Goal: Task Accomplishment & Management: Complete application form

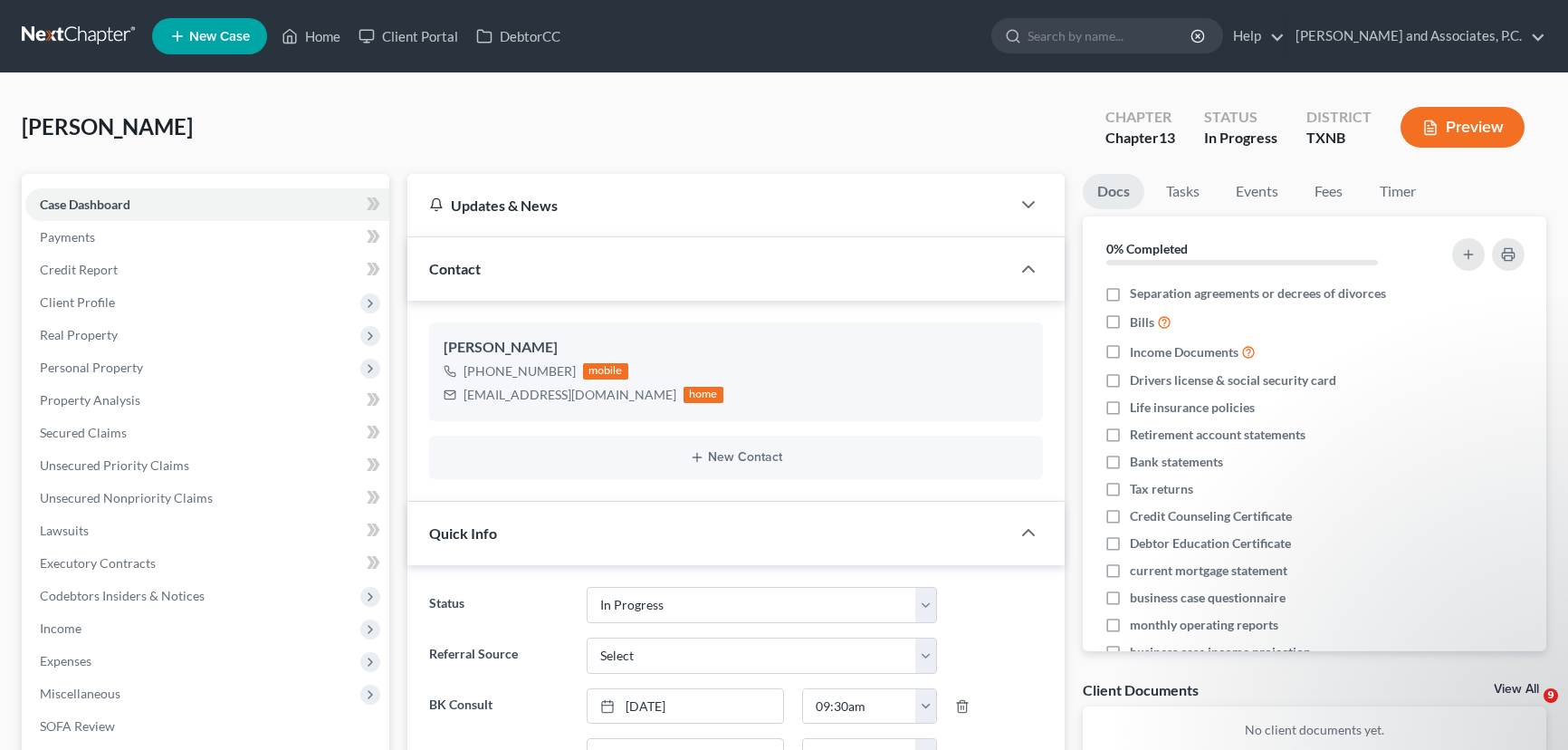
select select "7"
select select "0"
click at [317, 35] on link "Home" at bounding box center [311, 36] width 77 height 32
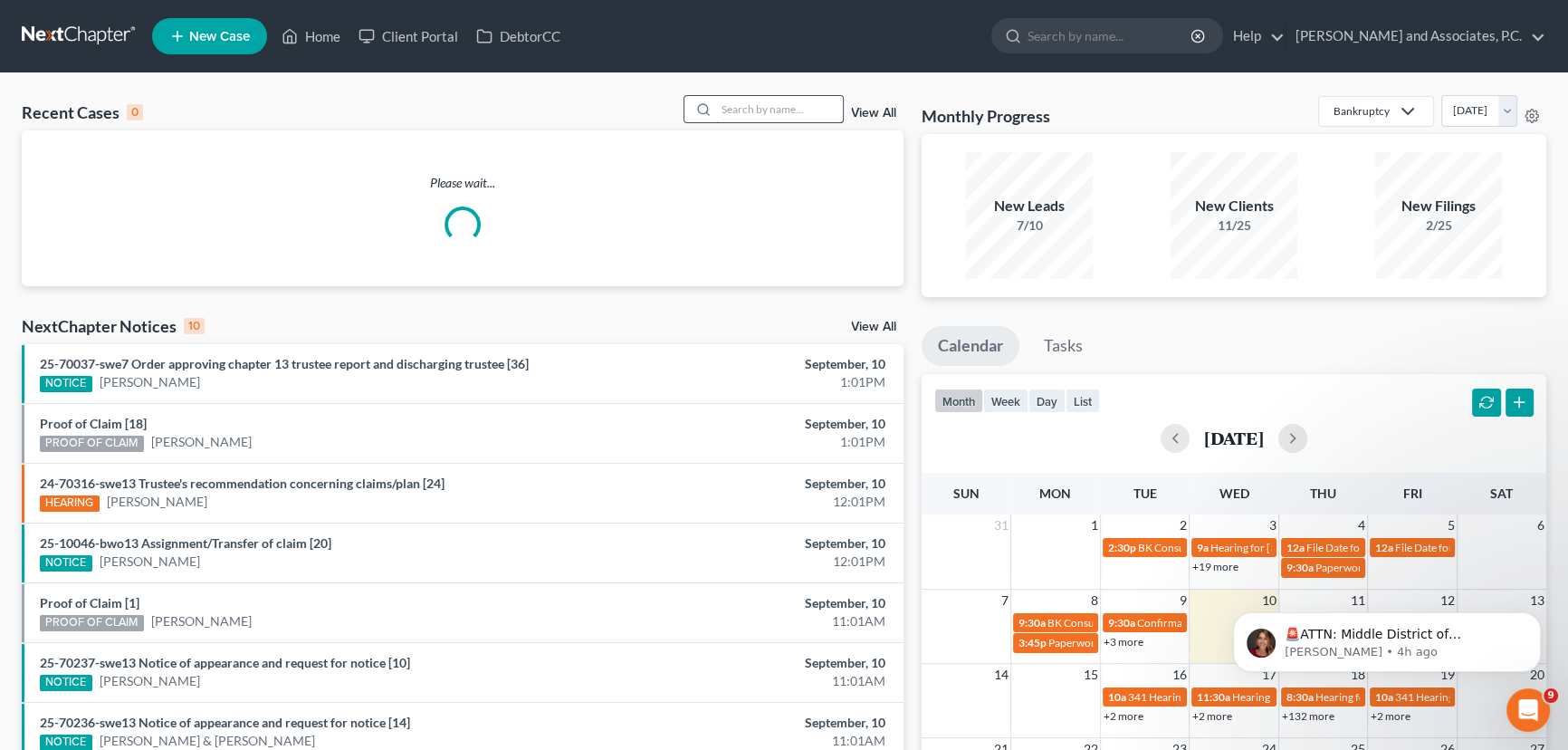
click at [805, 112] on input "search" at bounding box center [779, 108] width 127 height 27
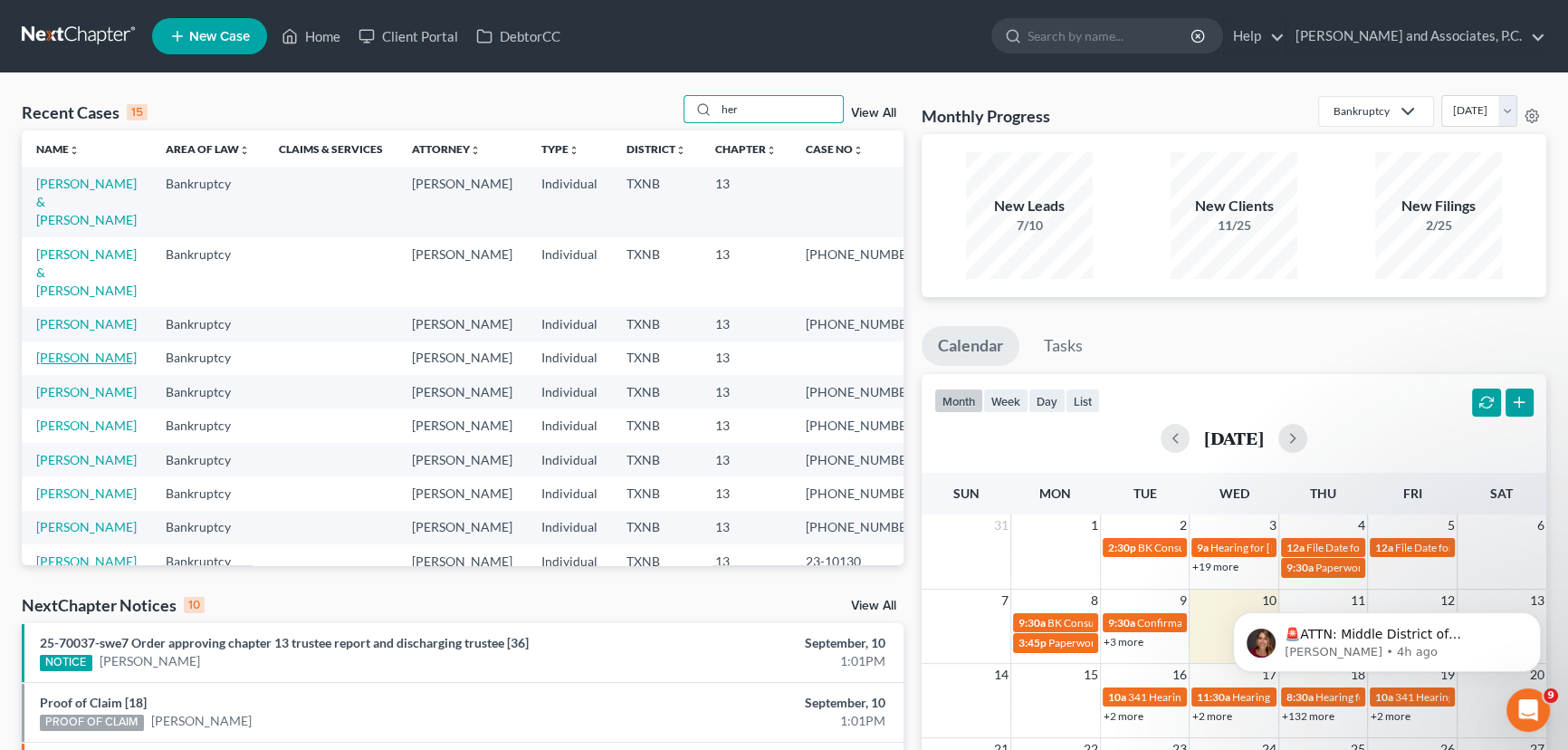
type input "her"
click at [107, 349] on link "[PERSON_NAME]" at bounding box center [85, 357] width 100 height 16
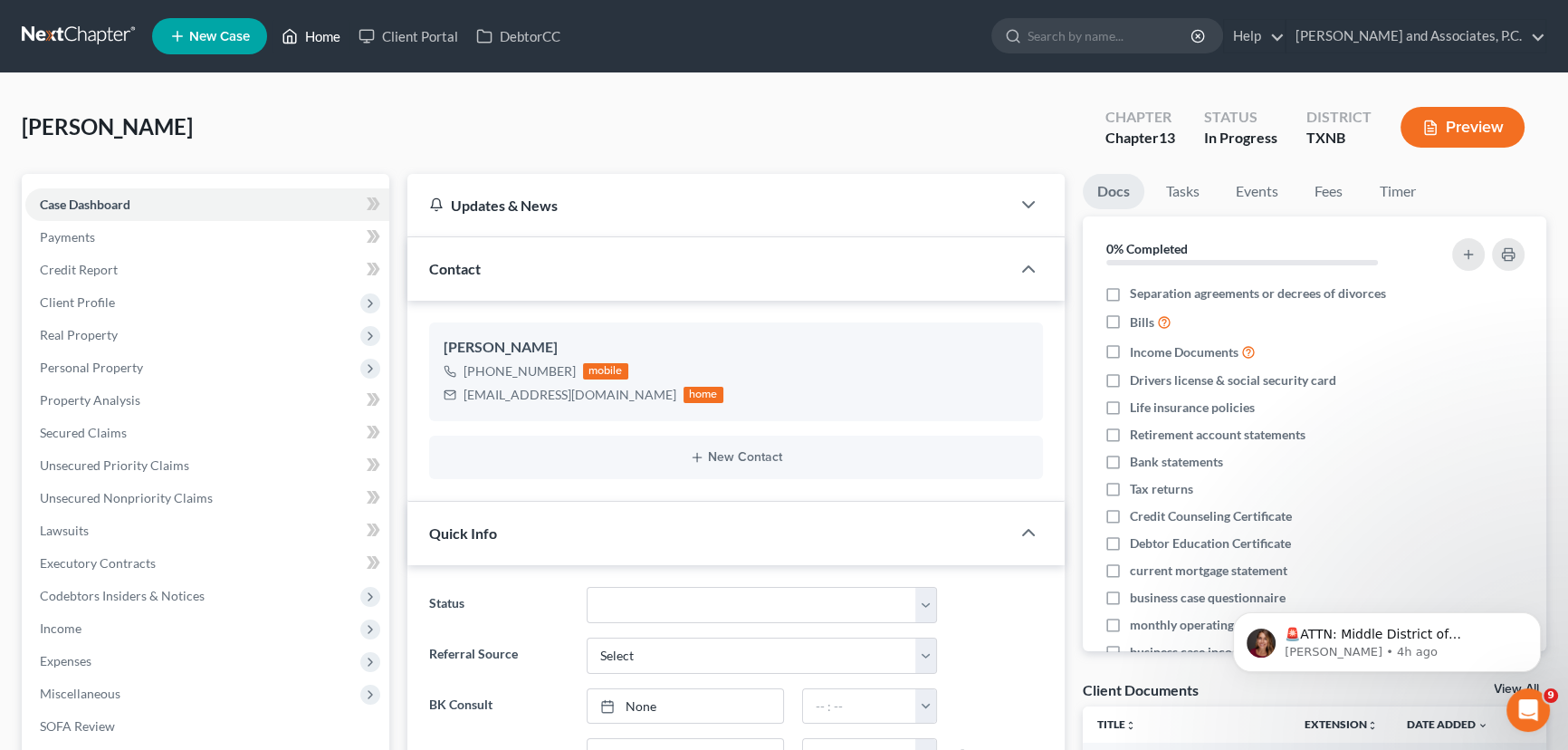
click at [322, 34] on link "Home" at bounding box center [311, 36] width 77 height 32
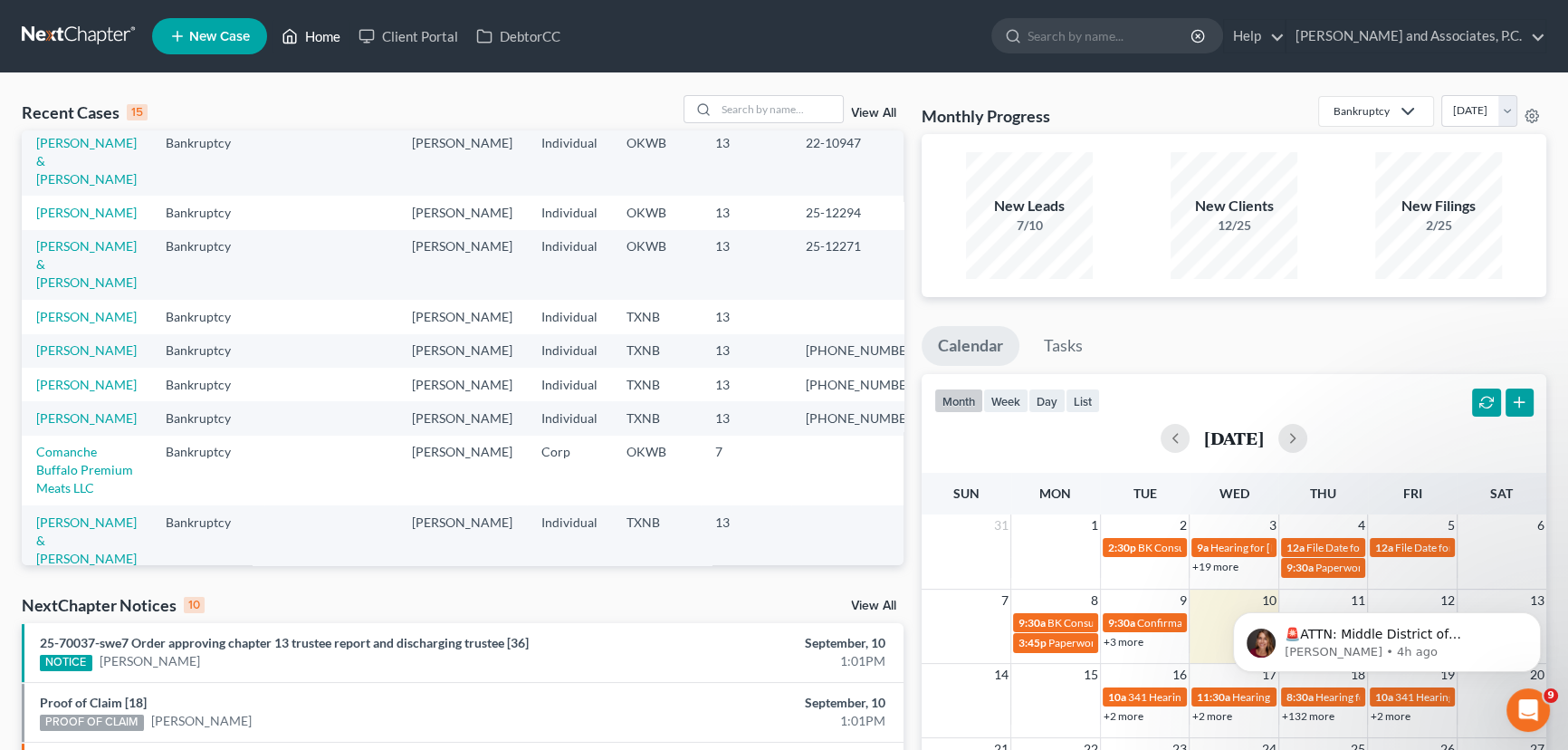
scroll to position [396, 0]
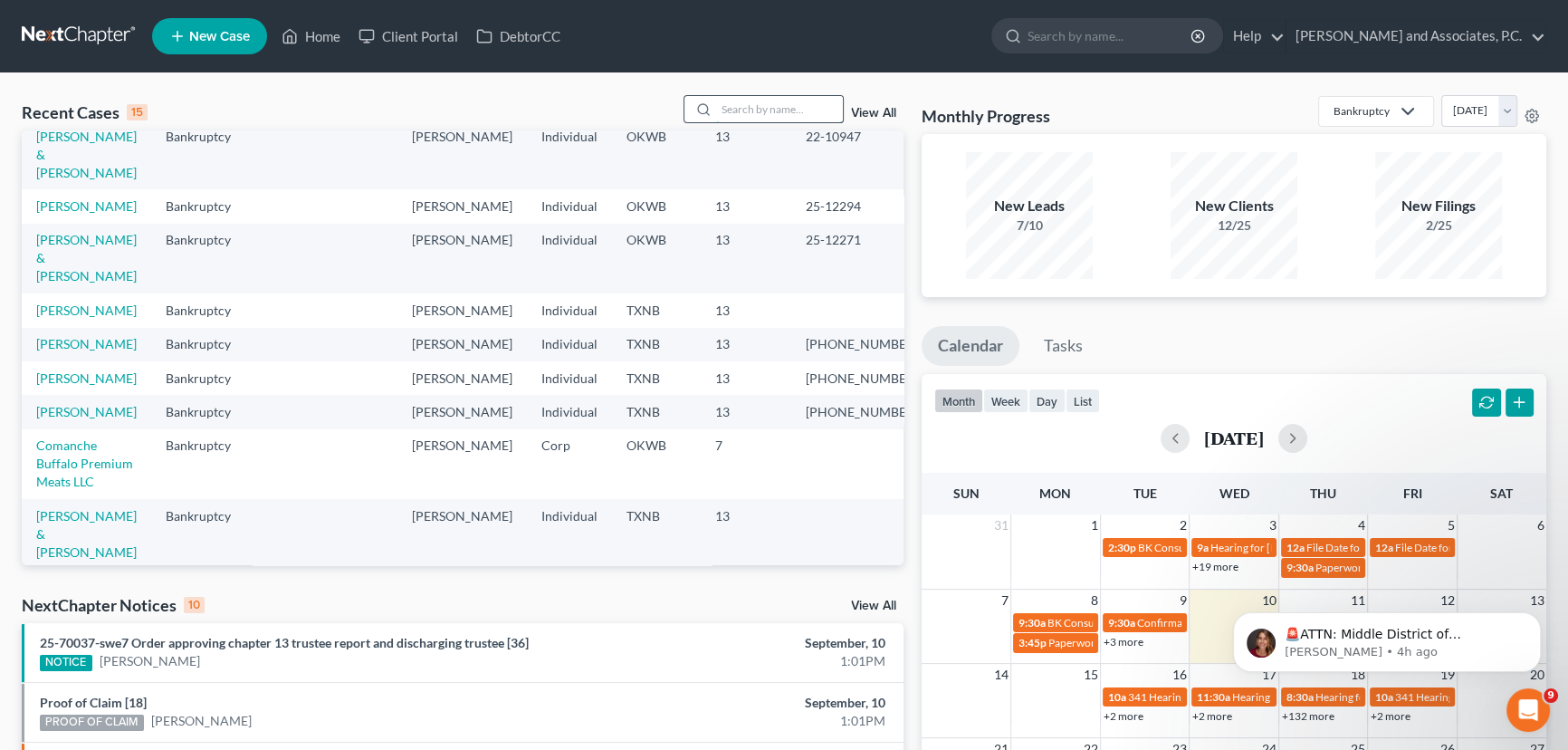
click at [762, 114] on input "search" at bounding box center [779, 108] width 127 height 27
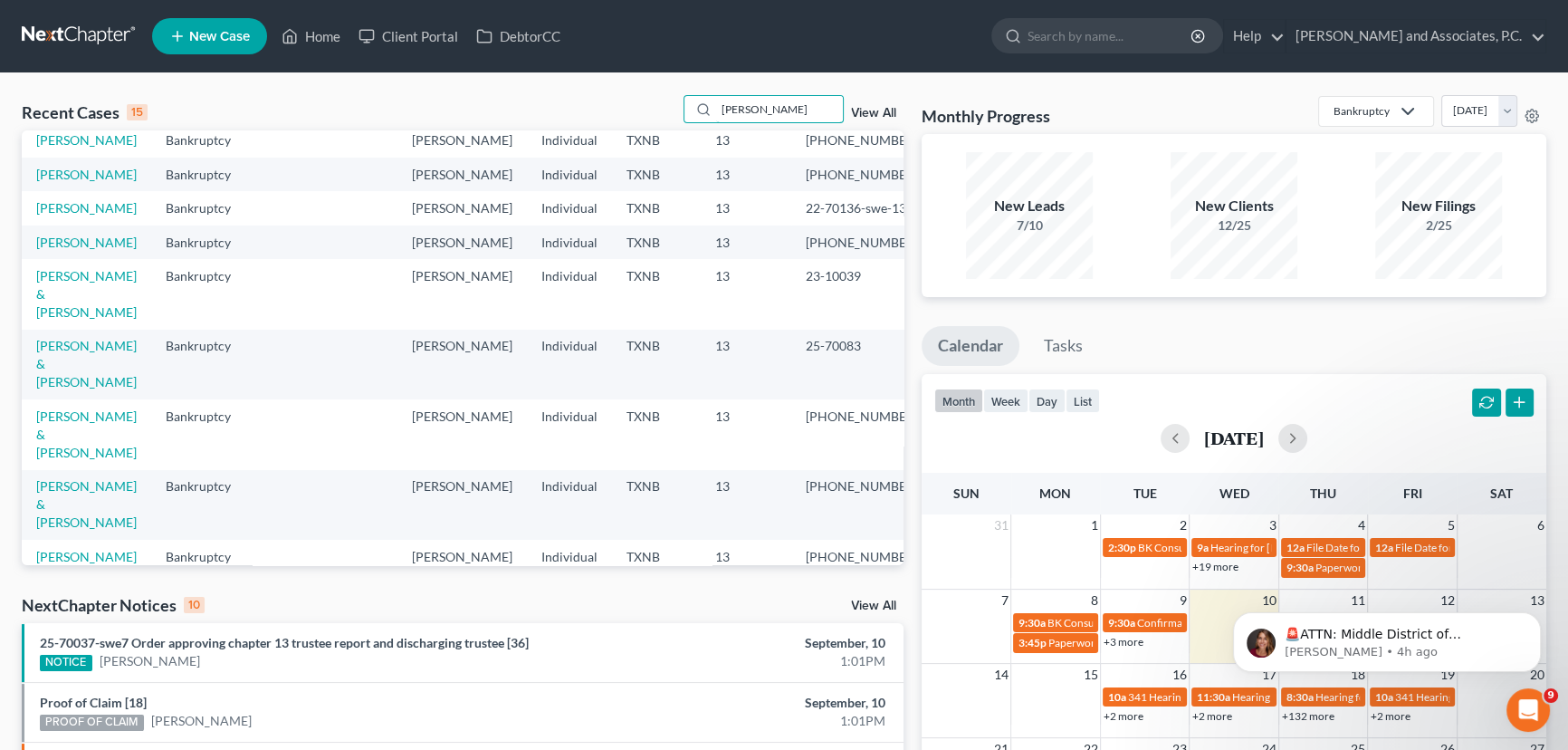
scroll to position [0, 0]
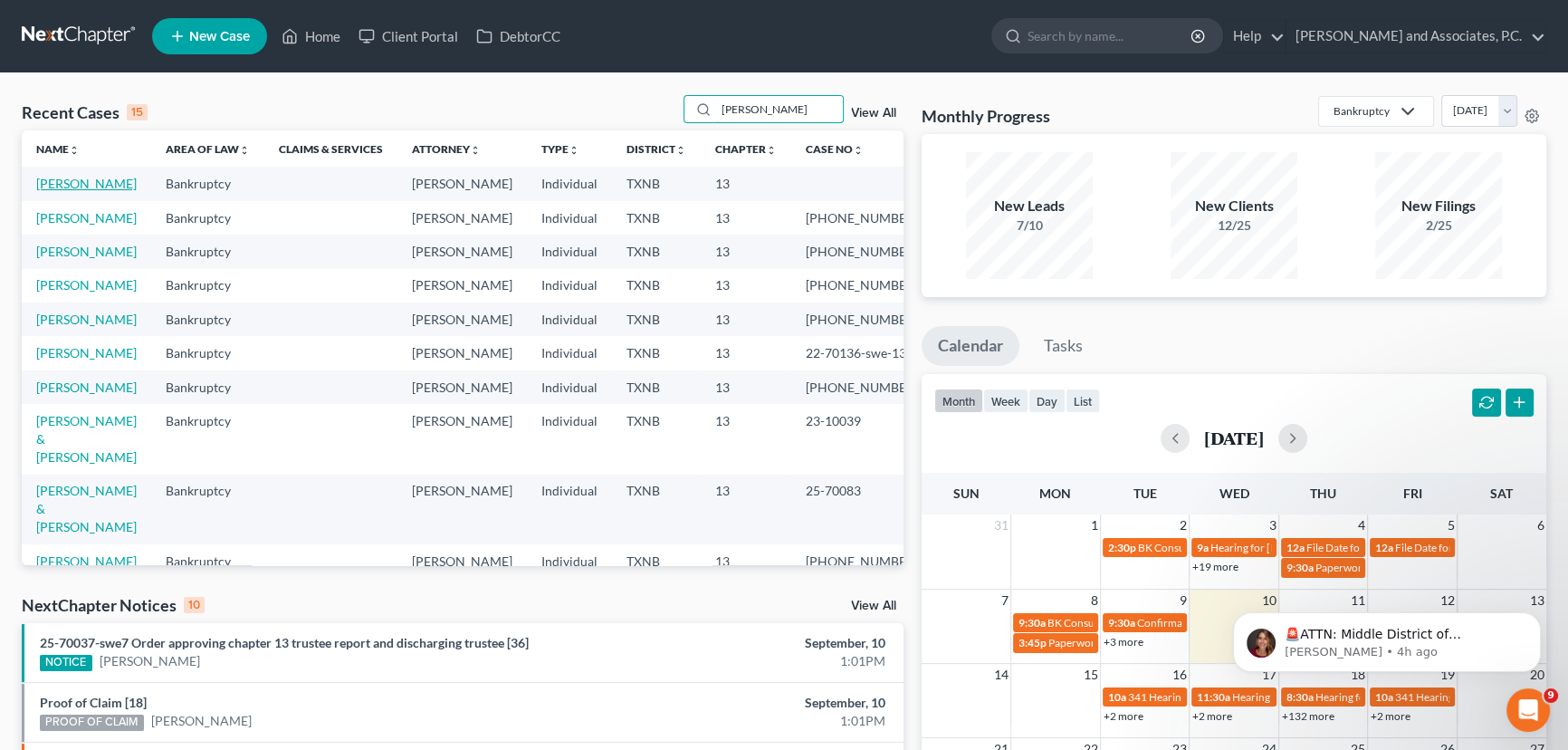
type input "[PERSON_NAME]"
click at [47, 182] on link "[PERSON_NAME]" at bounding box center [85, 183] width 100 height 16
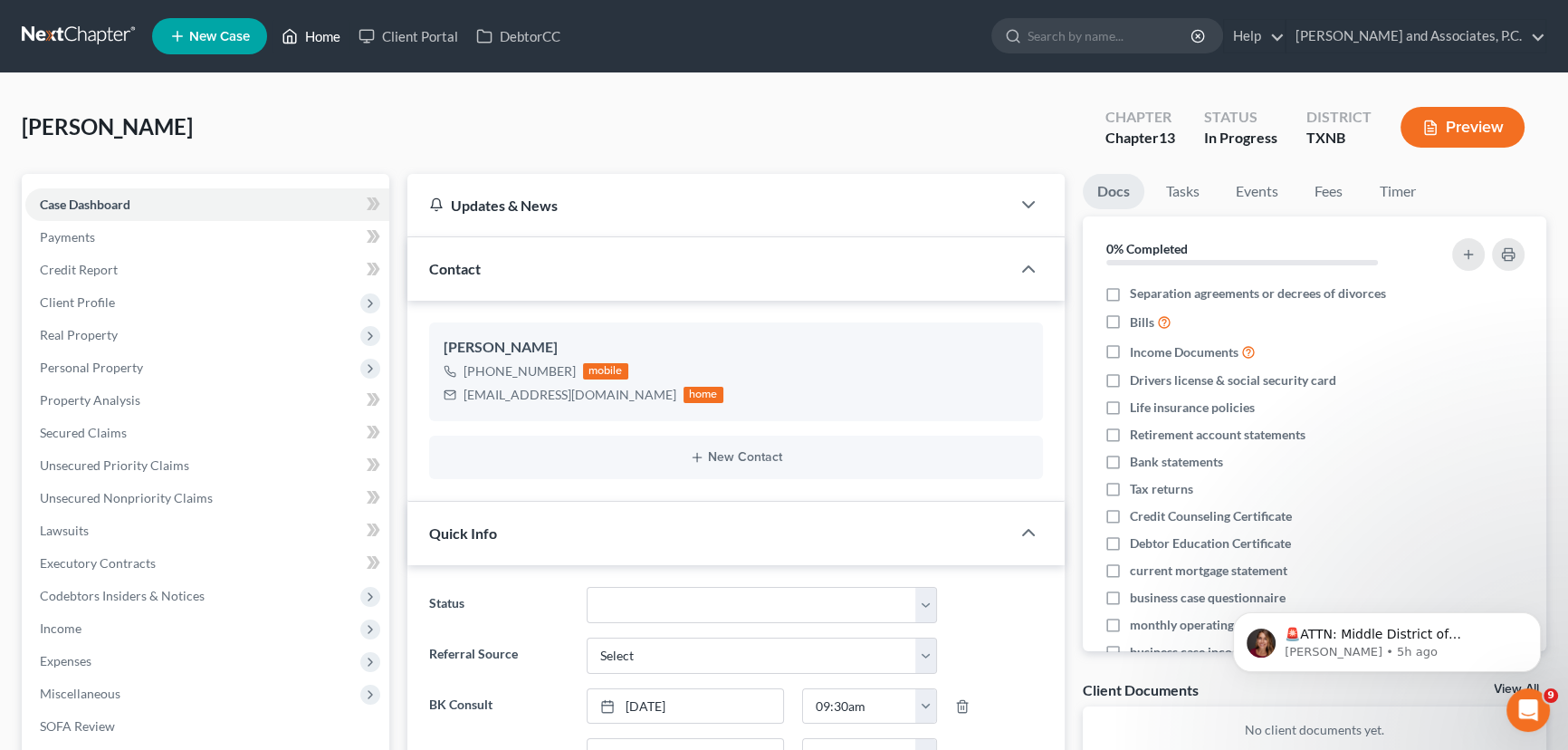
click at [313, 38] on link "Home" at bounding box center [311, 36] width 77 height 32
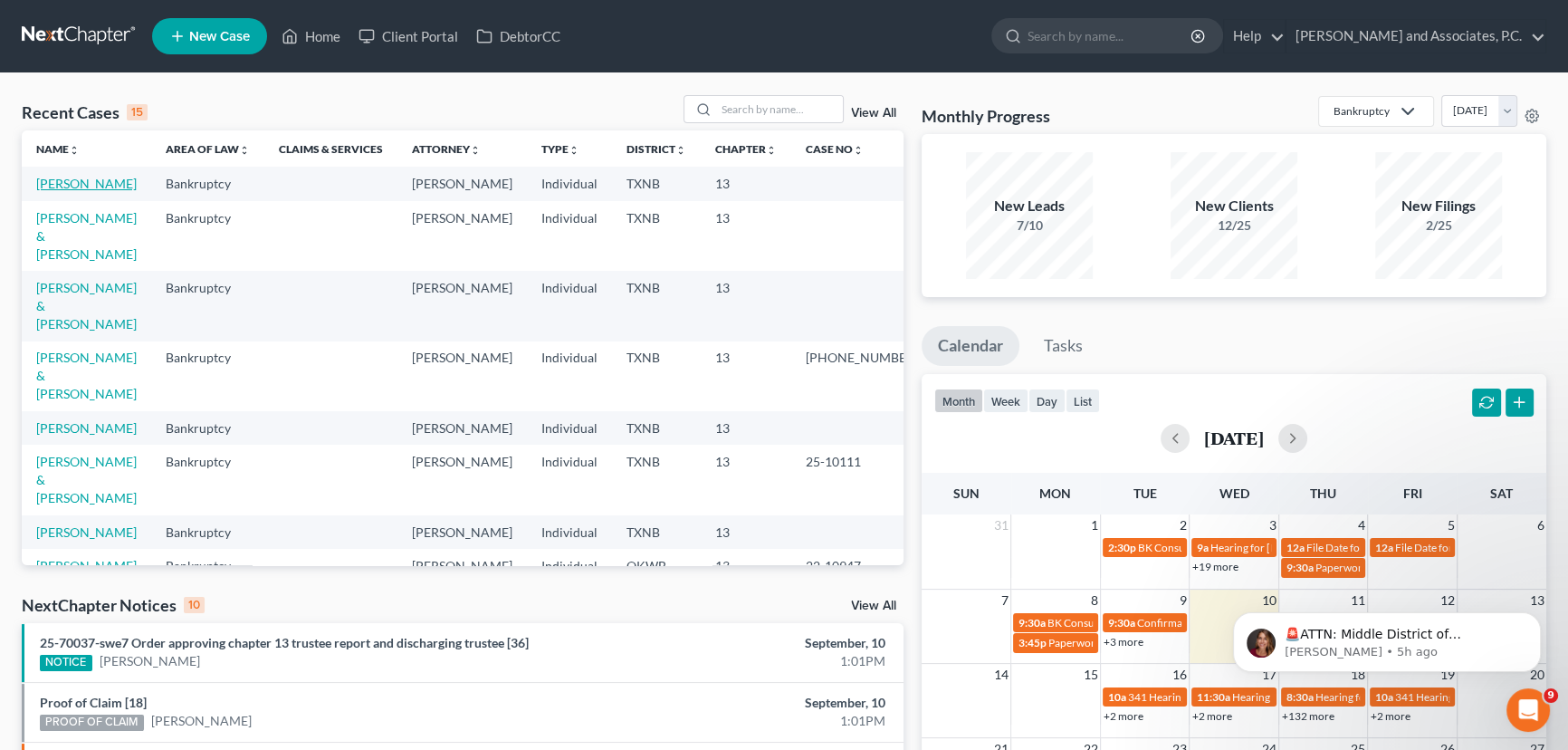
click at [85, 183] on link "[PERSON_NAME]" at bounding box center [85, 183] width 100 height 16
select select "7"
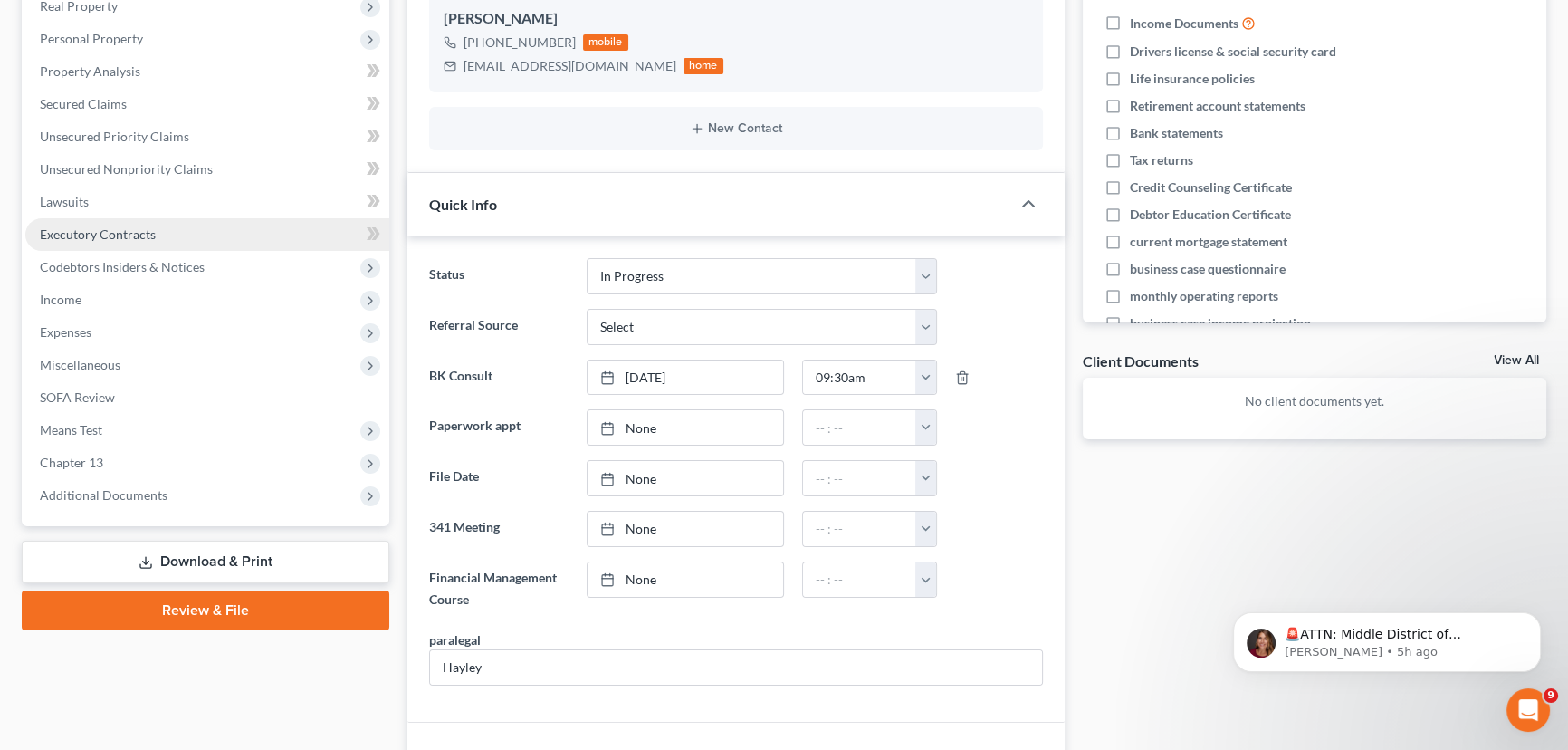
scroll to position [43, 0]
click at [84, 196] on span "Lawsuits" at bounding box center [63, 201] width 49 height 16
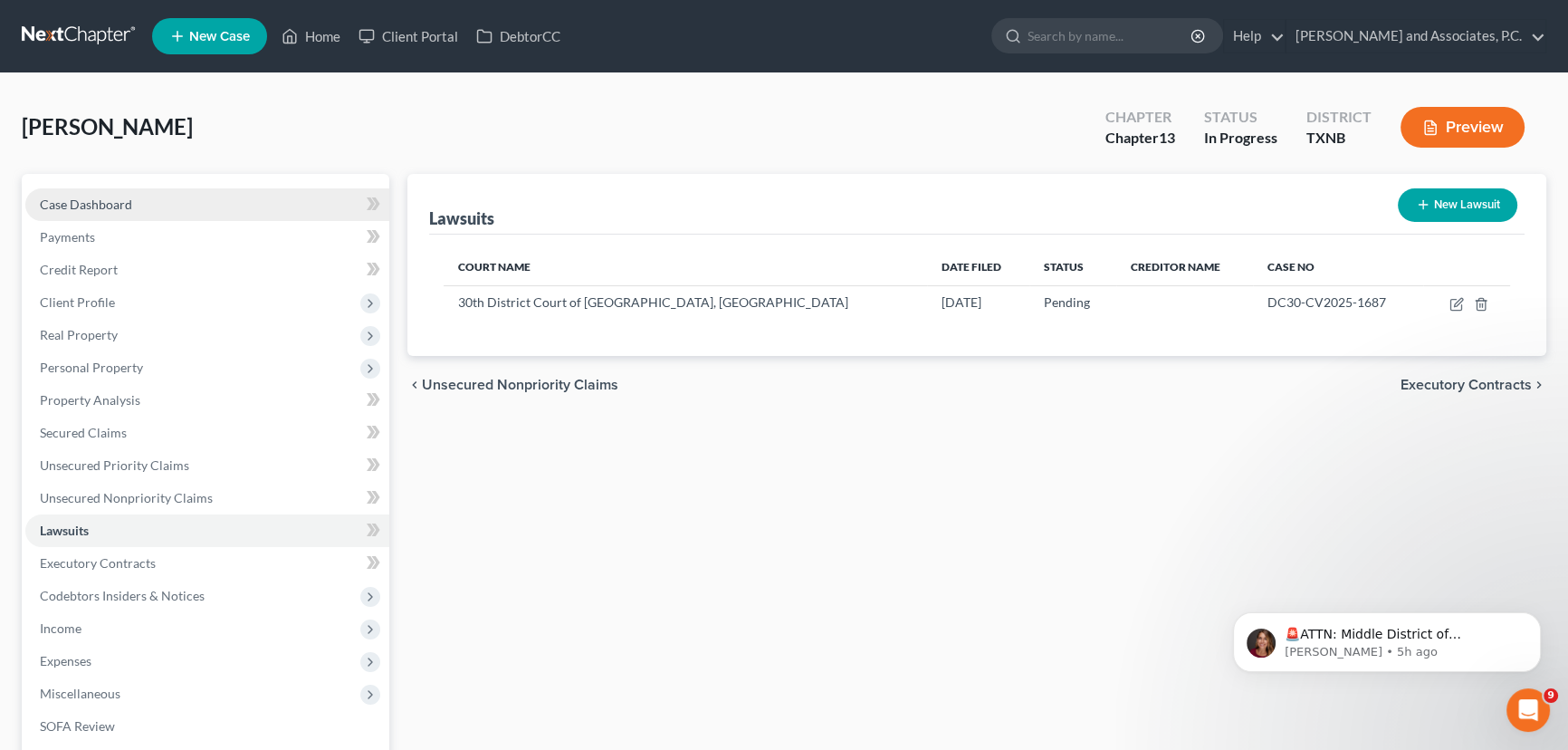
click at [186, 209] on link "Case Dashboard" at bounding box center [208, 204] width 364 height 32
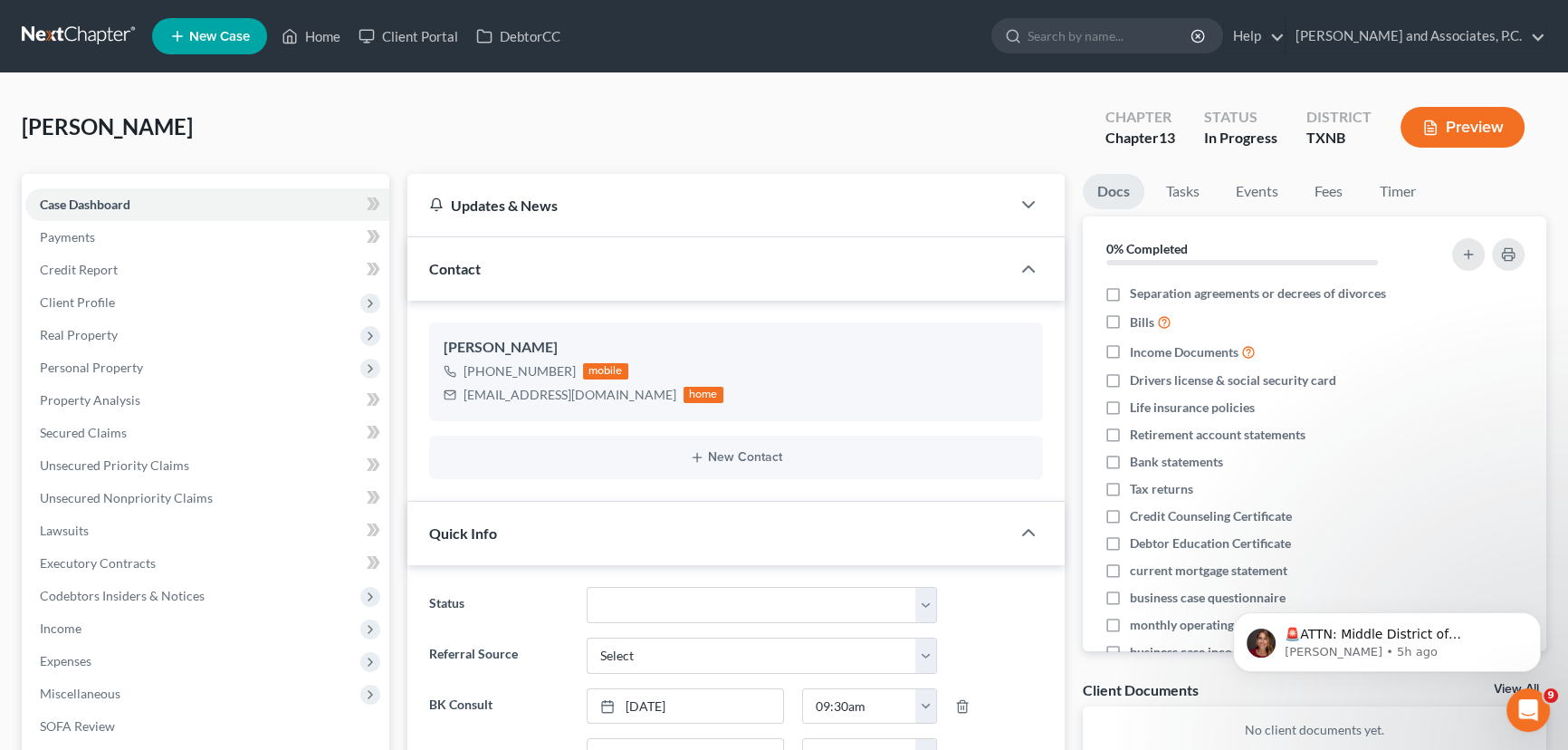
drag, startPoint x: 150, startPoint y: 208, endPoint x: 310, endPoint y: 158, distance: 167.6
click at [150, 208] on link "Case Dashboard" at bounding box center [208, 204] width 364 height 32
click at [342, 141] on div "[PERSON_NAME] Upgraded Chapter Chapter 13 Status In [GEOGRAPHIC_DATA] [GEOGRAPH…" at bounding box center [784, 134] width 1524 height 79
click at [528, 110] on div "[PERSON_NAME] Upgraded Chapter Chapter 13 Status In [GEOGRAPHIC_DATA] [GEOGRAPH…" at bounding box center [784, 134] width 1524 height 79
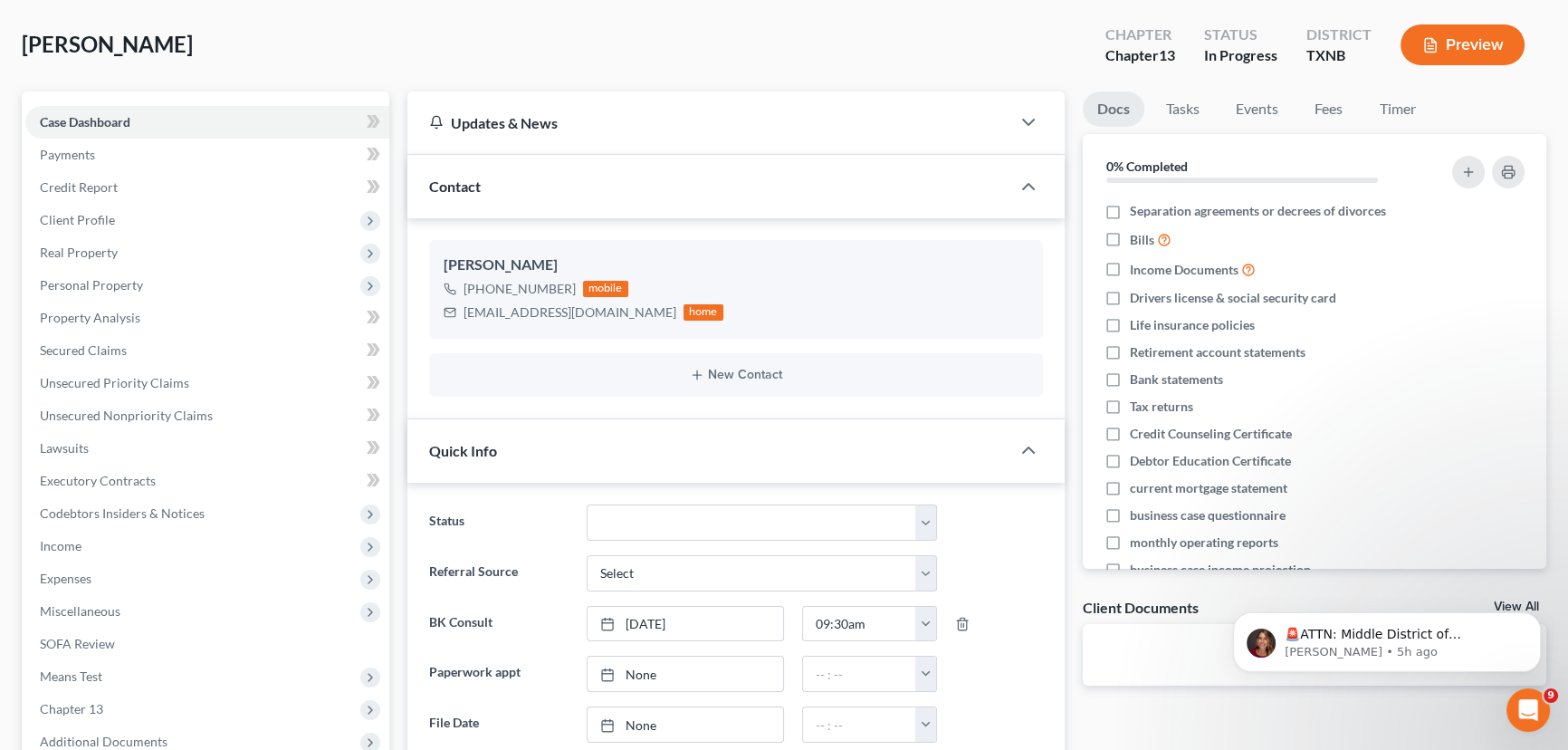
scroll to position [82, 0]
click at [100, 218] on span "Client Profile" at bounding box center [77, 221] width 75 height 16
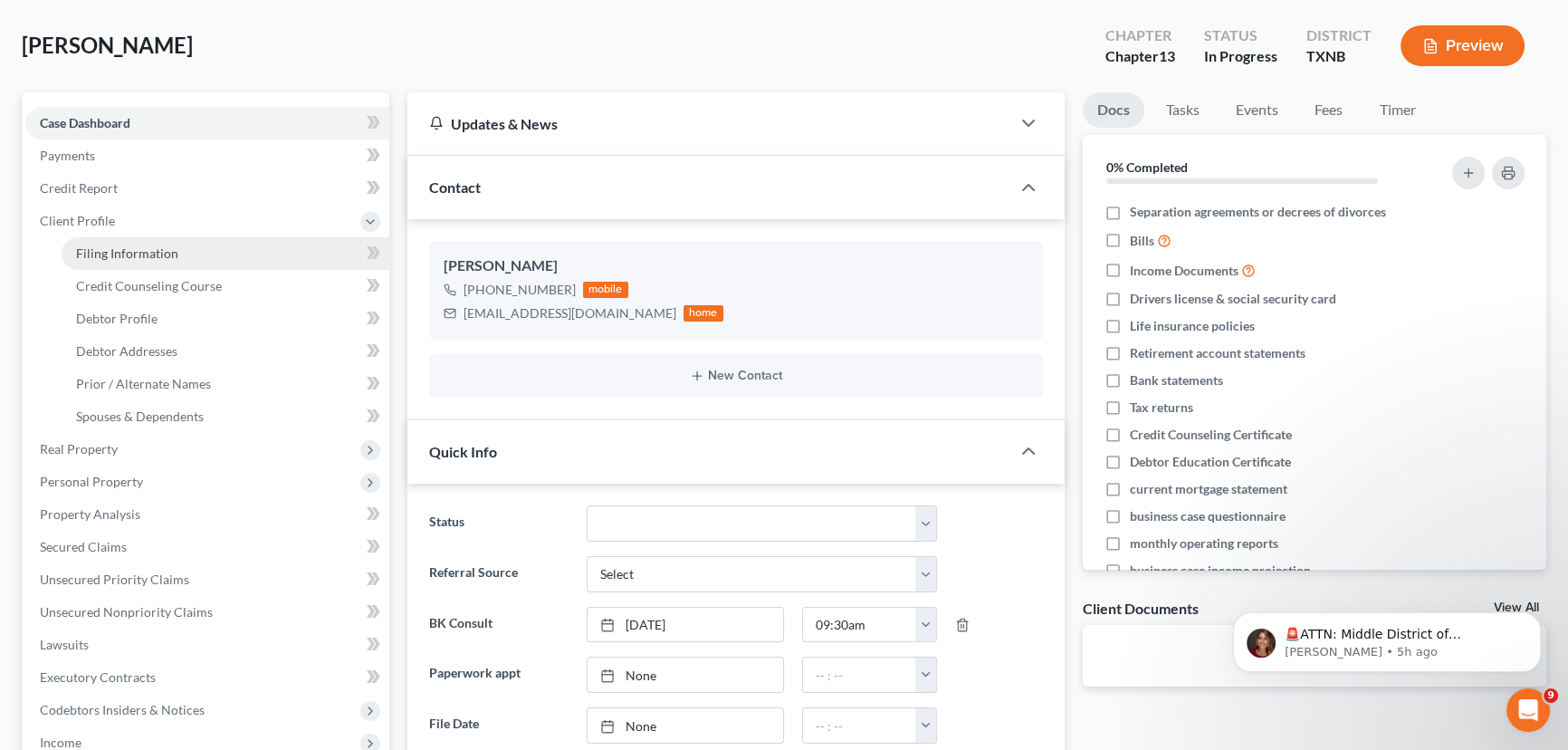
click at [153, 245] on span "Filing Information" at bounding box center [127, 253] width 102 height 16
select select "1"
select select "0"
select select "3"
select select "78"
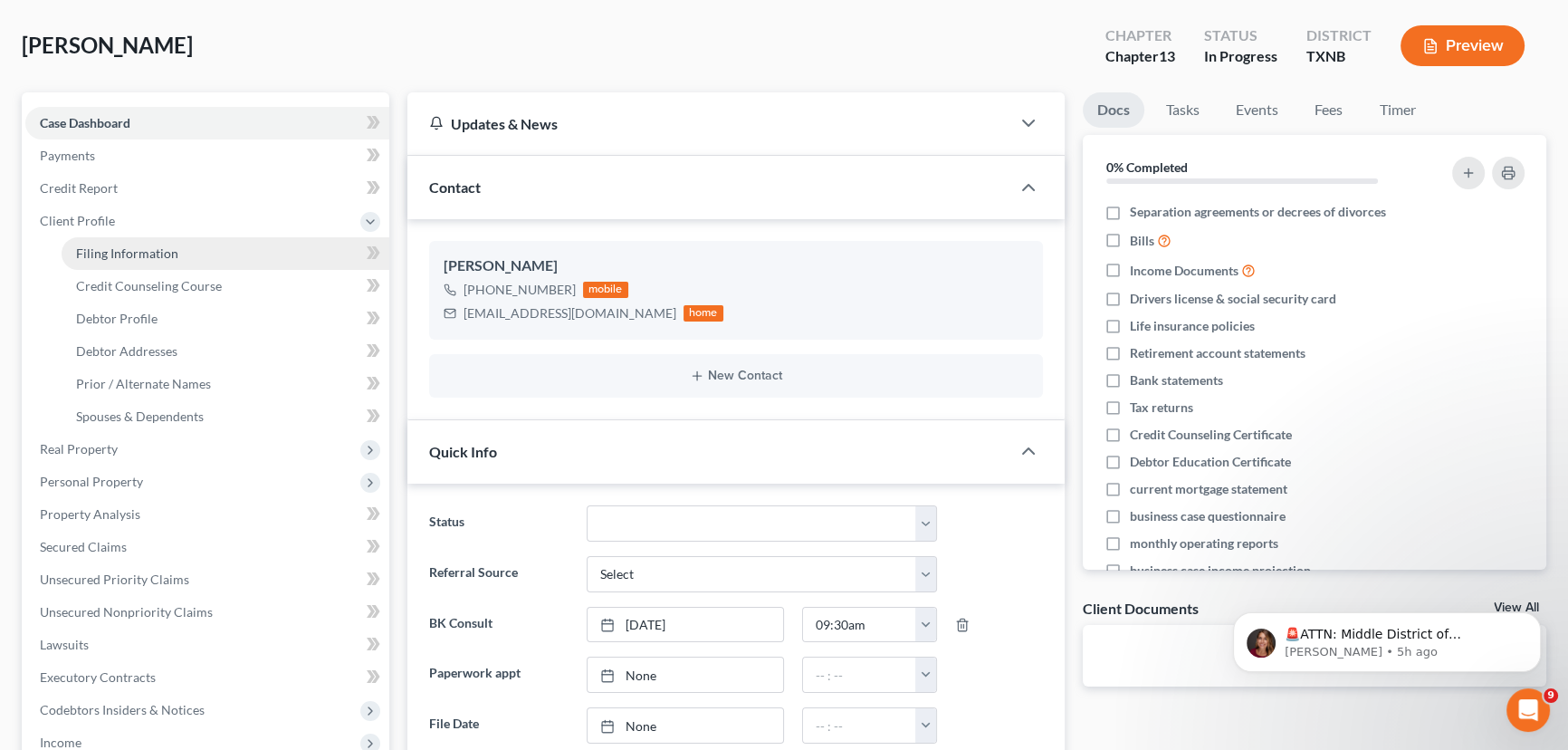
select select "0"
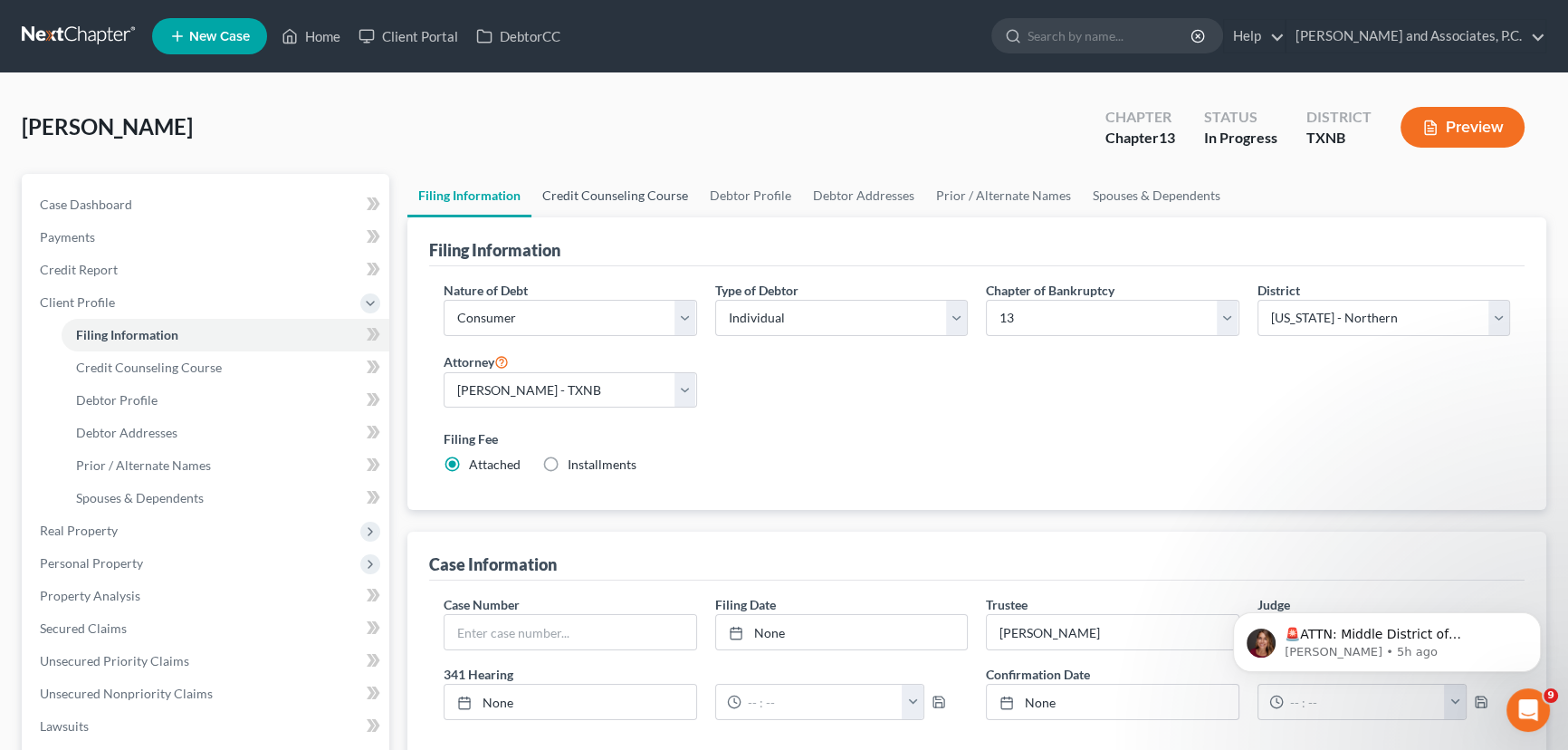
click at [620, 197] on link "Credit Counseling Course" at bounding box center [615, 195] width 167 height 43
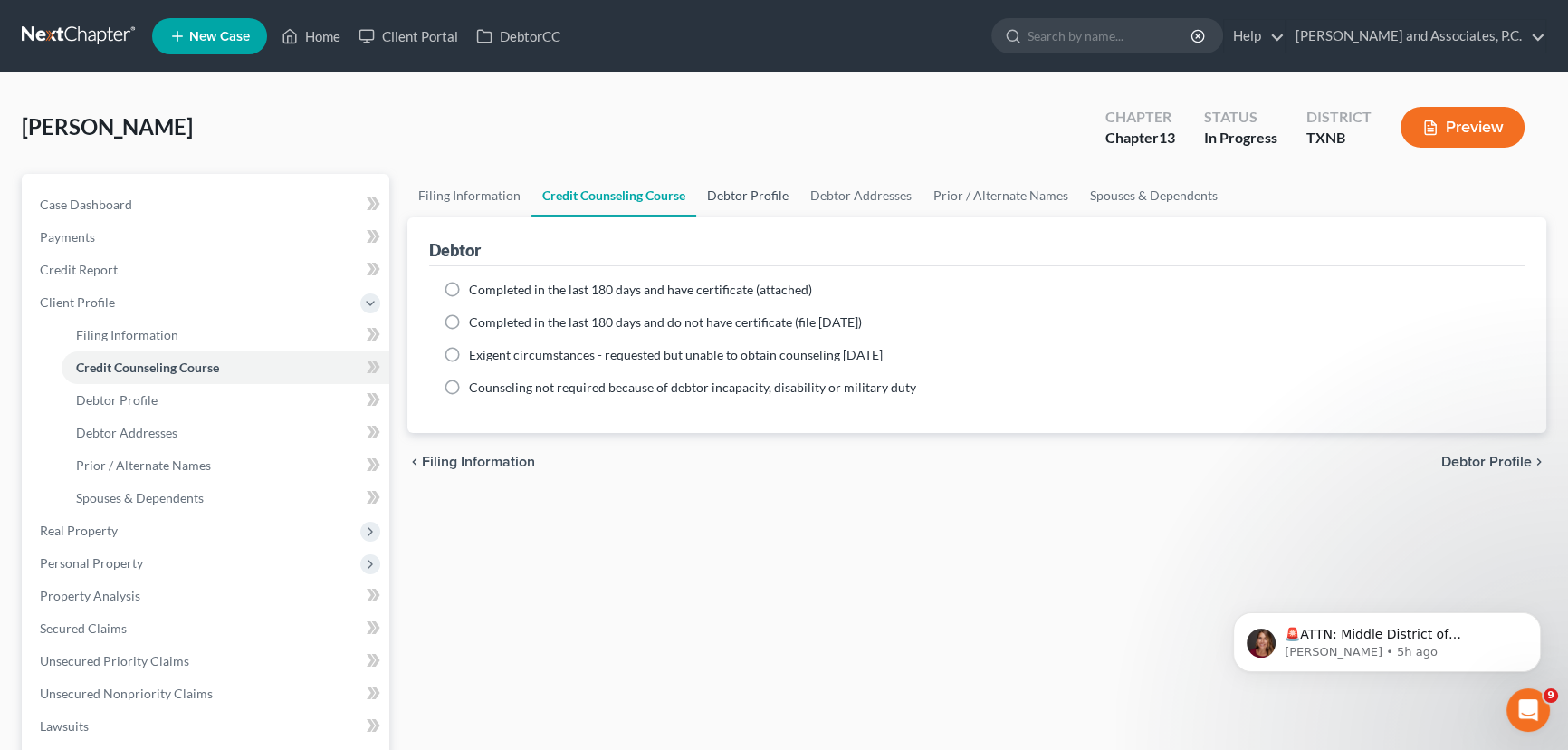
click at [783, 210] on link "Debtor Profile" at bounding box center [748, 195] width 103 height 43
select select "0"
select select "1"
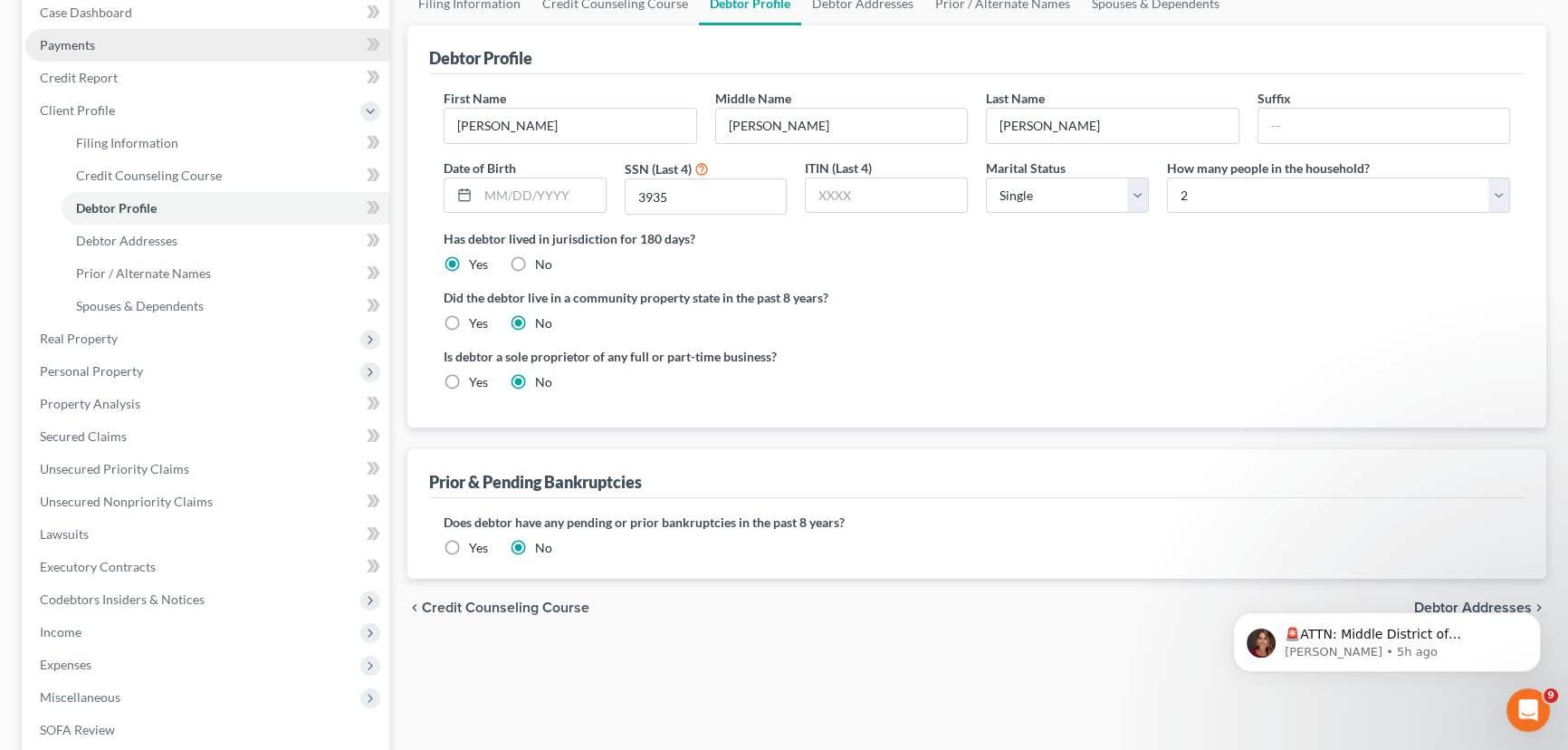
scroll to position [82, 0]
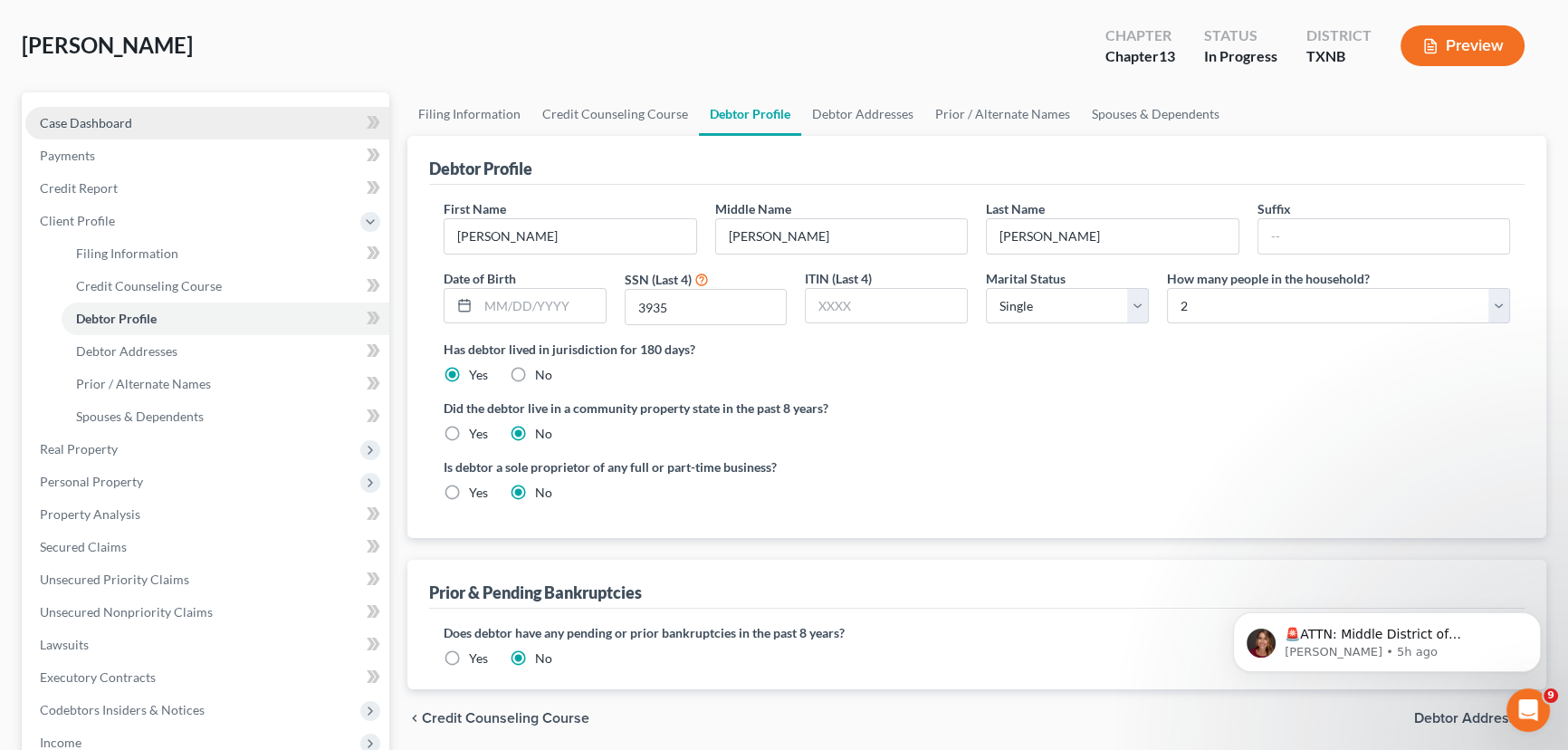
click at [105, 115] on span "Case Dashboard" at bounding box center [85, 122] width 93 height 16
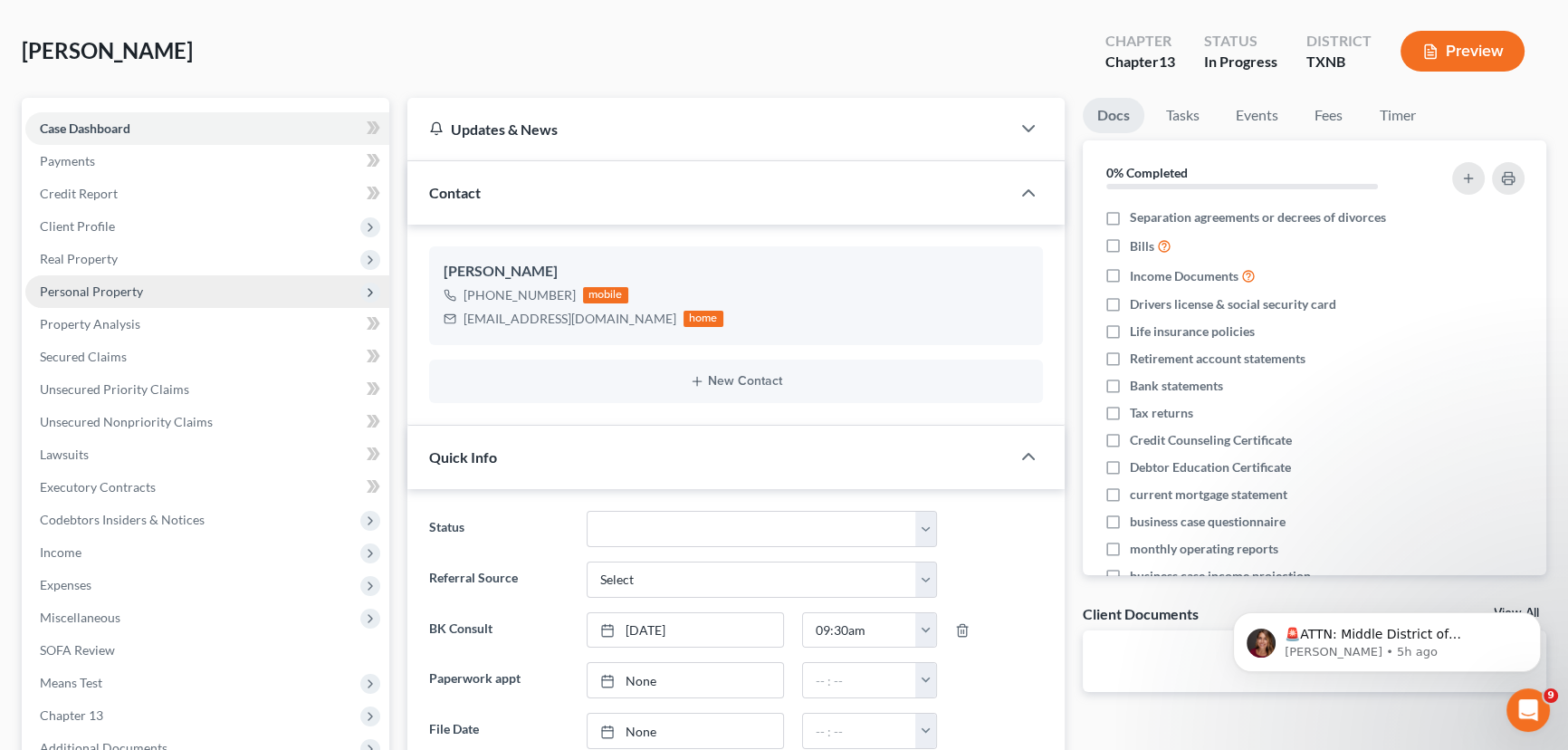
scroll to position [50, 0]
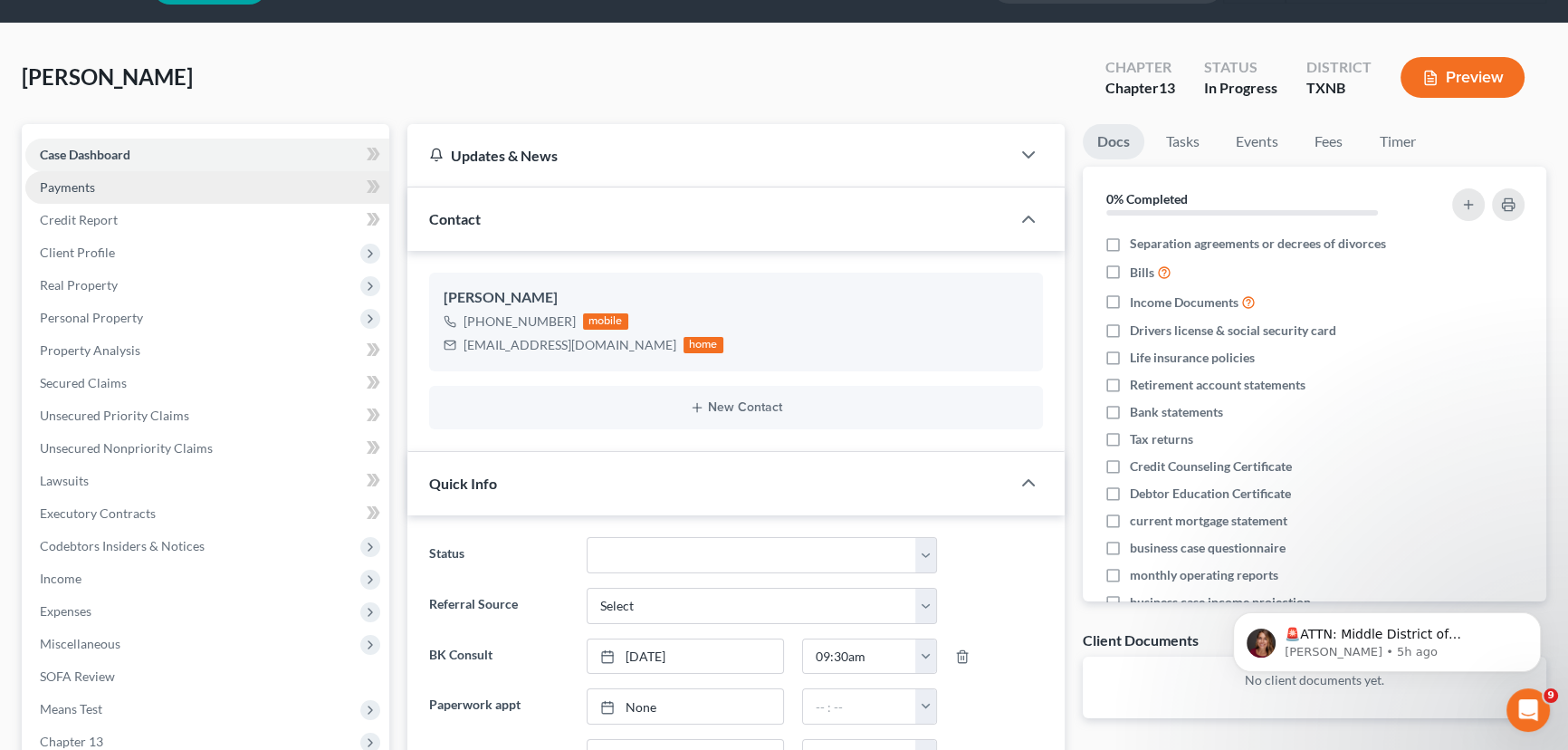
click at [173, 191] on link "Payments" at bounding box center [208, 187] width 364 height 32
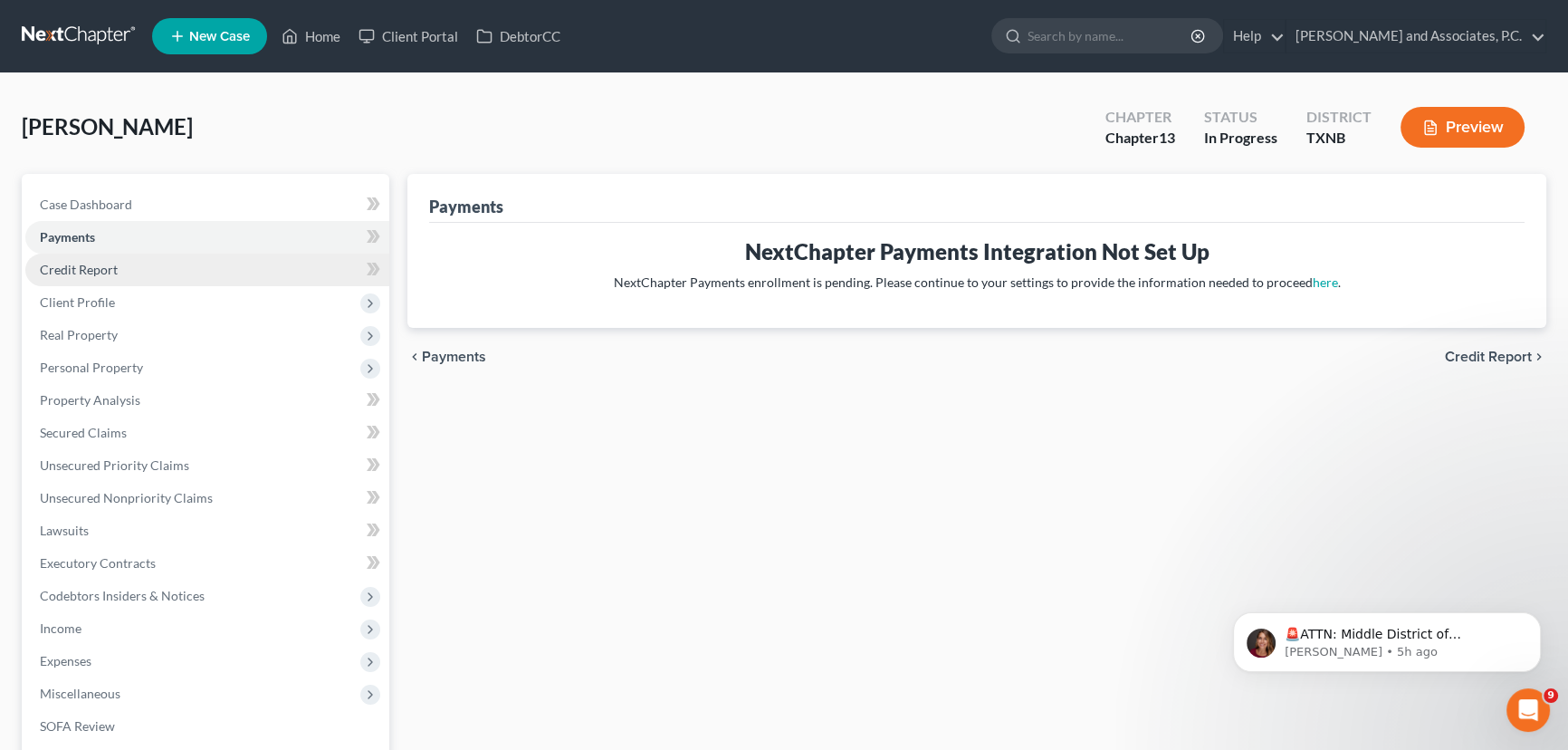
click at [107, 272] on span "Credit Report" at bounding box center [78, 269] width 78 height 16
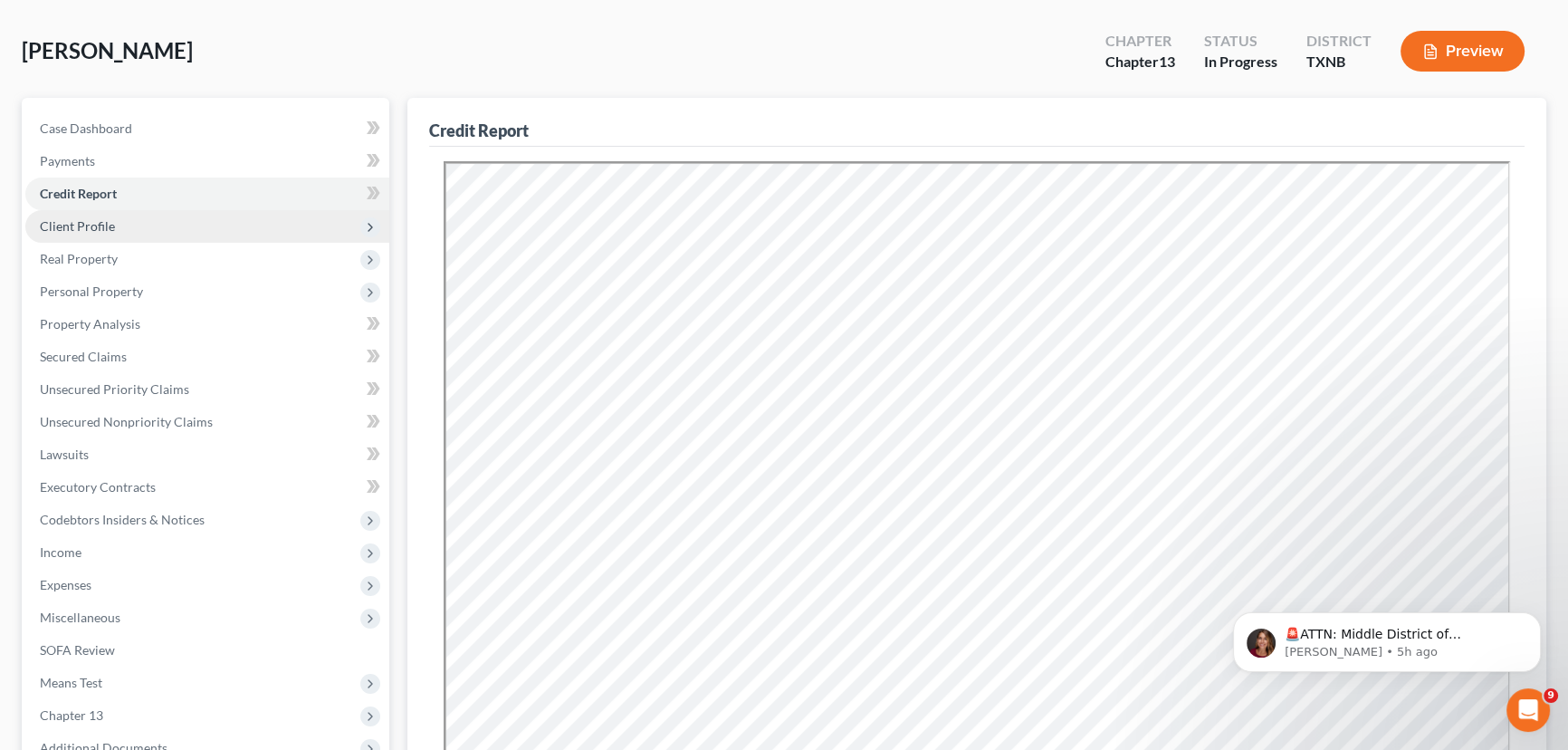
scroll to position [164, 0]
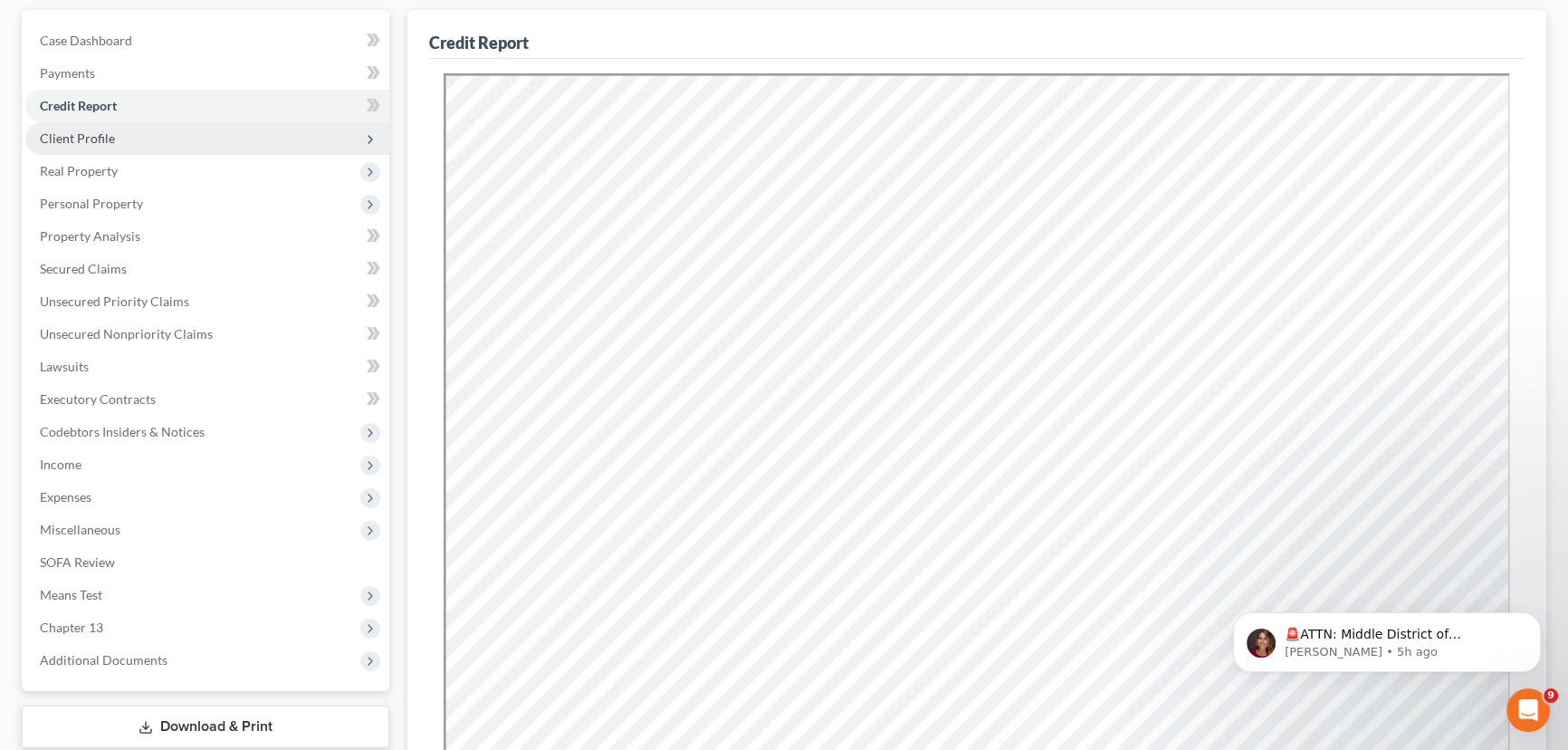
click at [152, 131] on span "Client Profile" at bounding box center [208, 138] width 364 height 32
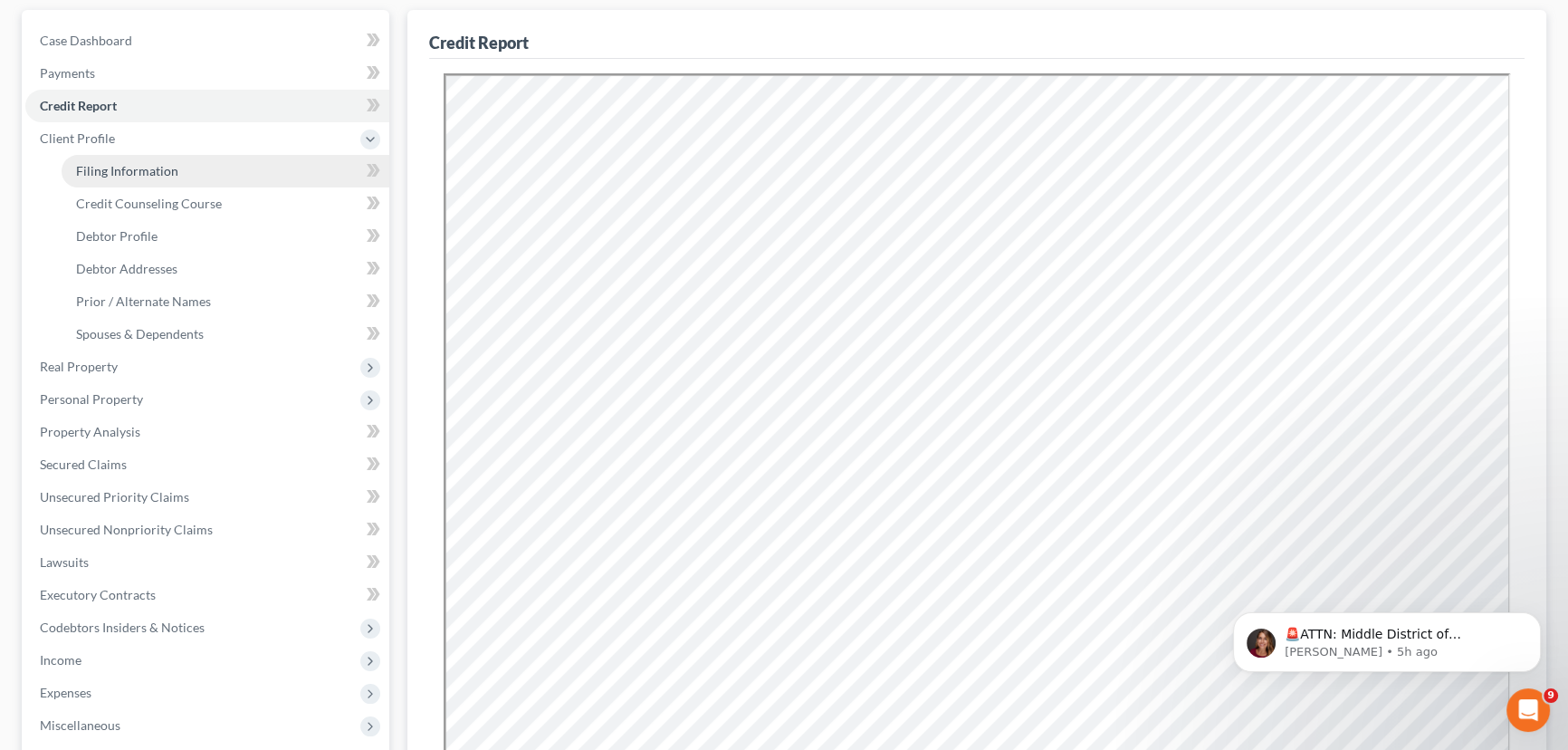
click at [125, 163] on span "Filing Information" at bounding box center [127, 170] width 102 height 16
select select "1"
select select "0"
select select "3"
select select "78"
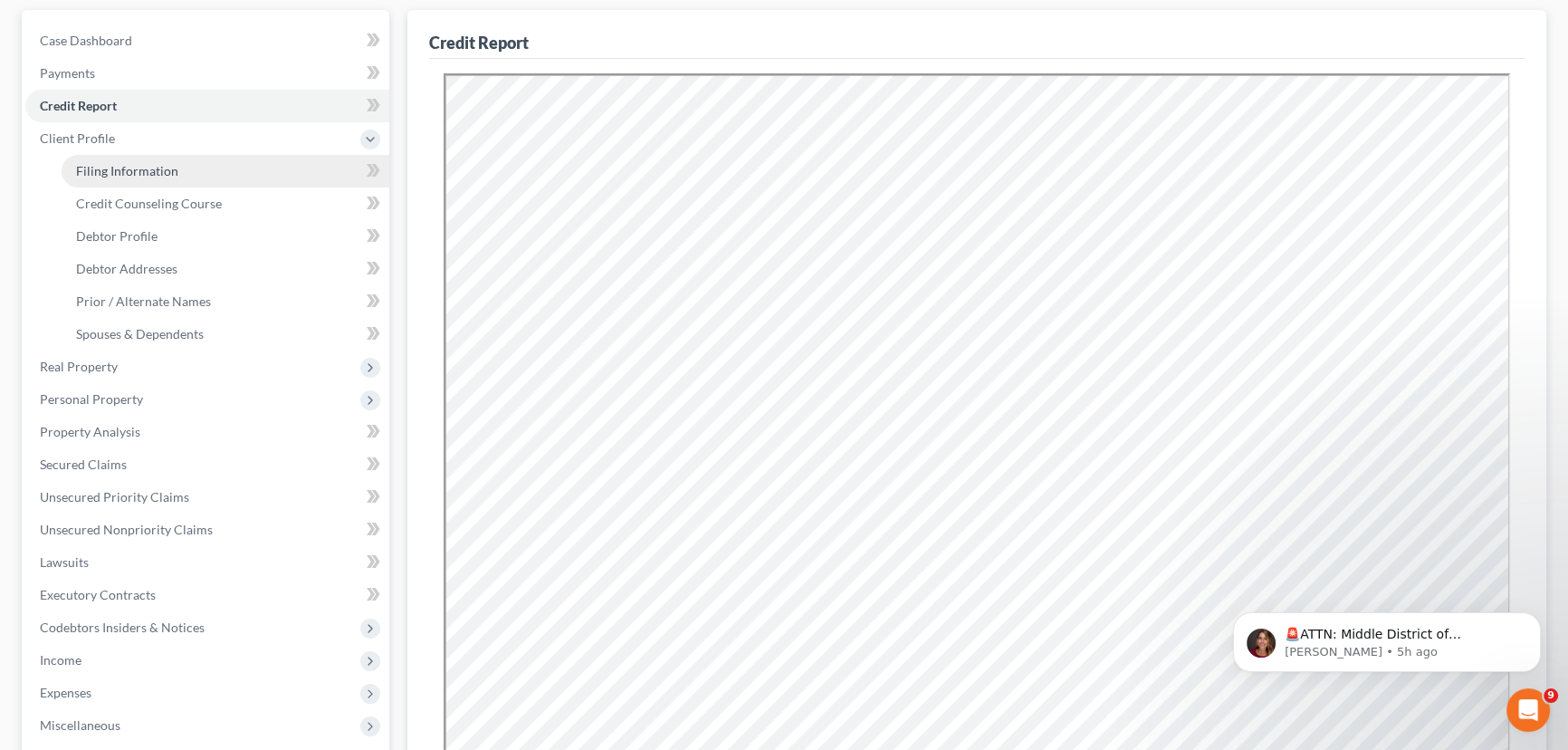
select select "0"
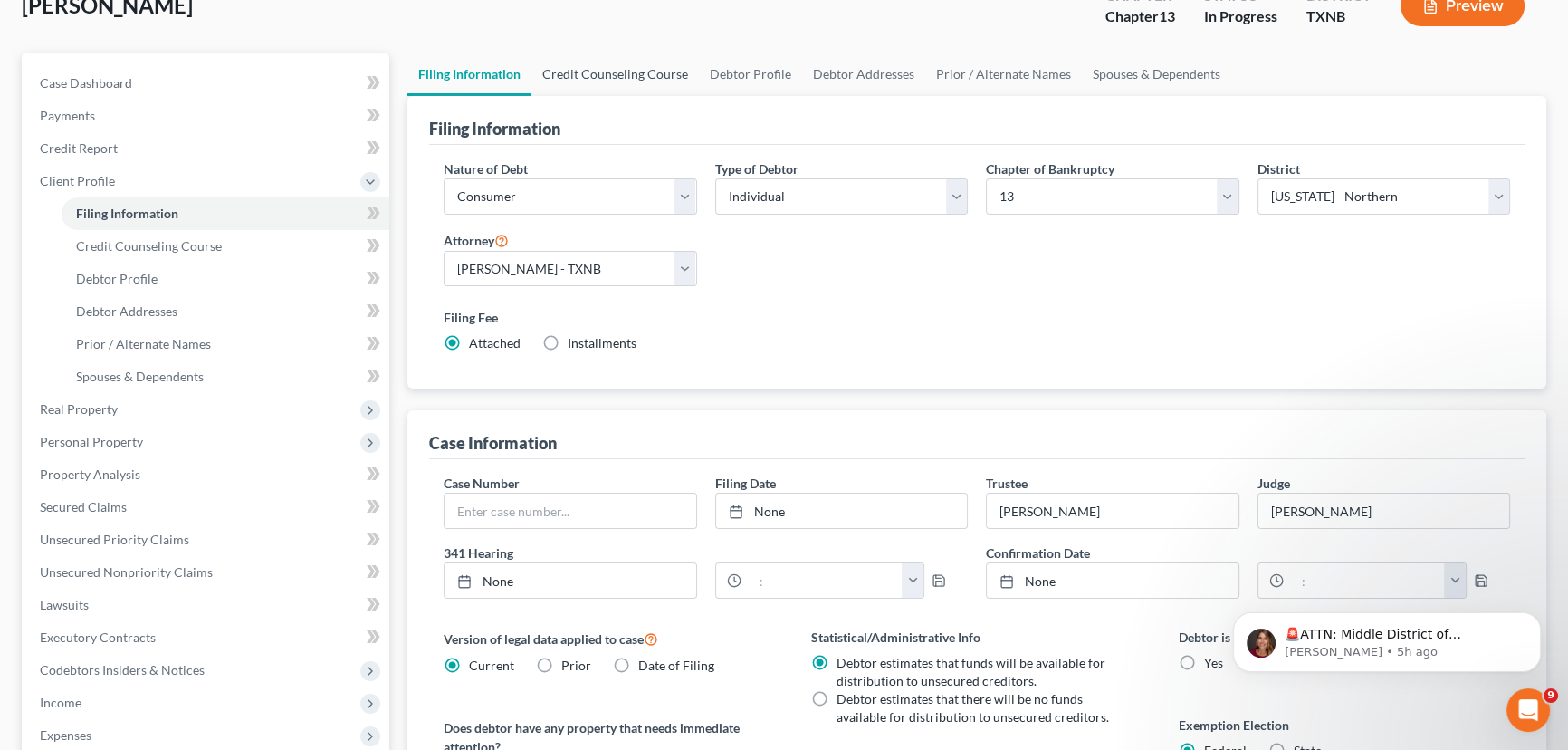
scroll to position [82, 0]
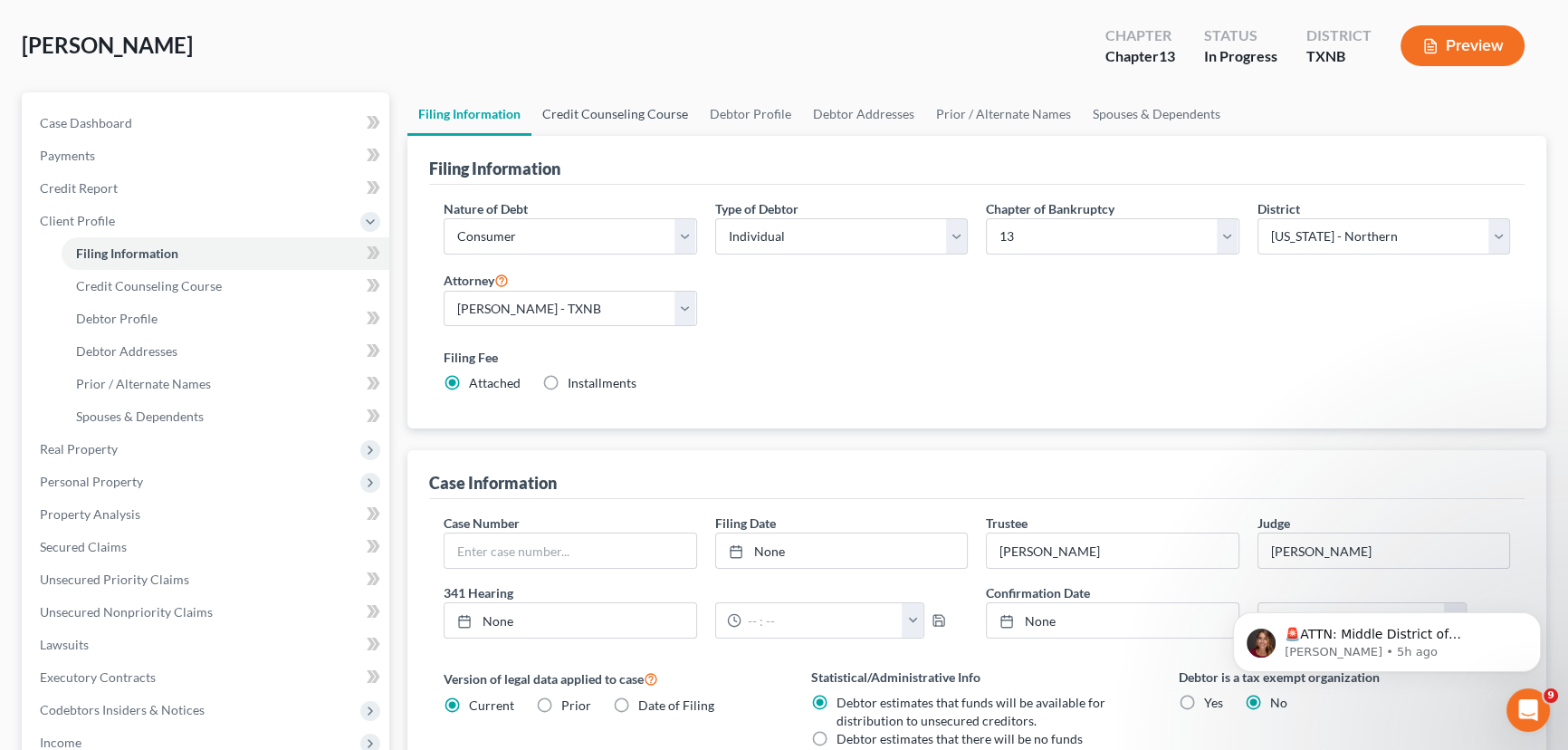
click at [621, 114] on link "Credit Counseling Course" at bounding box center [615, 114] width 167 height 43
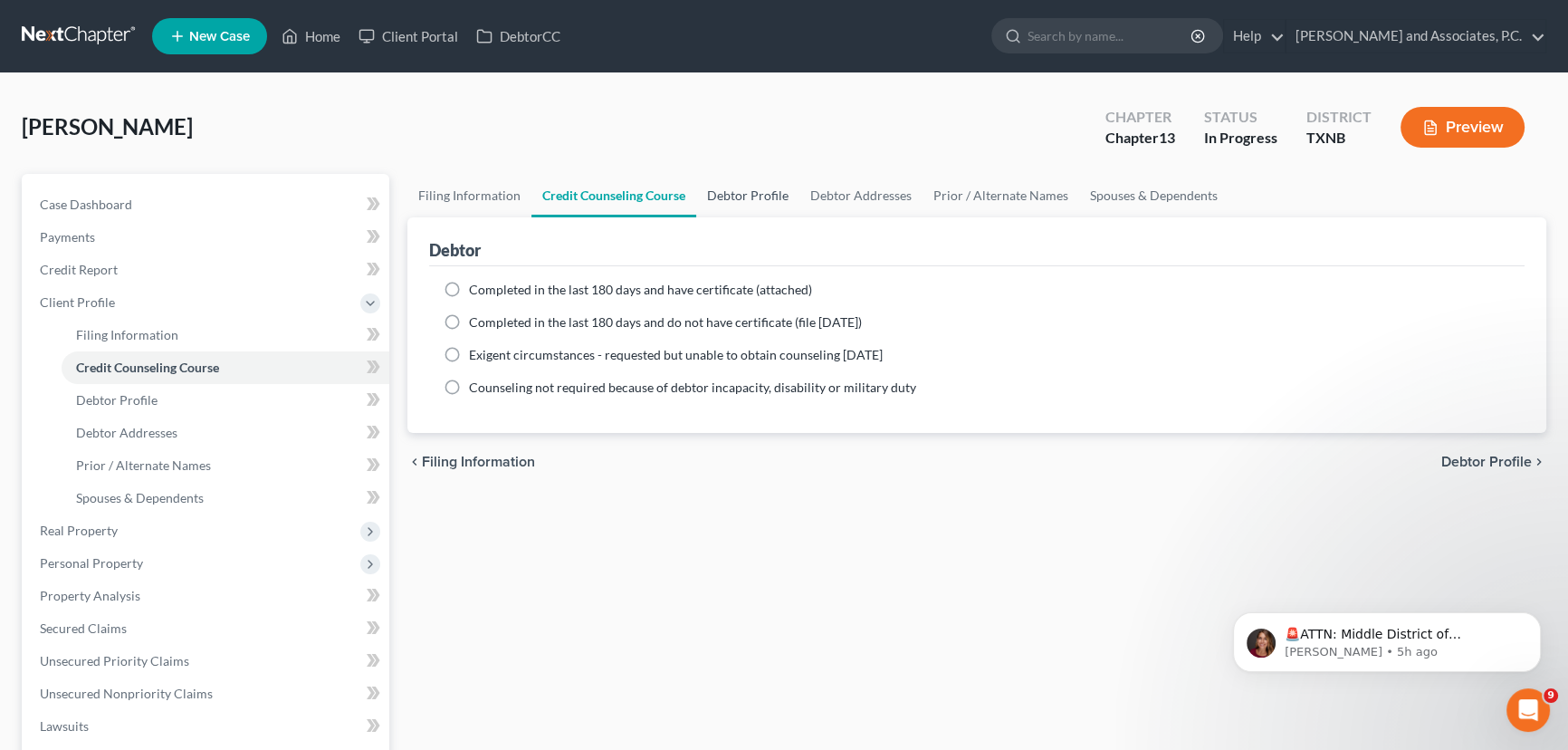
click at [724, 193] on link "Debtor Profile" at bounding box center [748, 195] width 103 height 43
select select "0"
select select "1"
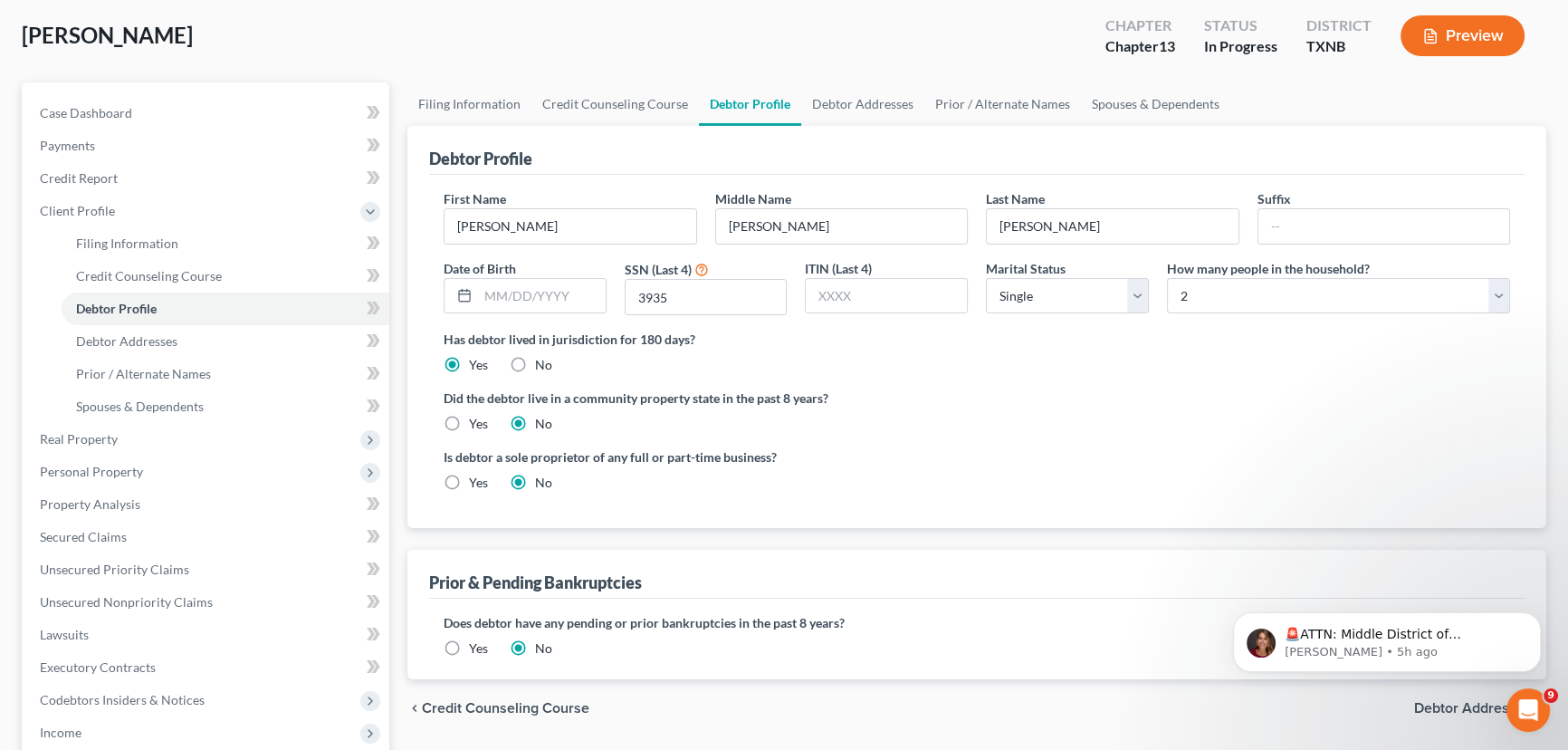
scroll to position [82, 0]
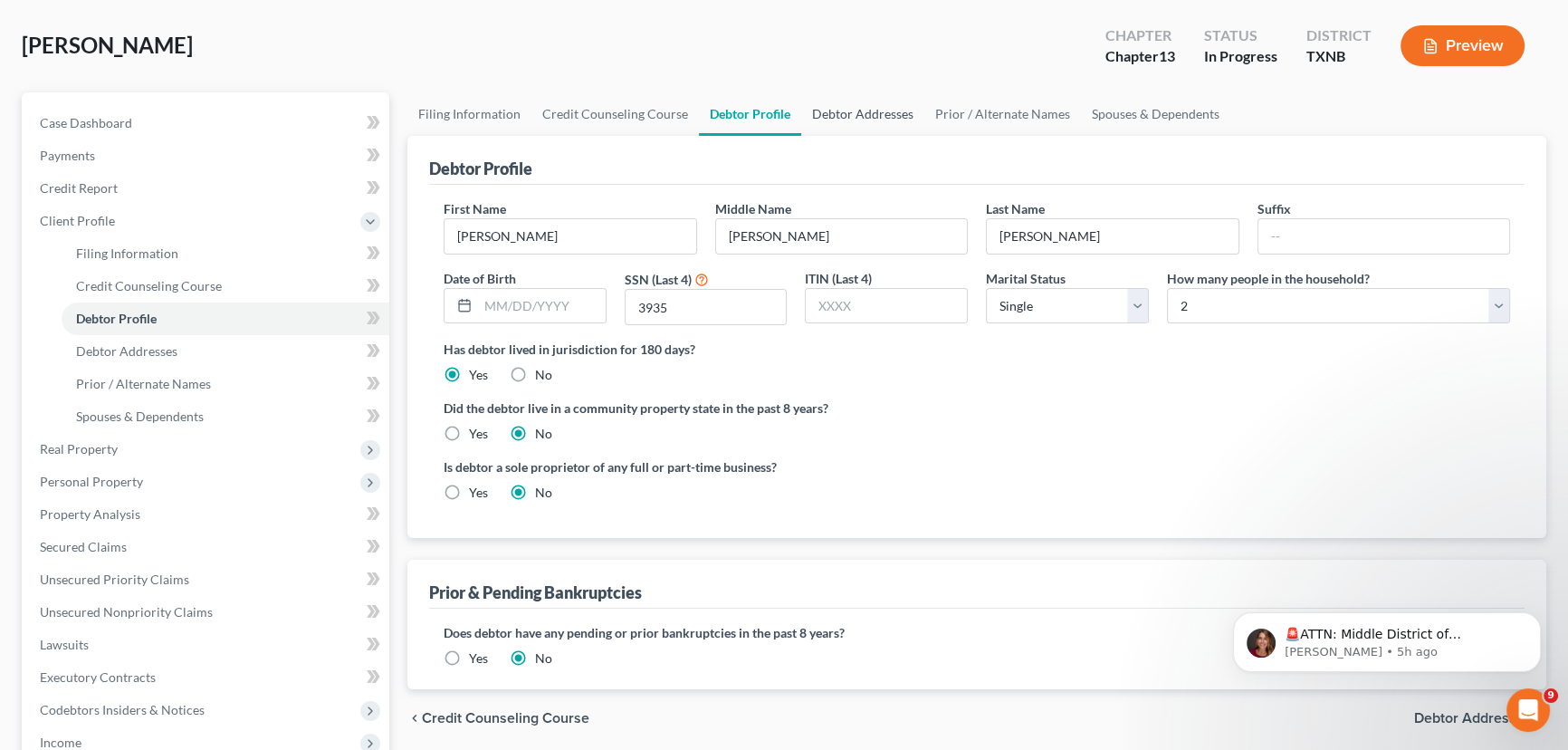
click at [840, 100] on link "Debtor Addresses" at bounding box center [863, 114] width 123 height 43
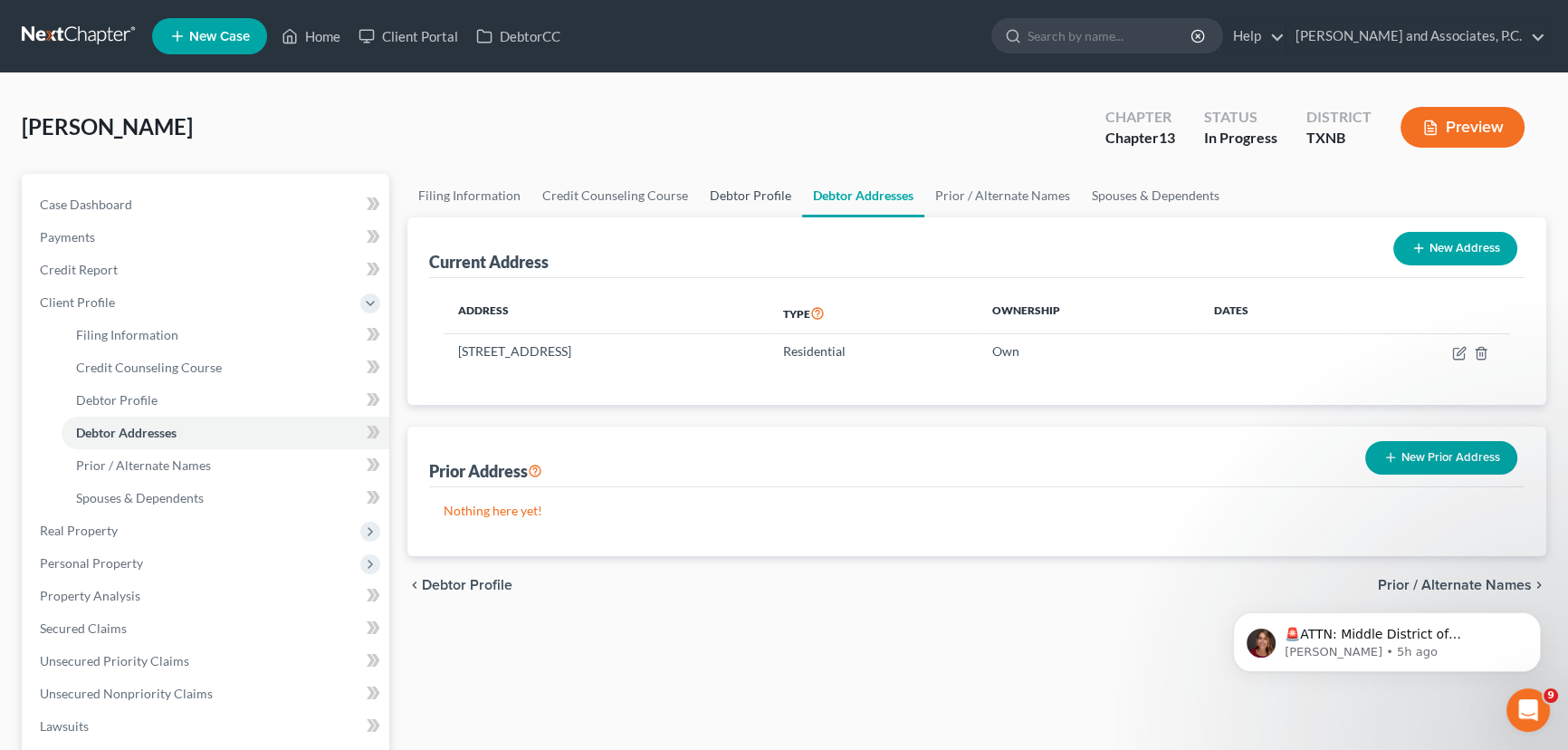
click at [721, 190] on link "Debtor Profile" at bounding box center [750, 195] width 103 height 43
select select "0"
select select "1"
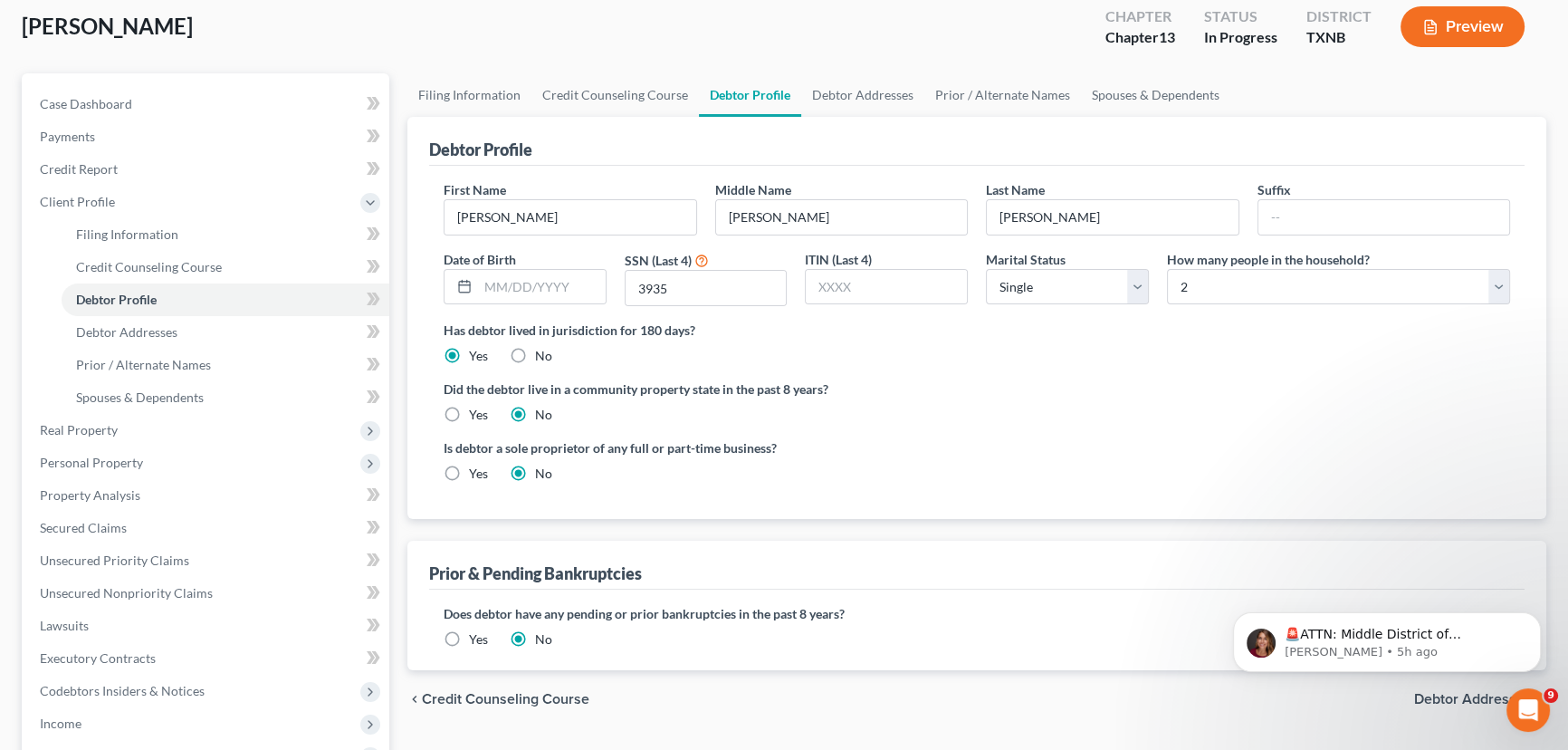
scroll to position [164, 0]
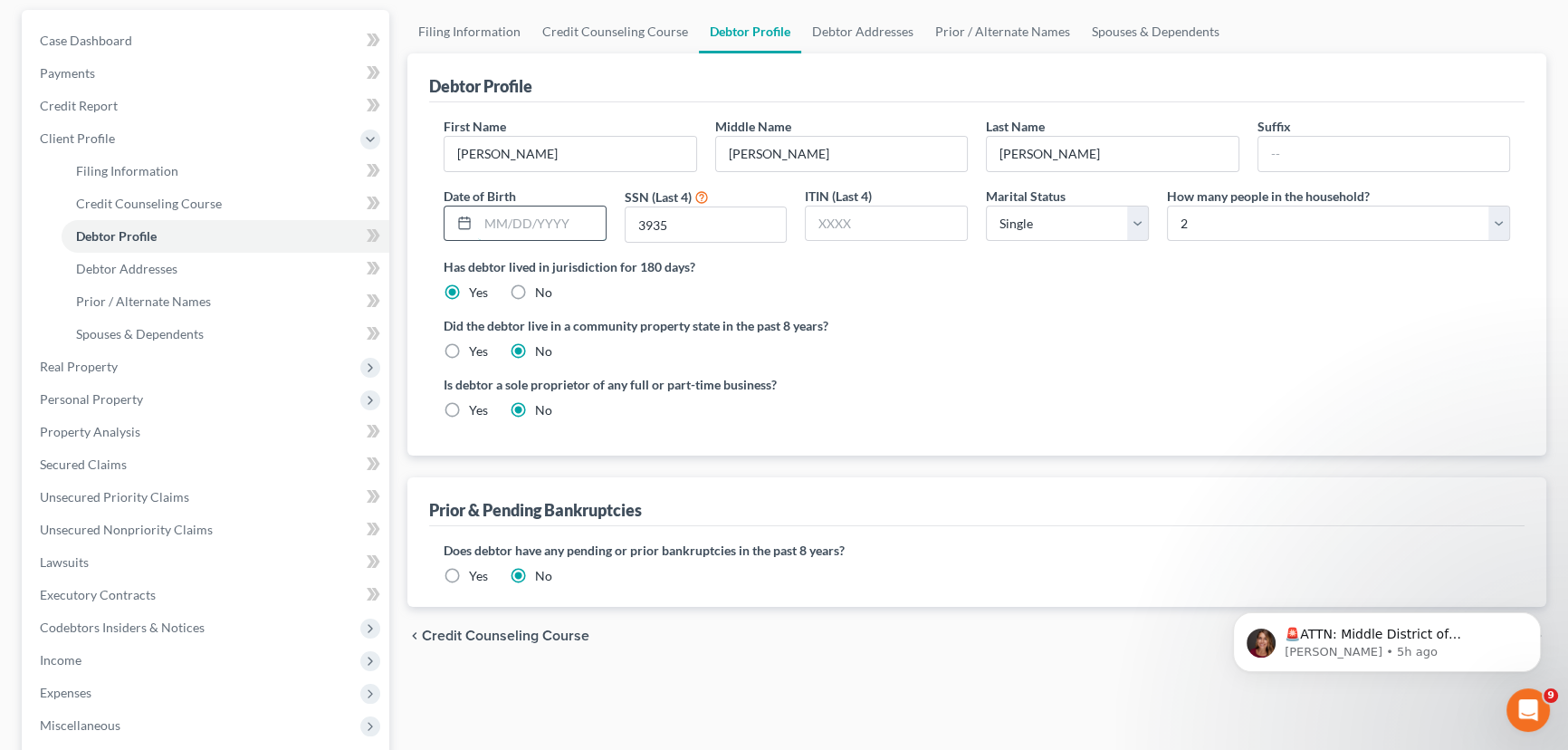
click at [496, 225] on input "text" at bounding box center [541, 223] width 128 height 34
type input "[DATE]"
click at [71, 32] on span "Case Dashboard" at bounding box center [85, 40] width 93 height 16
select select "7"
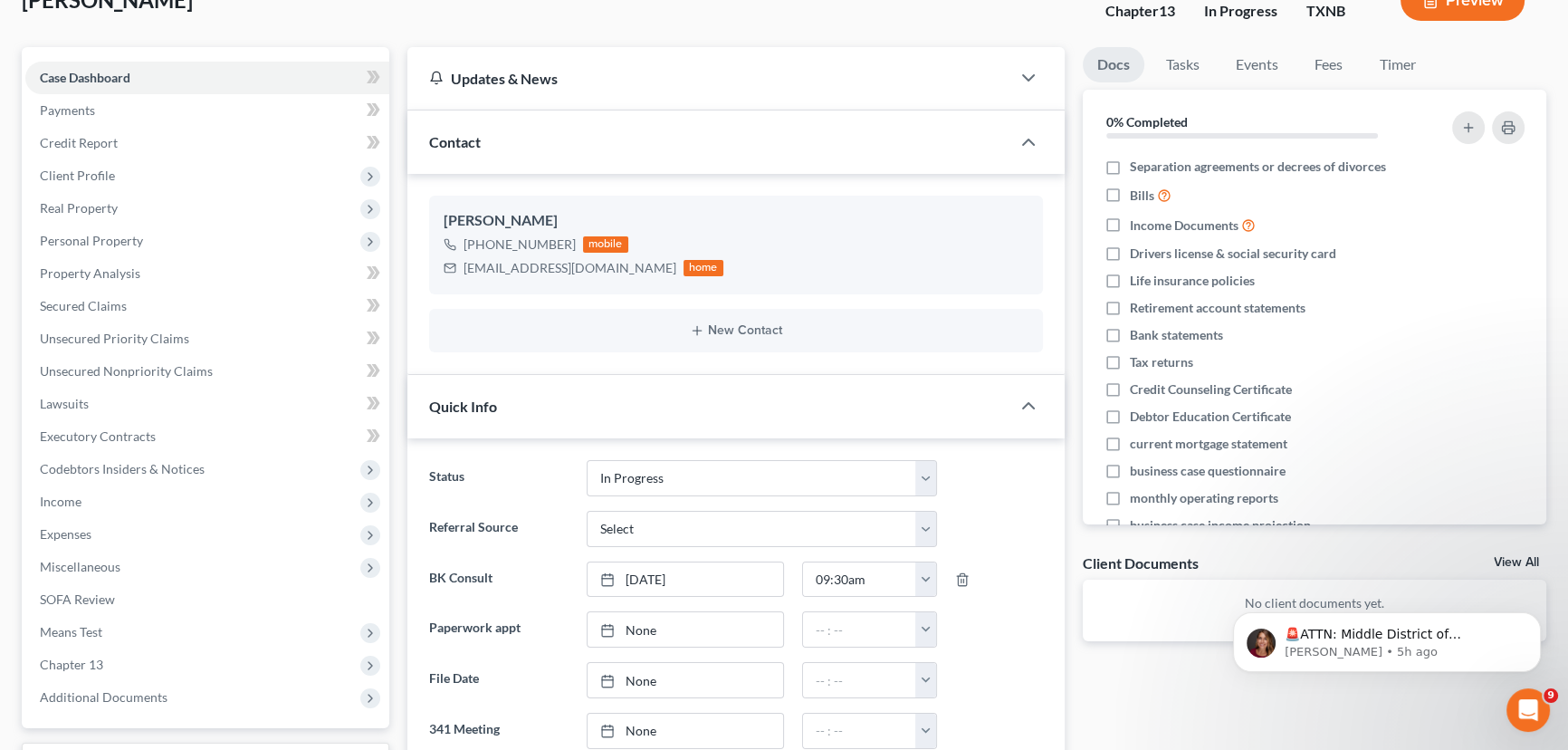
scroll to position [164, 0]
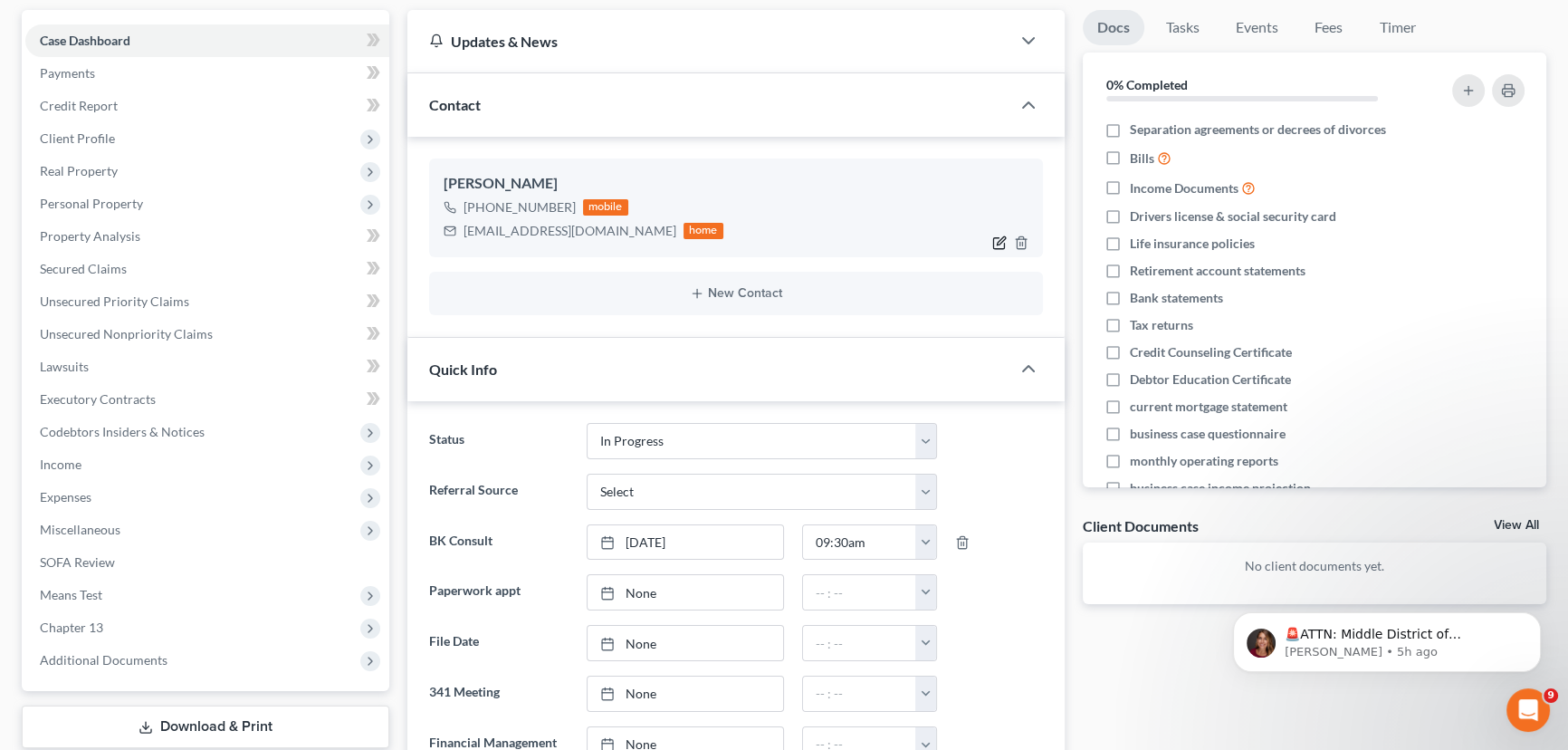
click at [996, 242] on icon "button" at bounding box center [999, 243] width 15 height 15
select select "0"
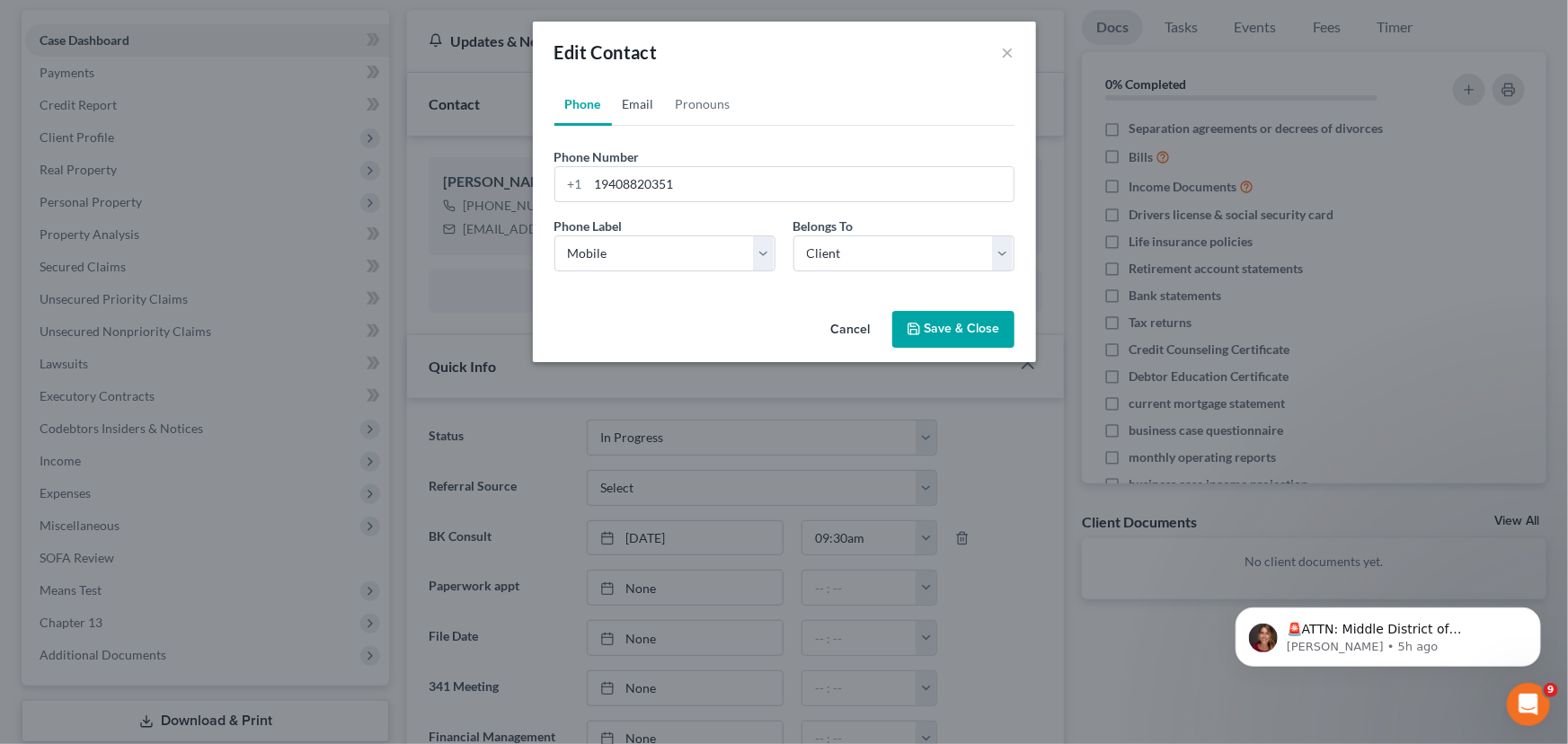
click at [648, 107] on link "Email" at bounding box center [638, 104] width 53 height 43
click at [631, 185] on input "[EMAIL_ADDRESS][DOMAIN_NAME]" at bounding box center [800, 183] width 425 height 34
type input "[EMAIL_ADDRESS][DOMAIN_NAME]"
click at [934, 327] on button "Save & Close" at bounding box center [954, 329] width 122 height 37
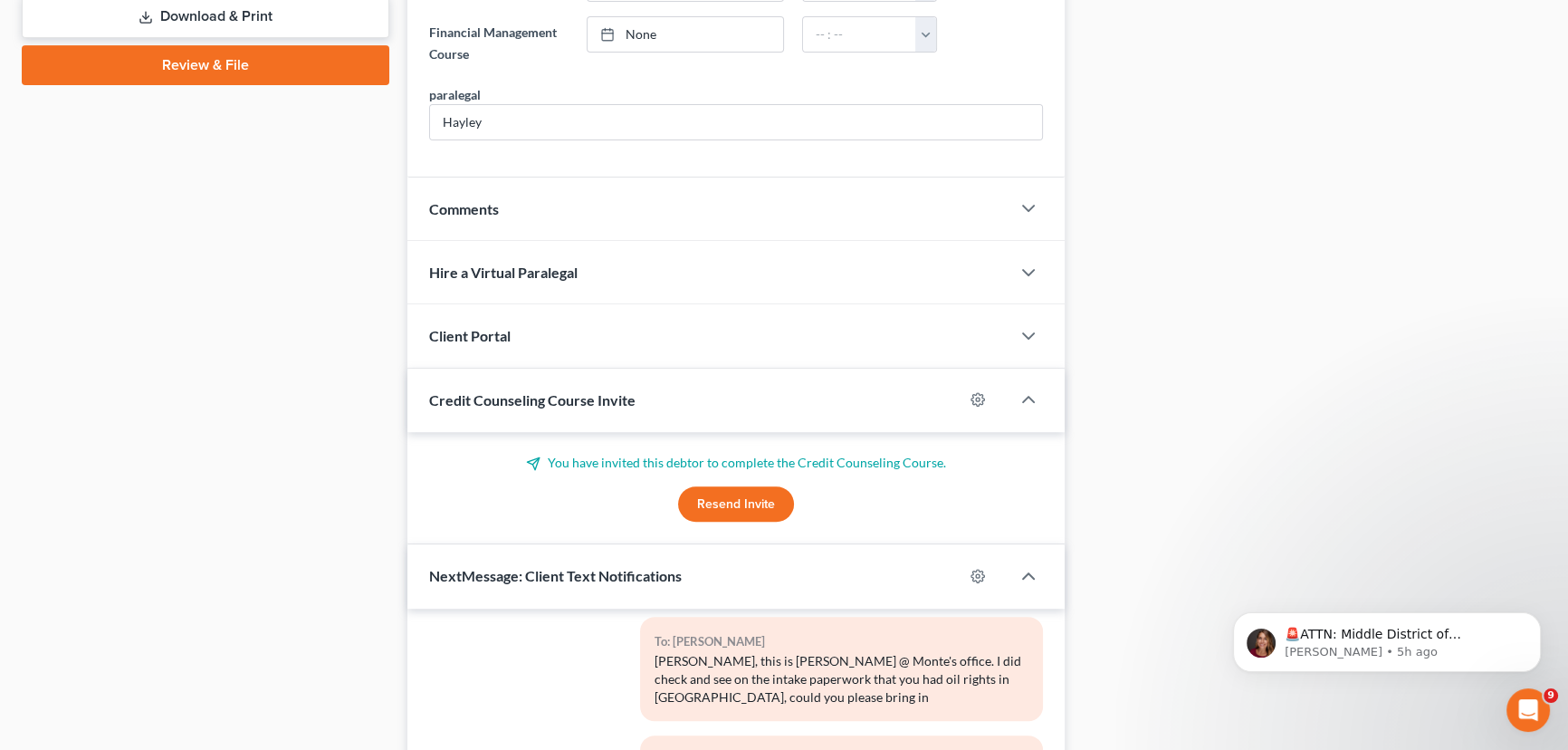
scroll to position [873, 0]
click at [766, 517] on button "Resend Invite" at bounding box center [736, 505] width 116 height 36
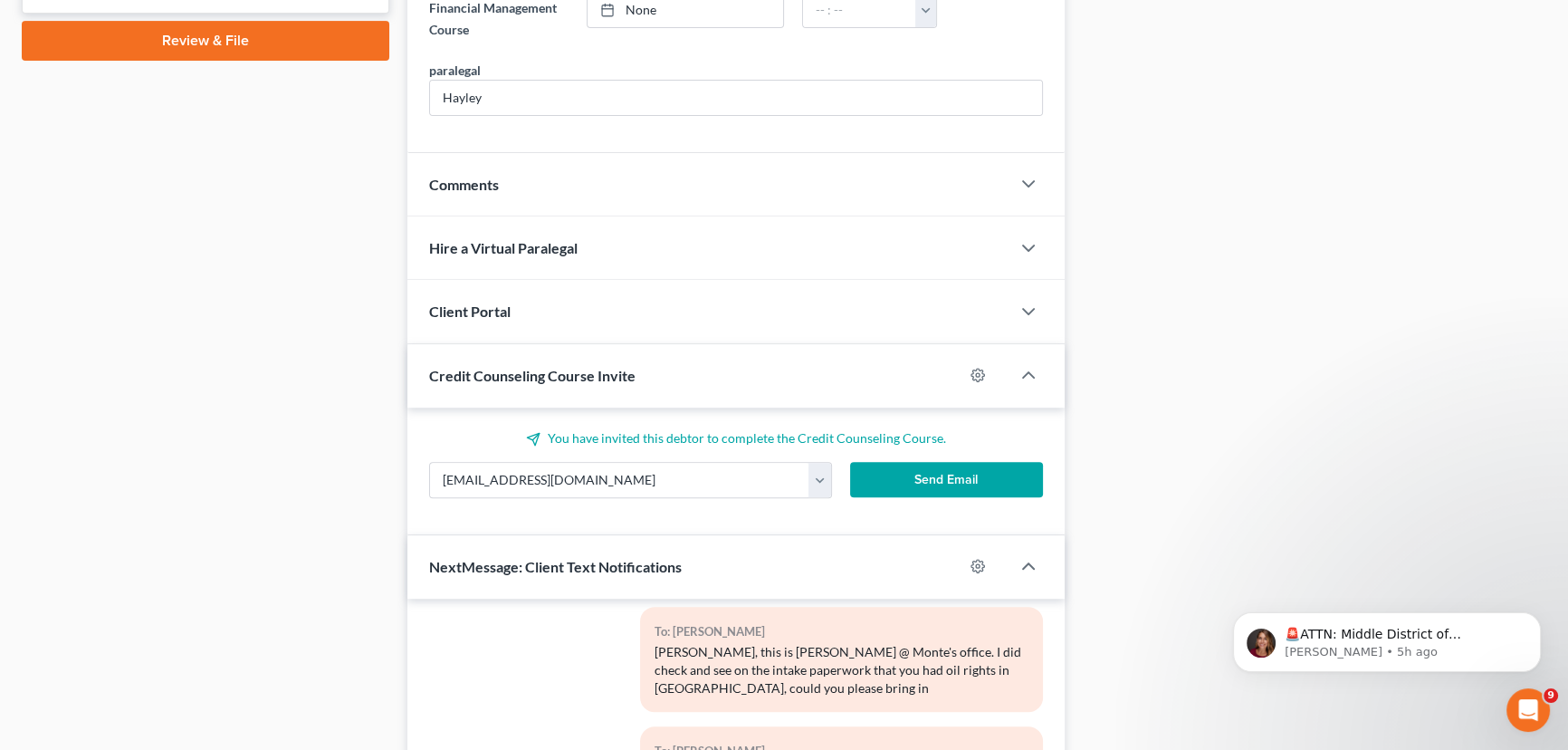
scroll to position [1038, 0]
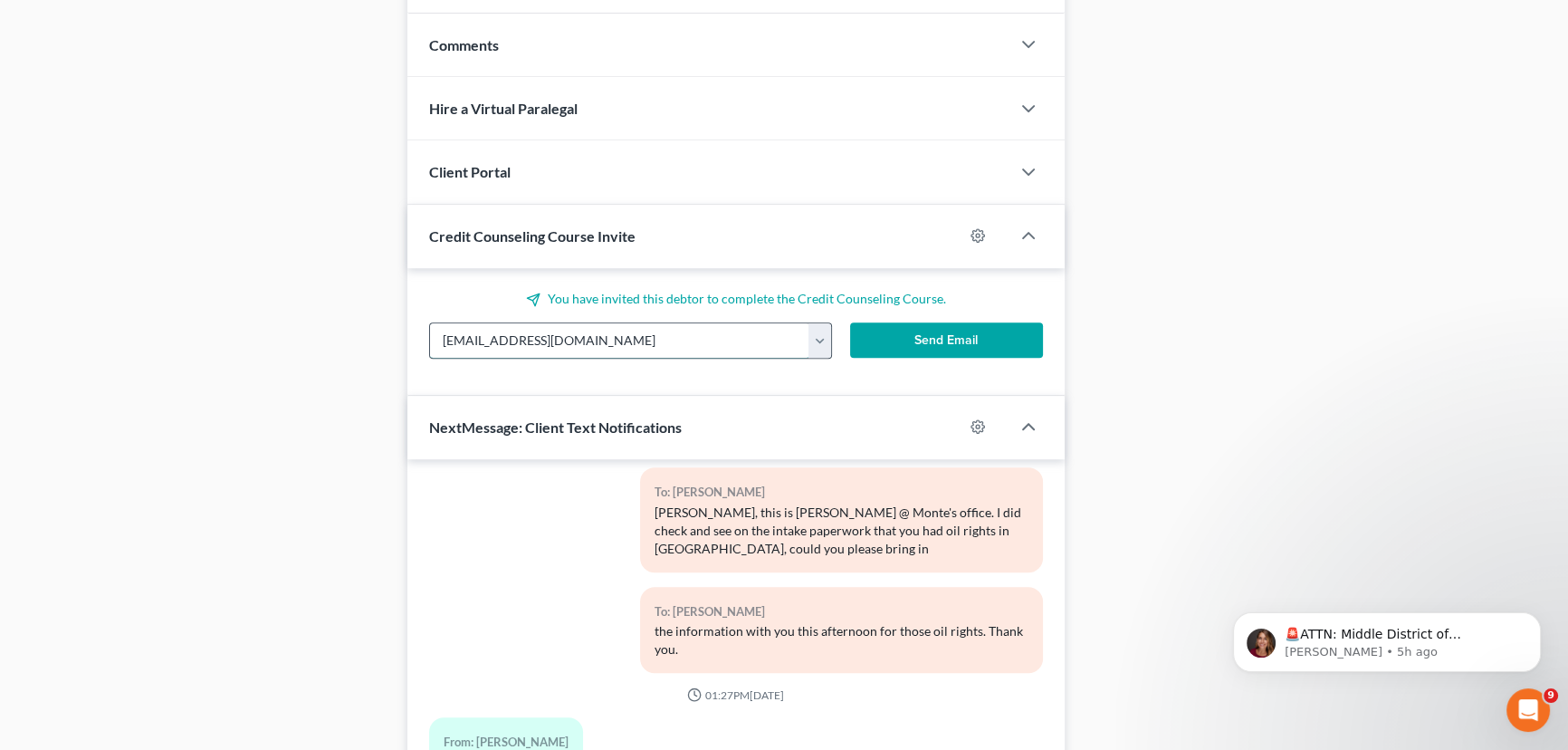
click at [481, 335] on input "[EMAIL_ADDRESS][DOMAIN_NAME]" at bounding box center [619, 340] width 379 height 34
type input "[EMAIL_ADDRESS][DOMAIN_NAME]"
click at [925, 335] on button "Send Email" at bounding box center [946, 340] width 193 height 36
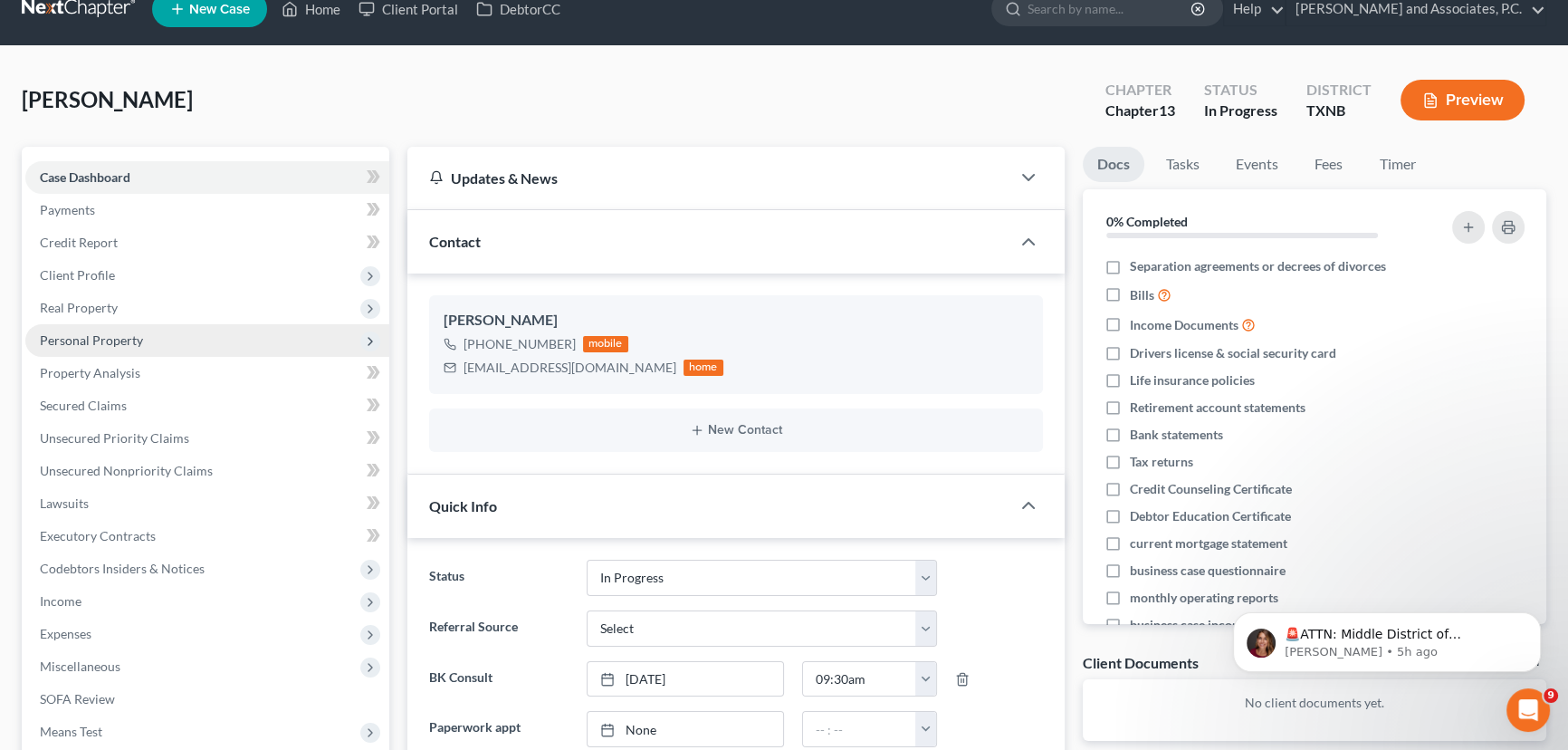
scroll to position [0, 0]
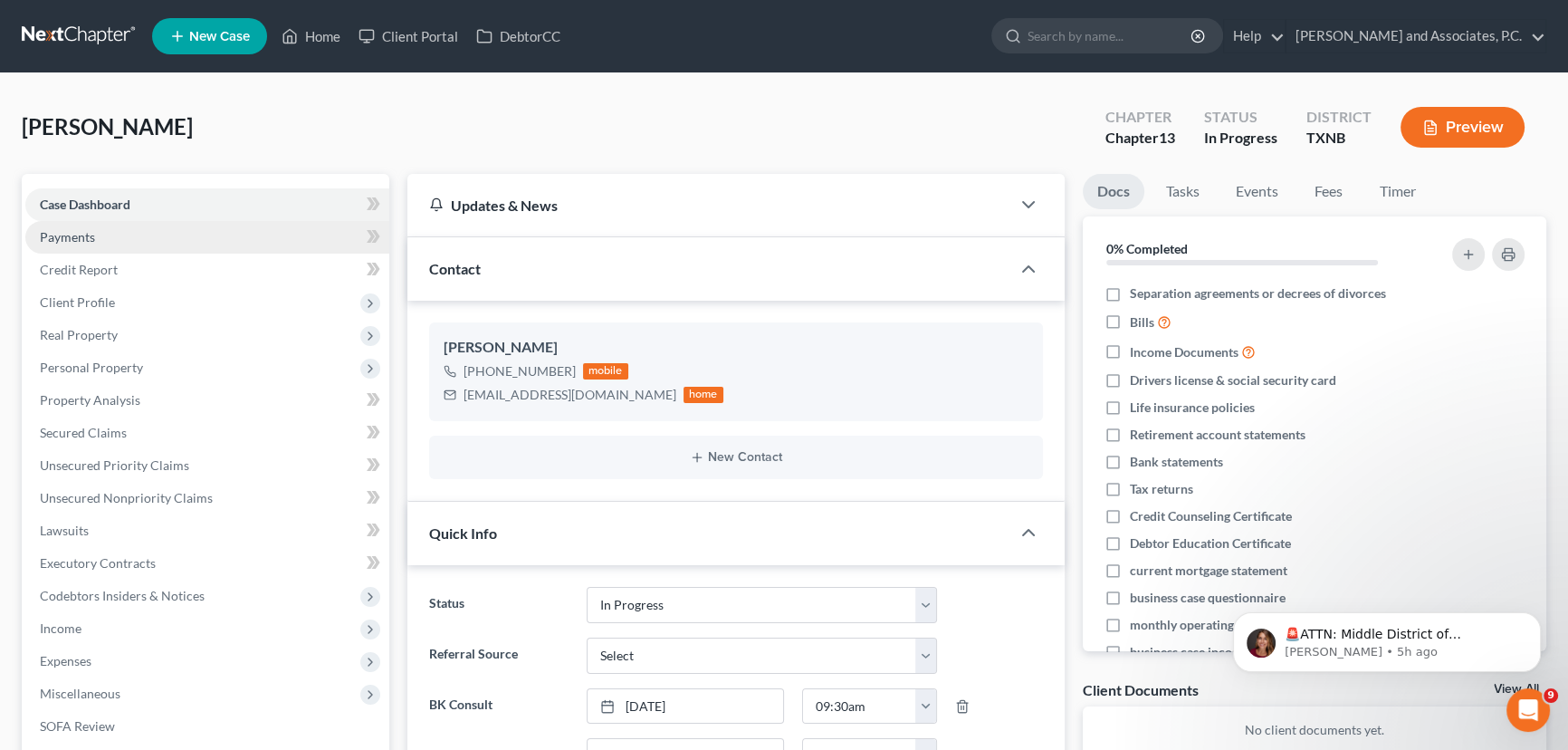
click at [71, 241] on span "Payments" at bounding box center [67, 236] width 55 height 16
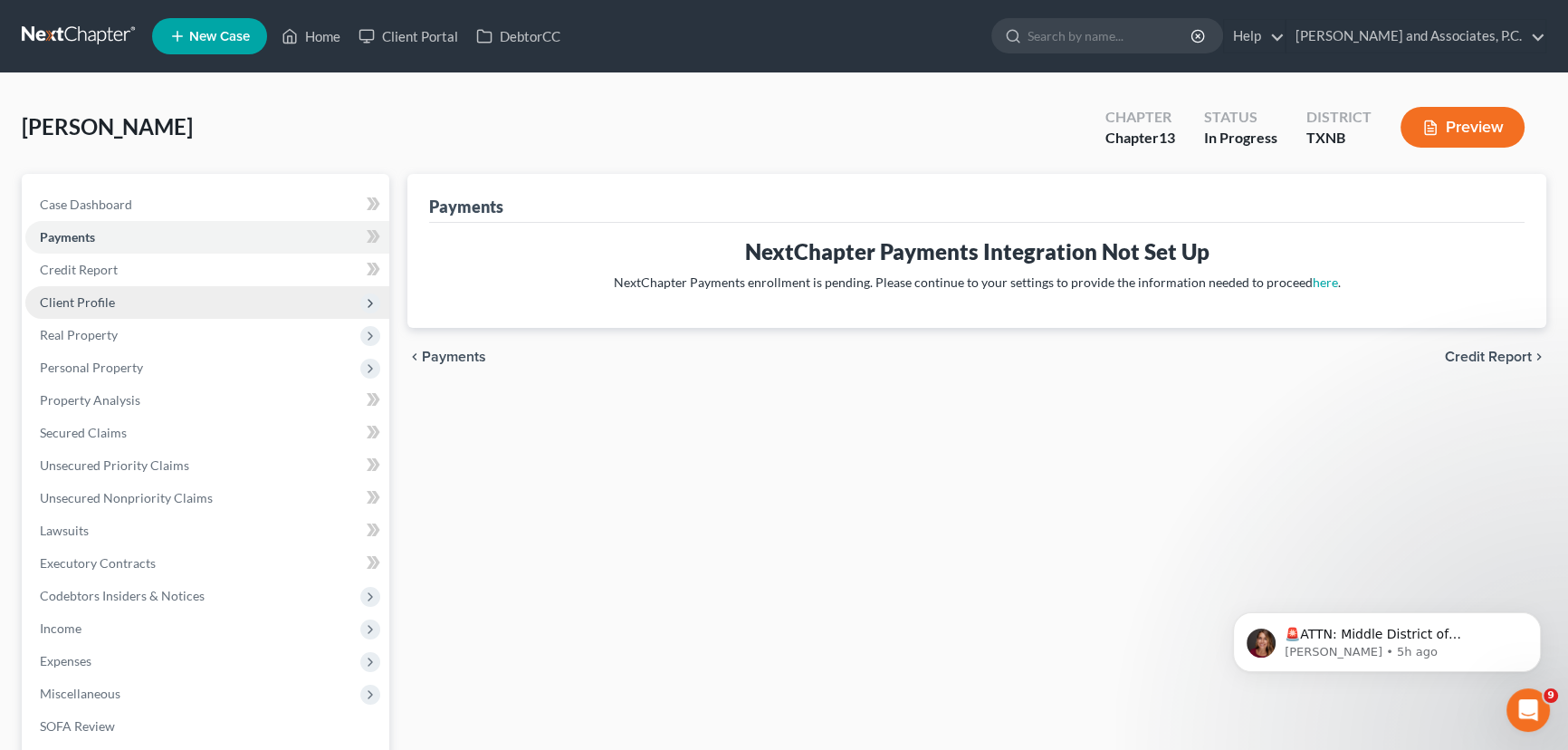
click at [78, 297] on span "Client Profile" at bounding box center [77, 301] width 75 height 16
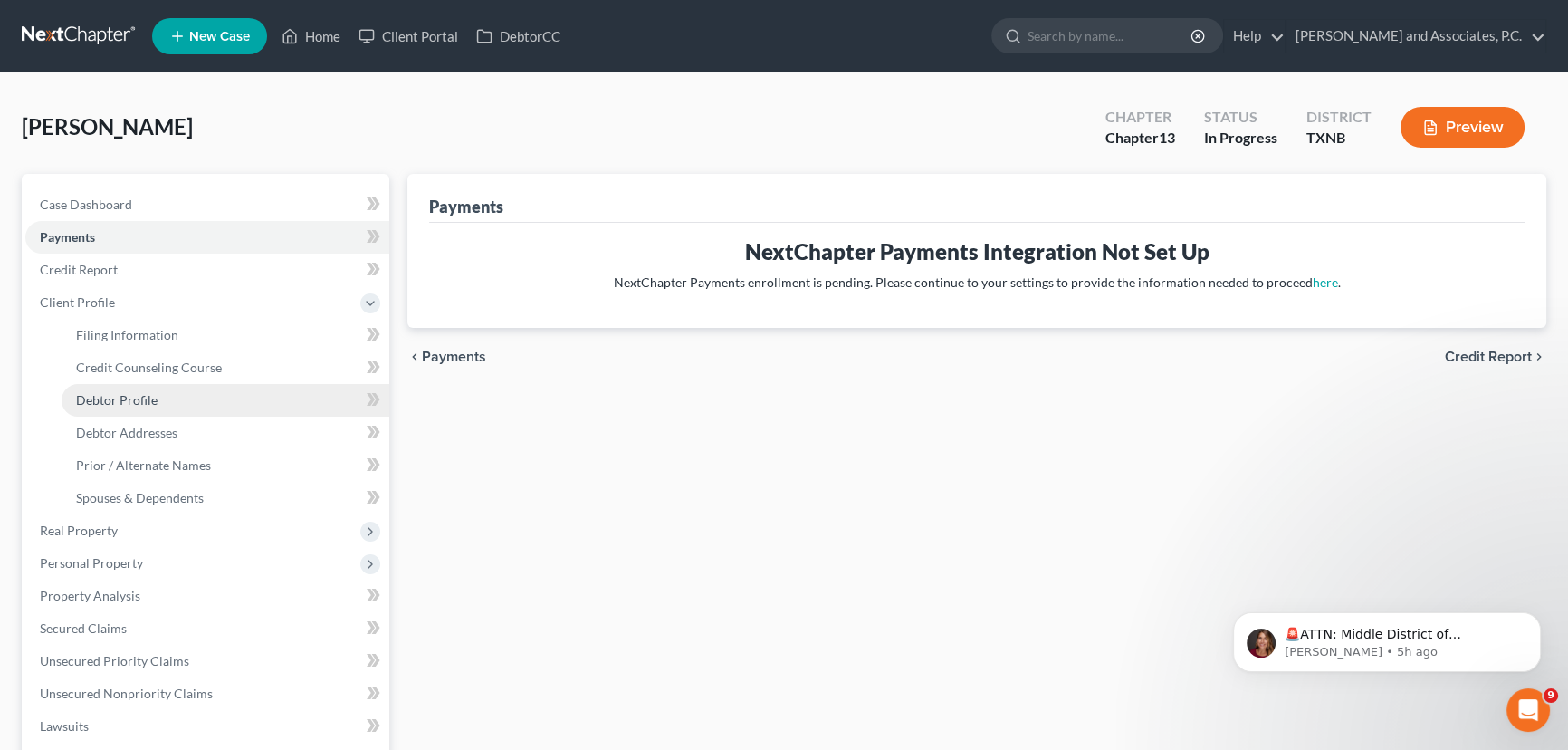
click at [125, 399] on span "Debtor Profile" at bounding box center [117, 400] width 82 height 16
select select "0"
select select "1"
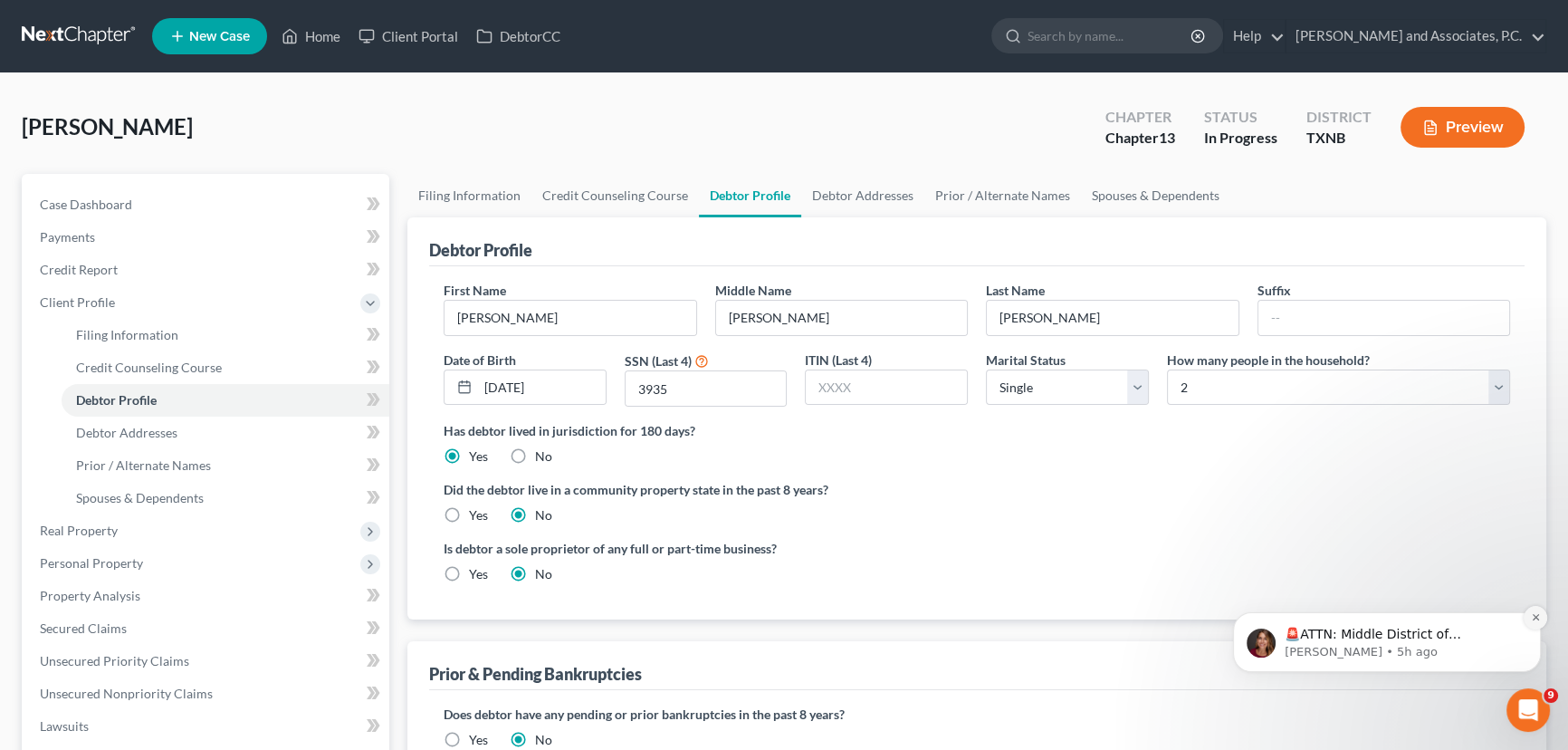
click at [1535, 614] on icon "Dismiss notification" at bounding box center [1535, 617] width 10 height 10
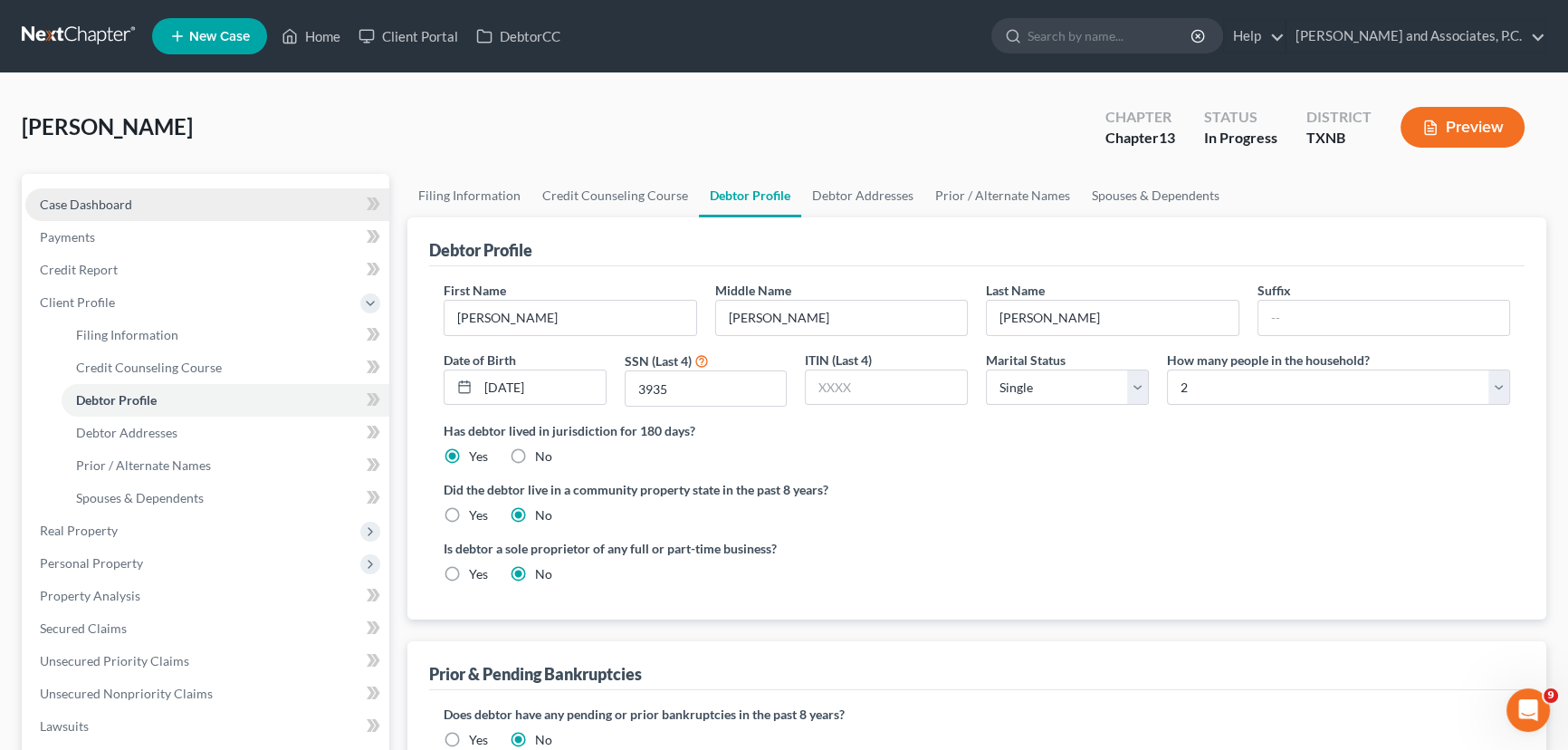
click at [65, 202] on span "Case Dashboard" at bounding box center [85, 204] width 93 height 16
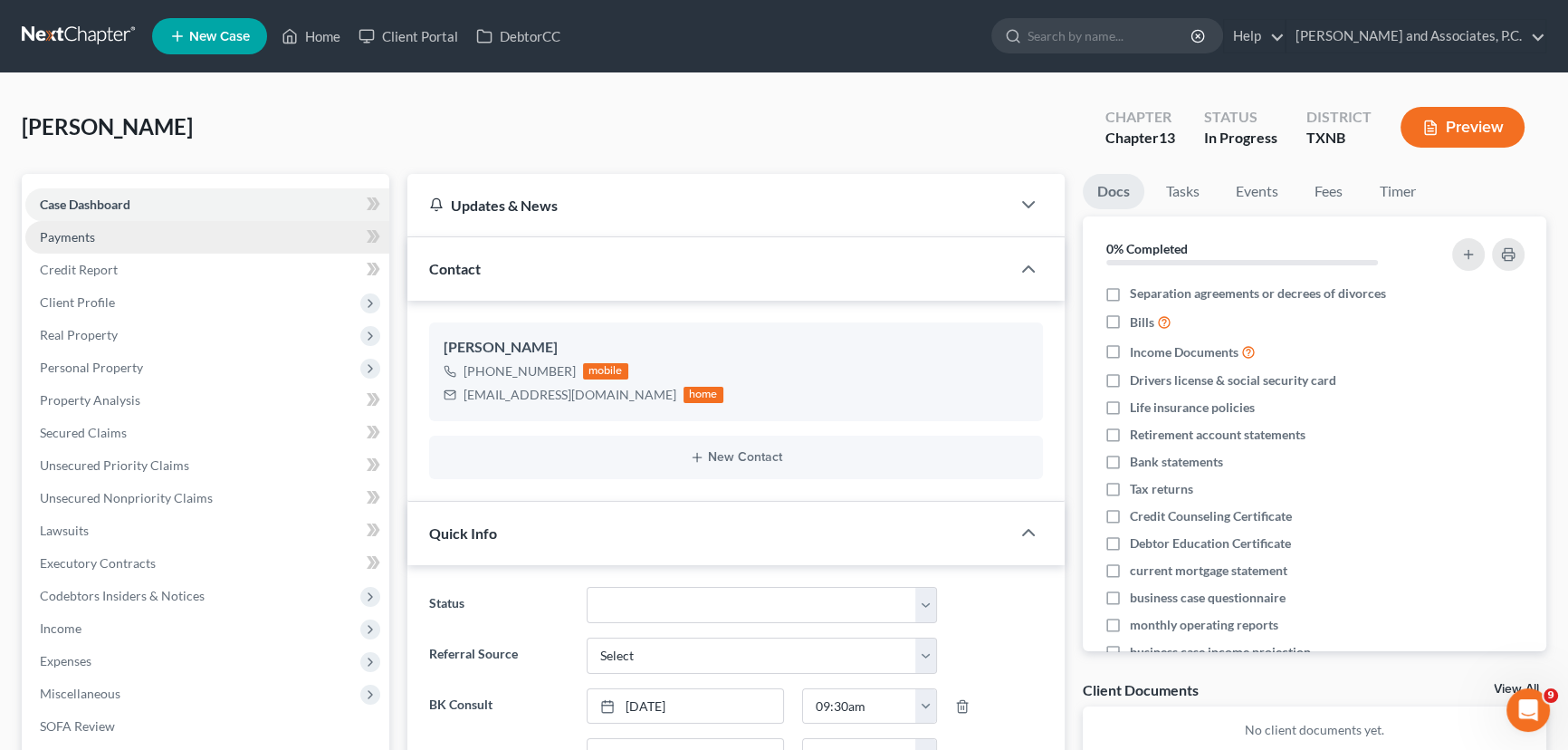
click at [177, 241] on link "Payments" at bounding box center [208, 236] width 364 height 32
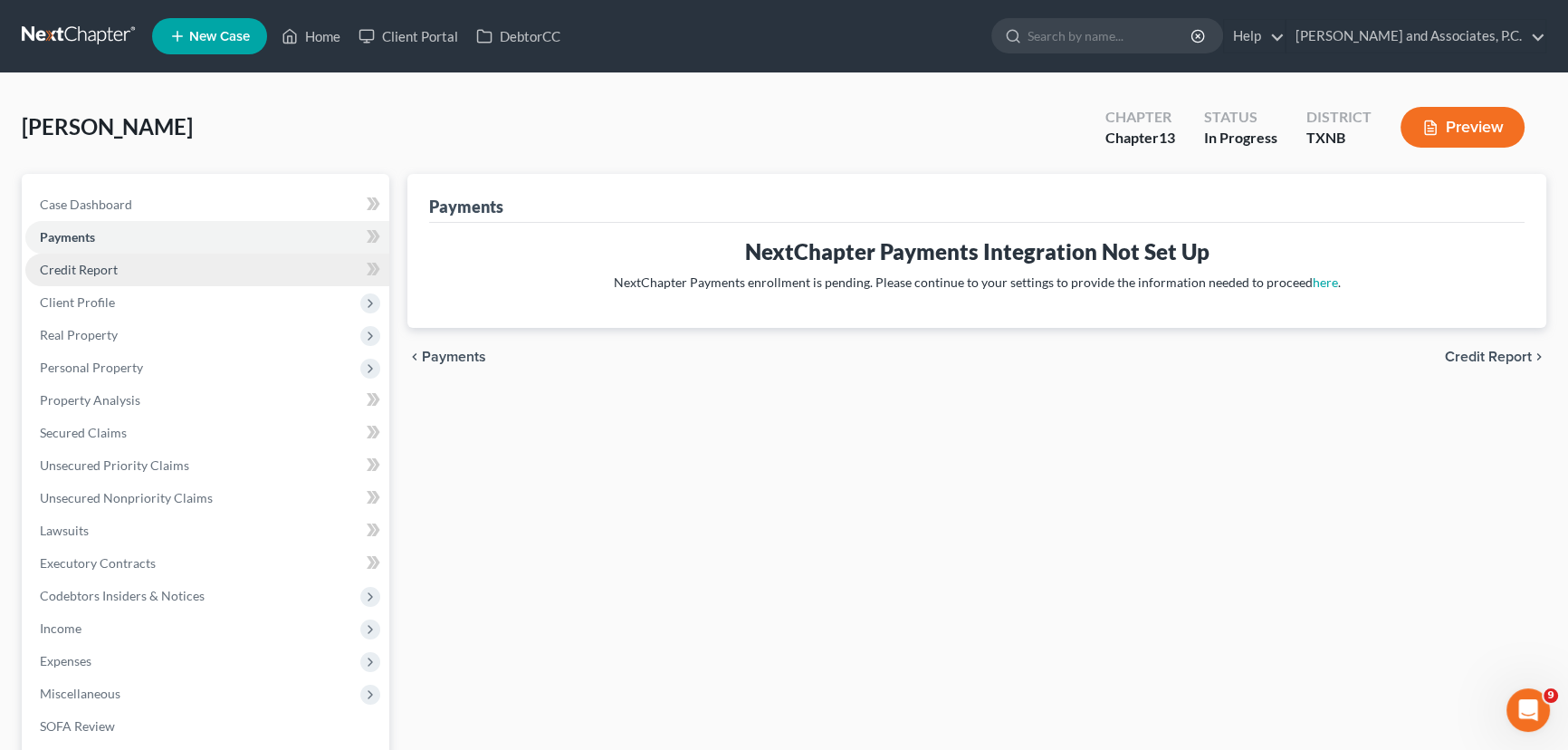
click at [171, 261] on link "Credit Report" at bounding box center [208, 269] width 364 height 32
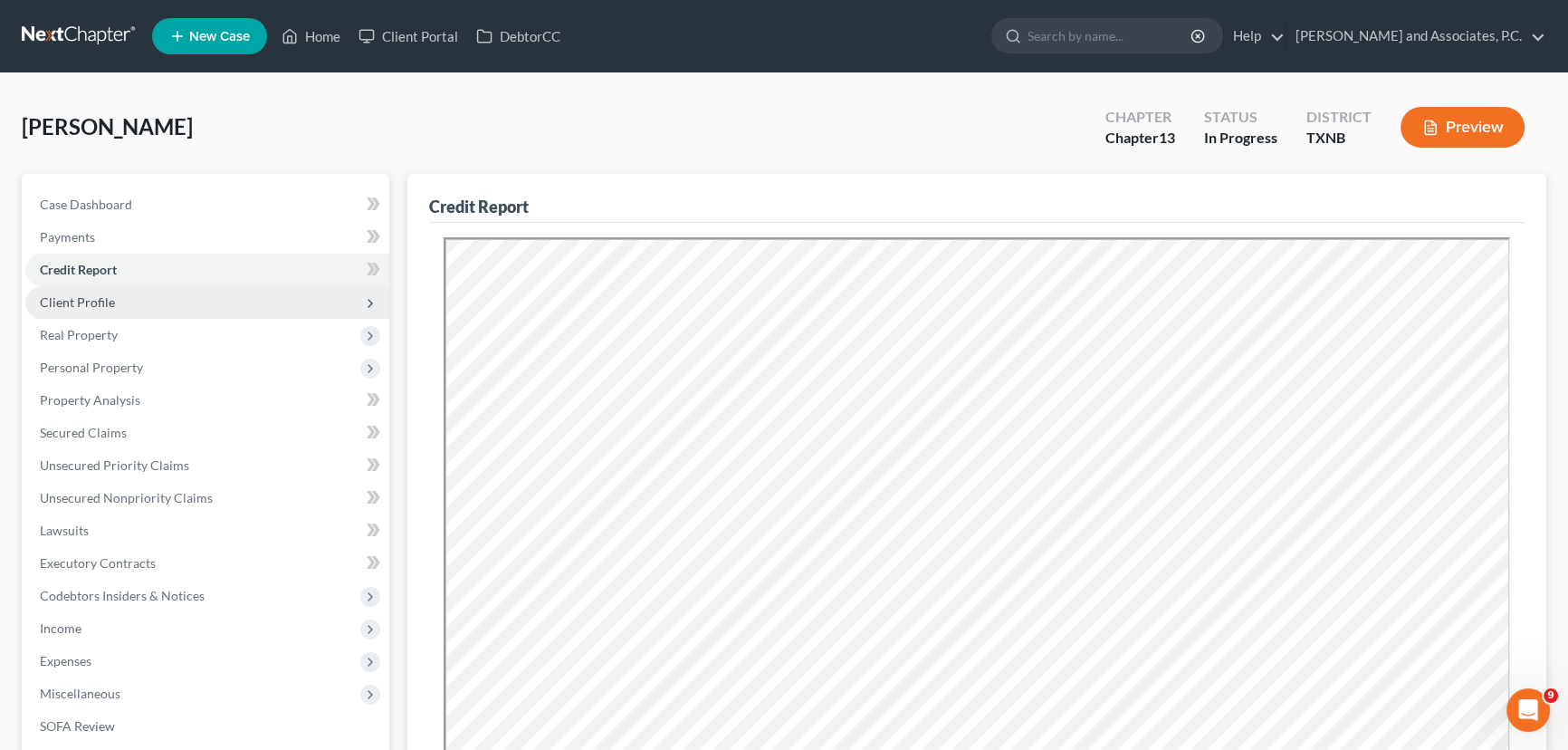
click at [157, 301] on span "Client Profile" at bounding box center [208, 301] width 364 height 32
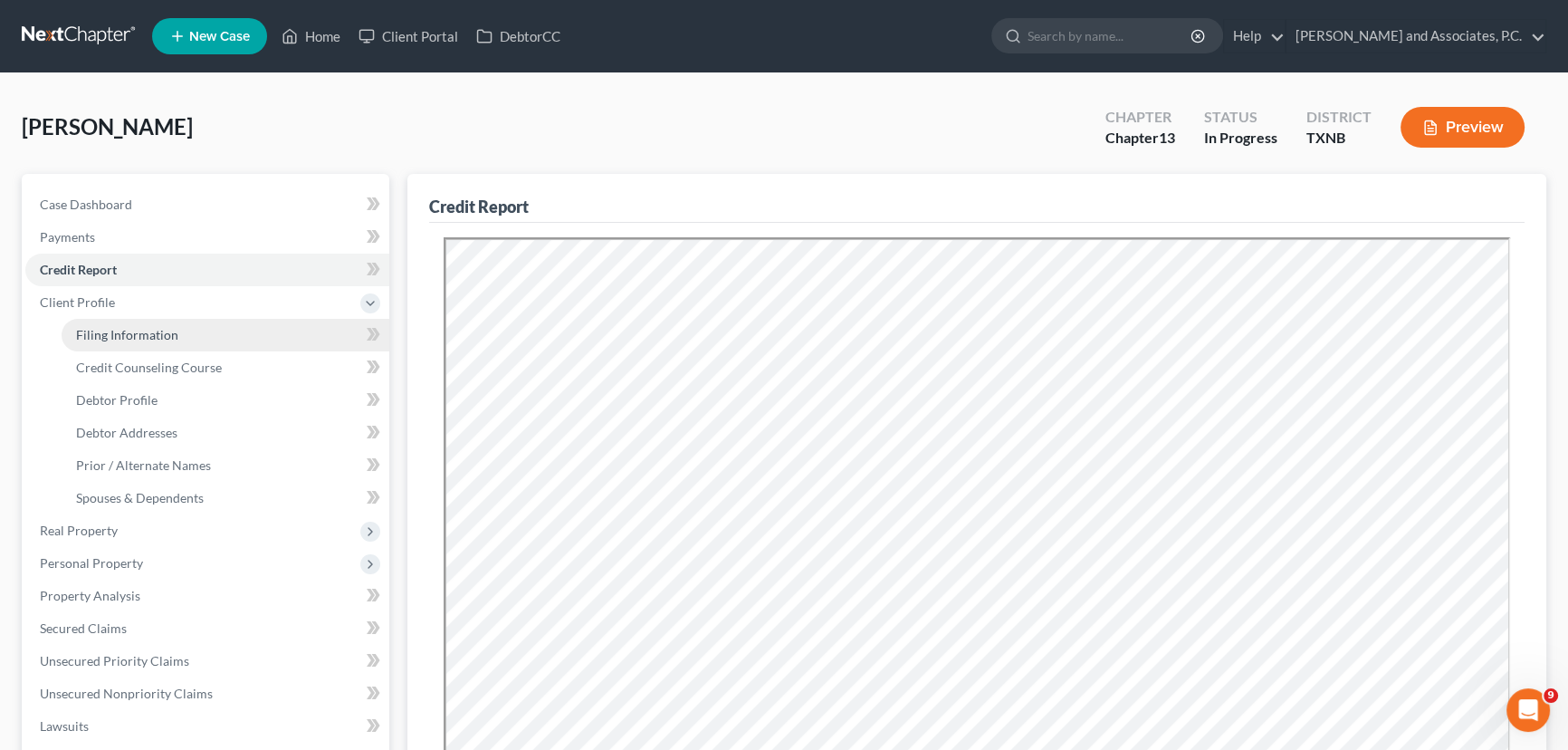
click at [172, 347] on link "Filing Information" at bounding box center [225, 335] width 328 height 32
select select "1"
select select "0"
select select "3"
select select "78"
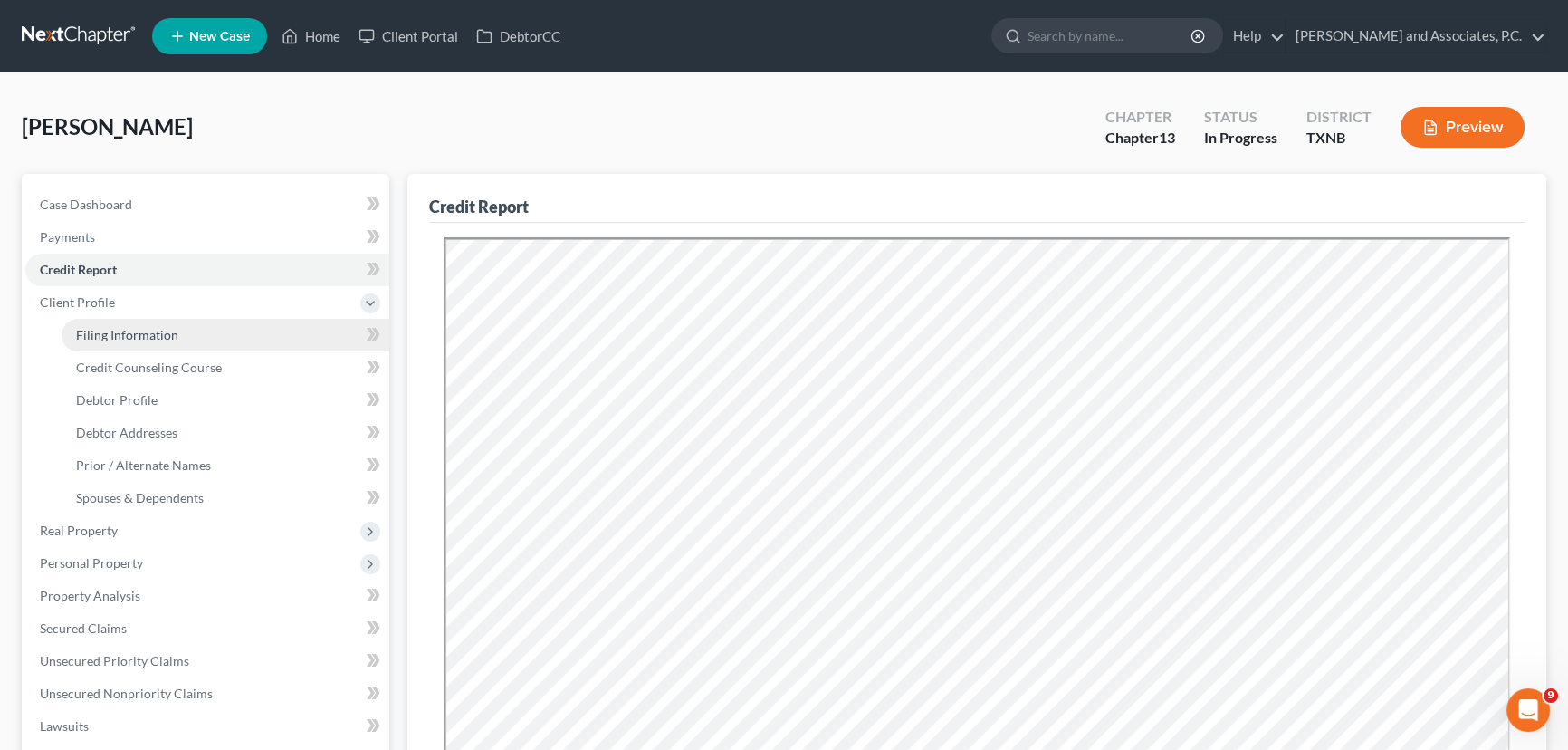
select select "0"
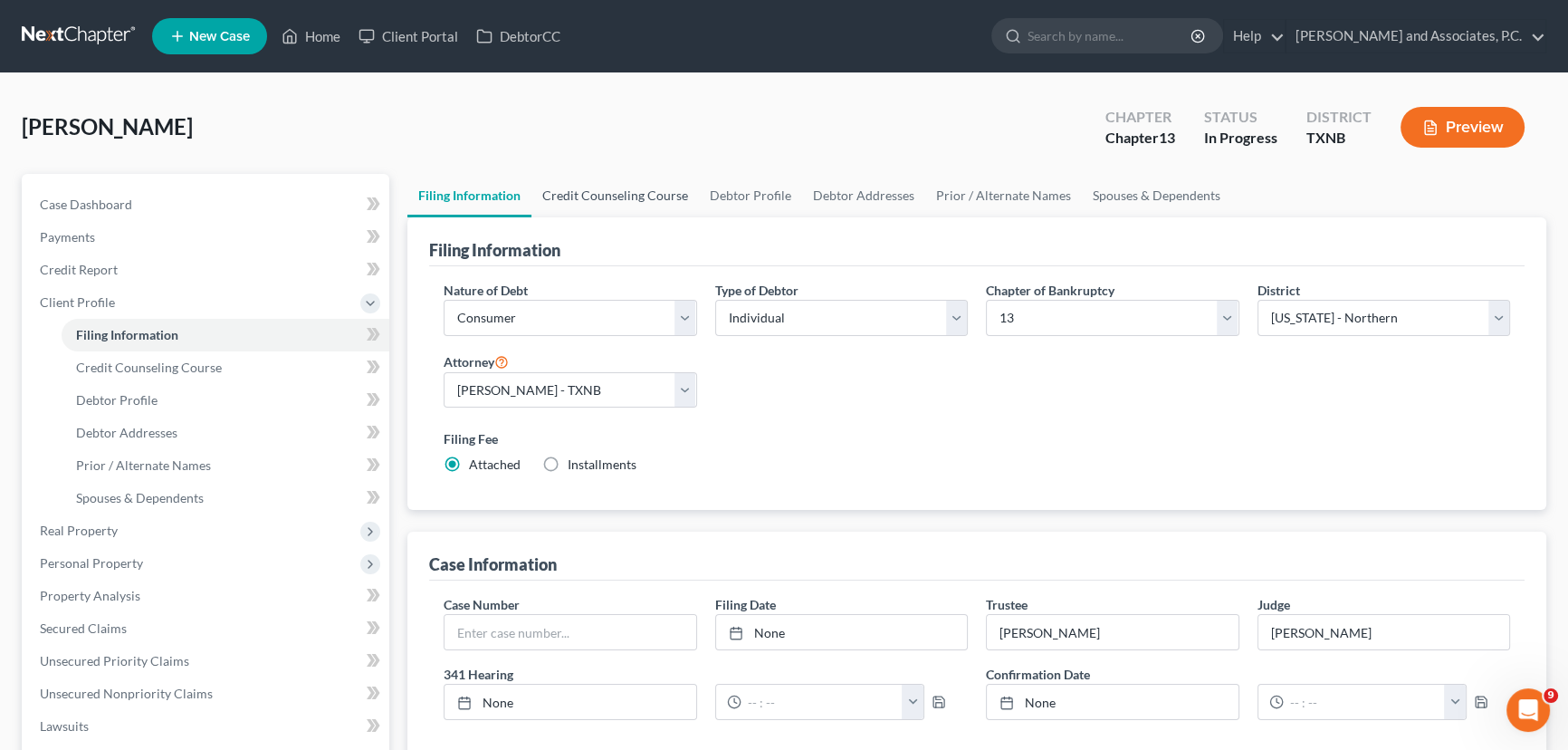
click at [577, 202] on link "Credit Counseling Course" at bounding box center [615, 195] width 167 height 43
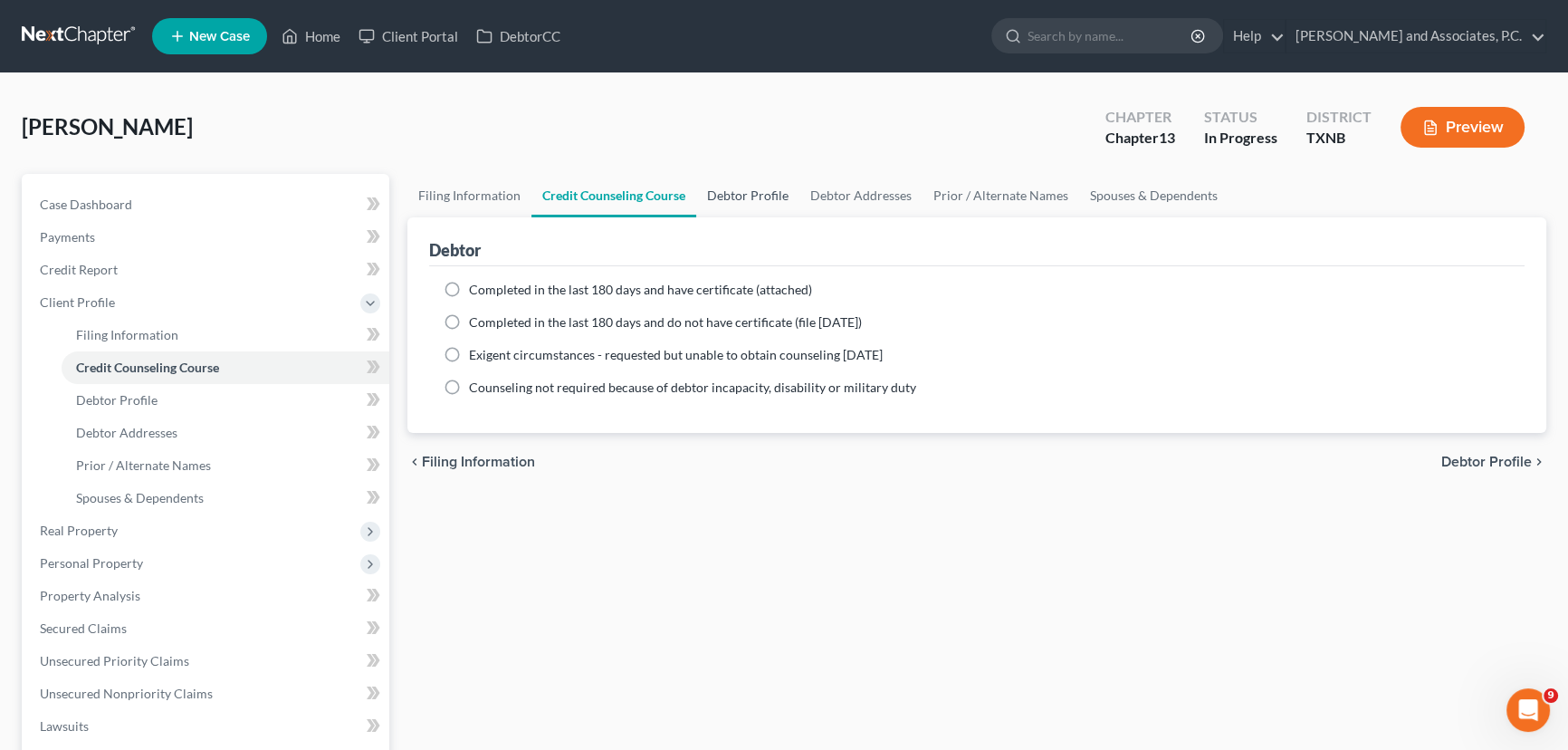
click at [753, 198] on link "Debtor Profile" at bounding box center [748, 195] width 103 height 43
select select "0"
select select "1"
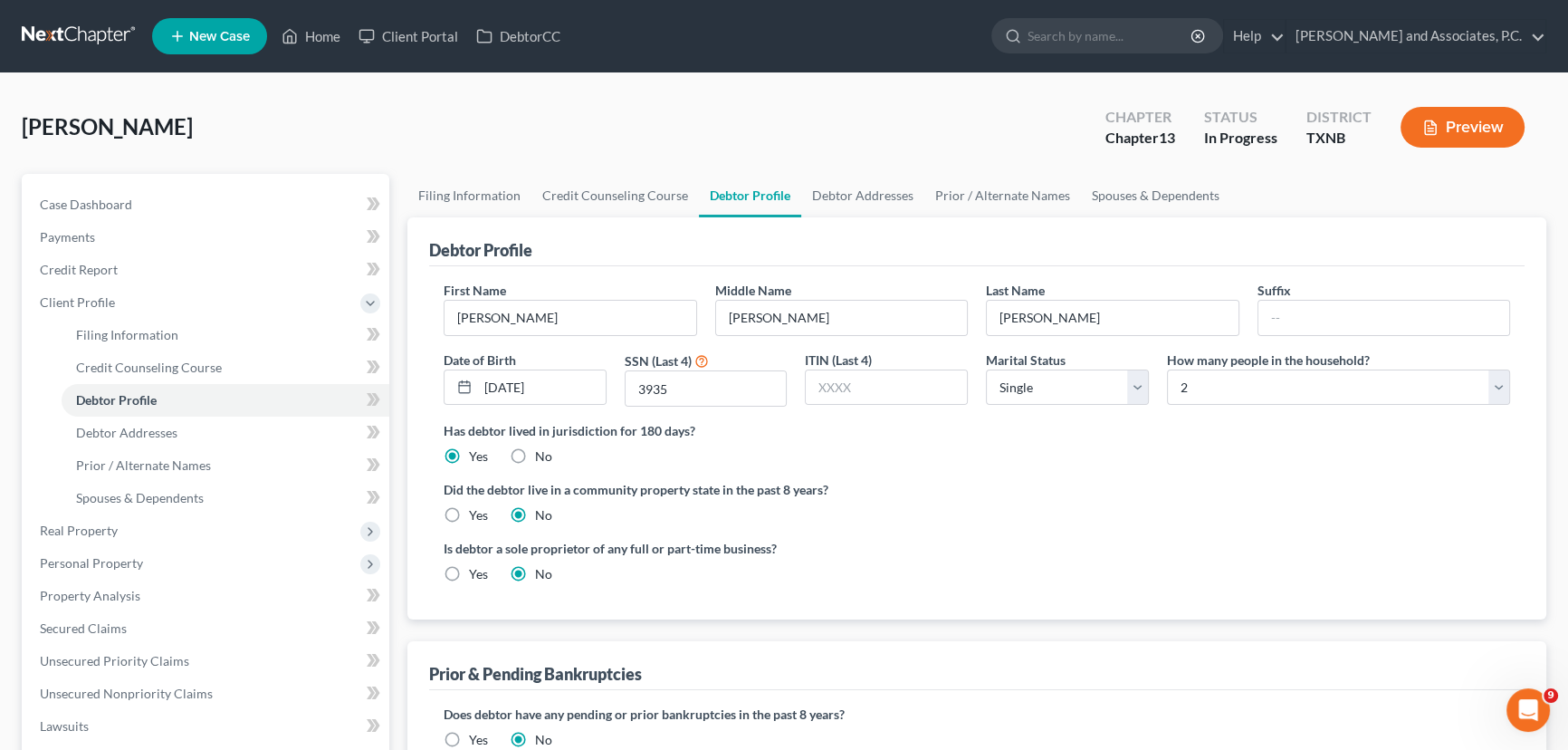
click at [1032, 467] on ng-include "First Name [PERSON_NAME] Middle Name [PERSON_NAME] Name [PERSON_NAME] Suffix Da…" at bounding box center [976, 438] width 1066 height 317
click at [253, 198] on link "Case Dashboard" at bounding box center [208, 204] width 364 height 32
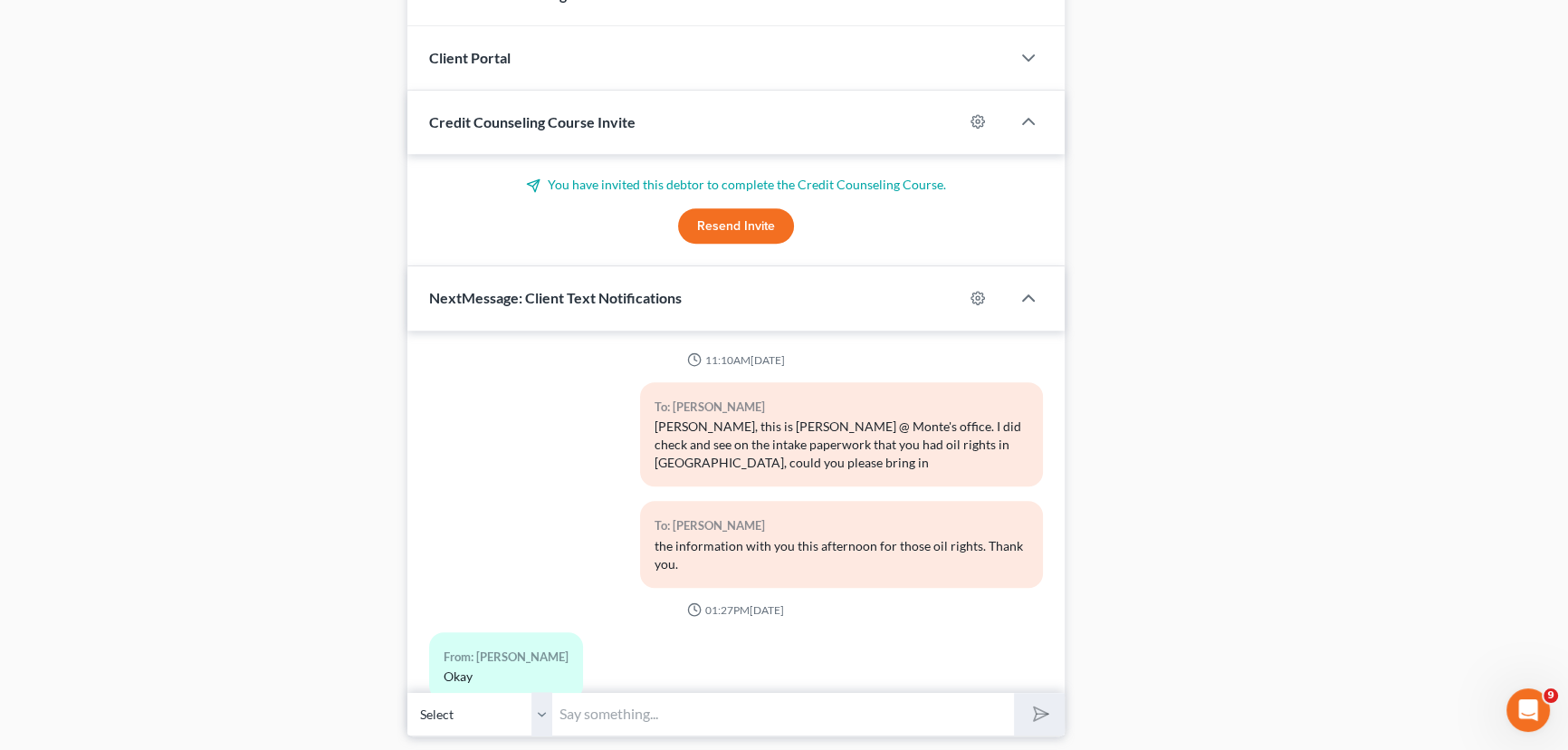
click at [715, 213] on button "Resend Invite" at bounding box center [736, 226] width 116 height 36
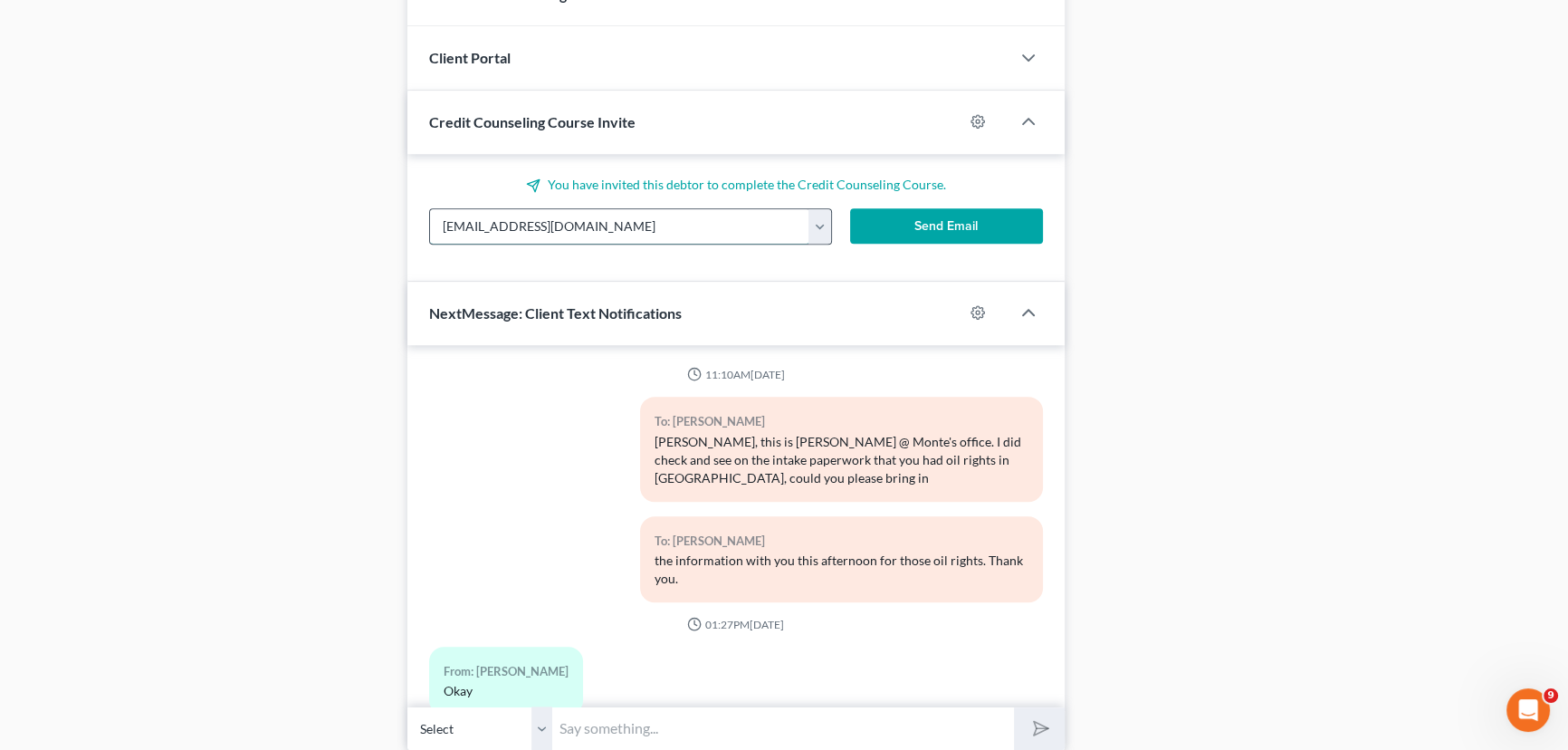
click at [458, 218] on input "[EMAIL_ADDRESS][DOMAIN_NAME]" at bounding box center [619, 226] width 379 height 34
click at [487, 219] on input "[EMAIL_ADDRESS][DOMAIN_NAME]" at bounding box center [619, 226] width 379 height 34
type input "[EMAIL_ADDRESS][DOMAIN_NAME]"
click at [943, 222] on button "Send Email" at bounding box center [946, 226] width 193 height 36
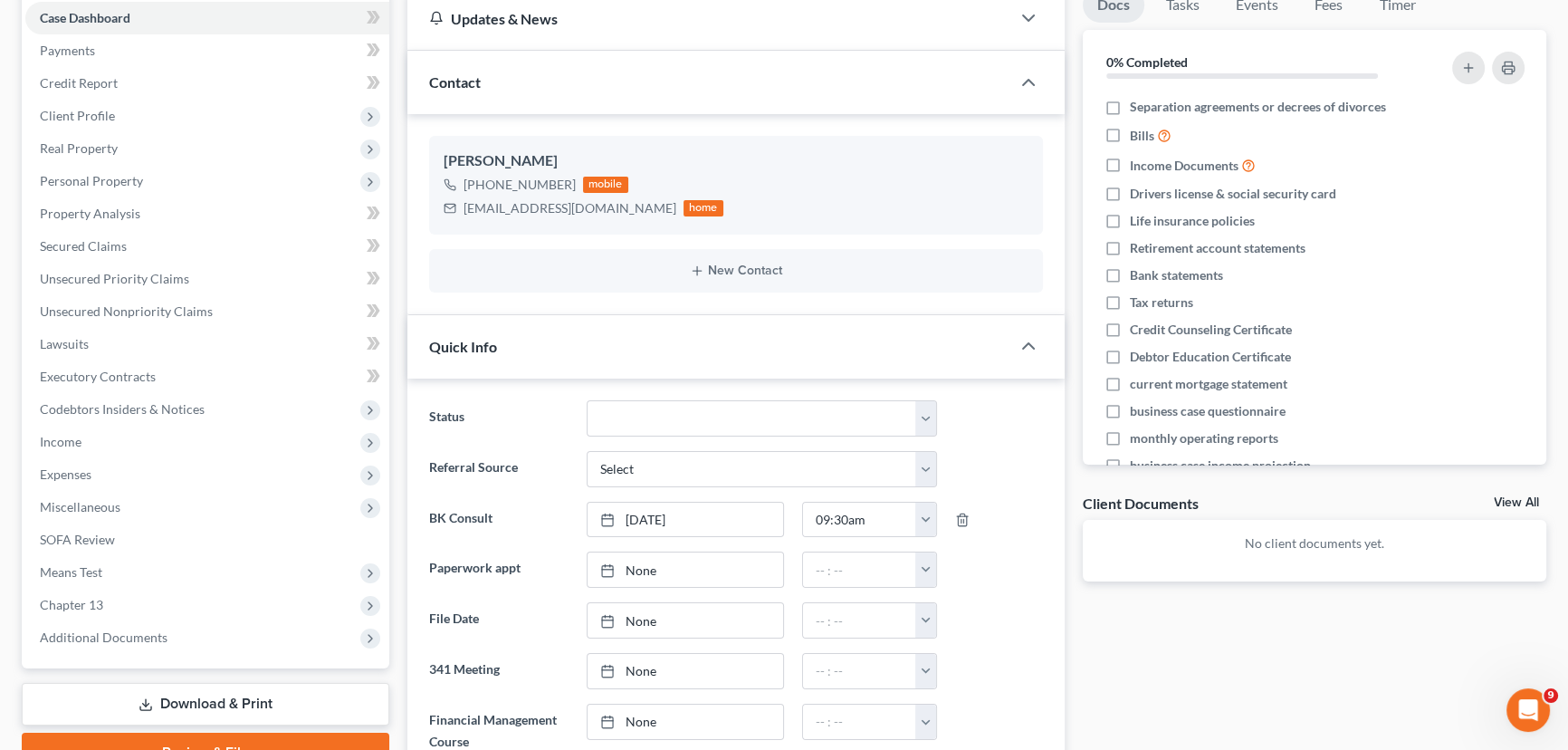
scroll to position [82, 0]
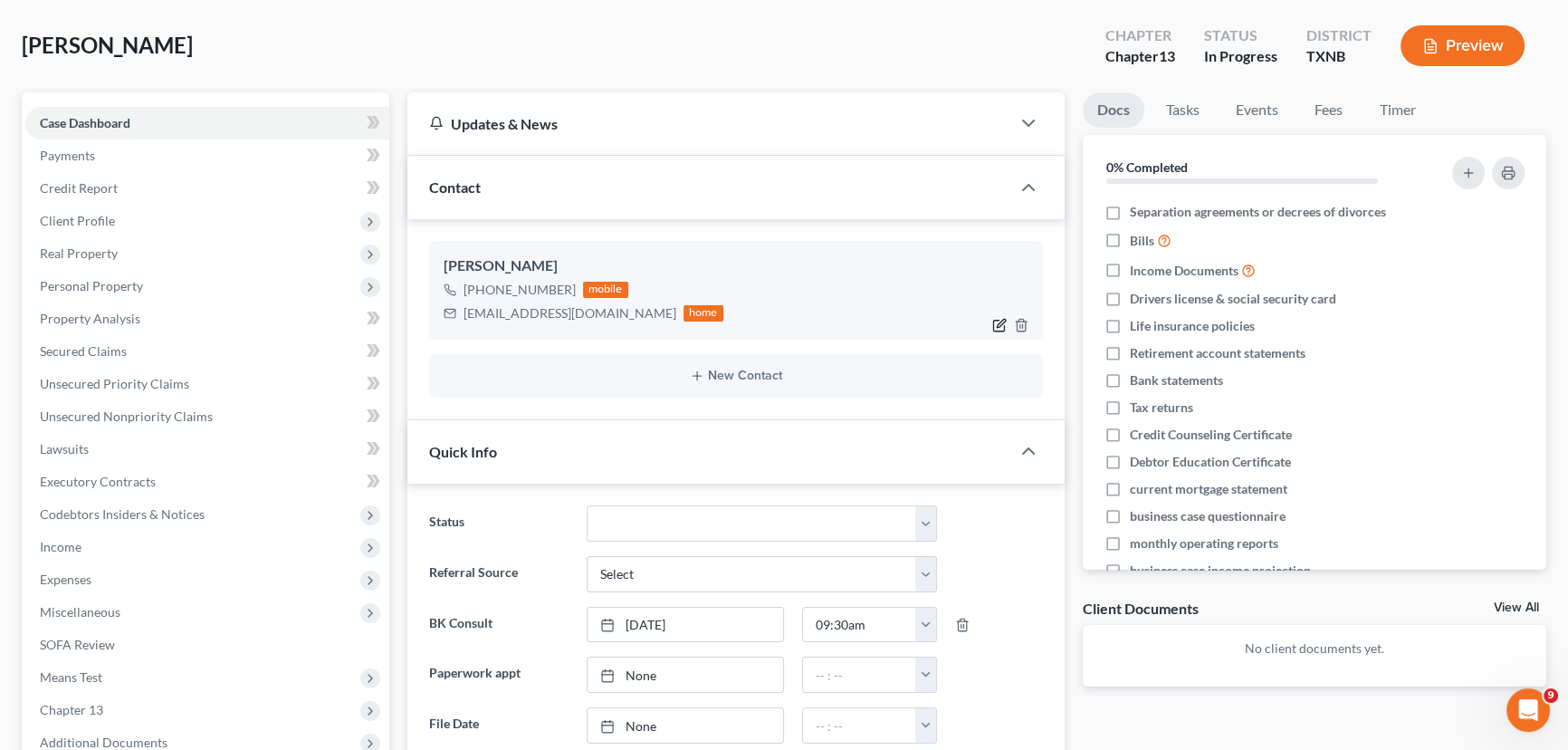
click at [996, 322] on icon "button" at bounding box center [999, 325] width 15 height 15
select select "0"
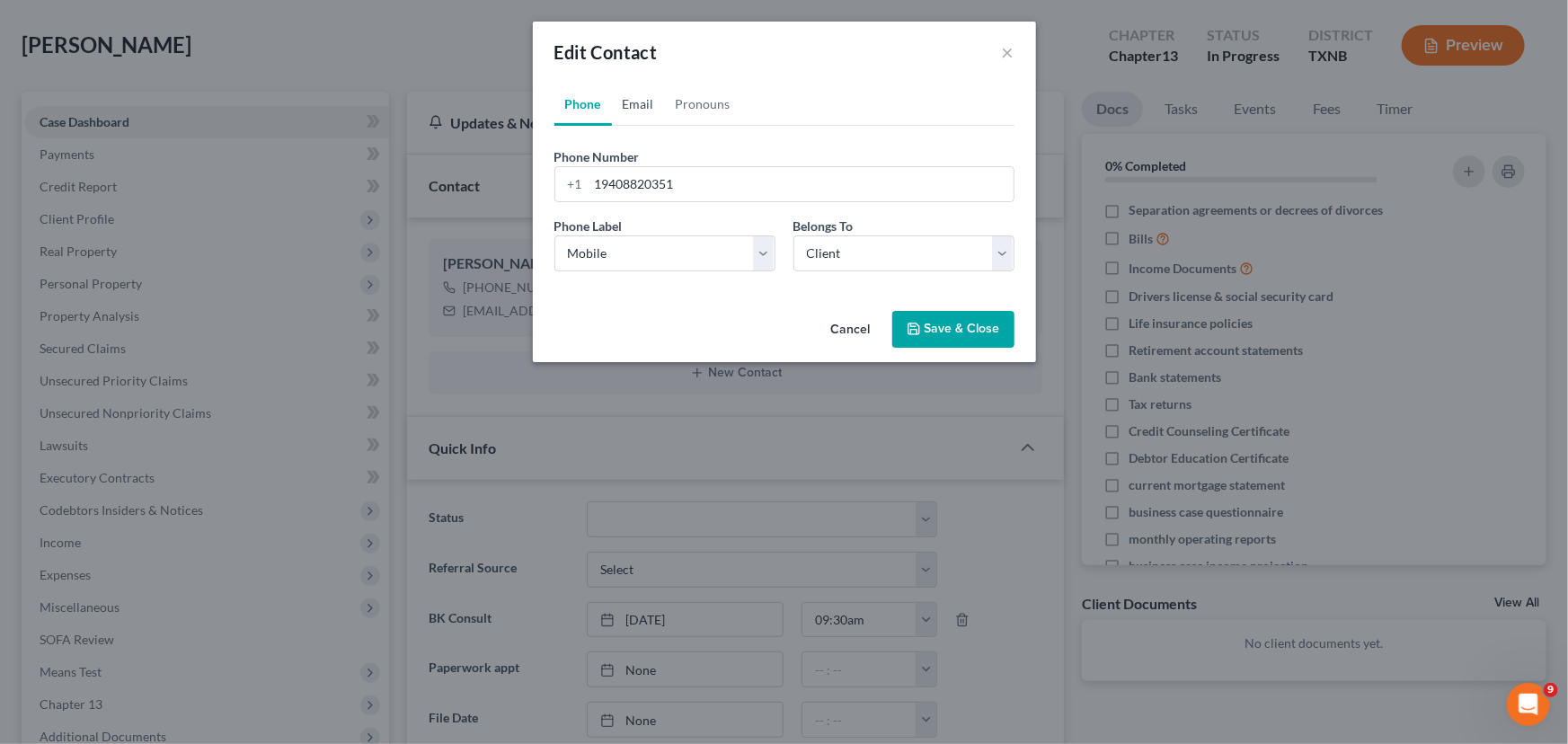
click at [647, 90] on link "Email" at bounding box center [638, 104] width 53 height 43
click at [609, 185] on input "[EMAIL_ADDRESS][DOMAIN_NAME]" at bounding box center [800, 183] width 425 height 34
type input "[EMAIL_ADDRESS][DOMAIN_NAME]"
click at [991, 335] on button "Save & Close" at bounding box center [954, 329] width 122 height 37
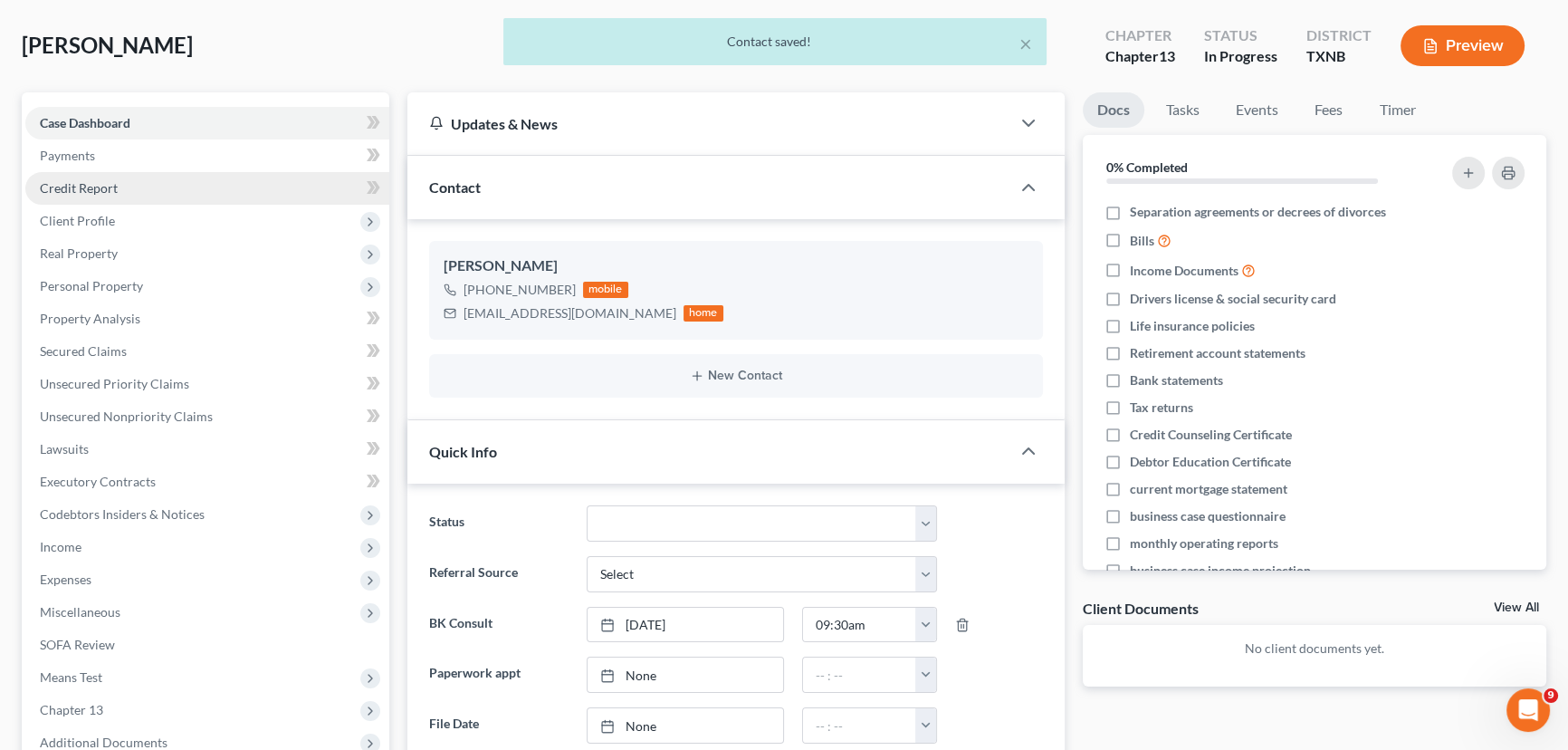
click at [89, 181] on span "Credit Report" at bounding box center [78, 188] width 78 height 16
click at [92, 226] on ul "Case Dashboard Payments Invoices Payments Payments Credit Report Client Profile" at bounding box center [208, 433] width 364 height 653
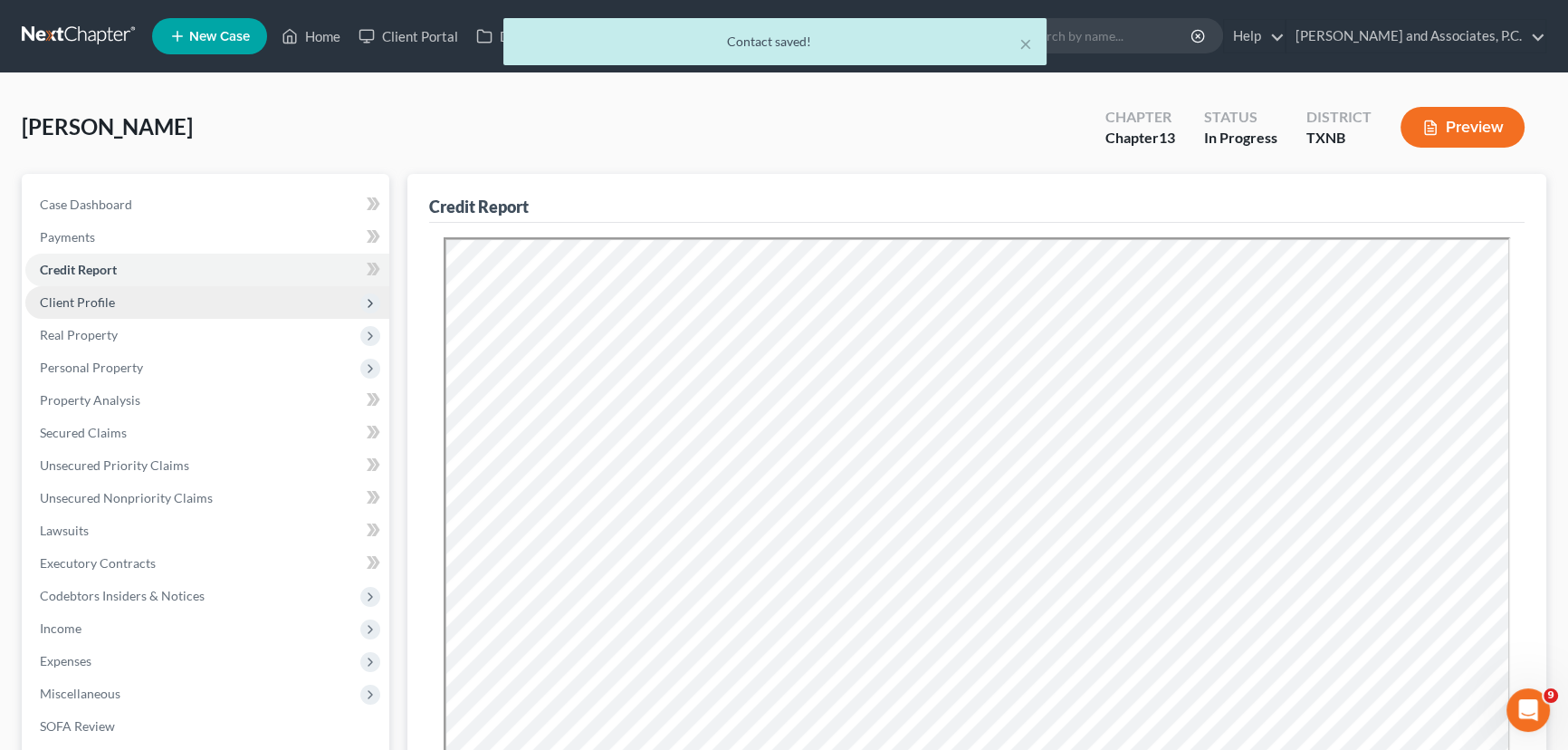
click at [175, 296] on span "Client Profile" at bounding box center [208, 301] width 364 height 32
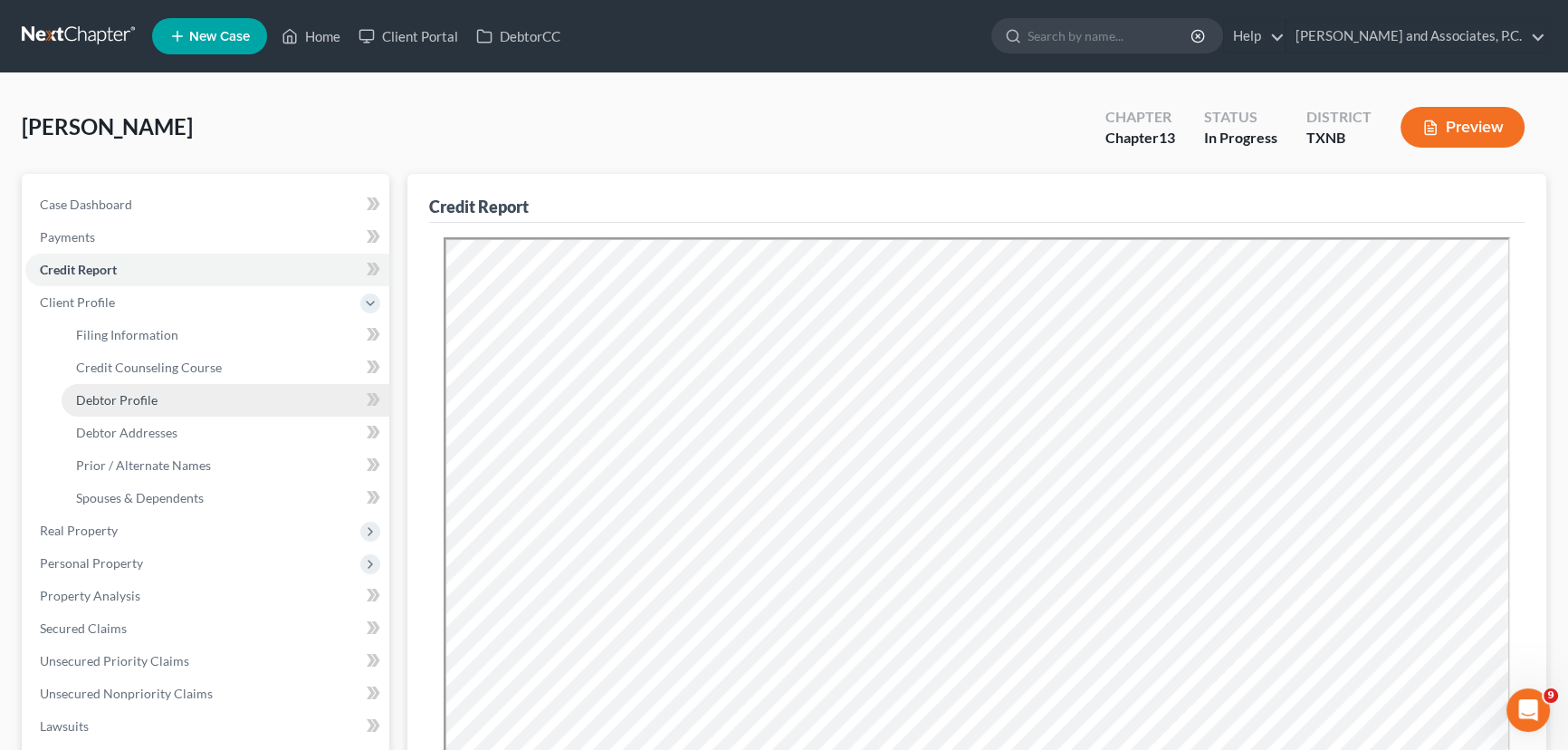
click at [98, 407] on link "Debtor Profile" at bounding box center [225, 400] width 328 height 32
select select "0"
select select "1"
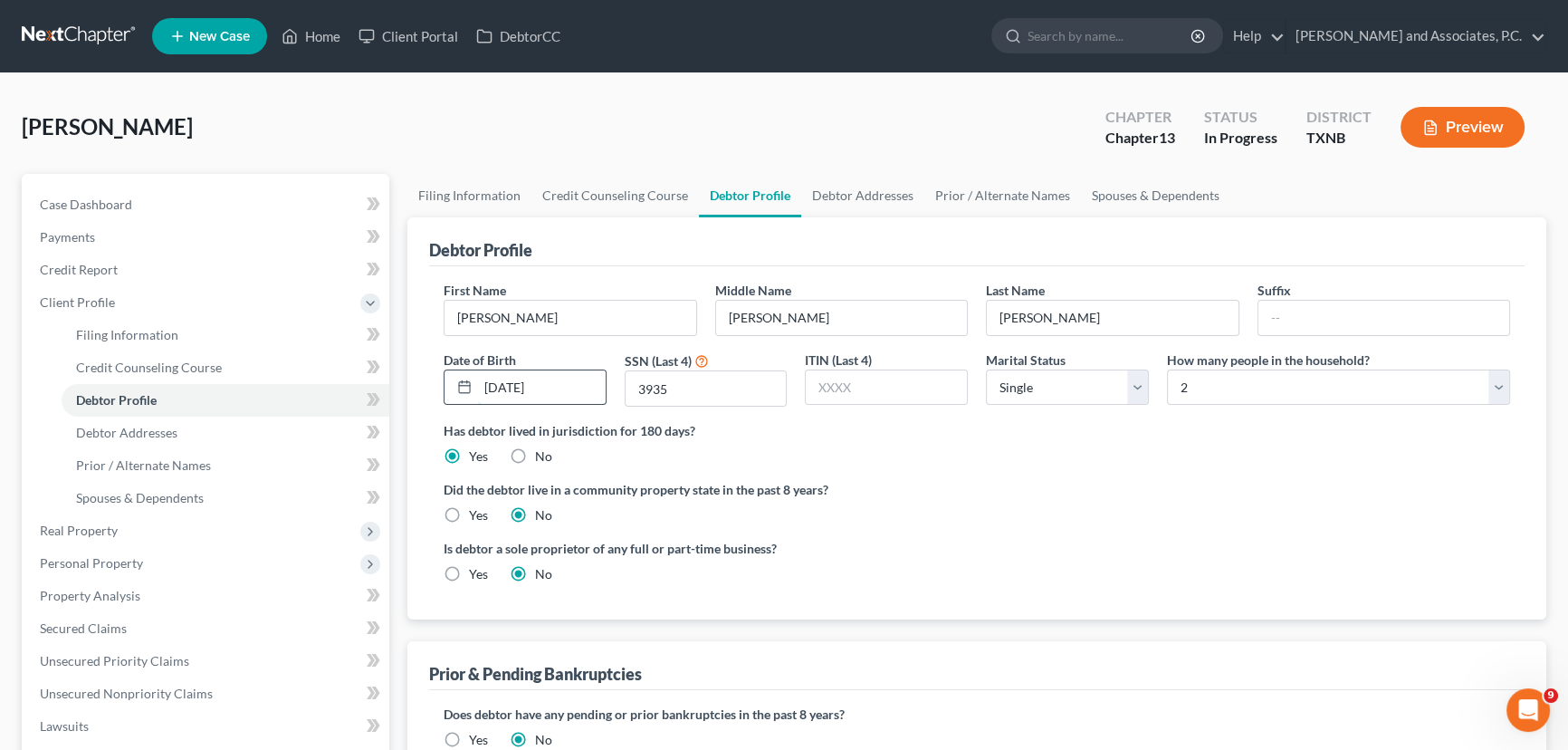
click at [515, 381] on input "[DATE]" at bounding box center [541, 387] width 128 height 34
type input "[DATE]"
click at [699, 377] on input "3935" at bounding box center [705, 388] width 161 height 34
click at [1088, 386] on select "Select Single Married Separated Divorced Widowed" at bounding box center [1066, 387] width 163 height 36
select select "1"
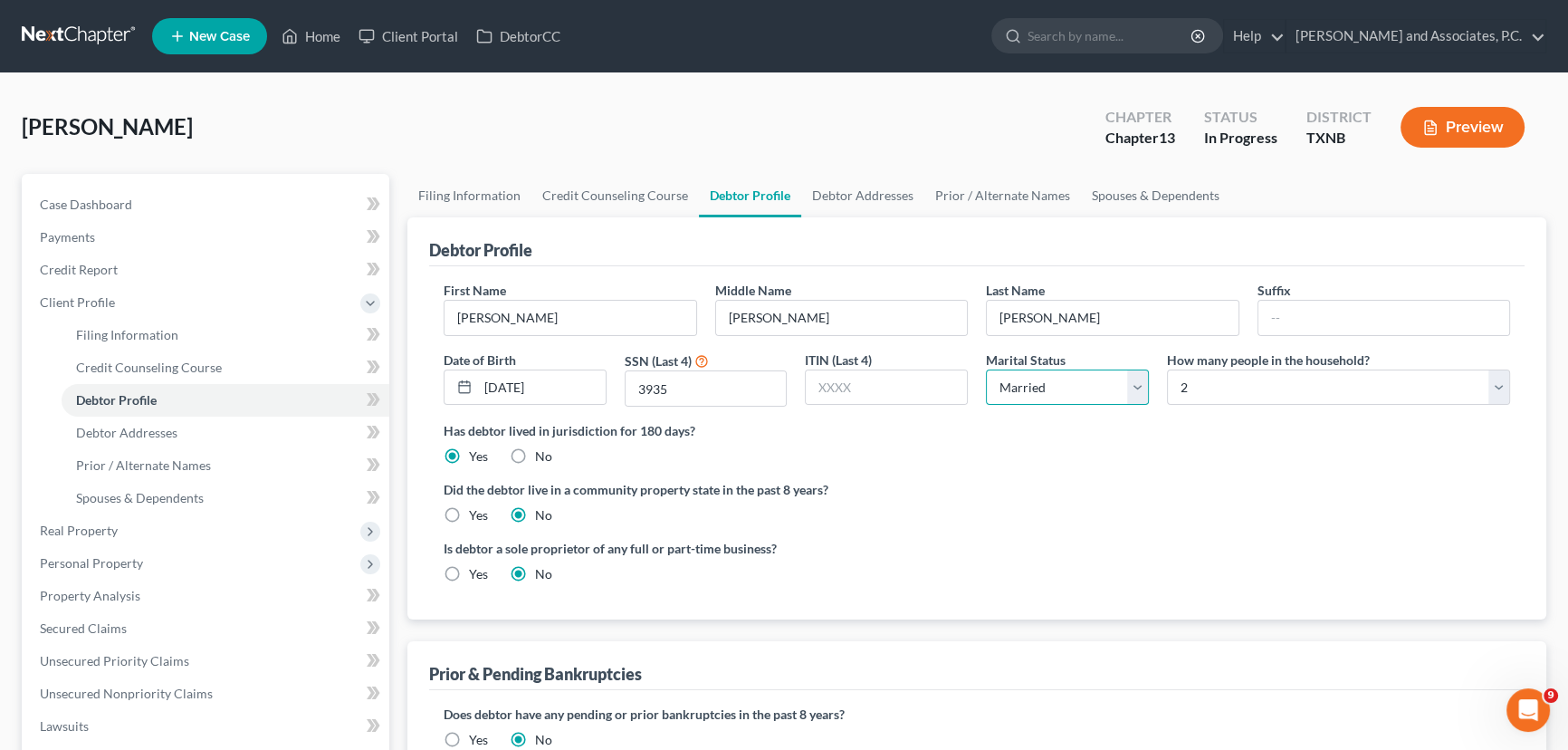
click at [986, 369] on select "Select Single Married Separated Divorced Widowed" at bounding box center [1066, 387] width 163 height 36
click at [1211, 467] on ng-include "First Name [PERSON_NAME] Middle Name [PERSON_NAME] Name [PERSON_NAME] Suffix Da…" at bounding box center [976, 438] width 1066 height 317
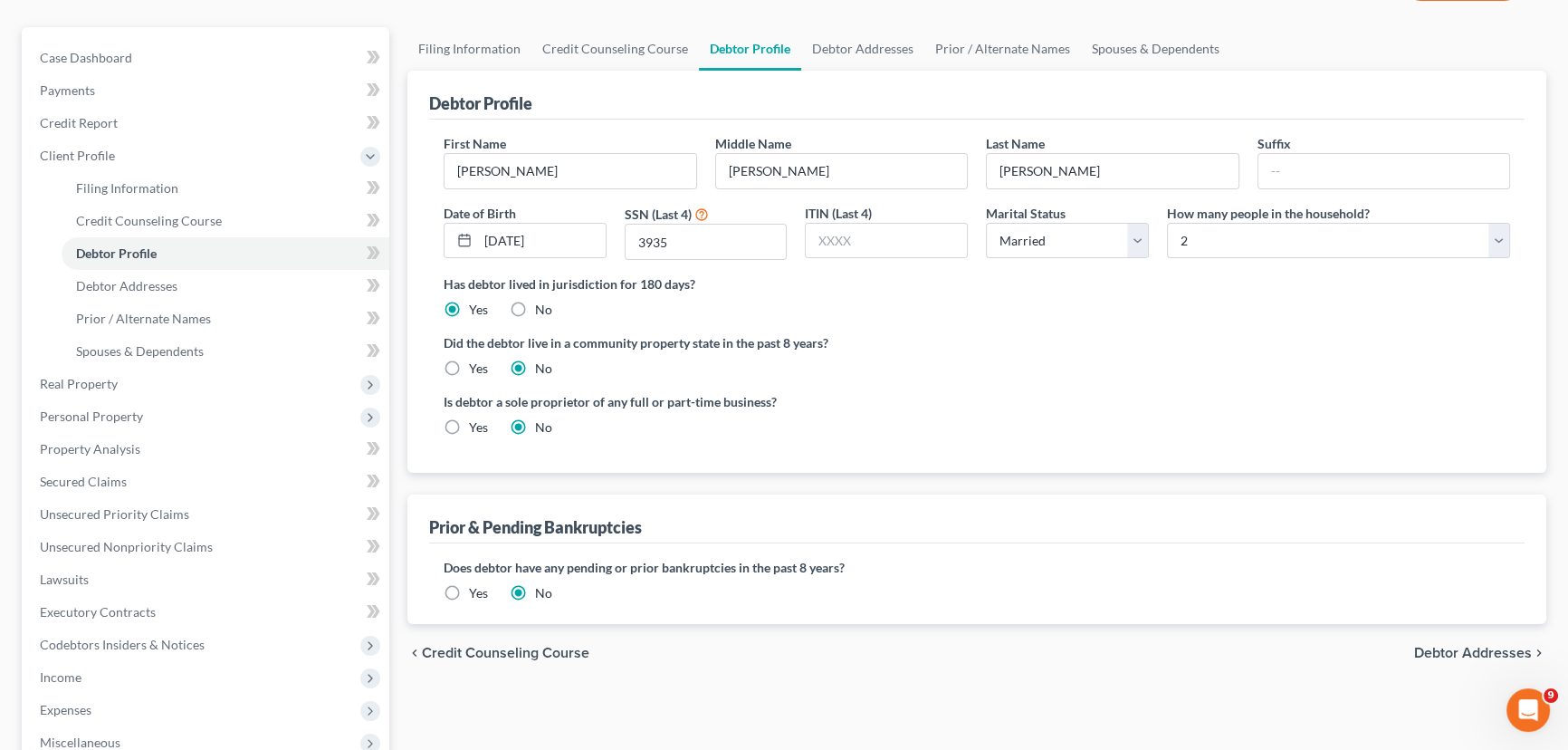
scroll to position [246, 0]
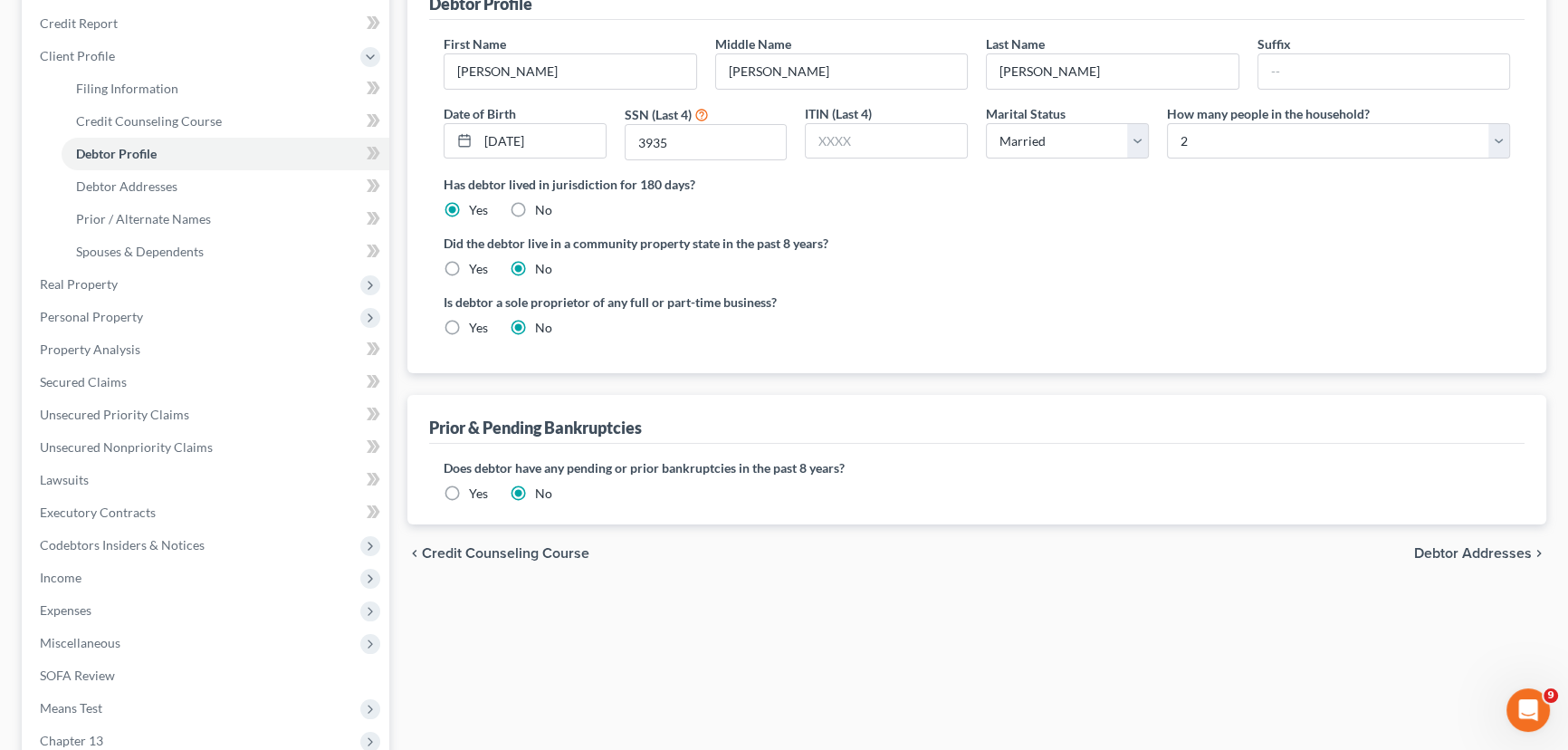
click at [468, 260] on label "Yes" at bounding box center [478, 269] width 19 height 18
click at [476, 260] on input "Yes" at bounding box center [481, 266] width 12 height 12
radio input "true"
radio input "false"
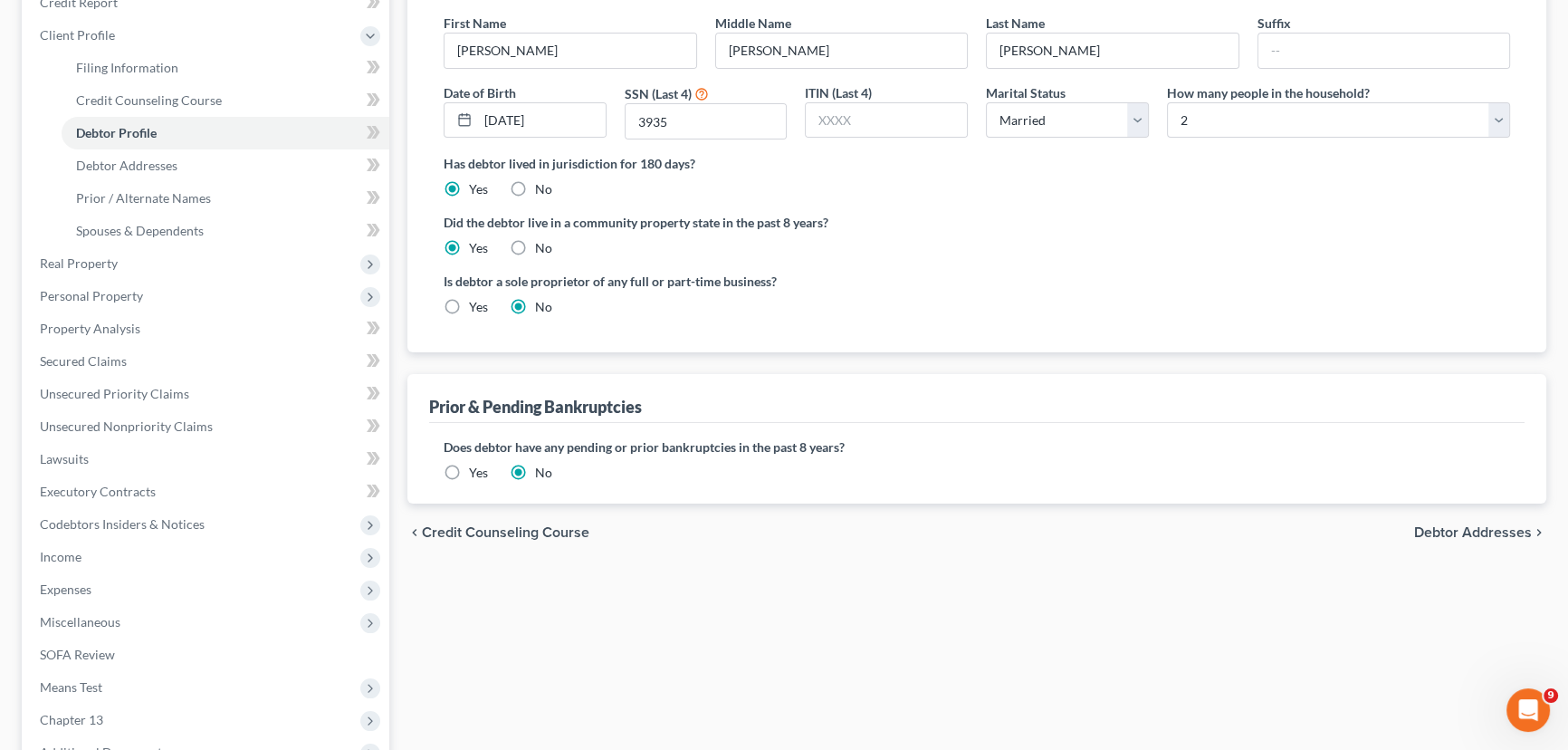
scroll to position [0, 0]
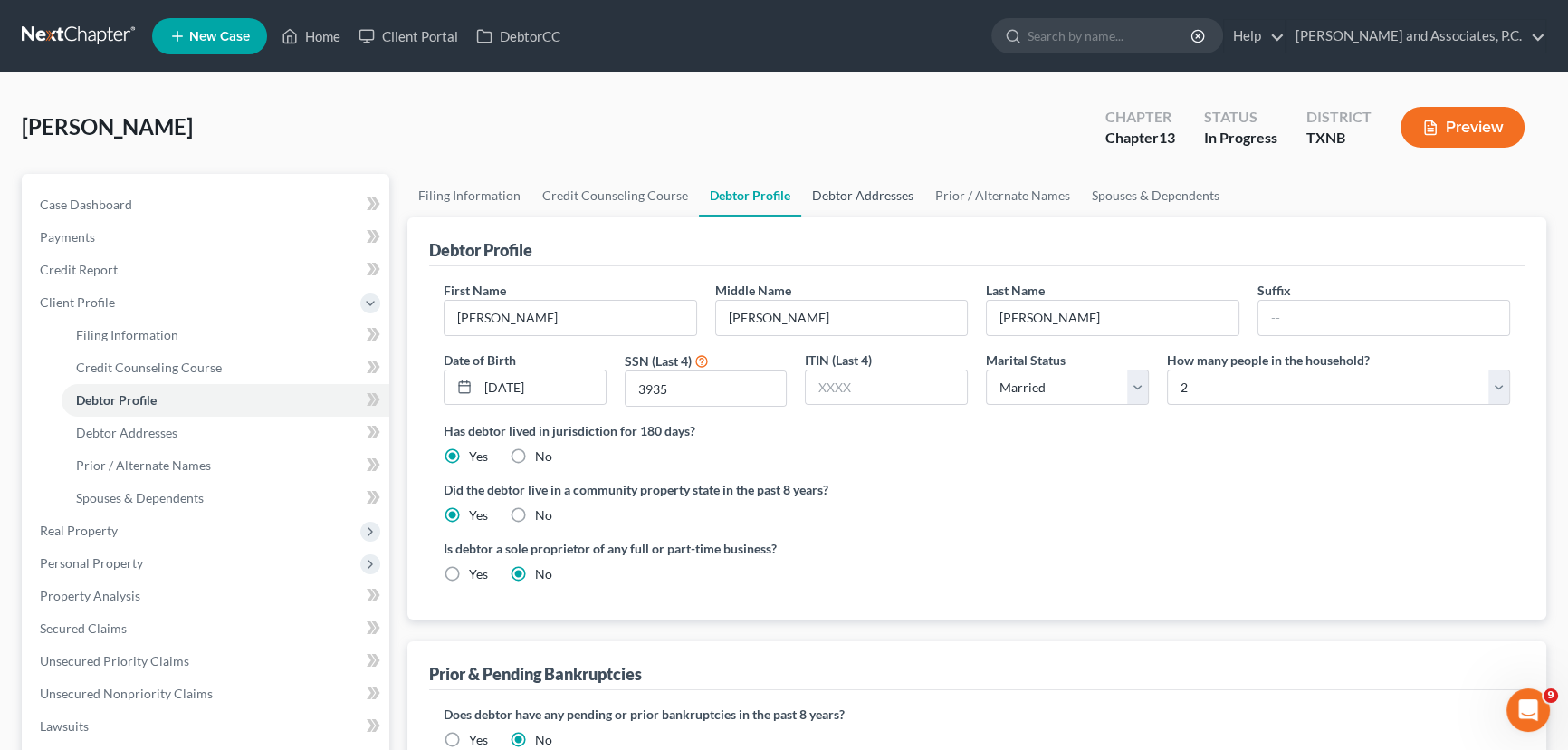
click at [868, 193] on link "Debtor Addresses" at bounding box center [863, 195] width 123 height 43
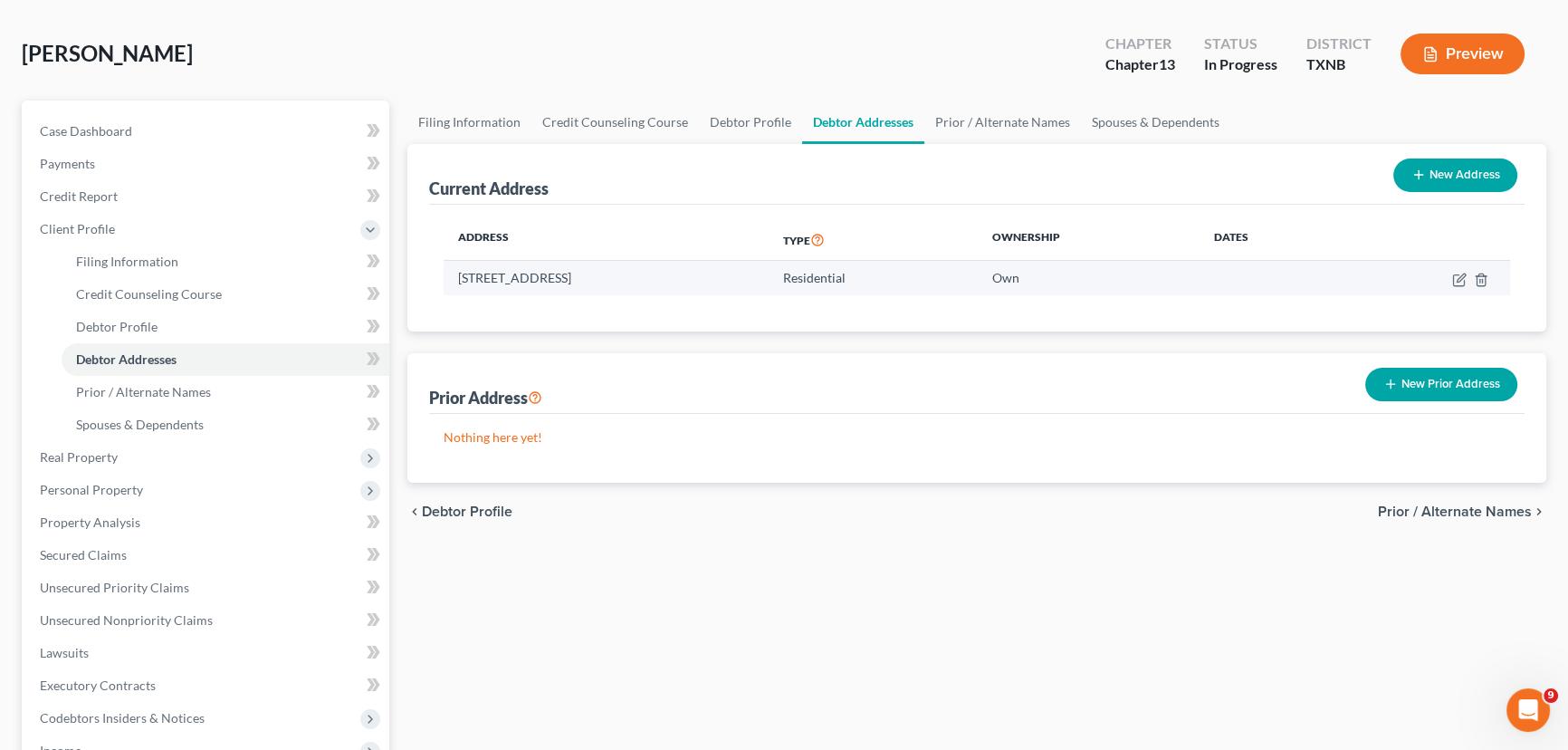
scroll to position [164, 0]
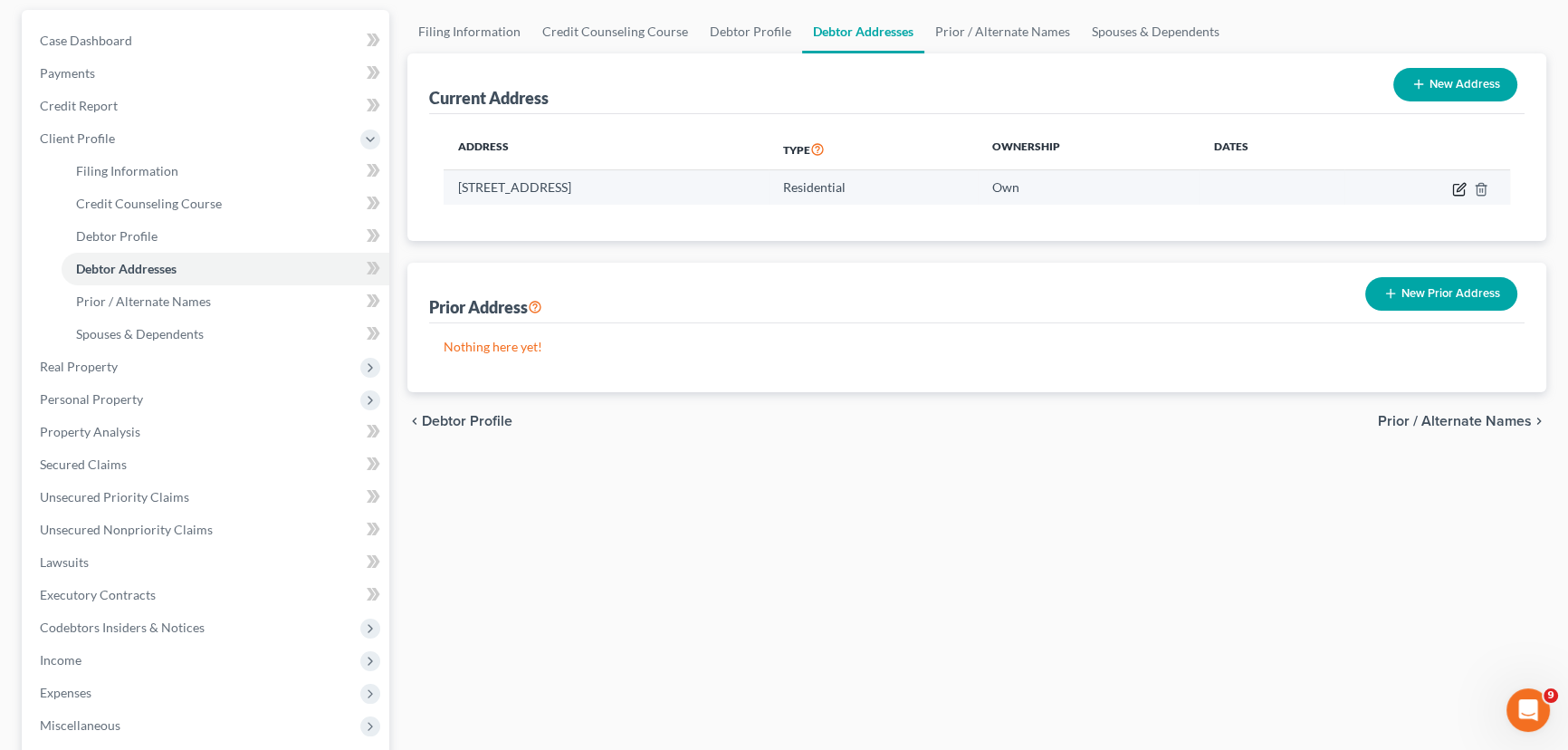
click at [1458, 185] on icon "button" at bounding box center [1460, 189] width 15 height 15
select select "45"
select select "0"
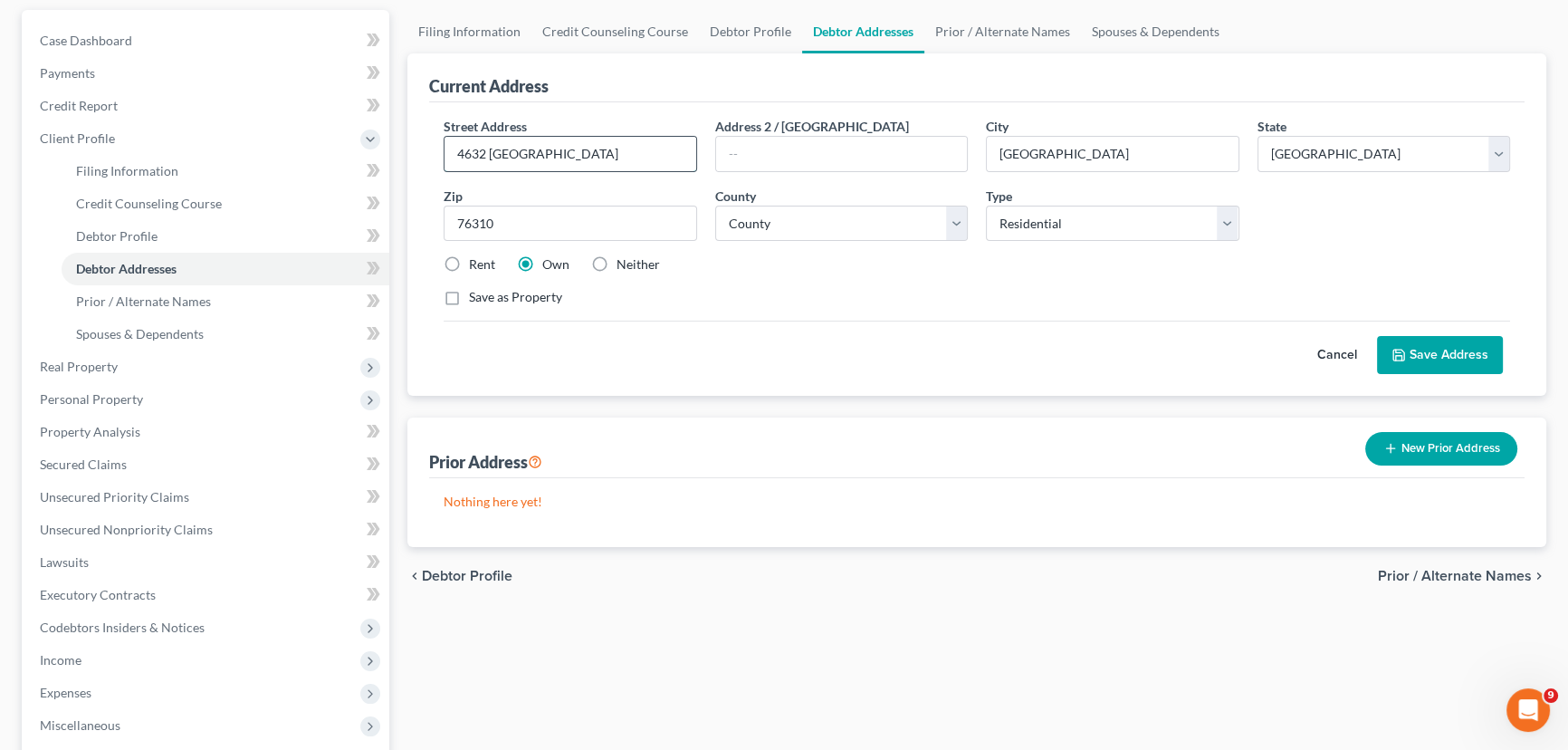
click at [530, 152] on input "4632 [GEOGRAPHIC_DATA]" at bounding box center [570, 153] width 252 height 34
type input "[GEOGRAPHIC_DATA]"
click at [784, 161] on input "text" at bounding box center [841, 153] width 252 height 34
click at [1427, 336] on button "Save Address" at bounding box center [1439, 355] width 126 height 38
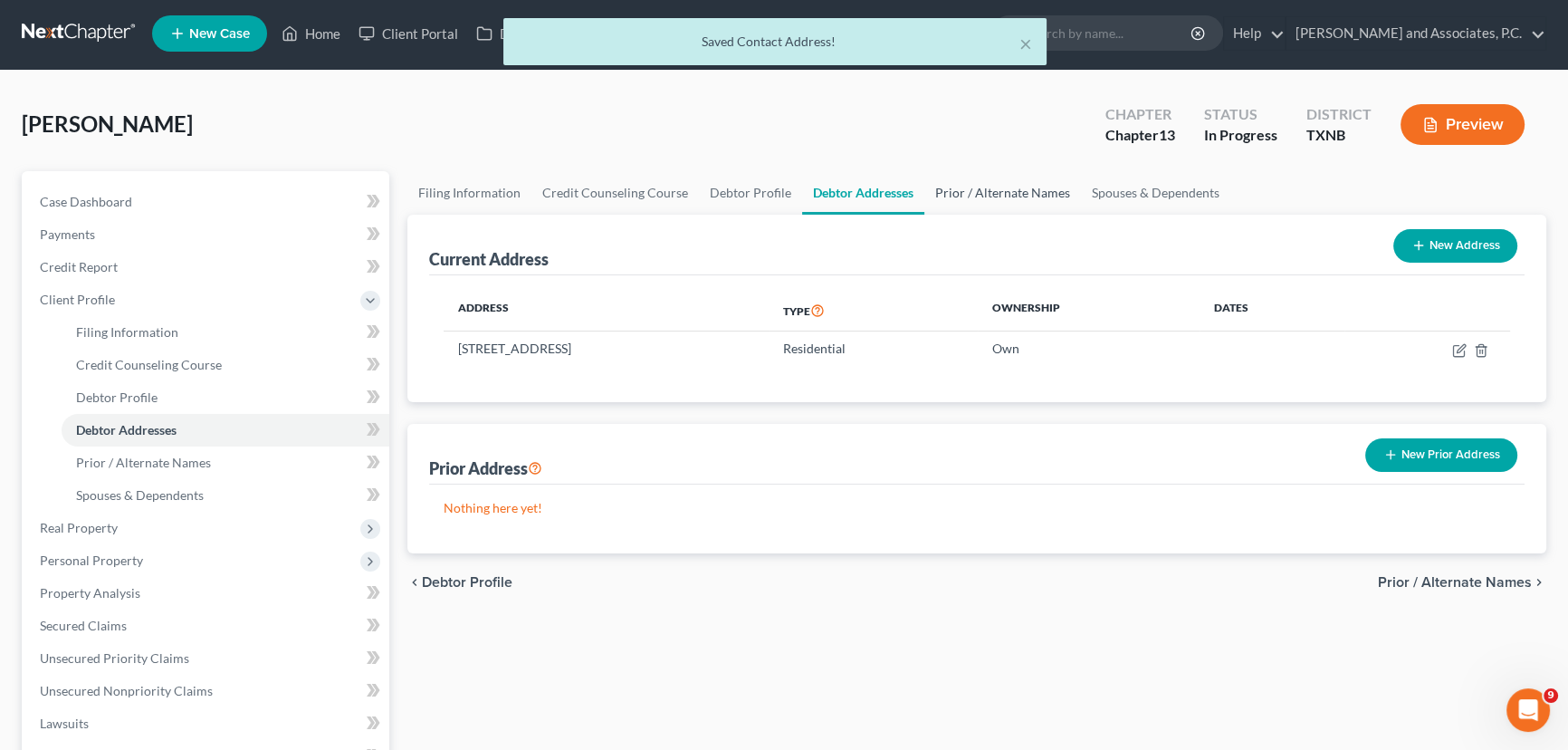
scroll to position [0, 0]
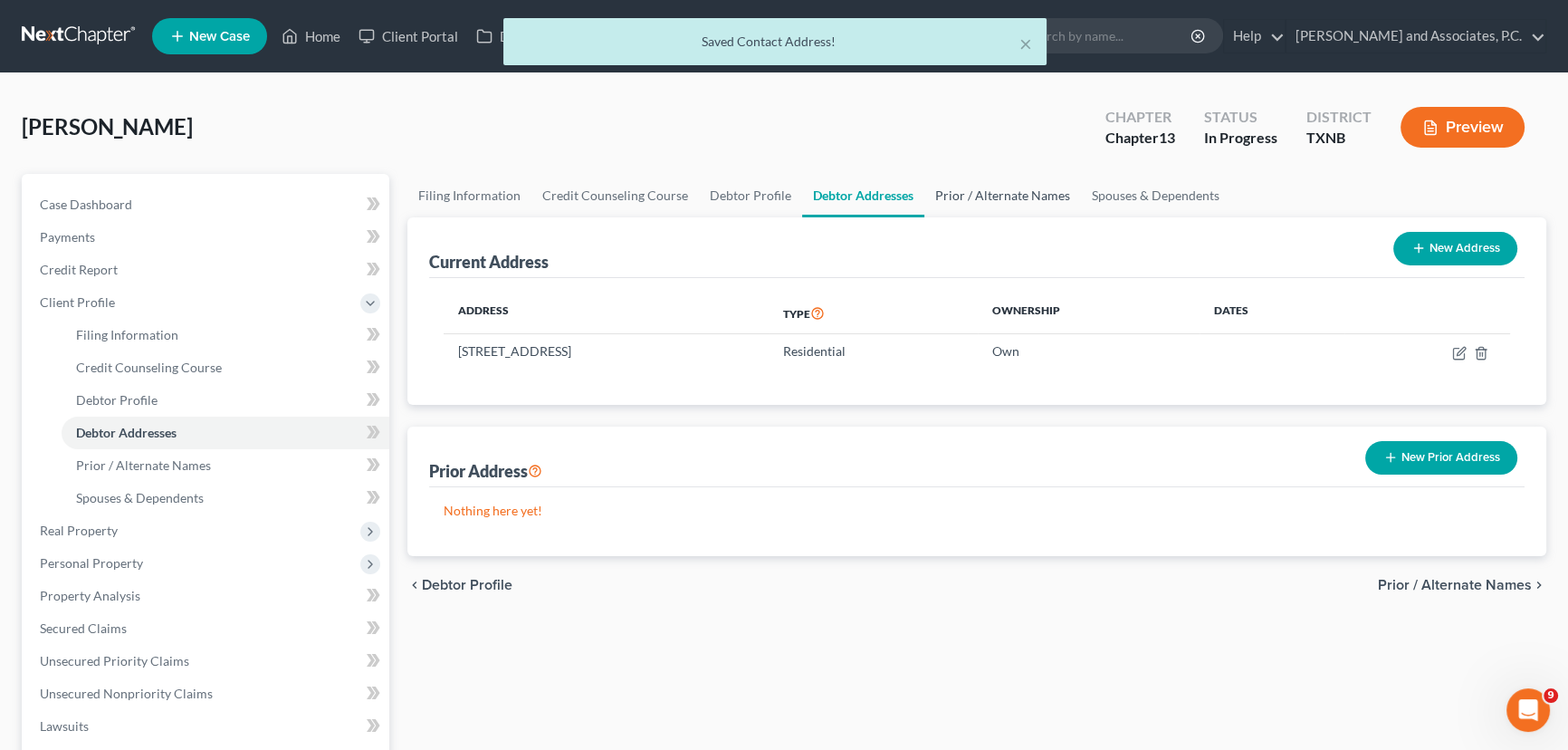
click at [963, 192] on link "Prior / Alternate Names" at bounding box center [1002, 195] width 156 height 43
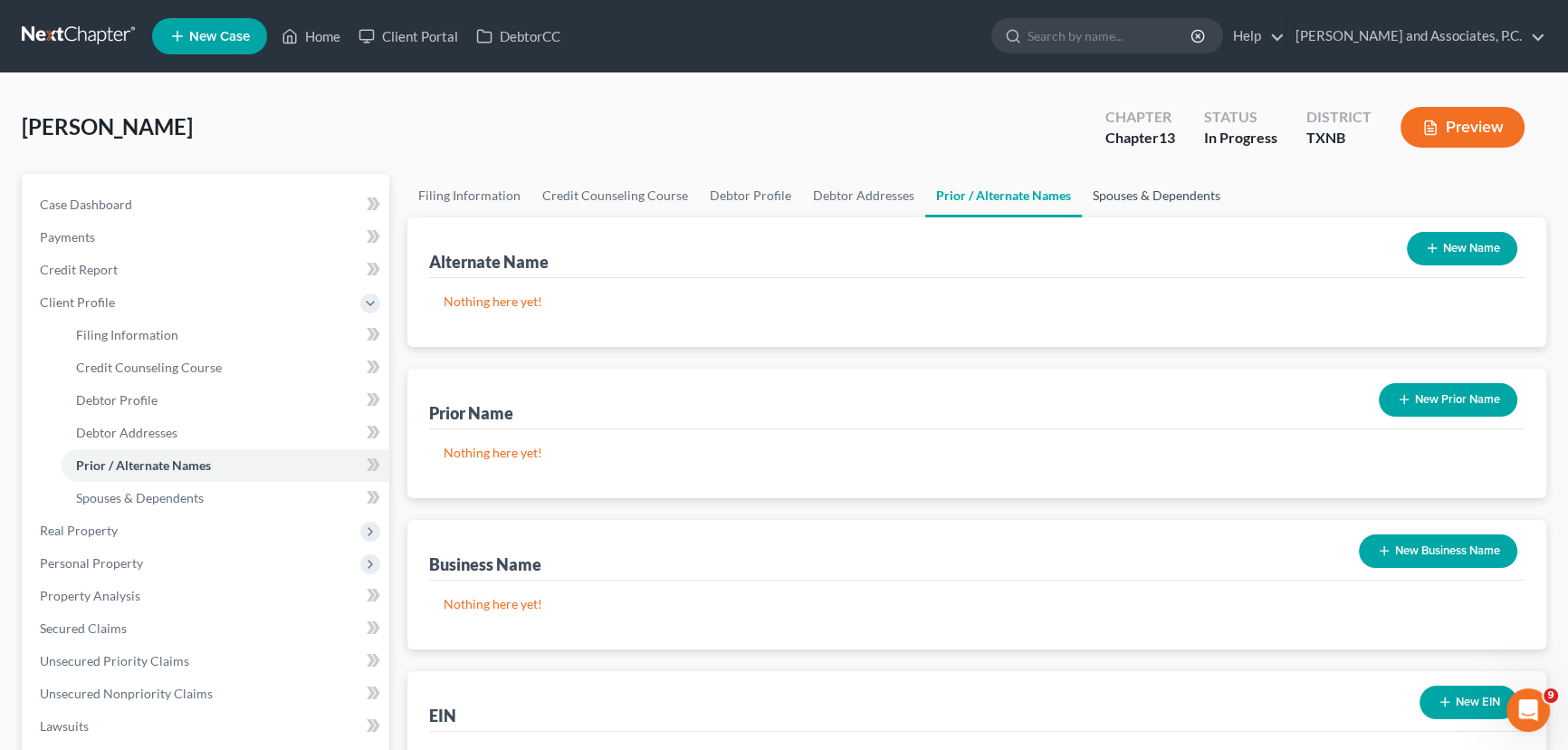
click at [1146, 195] on link "Spouses & Dependents" at bounding box center [1156, 195] width 150 height 43
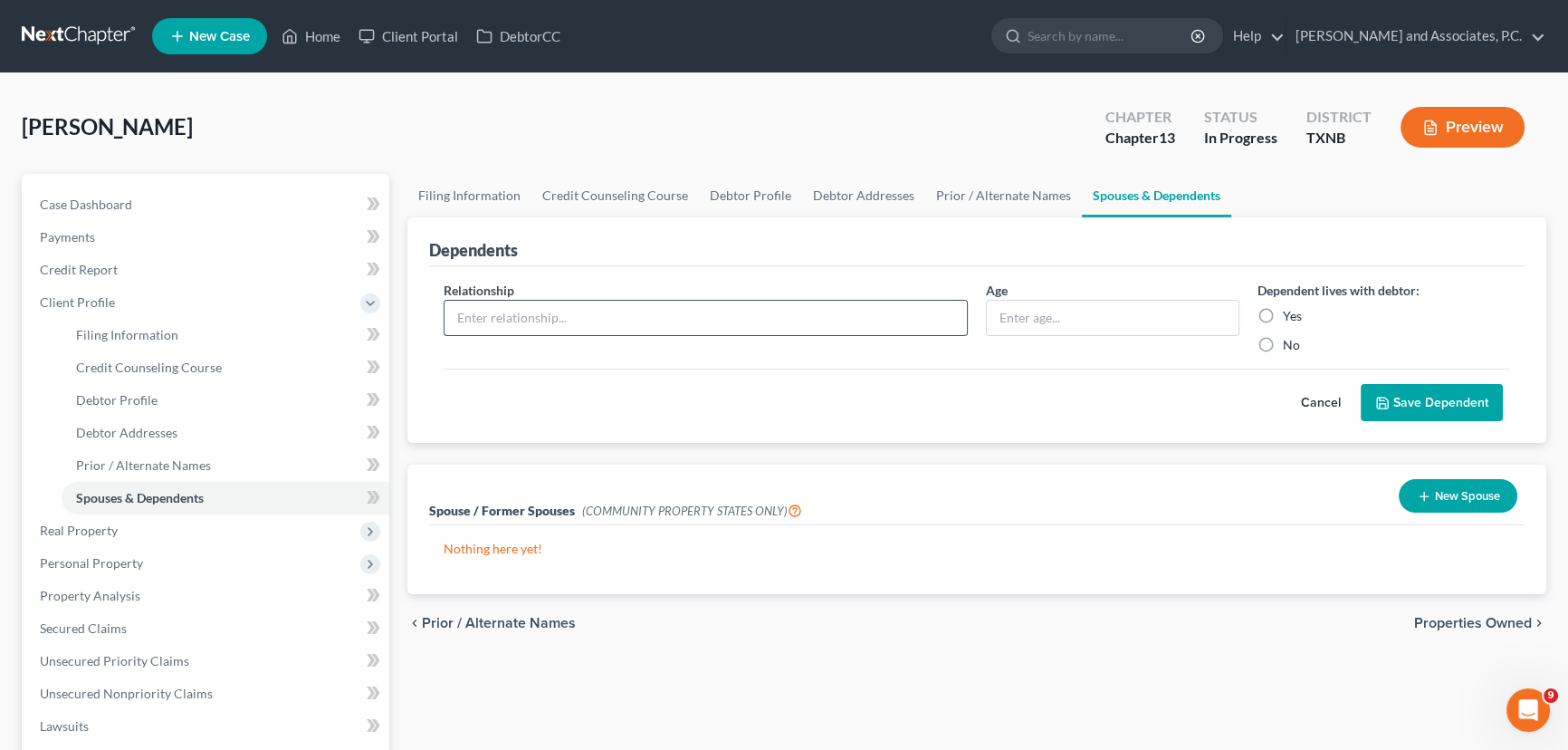
click at [535, 317] on input "text" at bounding box center [705, 317] width 523 height 34
type input "Wife"
type input "57"
click at [1282, 307] on label "Yes" at bounding box center [1292, 316] width 19 height 18
click at [1290, 307] on input "Yes" at bounding box center [1295, 312] width 12 height 12
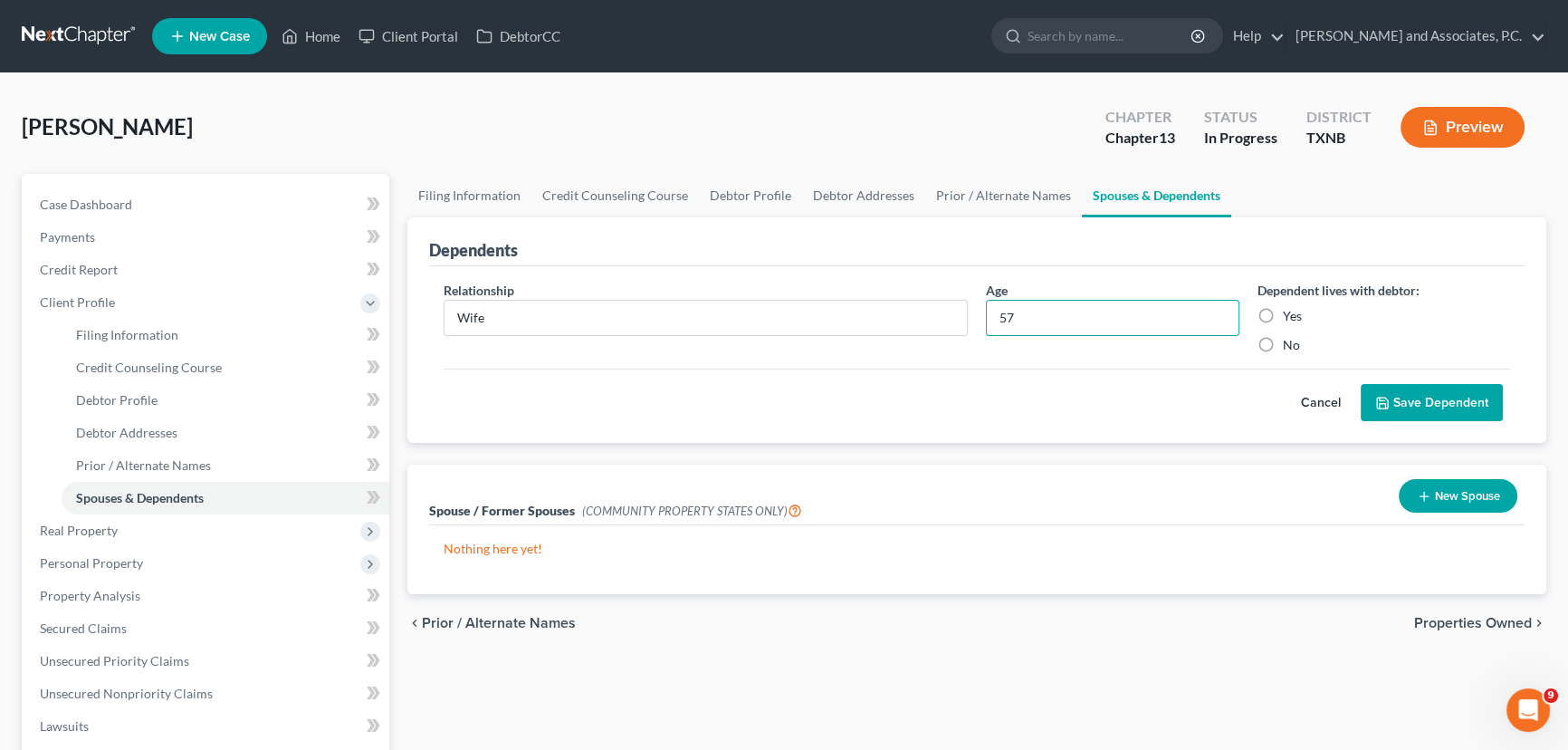
radio input "true"
click at [1449, 404] on button "Save Dependent" at bounding box center [1431, 403] width 142 height 38
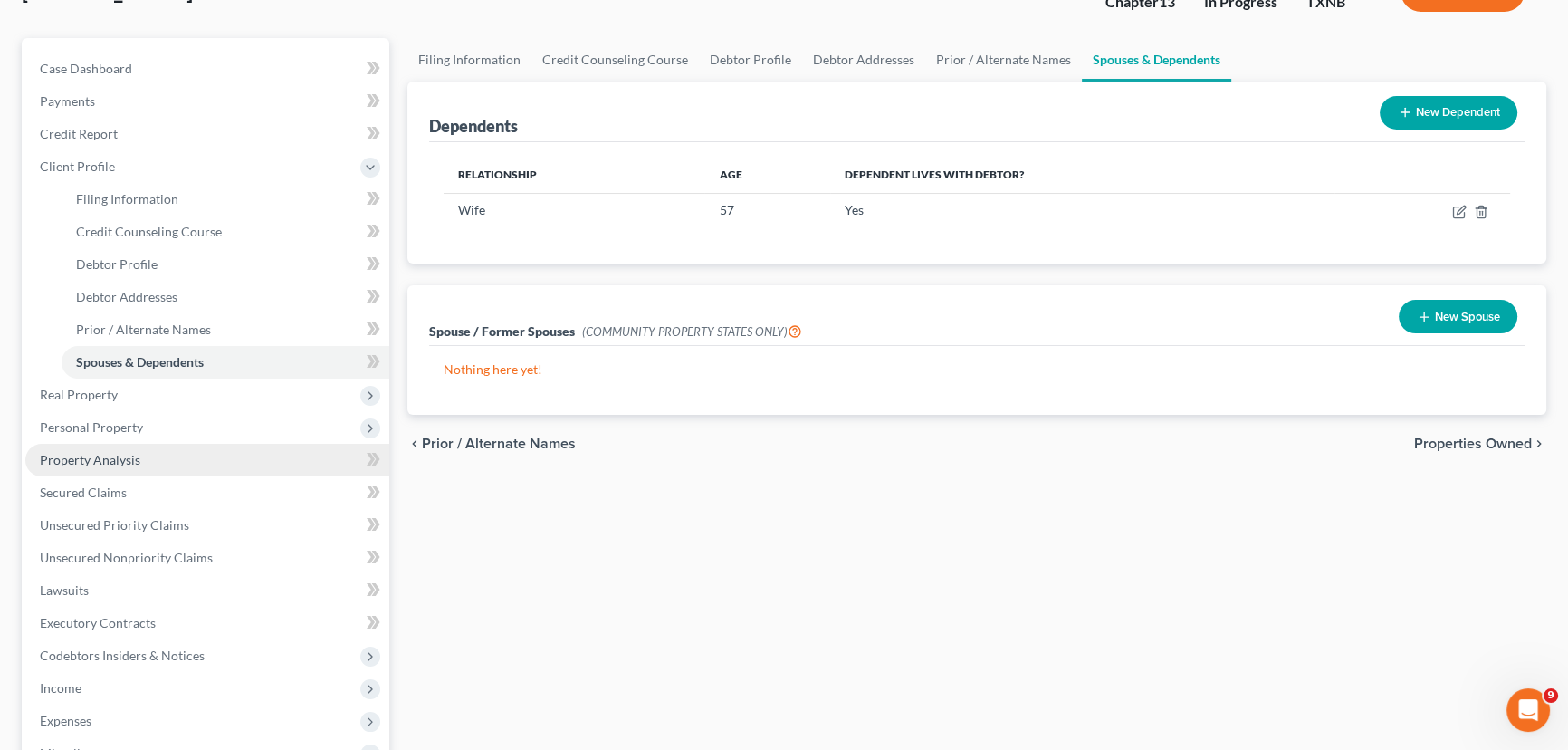
scroll to position [164, 0]
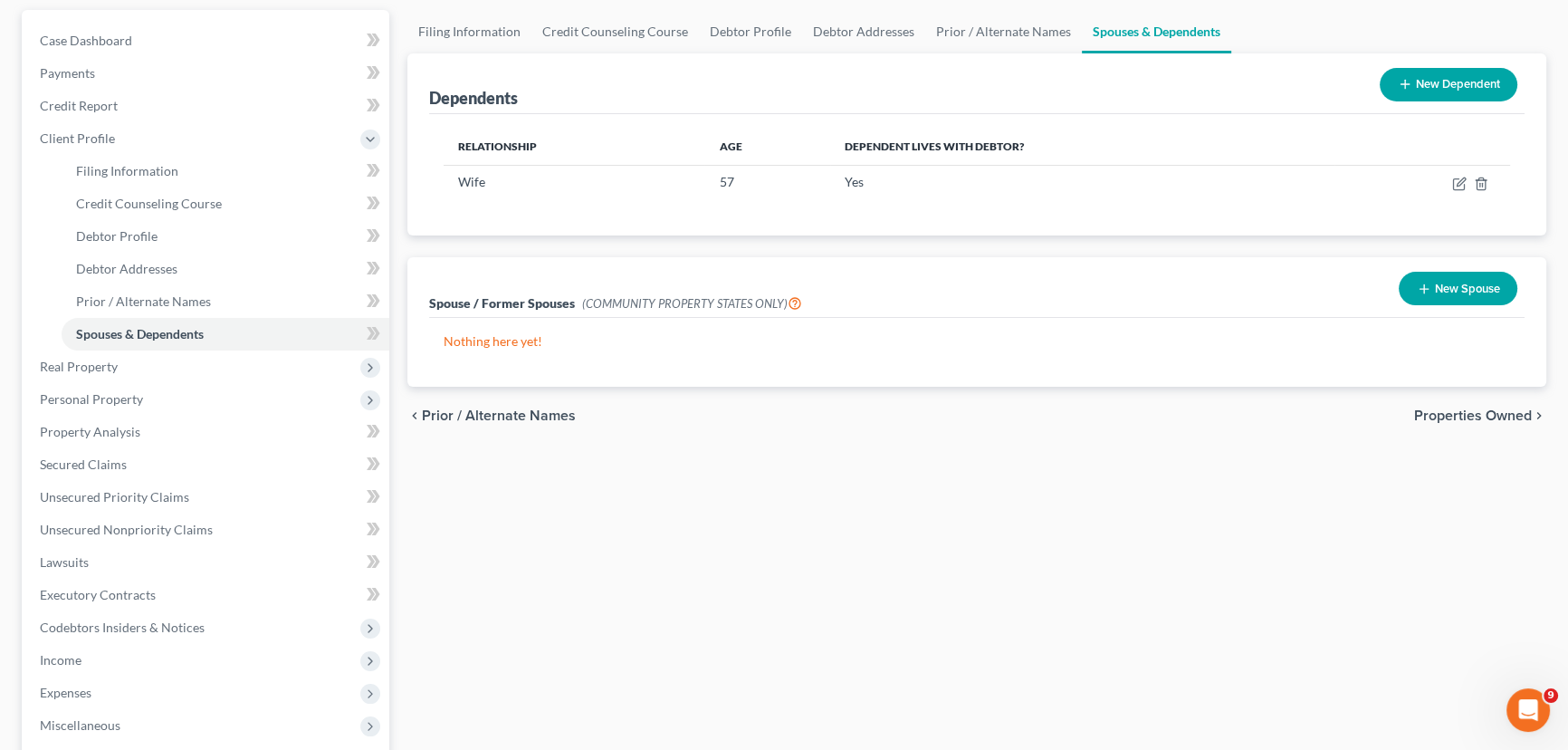
drag, startPoint x: 1192, startPoint y: 480, endPoint x: 380, endPoint y: 429, distance: 813.6
click at [1192, 480] on div "Filing Information Credit Counseling Course Debtor Profile Debtor Addresses Pri…" at bounding box center [976, 500] width 1156 height 981
click at [161, 371] on span "Real Property" at bounding box center [208, 366] width 364 height 32
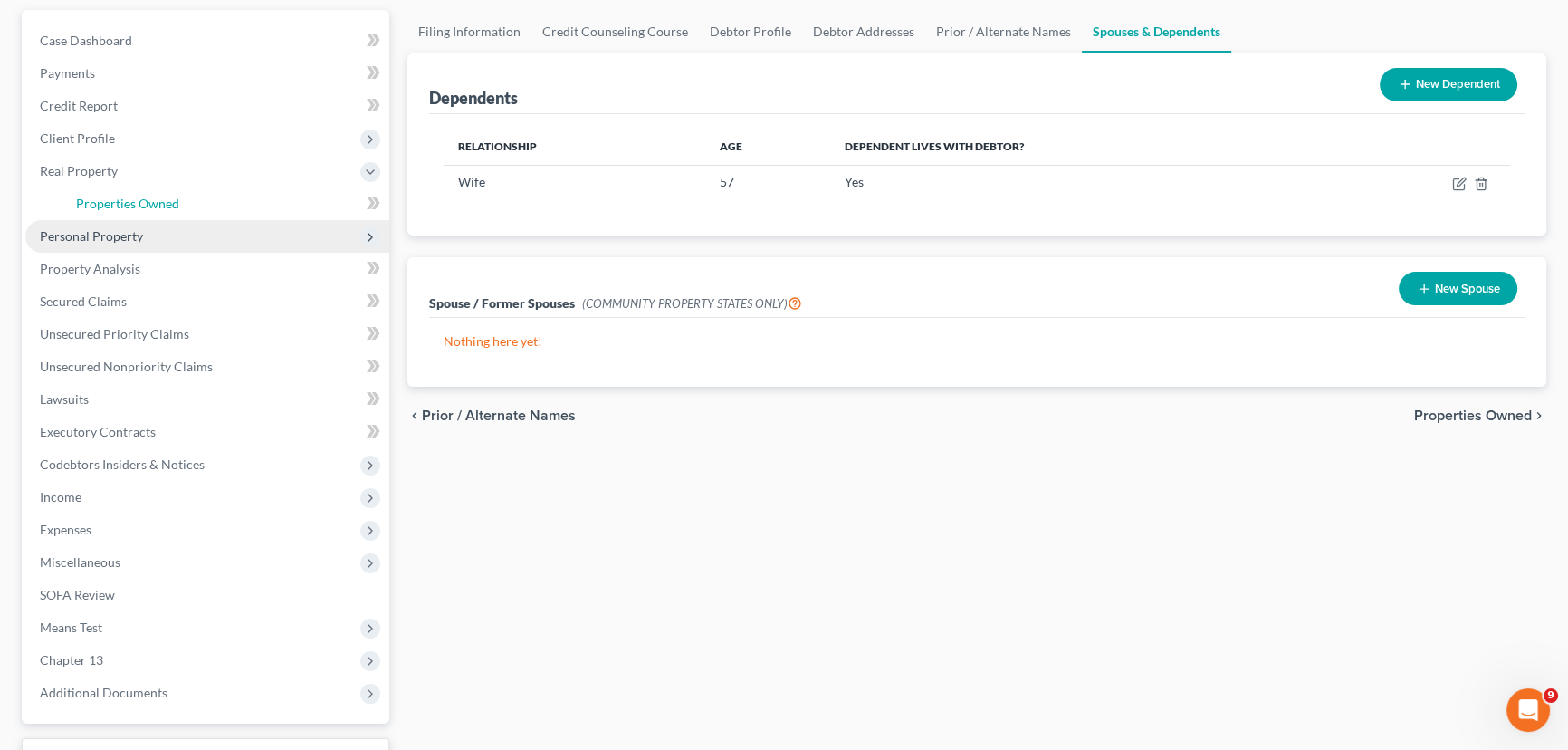
click at [140, 197] on span "Properties Owned" at bounding box center [128, 203] width 103 height 16
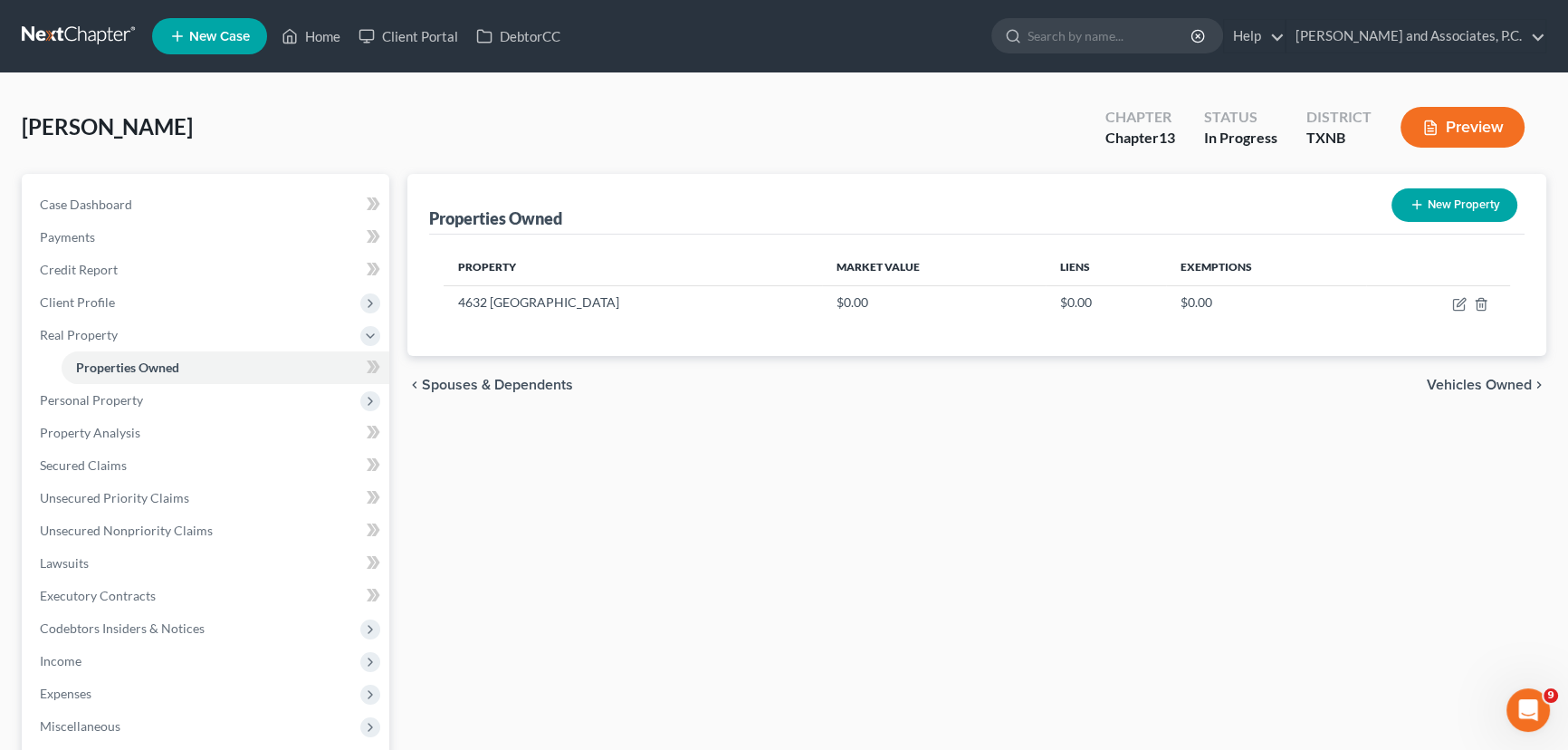
click at [906, 583] on div "Properties Owned New Property Property Market Value Liens Exemptions [STREET_AD…" at bounding box center [976, 583] width 1156 height 818
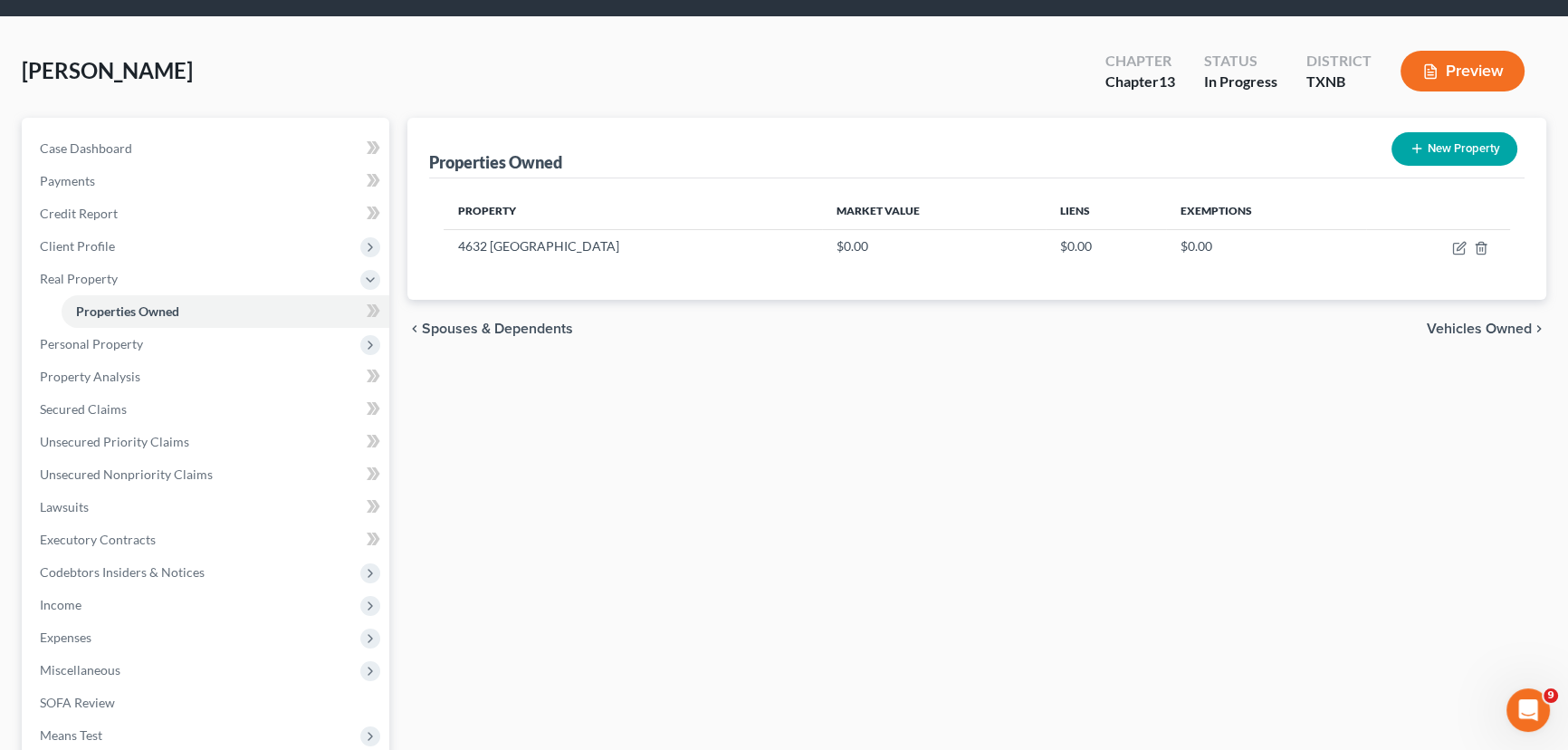
scroll to position [82, 0]
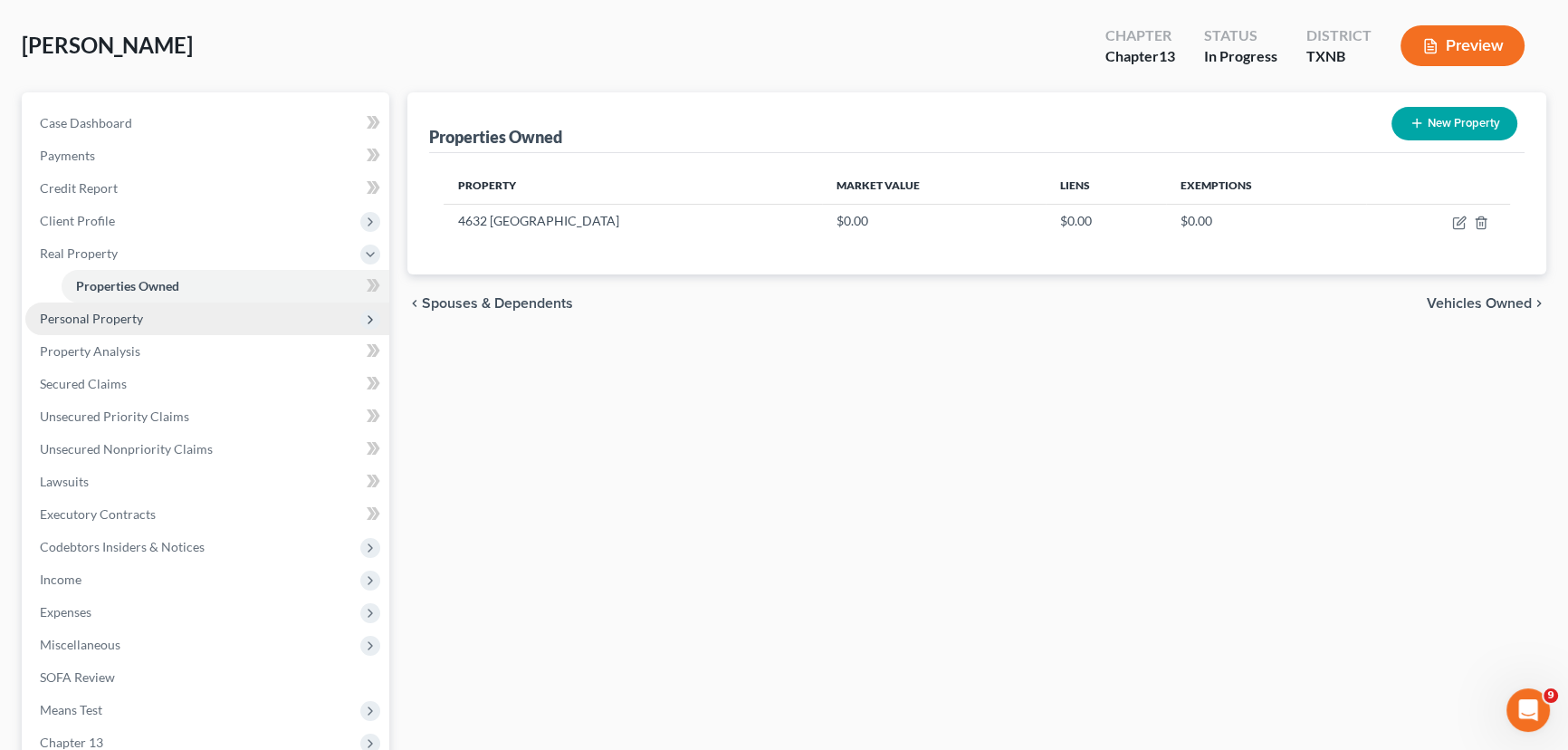
click at [110, 311] on span "Personal Property" at bounding box center [91, 318] width 103 height 16
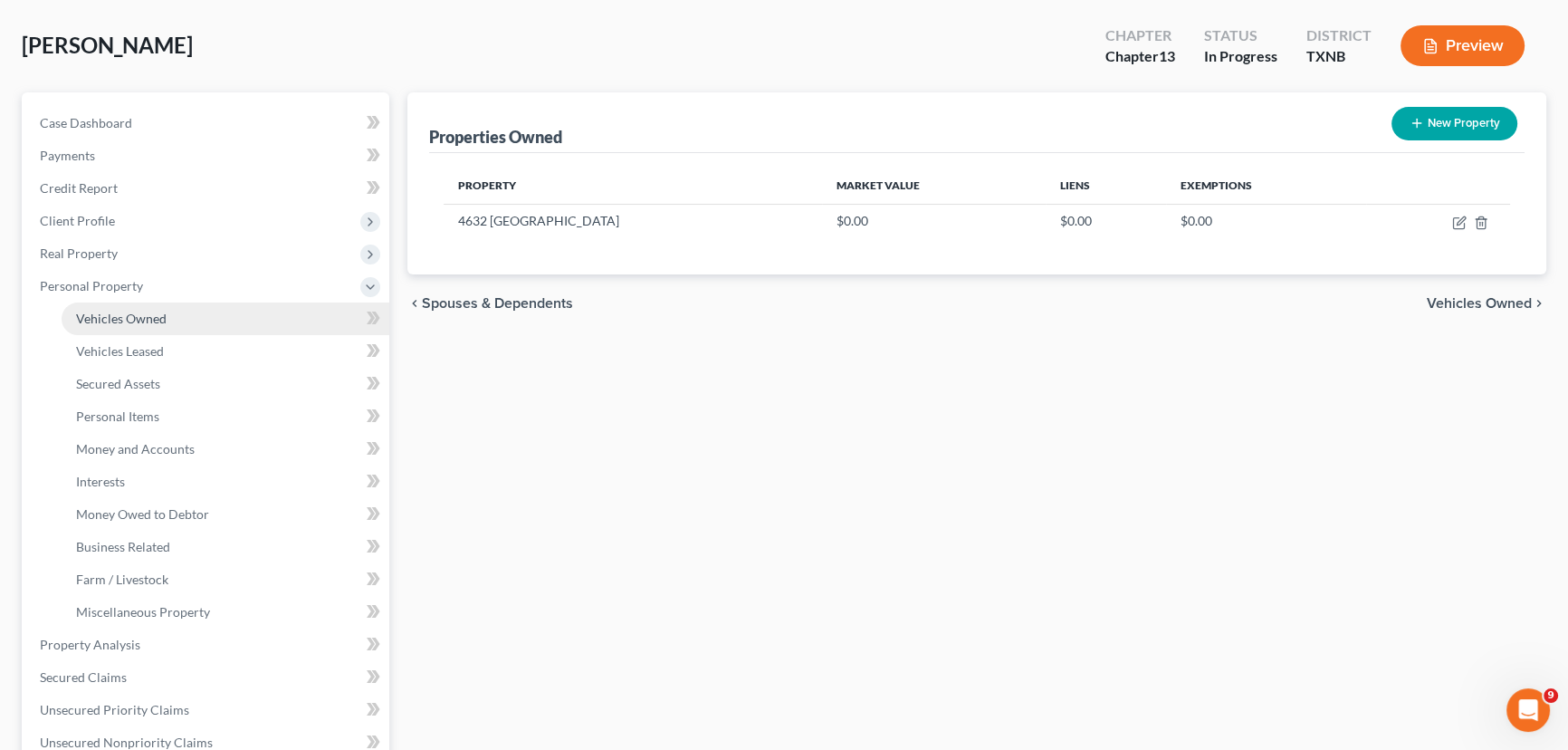
click at [132, 321] on span "Vehicles Owned" at bounding box center [121, 318] width 91 height 16
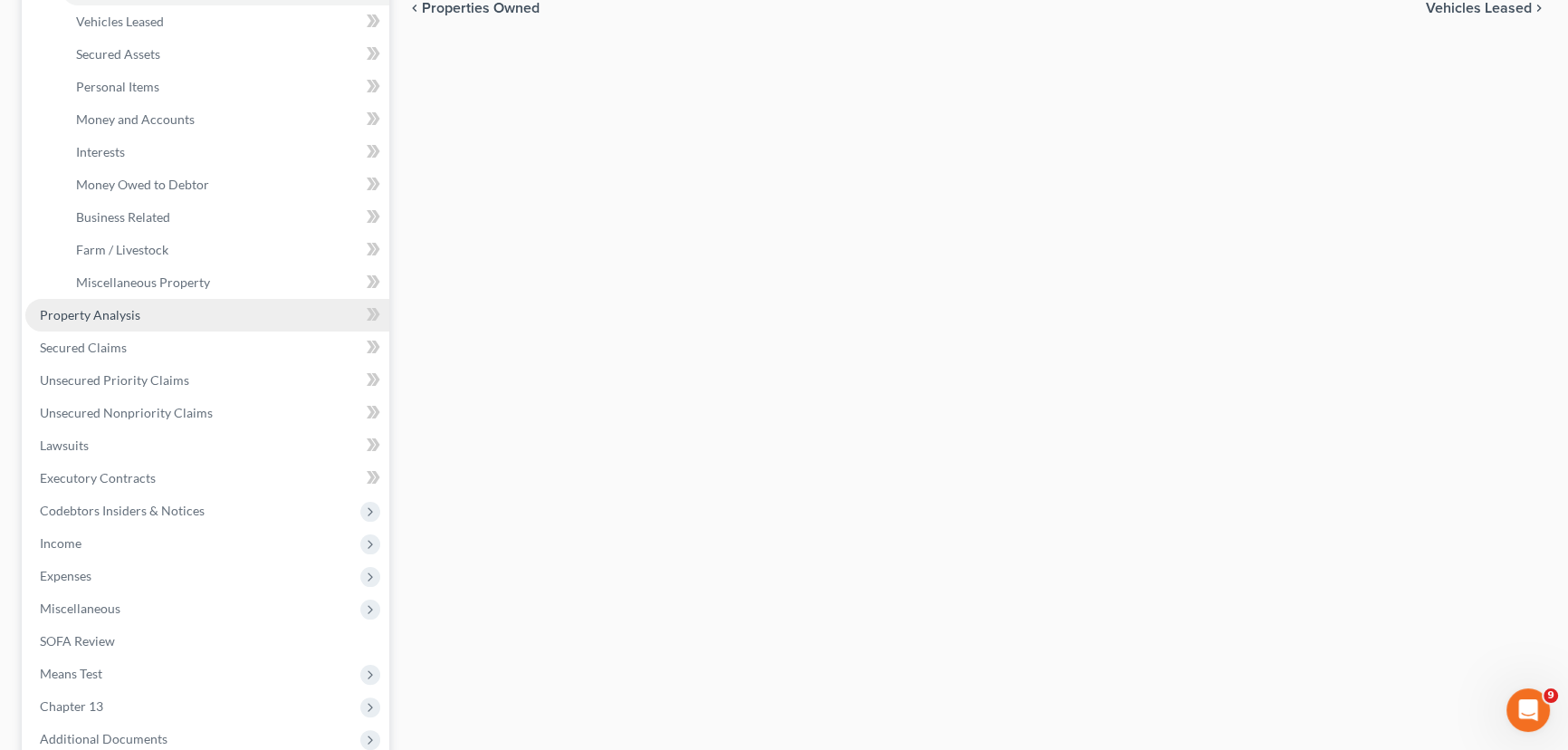
click at [120, 324] on link "Property Analysis" at bounding box center [208, 314] width 364 height 32
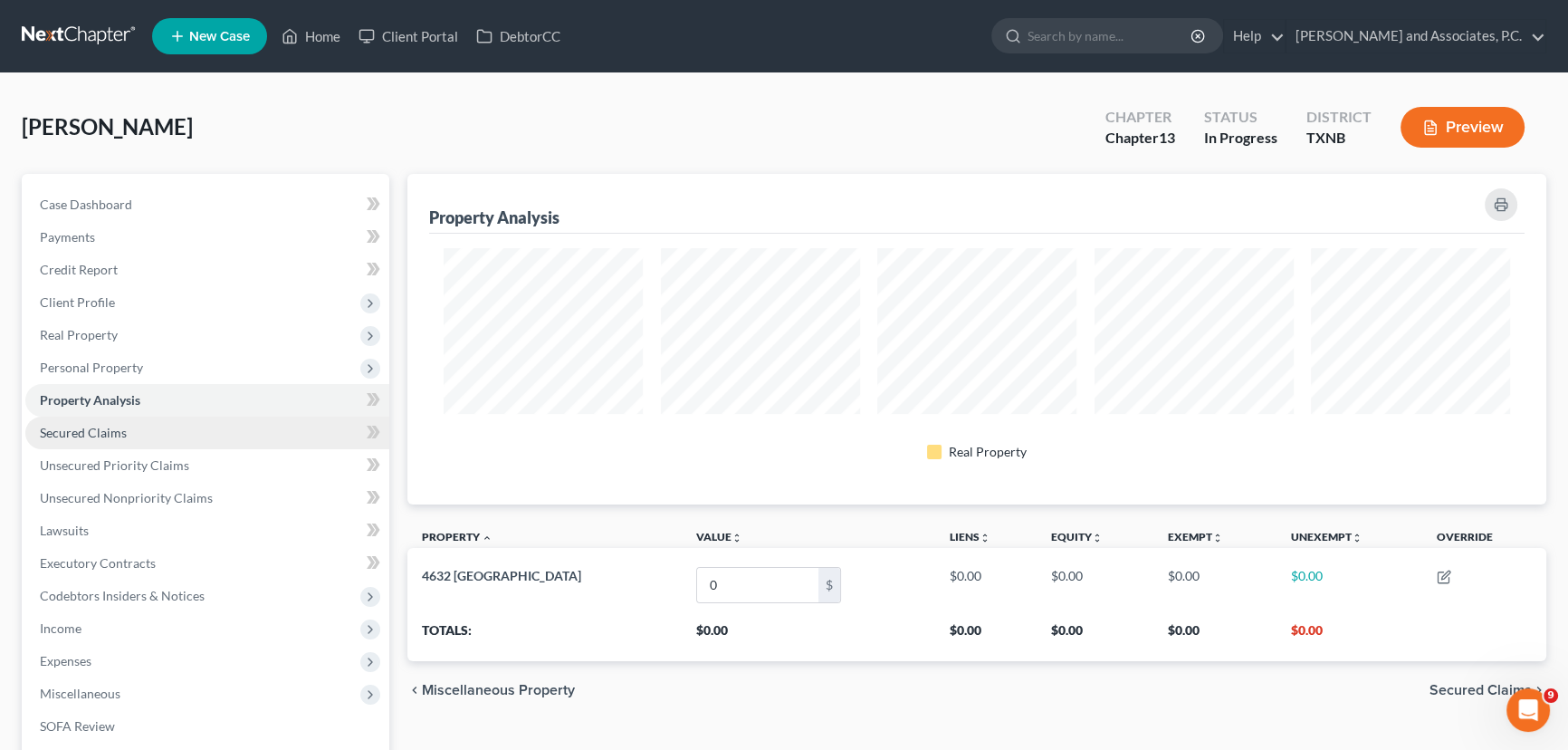
click at [88, 425] on span "Secured Claims" at bounding box center [83, 432] width 87 height 16
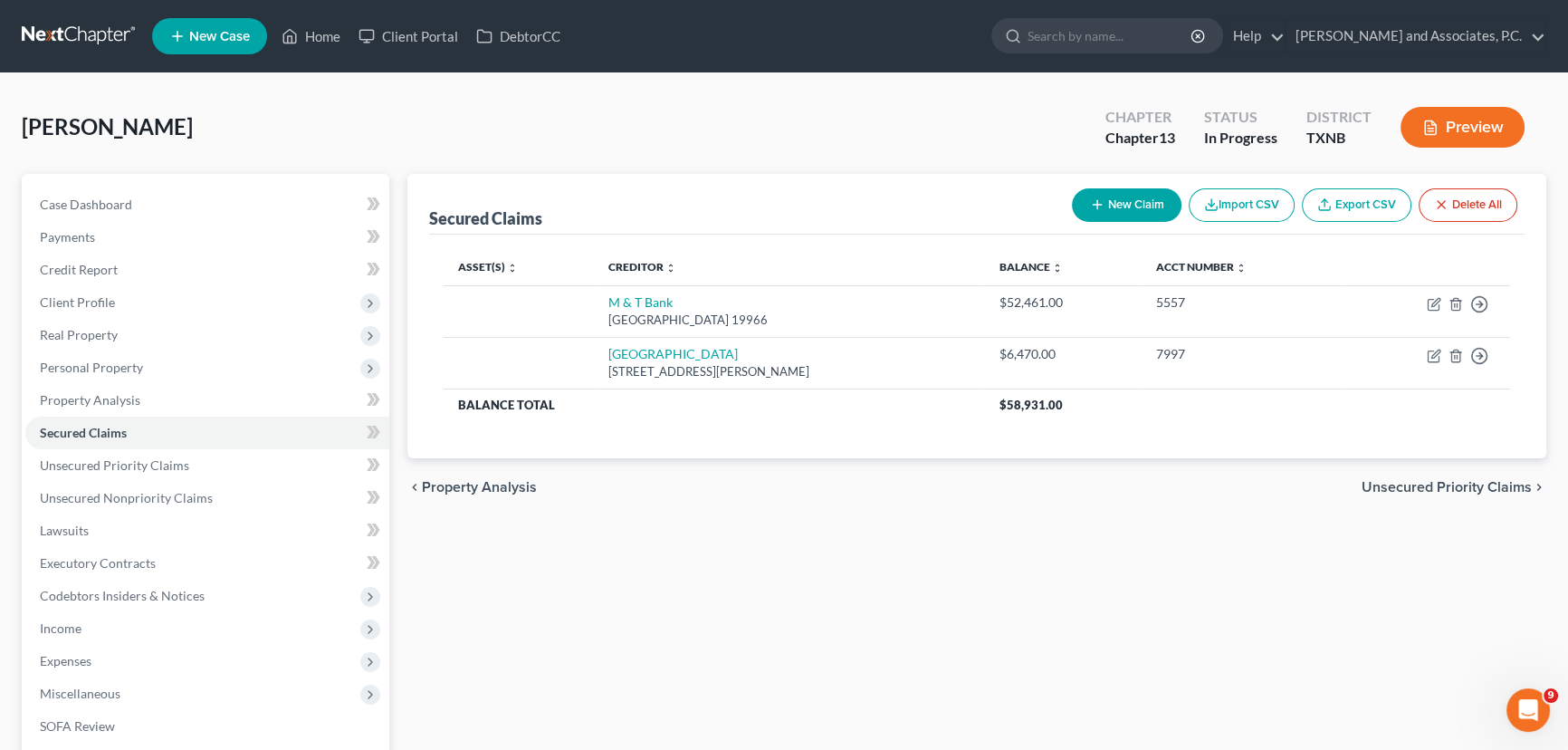
click at [862, 597] on div "Secured Claims New Claim Import CSV Export CSV Delete All Asset(s) expand_more …" at bounding box center [976, 566] width 1156 height 785
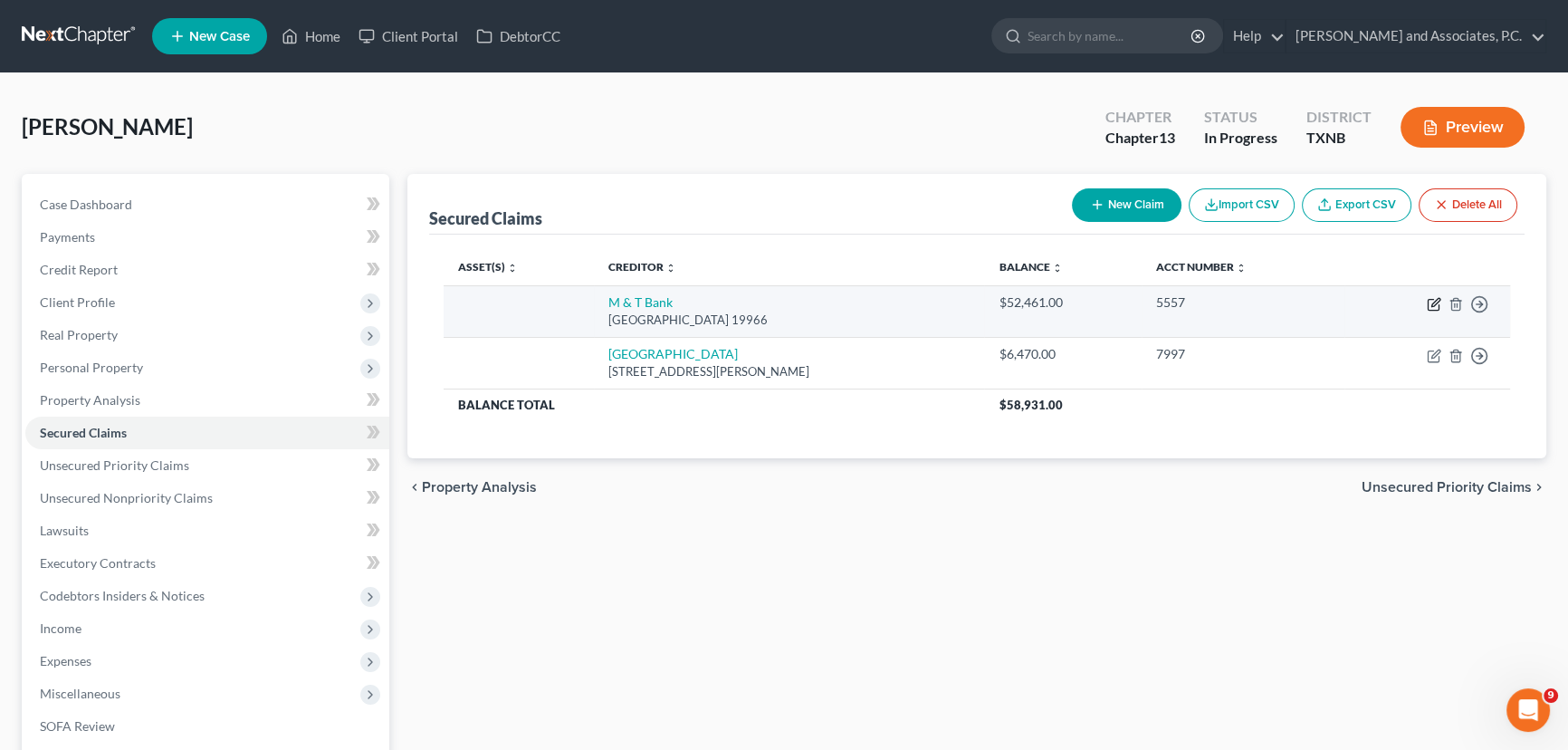
click at [1434, 301] on icon "button" at bounding box center [1435, 301] width 8 height 8
select select "7"
select select "0"
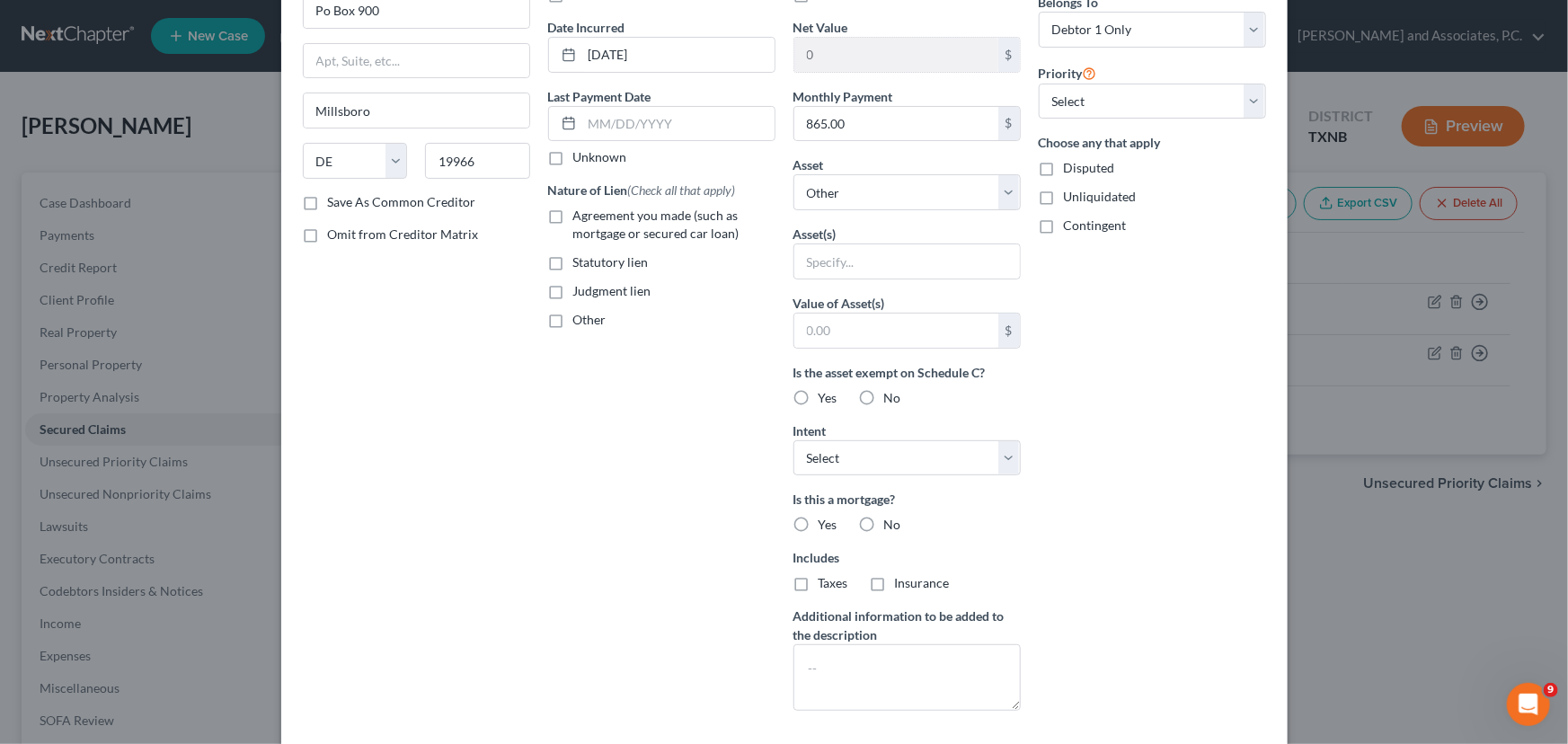
scroll to position [162, 0]
click at [875, 183] on select "Select Other Multiple Assets 4632 [GEOGRAPHIC_DATA] Dr - $0.0" at bounding box center [906, 188] width 227 height 36
select select "2"
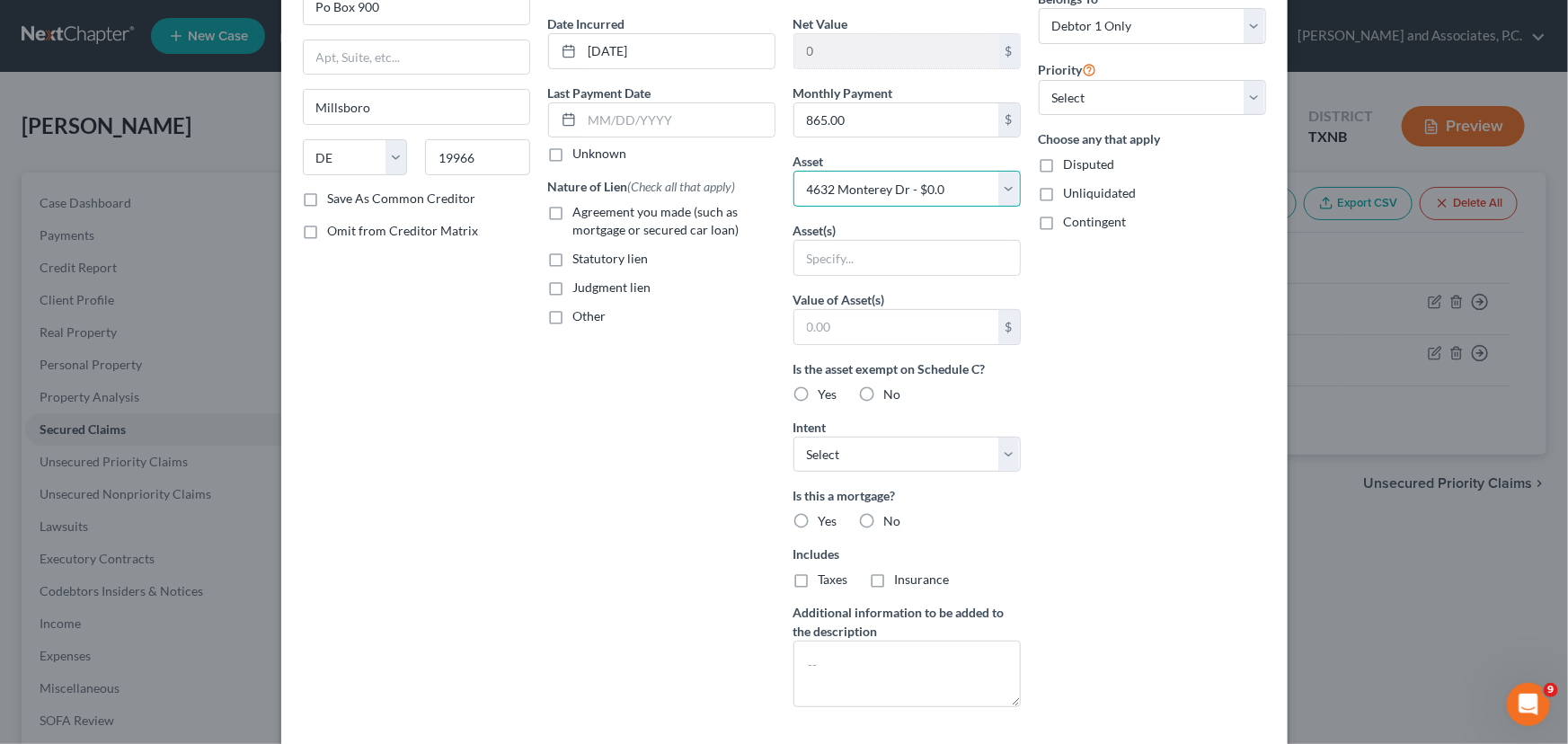
click at [793, 207] on select "Select Other Multiple Assets 4632 [GEOGRAPHIC_DATA] Dr - $0.0" at bounding box center [906, 188] width 227 height 36
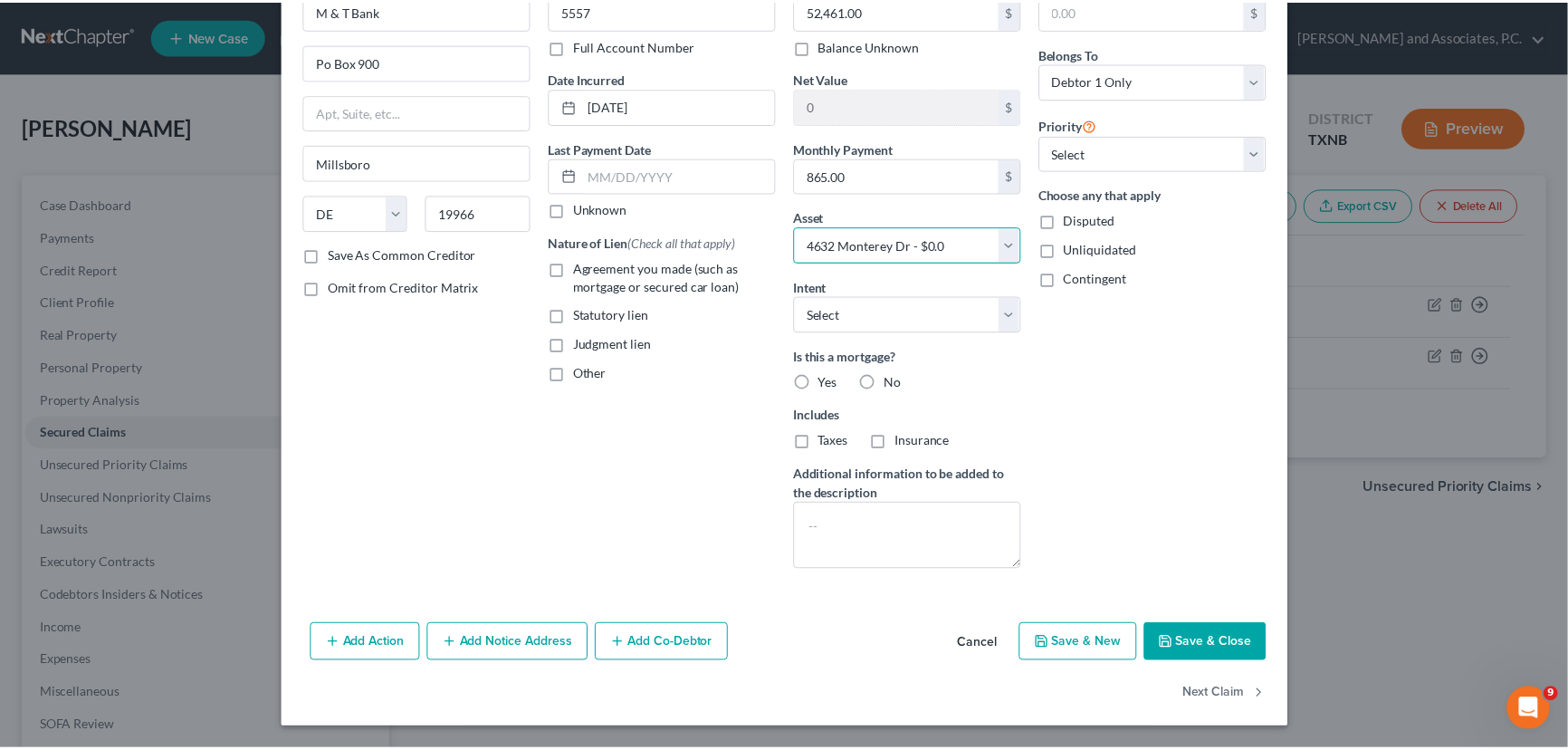
scroll to position [108, 0]
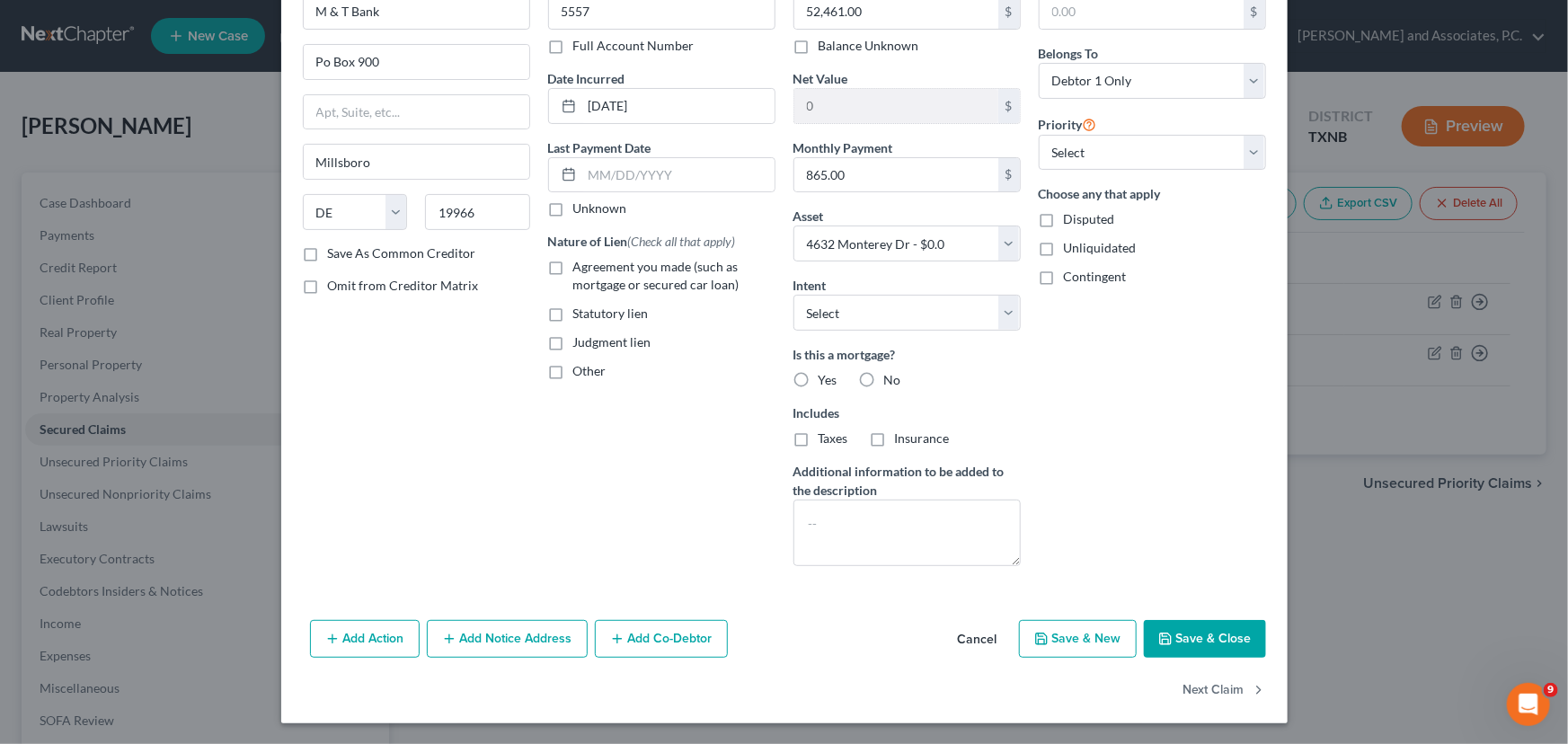
click at [819, 378] on label "Yes" at bounding box center [828, 380] width 19 height 18
click at [826, 378] on input "Yes" at bounding box center [831, 377] width 12 height 12
radio input "true"
click at [819, 437] on label "Taxes" at bounding box center [833, 439] width 30 height 18
click at [826, 437] on input "Taxes" at bounding box center [831, 435] width 12 height 12
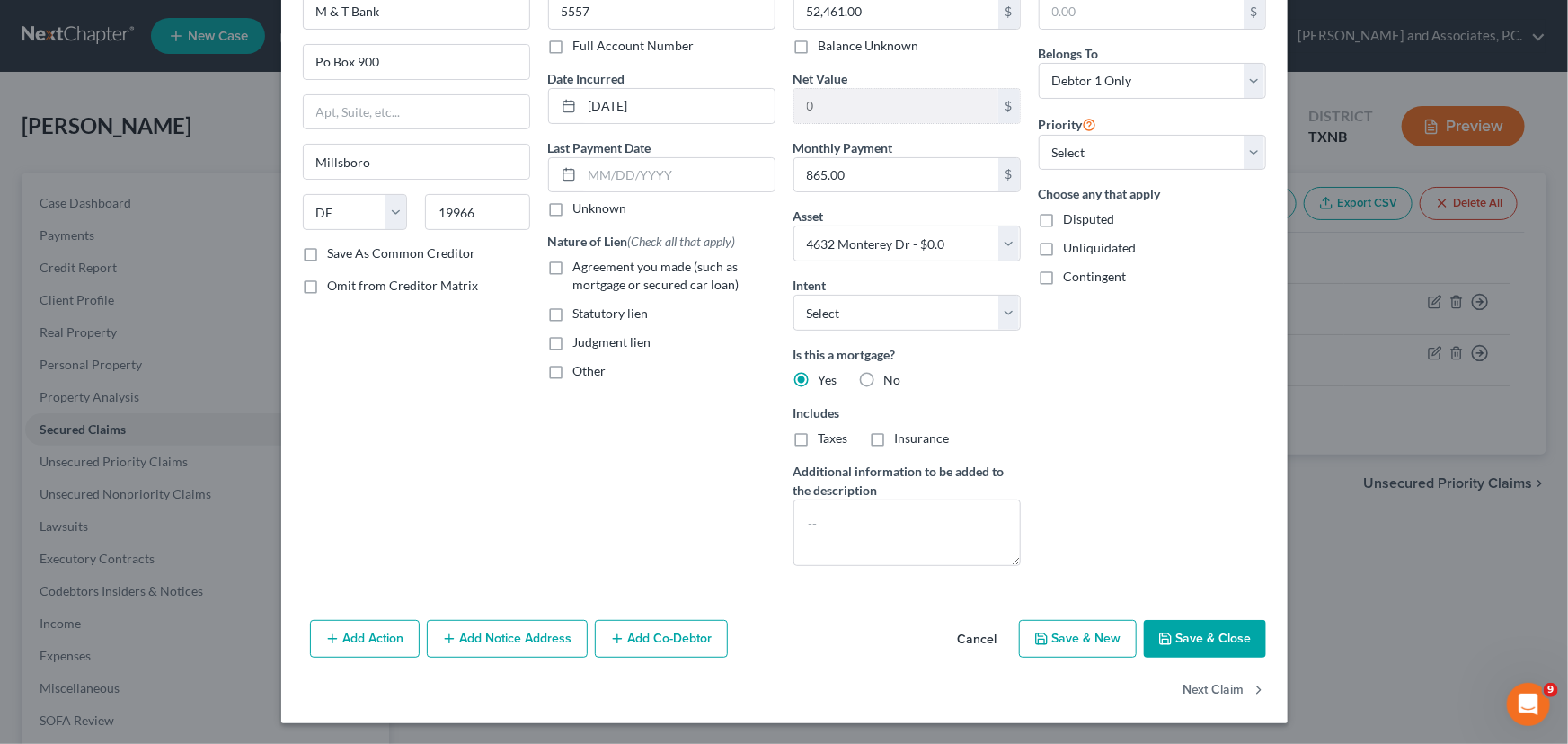
checkbox input "true"
click at [895, 439] on label "Insurance" at bounding box center [923, 439] width 55 height 18
click at [902, 439] on input "Insurance" at bounding box center [907, 435] width 12 height 12
checkbox input "true"
click at [829, 523] on textarea at bounding box center [906, 532] width 227 height 67
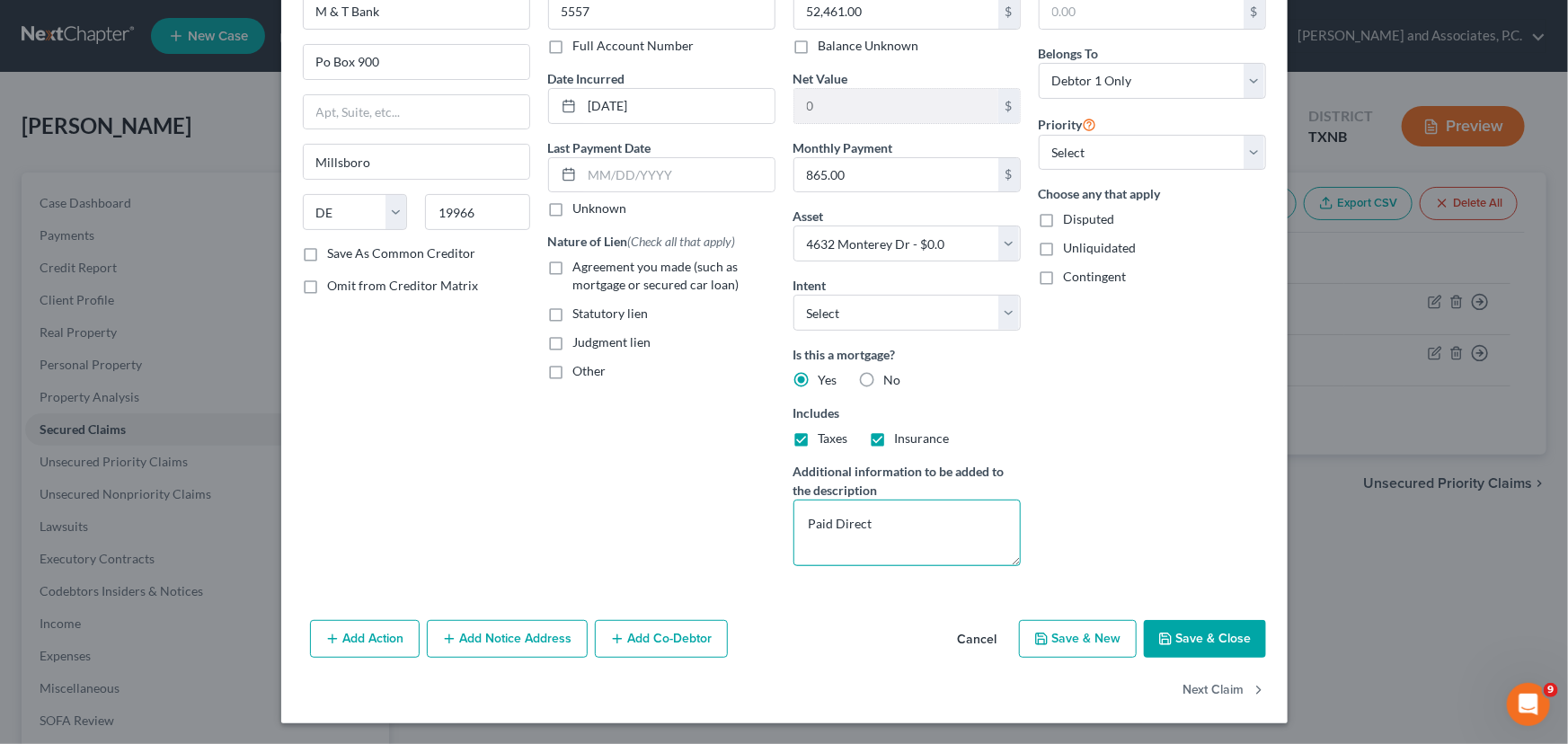
type textarea "Paid Direct"
click at [1234, 632] on button "Save & Close" at bounding box center [1204, 638] width 122 height 37
select select
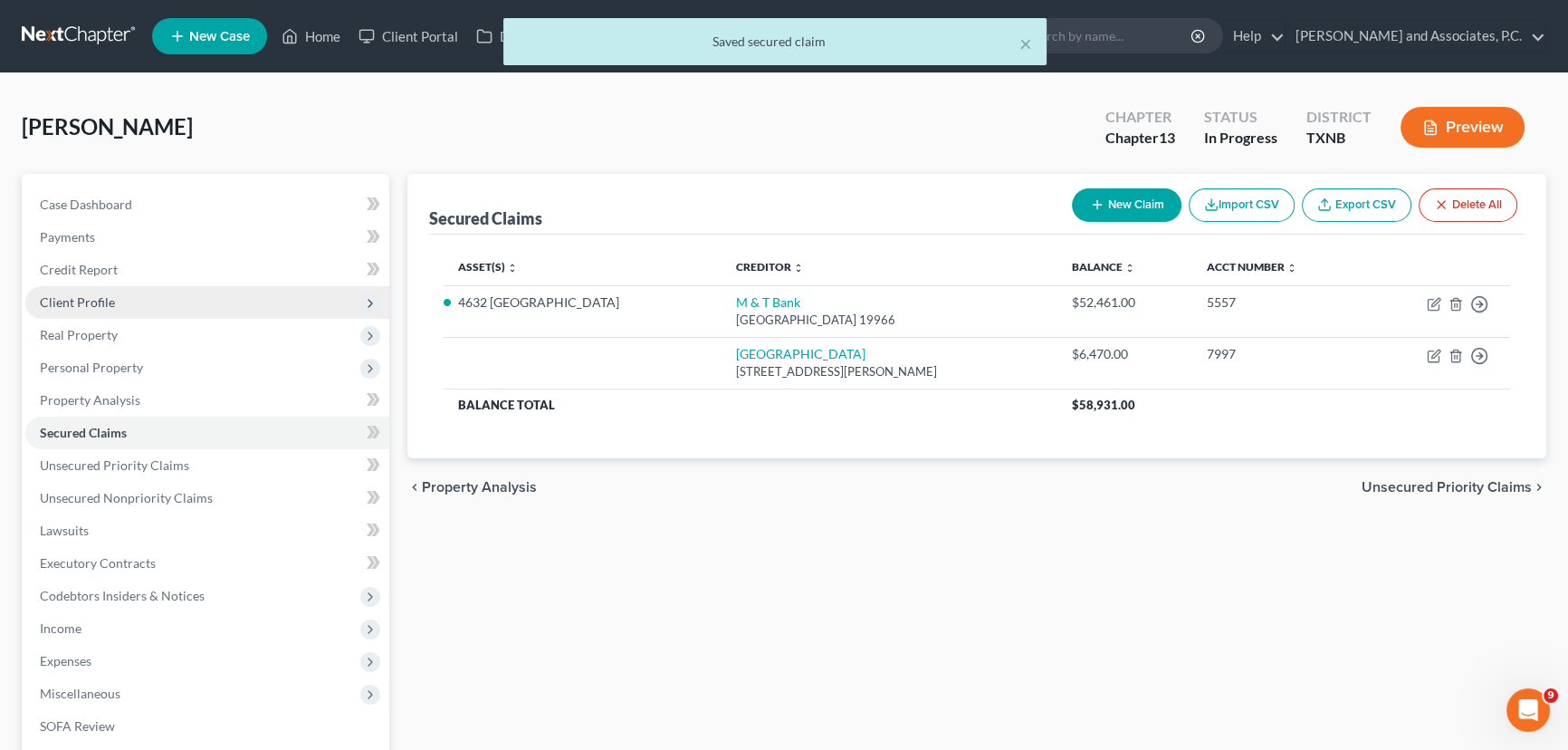
click at [83, 305] on span "Client Profile" at bounding box center [77, 301] width 75 height 16
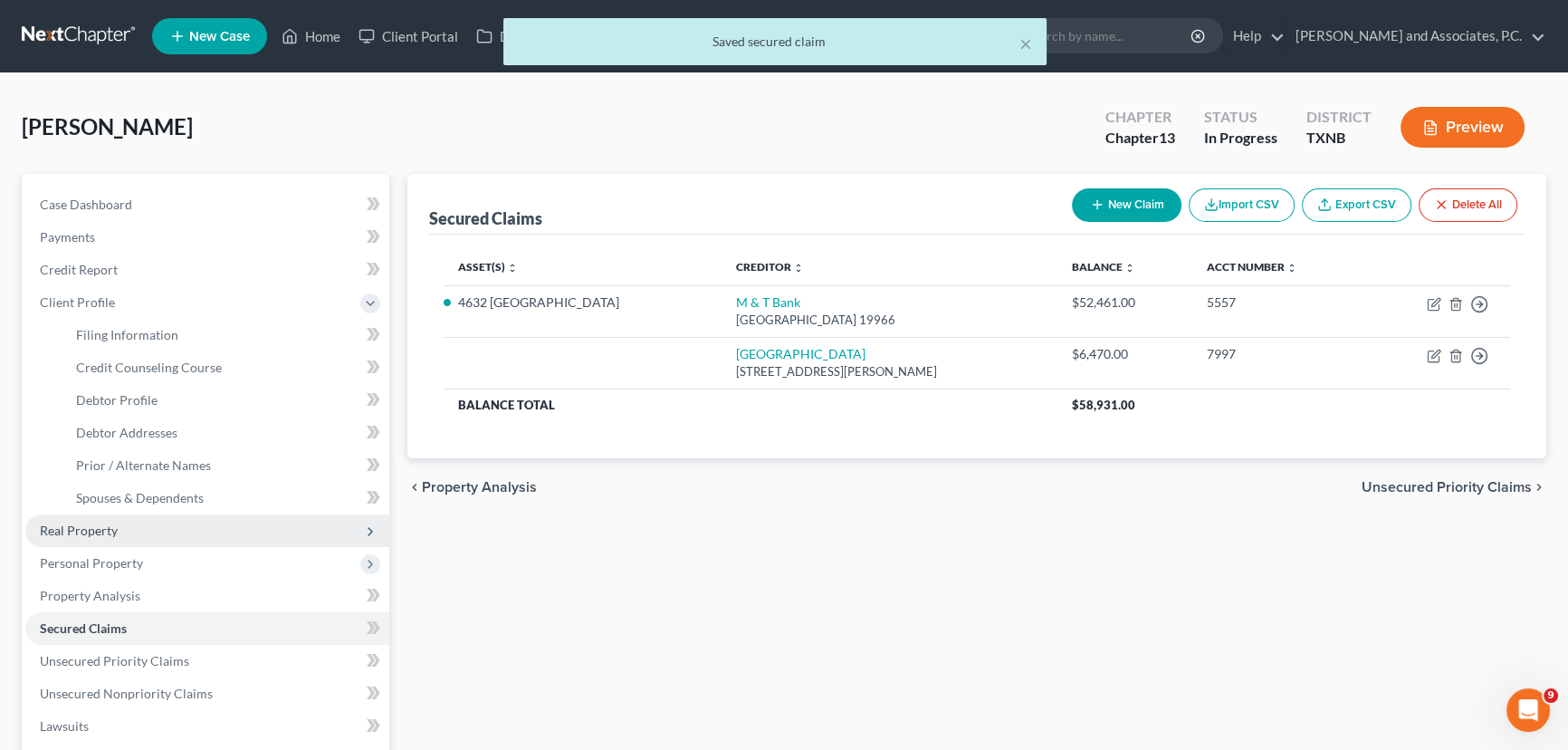
click at [103, 526] on span "Real Property" at bounding box center [78, 530] width 78 height 16
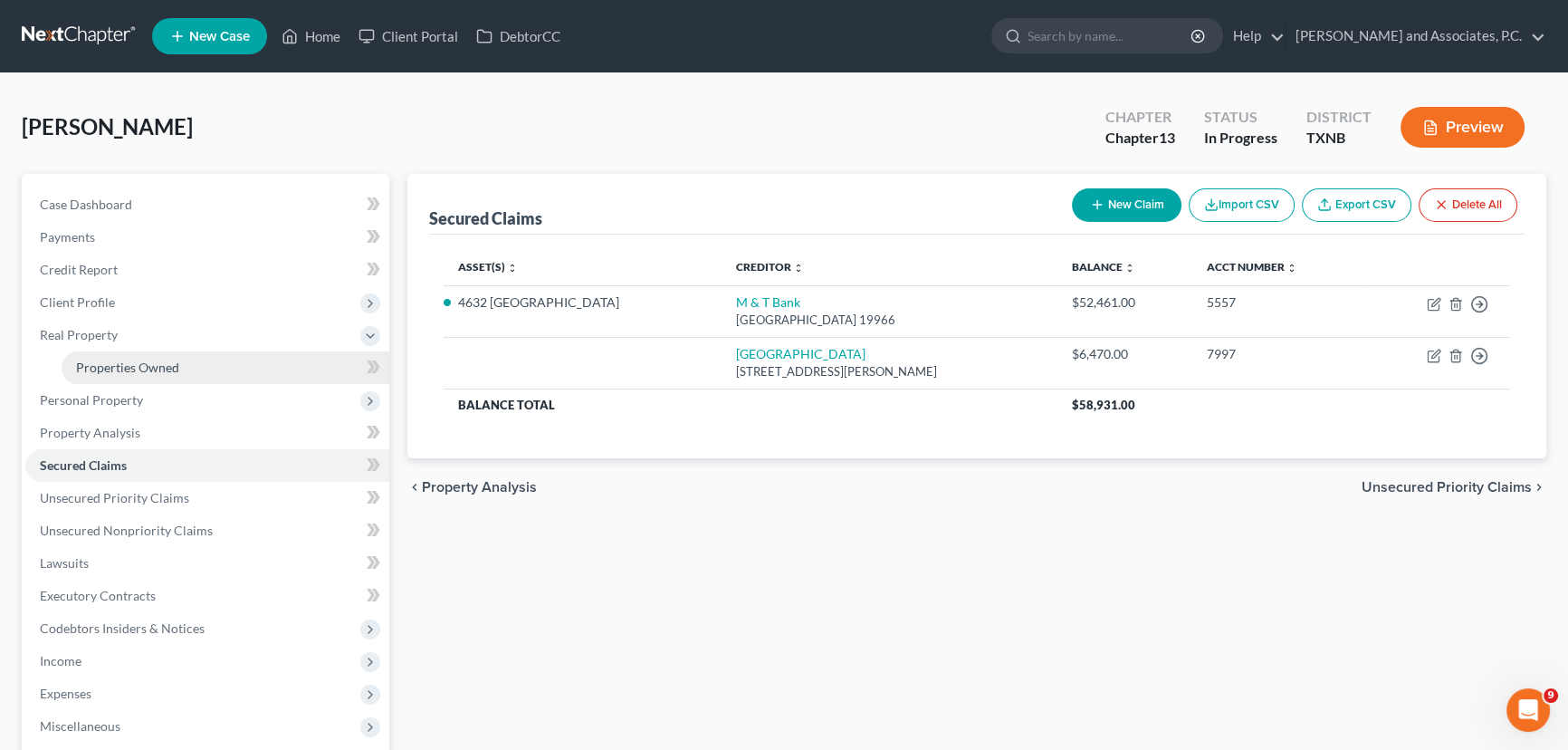
click at [118, 371] on span "Properties Owned" at bounding box center [128, 367] width 103 height 16
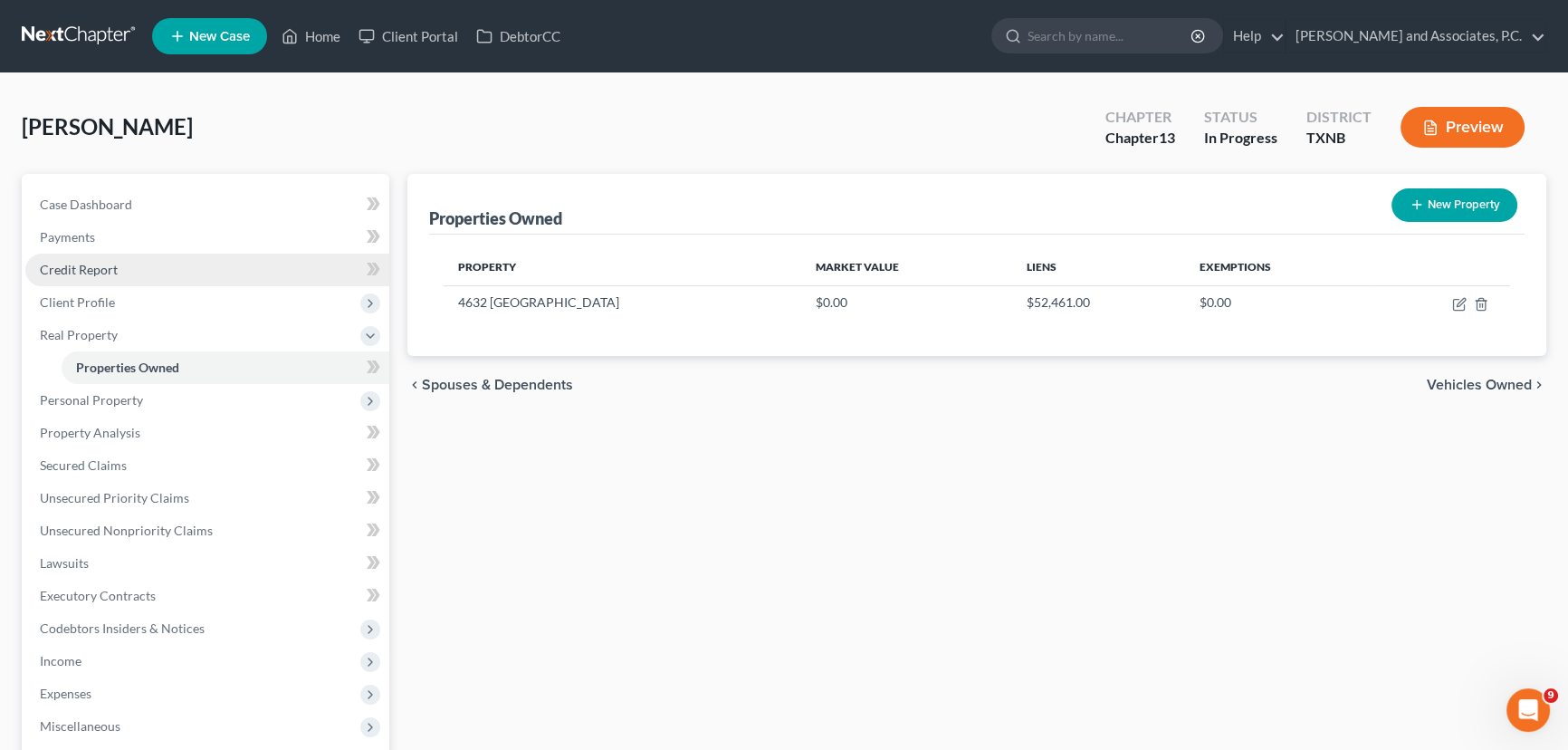
scroll to position [82, 0]
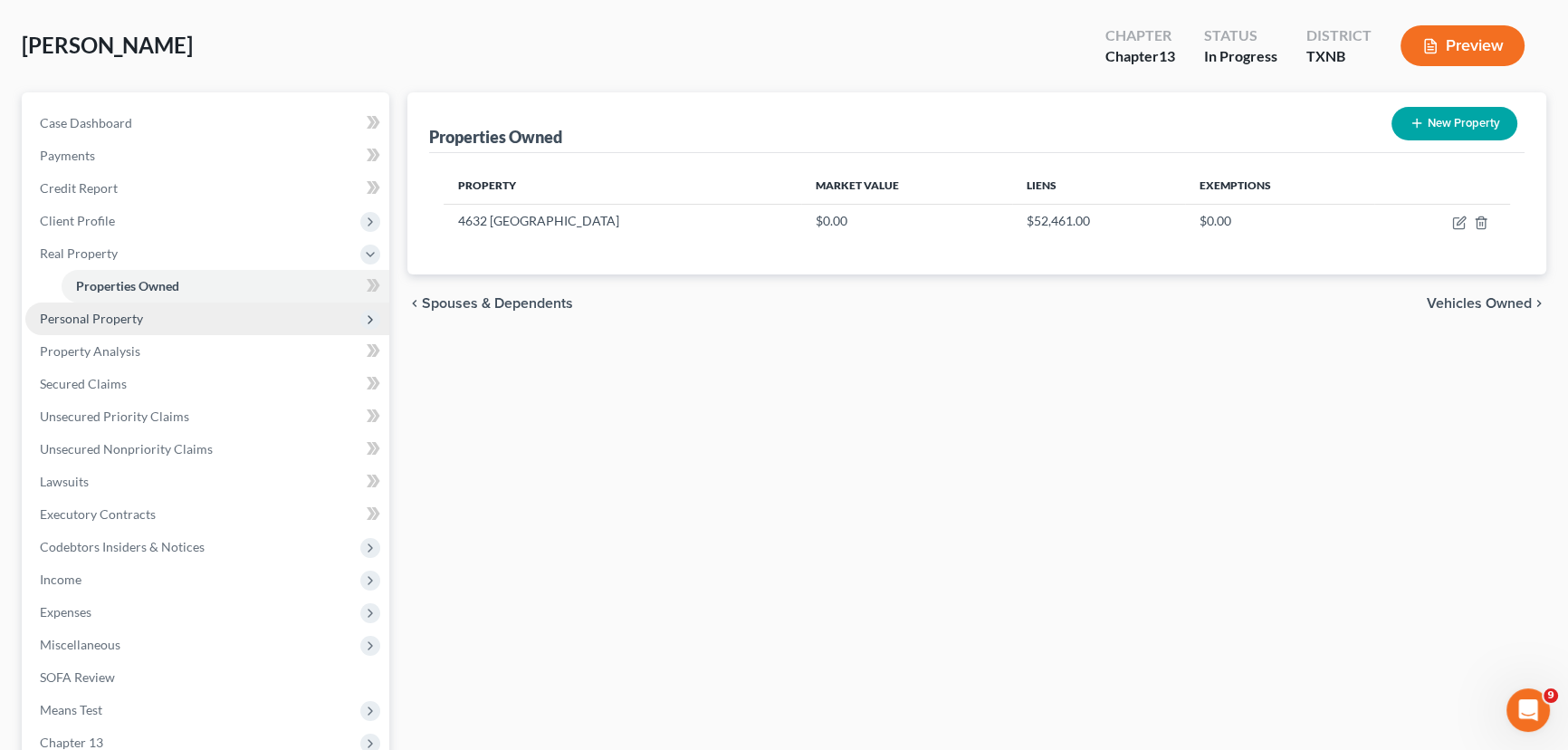
click at [82, 323] on span "Personal Property" at bounding box center [91, 318] width 103 height 16
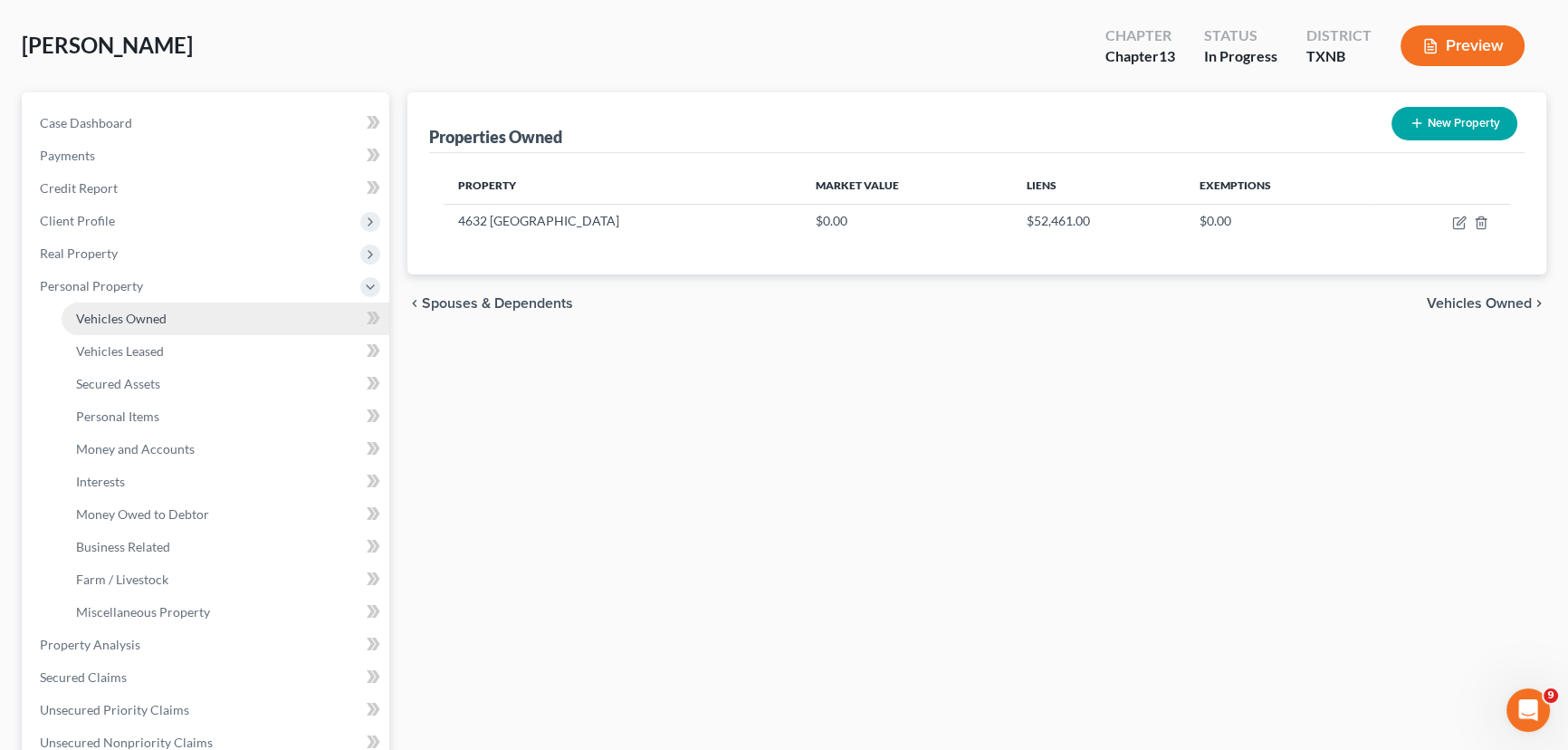
click at [118, 315] on span "Vehicles Owned" at bounding box center [121, 318] width 91 height 16
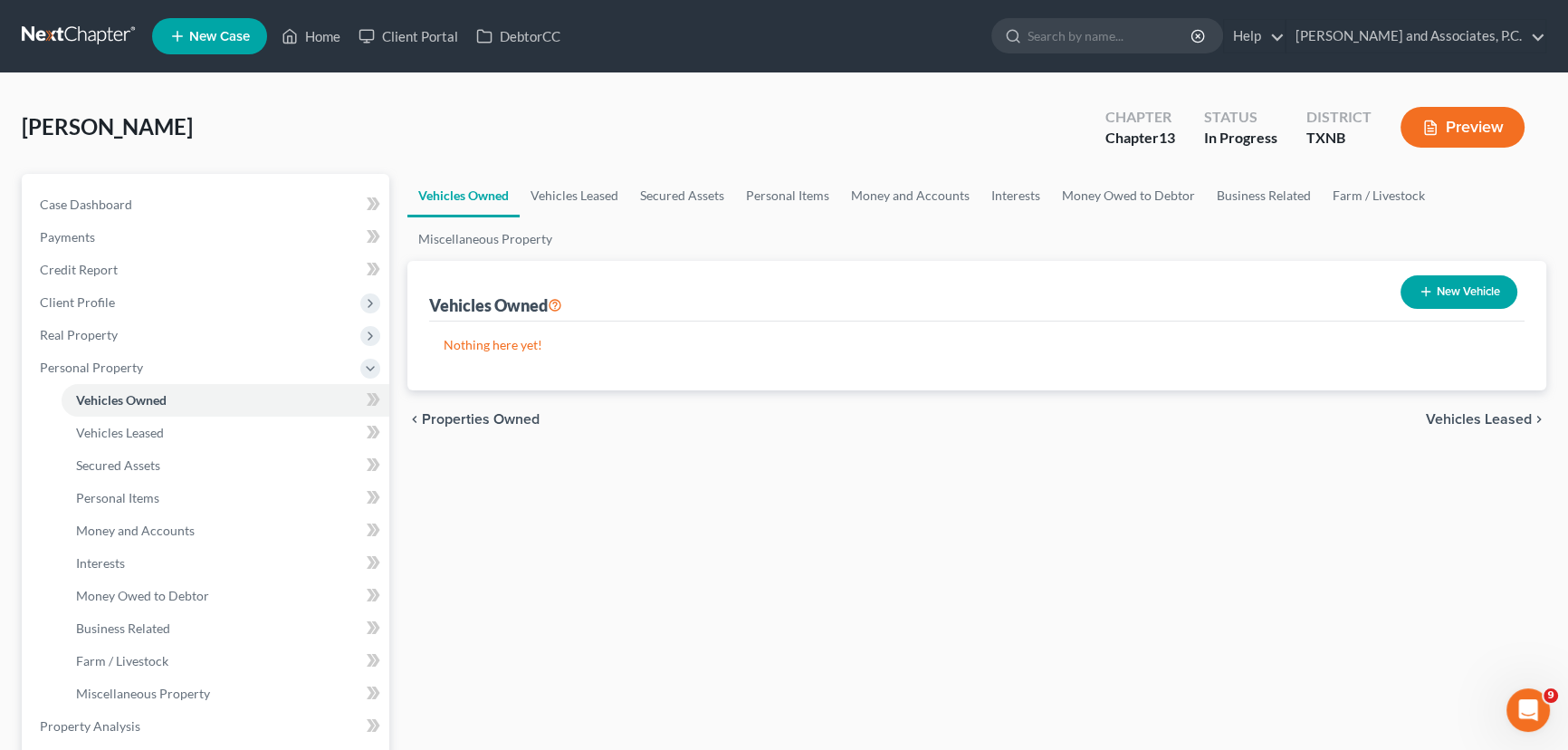
click at [886, 230] on ul "Vehicles Owned Vehicles Leased Secured Assets Personal Items Money and Accounts…" at bounding box center [976, 217] width 1139 height 87
click at [1458, 290] on button "New Vehicle" at bounding box center [1458, 292] width 117 height 33
select select "0"
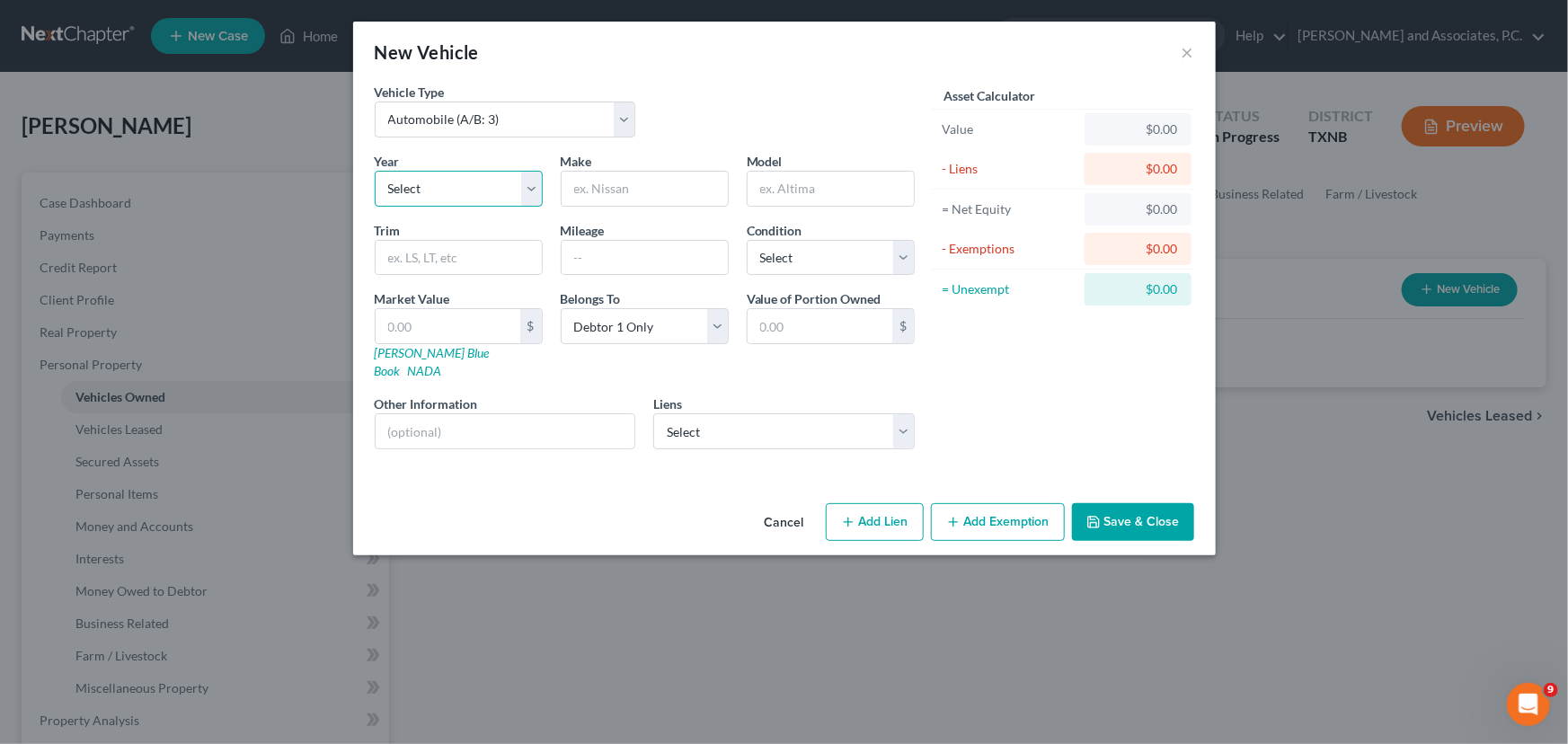
click at [476, 193] on select "Select 2026 2025 2024 2023 2022 2021 2020 2019 2018 2017 2016 2015 2014 2013 20…" at bounding box center [459, 188] width 168 height 36
select select "9"
click at [375, 170] on select "Select 2026 2025 2024 2023 2022 2021 2020 2019 2018 2017 2016 2015 2014 2013 20…" at bounding box center [459, 188] width 168 height 36
click at [611, 195] on input "text" at bounding box center [645, 188] width 166 height 34
type input "Mazda"
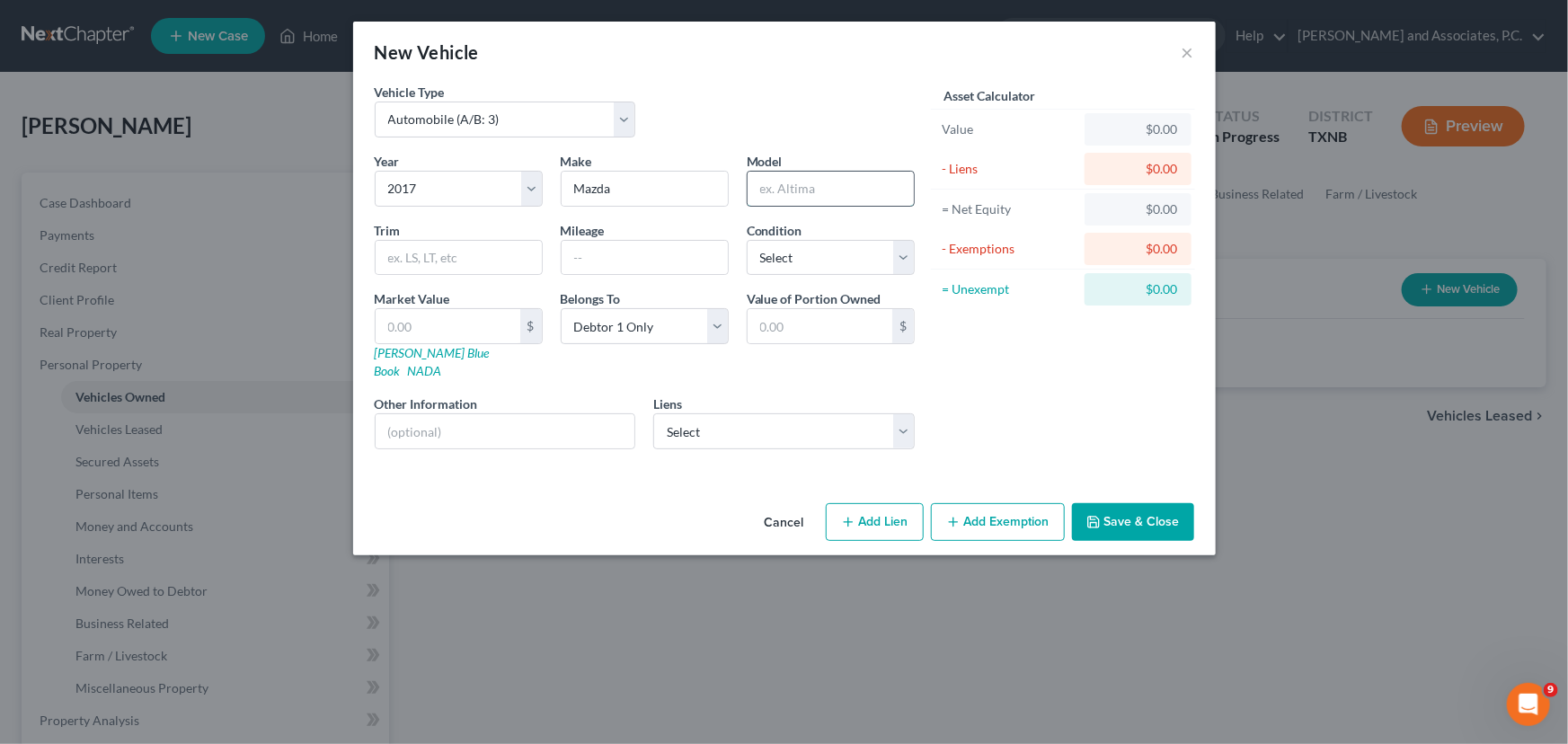
click at [820, 182] on input "text" at bounding box center [830, 188] width 166 height 34
type input "3"
drag, startPoint x: 418, startPoint y: 253, endPoint x: 430, endPoint y: 253, distance: 12.0
click at [418, 253] on input "text" at bounding box center [459, 257] width 166 height 34
click at [617, 256] on input "text" at bounding box center [645, 257] width 166 height 34
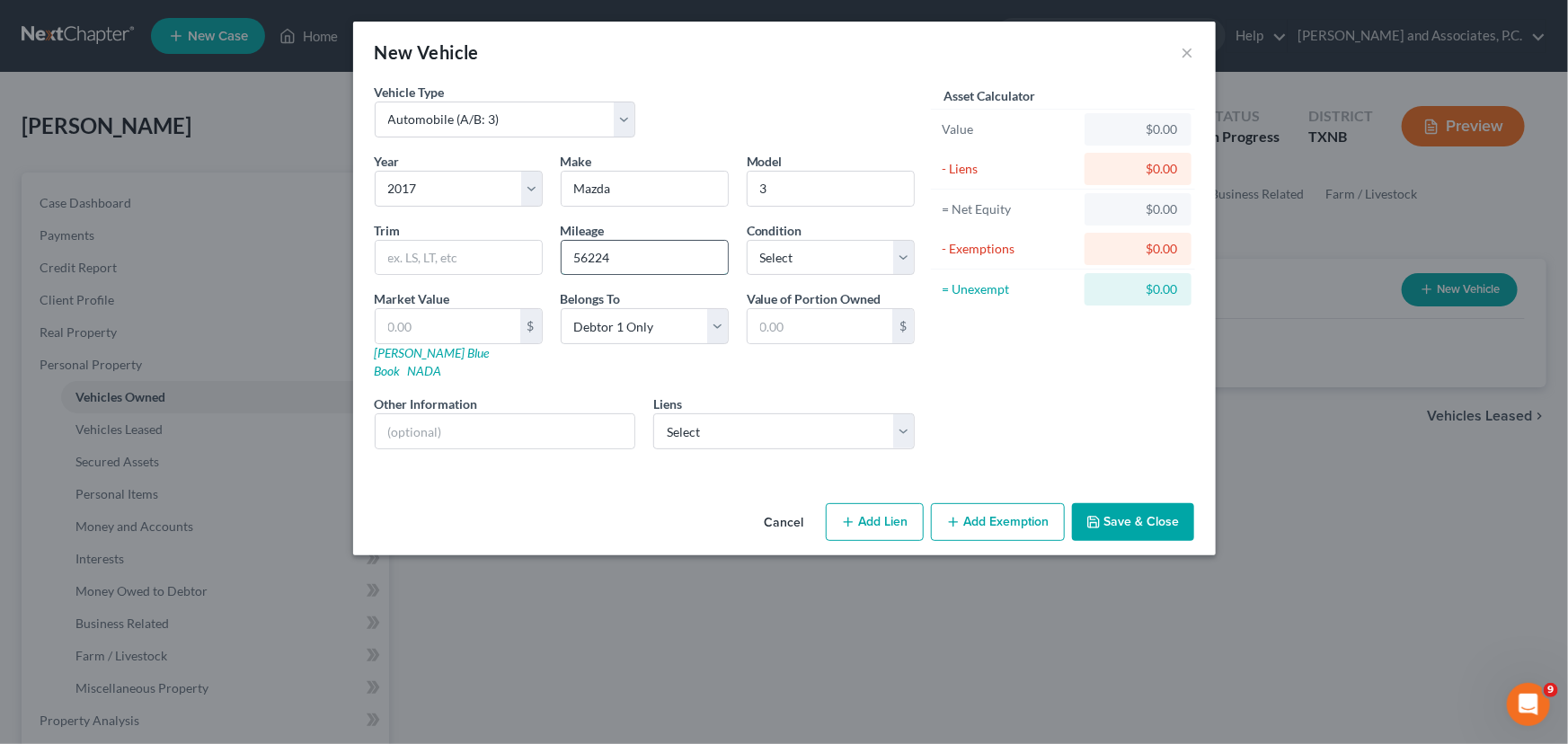
click at [586, 260] on input "56224" at bounding box center [645, 257] width 166 height 34
type input "56,224"
click at [819, 260] on select "Select Excellent Very Good Good Fair Poor" at bounding box center [830, 257] width 168 height 36
select select "0"
click at [747, 240] on select "Select Excellent Very Good Good Fair Poor" at bounding box center [830, 257] width 168 height 36
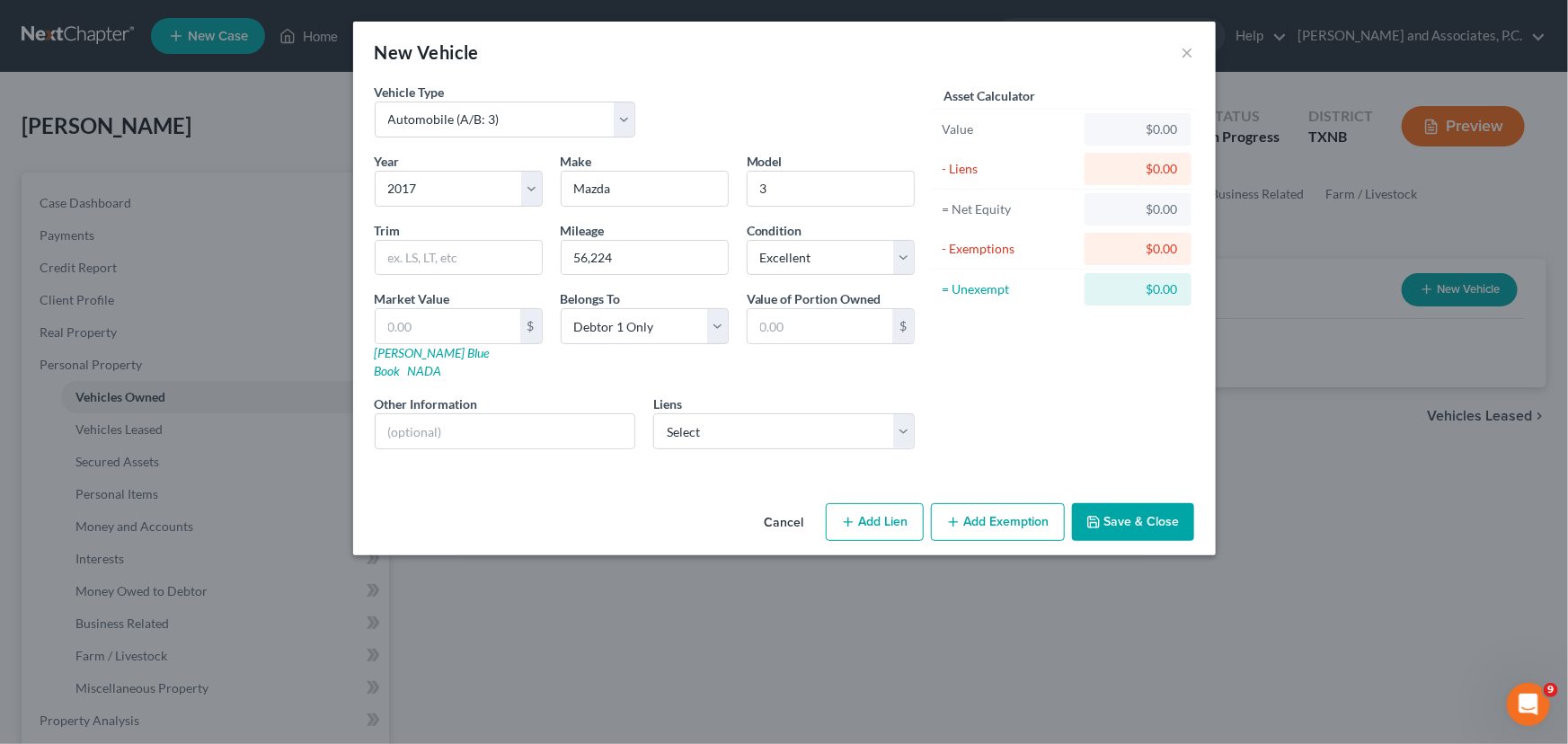
drag, startPoint x: 1142, startPoint y: 498, endPoint x: 1160, endPoint y: 496, distance: 18.1
click at [1143, 503] on button "Save & Close" at bounding box center [1133, 522] width 122 height 37
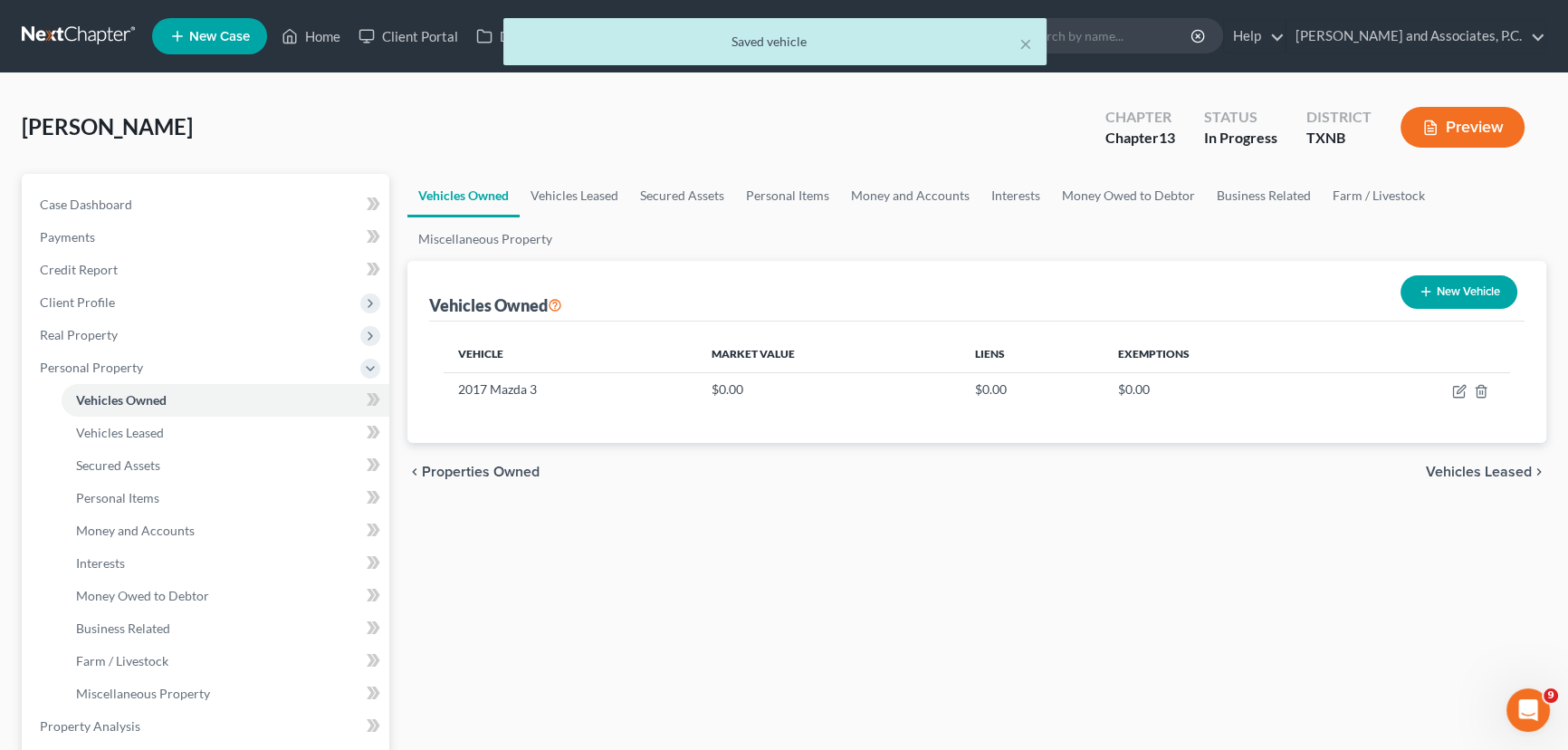
click at [1495, 295] on button "New Vehicle" at bounding box center [1458, 292] width 117 height 33
select select "0"
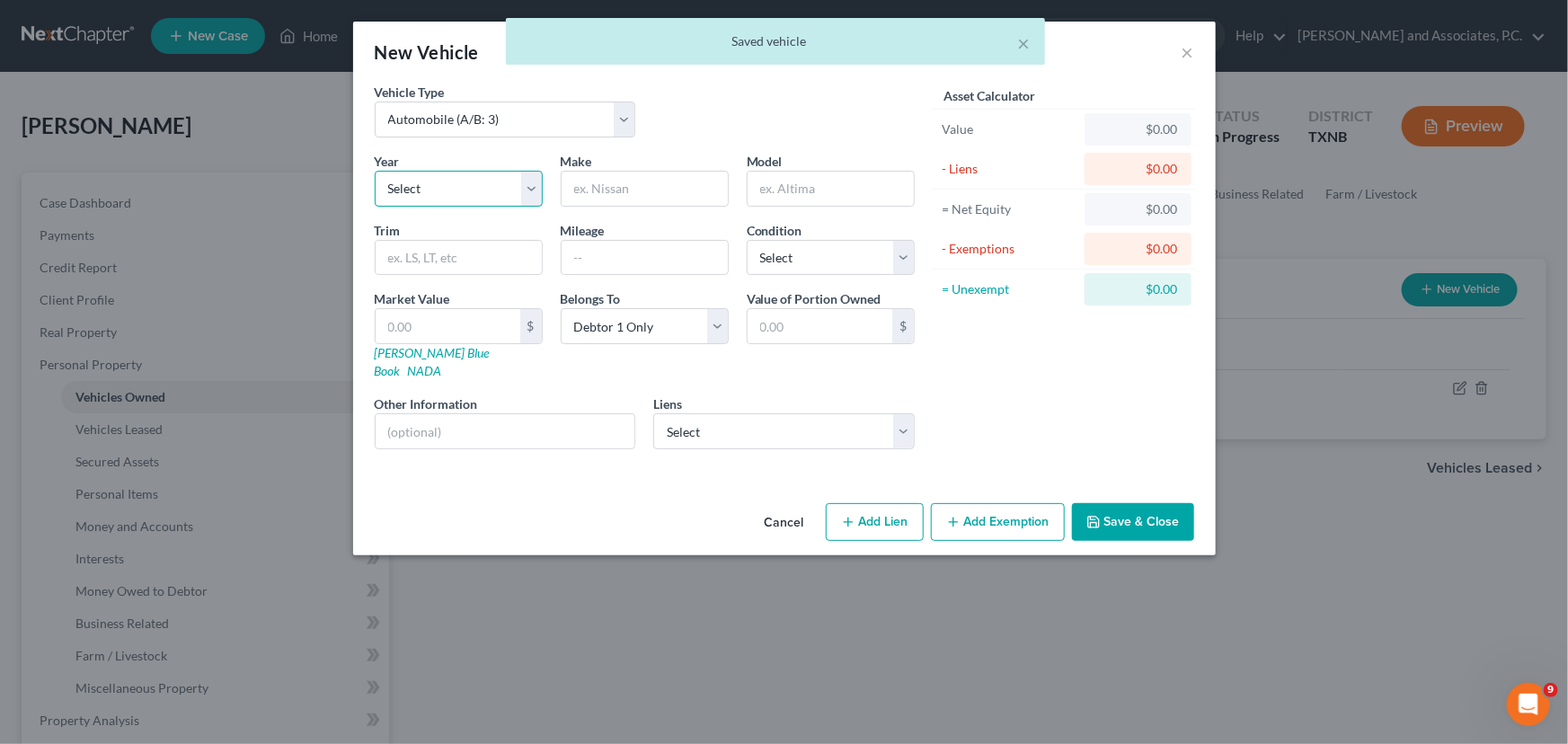
click at [452, 189] on select "Select 2026 2025 2024 2023 2022 2021 2020 2019 2018 2017 2016 2015 2014 2013 20…" at bounding box center [459, 188] width 168 height 36
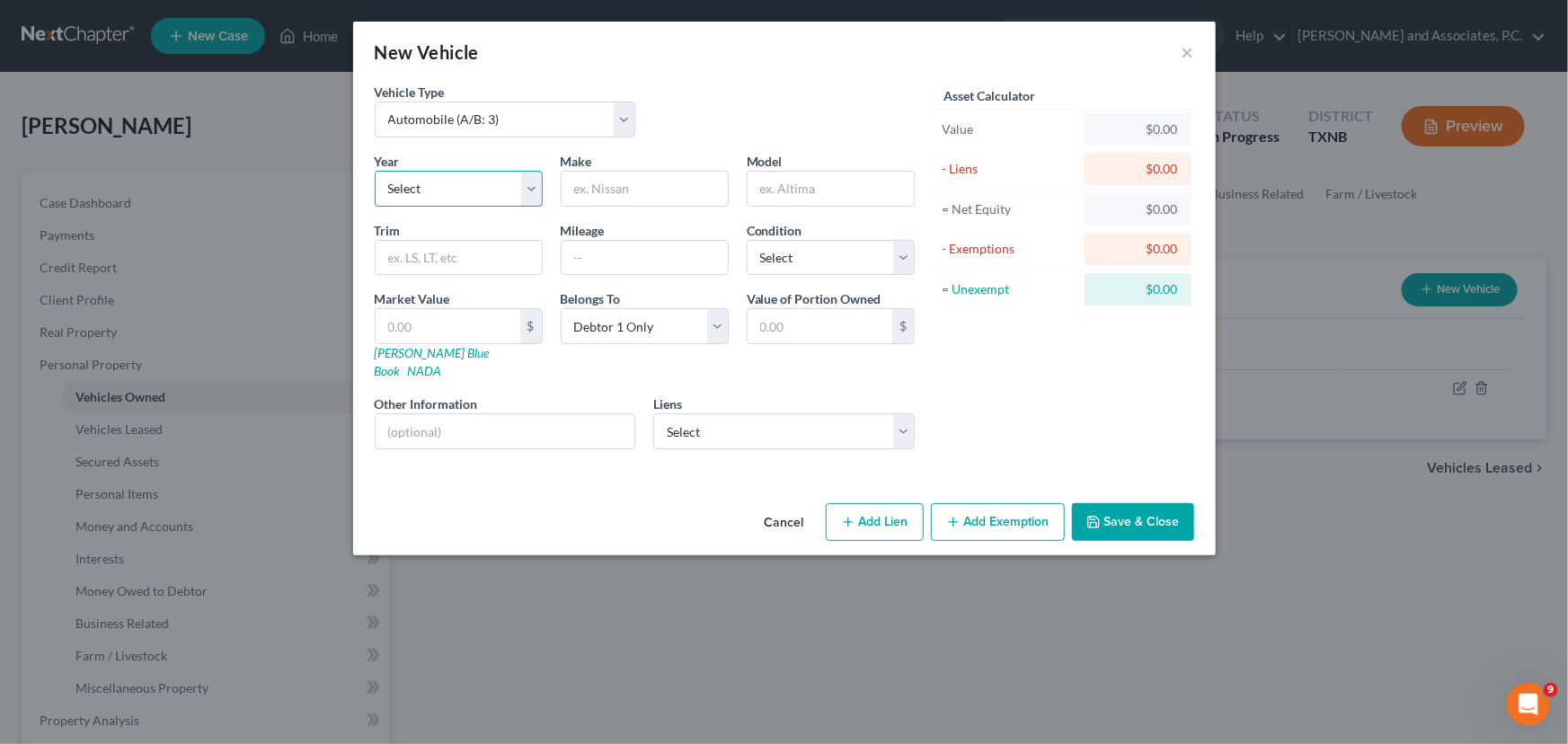
select select "15"
click at [375, 170] on select "Select 2026 2025 2024 2023 2022 2021 2020 2019 2018 2017 2016 2015 2014 2013 20…" at bounding box center [459, 188] width 168 height 36
click at [647, 189] on input "text" at bounding box center [645, 188] width 166 height 34
type input "Dodge"
drag, startPoint x: 816, startPoint y: 174, endPoint x: 819, endPoint y: 183, distance: 9.5
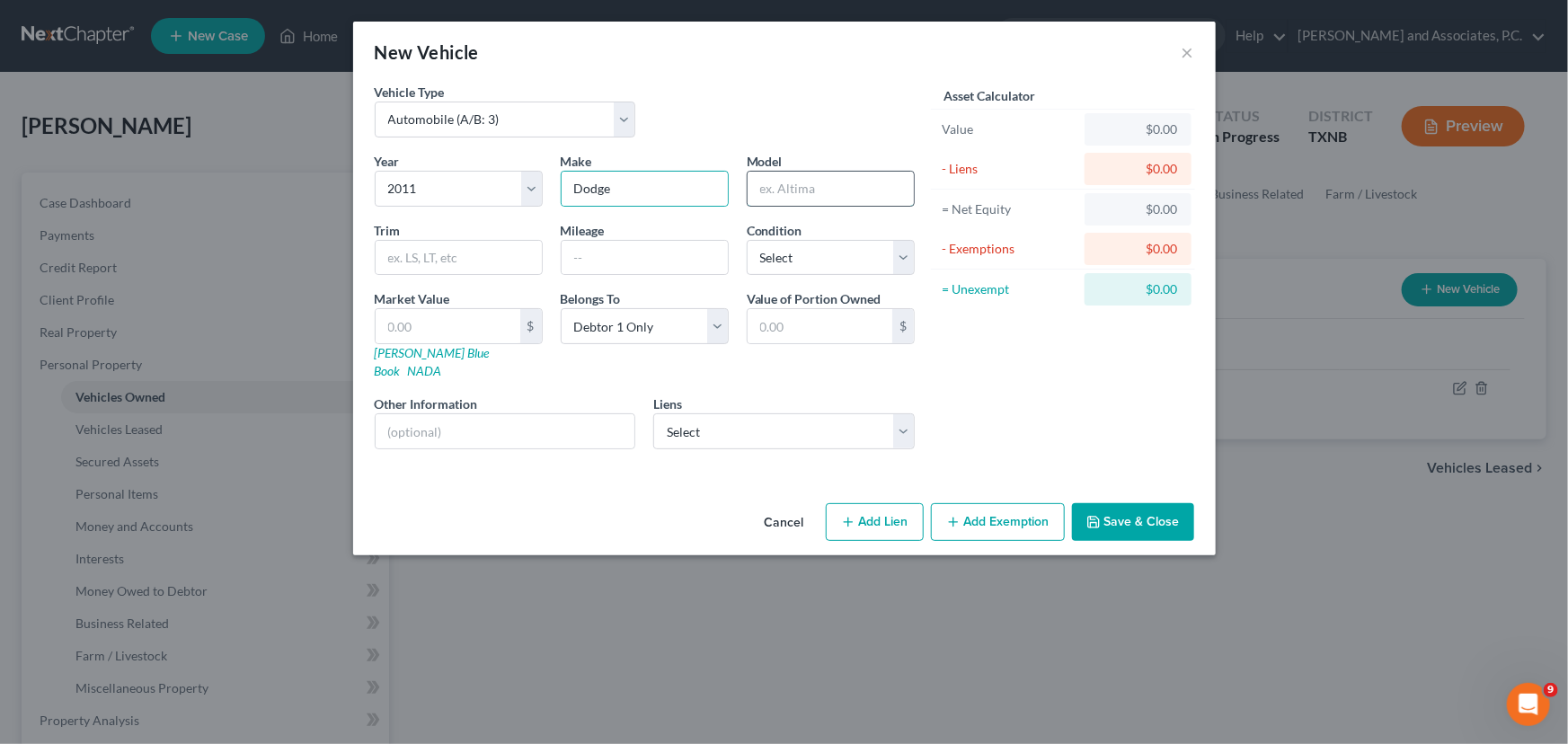
click at [816, 174] on input "text" at bounding box center [830, 188] width 166 height 34
type input "Ram"
type input "1500"
click at [623, 248] on input "text" at bounding box center [645, 257] width 166 height 34
click at [594, 261] on input "200733" at bounding box center [645, 257] width 166 height 34
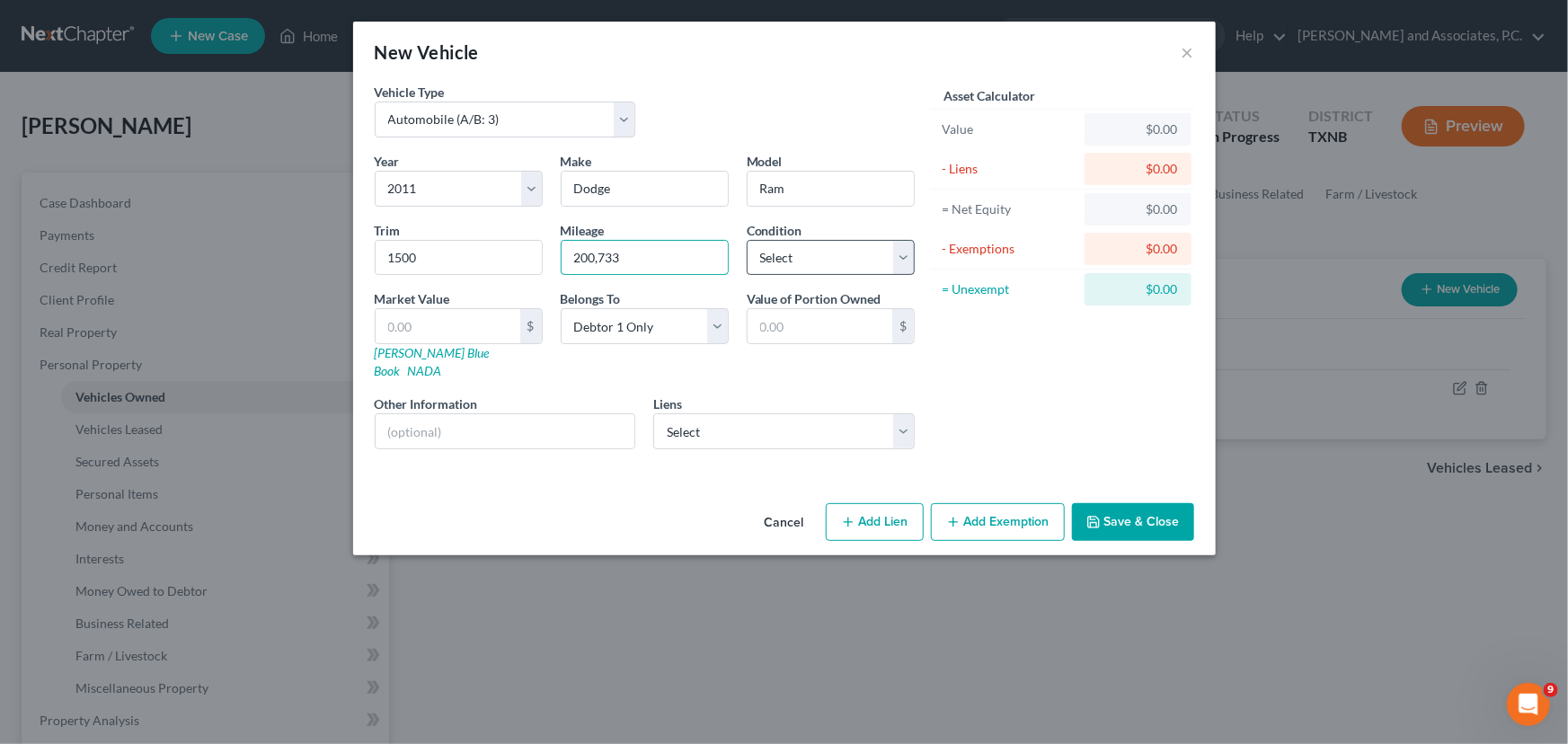
type input "200,733"
click at [816, 264] on select "Select Excellent Very Good Good Fair Poor" at bounding box center [830, 257] width 168 height 36
select select "2"
click at [747, 240] on select "Select Excellent Very Good Good Fair Poor" at bounding box center [830, 257] width 168 height 36
drag, startPoint x: 1133, startPoint y: 502, endPoint x: 1153, endPoint y: 501, distance: 20.0
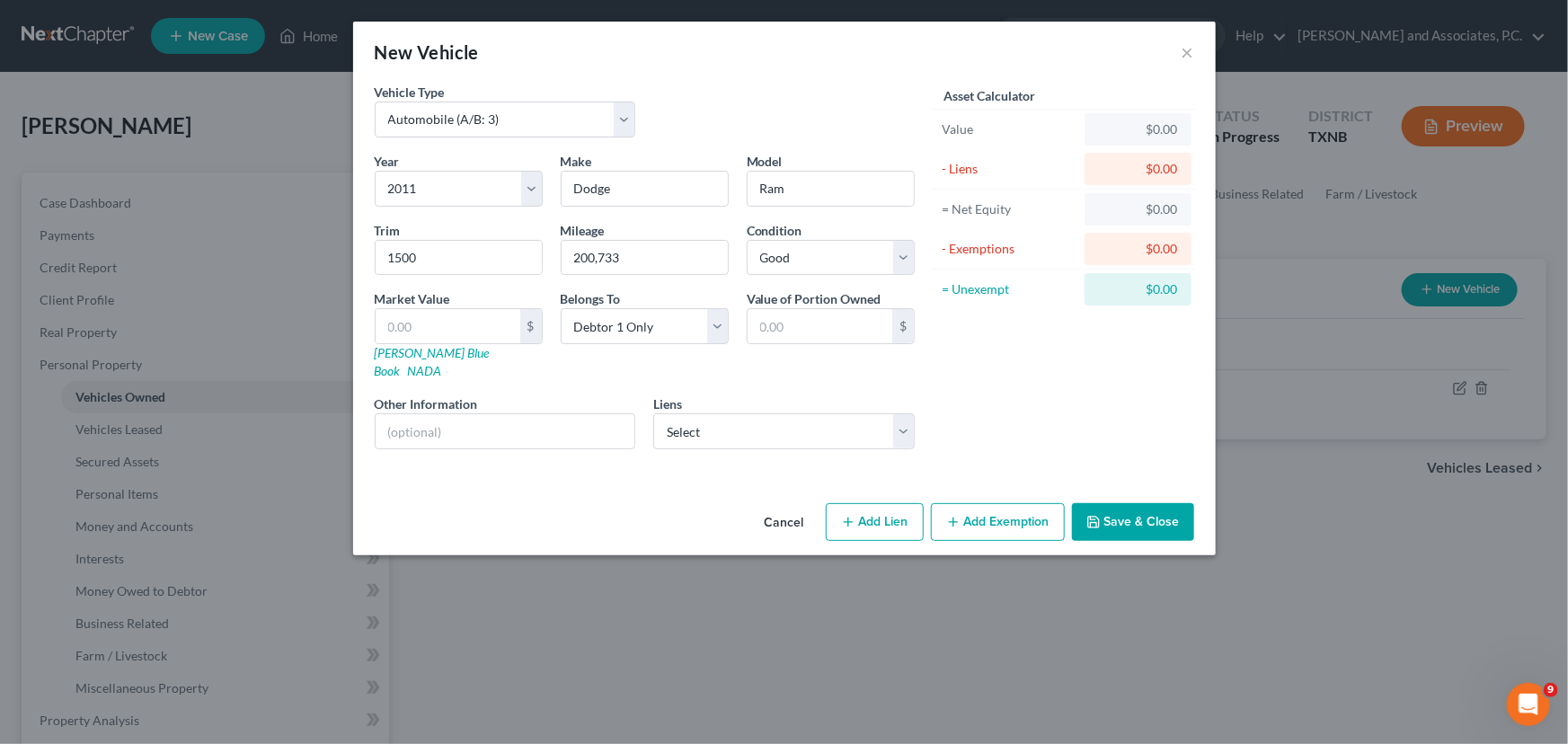
click at [1133, 503] on button "Save & Close" at bounding box center [1133, 522] width 122 height 37
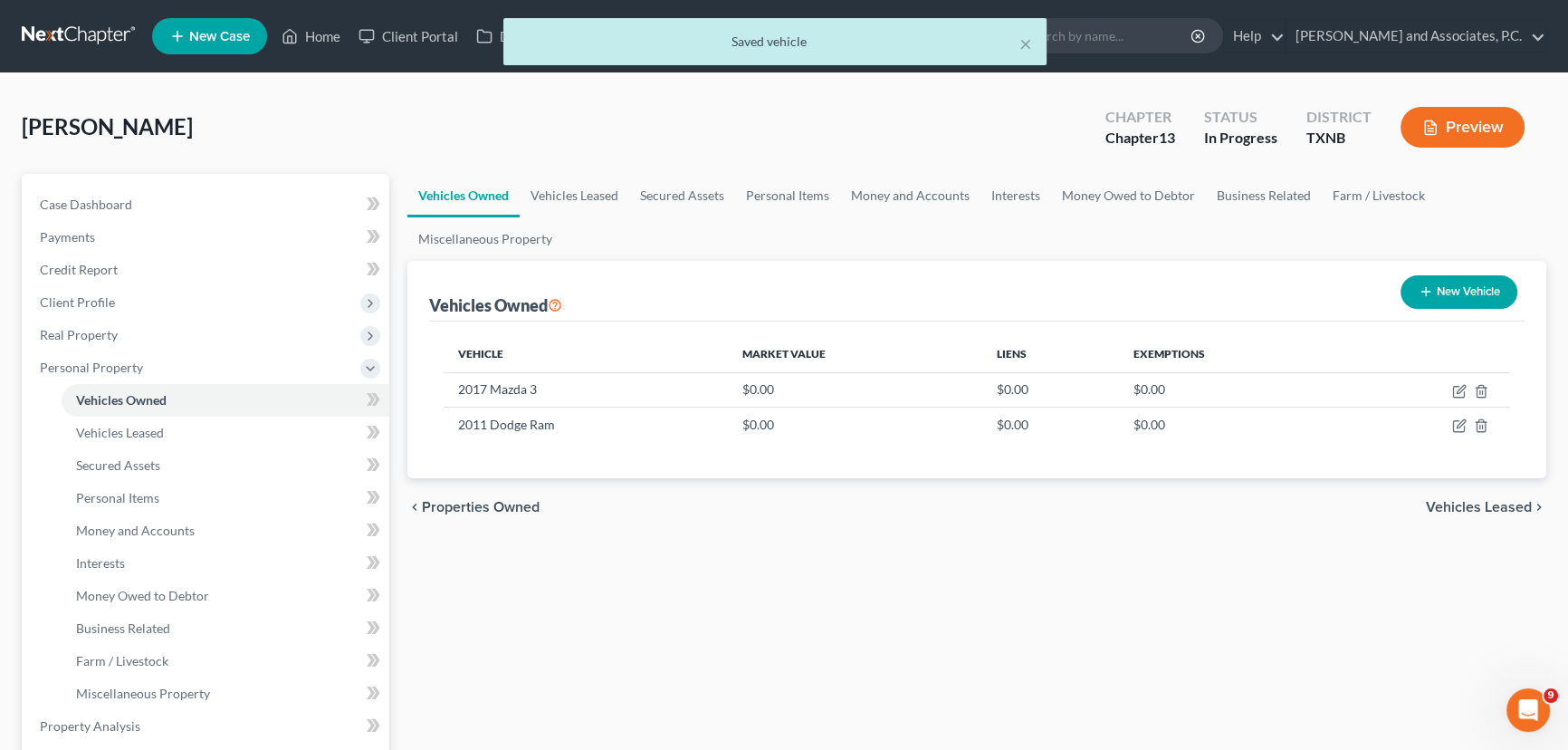
click at [1483, 294] on button "New Vehicle" at bounding box center [1458, 292] width 117 height 33
select select "0"
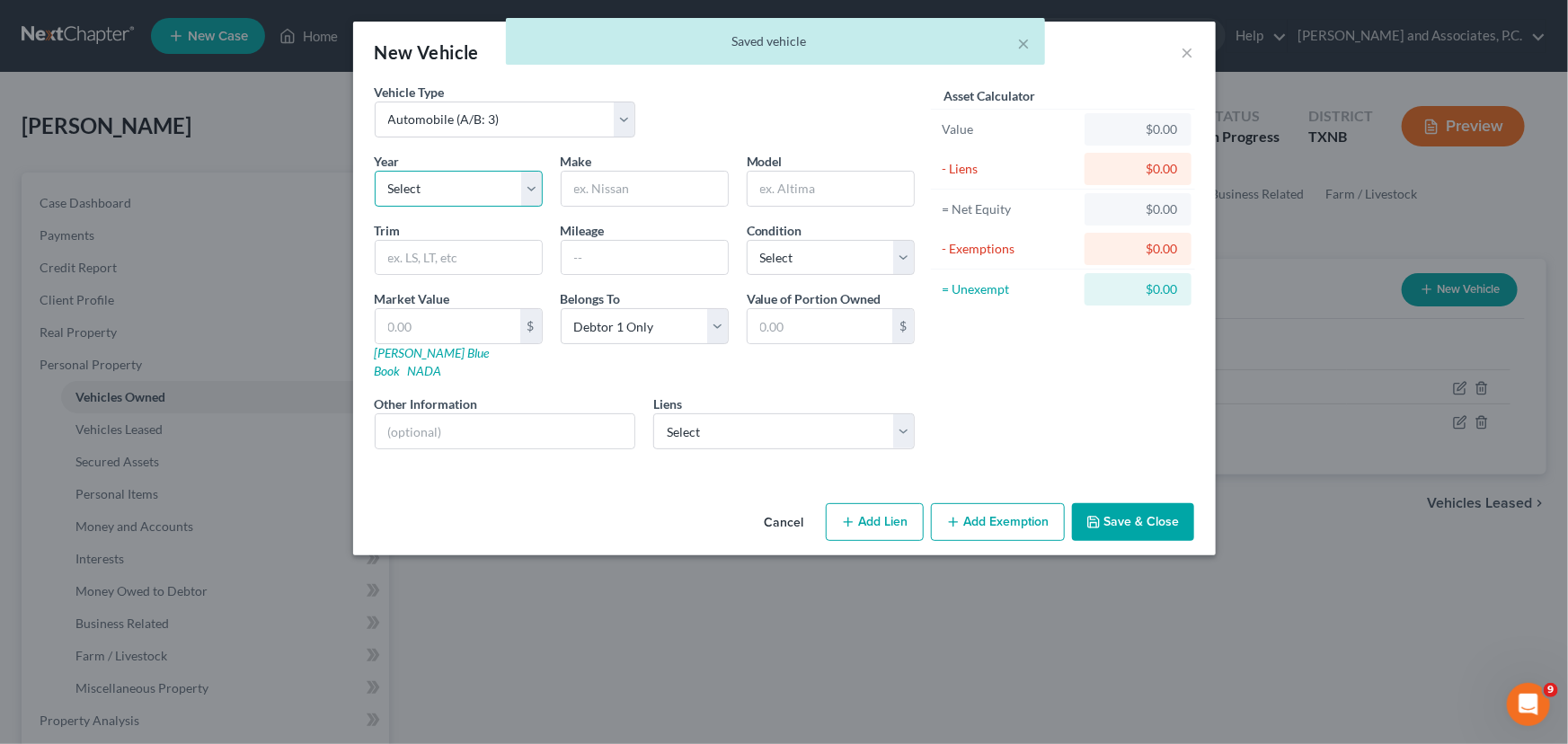
click at [430, 181] on select "Select 2026 2025 2024 2023 2022 2021 2020 2019 2018 2017 2016 2015 2014 2013 20…" at bounding box center [459, 188] width 168 height 36
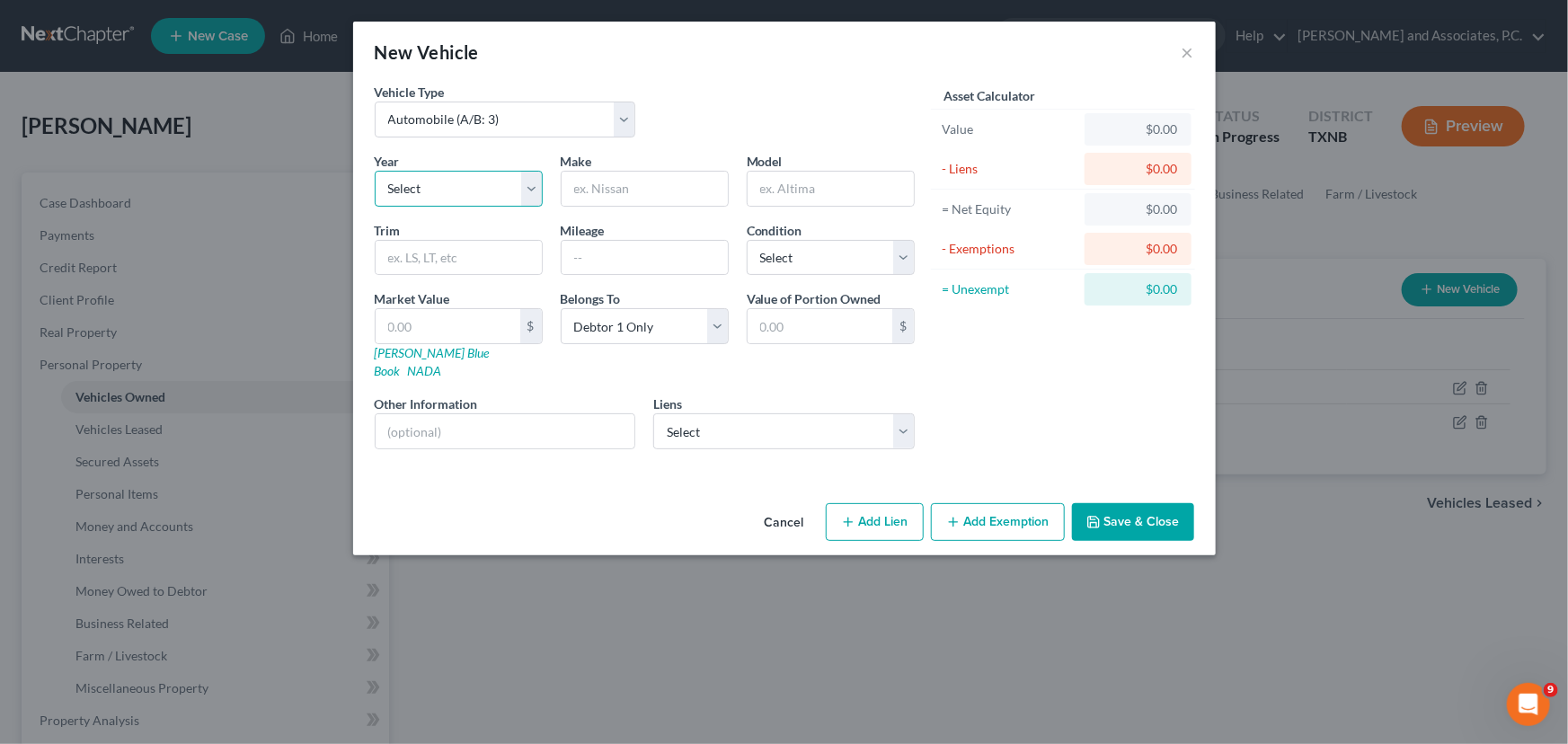
select select "8"
click at [375, 170] on select "Select 2026 2025 2024 2023 2022 2021 2020 2019 2018 2017 2016 2015 2014 2013 20…" at bounding box center [459, 188] width 168 height 36
click at [599, 188] on input "text" at bounding box center [645, 188] width 166 height 34
type input "Harley Davidson"
click at [779, 193] on input "text" at bounding box center [830, 188] width 166 height 34
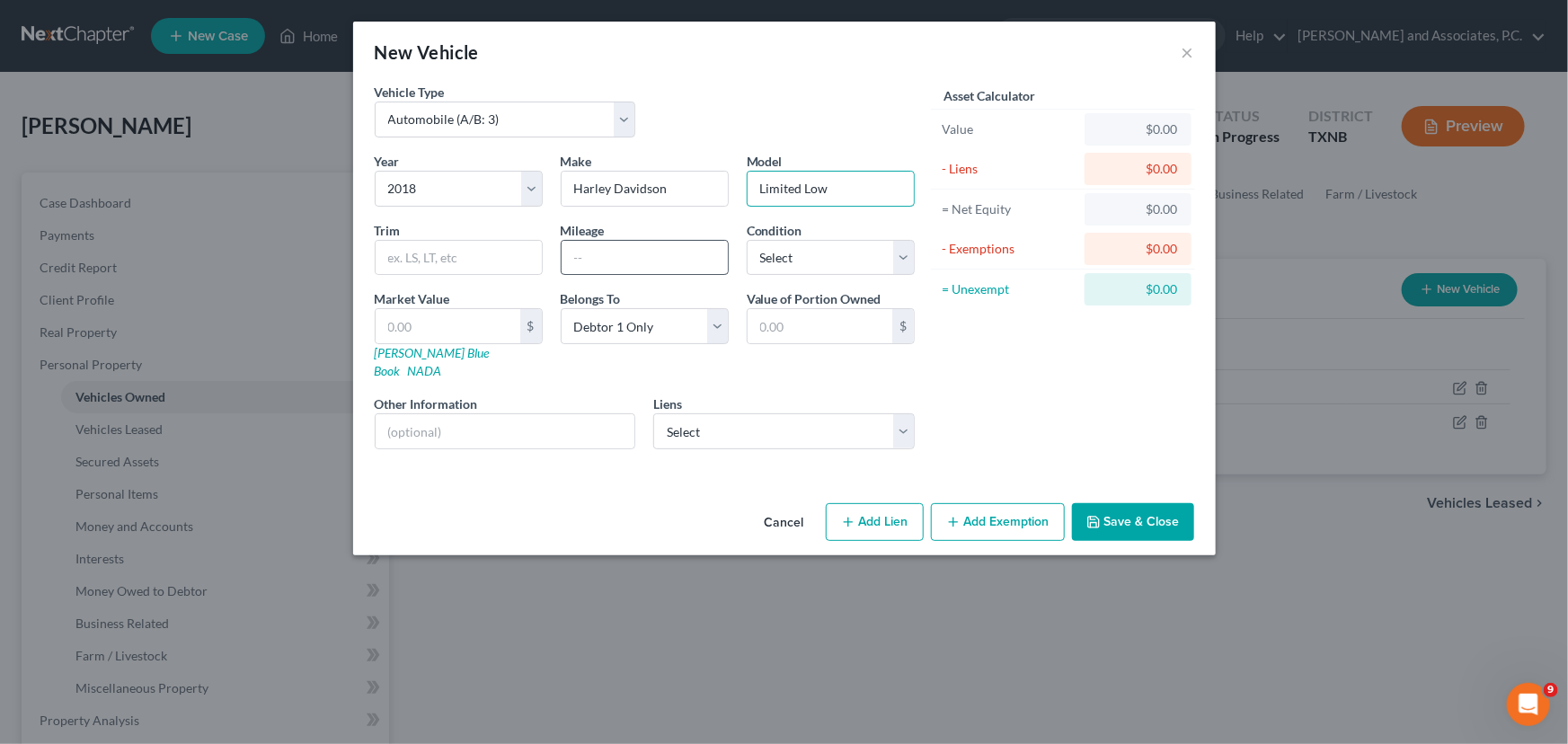
type input "Limited Low"
click at [609, 257] on input "text" at bounding box center [645, 257] width 166 height 34
type input "92,000"
click at [808, 242] on select "Select Excellent Very Good Good Fair Poor" at bounding box center [830, 257] width 168 height 36
select select "0"
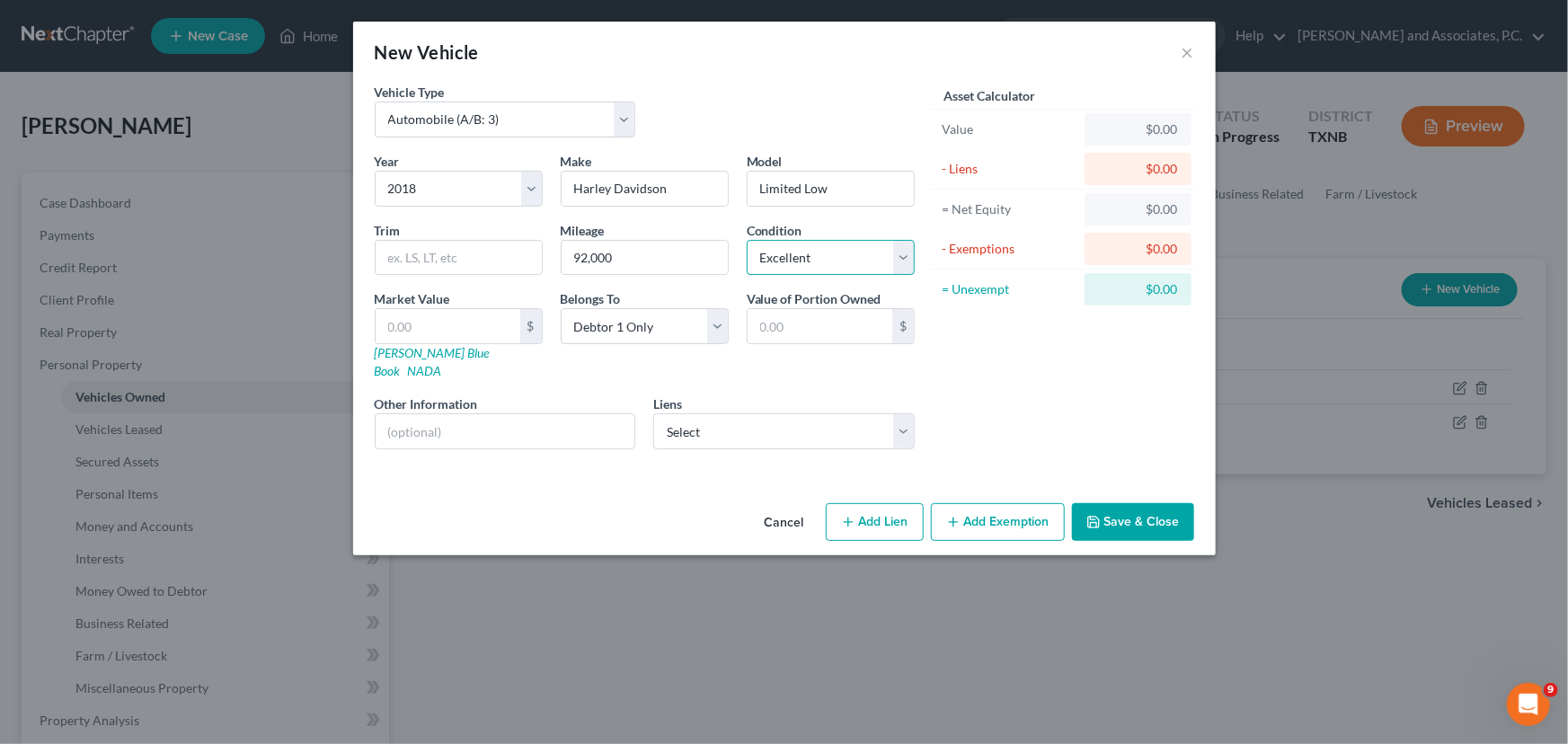
click at [747, 240] on select "Select Excellent Very Good Good Fair Poor" at bounding box center [830, 257] width 168 height 36
click at [1118, 437] on div "Asset Calculator Value $0.00 - Liens $0.00 = Net Equity $0.00 - Exemptions $0.0…" at bounding box center [1063, 274] width 279 height 381
click at [1128, 503] on button "Save & Close" at bounding box center [1133, 522] width 122 height 37
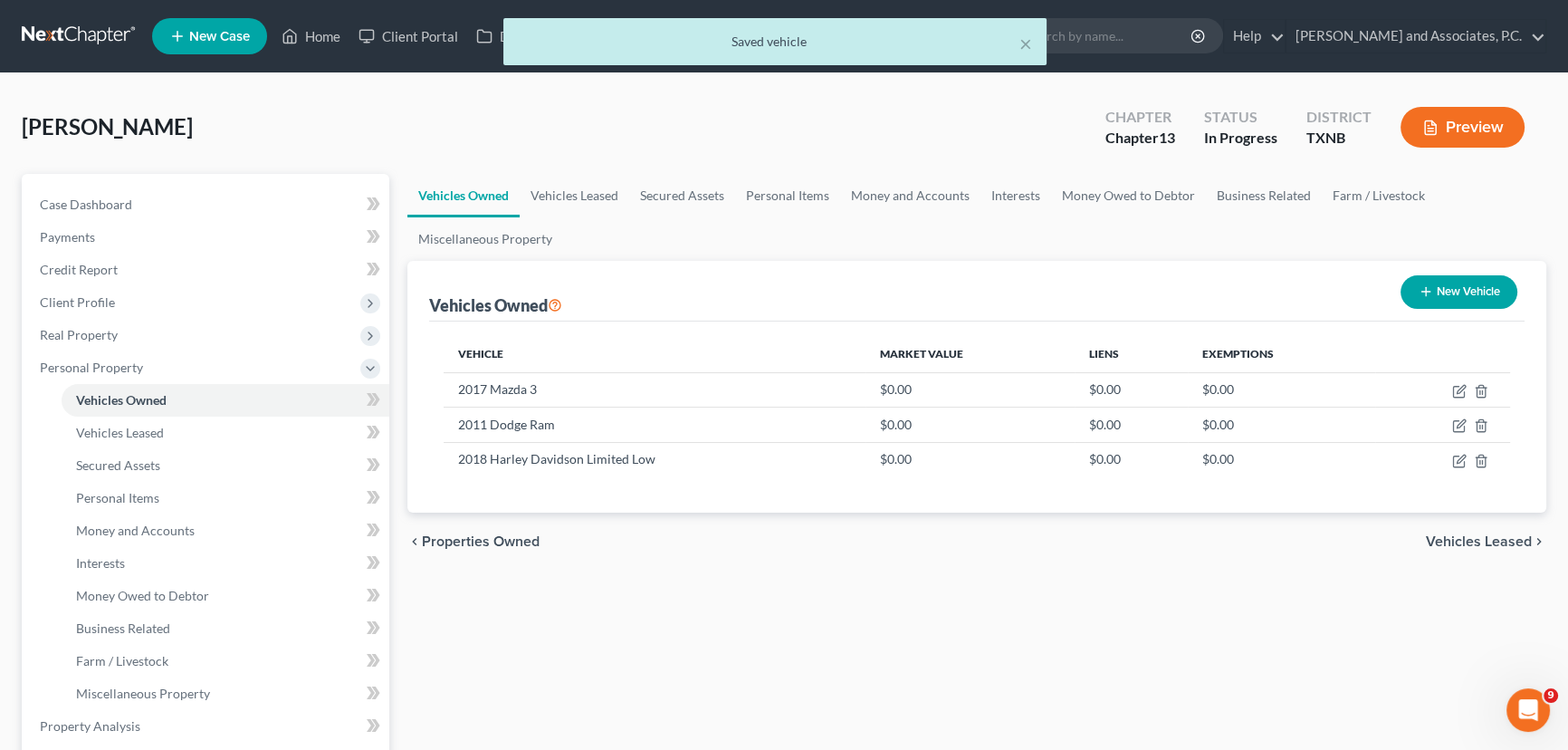
click at [644, 229] on ul "Vehicles Owned Vehicles Leased Secured Assets Personal Items Money and Accounts…" at bounding box center [976, 217] width 1139 height 87
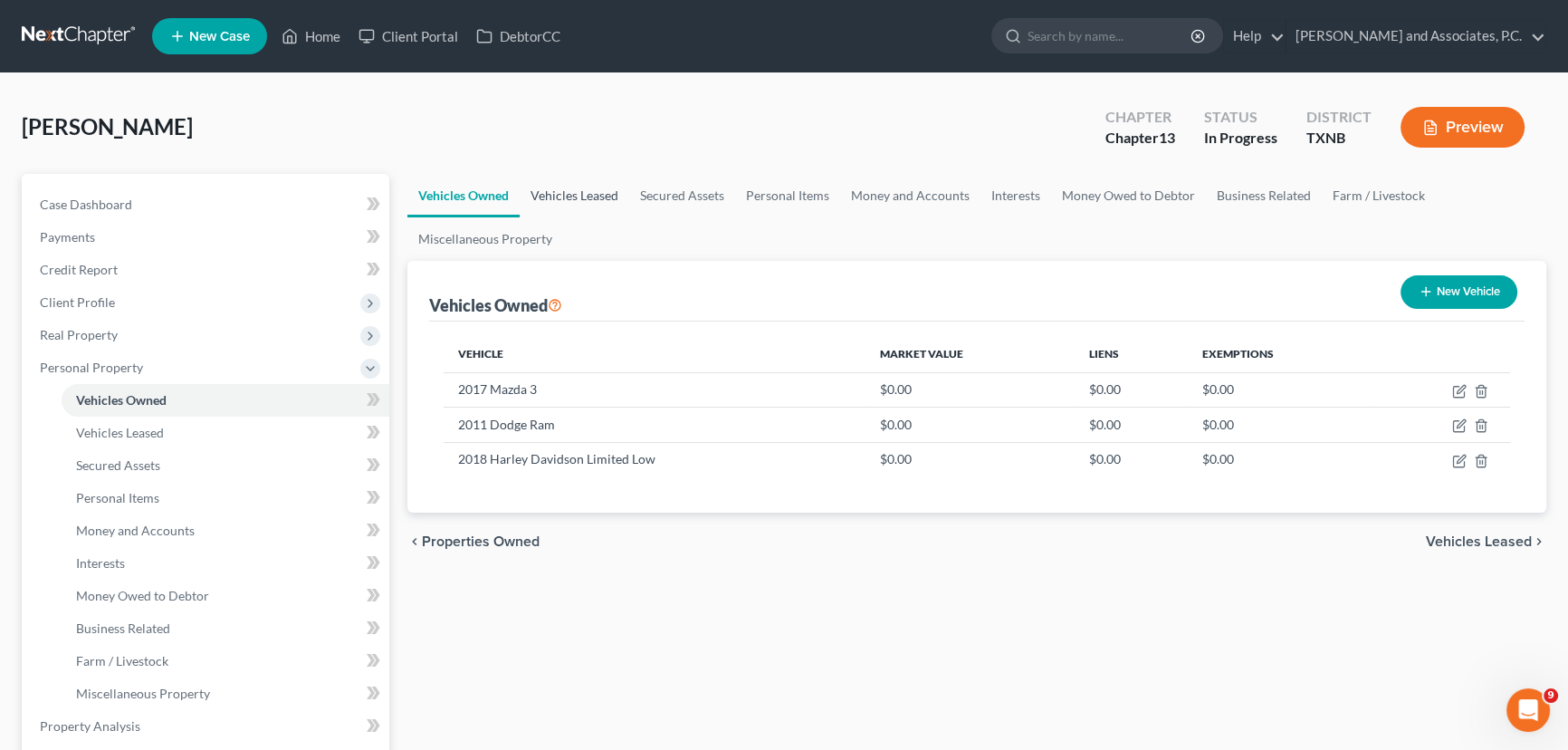
click at [575, 193] on link "Vehicles Leased" at bounding box center [574, 195] width 109 height 43
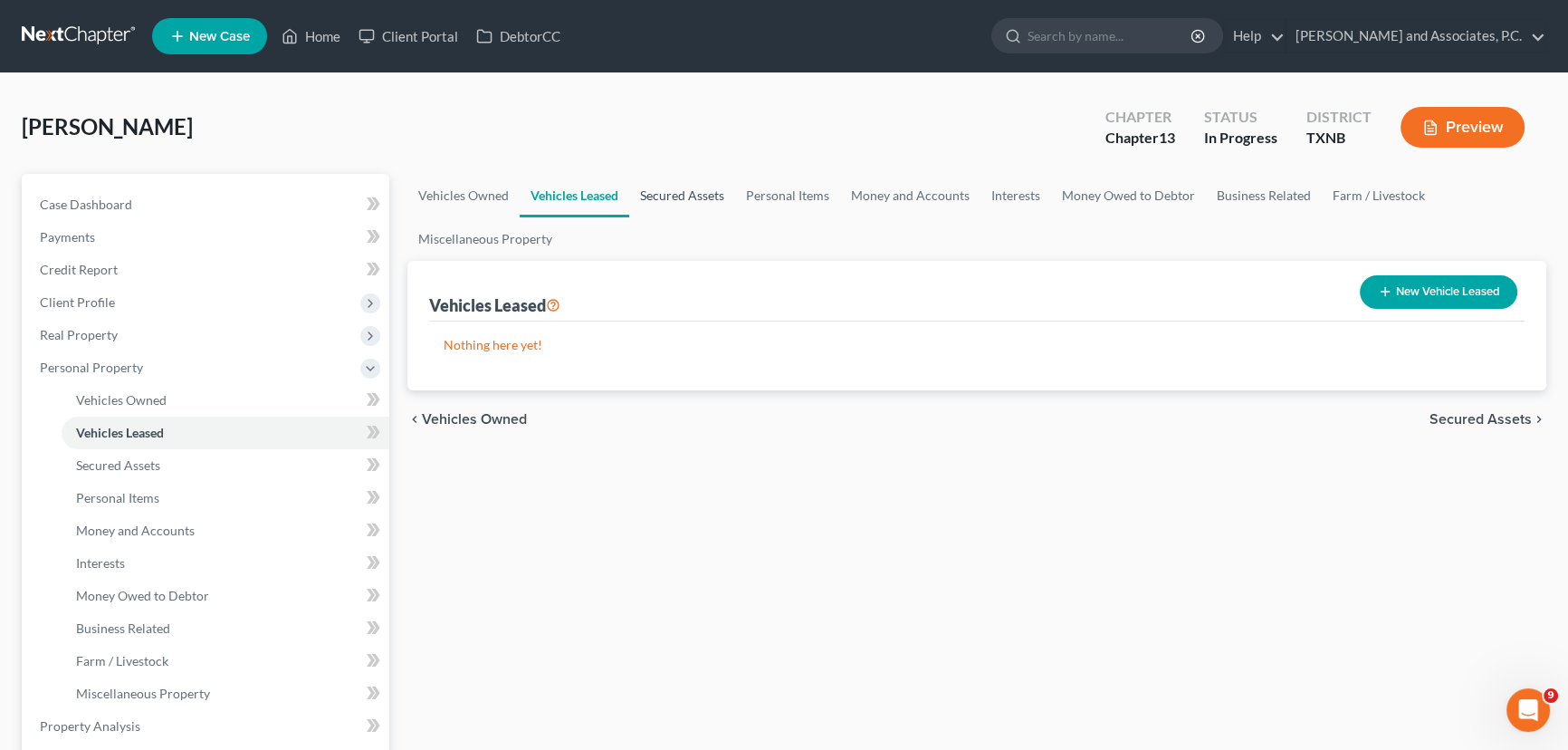
click at [676, 193] on link "Secured Assets" at bounding box center [682, 195] width 106 height 43
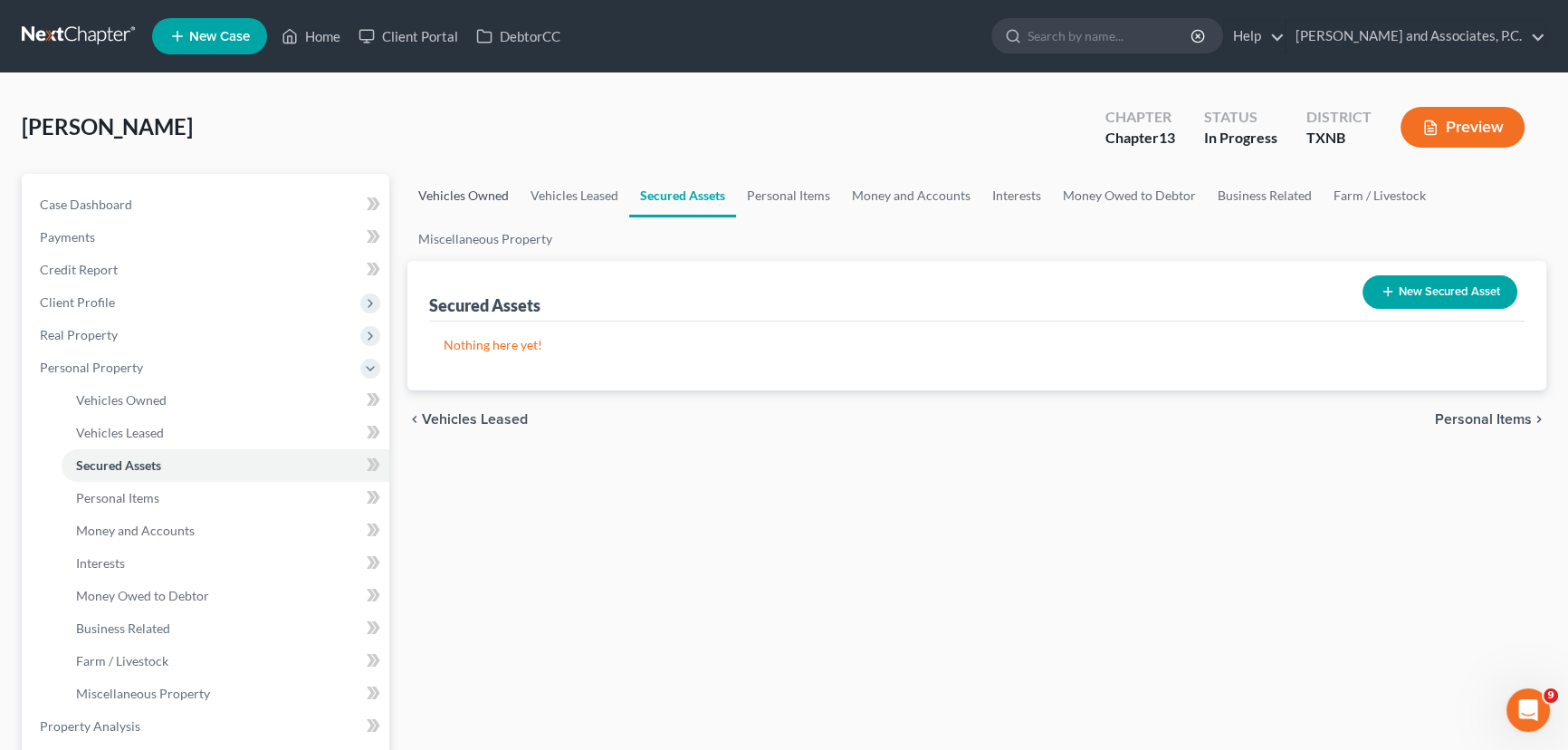
click at [443, 192] on link "Vehicles Owned" at bounding box center [463, 195] width 112 height 43
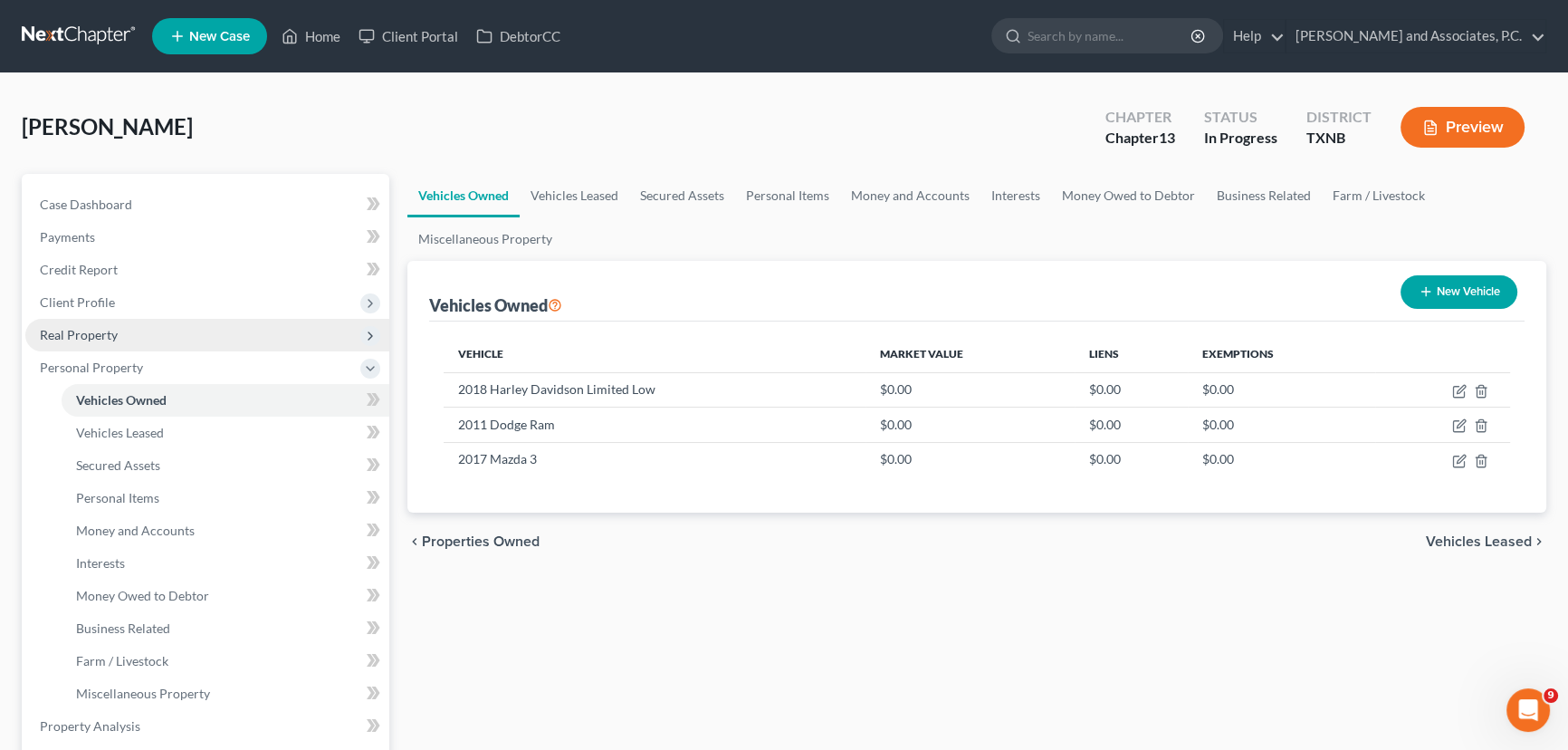
scroll to position [164, 0]
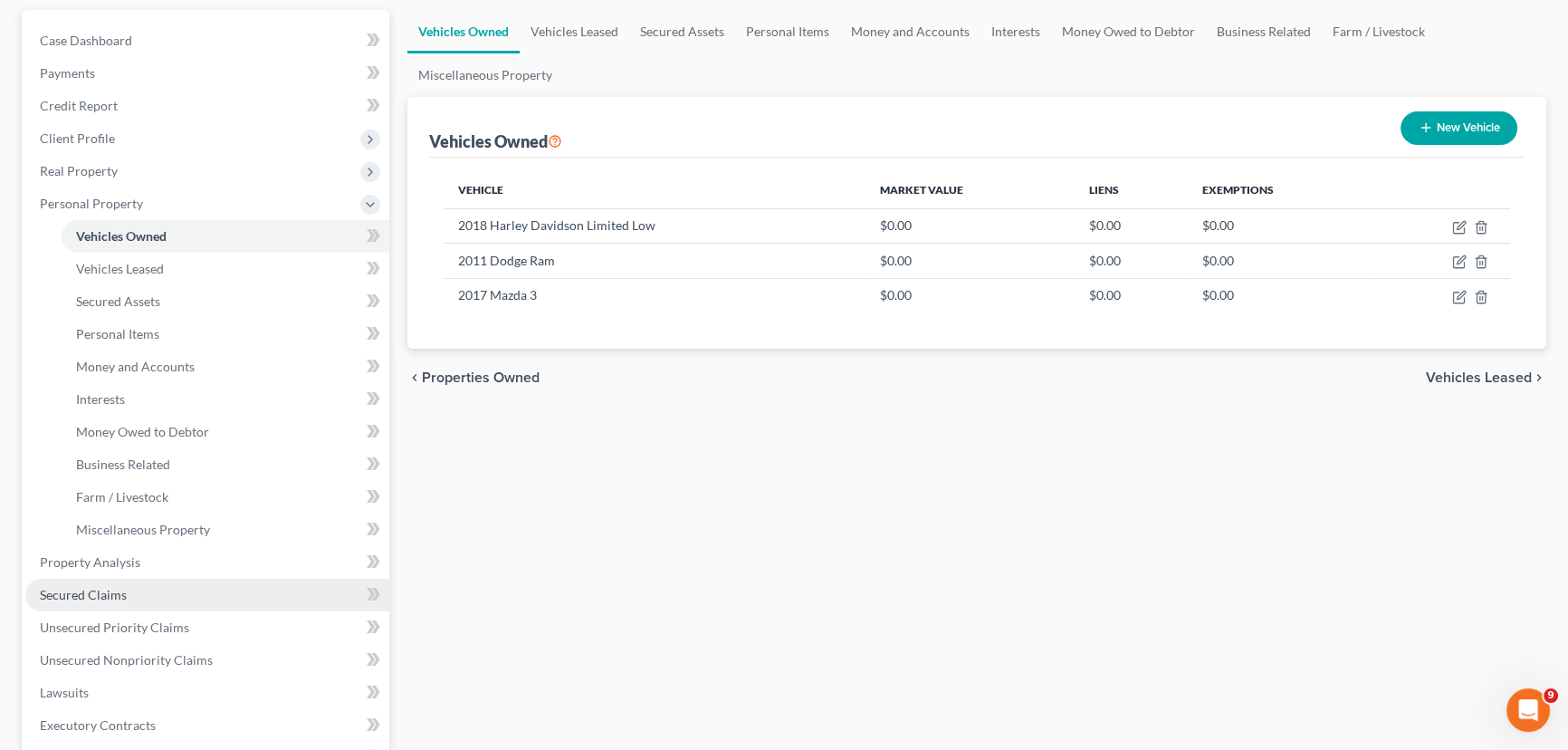
click at [66, 593] on span "Secured Claims" at bounding box center [83, 595] width 87 height 16
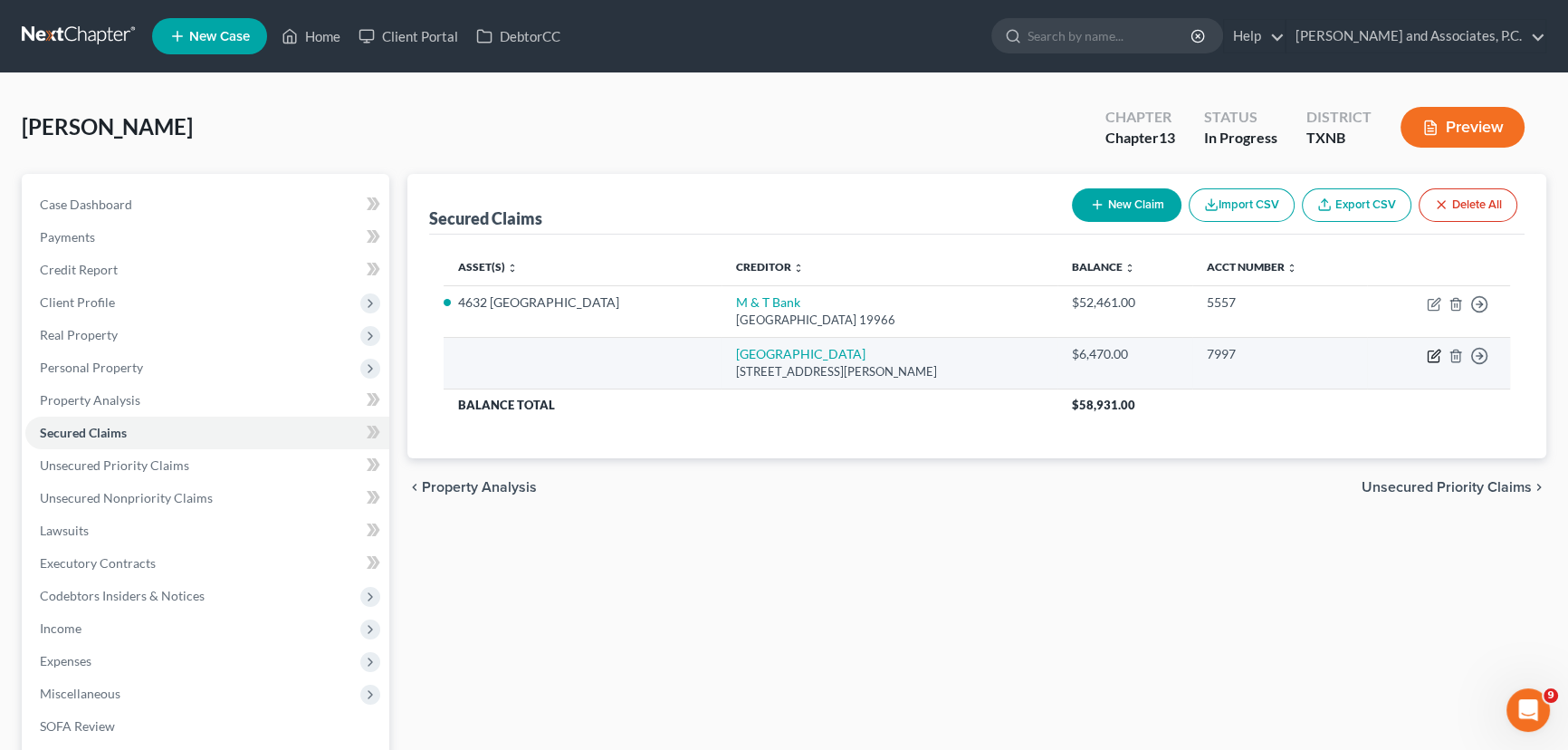
click at [1437, 354] on icon "button" at bounding box center [1434, 356] width 15 height 15
select select "45"
select select "0"
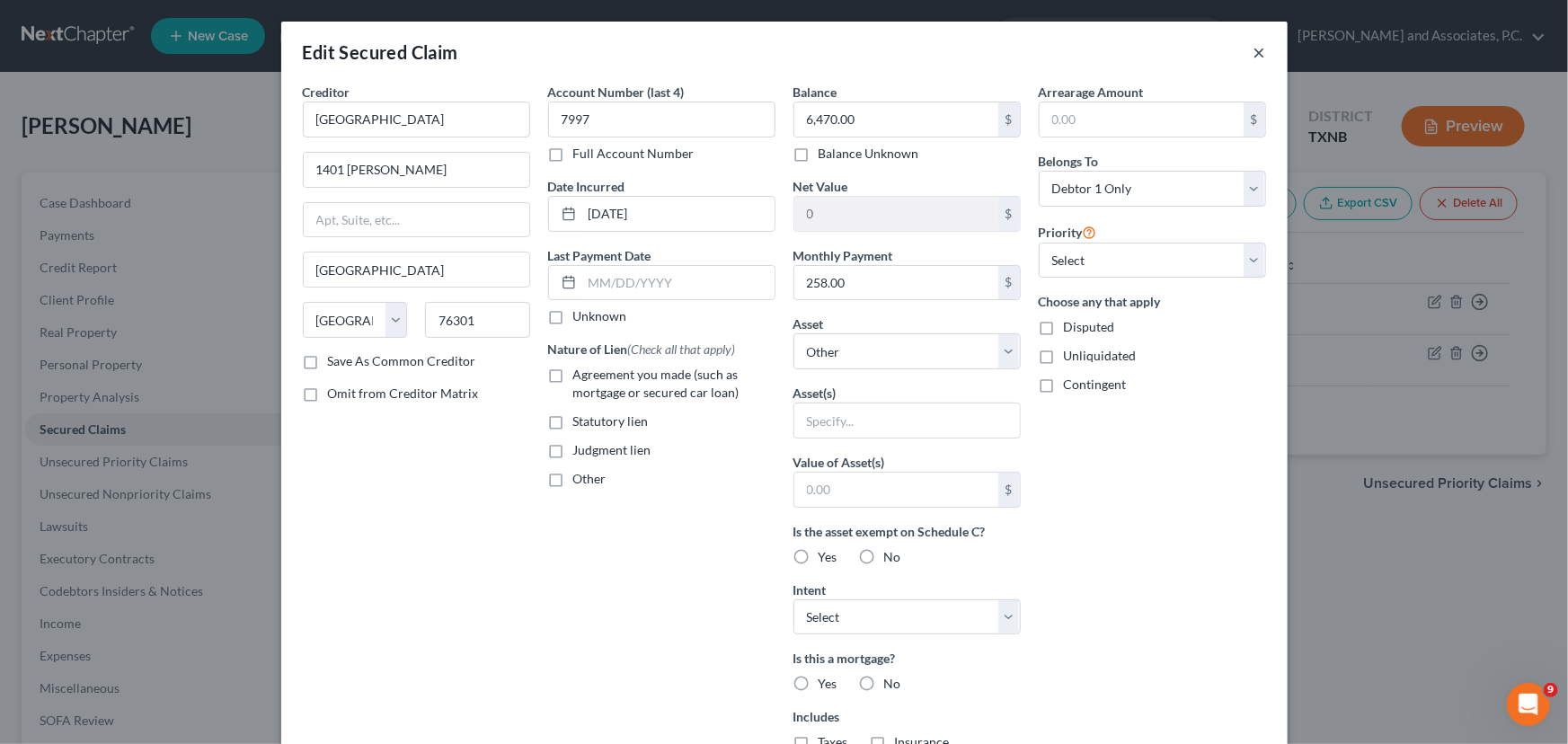
click at [1256, 49] on button "×" at bounding box center [1260, 52] width 13 height 22
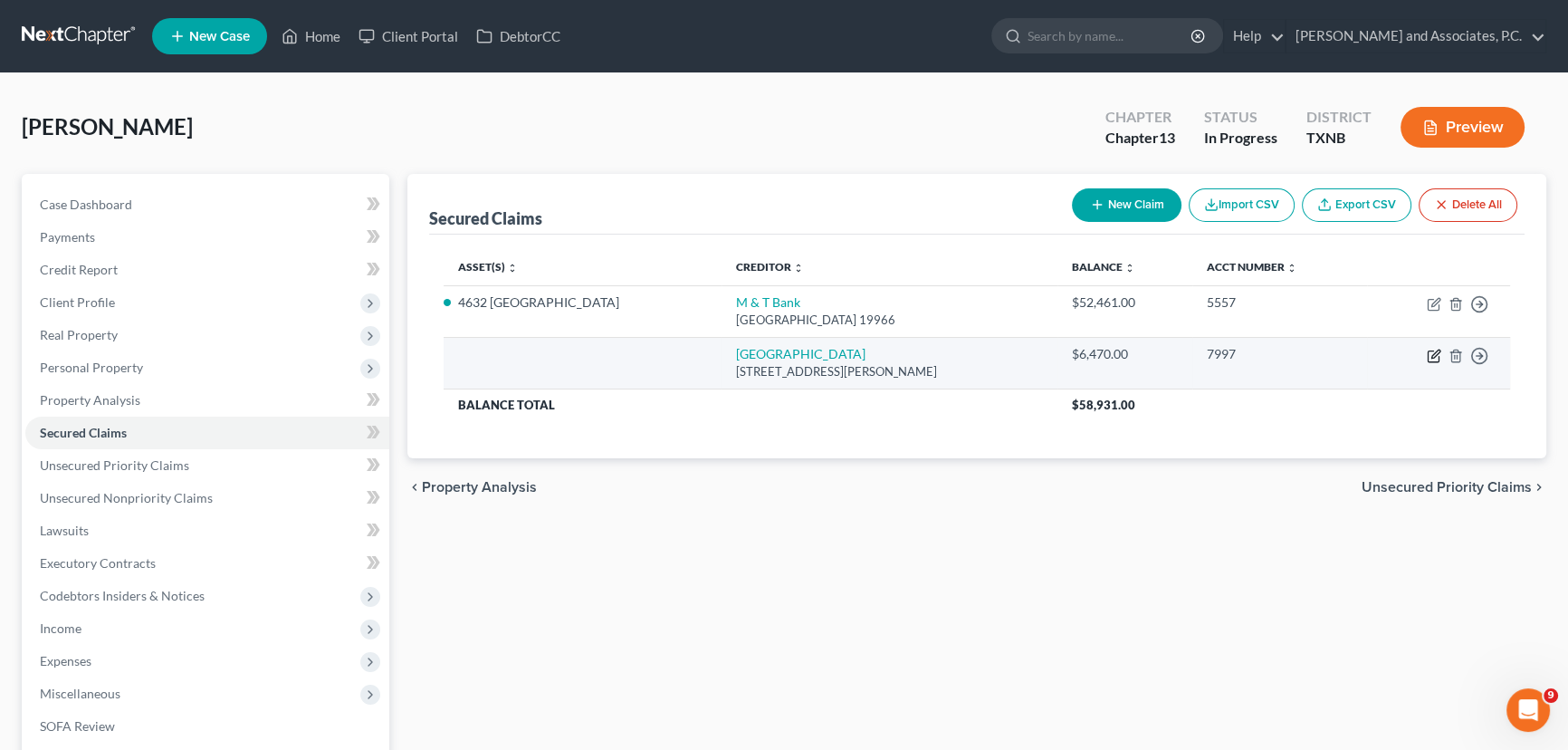
click at [1433, 348] on icon "button" at bounding box center [1434, 356] width 15 height 15
select select "45"
select select "0"
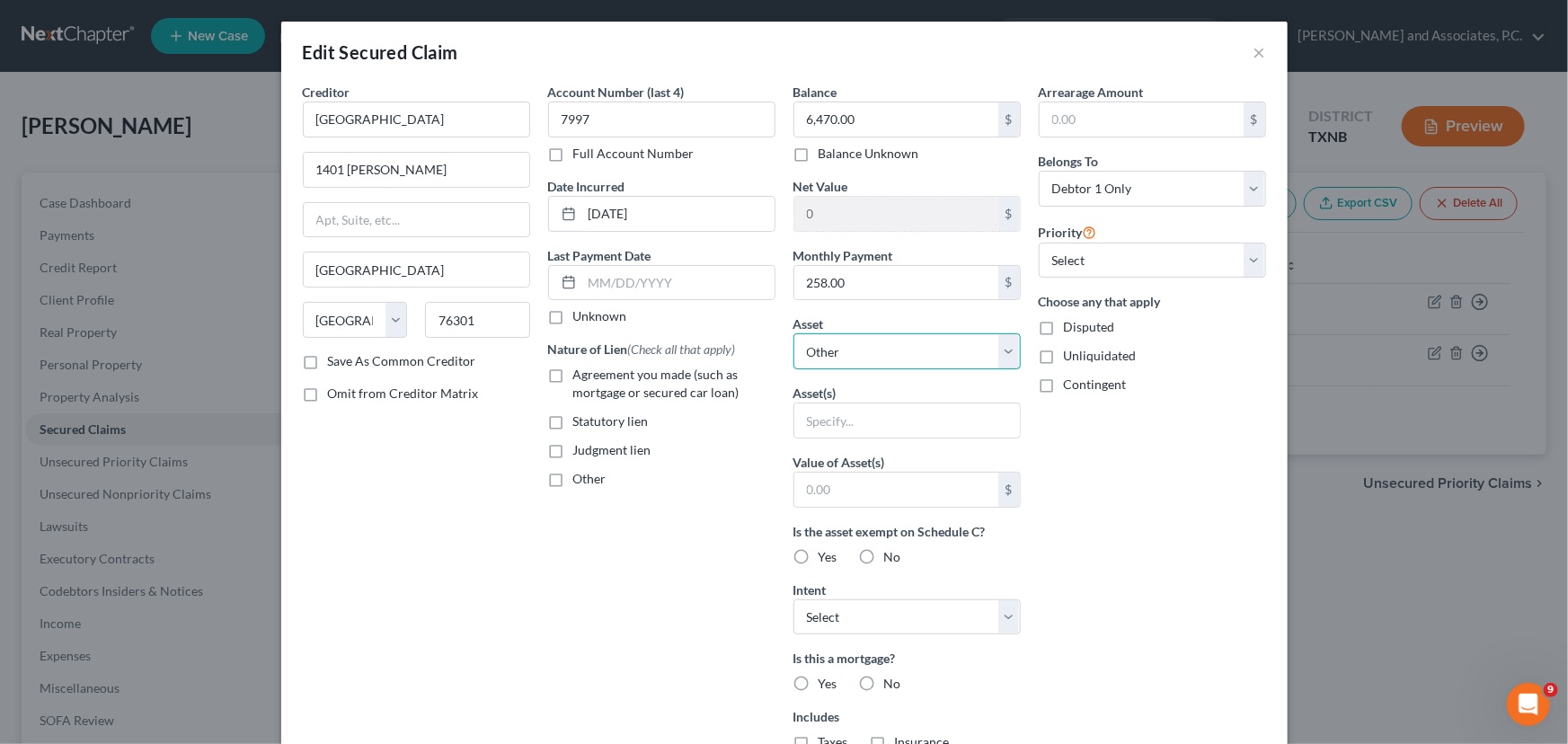
click at [841, 361] on select "Select Other Multiple Assets 4632 Monterey Dr - $0.0 2018 Harley Davidson Limit…" at bounding box center [906, 351] width 227 height 36
select select "5"
click at [793, 334] on select "Select Other Multiple Assets 4632 Monterey Dr - $0.0 2018 Harley Davidson Limit…" at bounding box center [906, 351] width 227 height 36
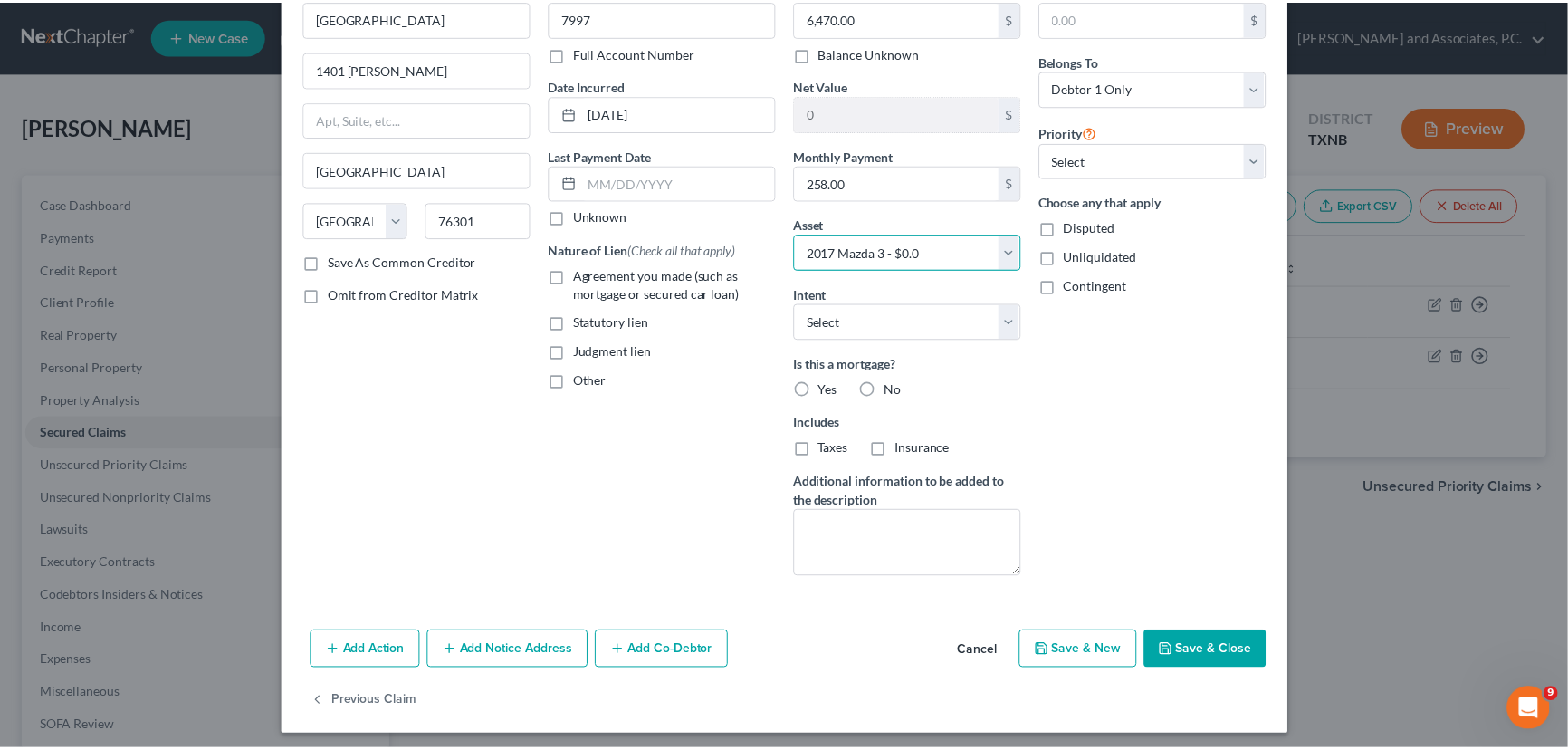
scroll to position [108, 0]
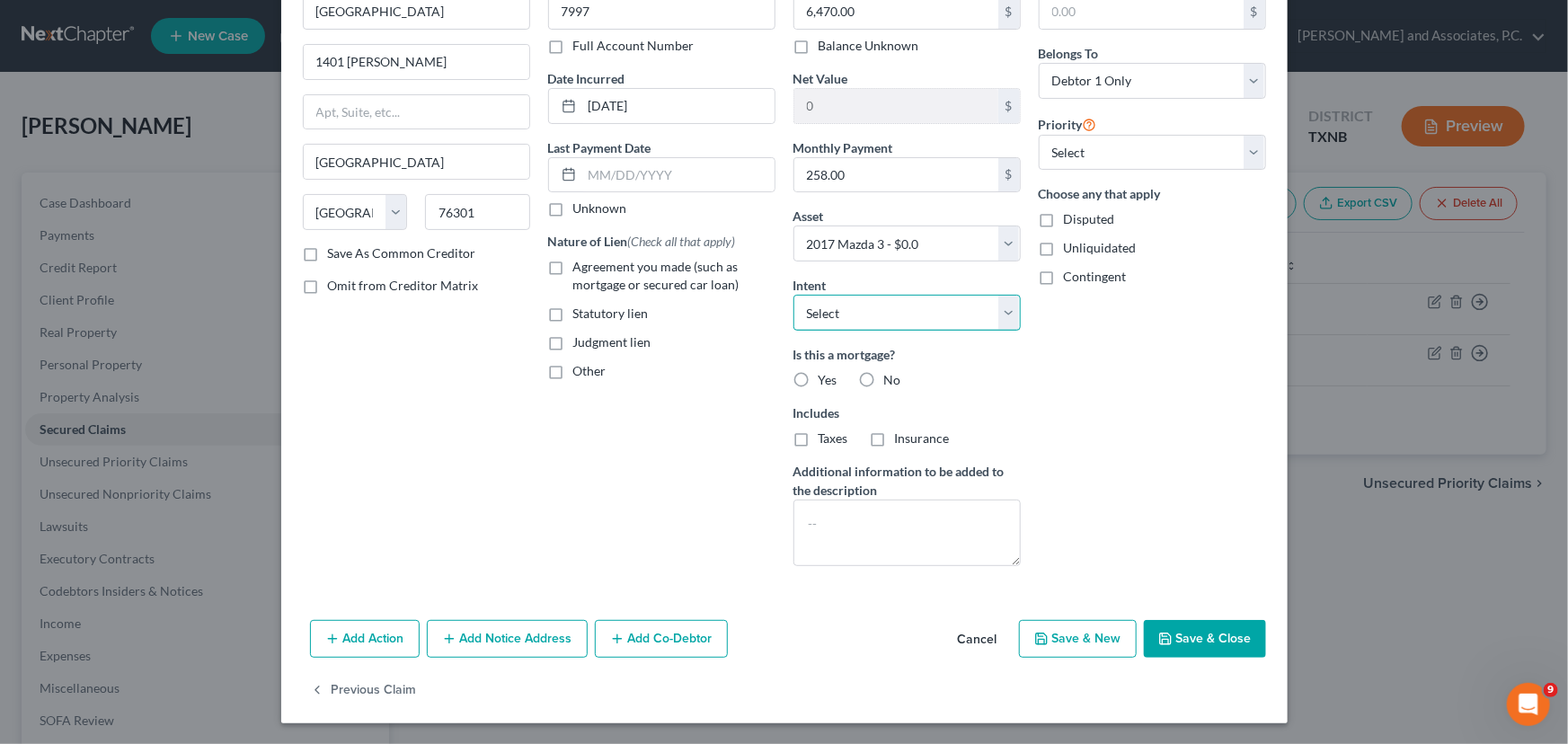
click at [824, 315] on select "Select Surrender Redeem Reaffirm Avoid Other" at bounding box center [906, 312] width 227 height 36
drag, startPoint x: 824, startPoint y: 315, endPoint x: 871, endPoint y: 335, distance: 51.1
click at [824, 315] on select "Select Surrender Redeem Reaffirm Avoid Other" at bounding box center [906, 312] width 227 height 36
click at [824, 519] on textarea at bounding box center [906, 532] width 227 height 67
type textarea "Paid Direct"
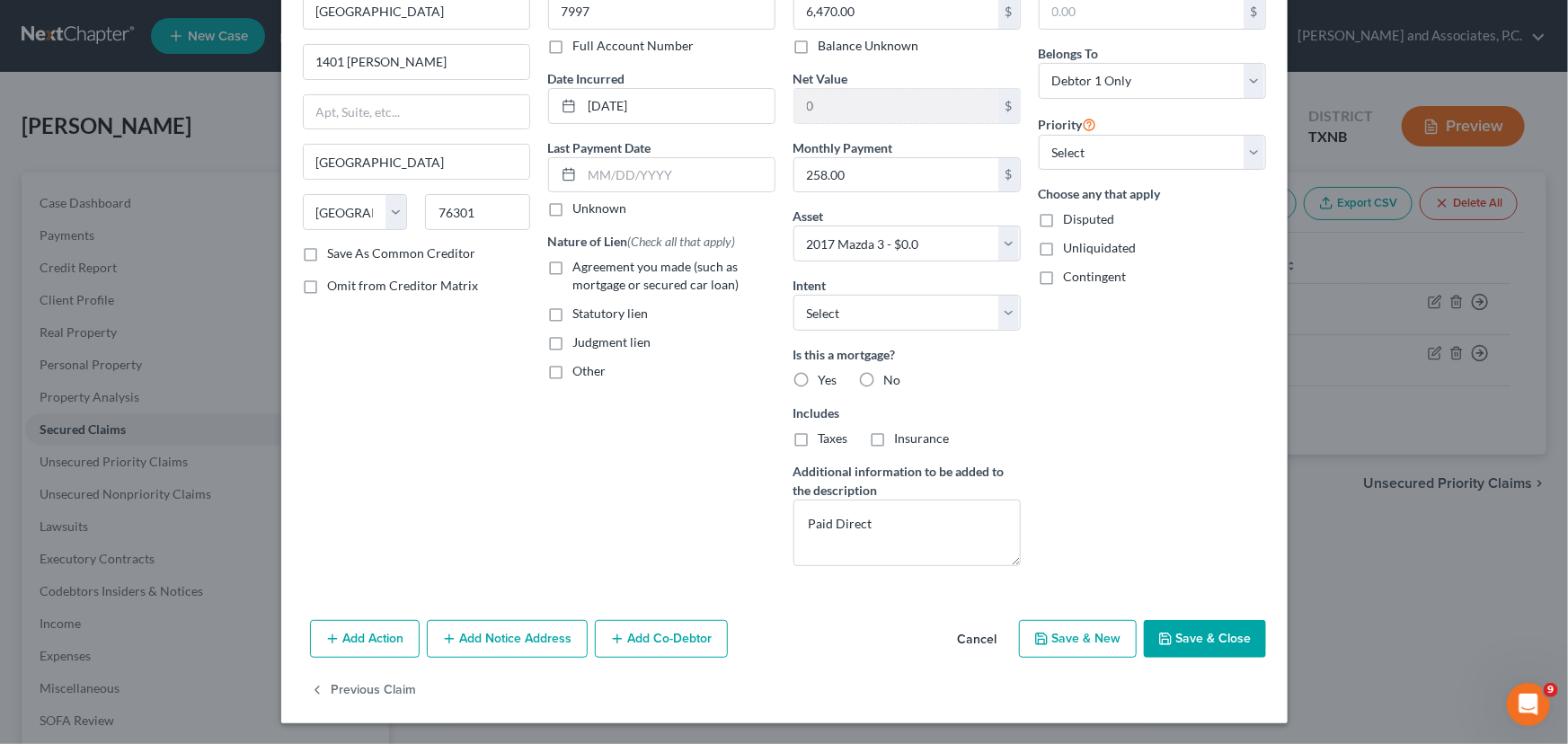
click at [1182, 620] on button "Save & Close" at bounding box center [1204, 638] width 122 height 37
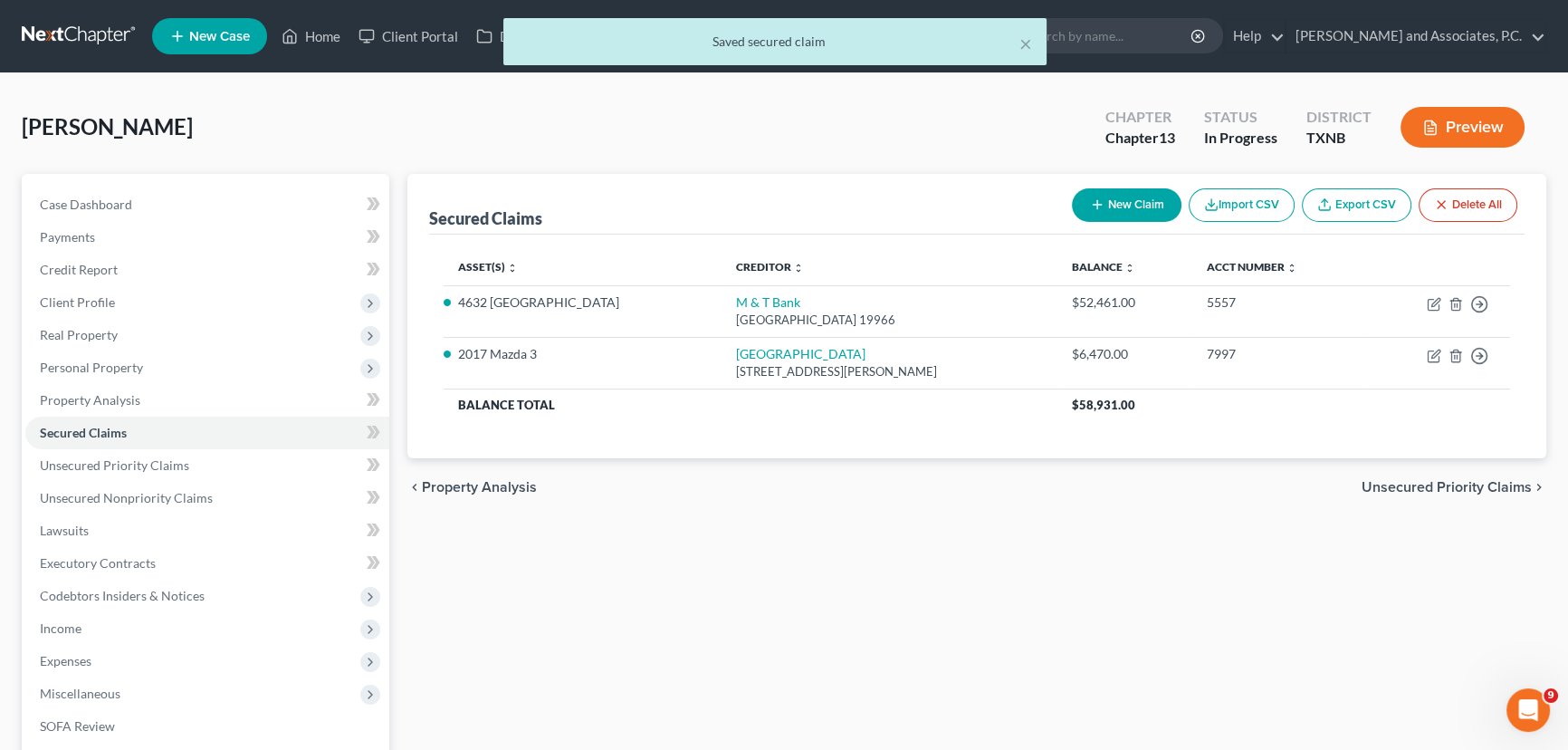
click at [708, 585] on div "Secured Claims New Claim Import CSV Export CSV Delete All Asset(s) expand_more …" at bounding box center [976, 566] width 1156 height 785
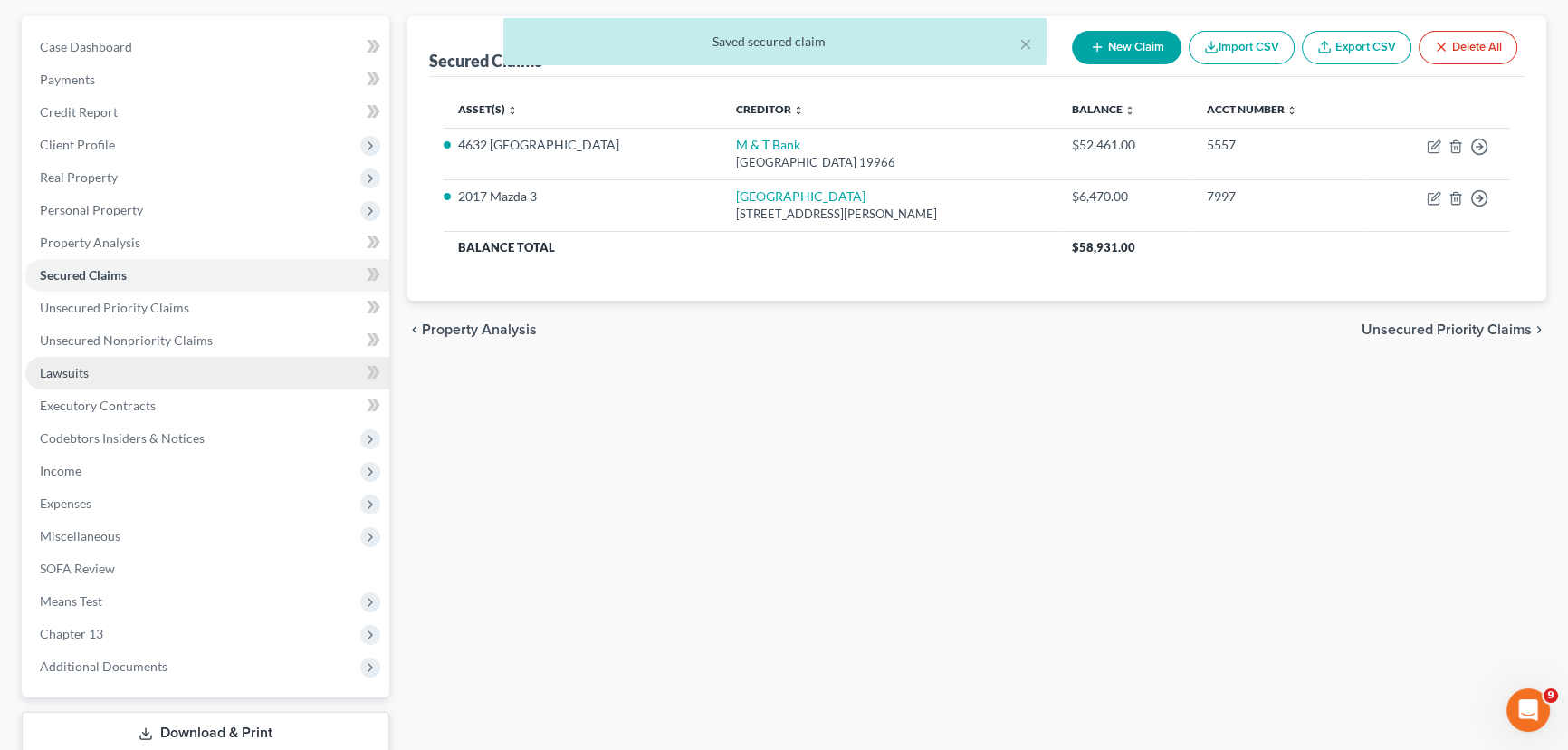
scroll to position [164, 0]
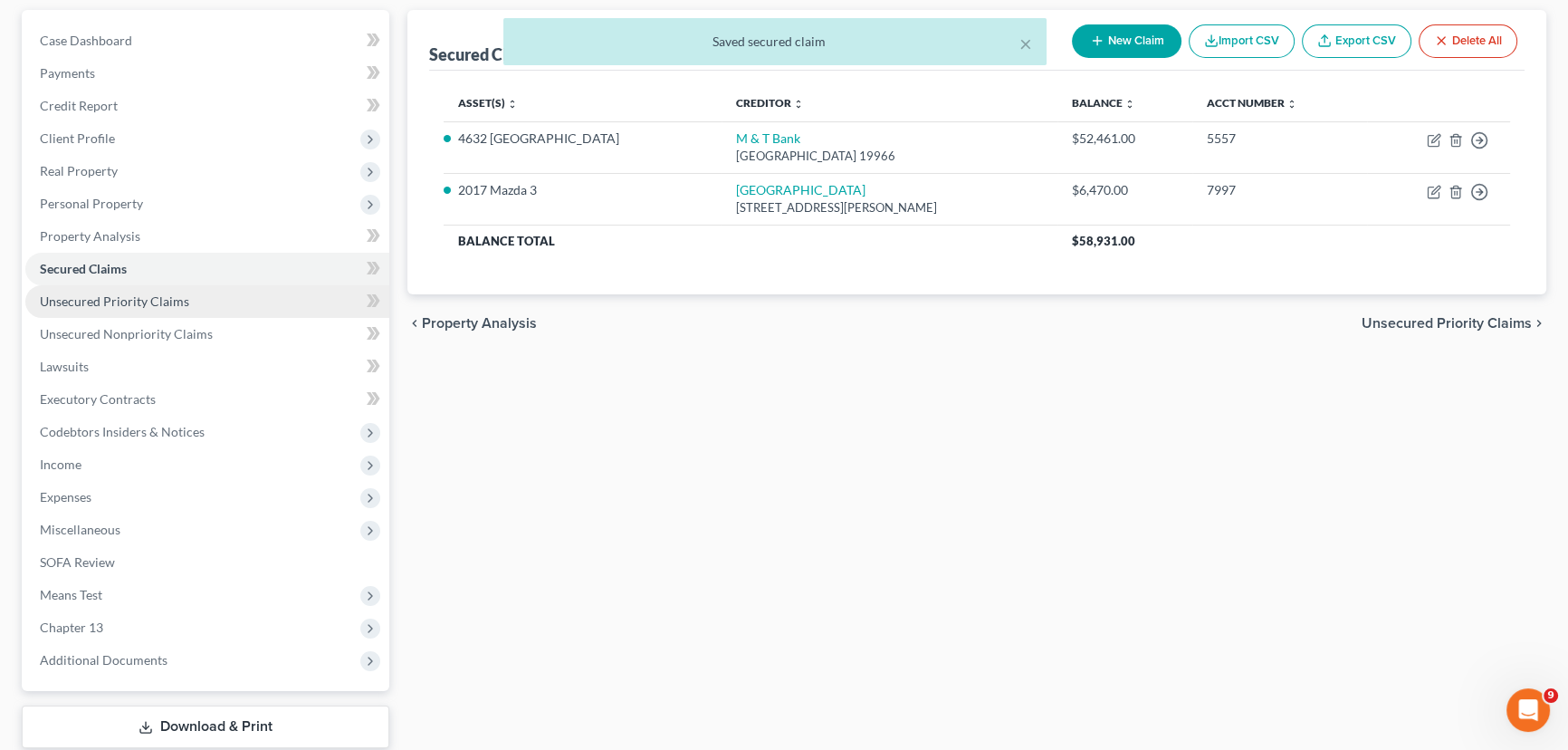
click at [88, 301] on span "Unsecured Priority Claims" at bounding box center [114, 301] width 150 height 16
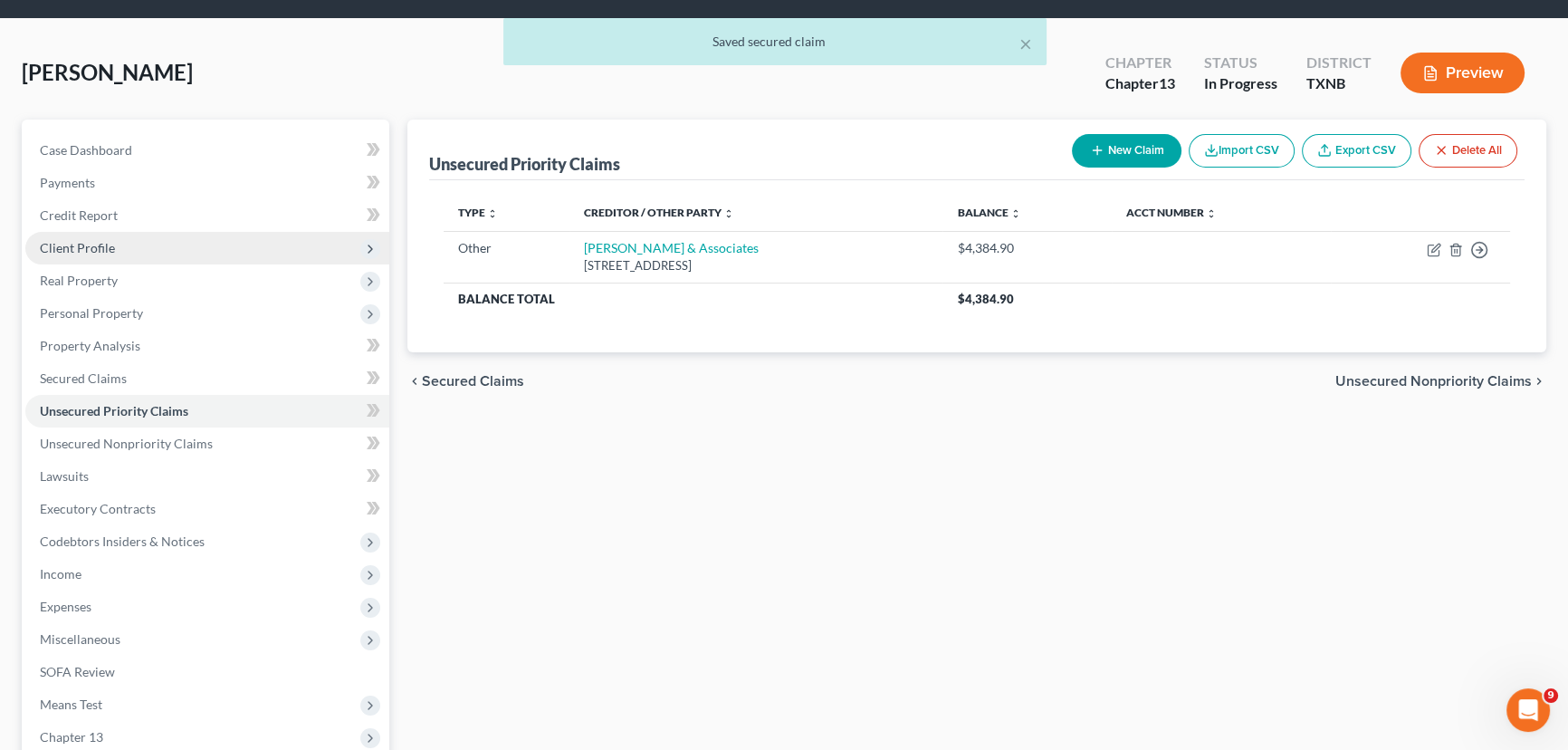
scroll to position [82, 0]
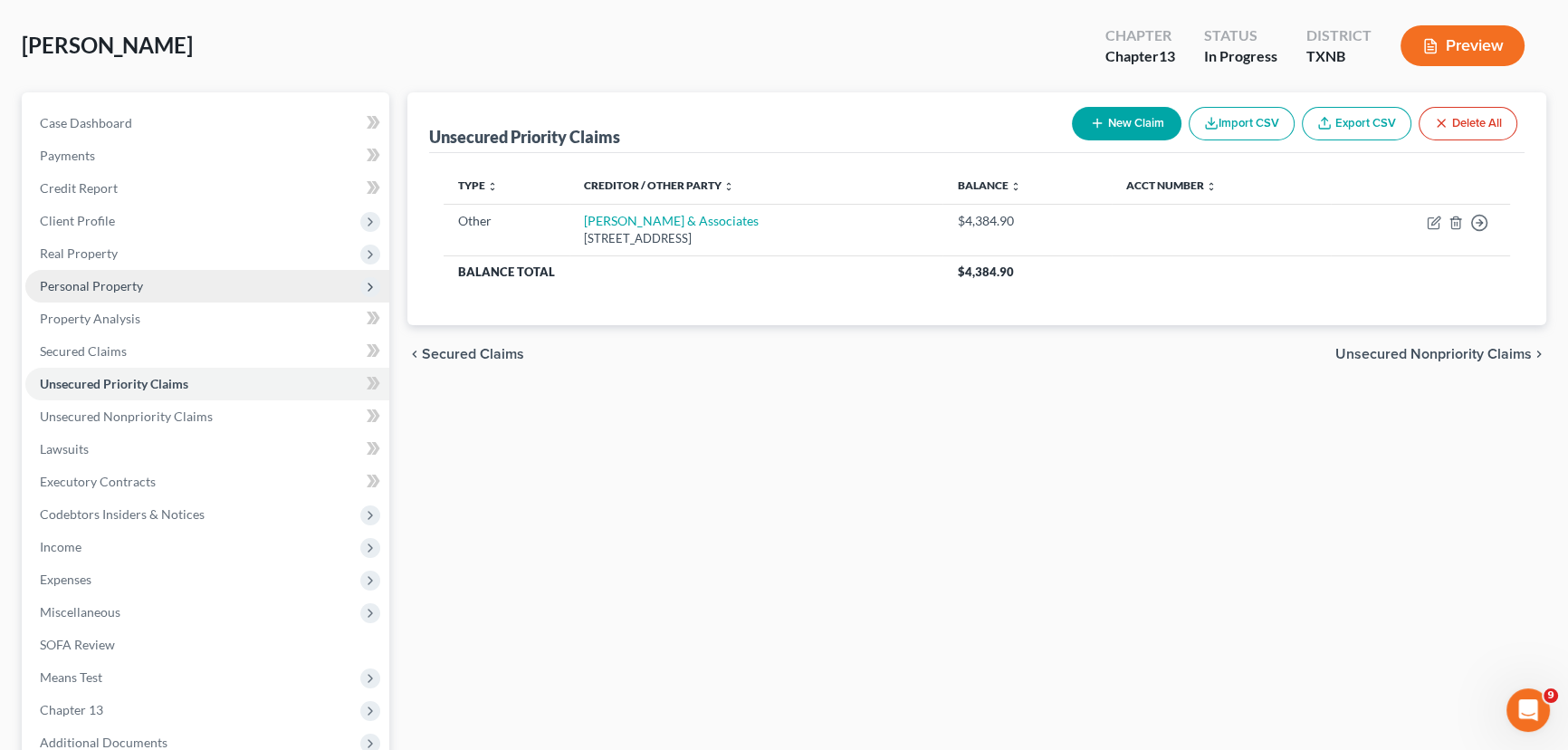
click at [104, 281] on span "Personal Property" at bounding box center [91, 286] width 103 height 16
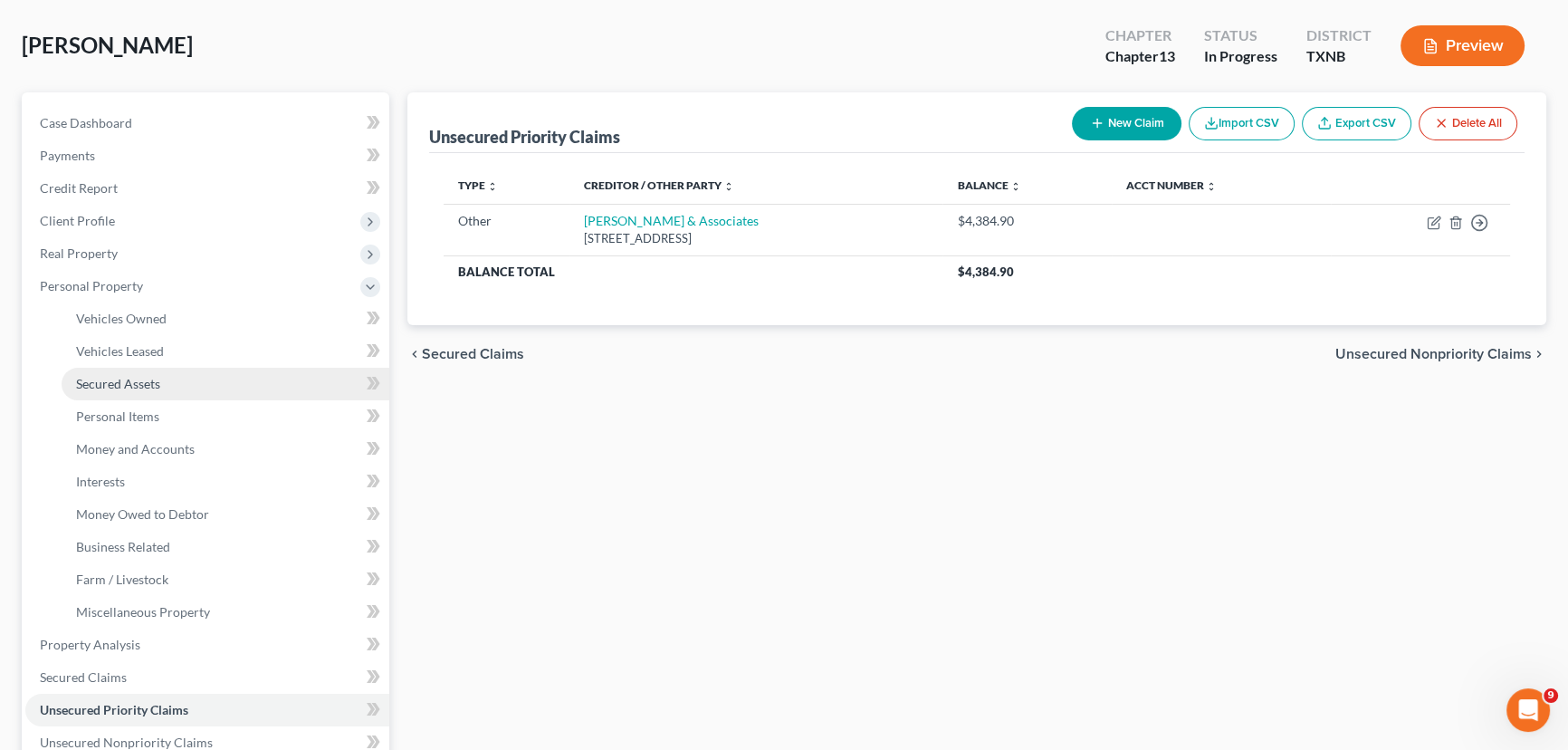
click at [138, 387] on span "Secured Assets" at bounding box center [118, 383] width 85 height 16
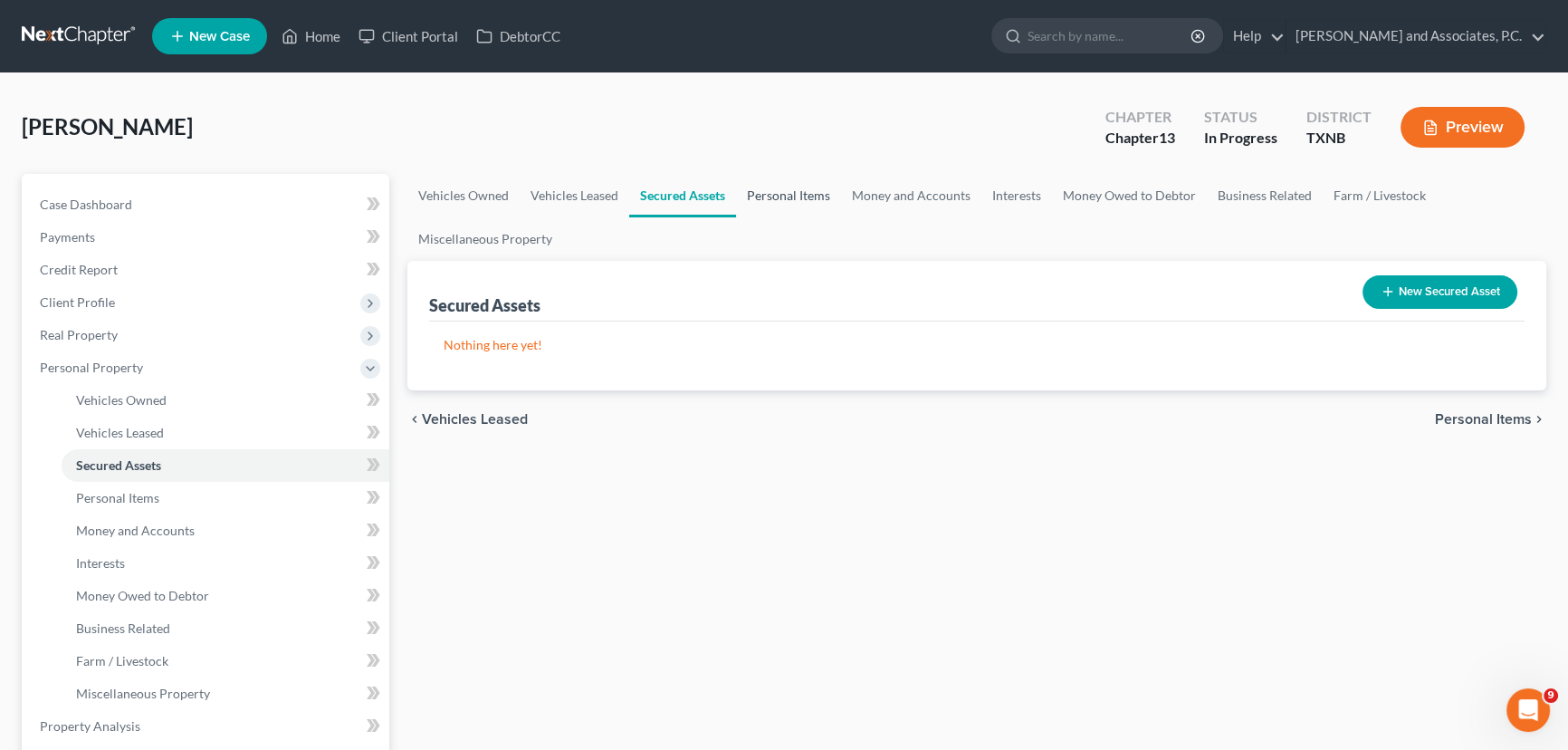
click at [754, 202] on link "Personal Items" at bounding box center [788, 195] width 105 height 43
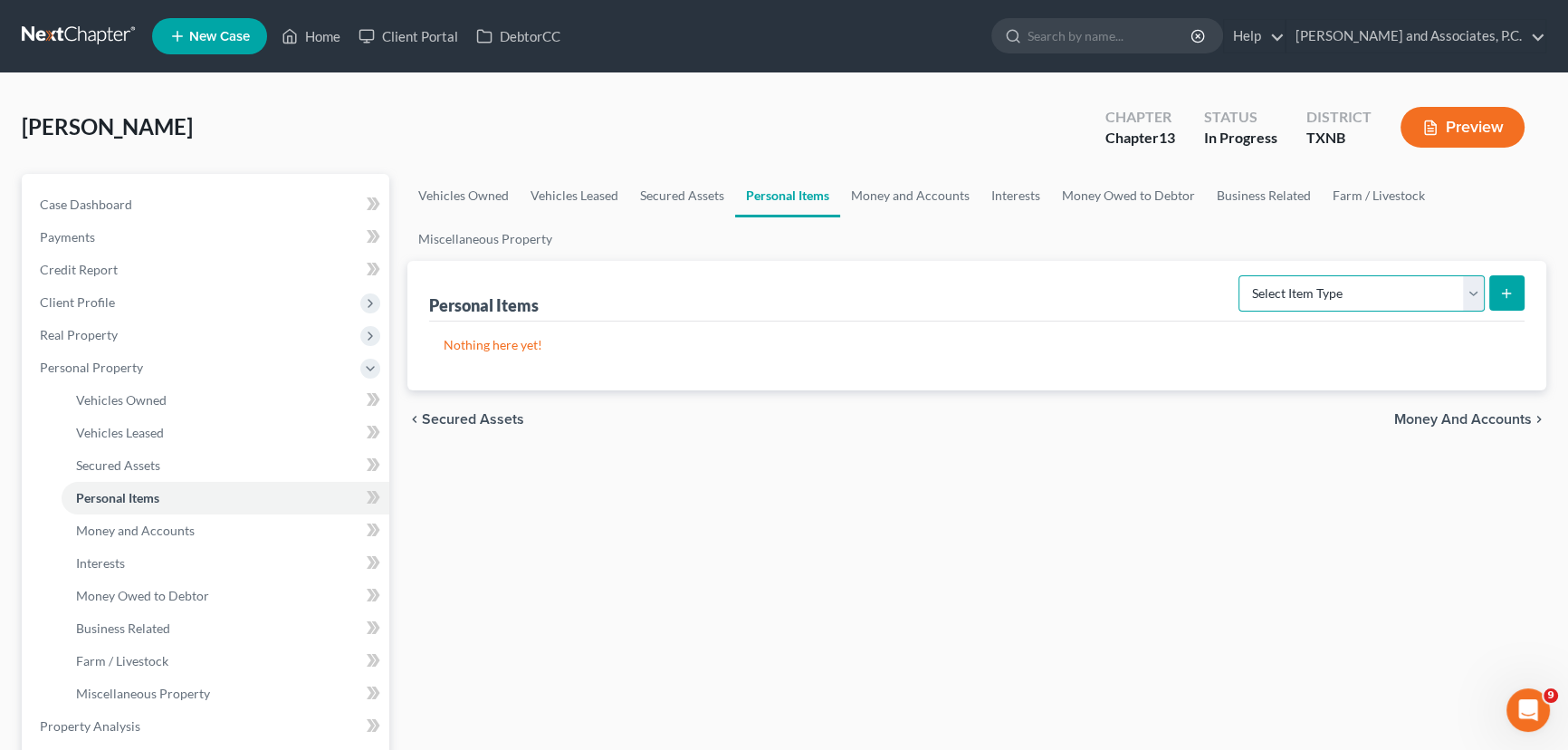
click at [1387, 294] on select "Select Item Type Clothing (A/B: 11) Collectibles Of Value (A/B: 8) Electronics …" at bounding box center [1361, 293] width 246 height 36
click at [1151, 415] on div "chevron_left Secured Assets Money and Accounts chevron_right" at bounding box center [976, 419] width 1139 height 58
click at [1394, 288] on select "Select Item Type Clothing (A/B: 11) Collectibles Of Value (A/B: 8) Electronics …" at bounding box center [1361, 293] width 246 height 36
select select "clothing"
click at [1241, 276] on select "Select Item Type Clothing (A/B: 11) Collectibles Of Value (A/B: 8) Electronics …" at bounding box center [1361, 293] width 246 height 36
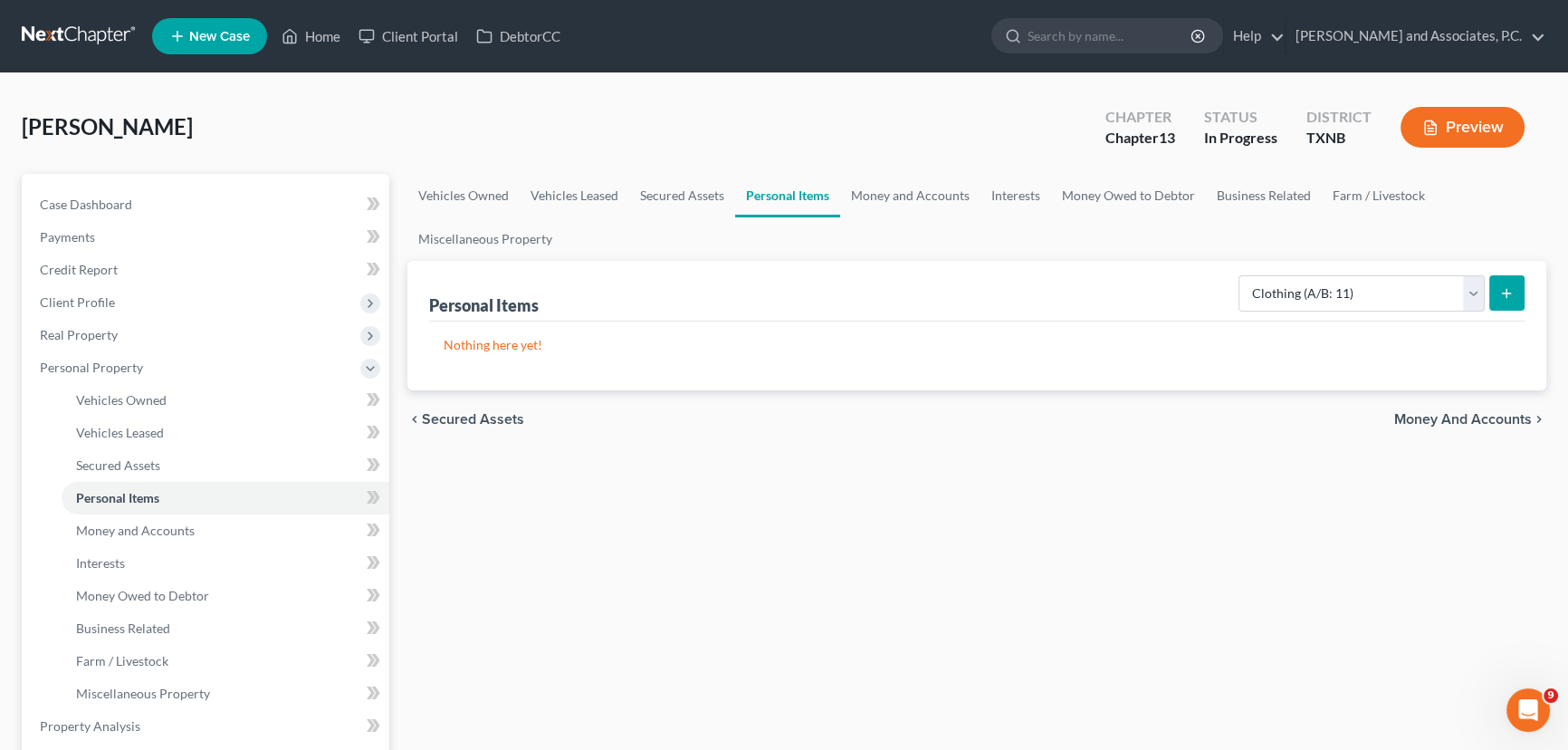
click at [1507, 290] on icon "submit" at bounding box center [1506, 293] width 15 height 15
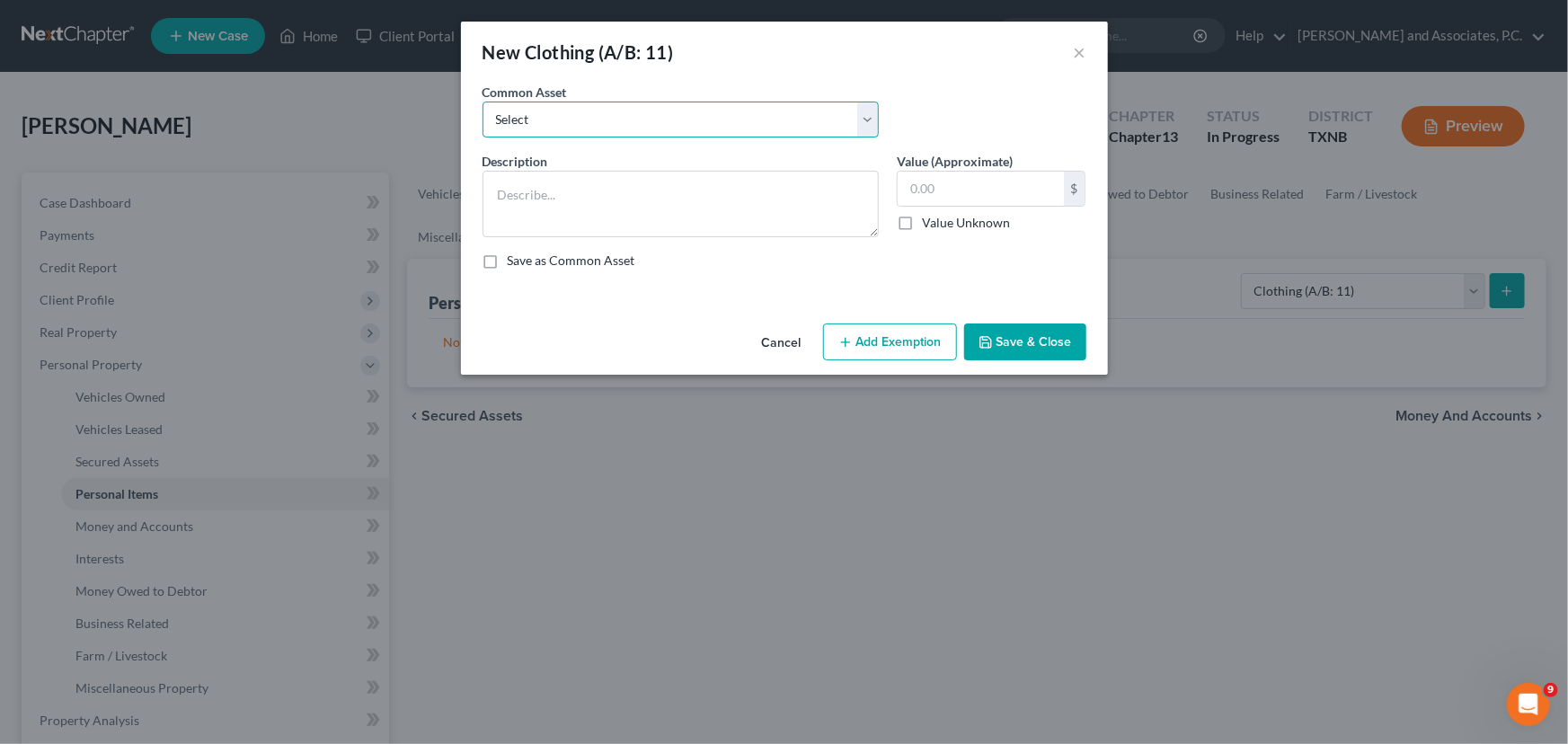
click at [595, 112] on select "Select personal clothing personal clothing personal clothing" at bounding box center [680, 119] width 397 height 36
select select "0"
click at [482, 101] on select "Select personal clothing personal clothing personal clothing" at bounding box center [680, 119] width 397 height 36
type textarea "personal clothing"
type input "200.00"
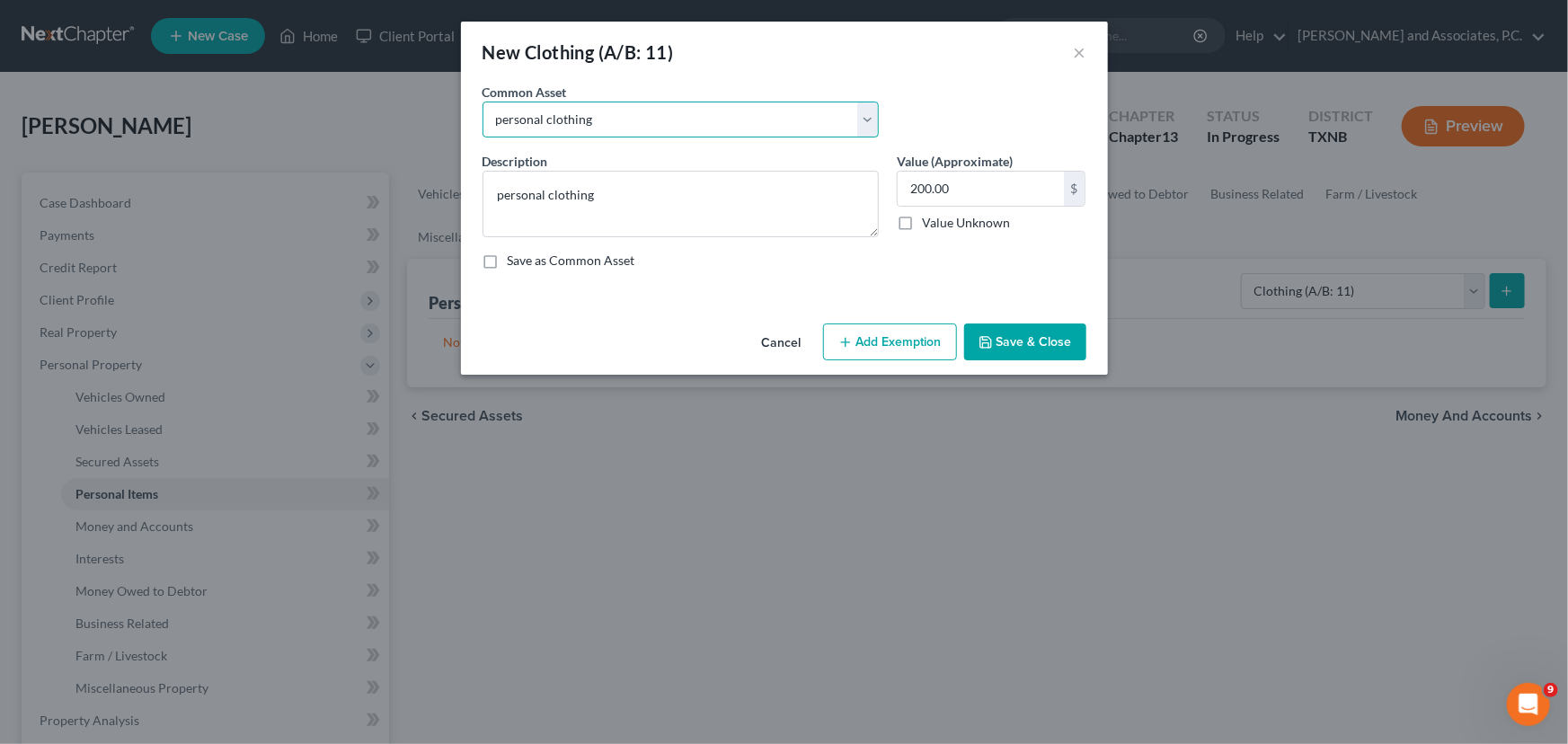
drag, startPoint x: 629, startPoint y: 127, endPoint x: 620, endPoint y: 136, distance: 12.7
click at [629, 127] on select "Select personal clothing personal clothing personal clothing" at bounding box center [680, 119] width 397 height 36
select select "1"
click at [482, 101] on select "Select personal clothing personal clothing personal clothing" at bounding box center [680, 119] width 397 height 36
type input "500.00"
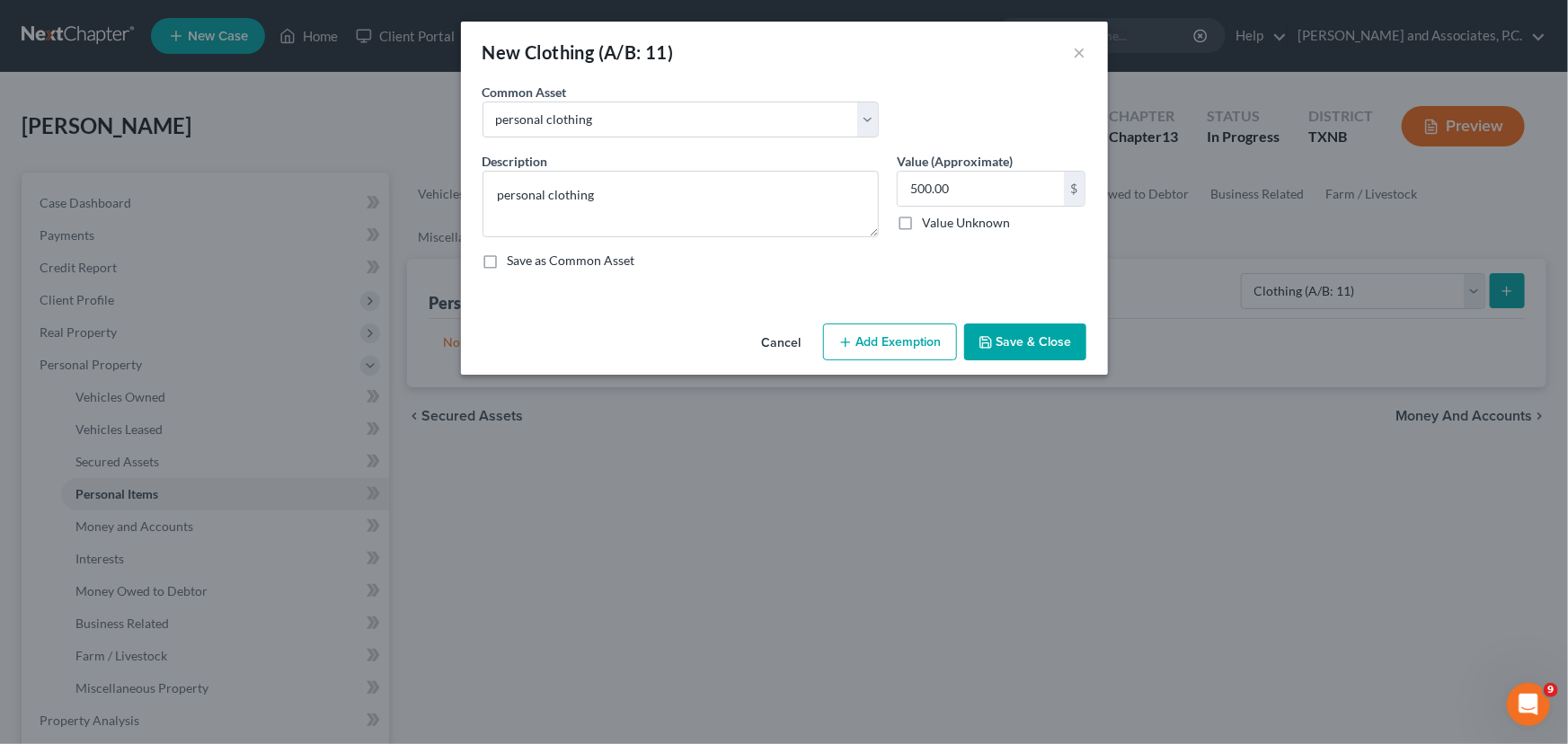
click at [1016, 341] on button "Save & Close" at bounding box center [1025, 342] width 122 height 37
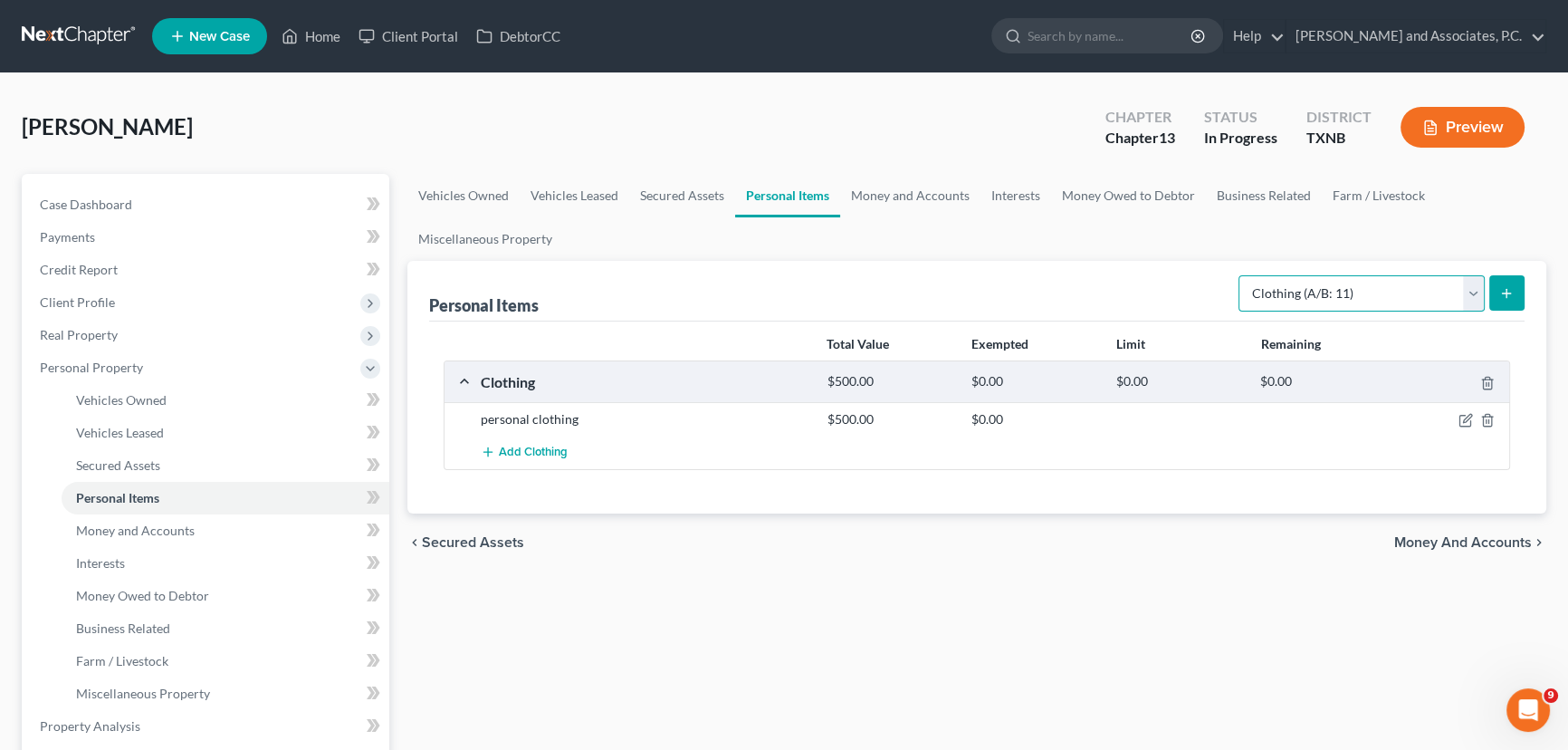
click at [1393, 289] on select "Select Item Type Clothing (A/B: 11) Collectibles Of Value (A/B: 8) Electronics …" at bounding box center [1361, 293] width 246 height 36
select select "household_goods"
click at [1241, 276] on select "Select Item Type Clothing (A/B: 11) Collectibles Of Value (A/B: 8) Electronics …" at bounding box center [1361, 293] width 246 height 36
click at [1506, 286] on icon "submit" at bounding box center [1506, 293] width 15 height 15
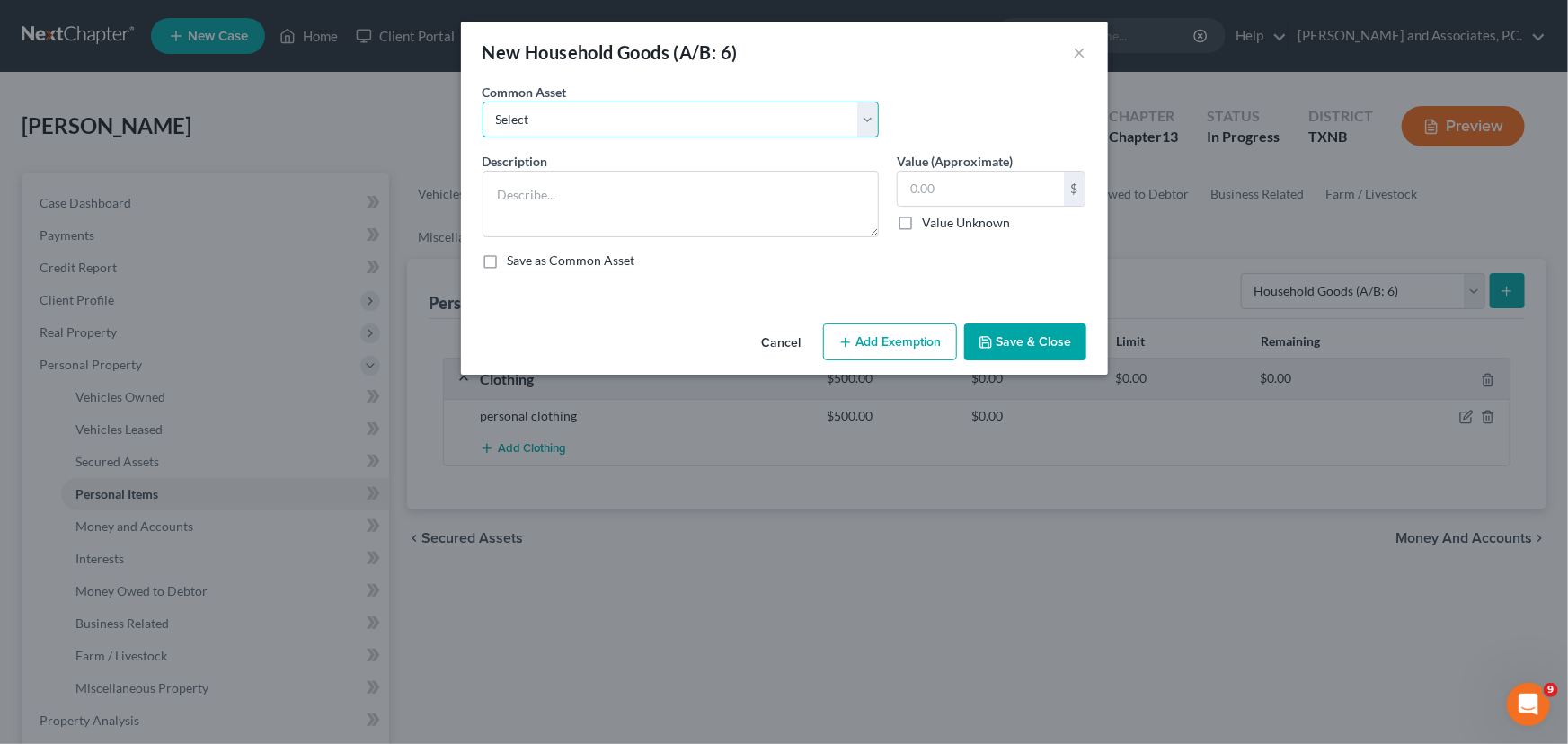
click at [612, 122] on select "Select household goods & furnishings household goods & furnishings" at bounding box center [680, 119] width 397 height 36
select select "0"
click at [482, 101] on select "Select household goods & furnishings household goods & furnishings" at bounding box center [680, 119] width 397 height 36
type textarea "household goods & furnishings"
type input "4,000.00"
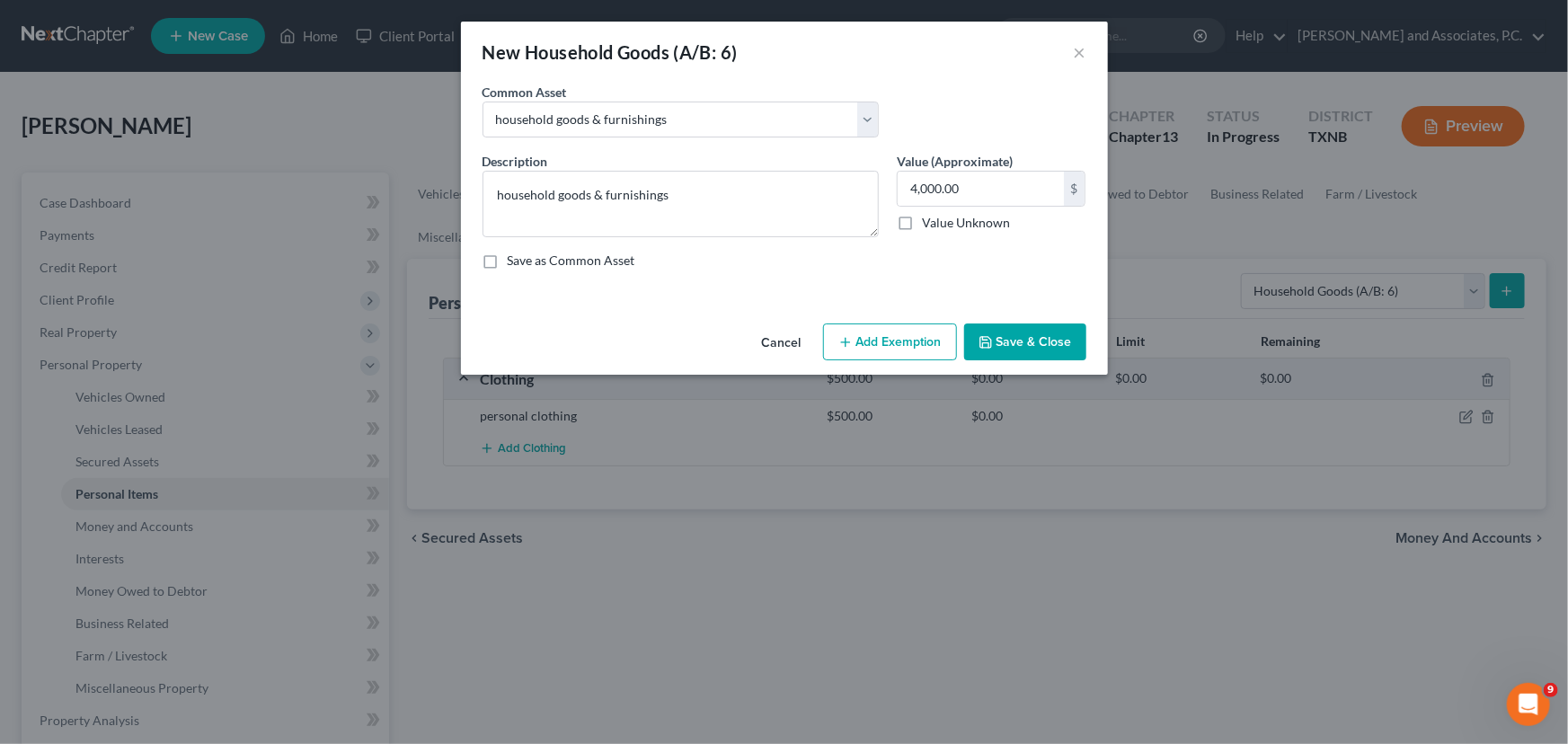
click at [1007, 345] on button "Save & Close" at bounding box center [1025, 342] width 122 height 37
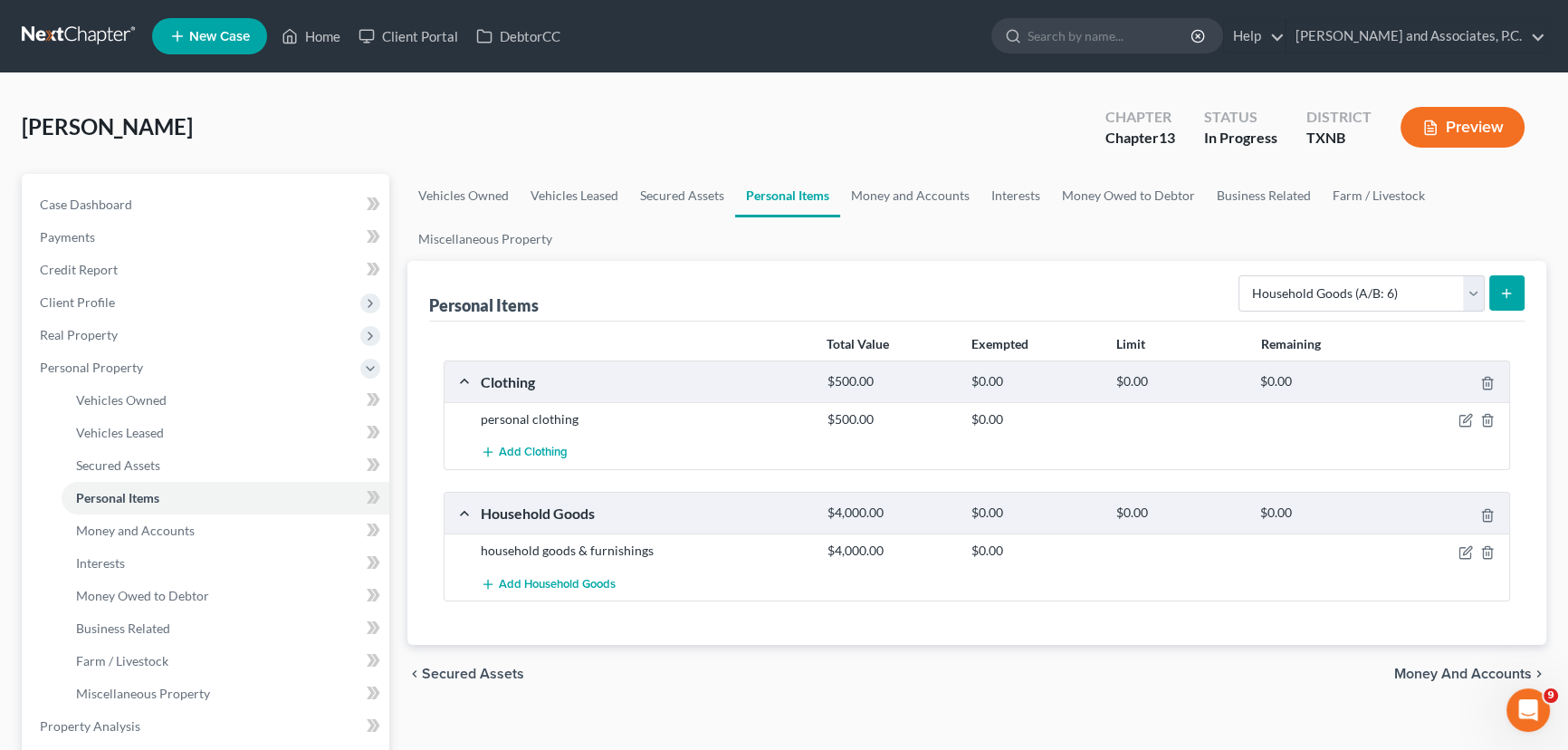
drag, startPoint x: 832, startPoint y: 268, endPoint x: 682, endPoint y: 235, distance: 153.6
click at [682, 235] on ul "Vehicles Owned Vehicles Leased Secured Assets Personal Items Money and Accounts…" at bounding box center [976, 217] width 1139 height 87
click at [889, 190] on link "Money and Accounts" at bounding box center [909, 195] width 141 height 43
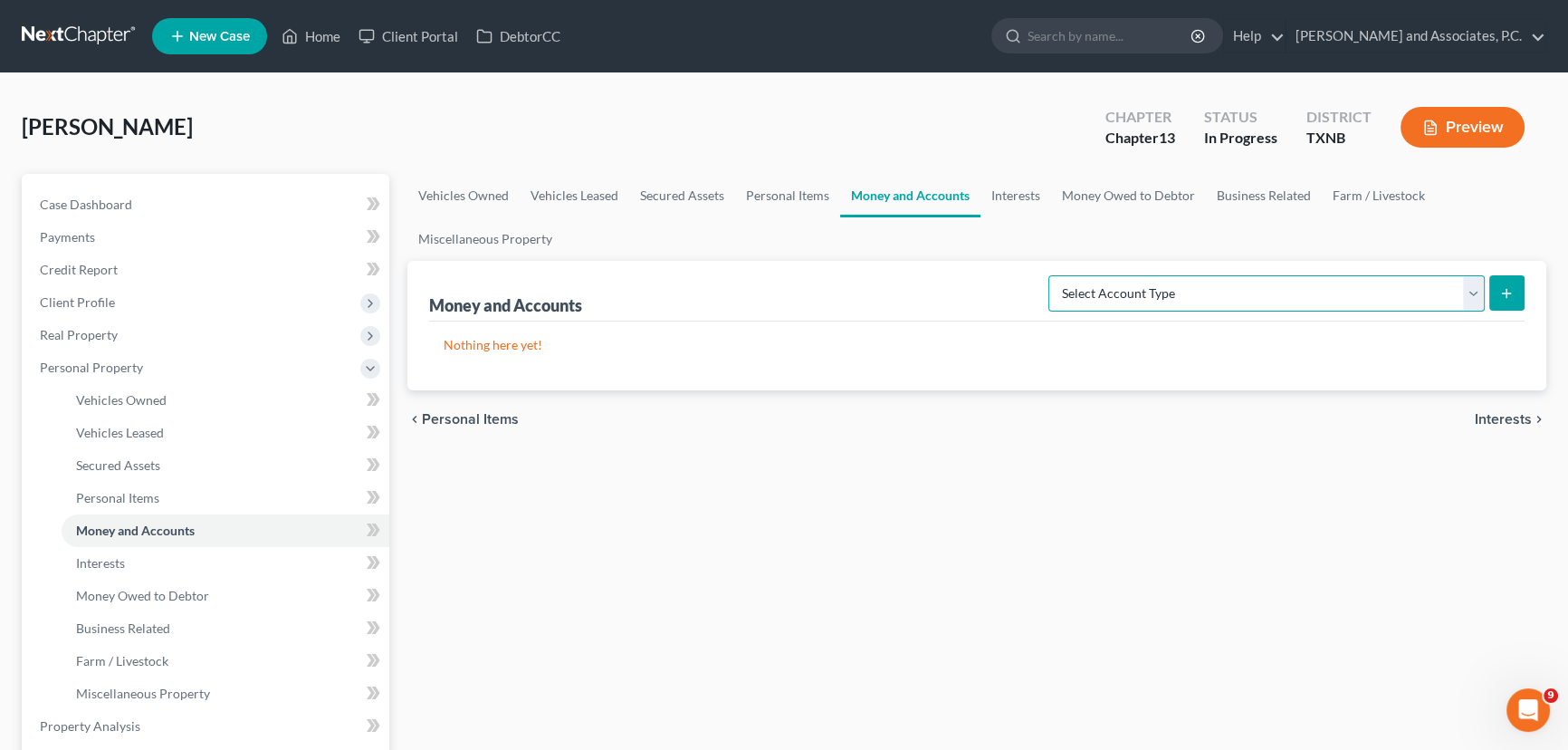
click at [1272, 286] on select "Select Account Type Brokerage (A/B: 18, SOFA: 20) Cash on Hand (A/B: 16) Certif…" at bounding box center [1266, 293] width 436 height 36
select select "checking"
click at [1054, 276] on select "Select Account Type Brokerage (A/B: 18, SOFA: 20) Cash on Hand (A/B: 16) Certif…" at bounding box center [1266, 293] width 436 height 36
click at [1512, 289] on icon "submit" at bounding box center [1506, 293] width 15 height 15
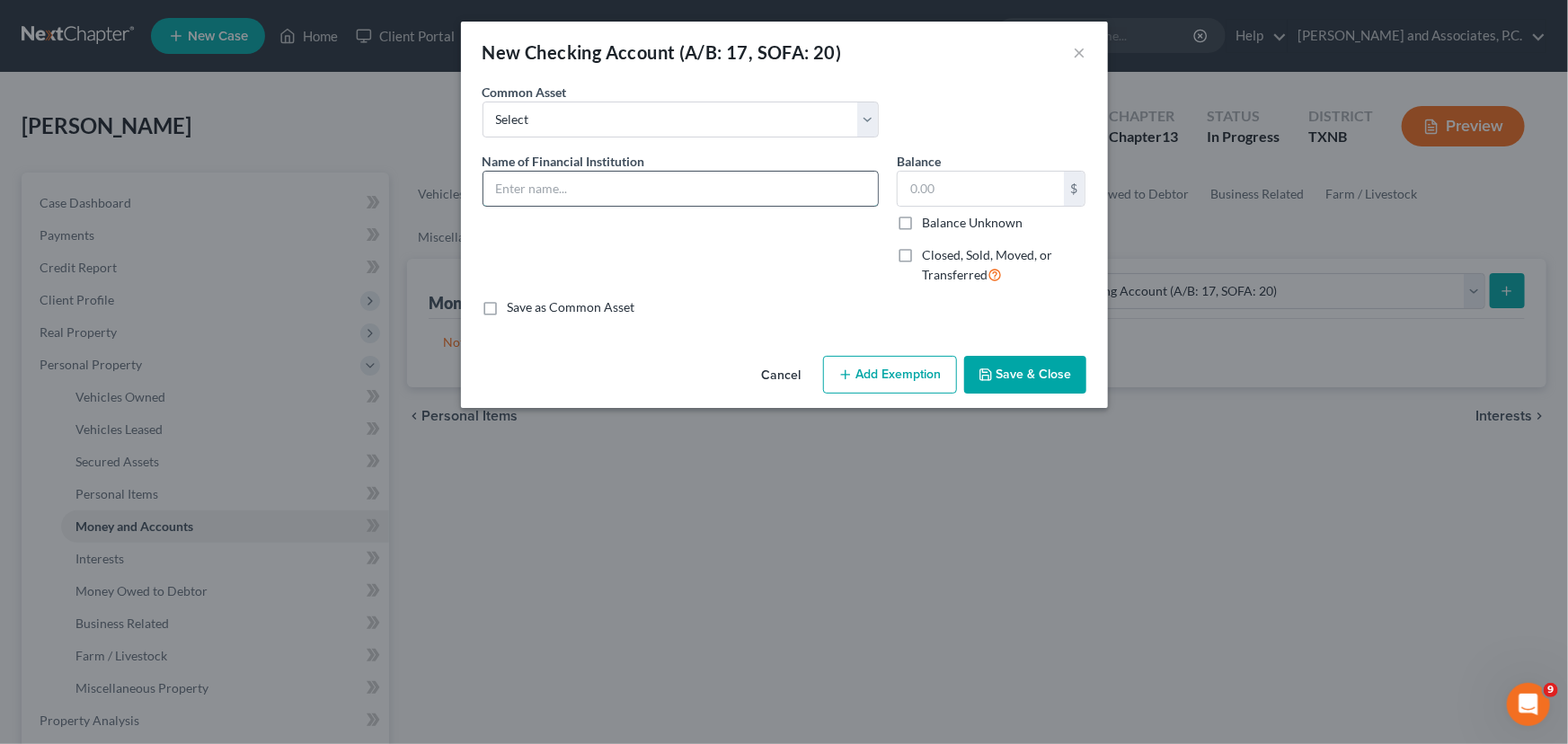
click at [557, 186] on input "text" at bounding box center [680, 188] width 395 height 34
type input "First National Bank"
click at [1006, 197] on input "text" at bounding box center [980, 188] width 166 height 34
type input "0.00"
click at [1033, 368] on button "Save & Close" at bounding box center [1025, 374] width 122 height 37
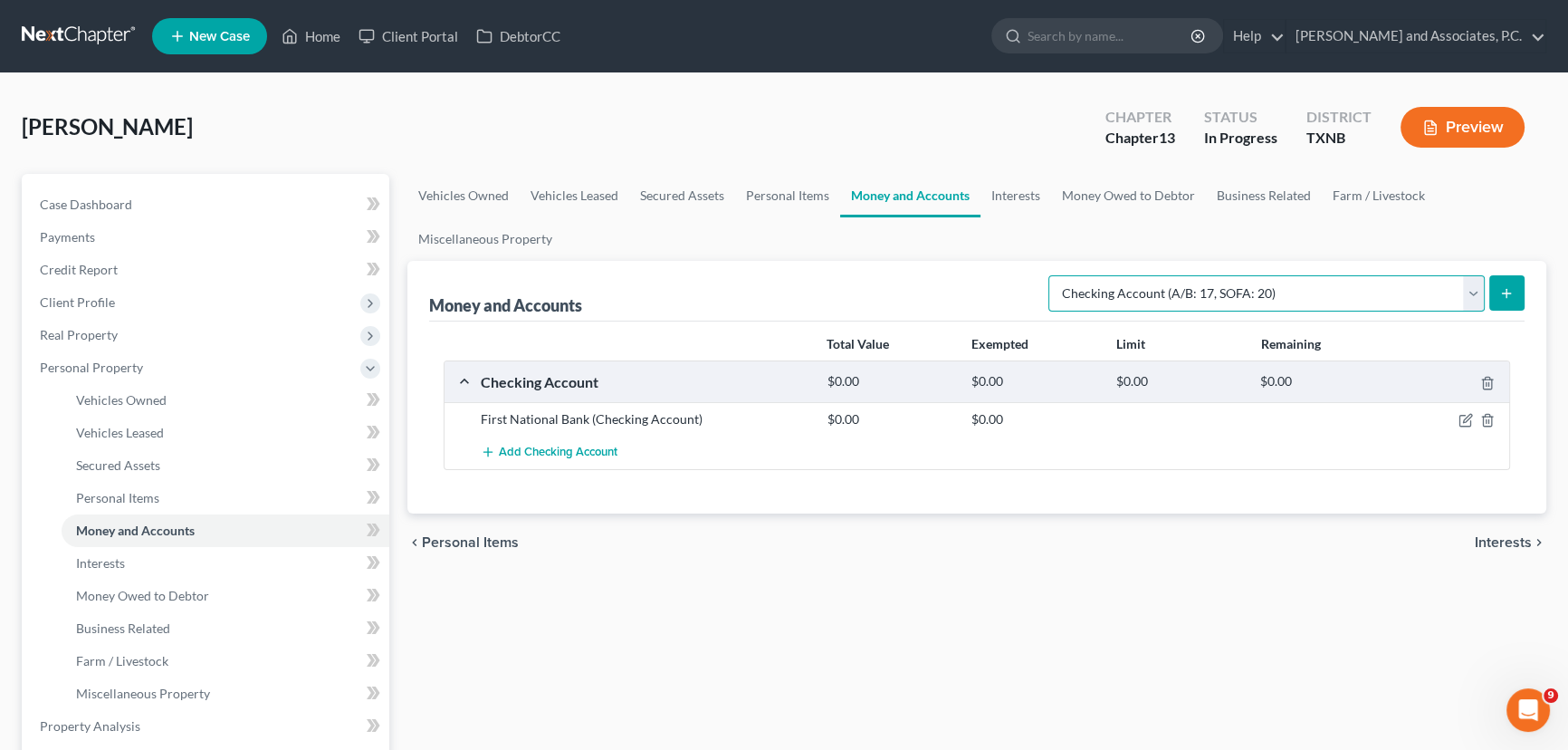
click at [1367, 285] on select "Select Account Type Brokerage (A/B: 18, SOFA: 20) Cash on Hand (A/B: 16) Certif…" at bounding box center [1266, 293] width 436 height 36
click at [960, 243] on ul "Vehicles Owned Vehicles Leased Secured Assets Personal Items Money and Accounts…" at bounding box center [976, 217] width 1139 height 87
click at [1014, 199] on link "Interests" at bounding box center [1015, 195] width 71 height 43
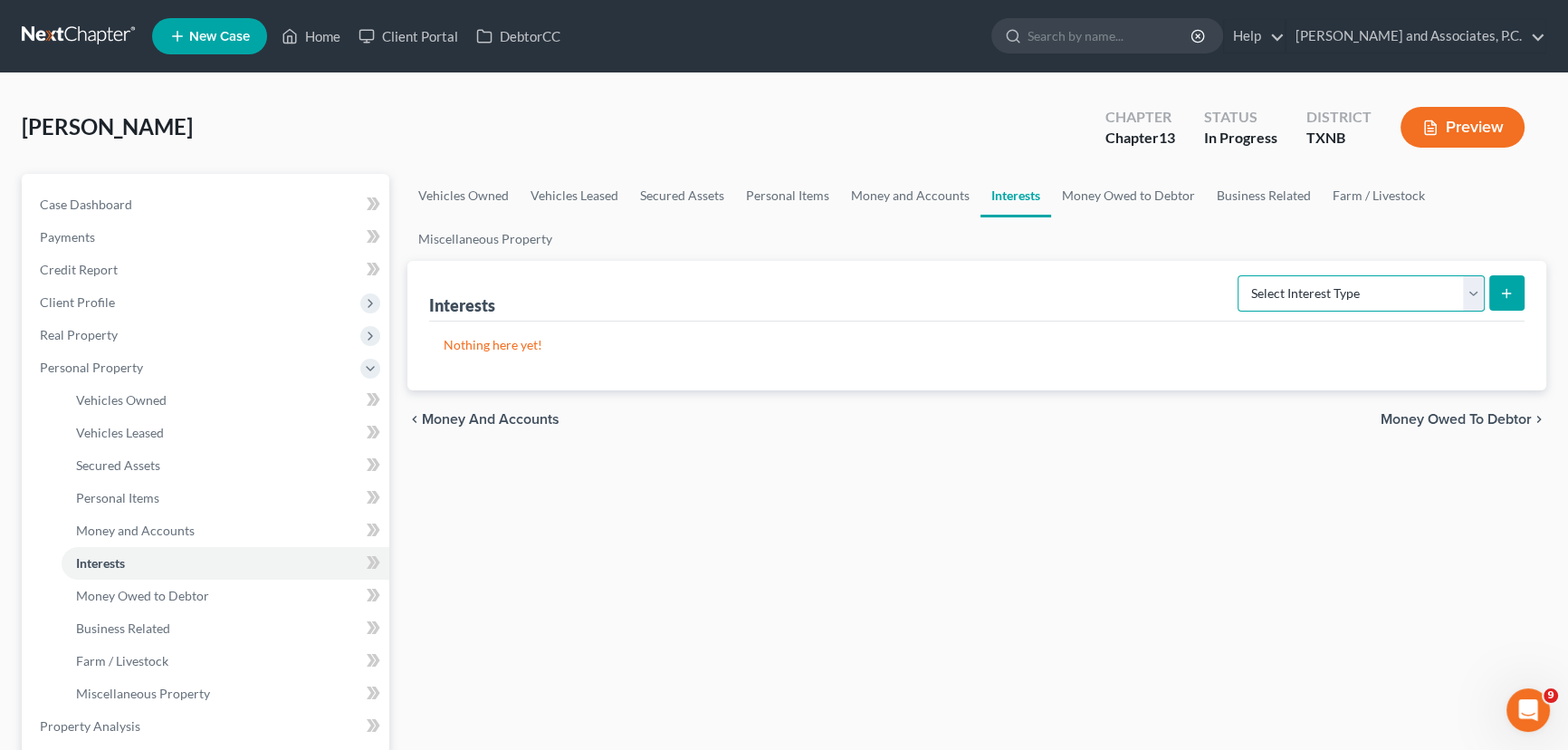
click at [1386, 297] on select "Select Interest Type 401K (A/B: 21) Annuity (A/B: 23) Bond (A/B: 18) Education …" at bounding box center [1360, 293] width 247 height 36
select select "other_retirement_plan"
click at [1240, 276] on select "Select Interest Type 401K (A/B: 21) Annuity (A/B: 23) Bond (A/B: 18) Education …" at bounding box center [1360, 293] width 247 height 36
click at [1499, 290] on icon "submit" at bounding box center [1506, 293] width 15 height 15
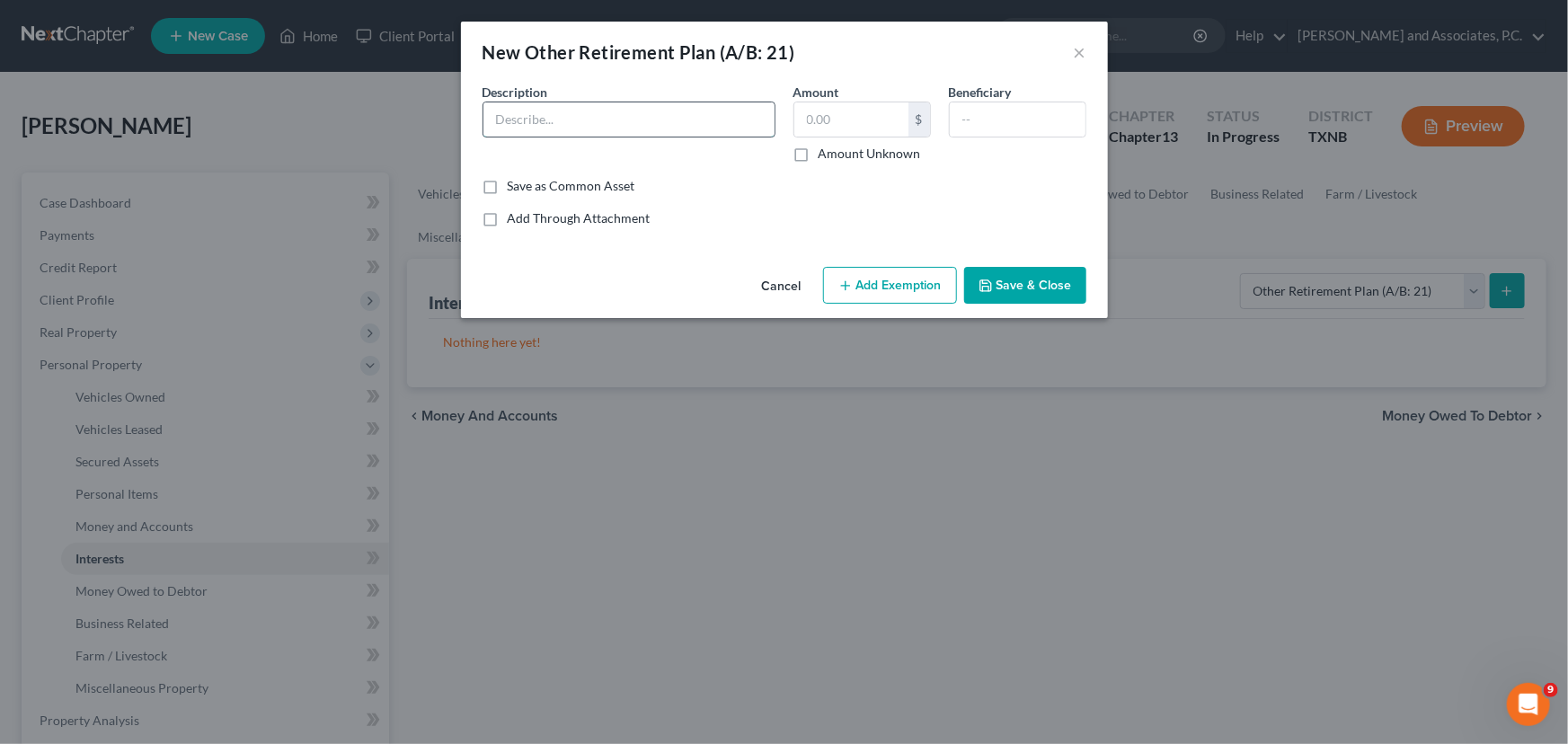
click at [587, 122] on input "text" at bounding box center [628, 119] width 291 height 34
type input "[PERSON_NAME]"
type input "1,096.96"
click at [1011, 276] on button "Save & Close" at bounding box center [1025, 285] width 122 height 37
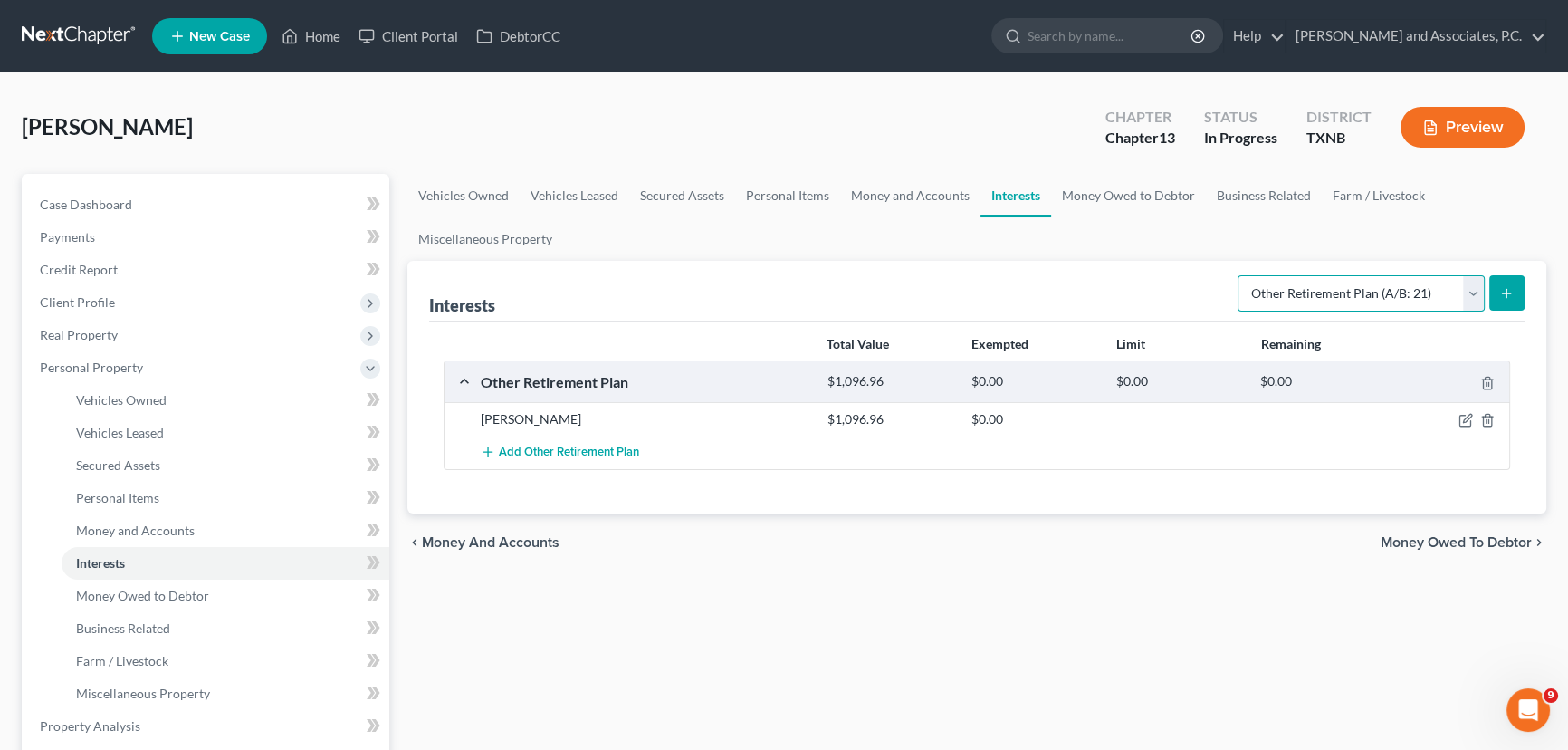
click at [1412, 280] on select "Select Interest Type 401K (A/B: 21) Annuity (A/B: 23) Bond (A/B: 18) Education …" at bounding box center [1360, 293] width 247 height 36
click at [1084, 676] on div "Vehicles Owned Vehicles Leased Secured Assets Personal Items Money and Accounts…" at bounding box center [976, 729] width 1156 height 1111
click at [1374, 280] on select "Select Interest Type 401K (A/B: 21) Annuity (A/B: 23) Bond (A/B: 18) Education …" at bounding box center [1360, 293] width 247 height 36
drag, startPoint x: 931, startPoint y: 626, endPoint x: 1024, endPoint y: 317, distance: 322.7
click at [931, 626] on div "Vehicles Owned Vehicles Leased Secured Assets Personal Items Money and Accounts…" at bounding box center [976, 729] width 1156 height 1111
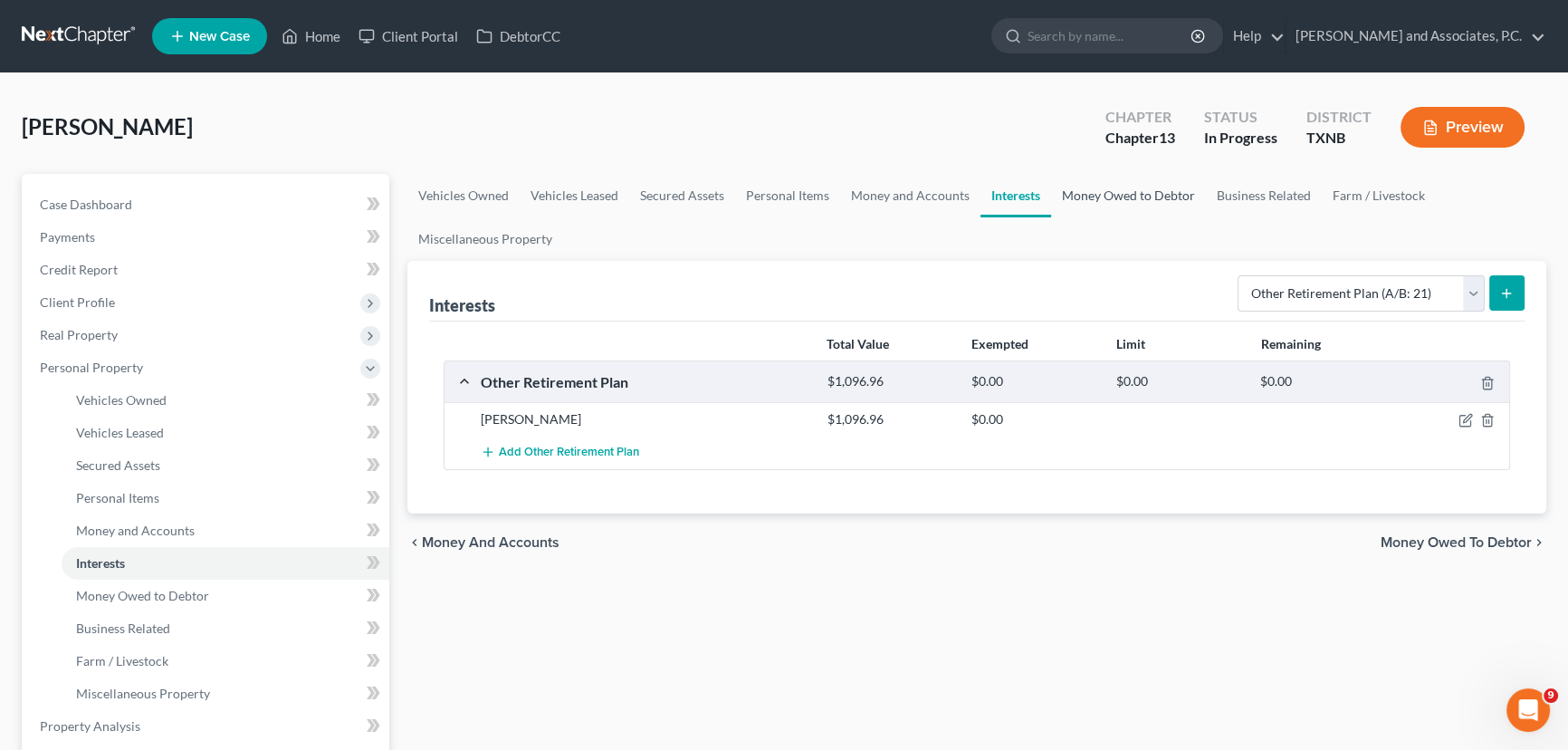
click at [1095, 201] on link "Money Owed to Debtor" at bounding box center [1128, 195] width 155 height 43
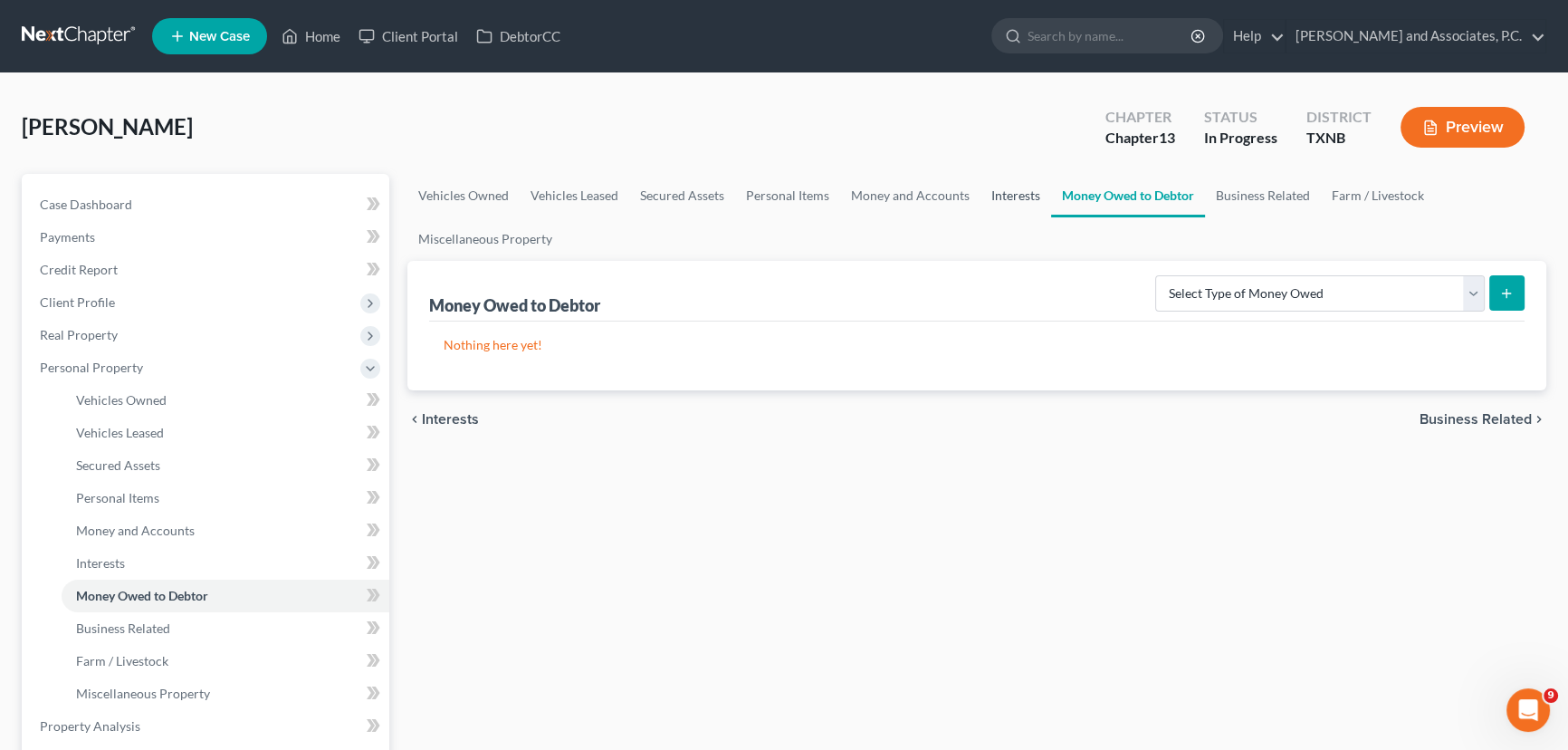
click at [998, 190] on link "Interests" at bounding box center [1015, 195] width 71 height 43
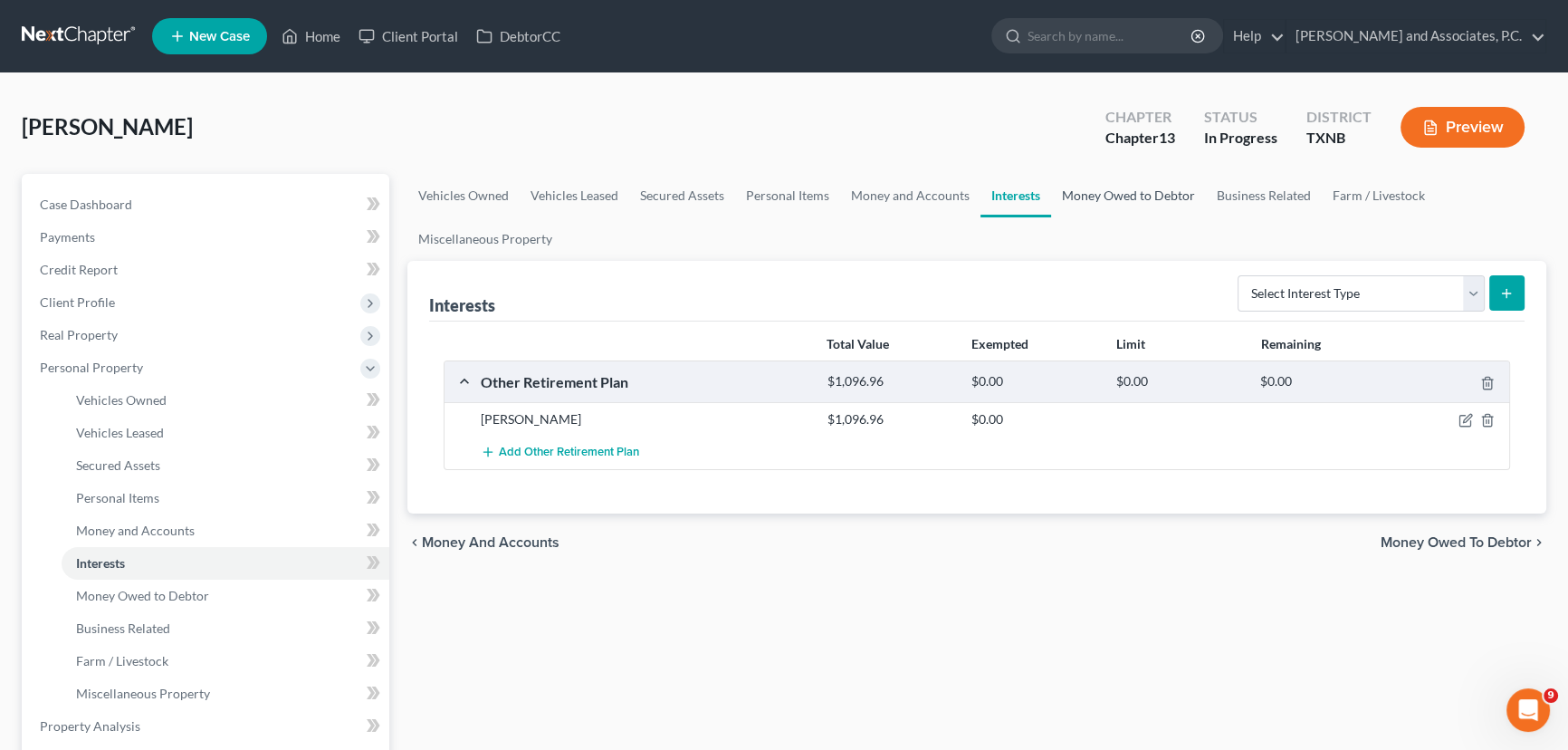
click at [1165, 199] on link "Money Owed to Debtor" at bounding box center [1128, 195] width 155 height 43
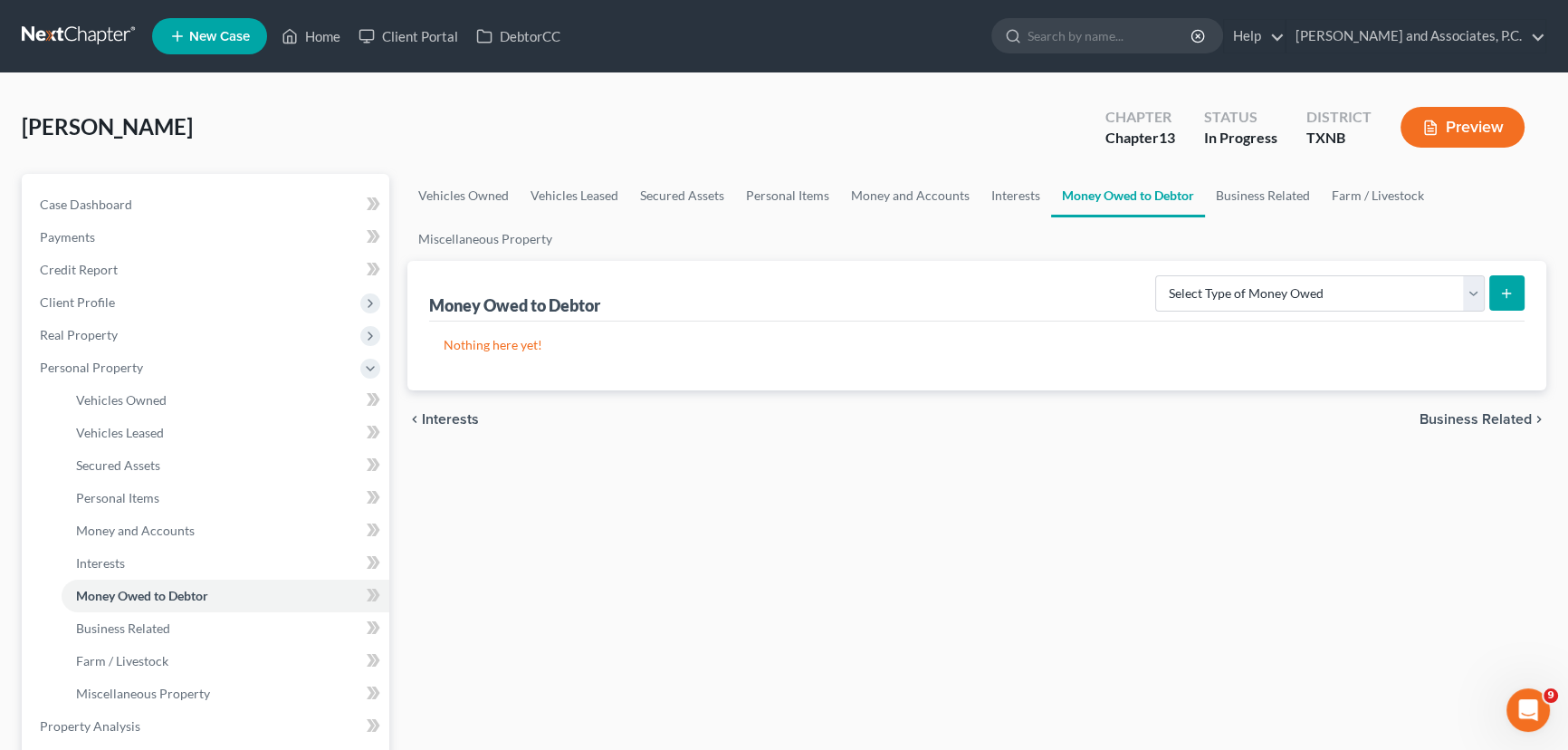
click at [1005, 549] on div "Vehicles Owned Vehicles Leased Secured Assets Personal Items Money and Accounts…" at bounding box center [976, 729] width 1156 height 1111
click at [996, 510] on div "Vehicles Owned Vehicles Leased Secured Assets Personal Items Money and Accounts…" at bounding box center [976, 729] width 1156 height 1111
click at [1101, 490] on div "Vehicles Owned Vehicles Leased Secured Assets Personal Items Money and Accounts…" at bounding box center [976, 729] width 1156 height 1111
click at [1267, 186] on link "Business Related" at bounding box center [1263, 195] width 116 height 43
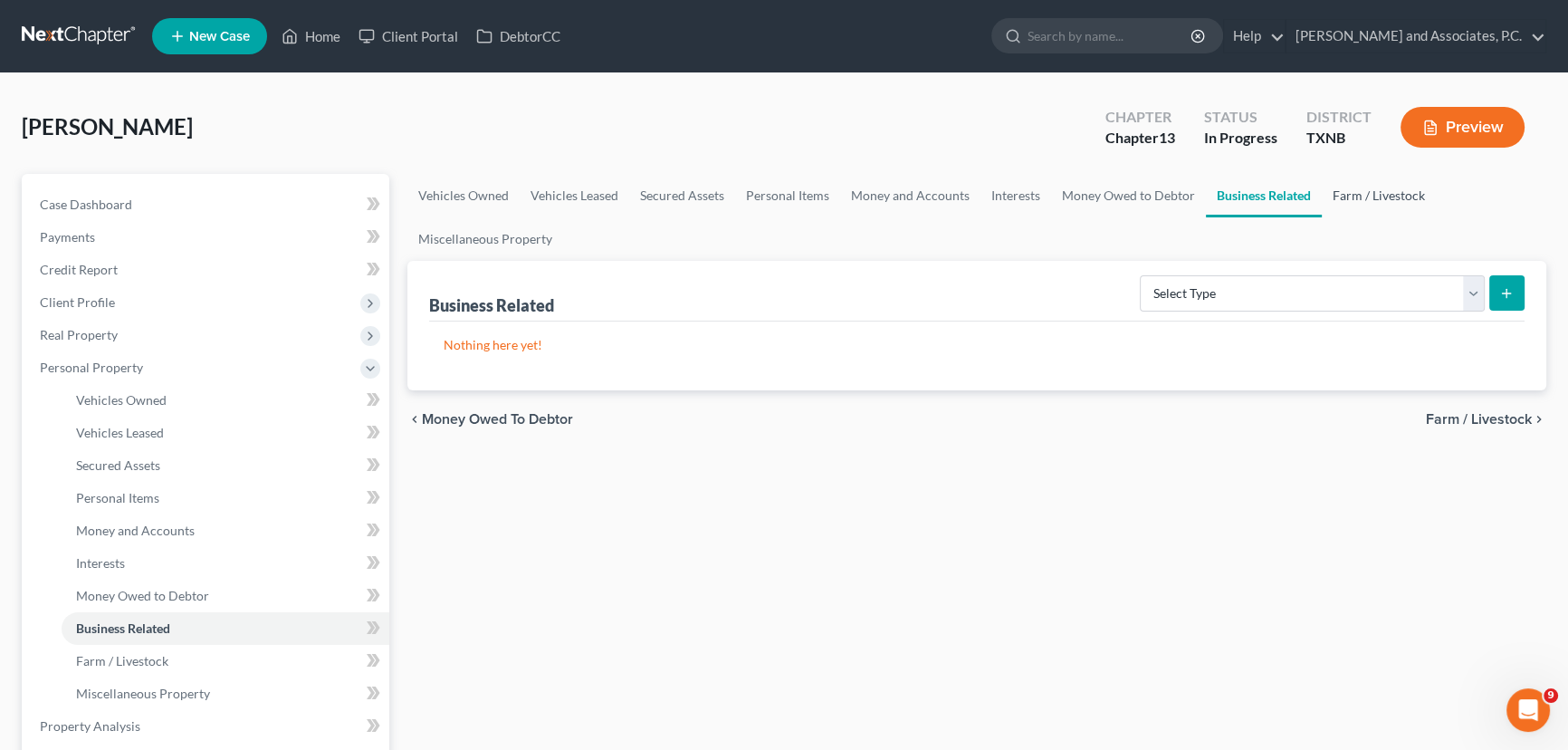
click at [1353, 196] on link "Farm / Livestock" at bounding box center [1379, 195] width 114 height 43
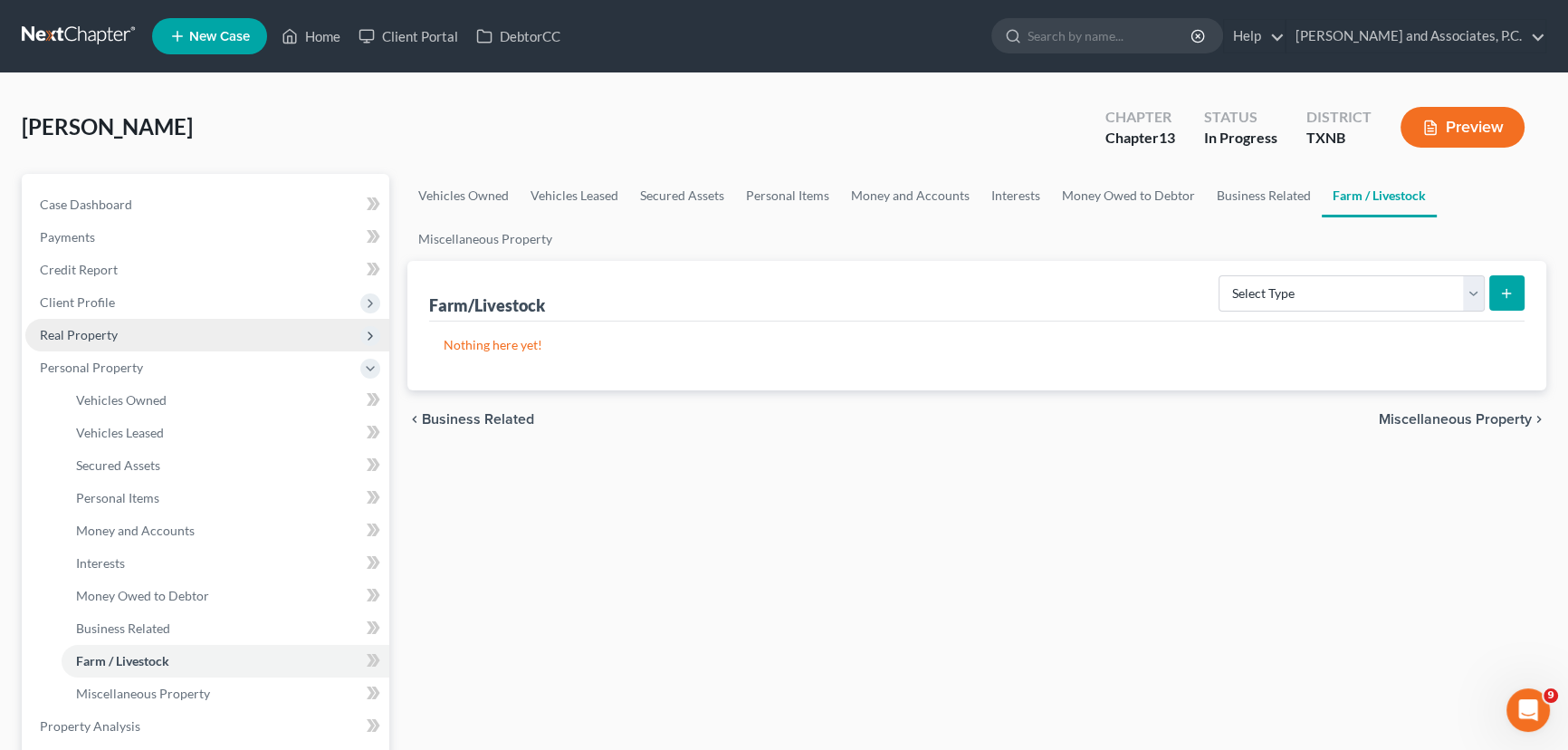
scroll to position [82, 0]
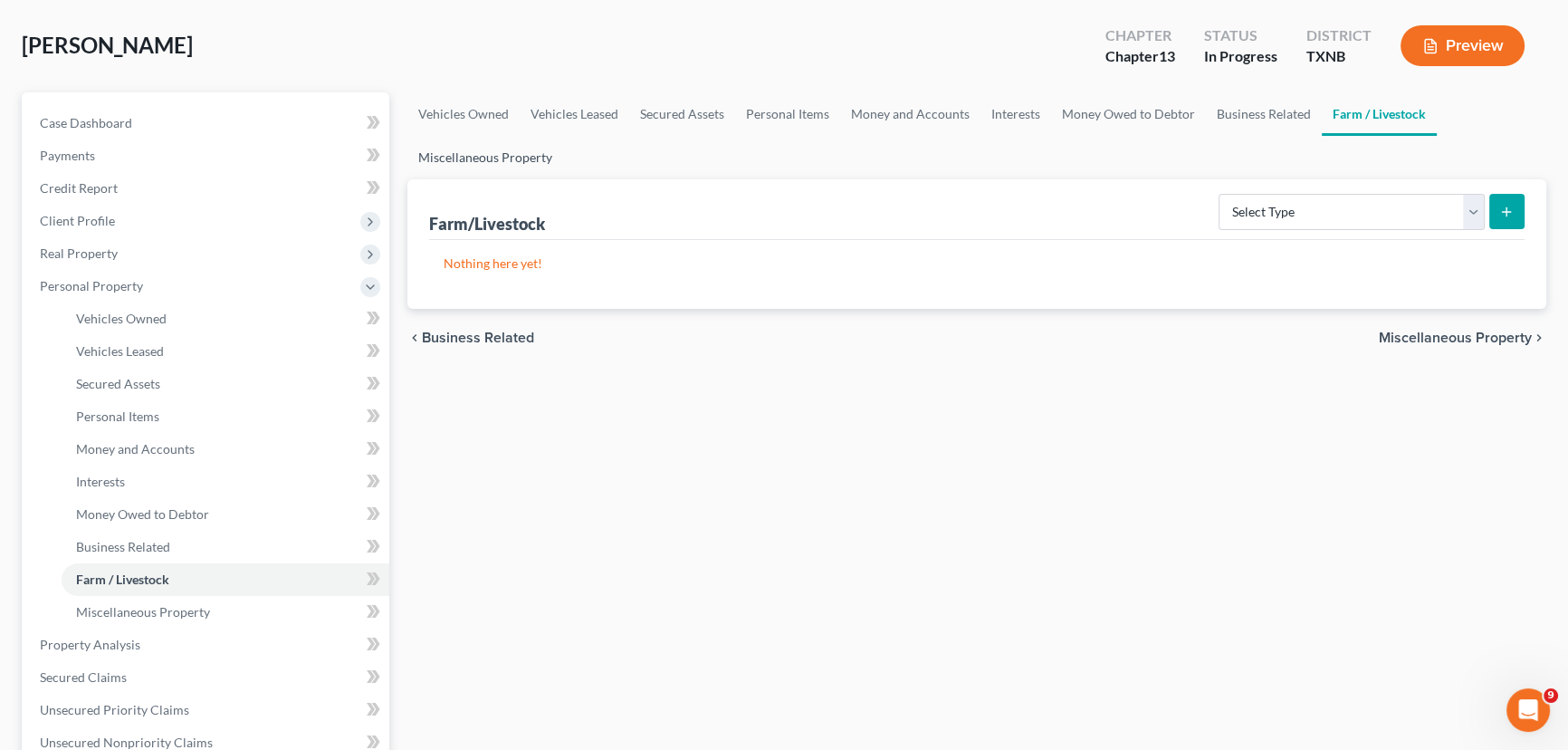
click at [462, 153] on link "Miscellaneous Property" at bounding box center [484, 157] width 155 height 43
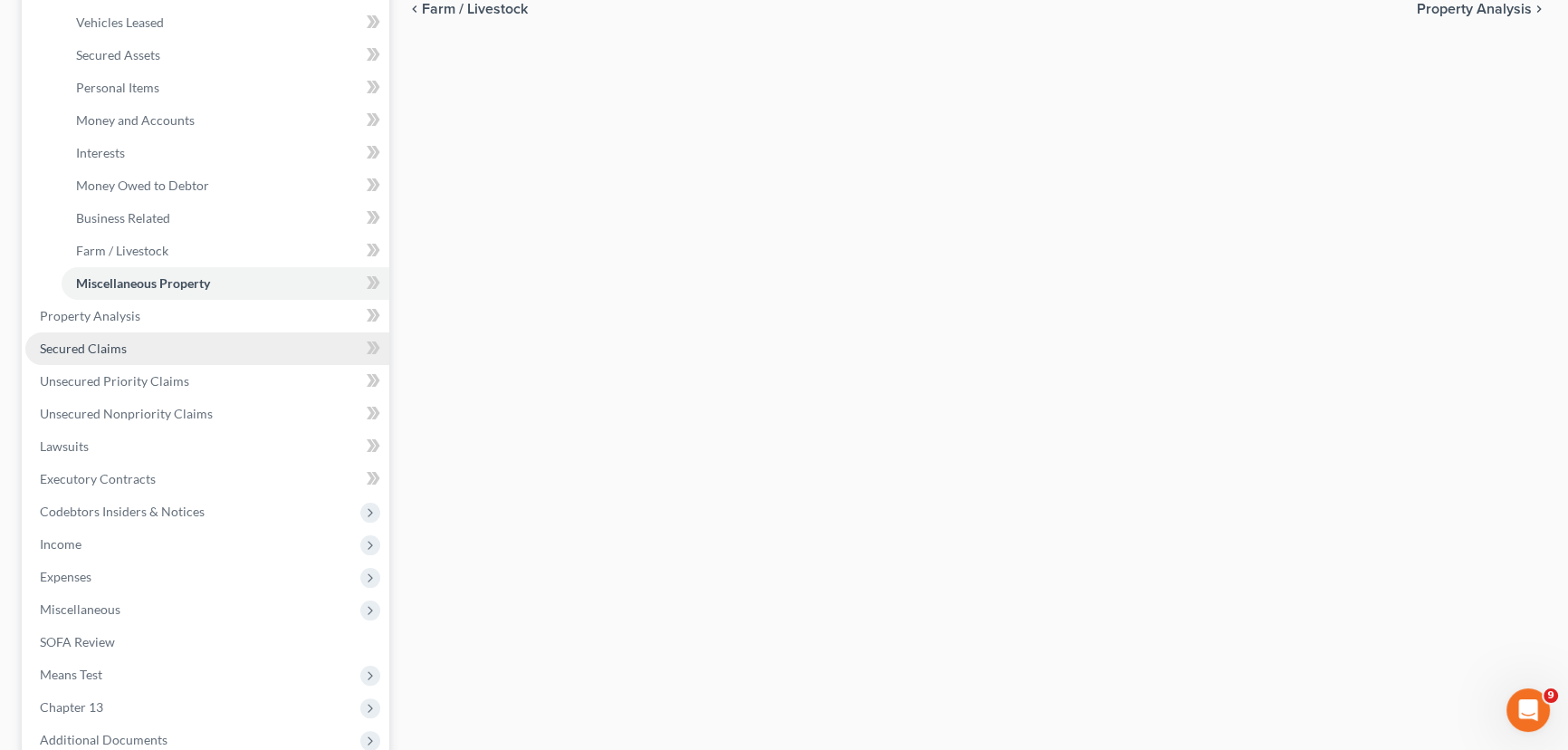
scroll to position [411, 0]
click at [107, 346] on span "Secured Claims" at bounding box center [83, 347] width 87 height 16
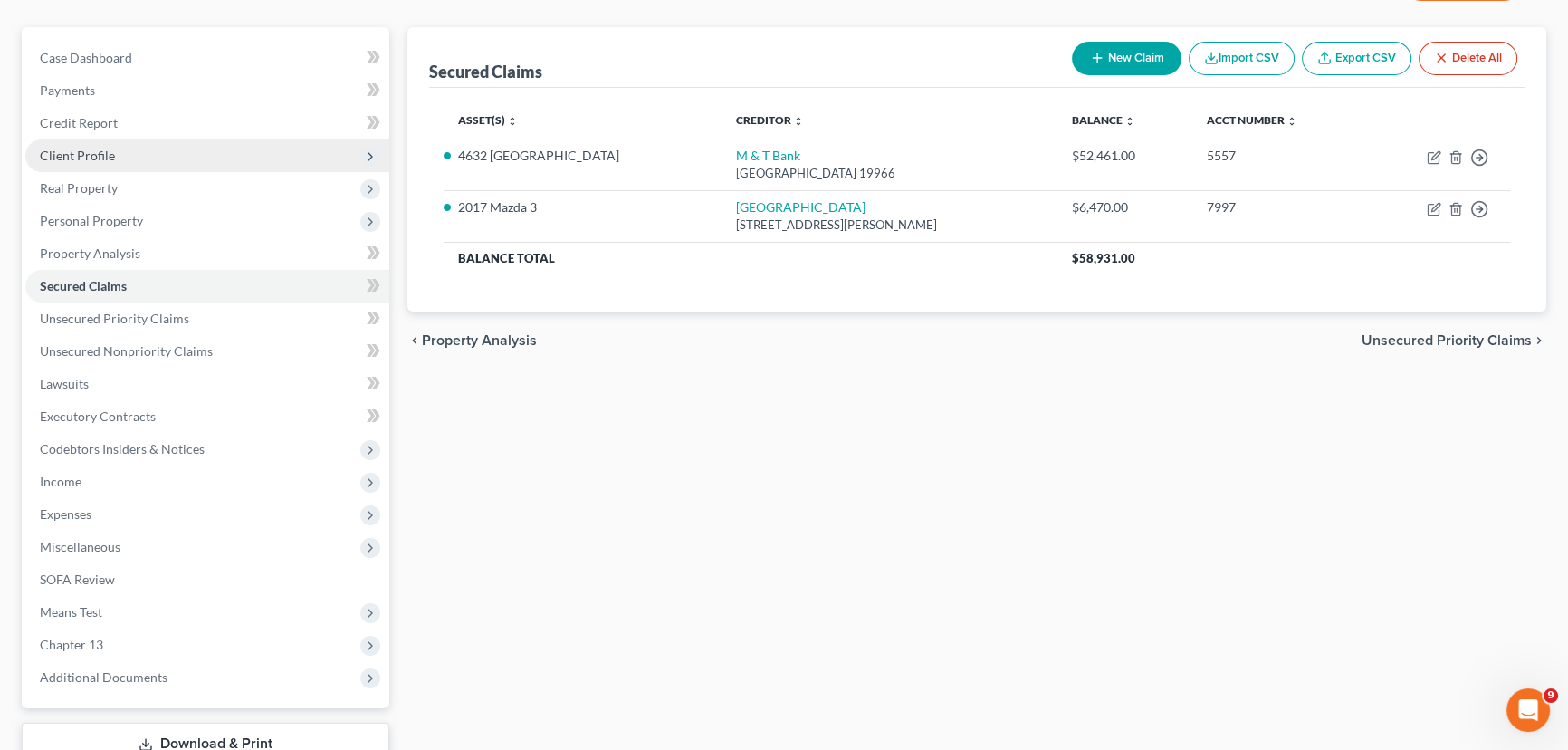
scroll to position [164, 0]
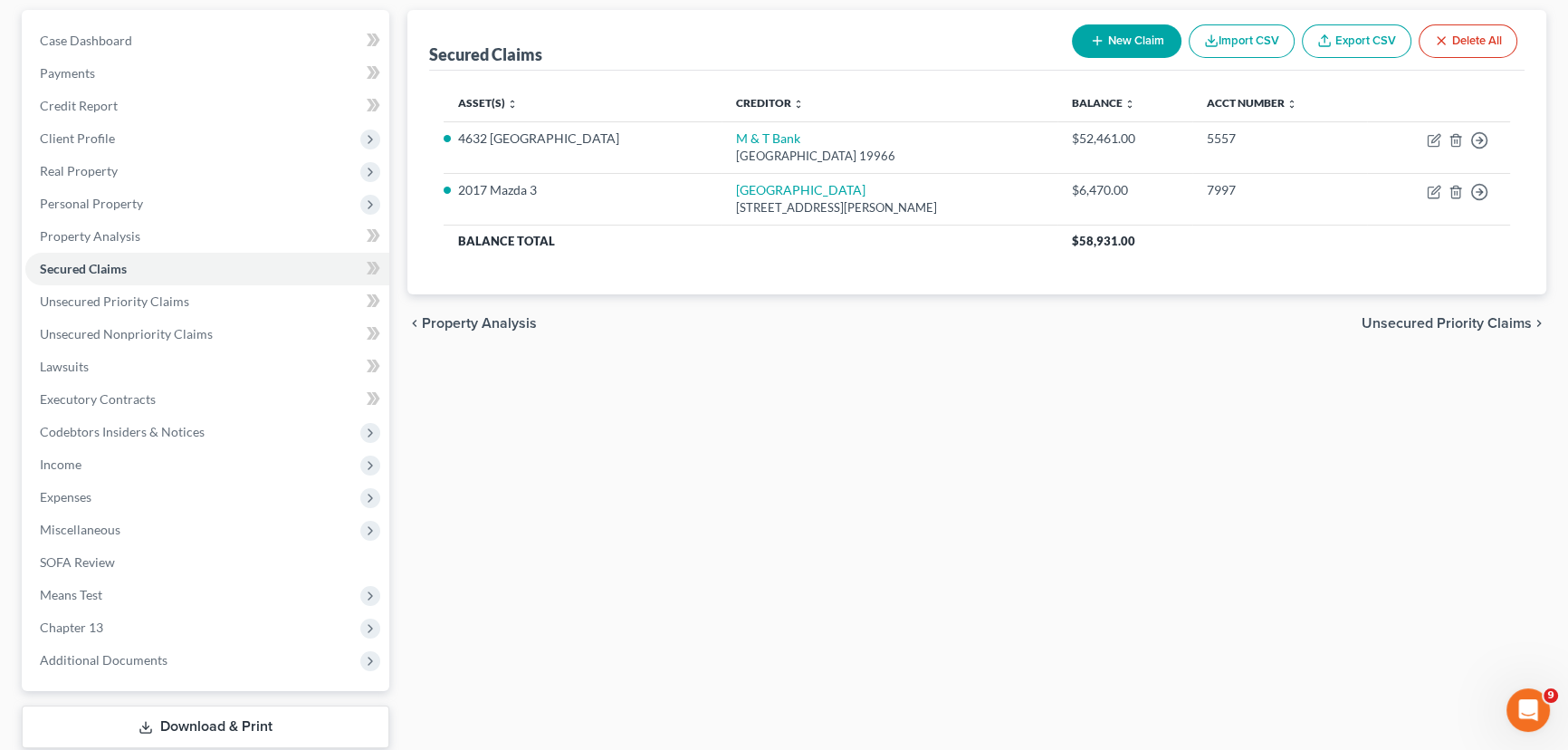
drag, startPoint x: 868, startPoint y: 459, endPoint x: 846, endPoint y: 431, distance: 35.6
click at [870, 459] on div "Secured Claims New Claim Import CSV Export CSV Delete All Asset(s) expand_more …" at bounding box center [976, 403] width 1156 height 785
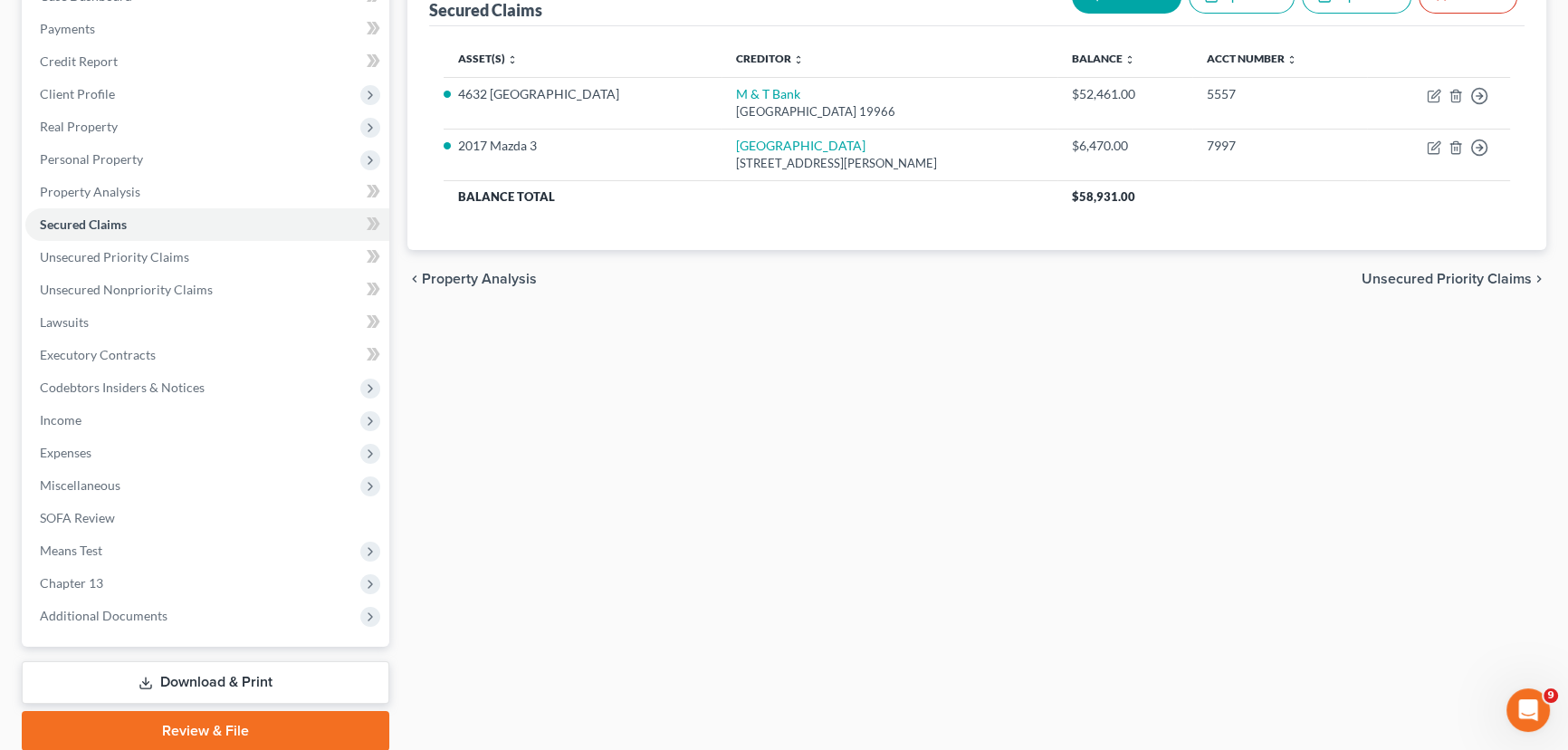
scroll to position [246, 0]
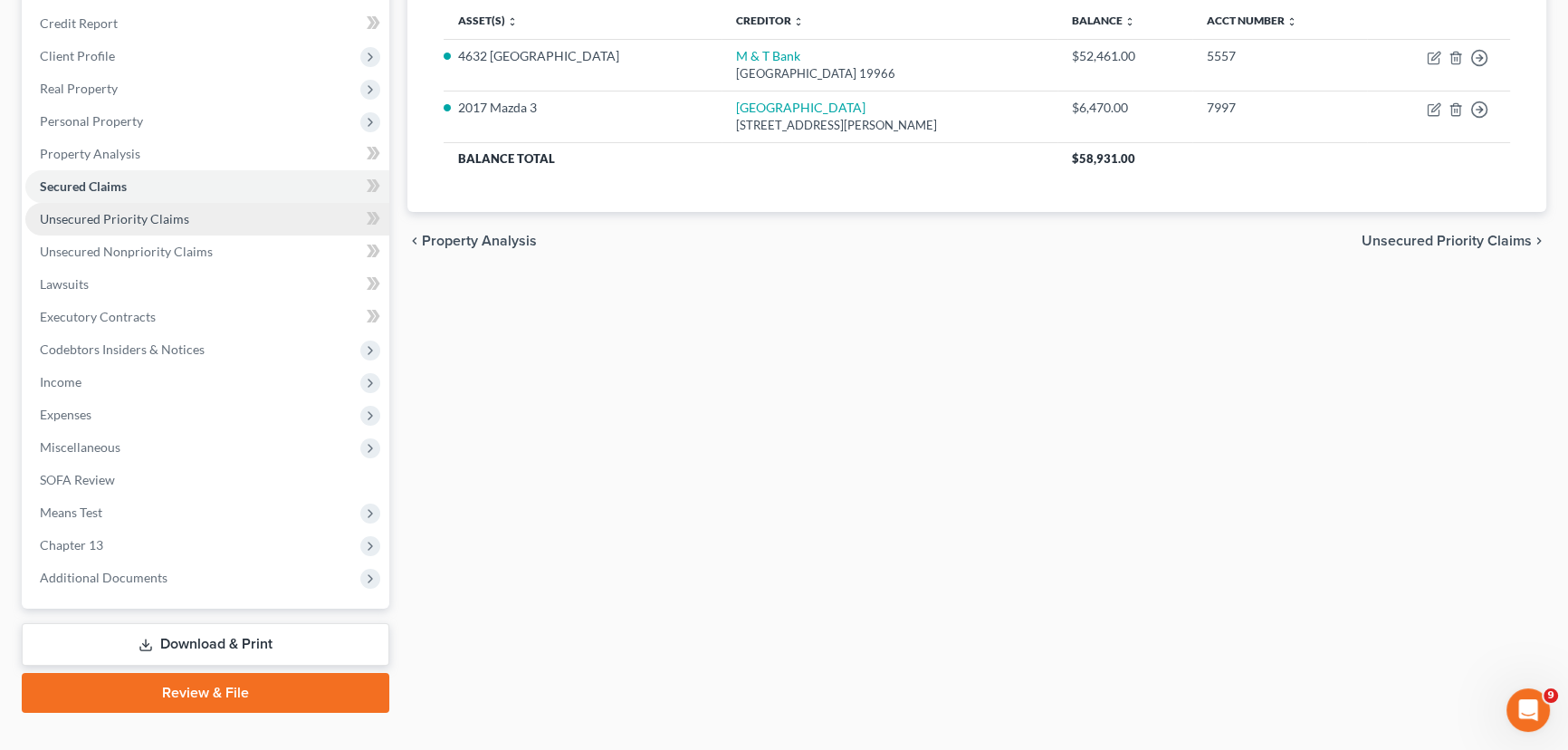
click at [107, 211] on span "Unsecured Priority Claims" at bounding box center [114, 219] width 150 height 16
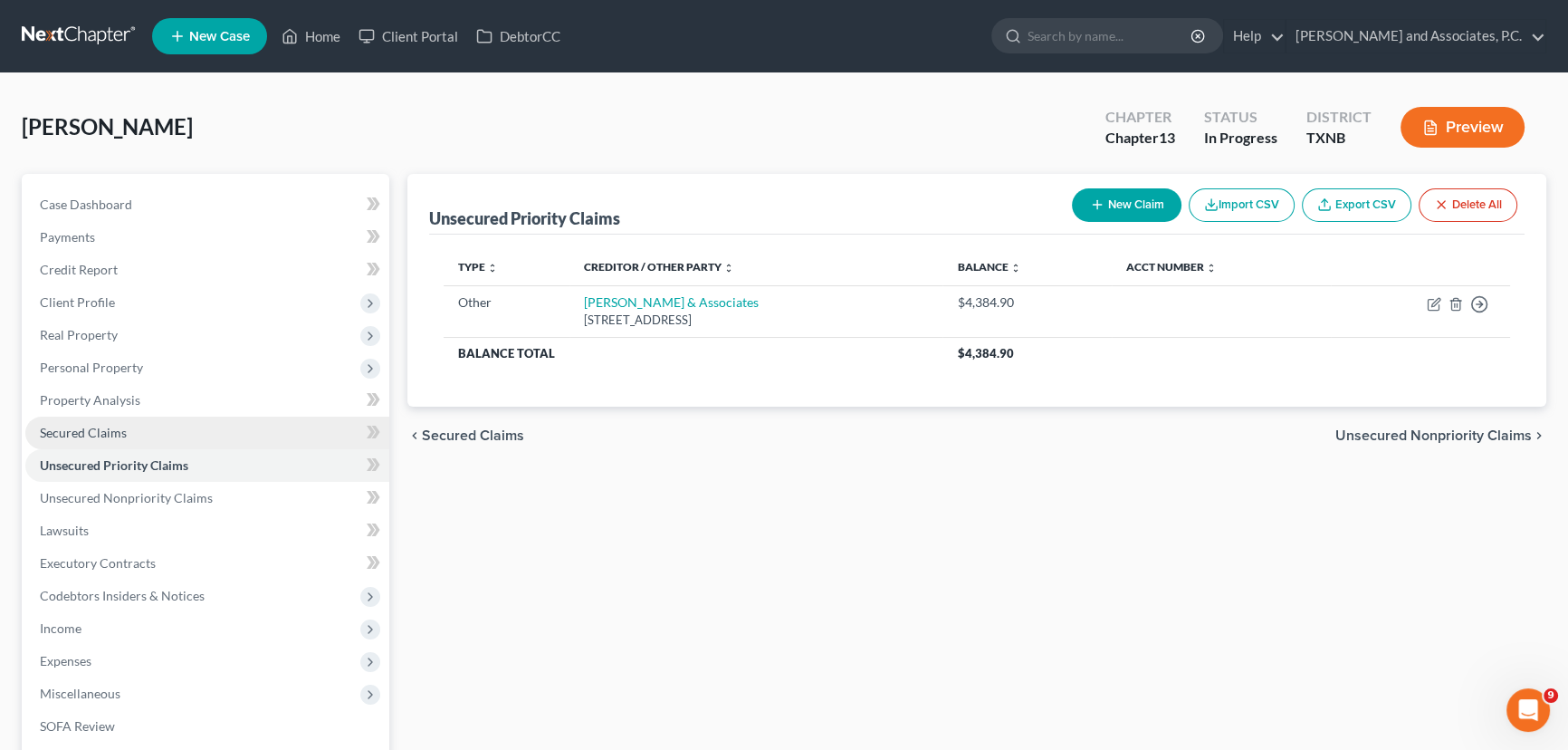
click at [172, 438] on link "Secured Claims" at bounding box center [208, 432] width 364 height 32
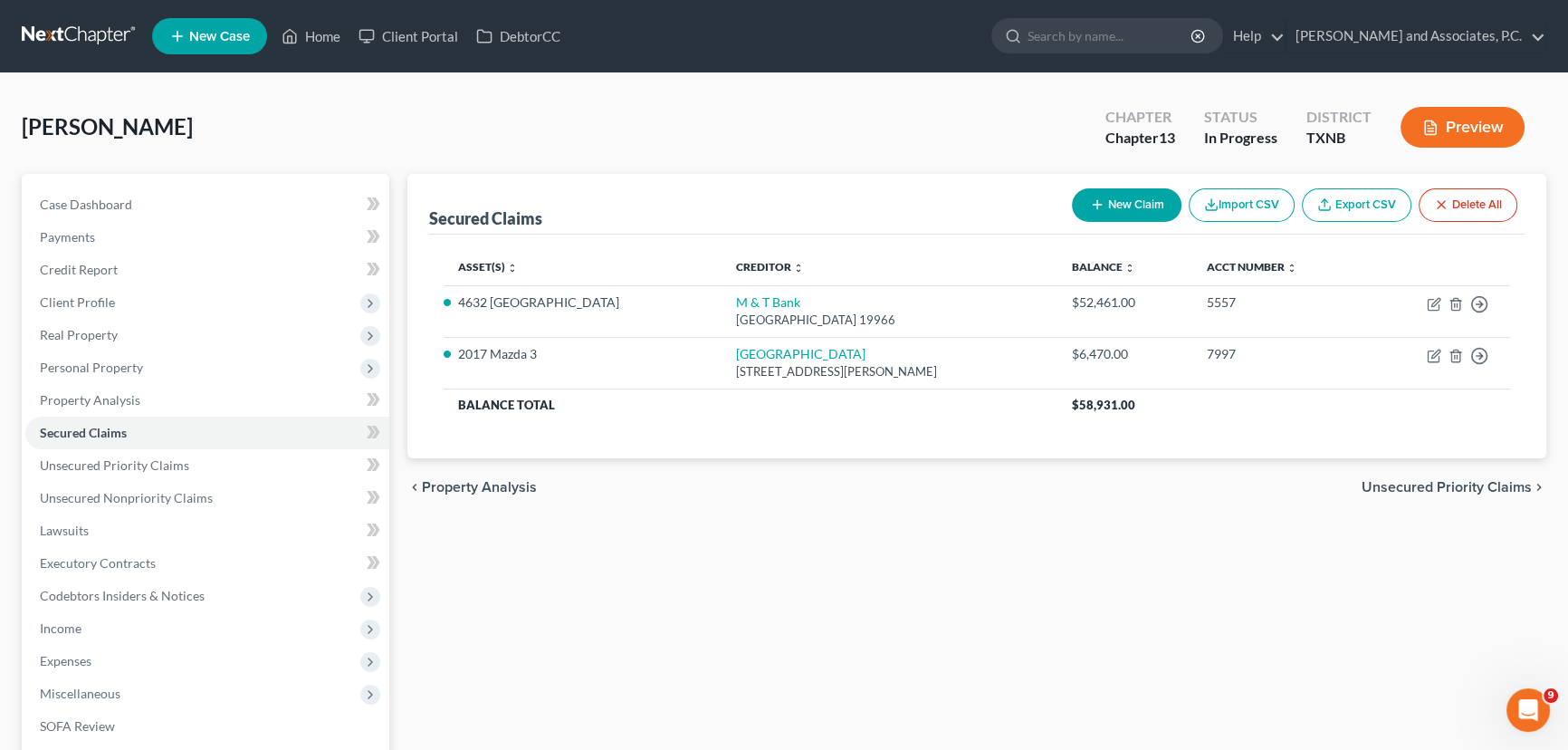
scroll to position [82, 0]
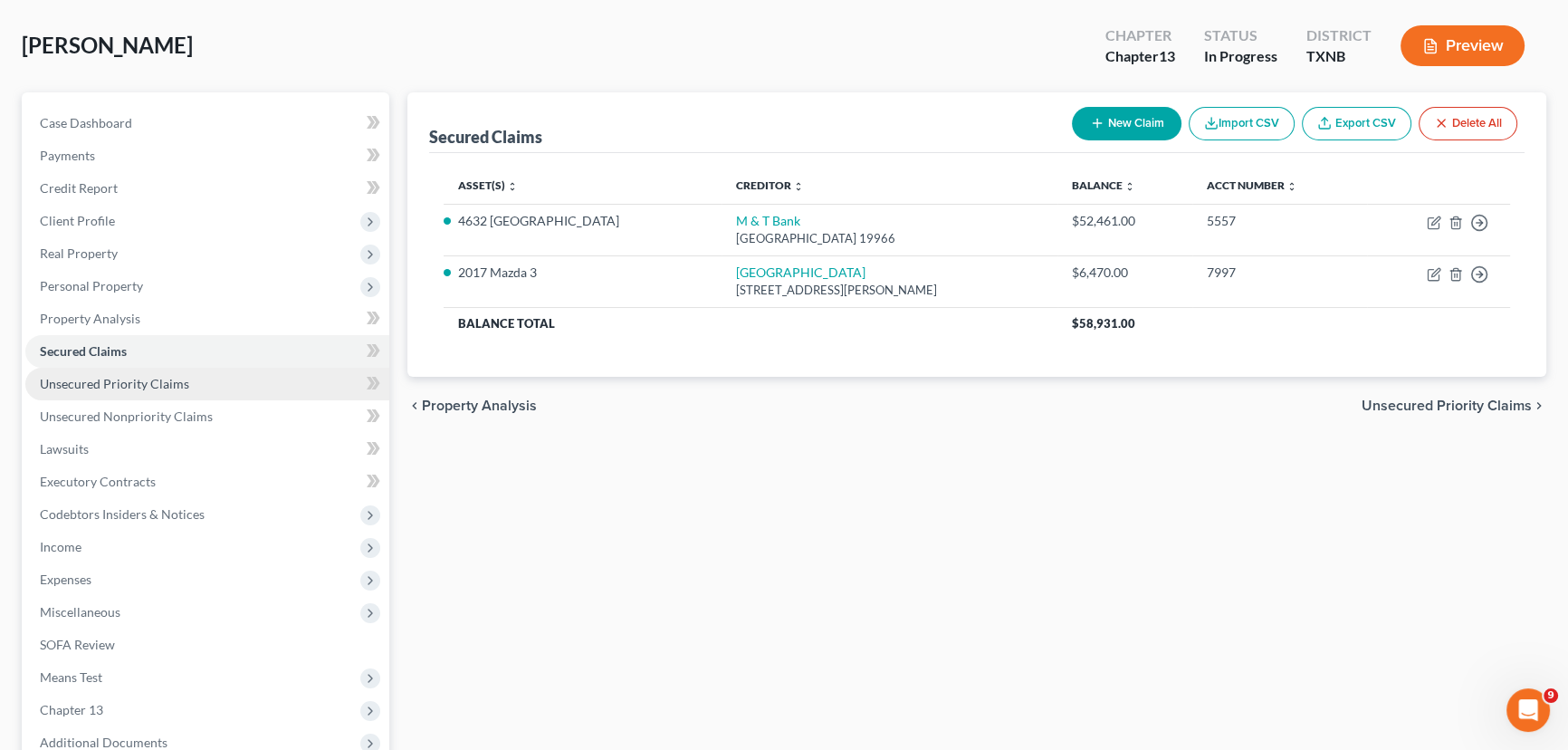
click at [113, 388] on span "Unsecured Priority Claims" at bounding box center [114, 383] width 150 height 16
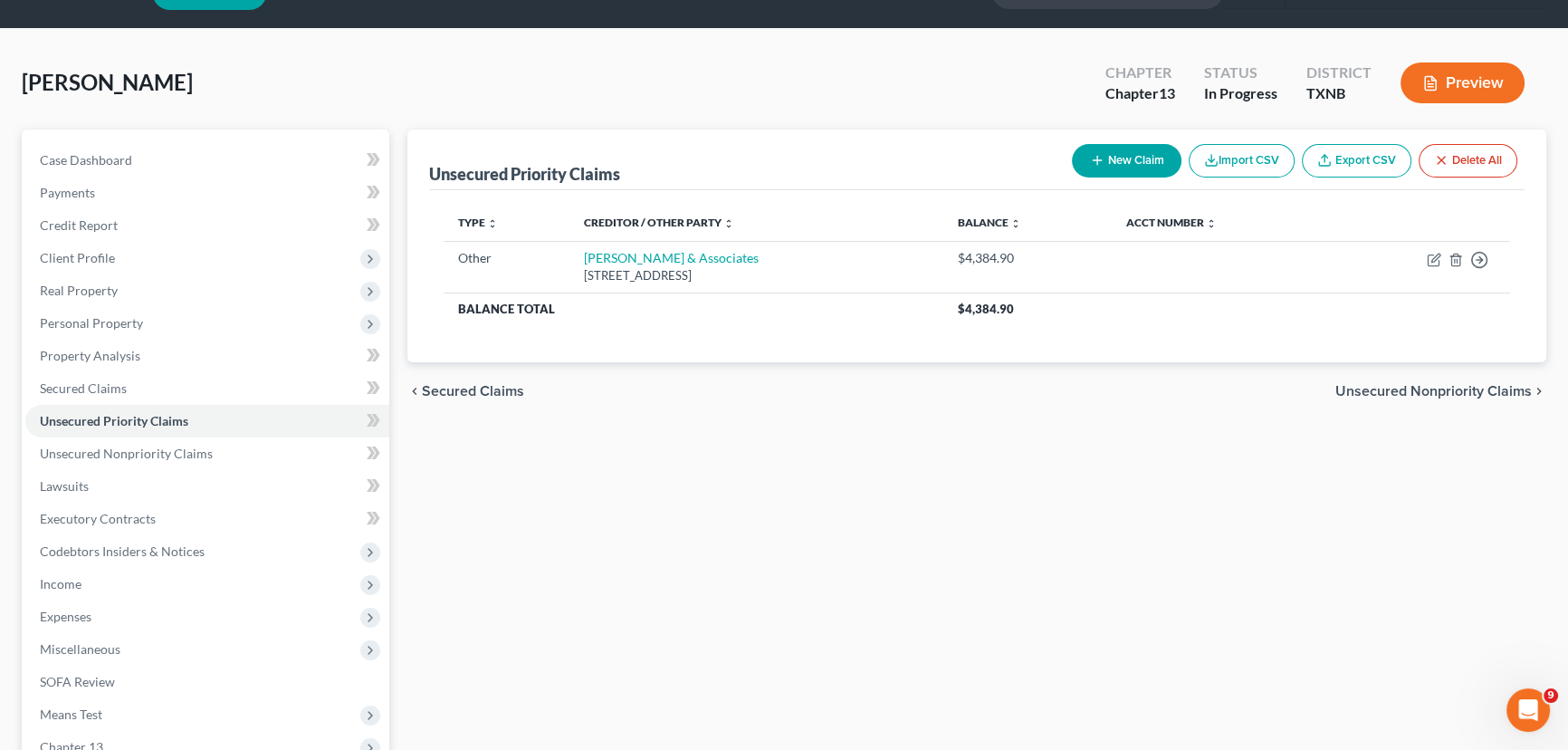
scroll to position [82, 0]
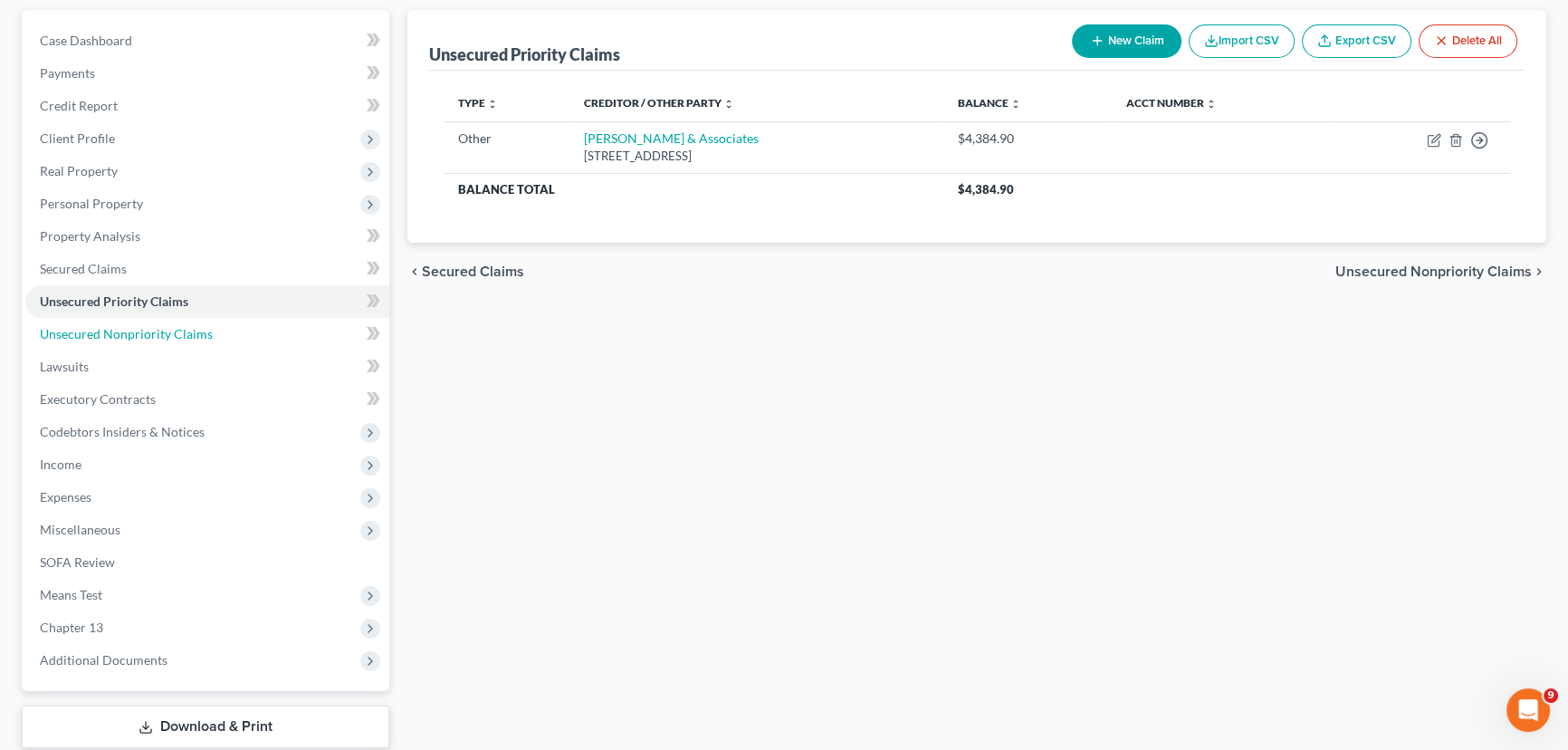
drag, startPoint x: 138, startPoint y: 326, endPoint x: 675, endPoint y: 358, distance: 538.0
click at [138, 326] on span "Unsecured Nonpriority Claims" at bounding box center [126, 334] width 173 height 16
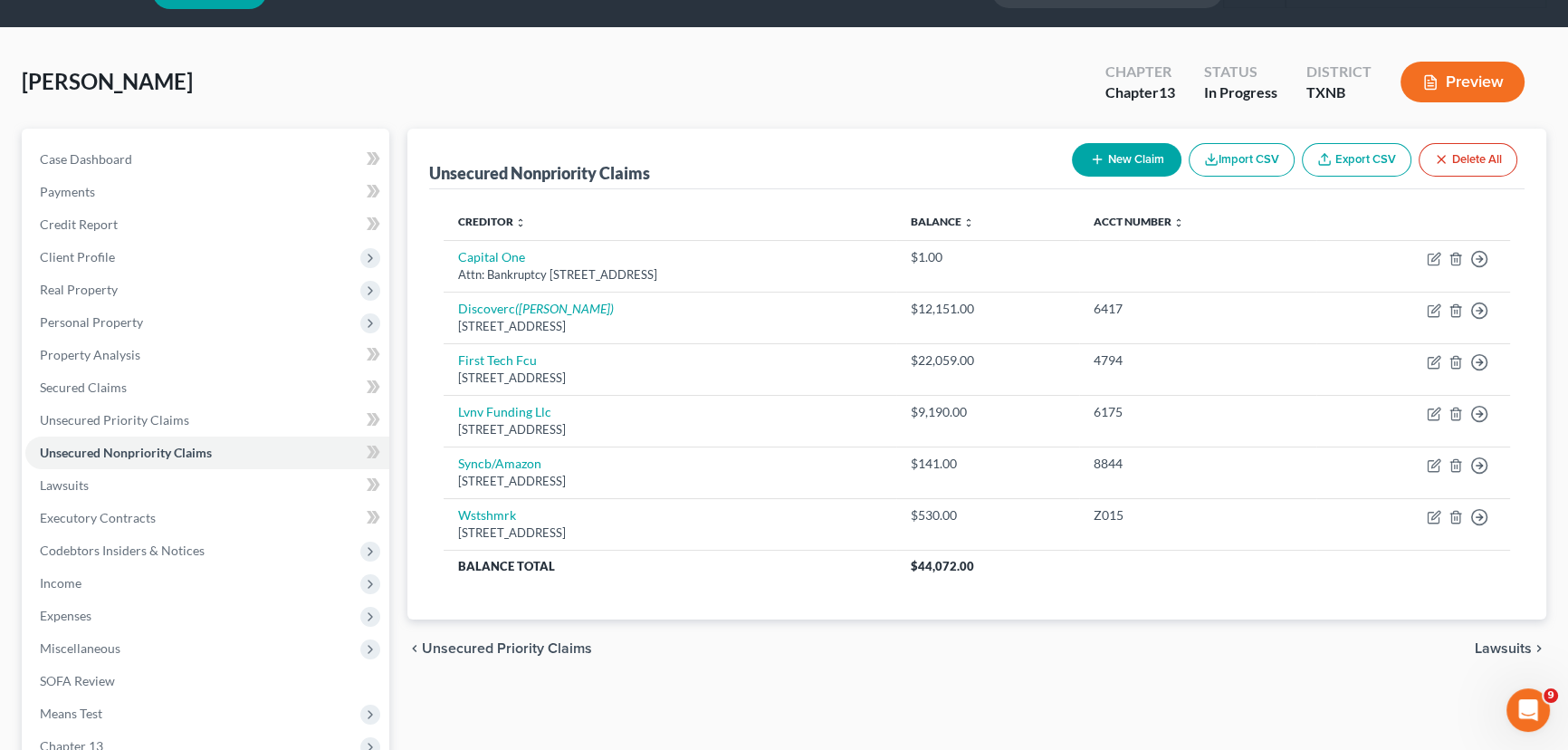
scroll to position [82, 0]
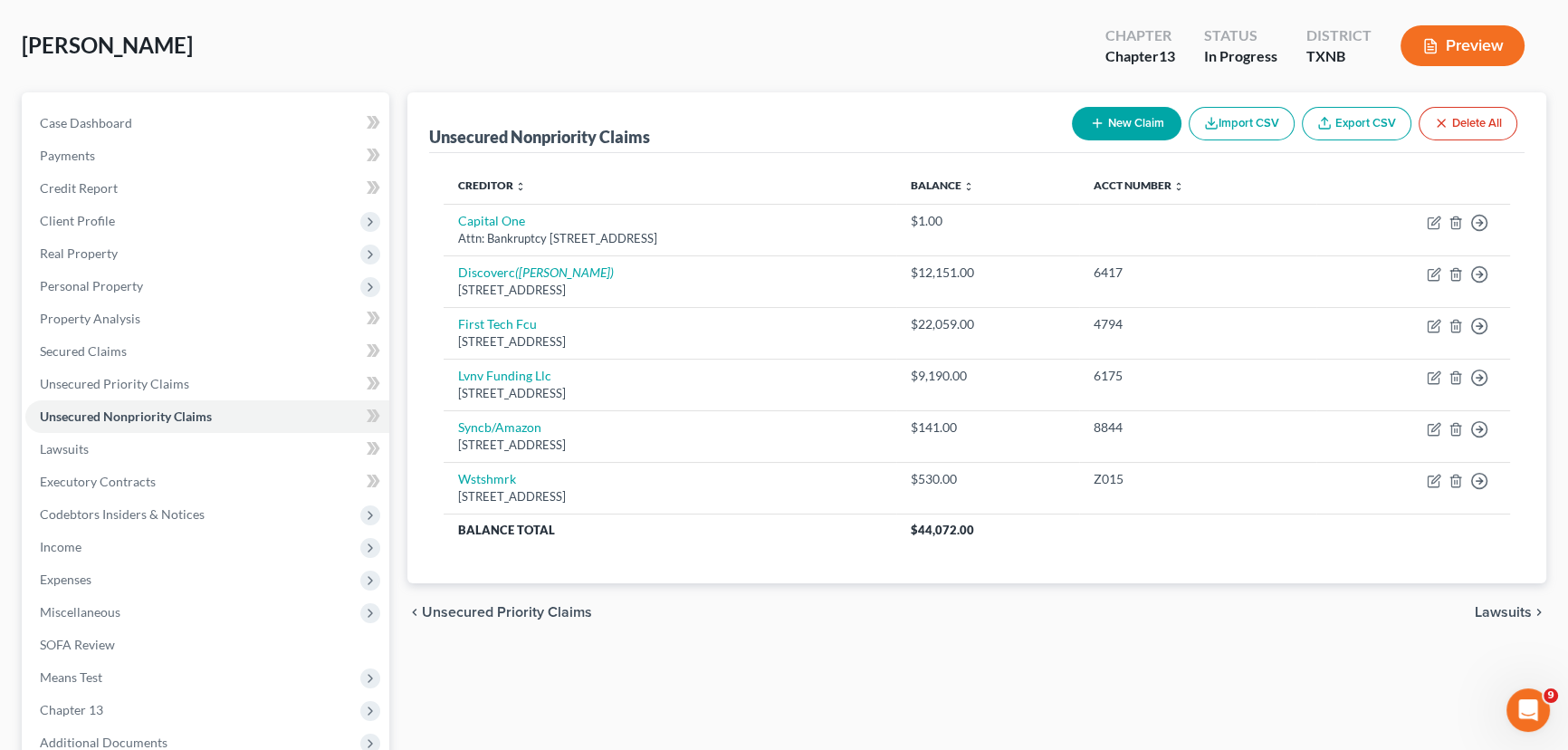
drag, startPoint x: 960, startPoint y: 606, endPoint x: 932, endPoint y: 589, distance: 32.8
click at [960, 606] on div "chevron_left Unsecured Priority Claims Lawsuits chevron_right" at bounding box center [976, 612] width 1139 height 58
click at [169, 182] on link "Credit Report" at bounding box center [208, 188] width 364 height 32
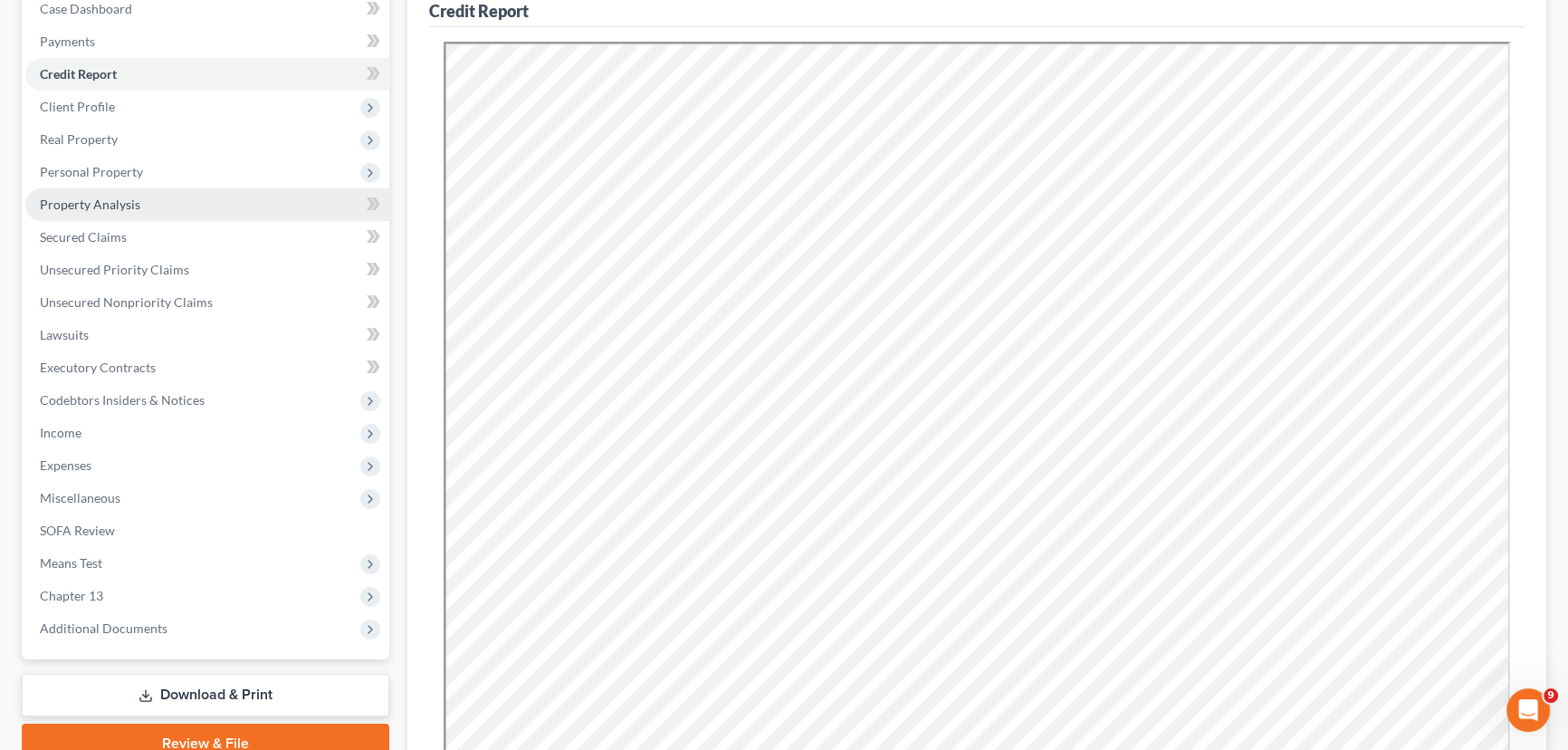
scroll to position [164, 0]
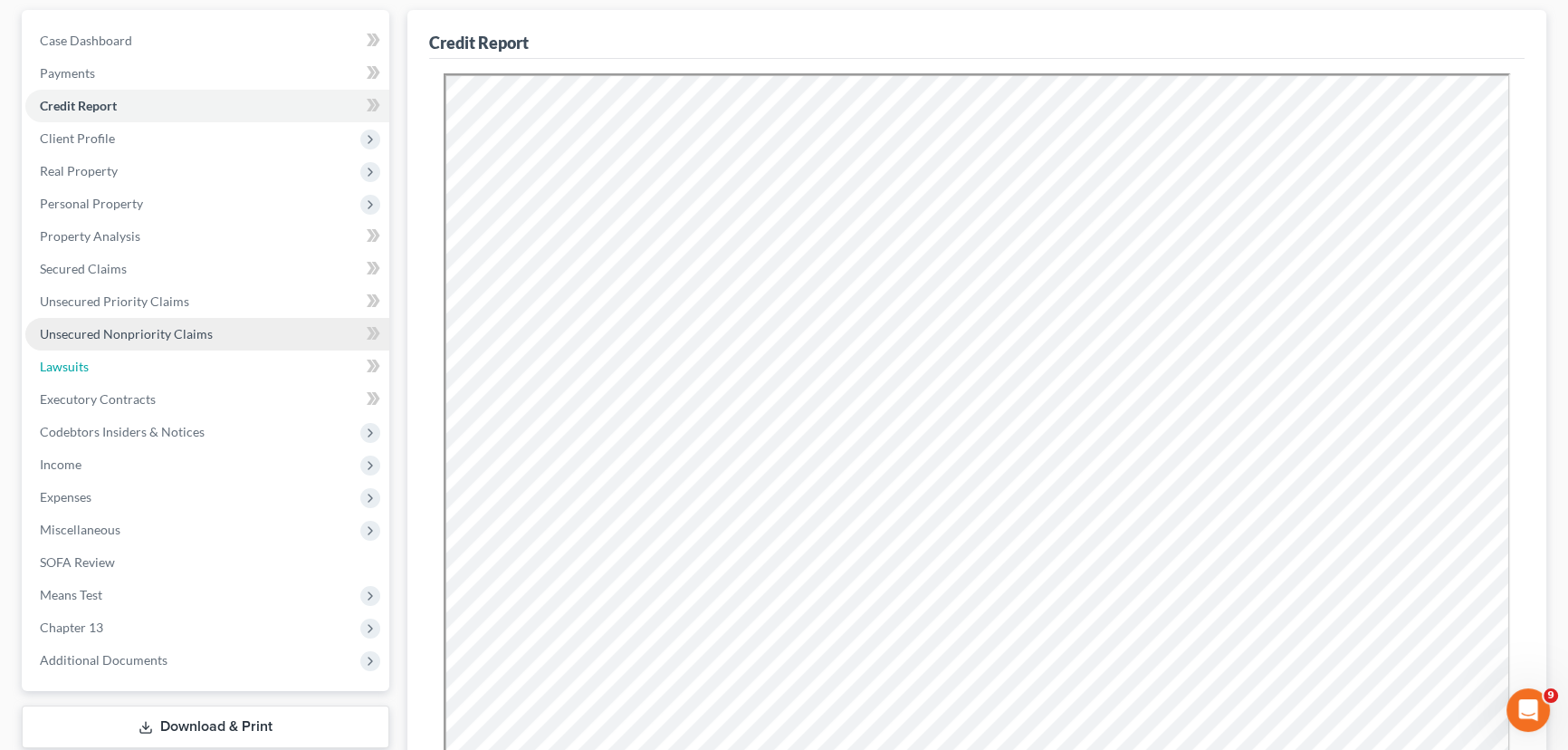
drag, startPoint x: 61, startPoint y: 351, endPoint x: 53, endPoint y: 323, distance: 29.1
click at [61, 351] on link "Lawsuits" at bounding box center [208, 366] width 364 height 32
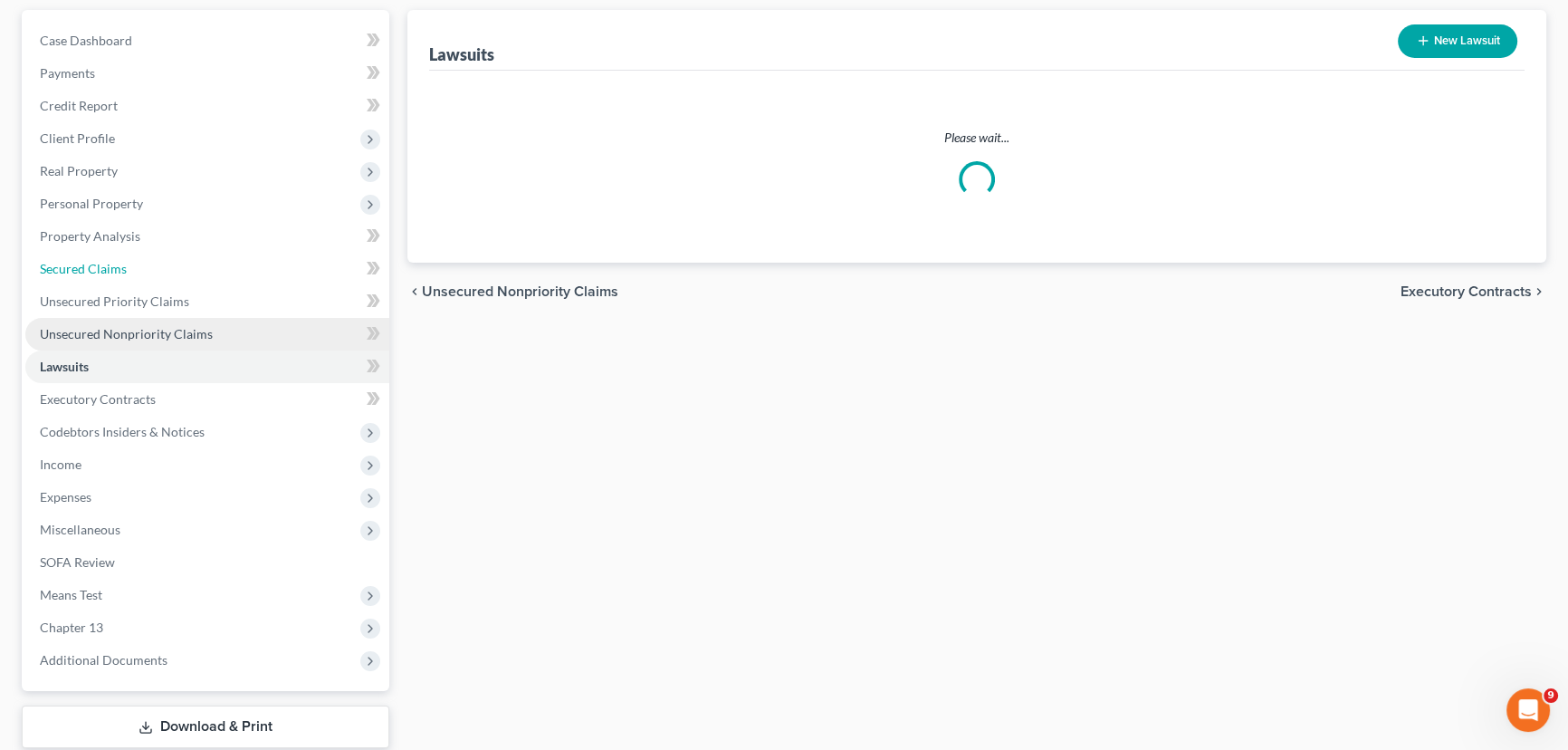
scroll to position [16, 0]
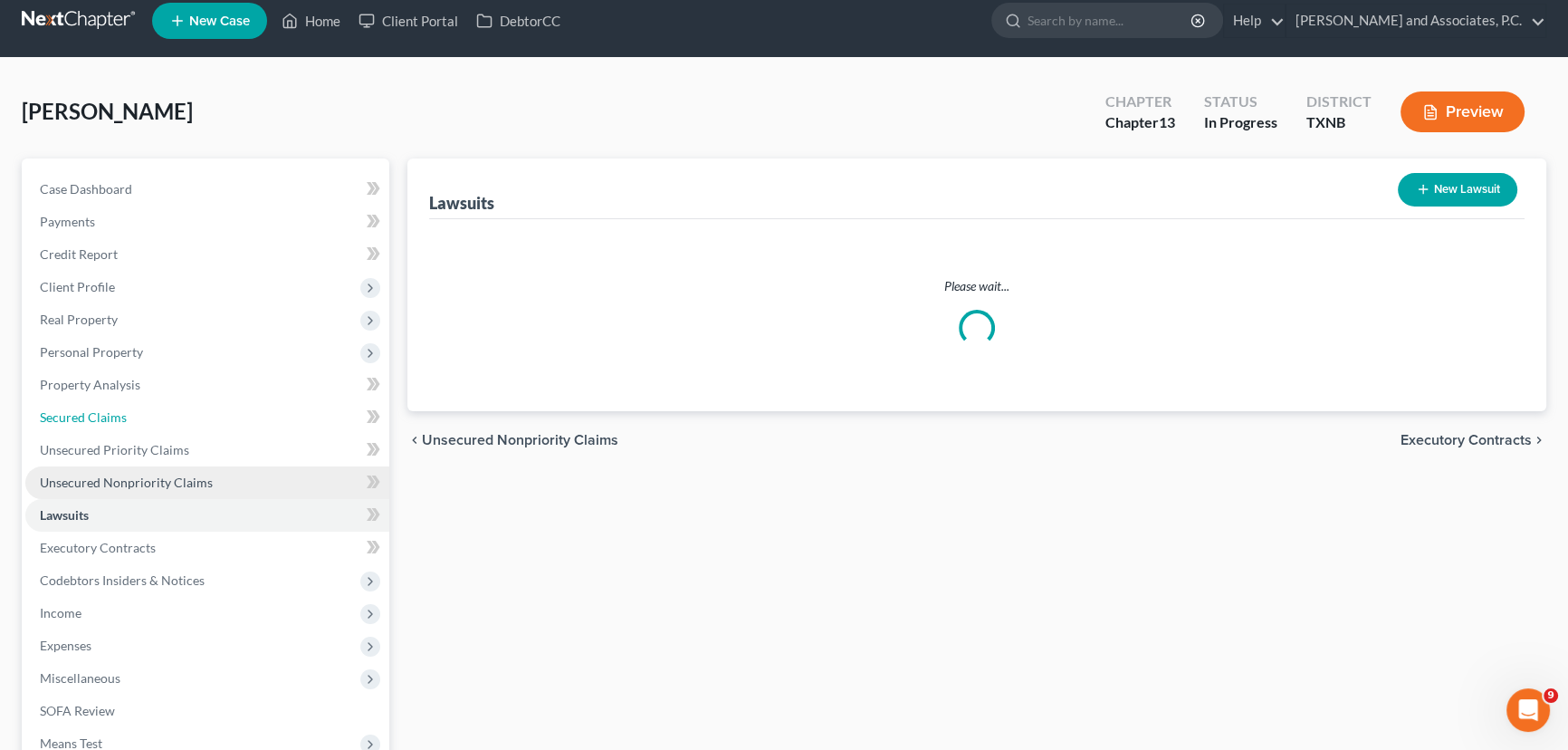
click at [53, 323] on ul "Case Dashboard Payments Invoices Payments Payments Credit Report Client Profile" at bounding box center [208, 499] width 364 height 653
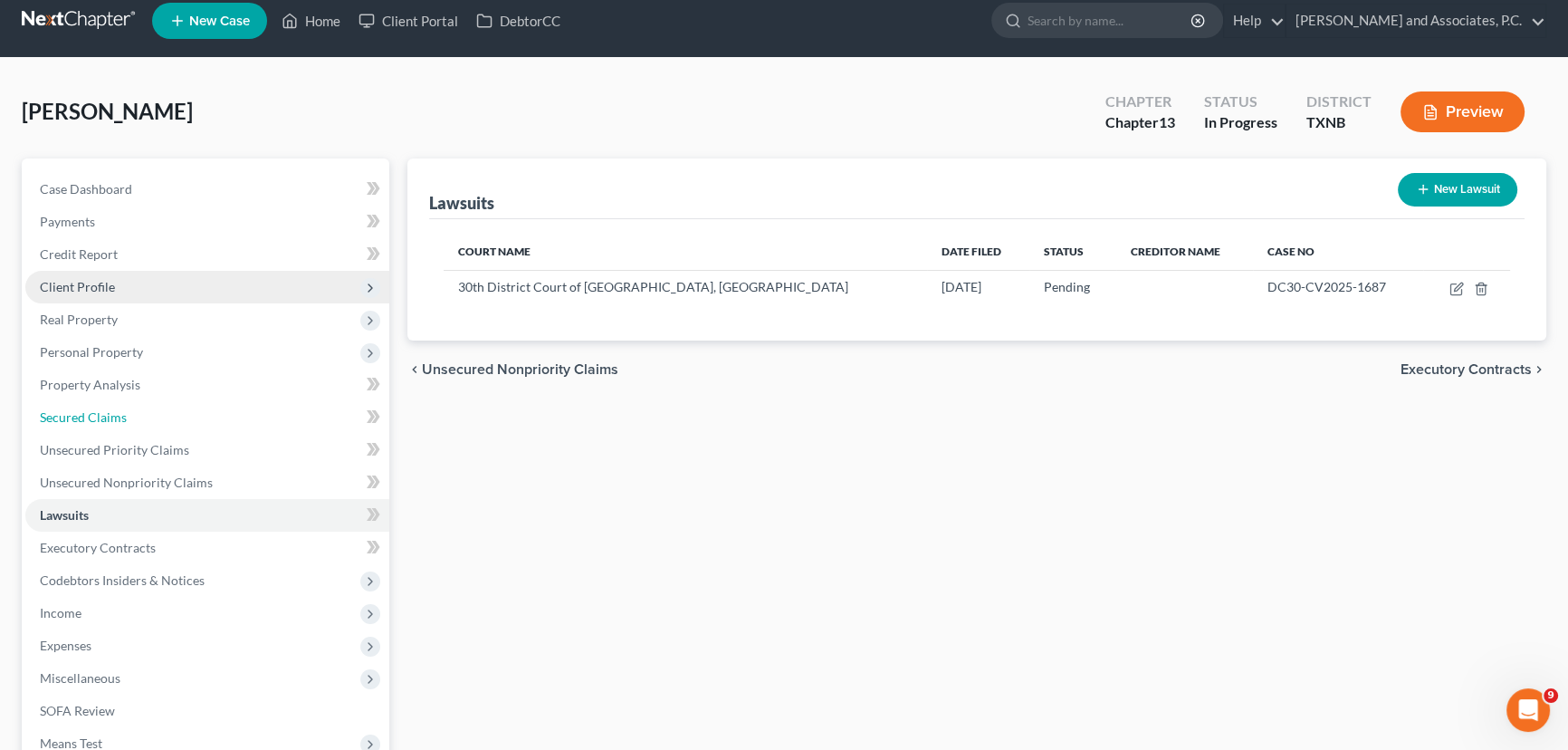
scroll to position [0, 0]
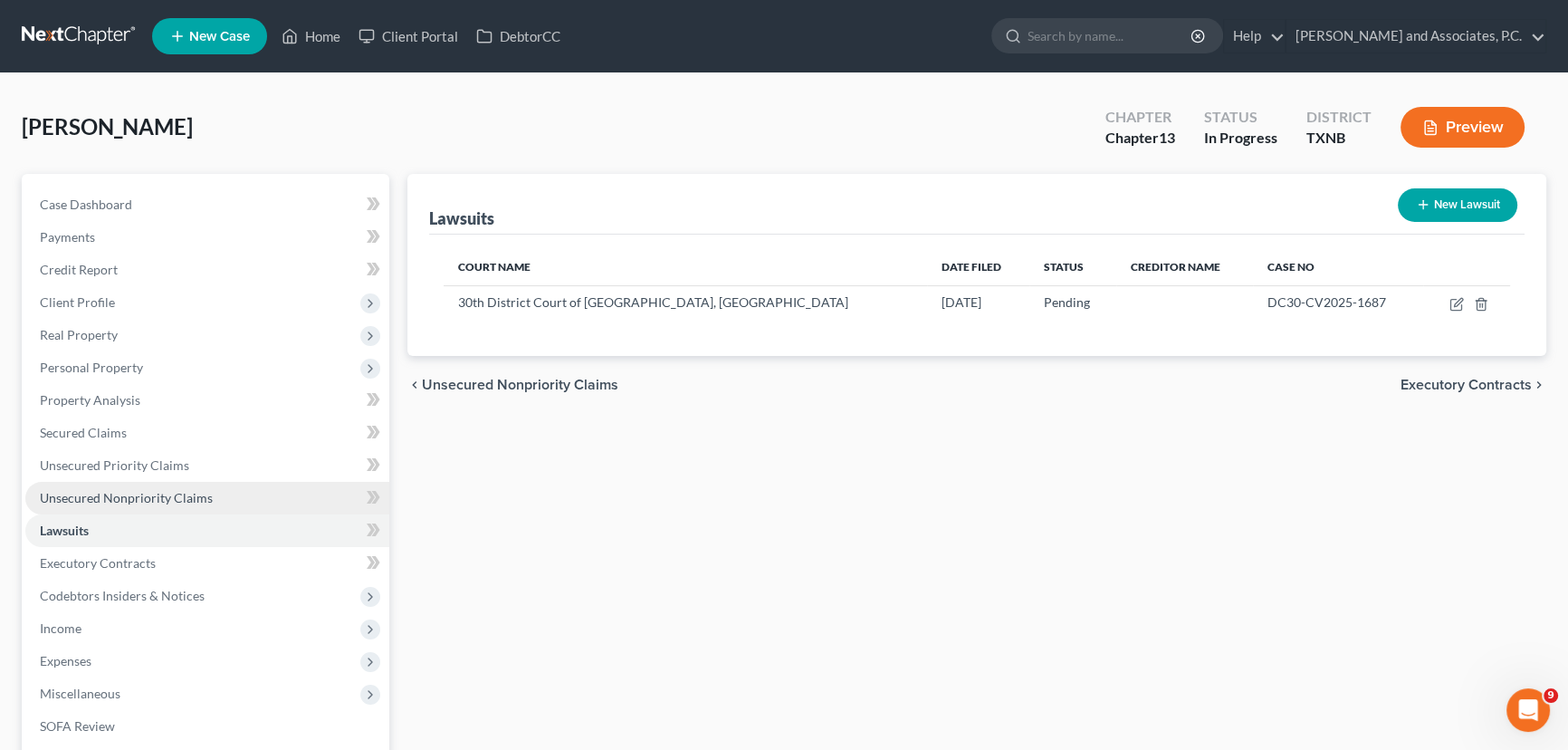
click at [141, 515] on link "Lawsuits" at bounding box center [208, 530] width 364 height 32
click at [149, 499] on span "Unsecured Nonpriority Claims" at bounding box center [126, 497] width 173 height 16
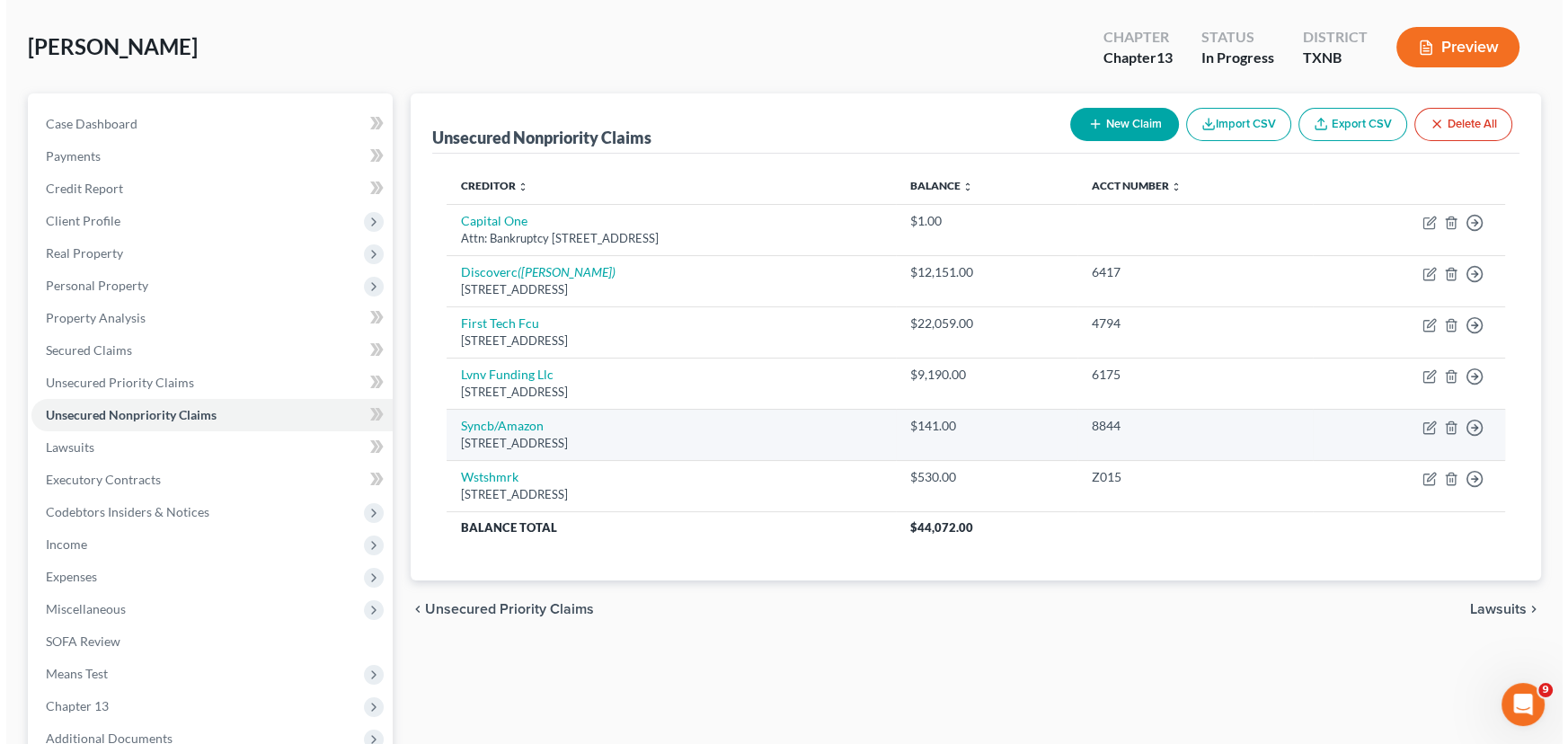
scroll to position [81, 0]
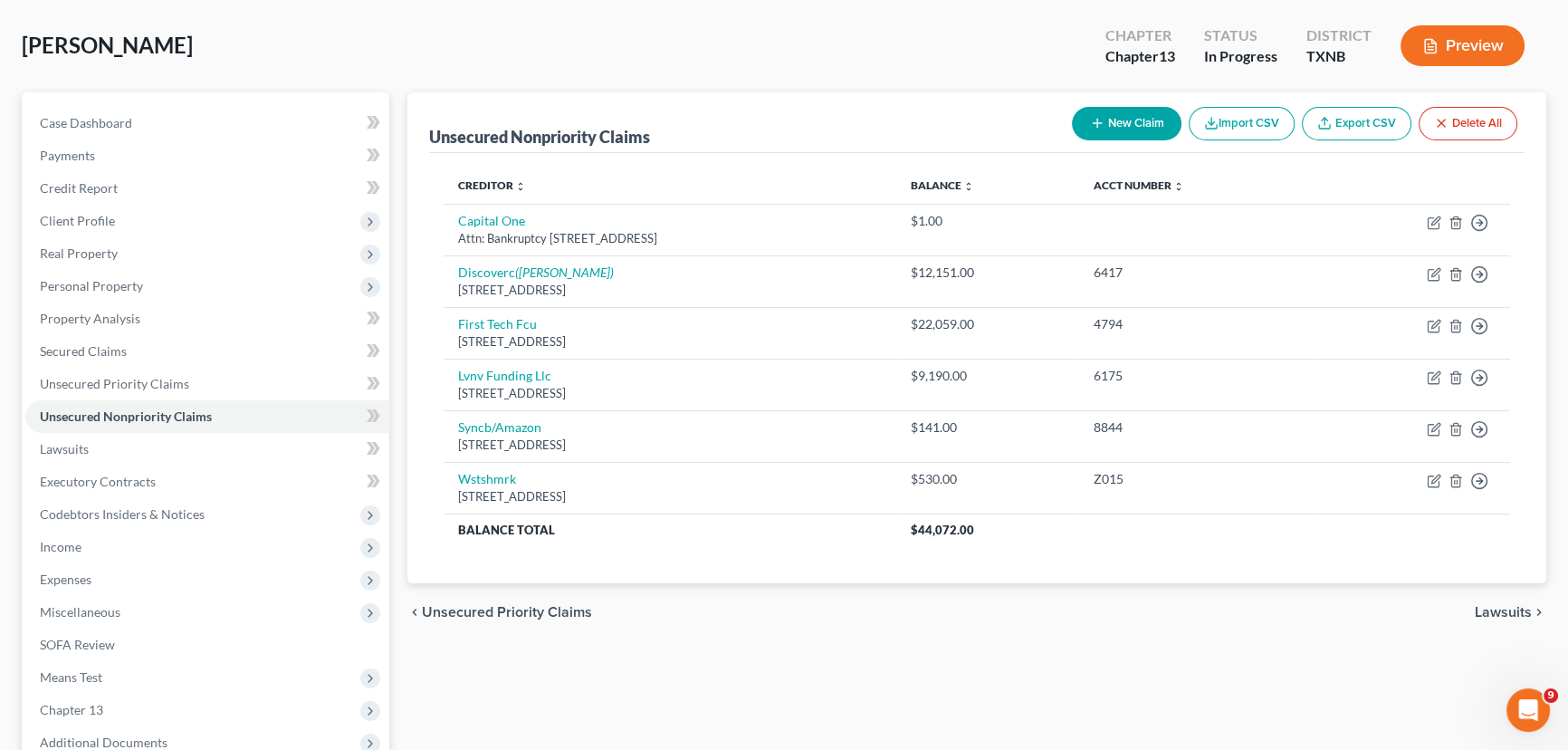
click at [1131, 127] on button "New Claim" at bounding box center [1126, 123] width 109 height 33
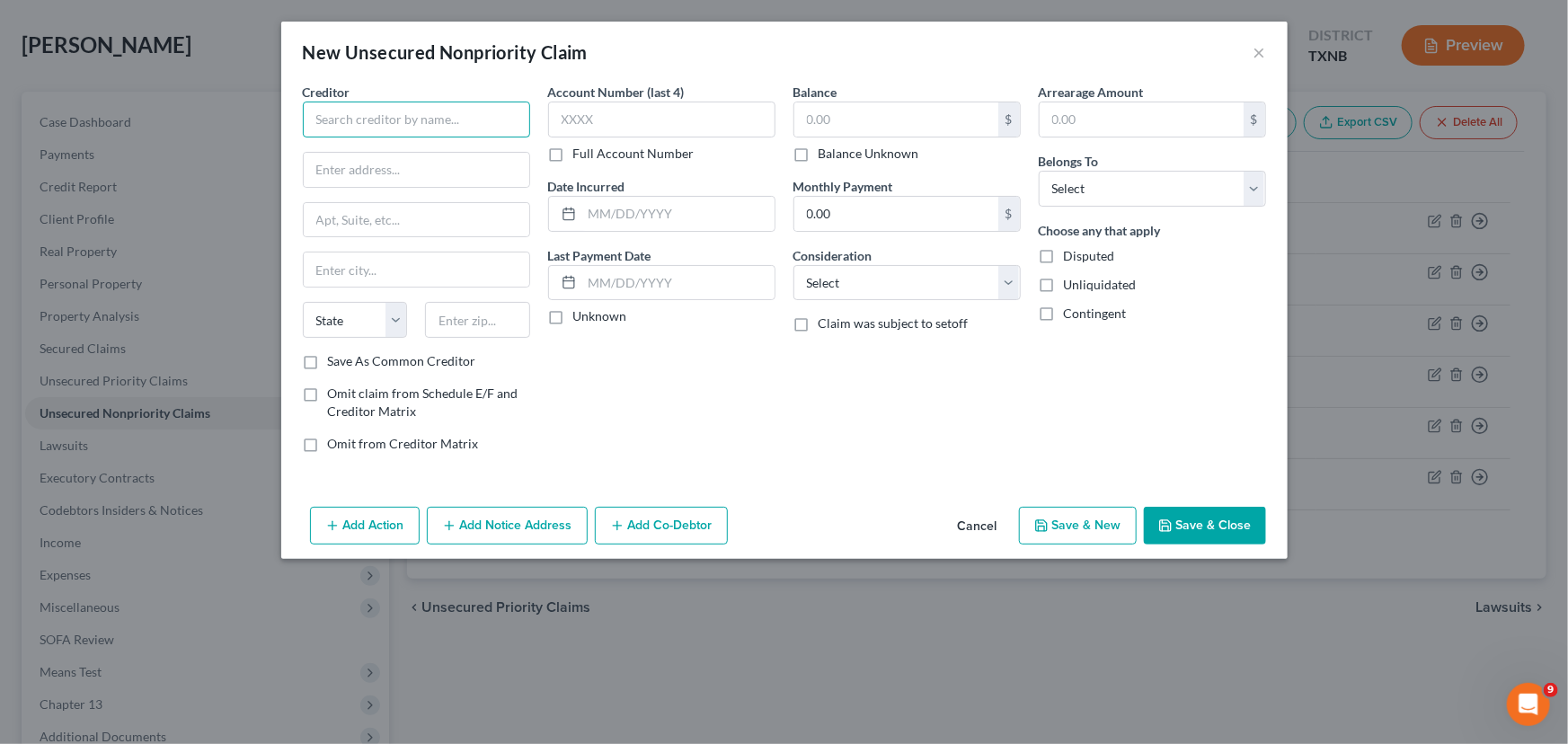
click at [429, 108] on input "text" at bounding box center [416, 119] width 227 height 36
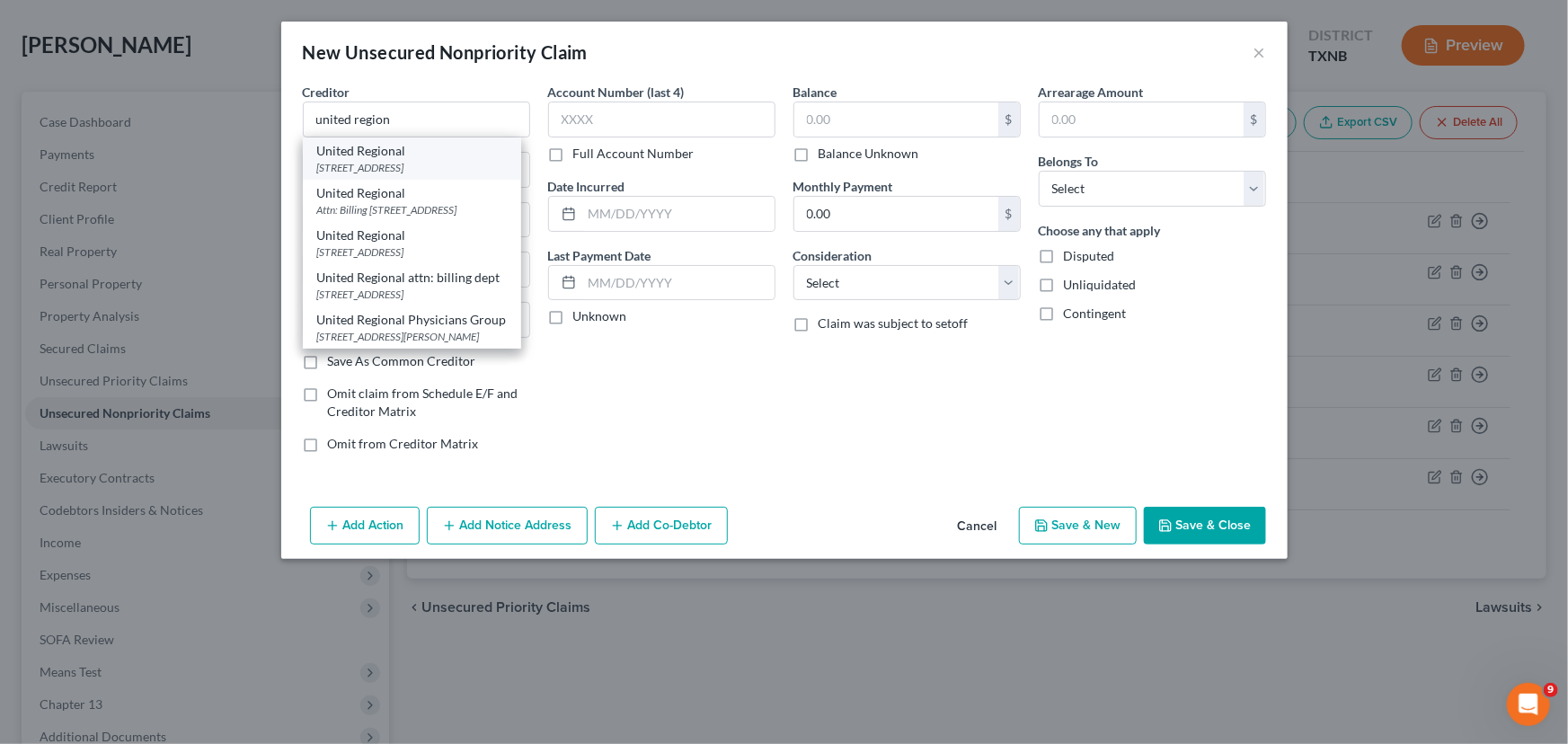
click at [373, 149] on div "United Regional" at bounding box center [412, 151] width 190 height 18
type input "United Regional"
type input "[STREET_ADDRESS]"
type input "[GEOGRAPHIC_DATA]"
select select "45"
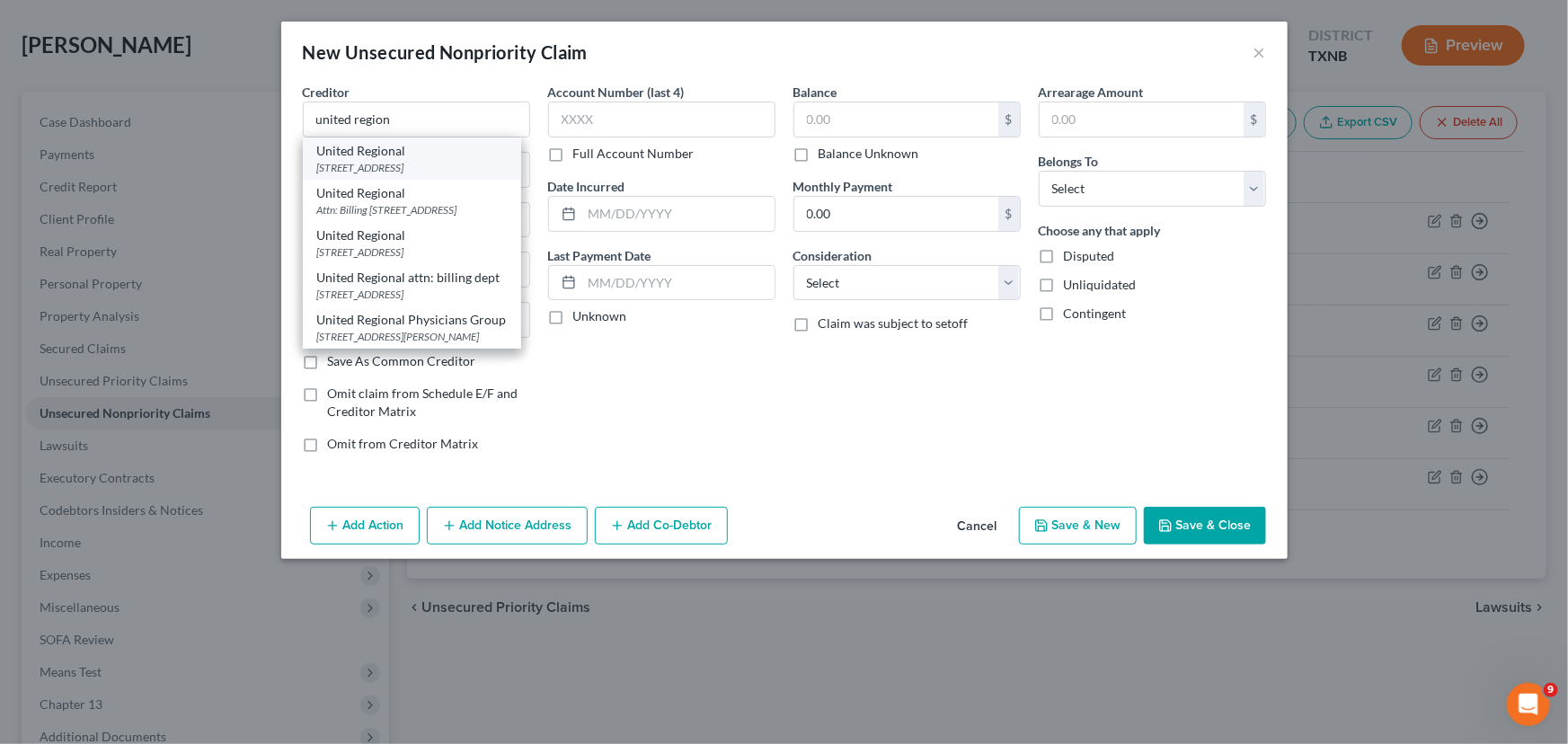
type input "76301"
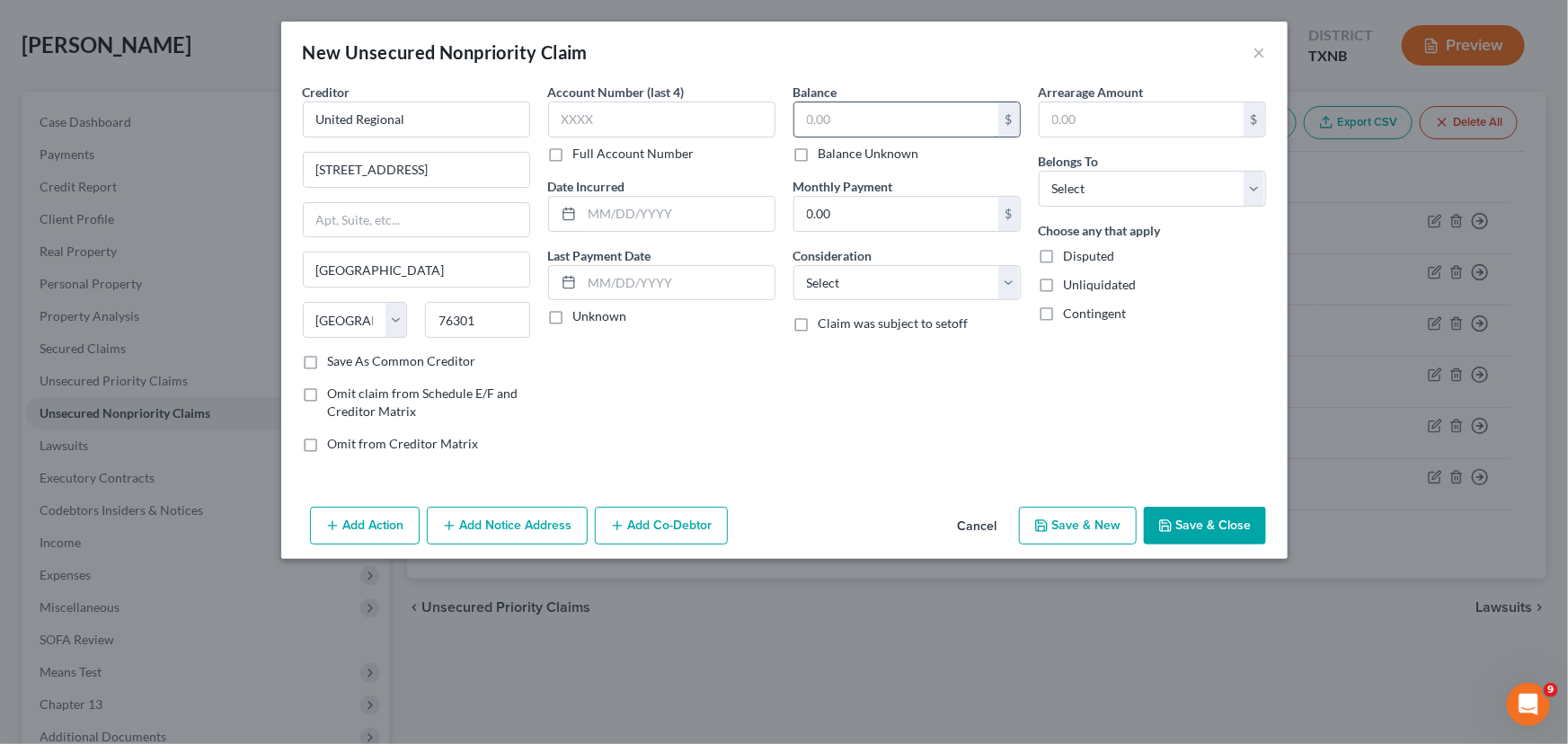
click at [834, 120] on input "text" at bounding box center [896, 119] width 204 height 34
type input "1.00"
click at [1140, 191] on select "Select Debtor 1 Only Debtor 2 Only Debtor 1 And Debtor 2 Only At Least One Of T…" at bounding box center [1151, 188] width 227 height 36
select select "0"
click at [1038, 170] on select "Select Debtor 1 Only Debtor 2 Only Debtor 1 And Debtor 2 Only At Least One Of T…" at bounding box center [1151, 188] width 227 height 36
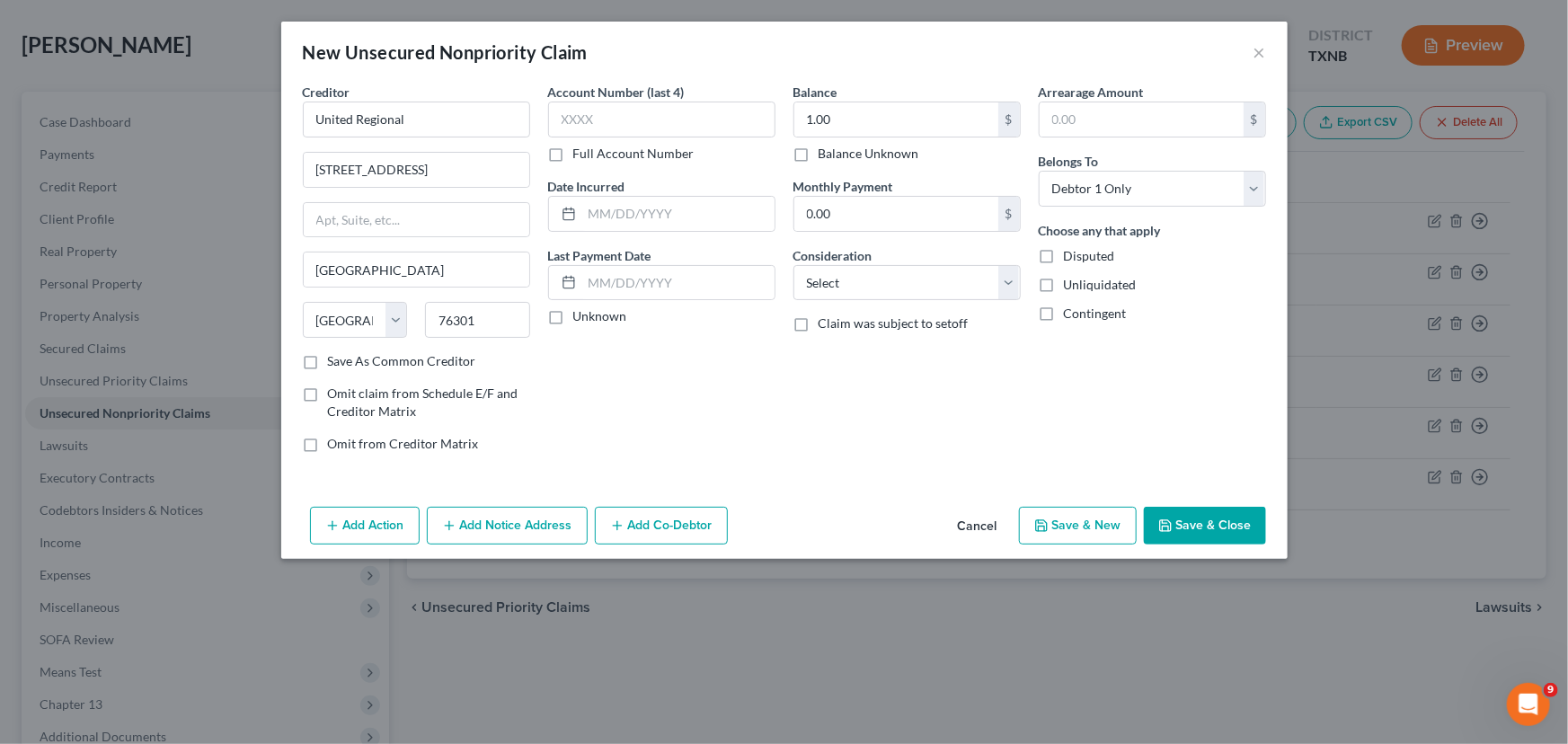
click at [1212, 513] on button "Save & Close" at bounding box center [1204, 525] width 122 height 37
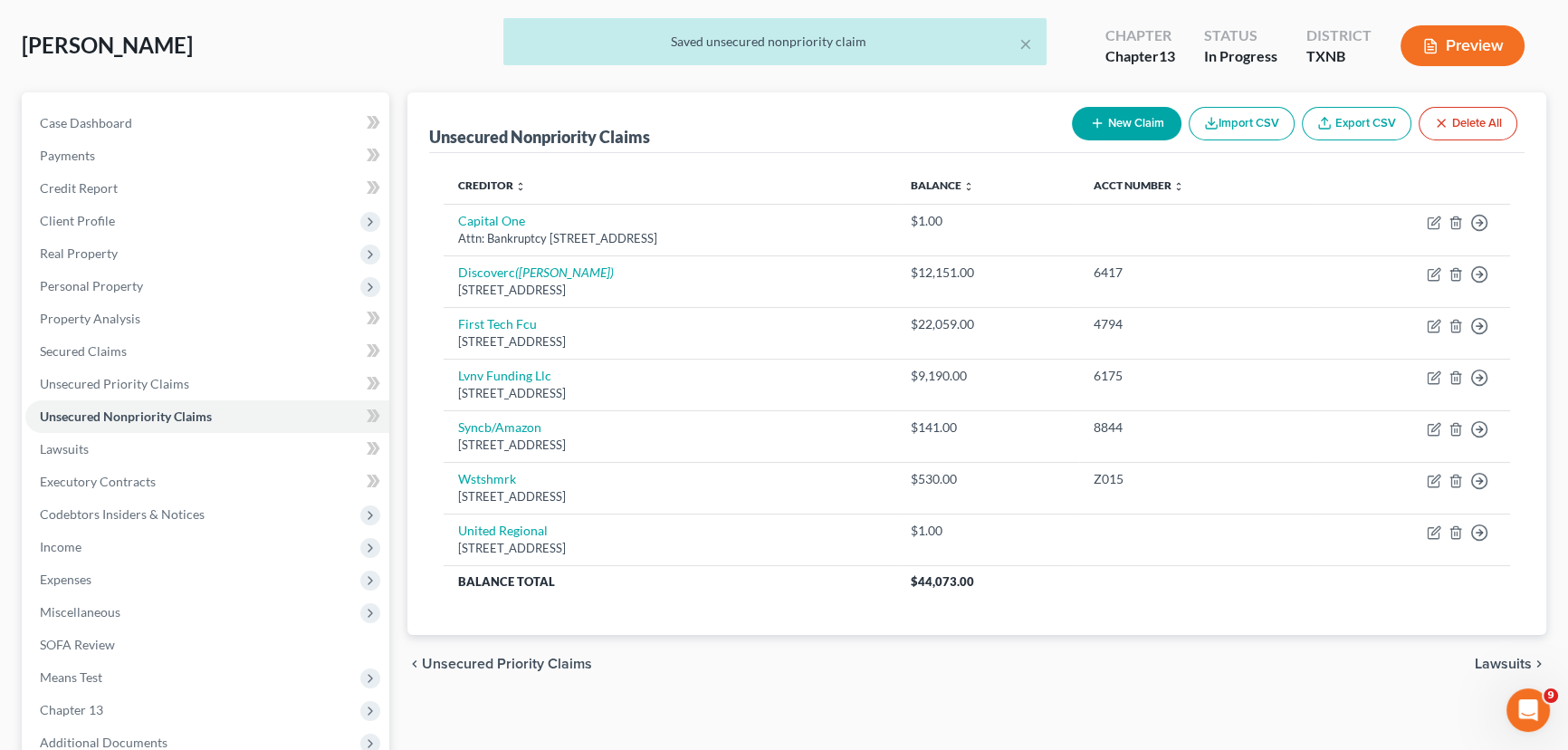
click at [1125, 118] on button "New Claim" at bounding box center [1126, 123] width 109 height 33
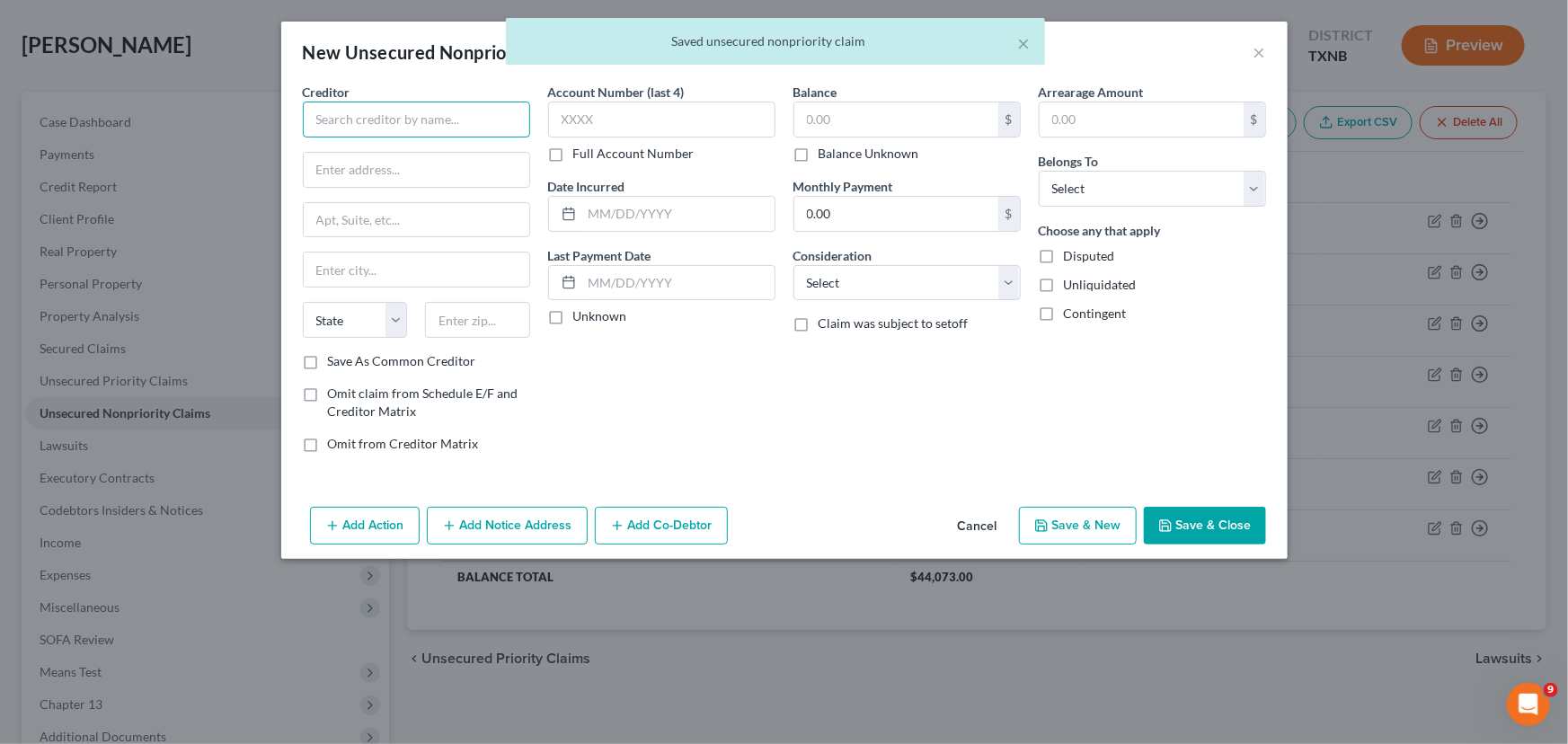
click at [388, 111] on input "text" at bounding box center [416, 119] width 227 height 36
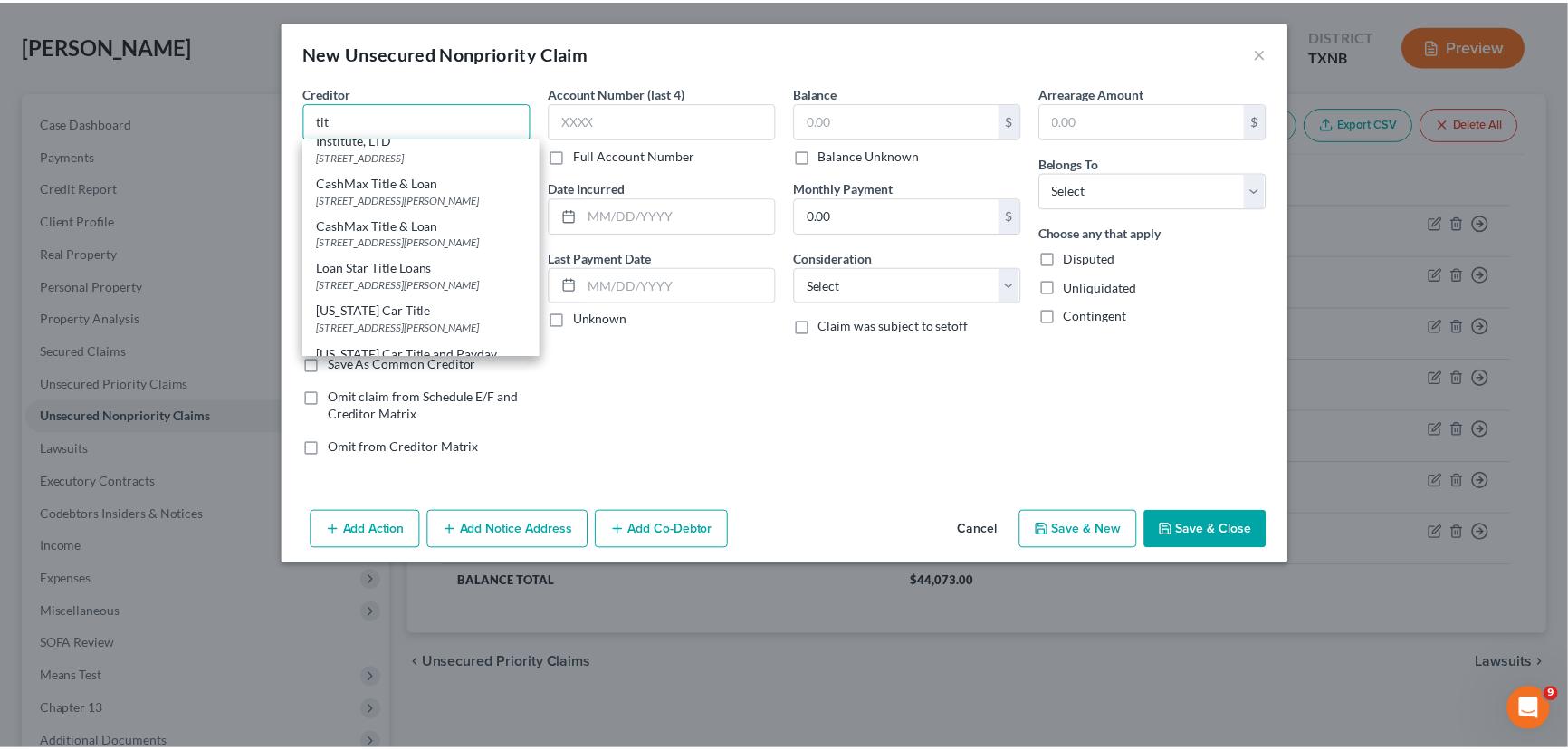
scroll to position [0, 0]
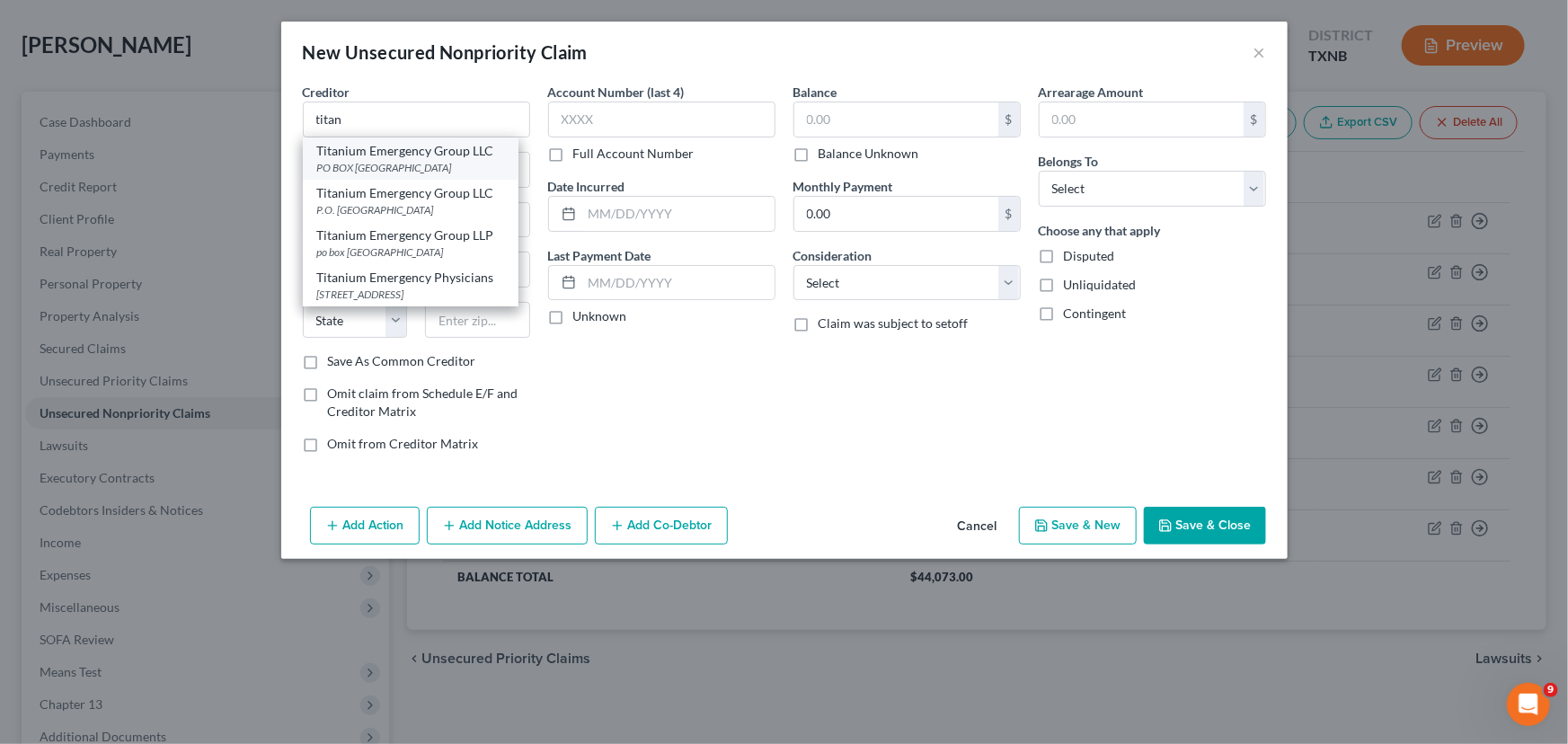
drag, startPoint x: 368, startPoint y: 154, endPoint x: 806, endPoint y: 110, distance: 440.2
click at [369, 154] on div "Titanium Emergency Group LLC" at bounding box center [410, 151] width 187 height 18
type input "Titanium Emergency Group LLC"
type input "PO BOX 23419"
type input "[GEOGRAPHIC_DATA]"
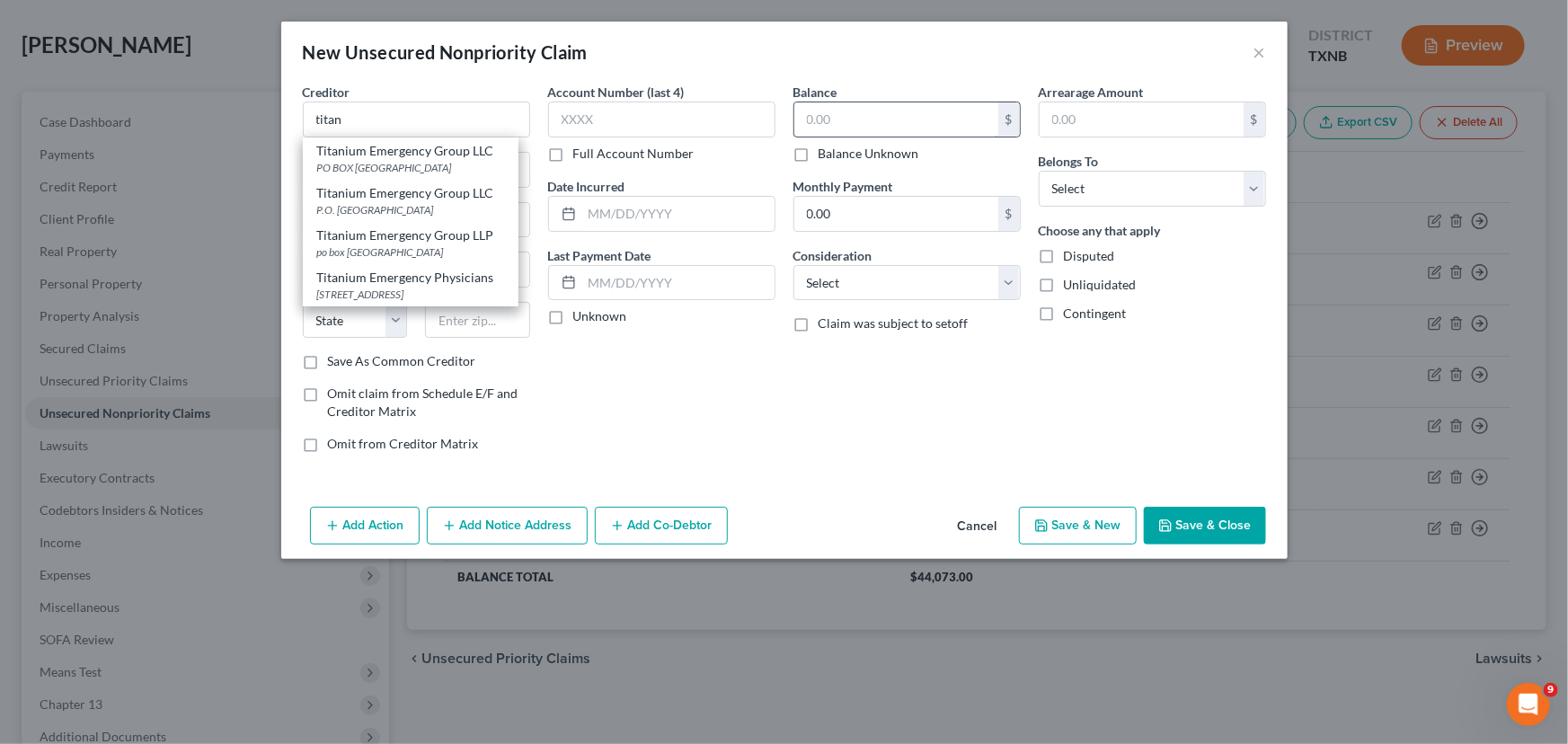
select select "9"
type input "32241"
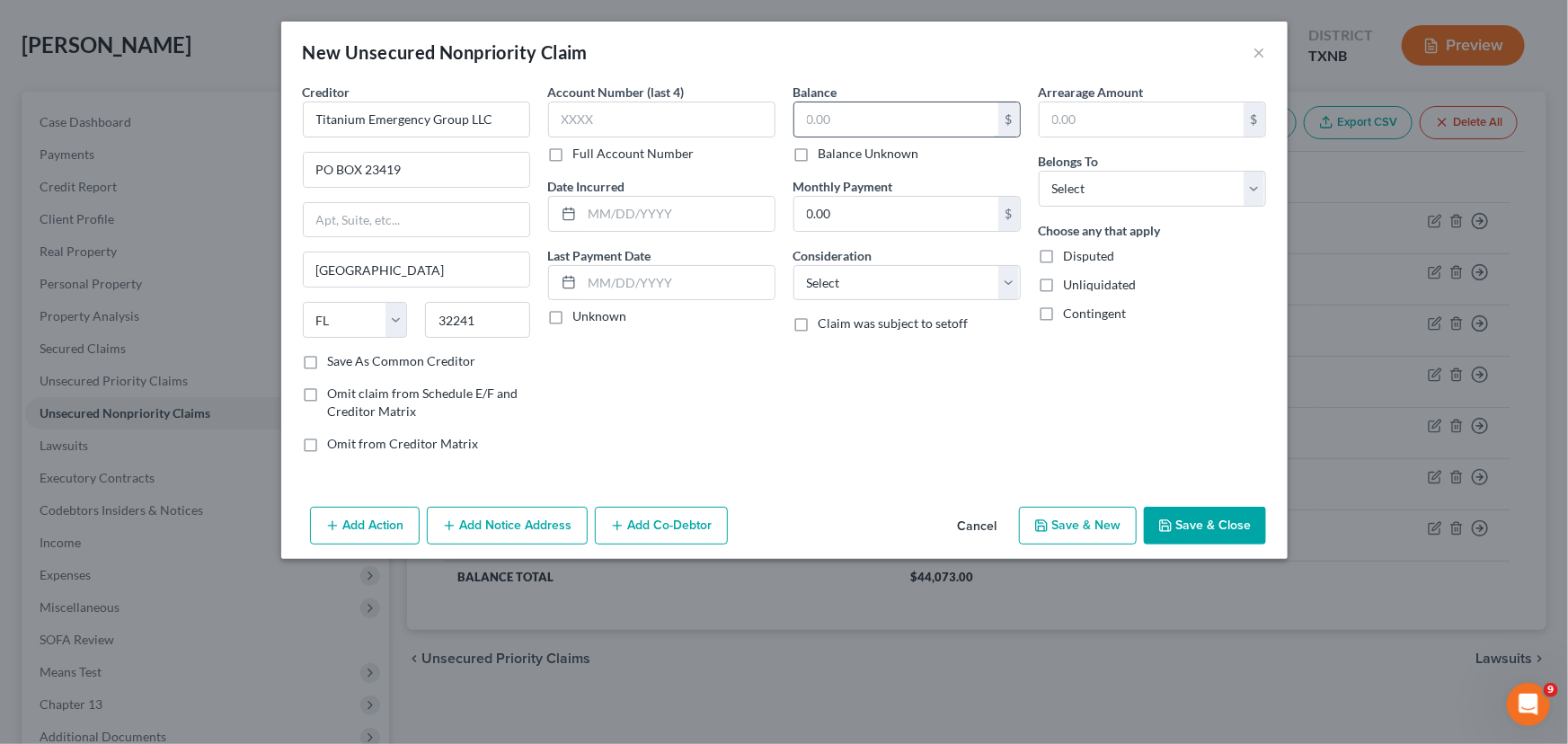
click at [829, 120] on input "text" at bounding box center [896, 119] width 204 height 34
type input "1.00"
drag, startPoint x: 1184, startPoint y: 185, endPoint x: 1171, endPoint y: 205, distance: 23.9
click at [1184, 185] on select "Select Debtor 1 Only Debtor 2 Only Debtor 1 And Debtor 2 Only At Least One Of T…" at bounding box center [1151, 188] width 227 height 36
select select "0"
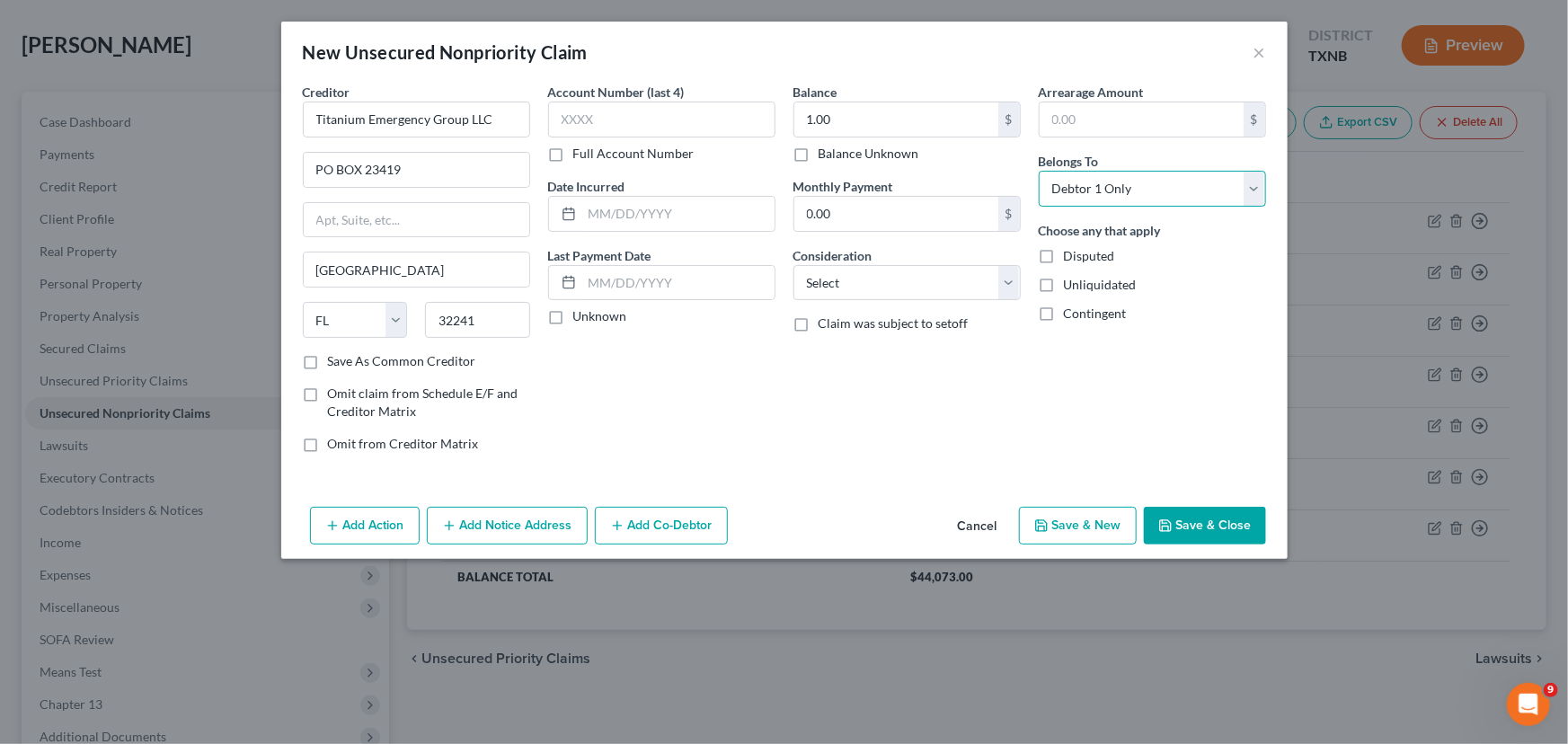
click at [1038, 170] on select "Select Debtor 1 Only Debtor 2 Only Debtor 1 And Debtor 2 Only At Least One Of T…" at bounding box center [1151, 188] width 227 height 36
click at [1202, 522] on button "Save & Close" at bounding box center [1204, 525] width 122 height 37
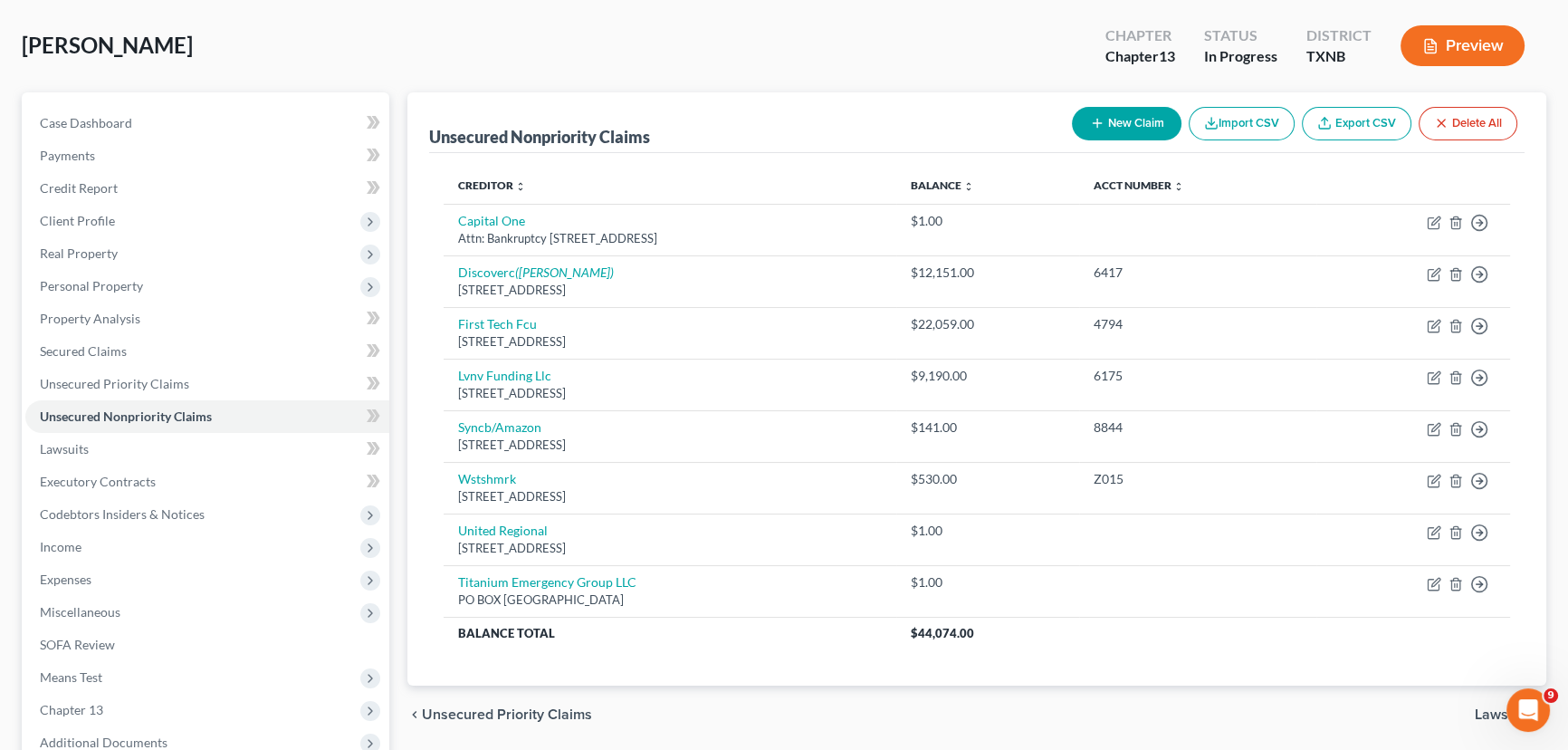
click at [1127, 117] on button "New Claim" at bounding box center [1126, 123] width 109 height 33
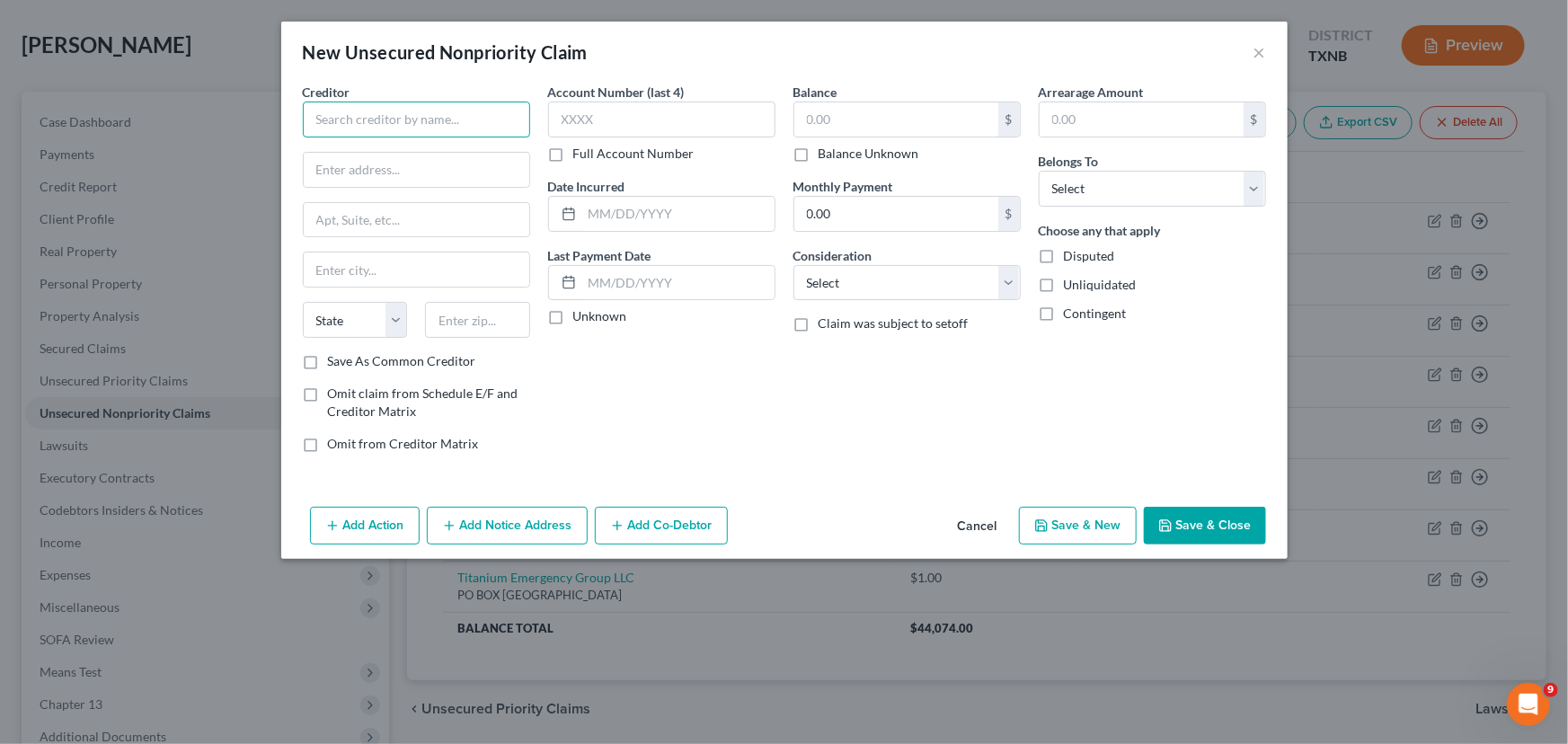
click at [356, 119] on input "text" at bounding box center [416, 119] width 227 height 36
click at [353, 122] on input "Pros" at bounding box center [416, 119] width 227 height 36
type input "Prosper Loan"
click at [387, 162] on input "text" at bounding box center [416, 170] width 225 height 34
type input "PO Box 886081"
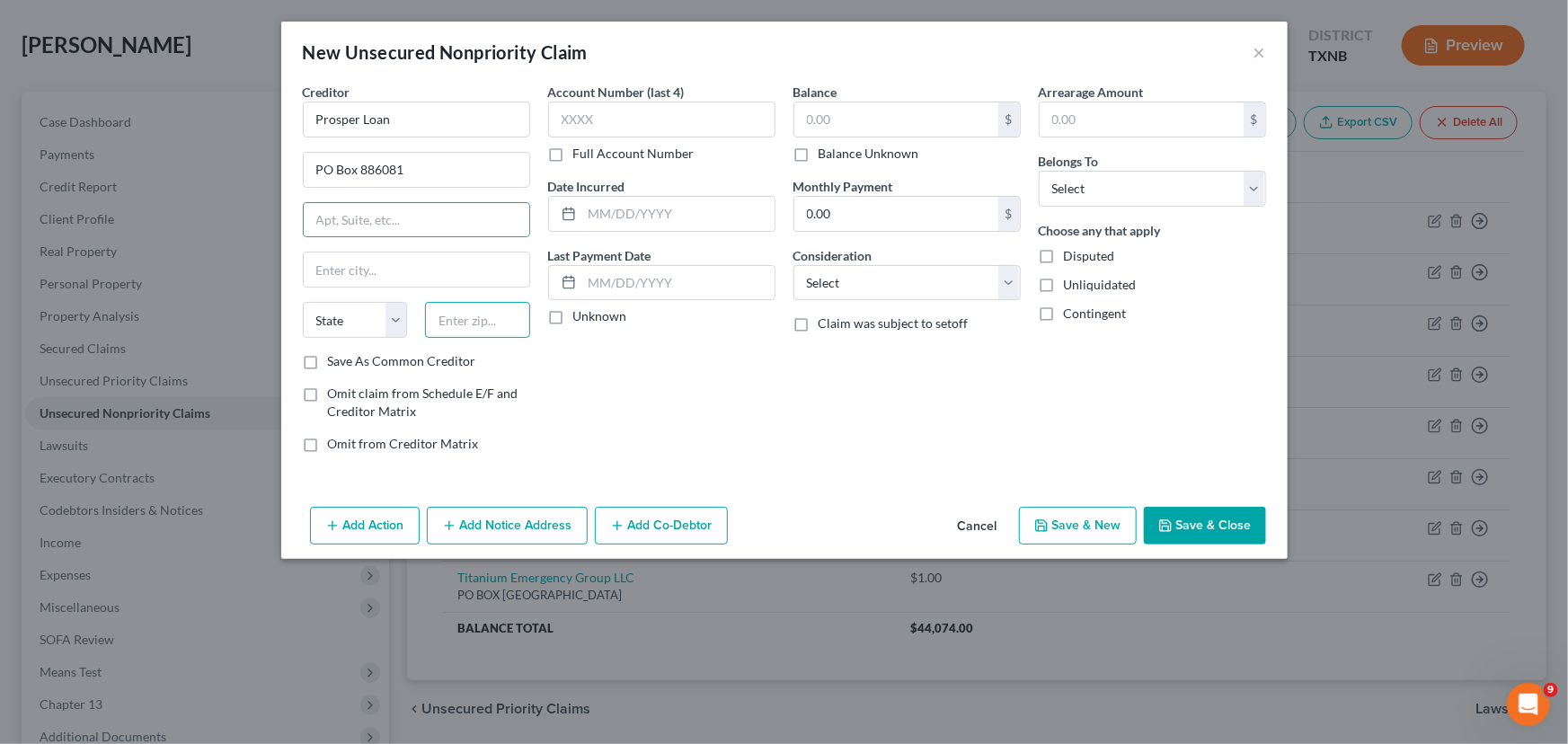
drag, startPoint x: 450, startPoint y: 321, endPoint x: 440, endPoint y: 295, distance: 27.9
click at [450, 314] on input "text" at bounding box center [477, 319] width 105 height 36
type input "90088"
type input "[GEOGRAPHIC_DATA]"
select select "4"
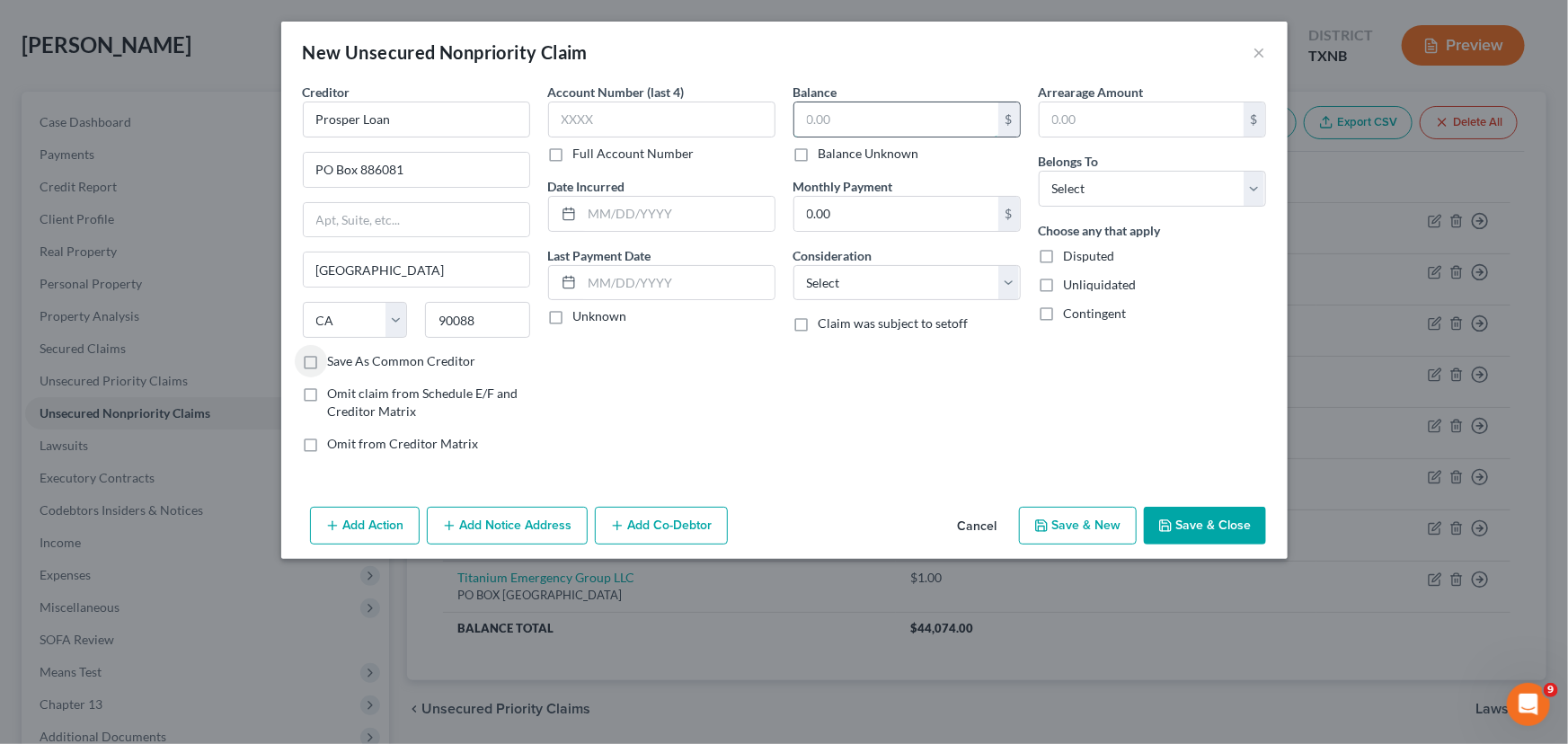
click at [838, 113] on input "text" at bounding box center [896, 119] width 204 height 34
type input "5,000.00"
drag, startPoint x: 1160, startPoint y: 192, endPoint x: 1159, endPoint y: 204, distance: 12.0
click at [1160, 192] on select "Select Debtor 1 Only Debtor 2 Only Debtor 1 And Debtor 2 Only At Least One Of T…" at bounding box center [1151, 188] width 227 height 36
select select "0"
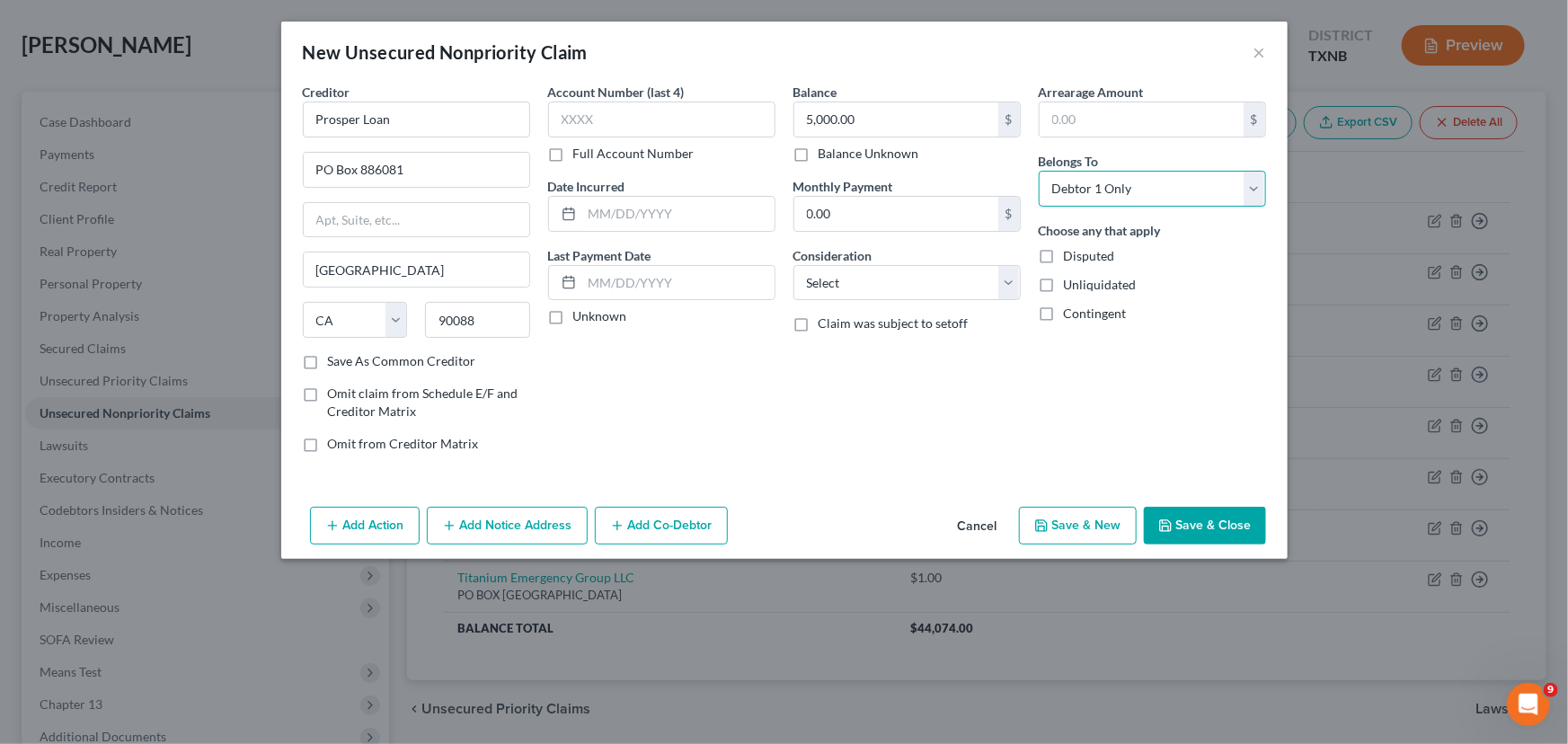
click at [1038, 170] on select "Select Debtor 1 Only Debtor 2 Only Debtor 1 And Debtor 2 Only At Least One Of T…" at bounding box center [1151, 188] width 227 height 36
drag, startPoint x: 1227, startPoint y: 519, endPoint x: 1228, endPoint y: 531, distance: 12.0
click at [1227, 518] on button "Save & Close" at bounding box center [1204, 525] width 122 height 37
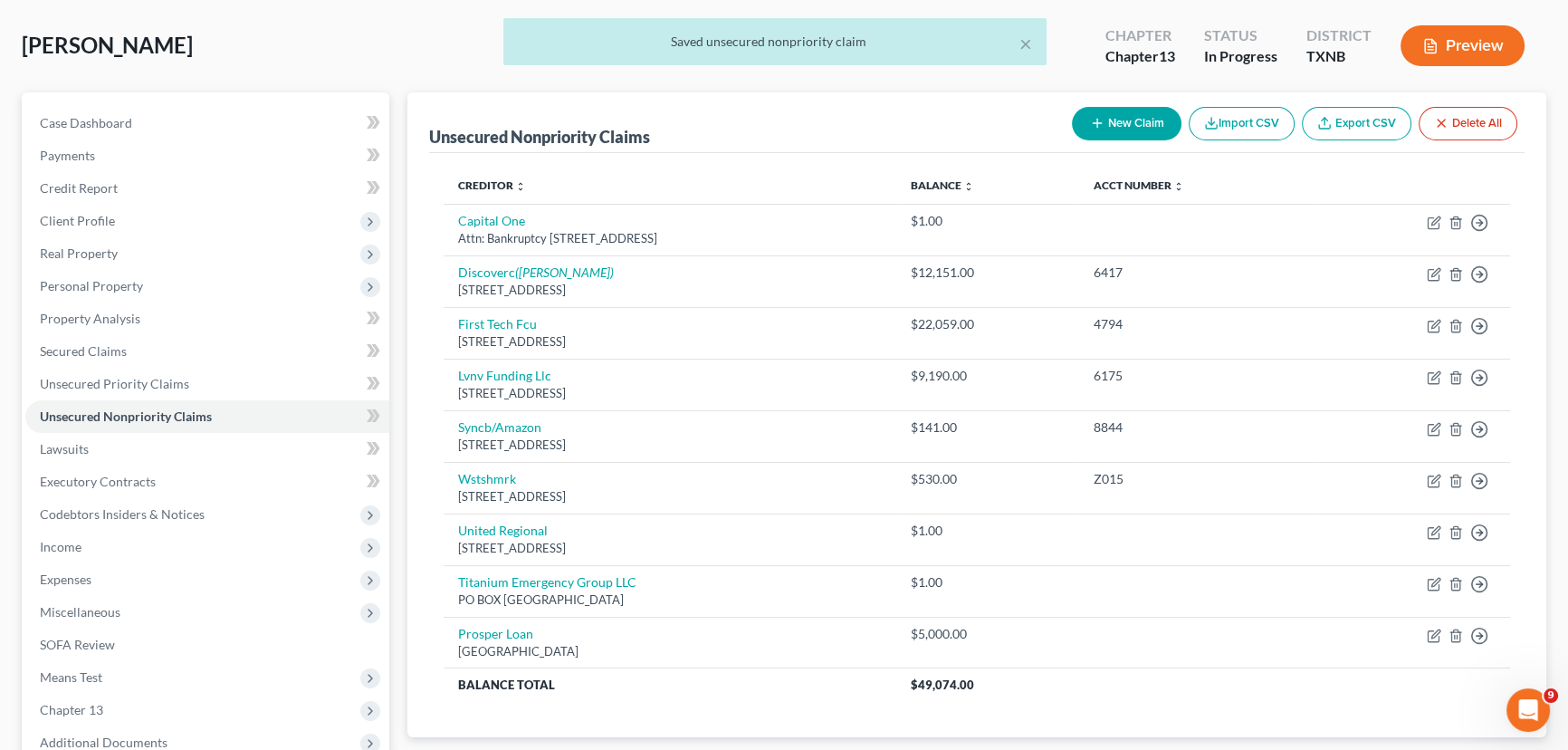
click at [1119, 125] on button "New Claim" at bounding box center [1126, 123] width 109 height 33
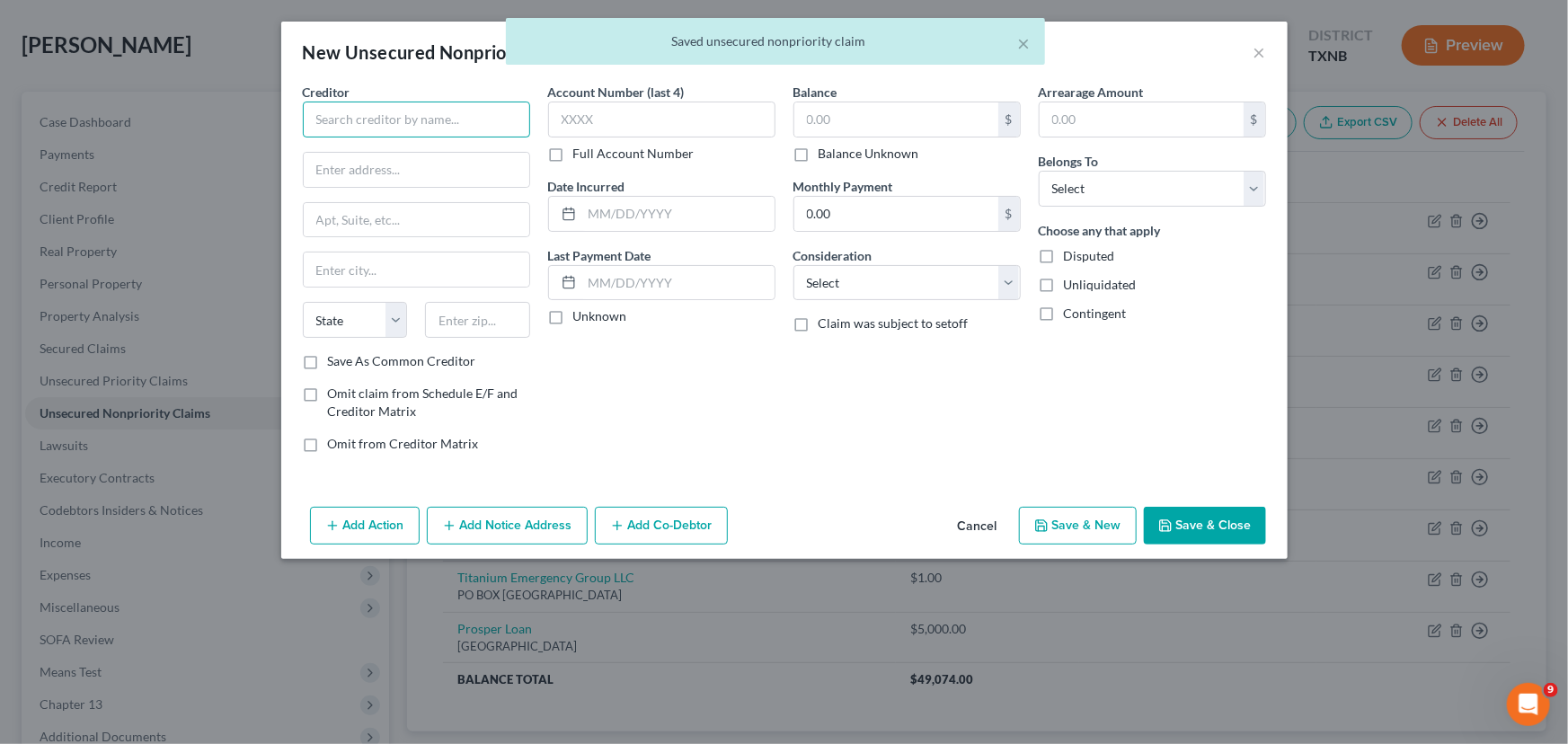
click at [407, 122] on input "text" at bounding box center [416, 119] width 227 height 36
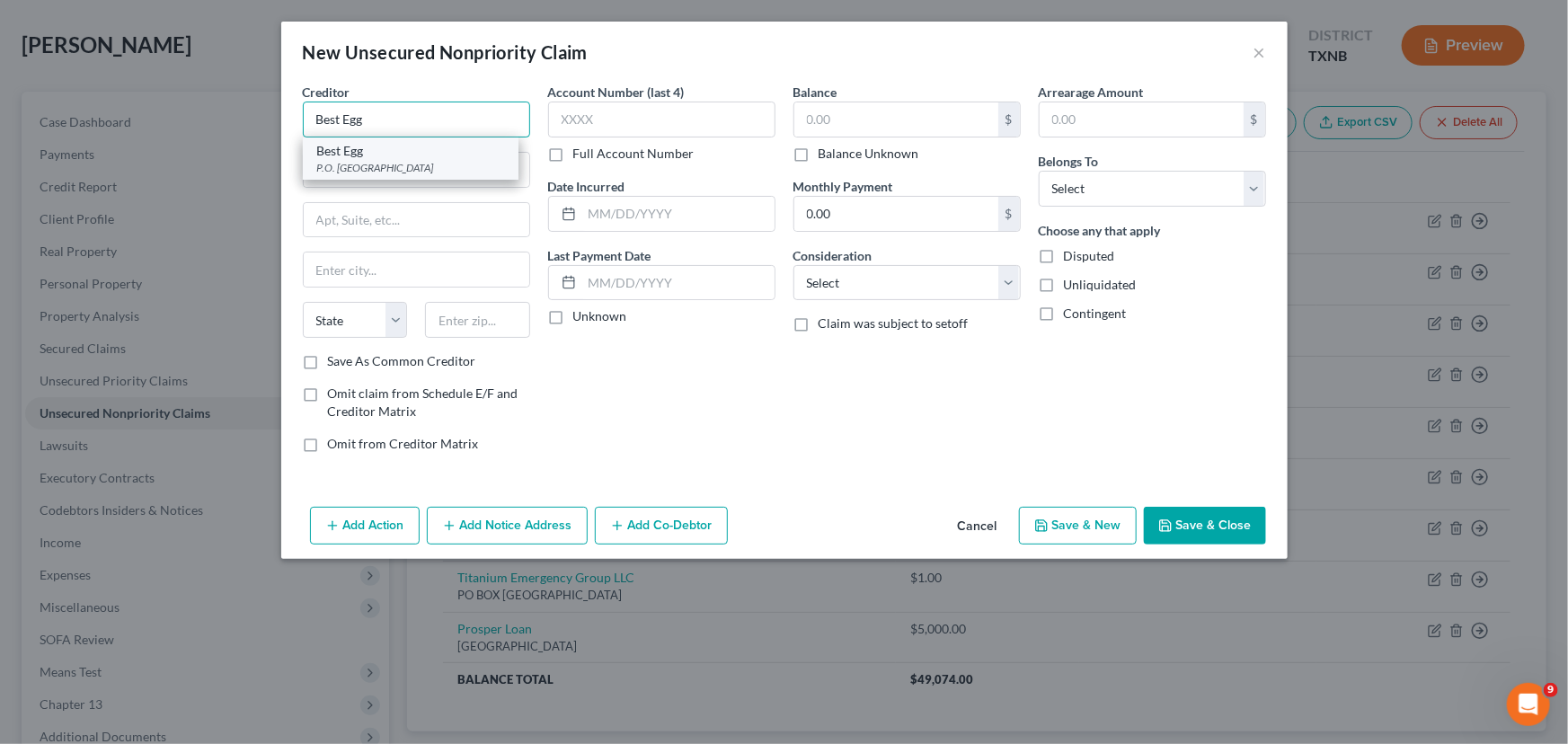
type input "Best Egg"
click at [384, 155] on div "Best Egg" at bounding box center [410, 151] width 187 height 18
type input "P.O. Box 207865"
type input "[GEOGRAPHIC_DATA]"
select select "45"
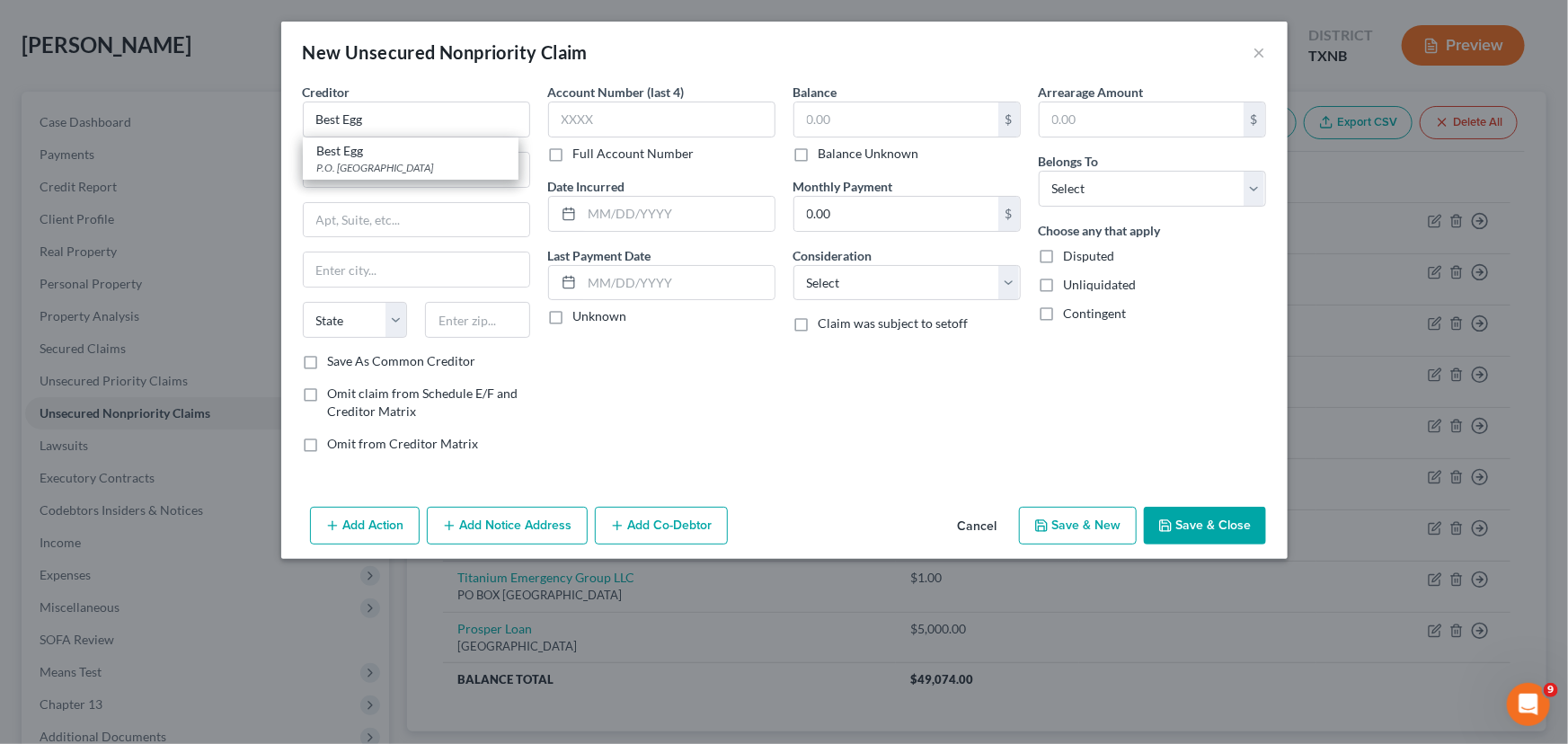
type input "75320"
click at [882, 114] on input "text" at bounding box center [896, 119] width 204 height 34
drag, startPoint x: 870, startPoint y: 110, endPoint x: 748, endPoint y: 127, distance: 123.2
click at [748, 127] on div "Creditor * Best Egg P.O. Box 207865 [GEOGRAPHIC_DATA] [US_STATE] AK AR AZ CA CO…" at bounding box center [784, 275] width 981 height 385
type input "5,000.00"
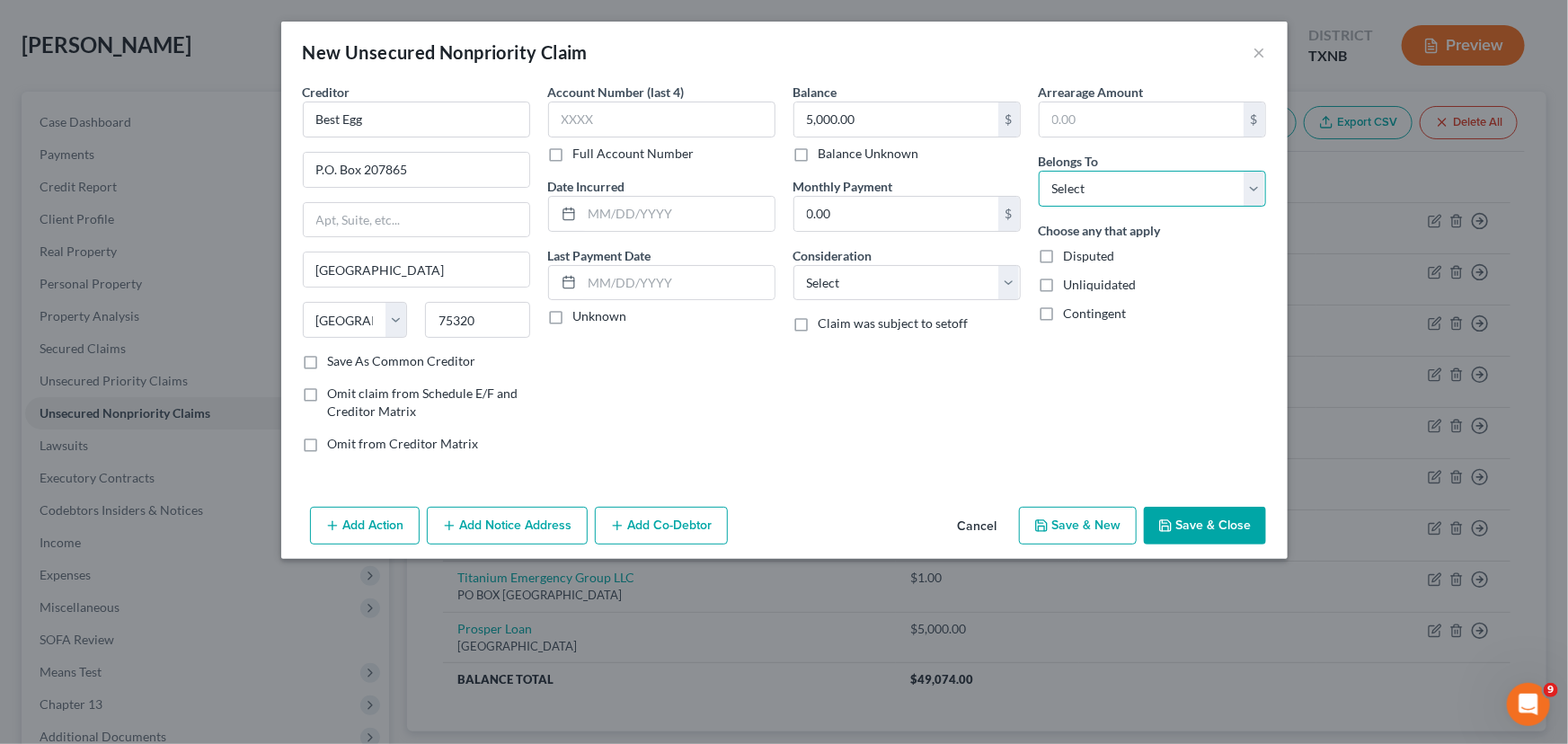
click at [1165, 193] on select "Select Debtor 1 Only Debtor 2 Only Debtor 1 And Debtor 2 Only At Least One Of T…" at bounding box center [1151, 188] width 227 height 36
select select "0"
click at [1038, 170] on select "Select Debtor 1 Only Debtor 2 Only Debtor 1 And Debtor 2 Only At Least One Of T…" at bounding box center [1151, 188] width 227 height 36
click at [1168, 514] on button "Save & Close" at bounding box center [1204, 525] width 122 height 37
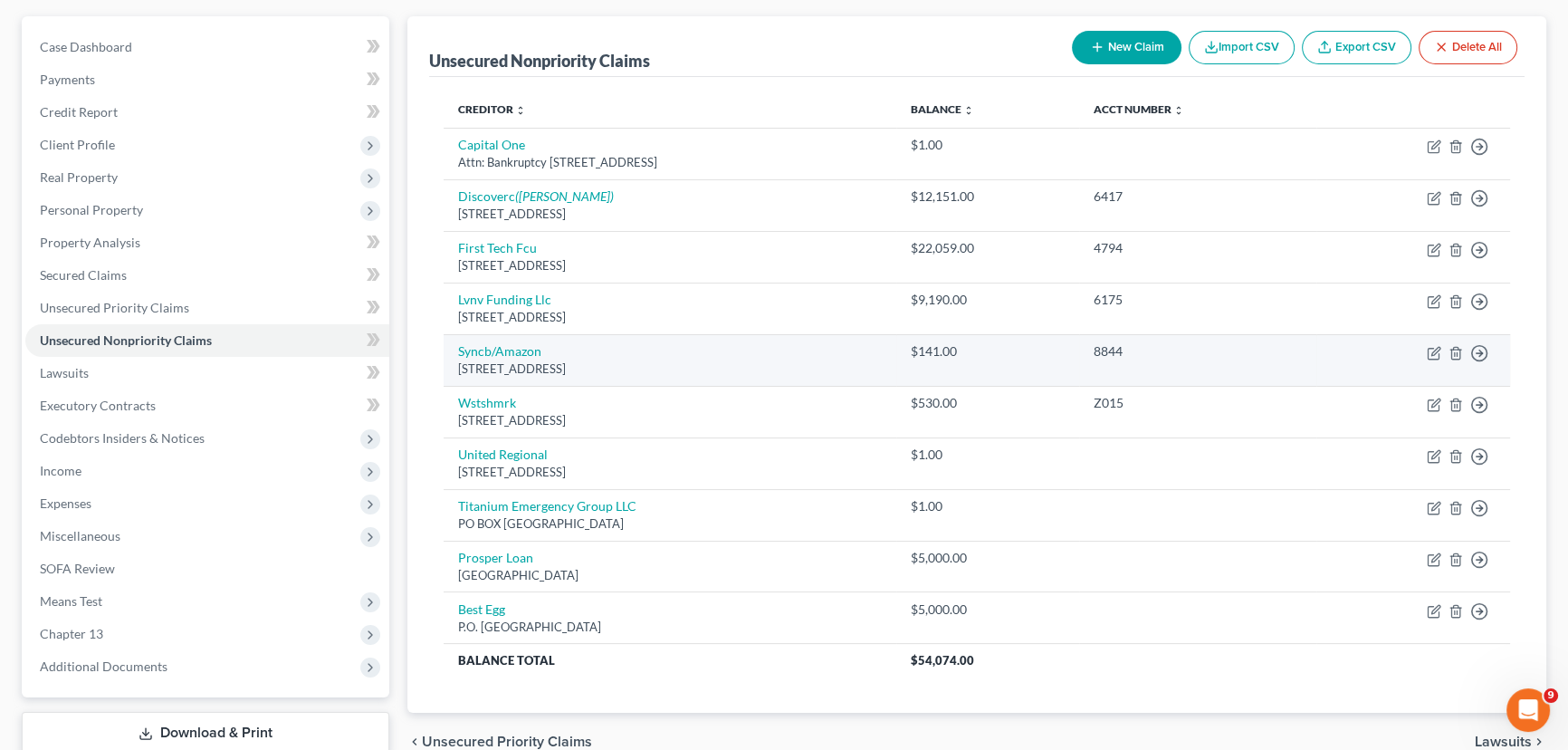
scroll to position [164, 0]
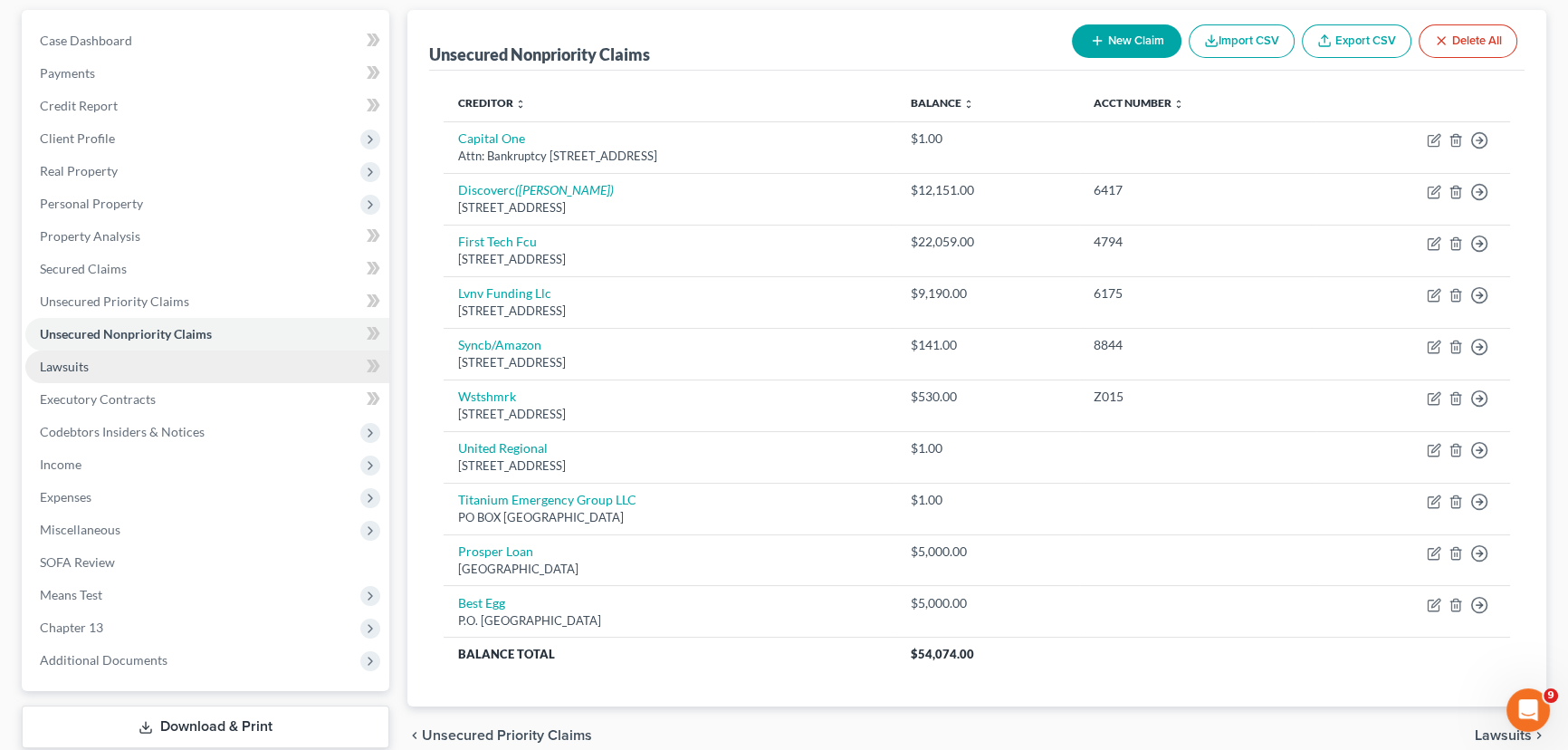
click at [129, 372] on link "Lawsuits" at bounding box center [208, 366] width 364 height 32
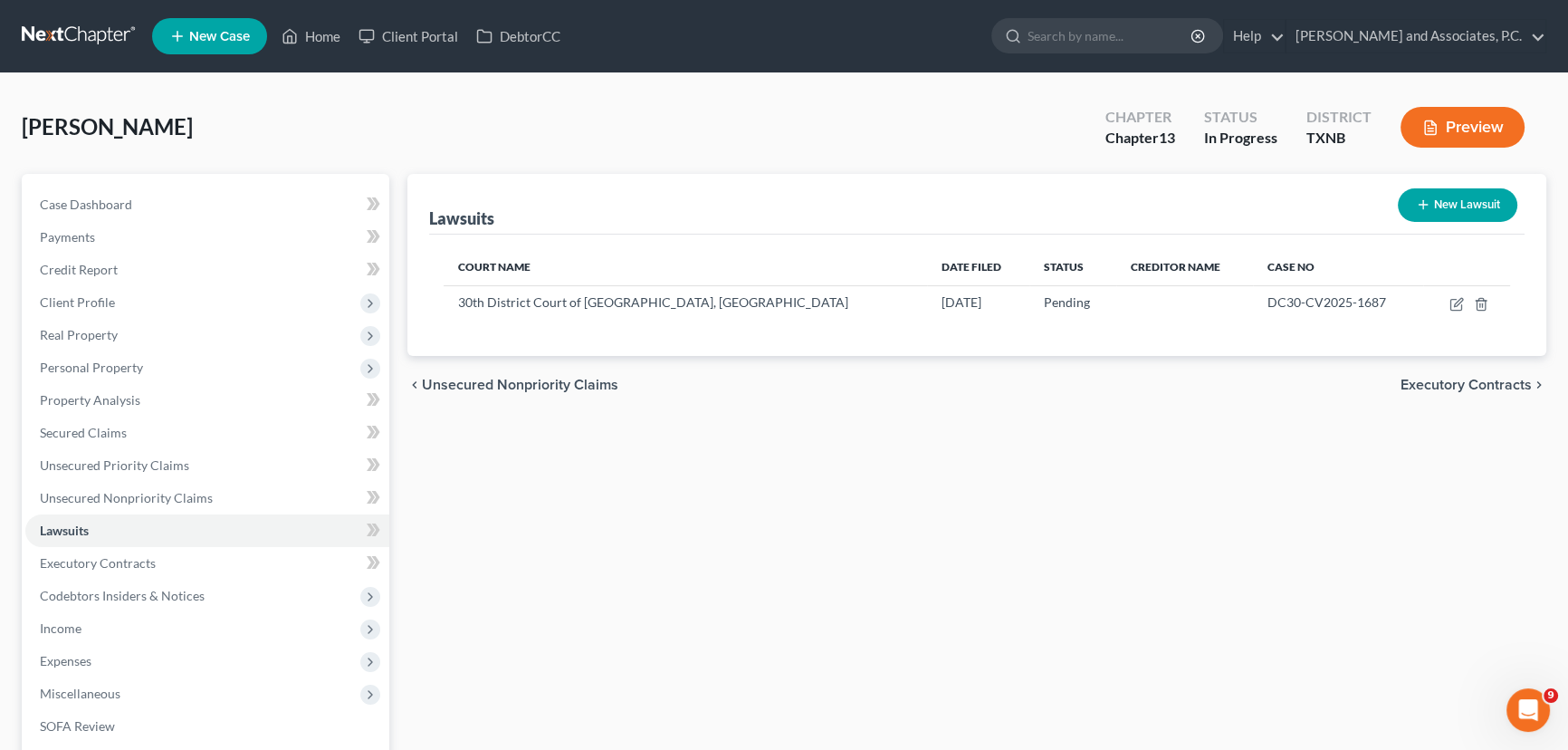
click at [586, 404] on div "chevron_left Unsecured Nonpriority Claims Executory Contracts chevron_right" at bounding box center [976, 384] width 1139 height 58
click at [1457, 304] on icon "button" at bounding box center [1458, 301] width 8 height 8
select select "45"
select select "0"
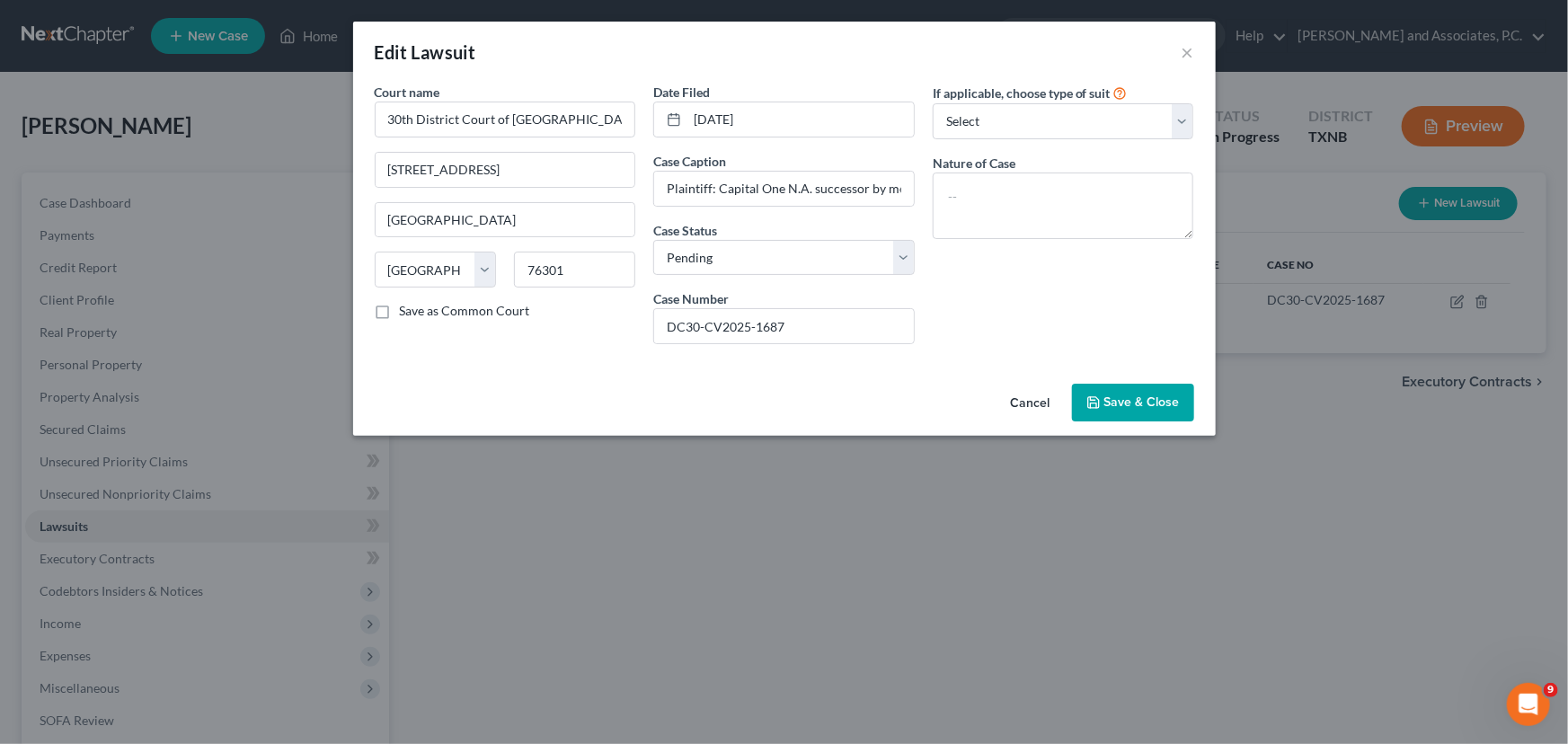
click at [1159, 401] on span "Save & Close" at bounding box center [1141, 402] width 76 height 16
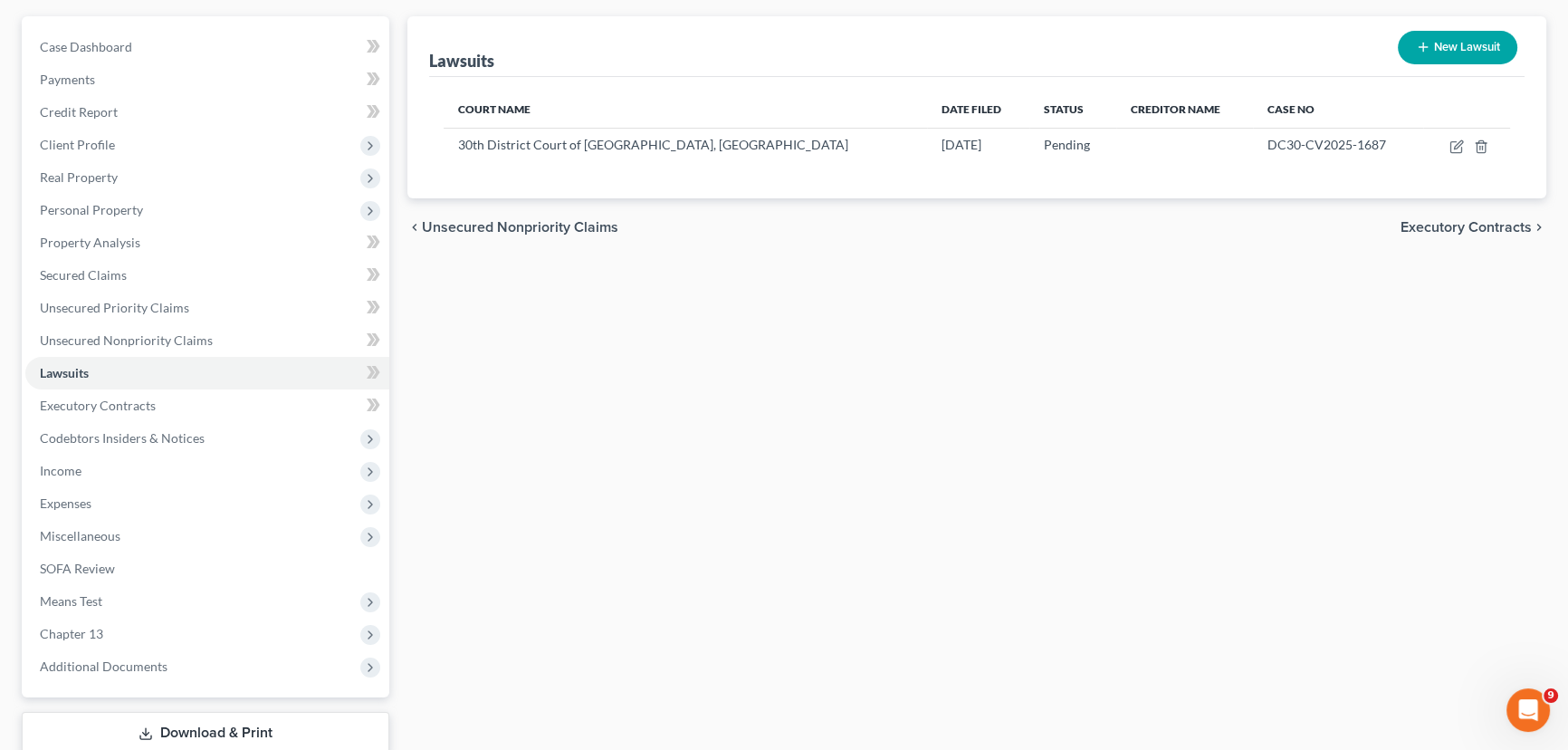
scroll to position [164, 0]
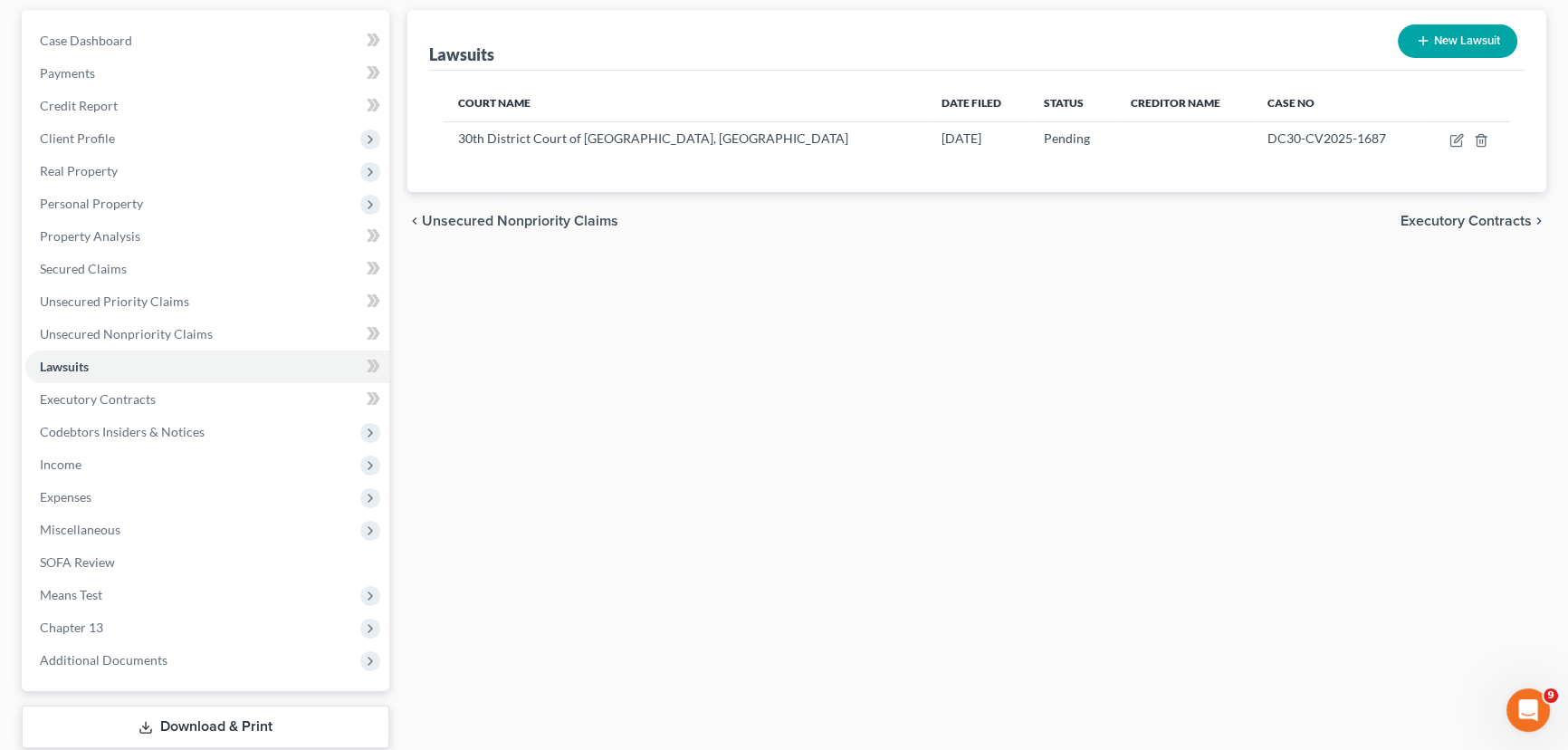
click at [924, 475] on div "Lawsuits New Lawsuit Court Name Date Filed Status Creditor Name Case No 30th Di…" at bounding box center [976, 403] width 1156 height 785
drag, startPoint x: 154, startPoint y: 391, endPoint x: 1291, endPoint y: 544, distance: 1147.2
click at [155, 392] on link "Executory Contracts" at bounding box center [208, 399] width 364 height 32
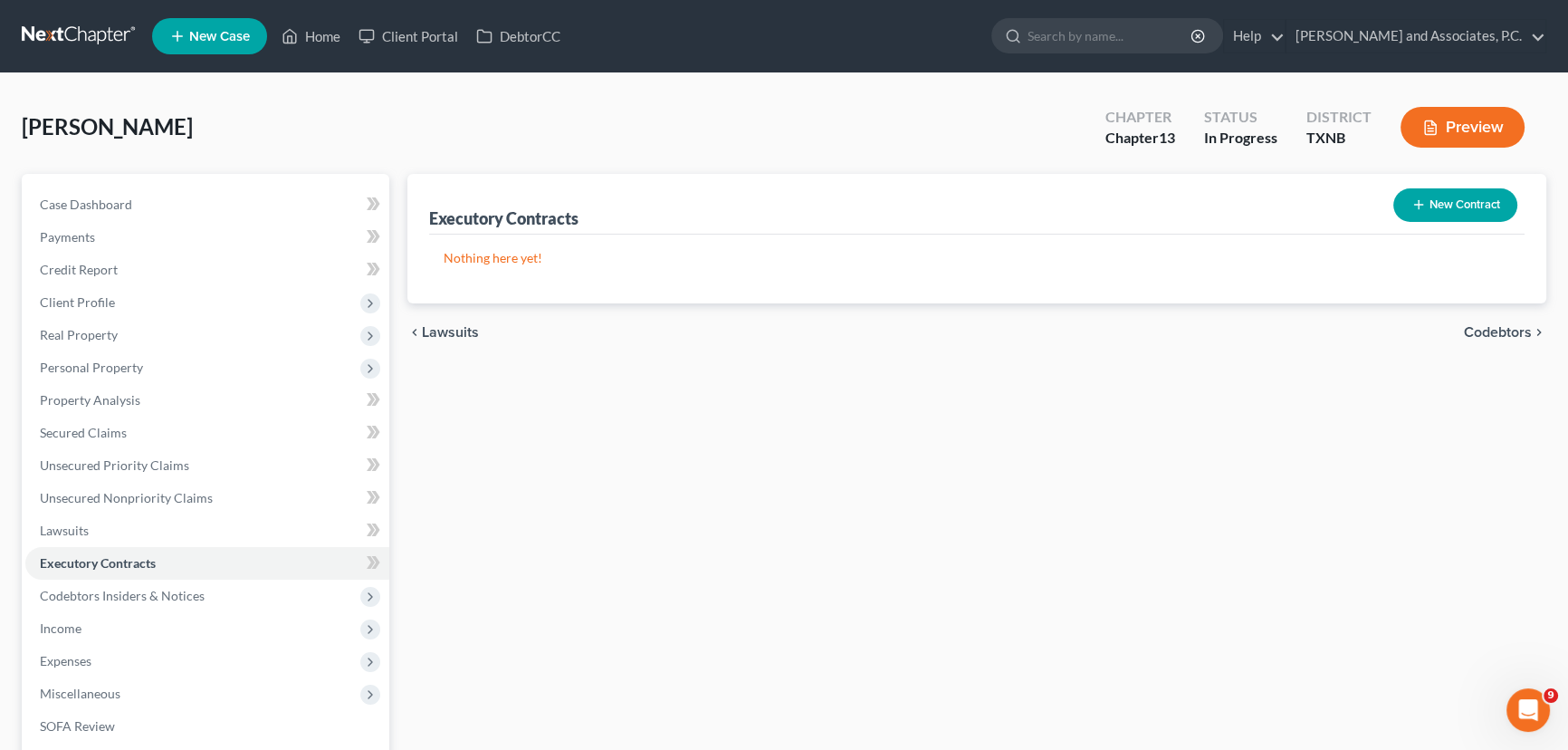
scroll to position [82, 0]
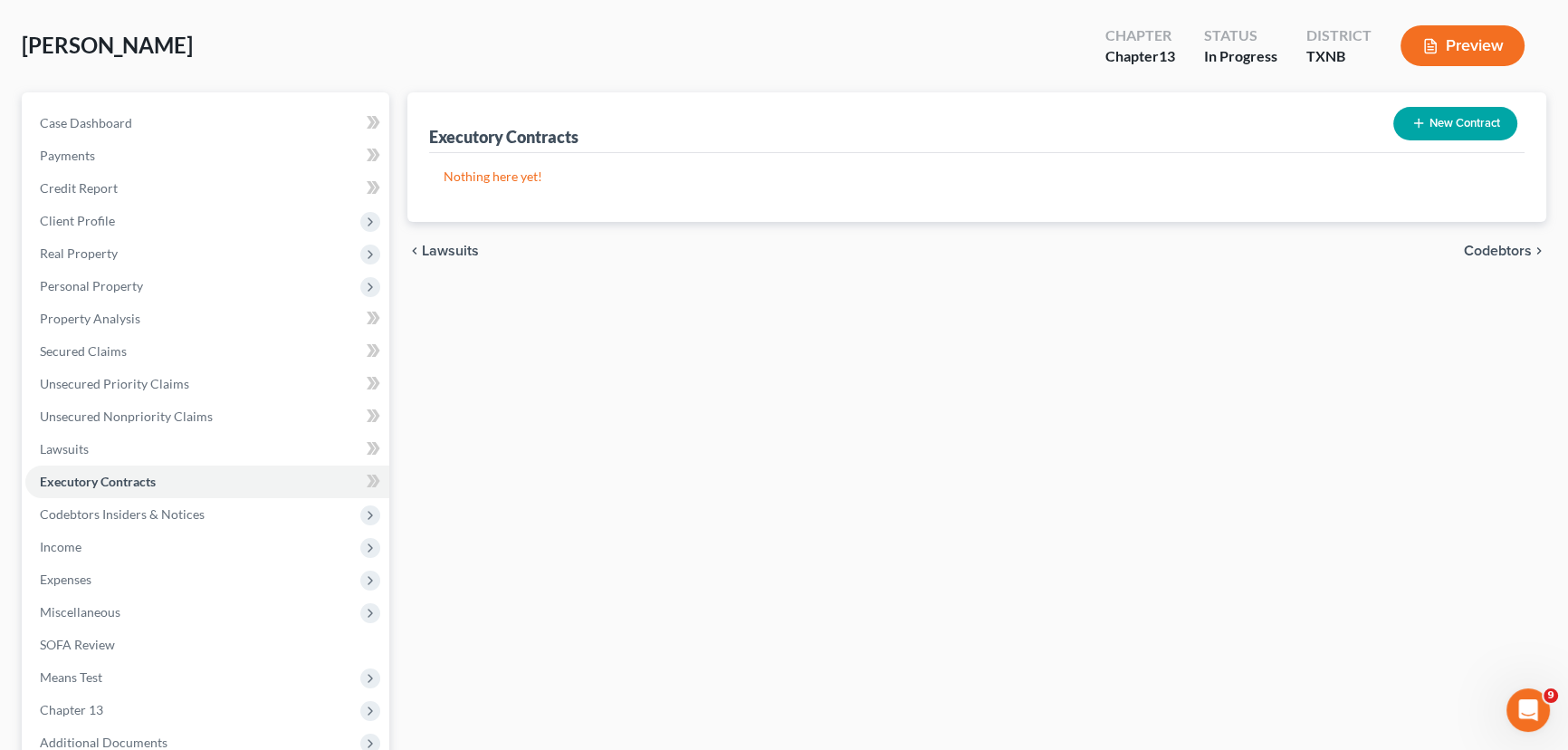
click at [736, 455] on div "Executory Contracts New Contract Nothing here yet! chevron_left Lawsuits Codebt…" at bounding box center [976, 485] width 1156 height 785
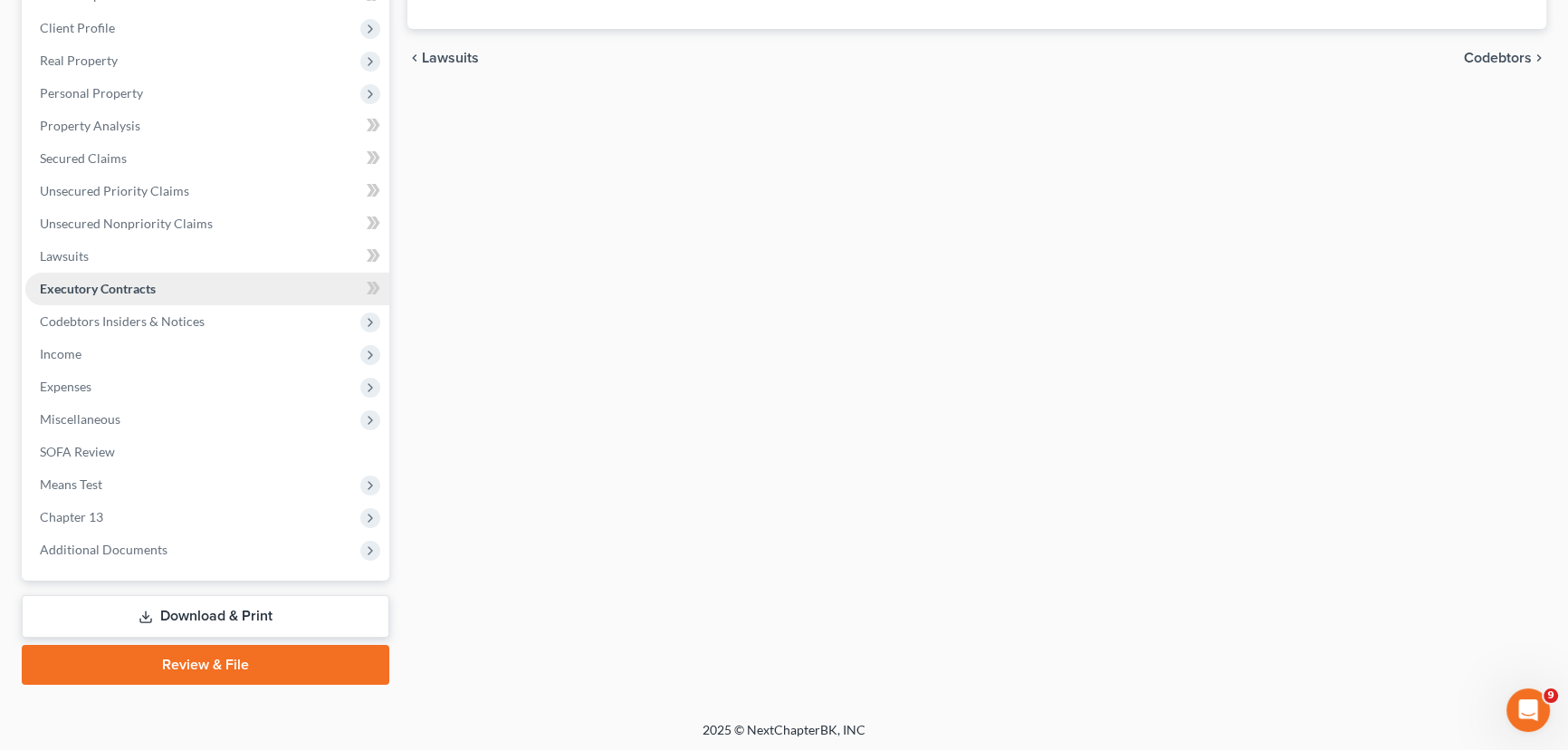
scroll to position [276, 0]
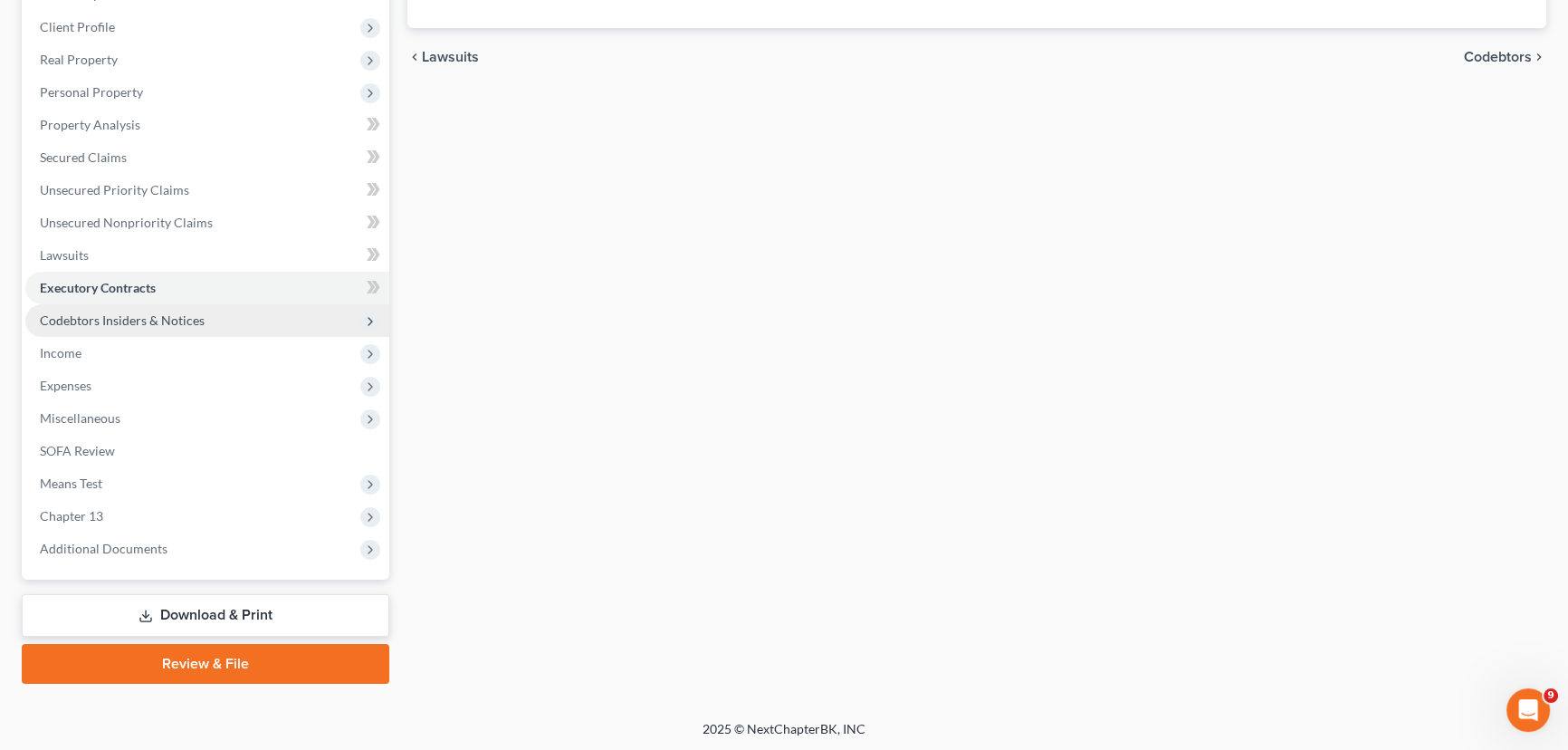
click at [158, 308] on span "Codebtors Insiders & Notices" at bounding box center [208, 320] width 364 height 32
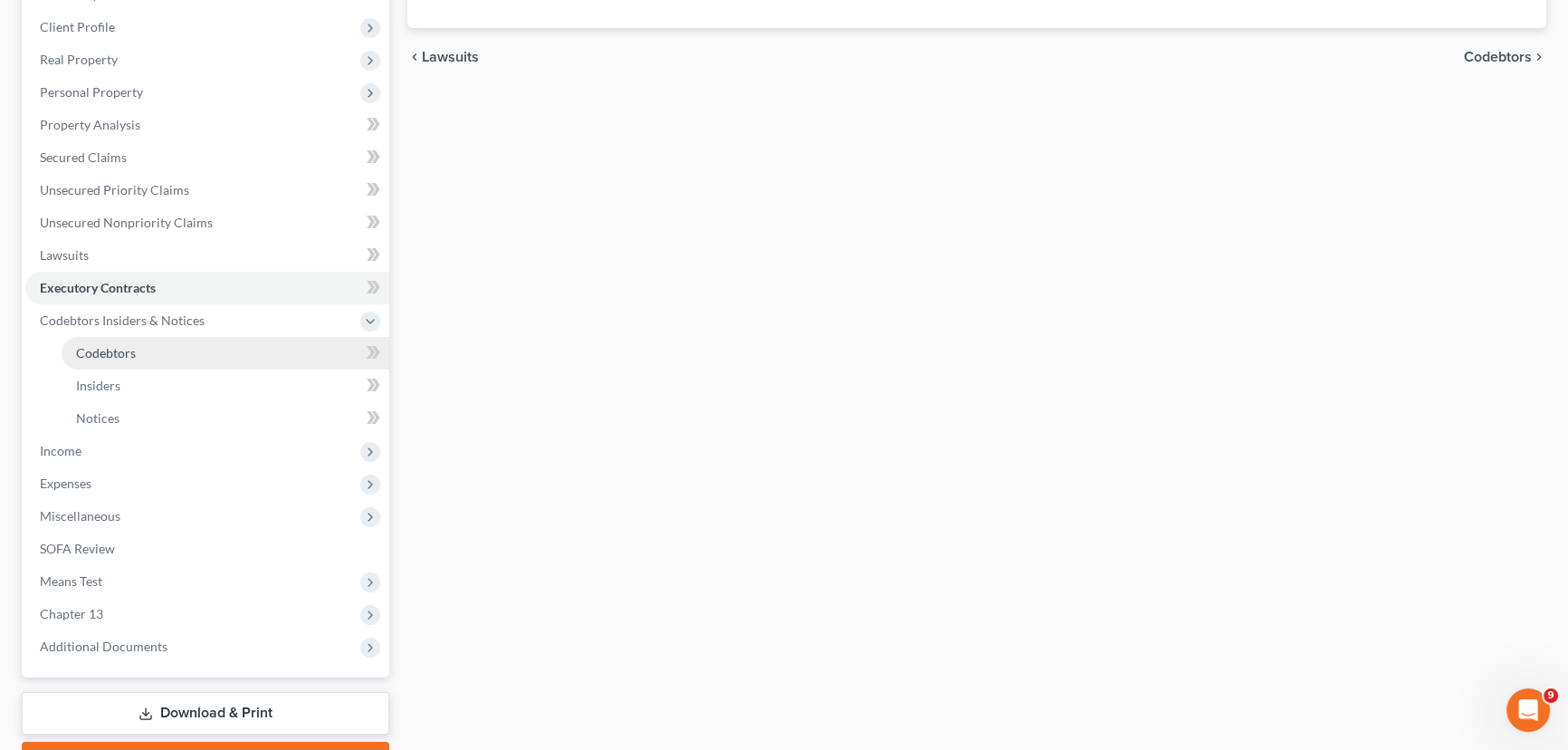
click at [144, 352] on link "Codebtors" at bounding box center [225, 353] width 328 height 32
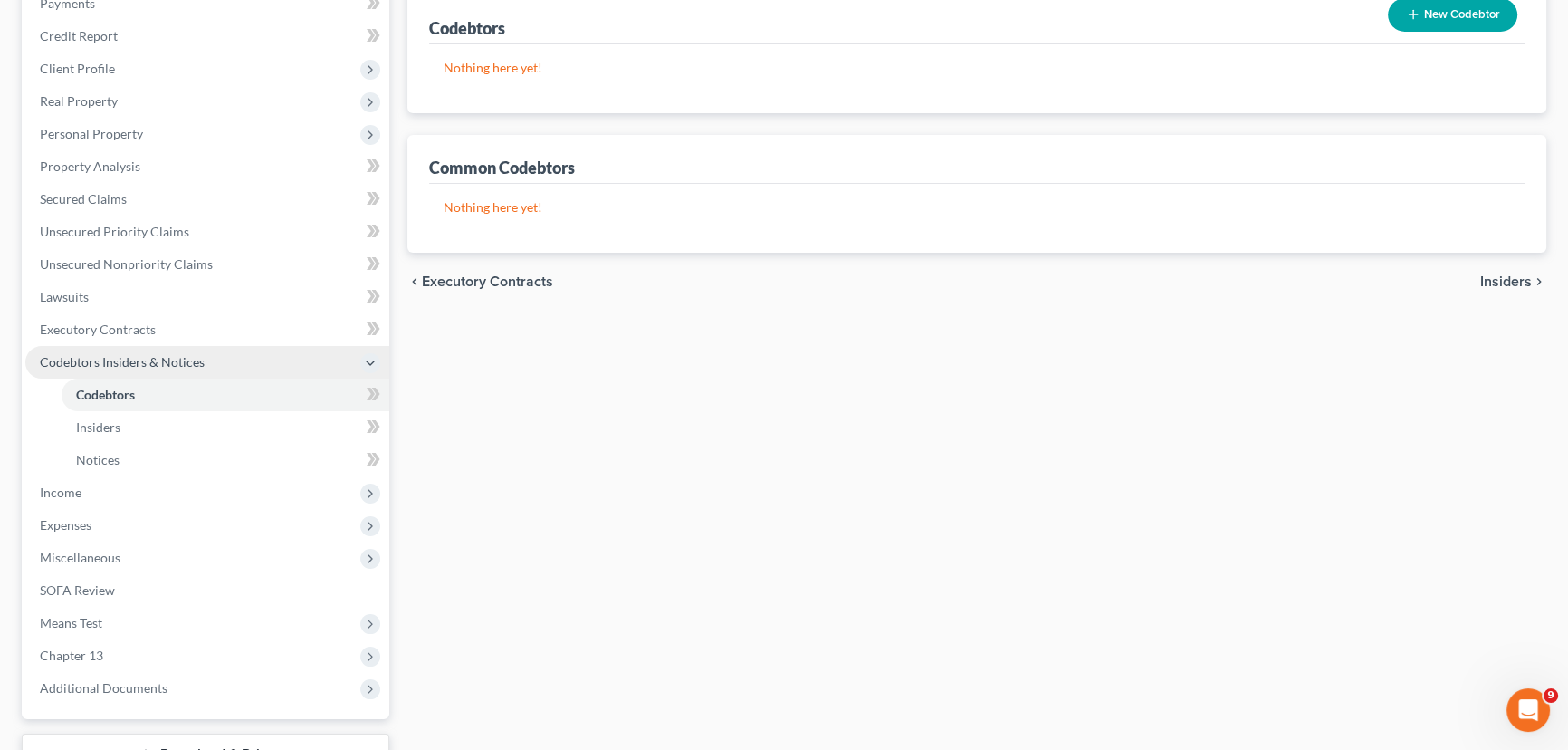
scroll to position [246, 0]
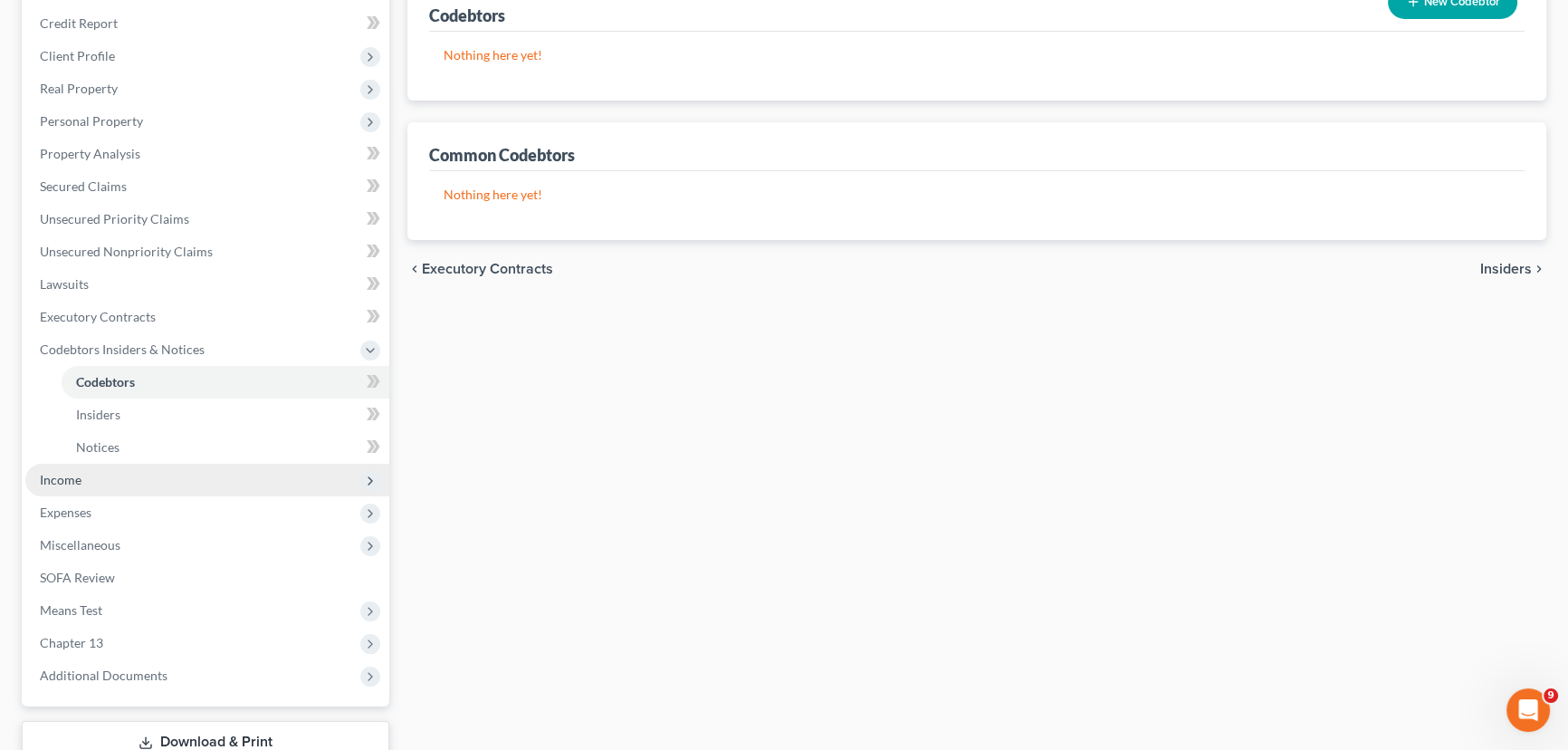
click at [67, 474] on span "Income" at bounding box center [60, 479] width 41 height 16
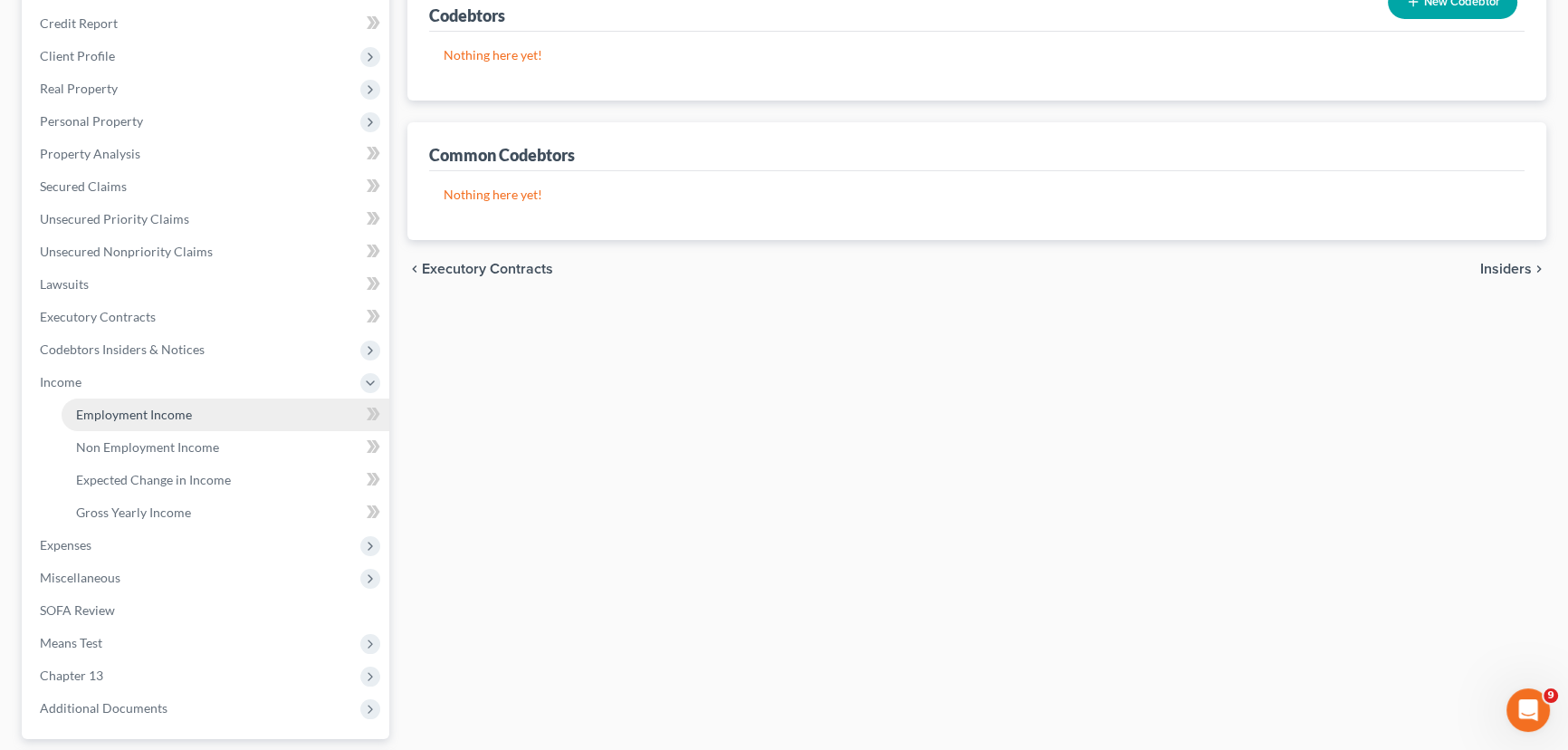
click at [136, 410] on span "Employment Income" at bounding box center [134, 414] width 116 height 16
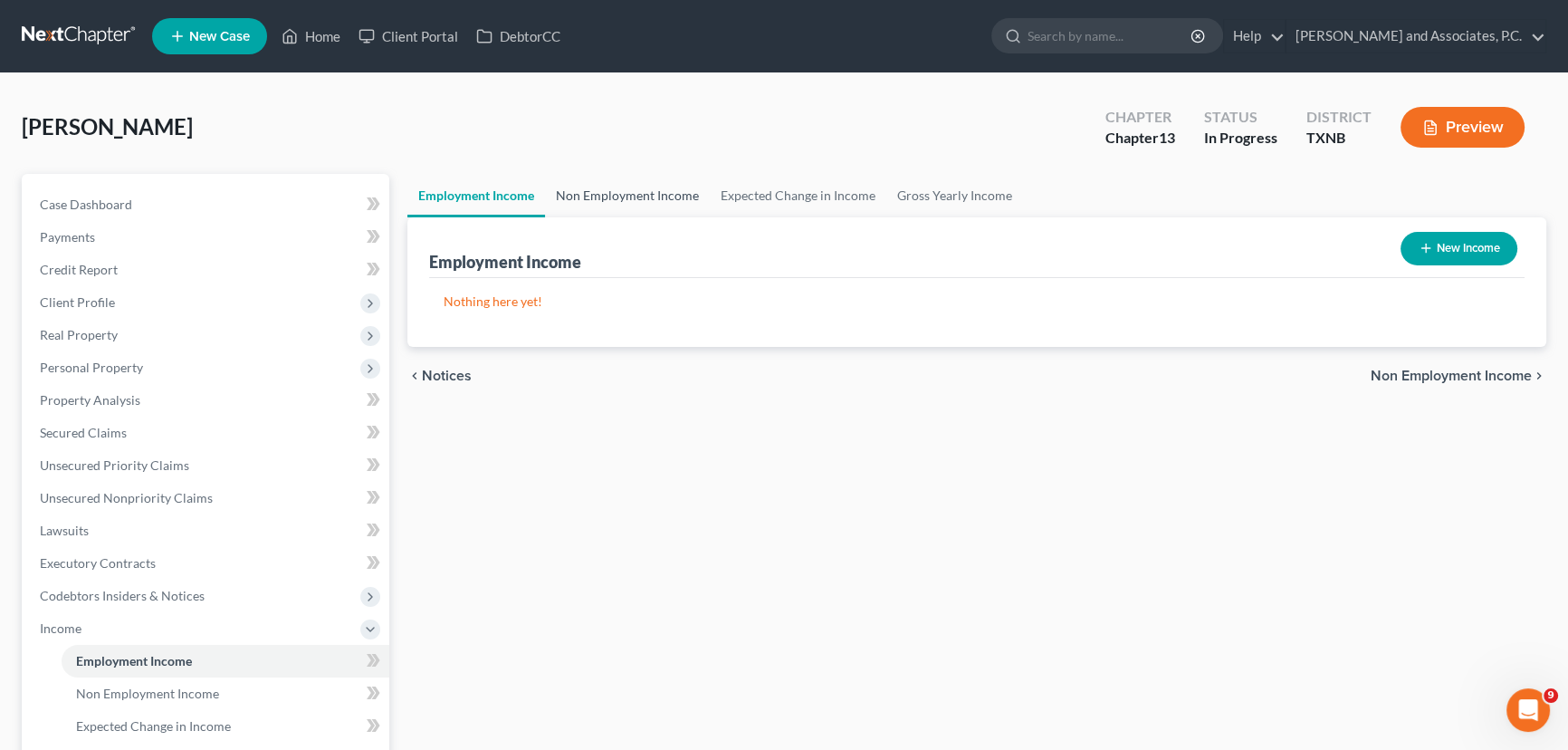
click at [660, 204] on link "Non Employment Income" at bounding box center [626, 195] width 164 height 43
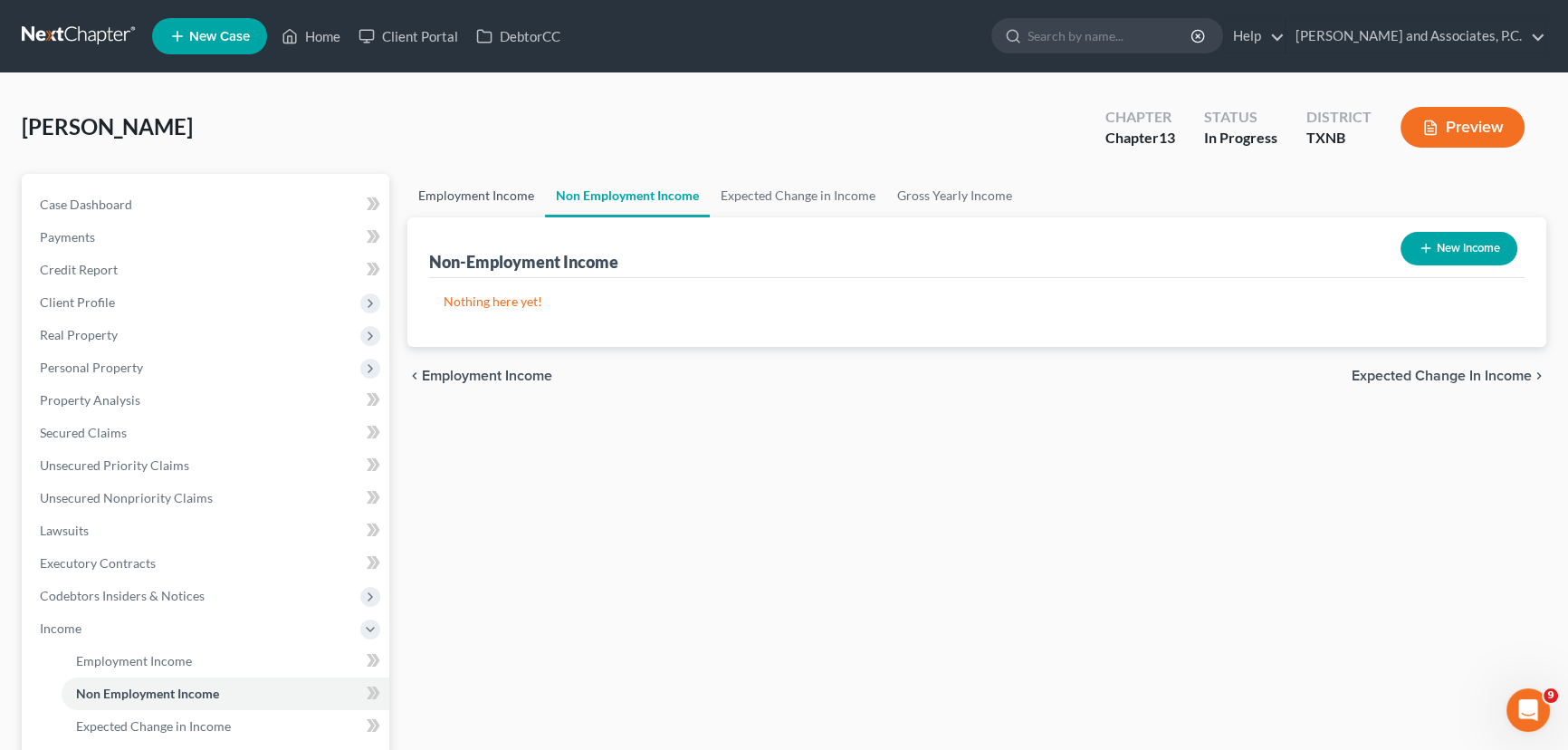
click at [490, 187] on link "Employment Income" at bounding box center [476, 195] width 138 height 43
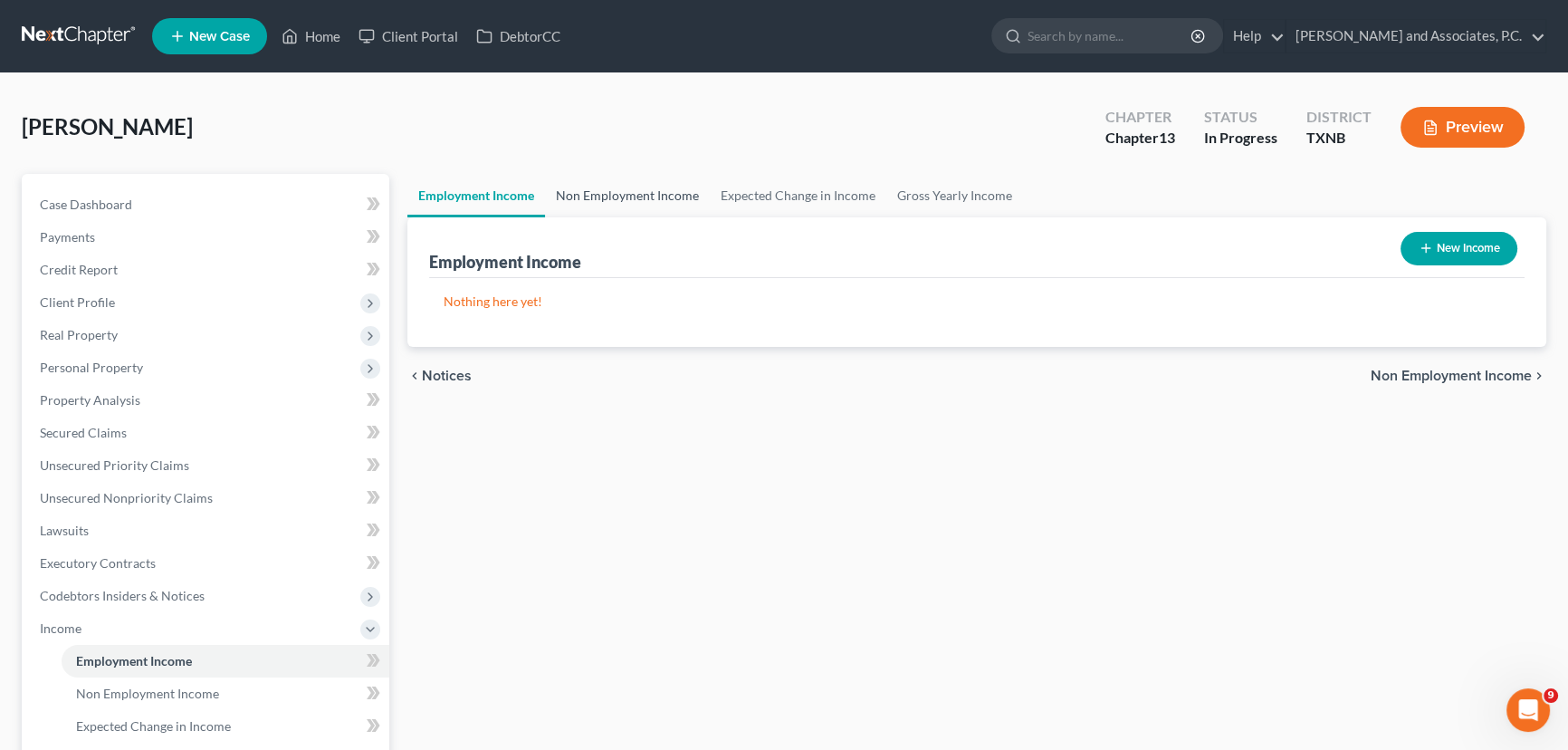
drag, startPoint x: 661, startPoint y: 202, endPoint x: 793, endPoint y: 194, distance: 132.2
click at [661, 201] on link "Non Employment Income" at bounding box center [626, 195] width 164 height 43
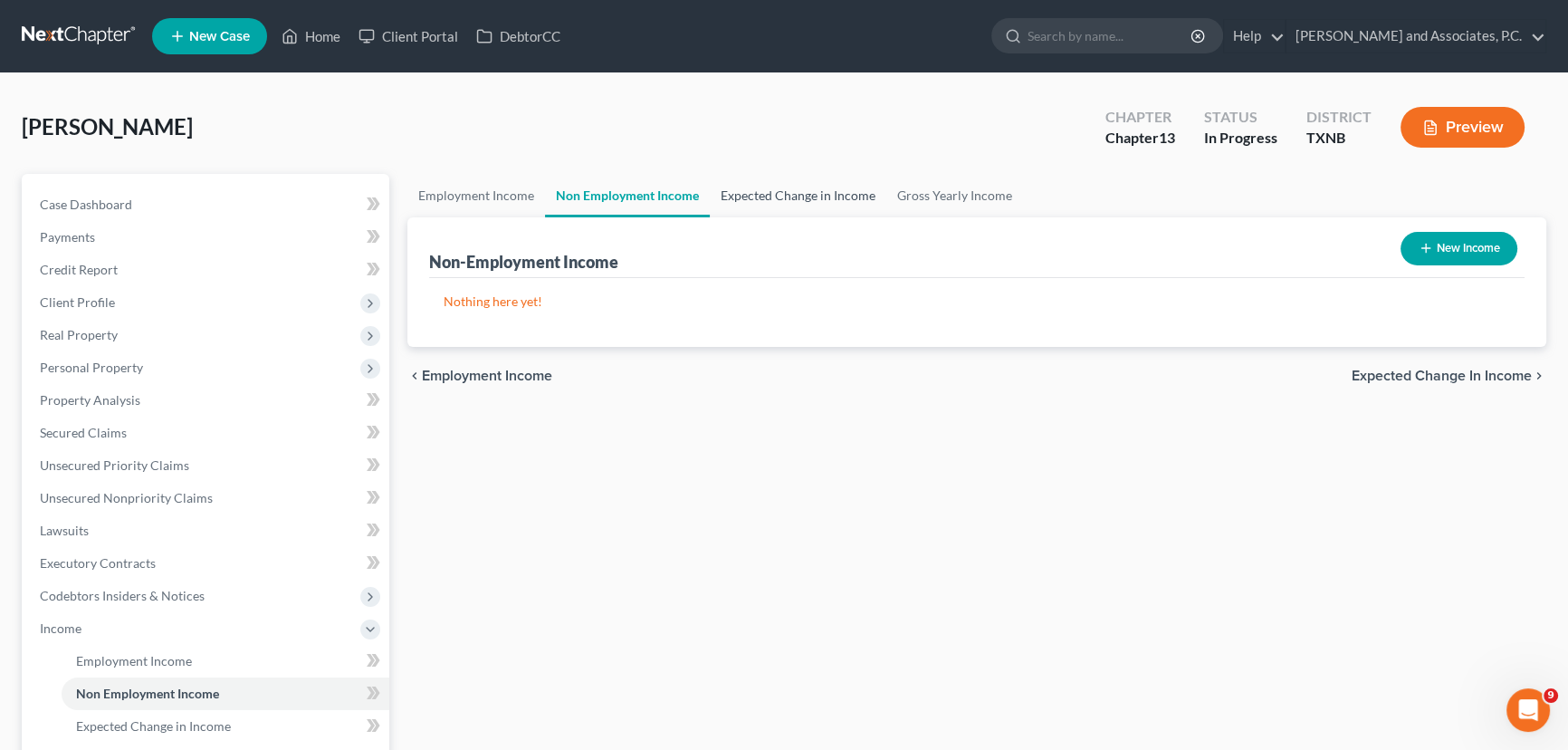
click at [798, 190] on link "Expected Change in Income" at bounding box center [798, 195] width 176 height 43
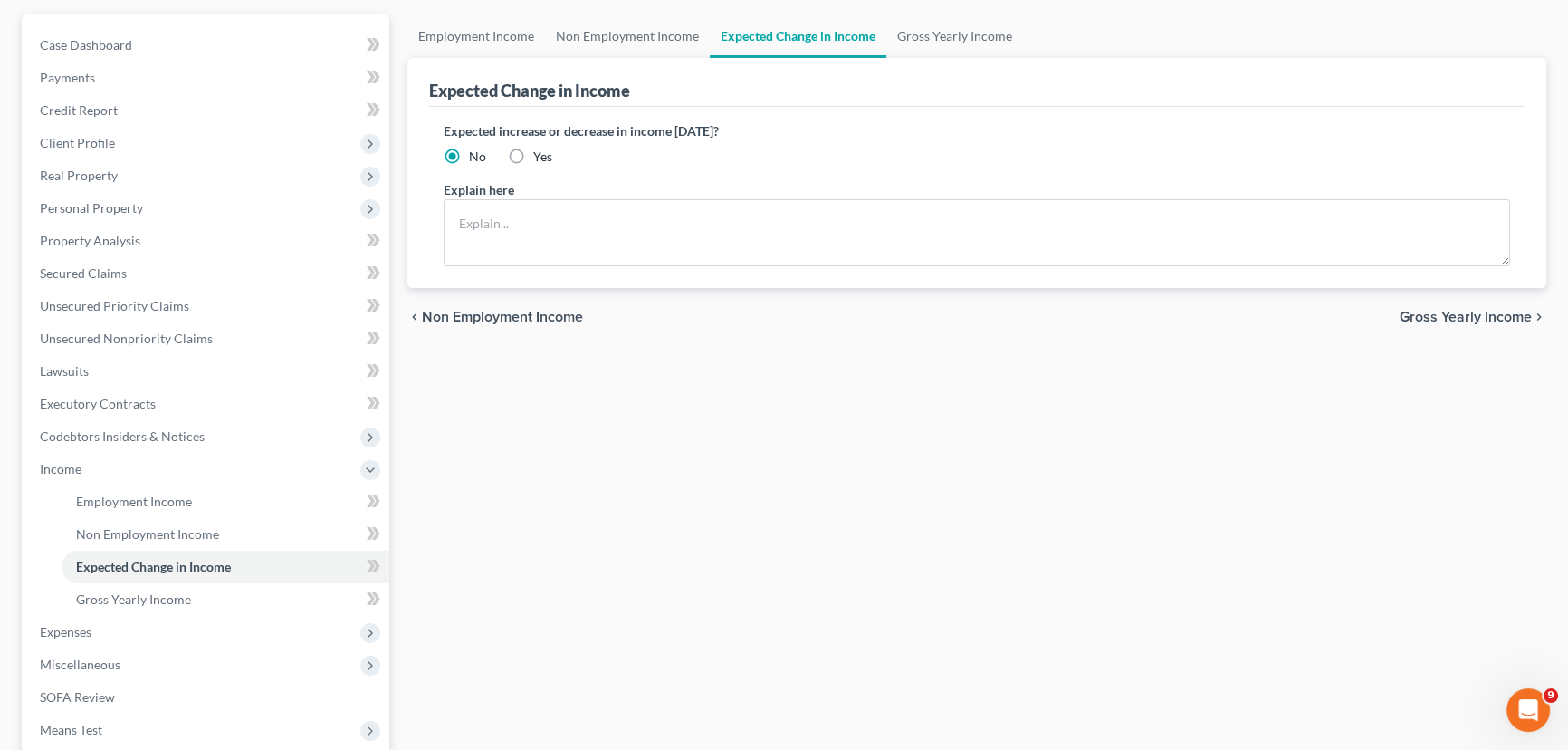
scroll to position [164, 0]
click at [716, 422] on div "Employment Income Non Employment Income Expected Change in Income Gross Yearly …" at bounding box center [976, 468] width 1156 height 915
click at [658, 503] on div "Employment Income Non Employment Income Expected Change in Income Gross Yearly …" at bounding box center [976, 468] width 1156 height 915
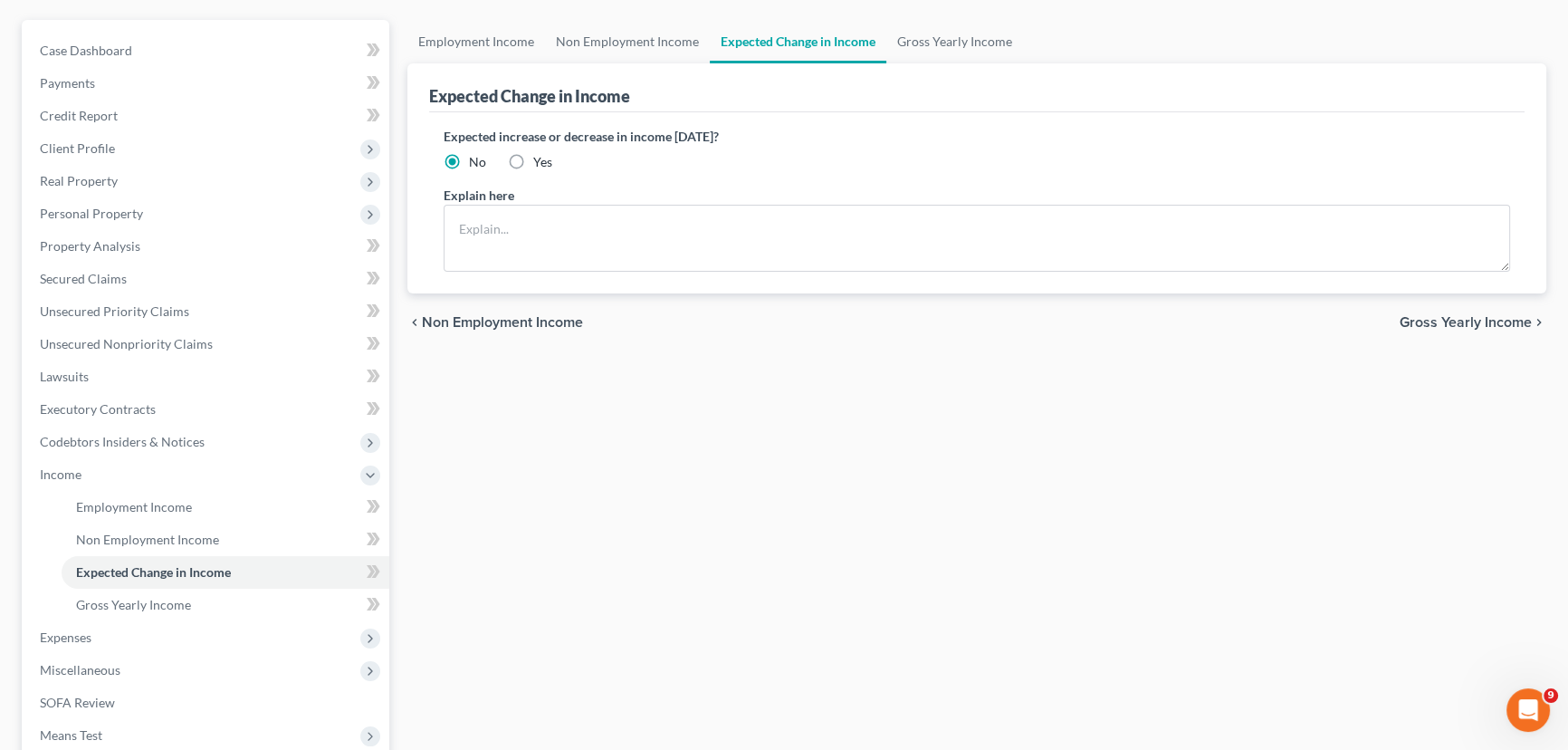
scroll to position [0, 0]
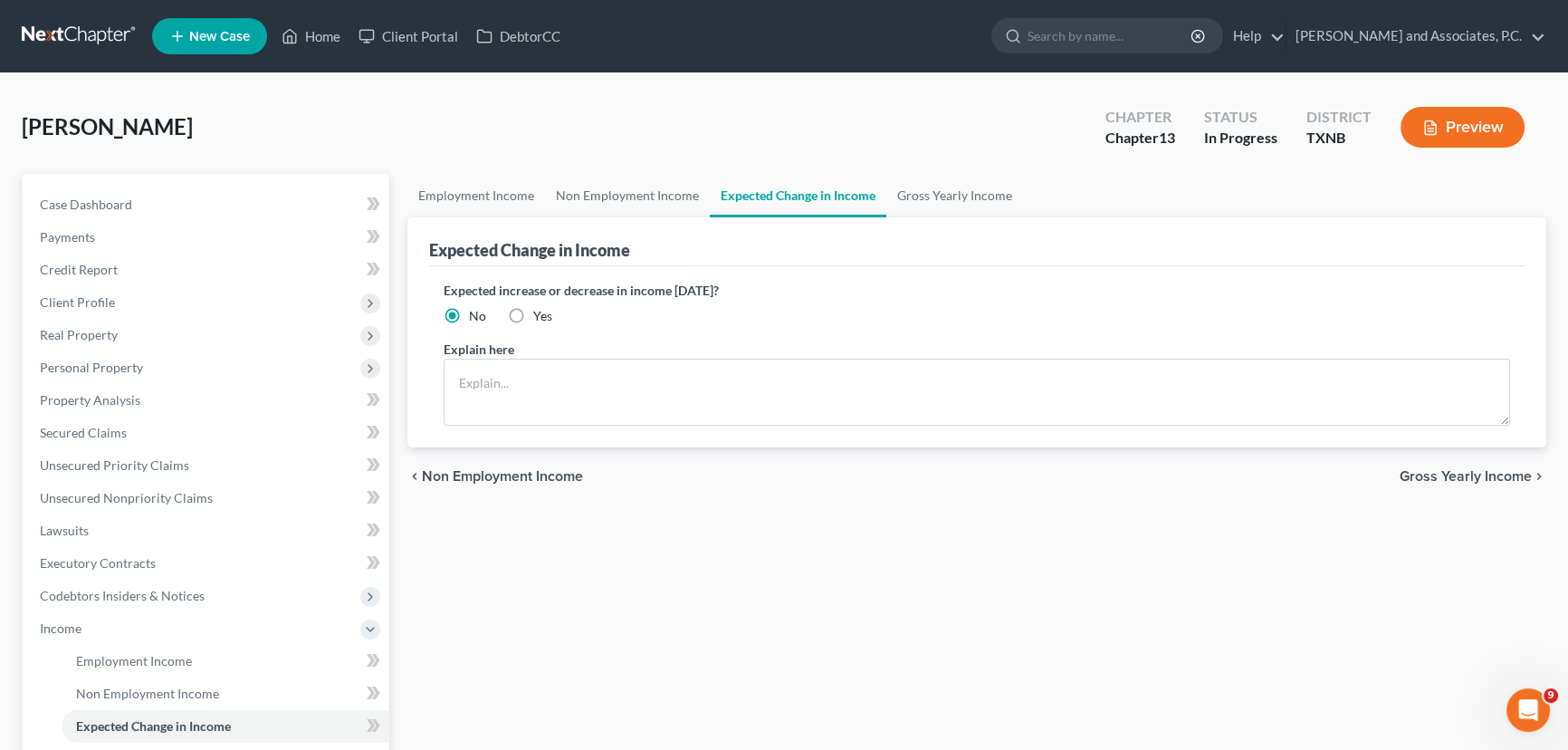
click at [929, 166] on div "[PERSON_NAME] Upgraded Chapter Chapter 13 Status In [GEOGRAPHIC_DATA] [GEOGRAPH…" at bounding box center [784, 134] width 1524 height 79
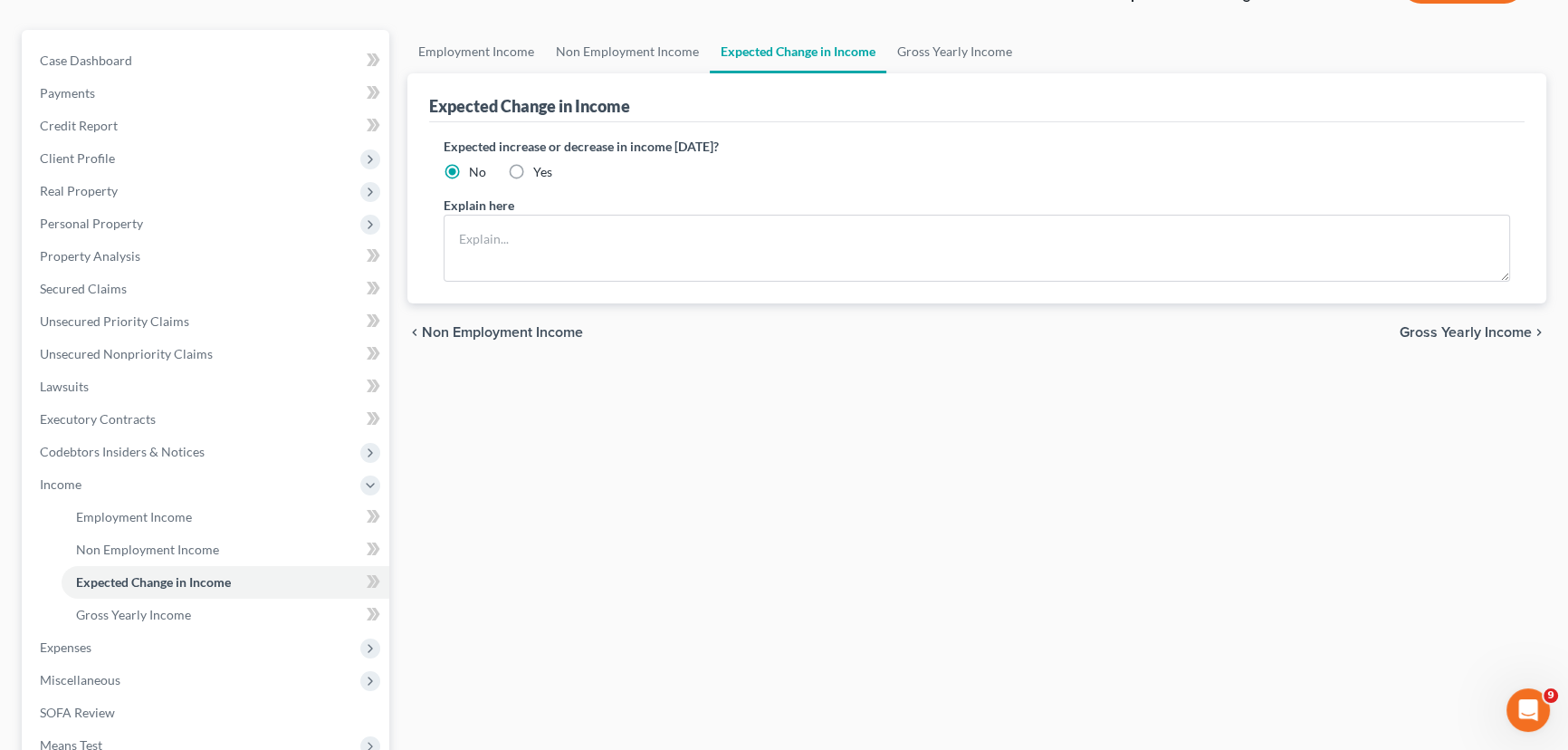
scroll to position [405, 0]
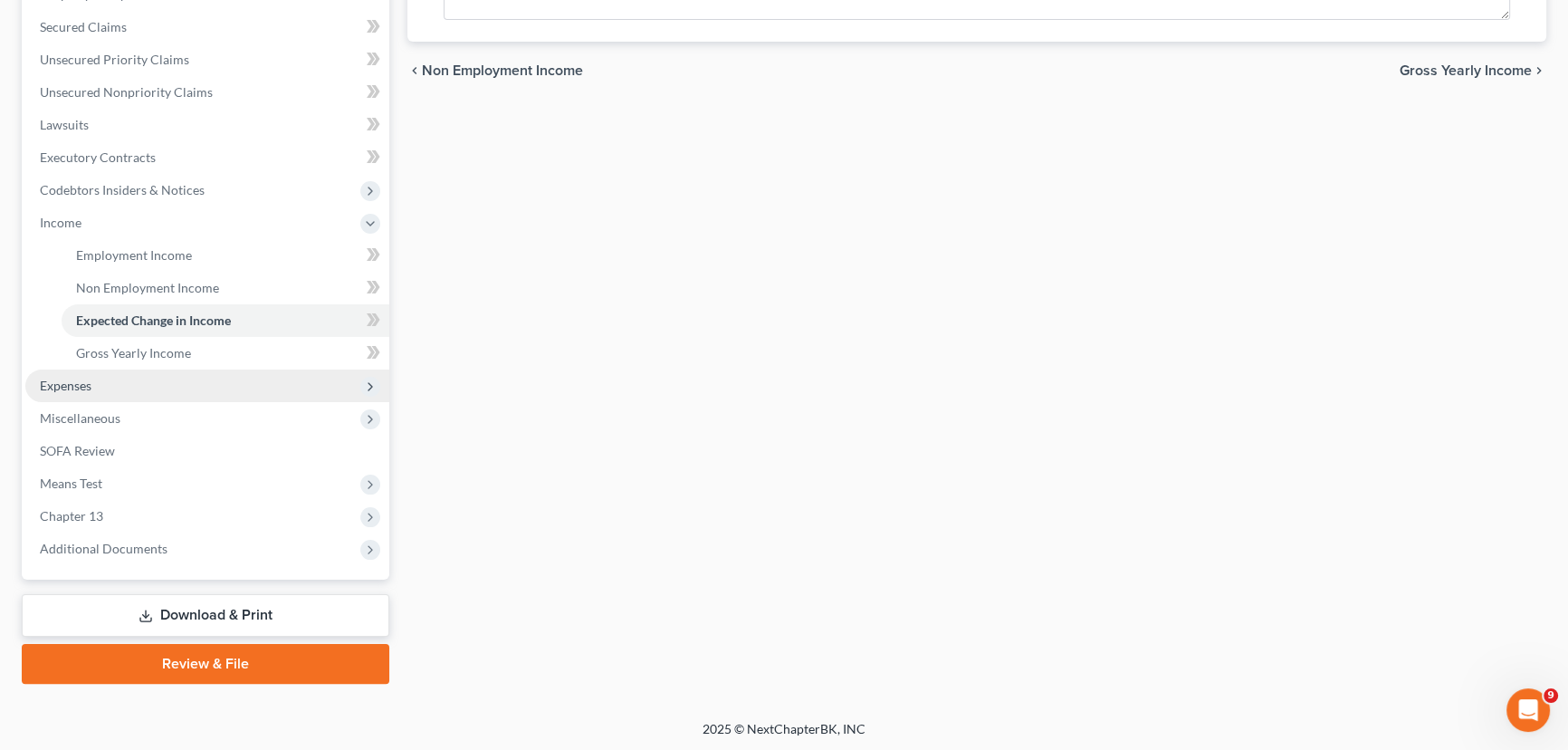
click at [174, 386] on span "Expenses" at bounding box center [208, 385] width 364 height 32
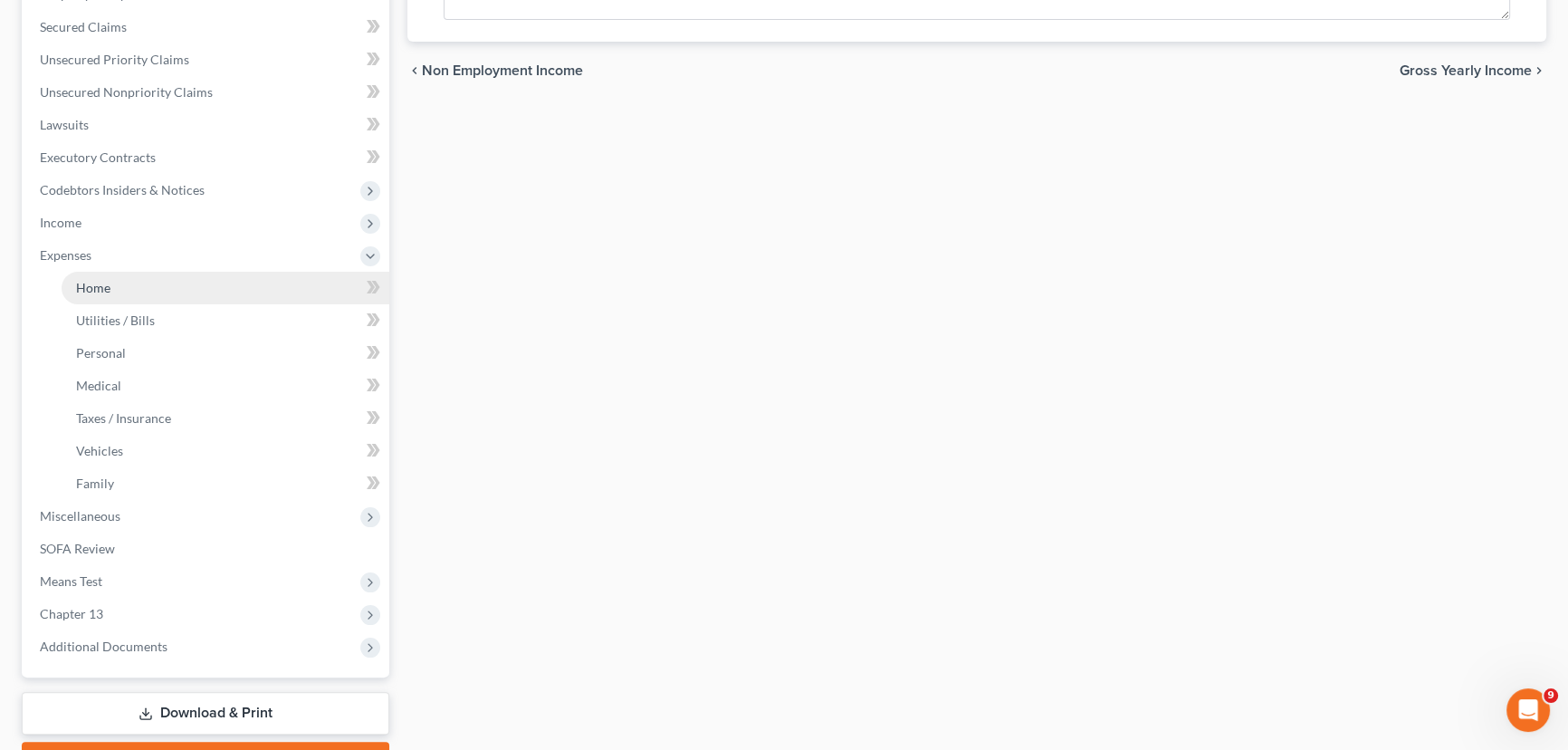
click at [150, 280] on link "Home" at bounding box center [225, 288] width 328 height 32
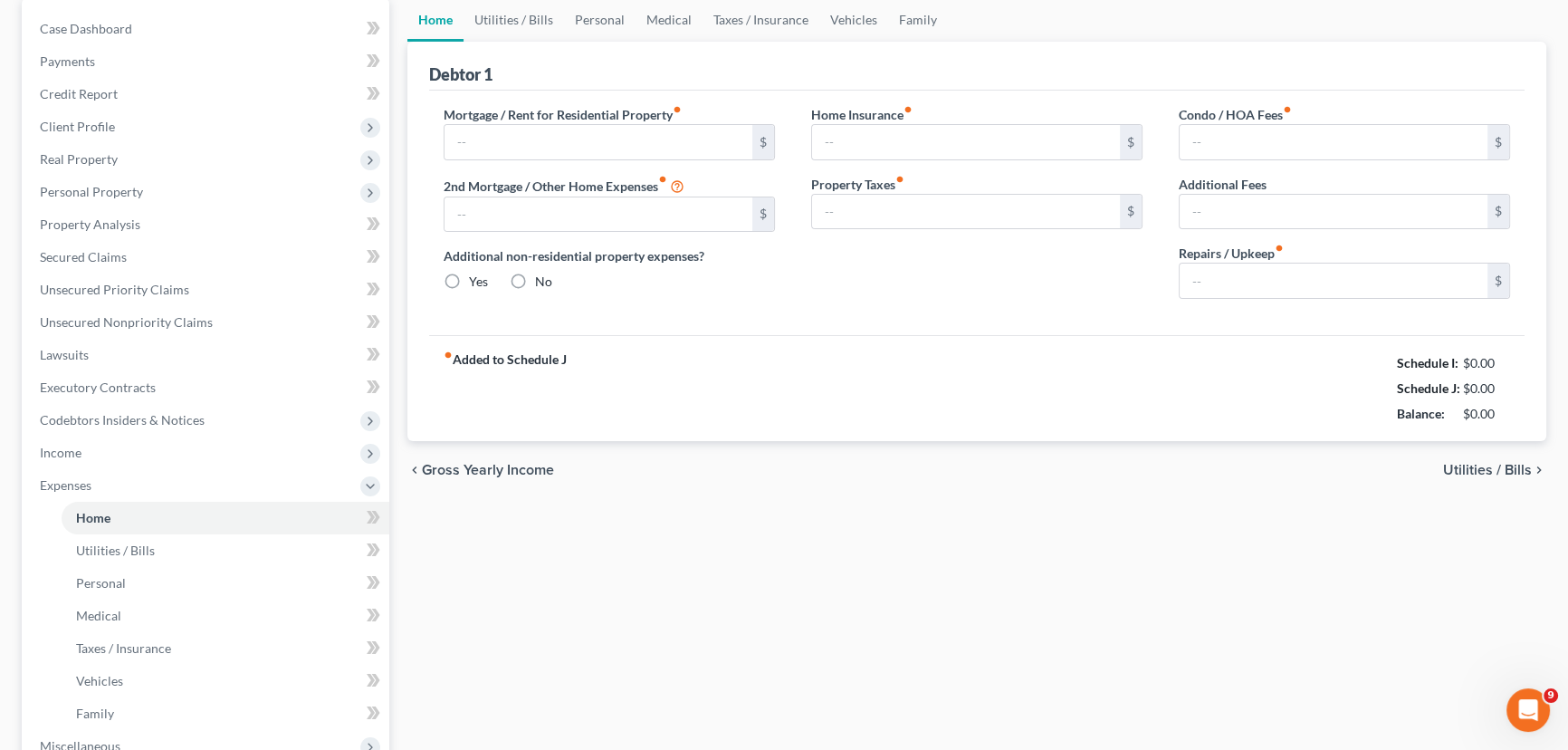
type input "863.00"
type input "0.00"
radio input "true"
type input "0.00"
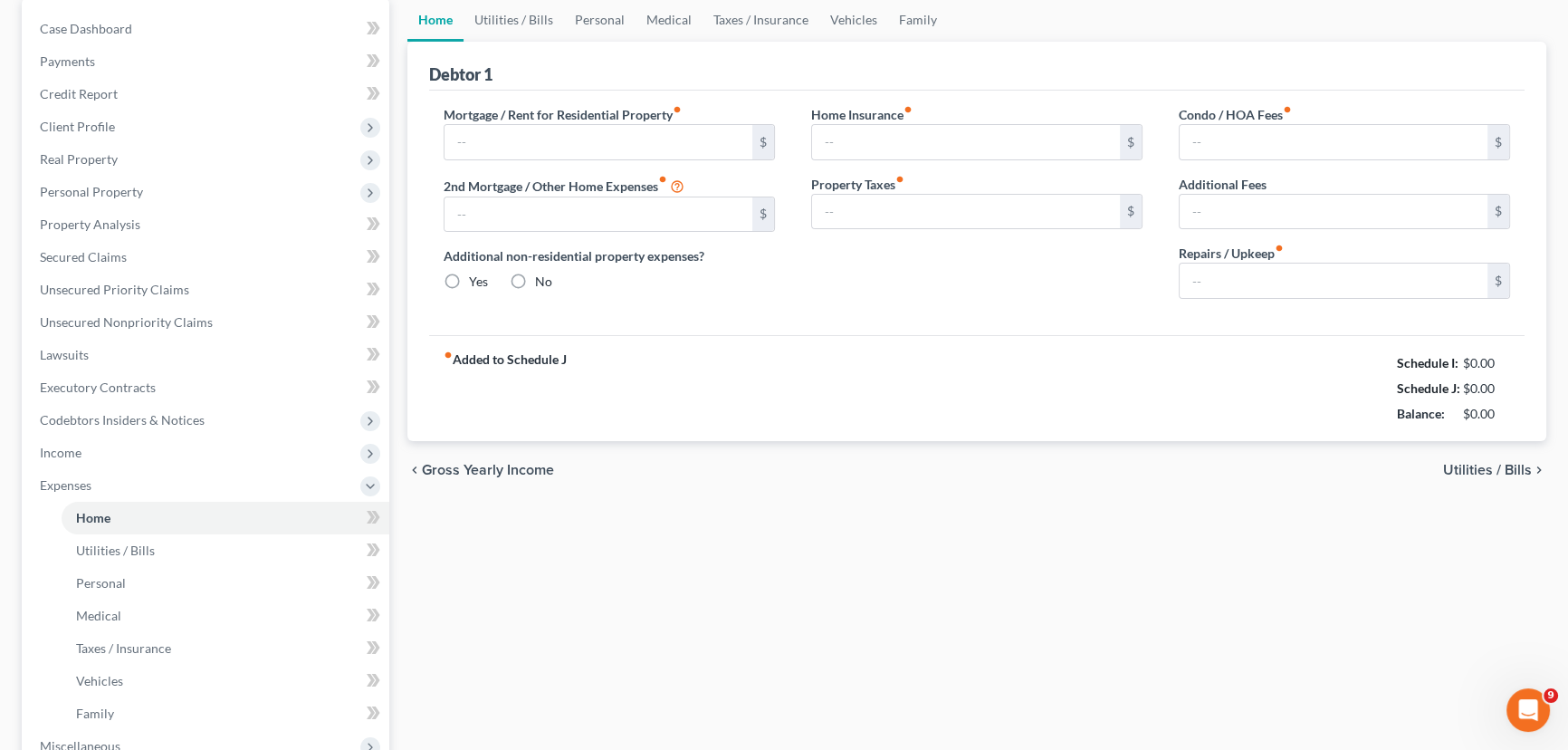
type input "0.00"
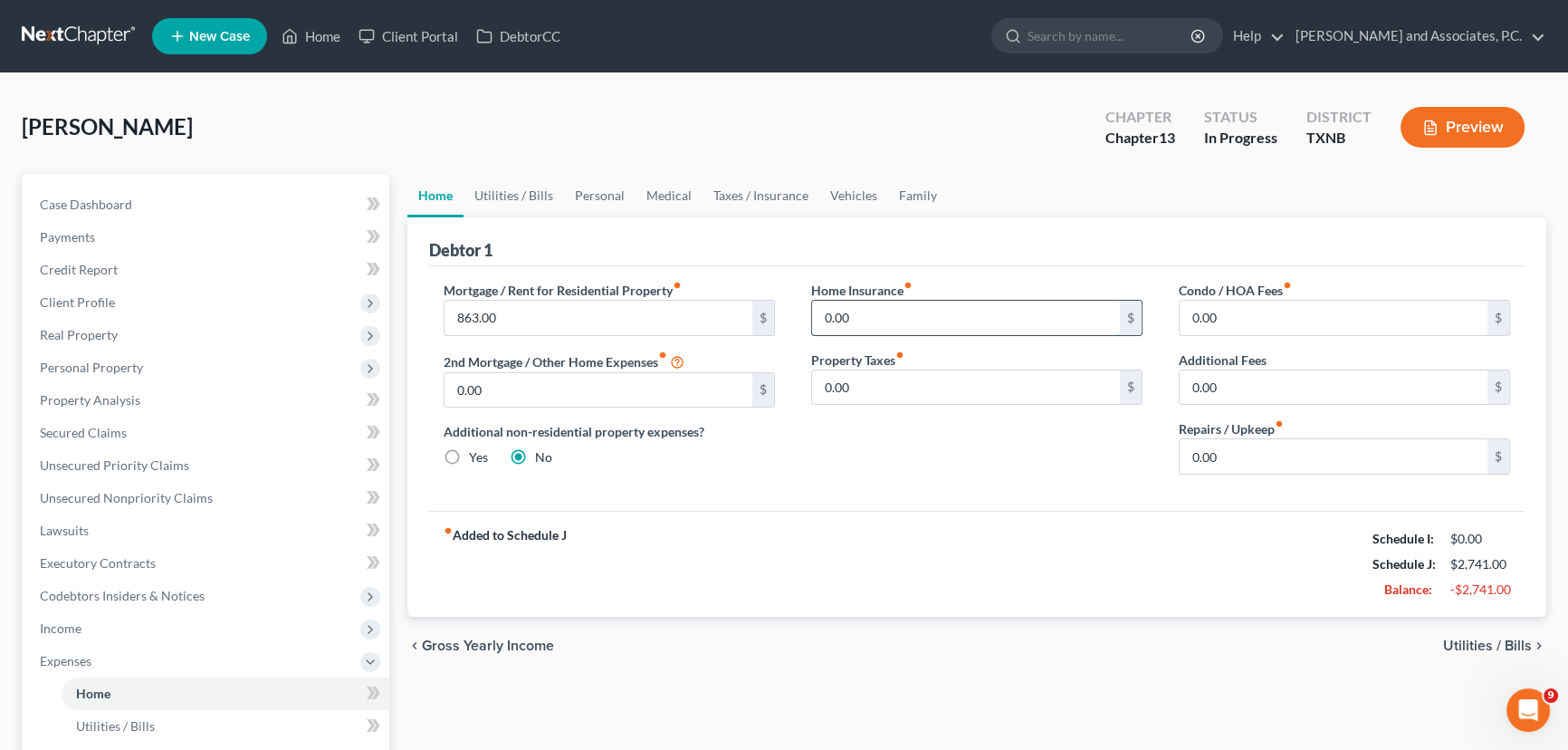
click at [887, 326] on input "0.00" at bounding box center [965, 317] width 308 height 34
type input "165.00"
click at [525, 199] on link "Utilities / Bills" at bounding box center [513, 195] width 100 height 43
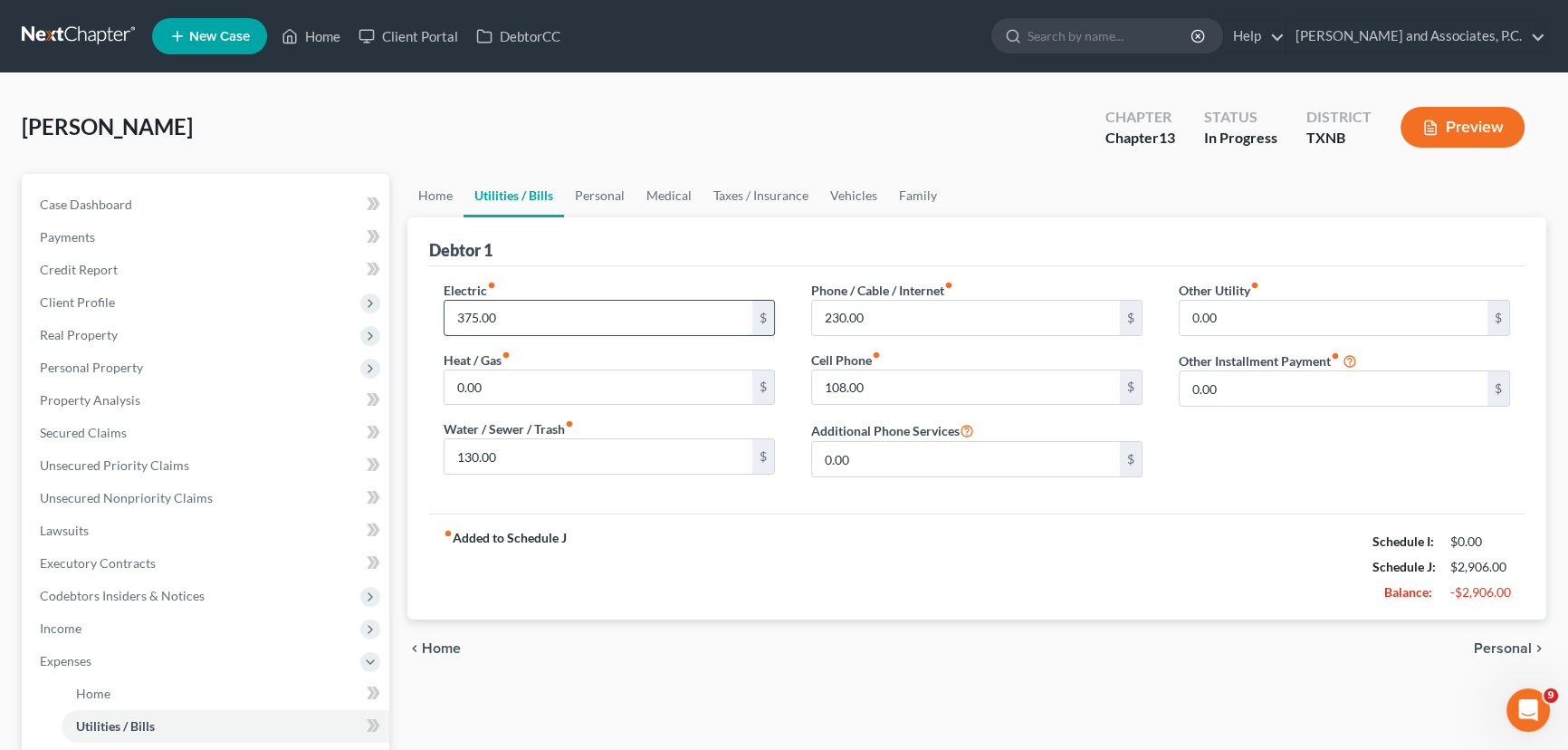
click at [556, 311] on input "375.00" at bounding box center [598, 317] width 308 height 34
click at [648, 253] on div "Debtor 1" at bounding box center [976, 242] width 1095 height 49
click at [664, 250] on div "Debtor 1" at bounding box center [976, 242] width 1095 height 49
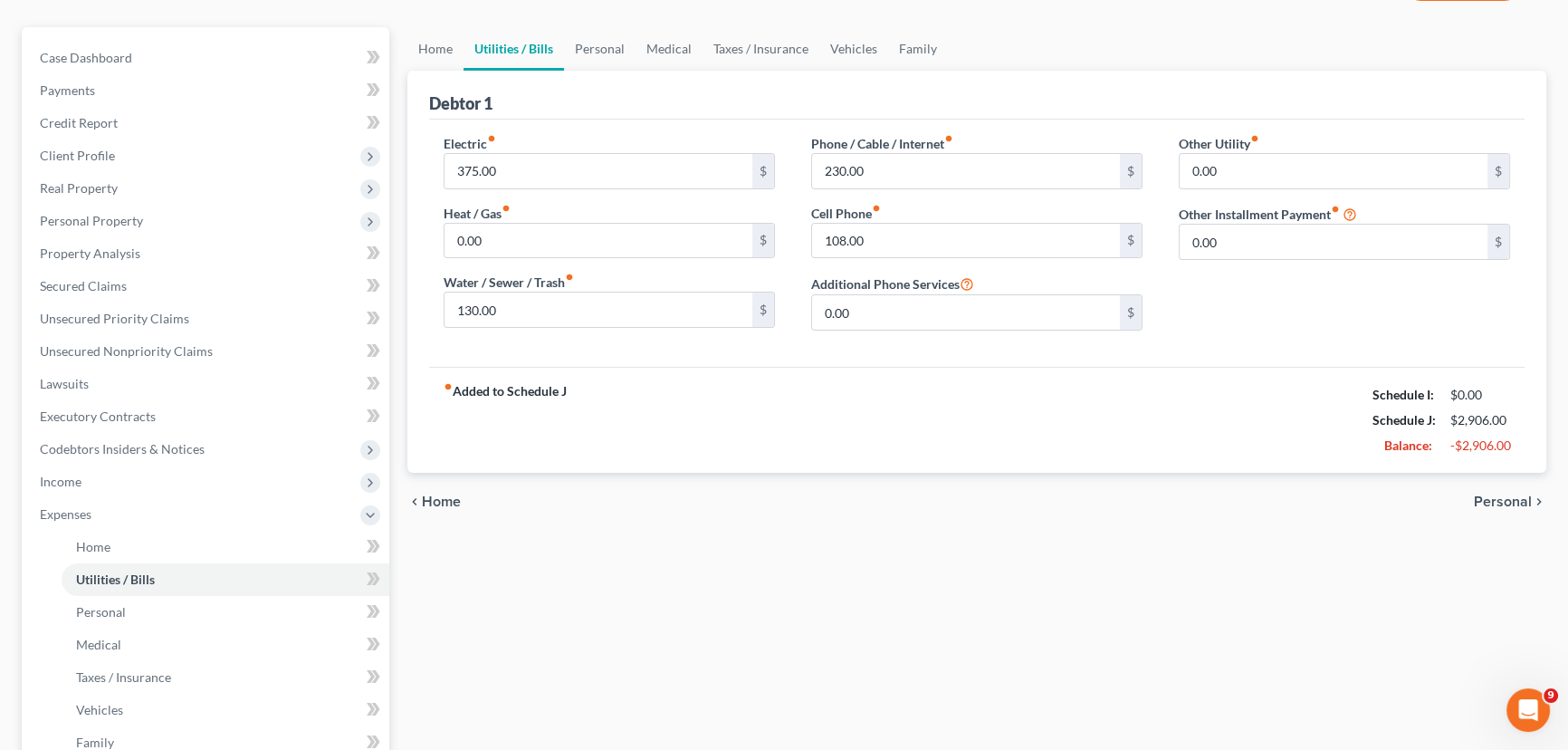
scroll to position [164, 0]
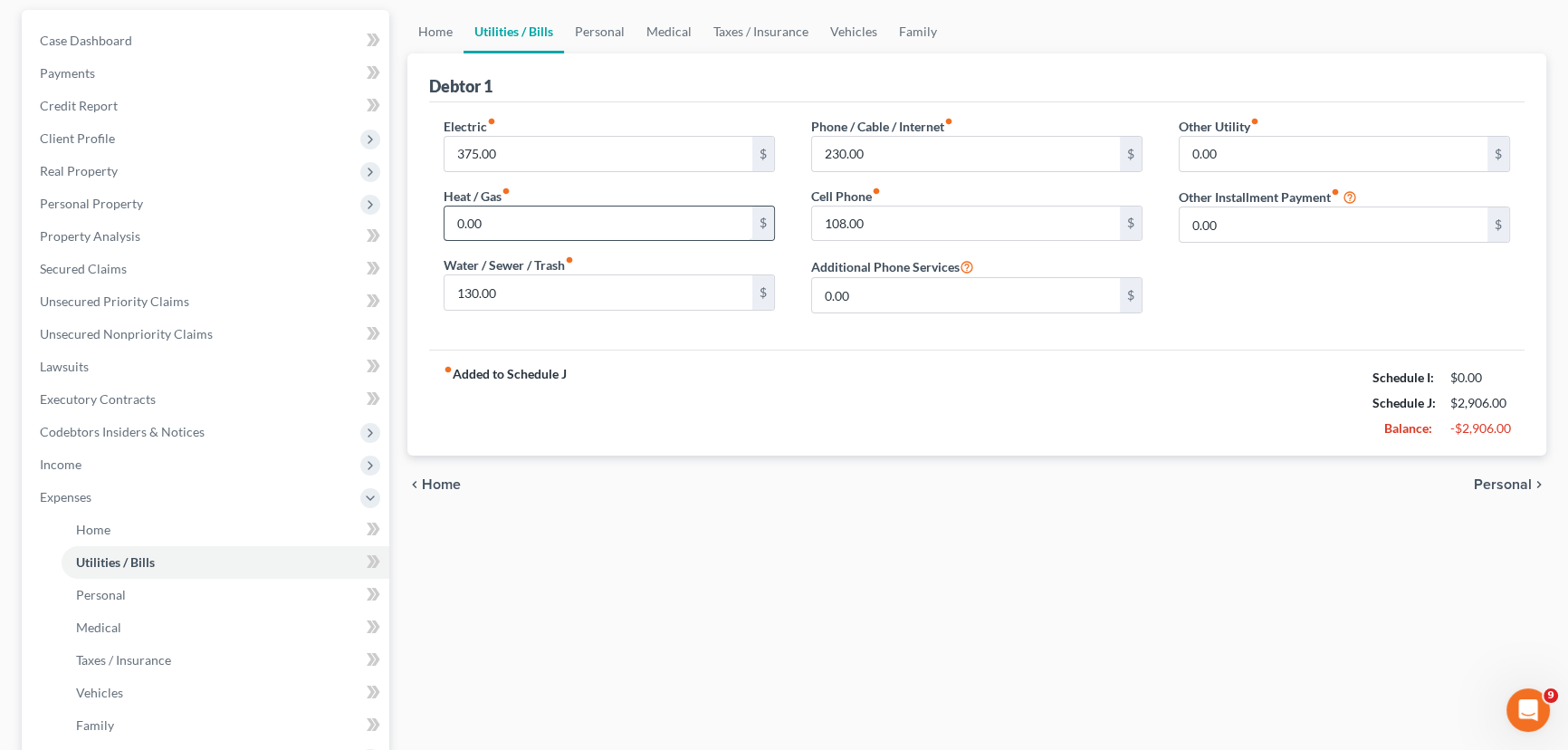
click at [523, 223] on input "0.00" at bounding box center [598, 223] width 308 height 34
type input "200.00"
click at [566, 323] on div "Electric fiber_manual_record 375.00 $ Heat / Gas fiber_manual_record 200.00 $ W…" at bounding box center [609, 222] width 367 height 211
click at [926, 147] on input "230.00" at bounding box center [965, 153] width 308 height 34
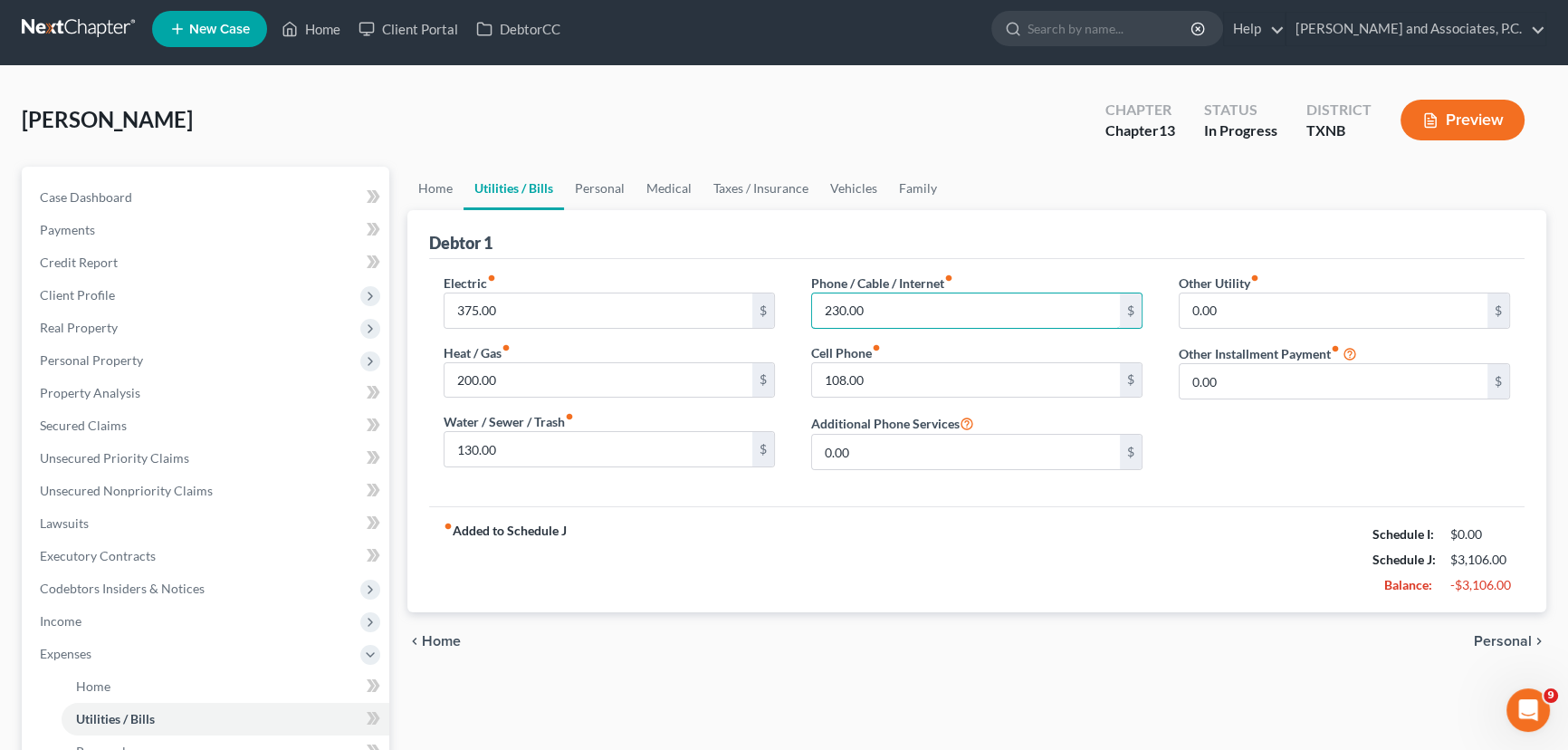
scroll to position [0, 0]
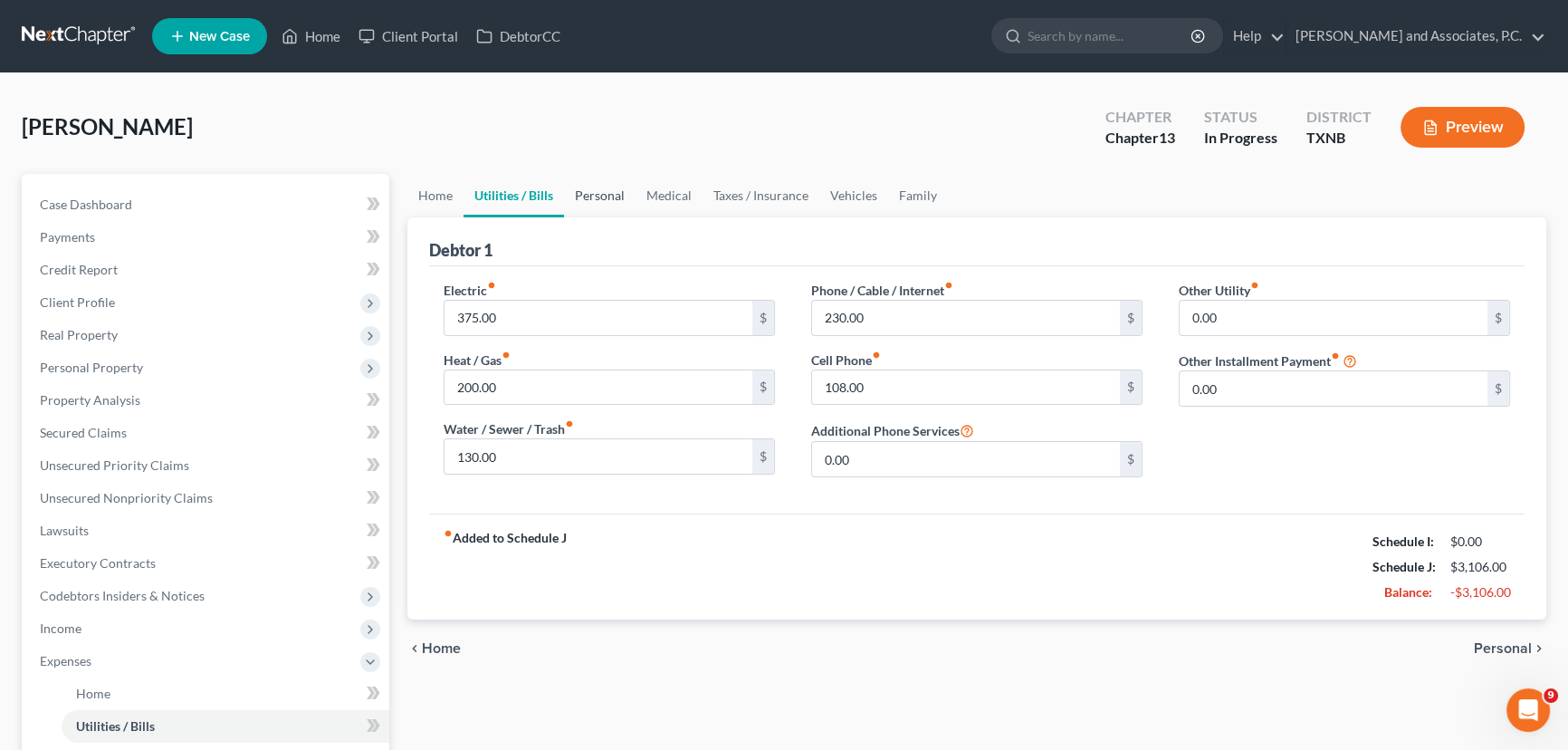
click at [593, 199] on link "Personal" at bounding box center [600, 195] width 72 height 43
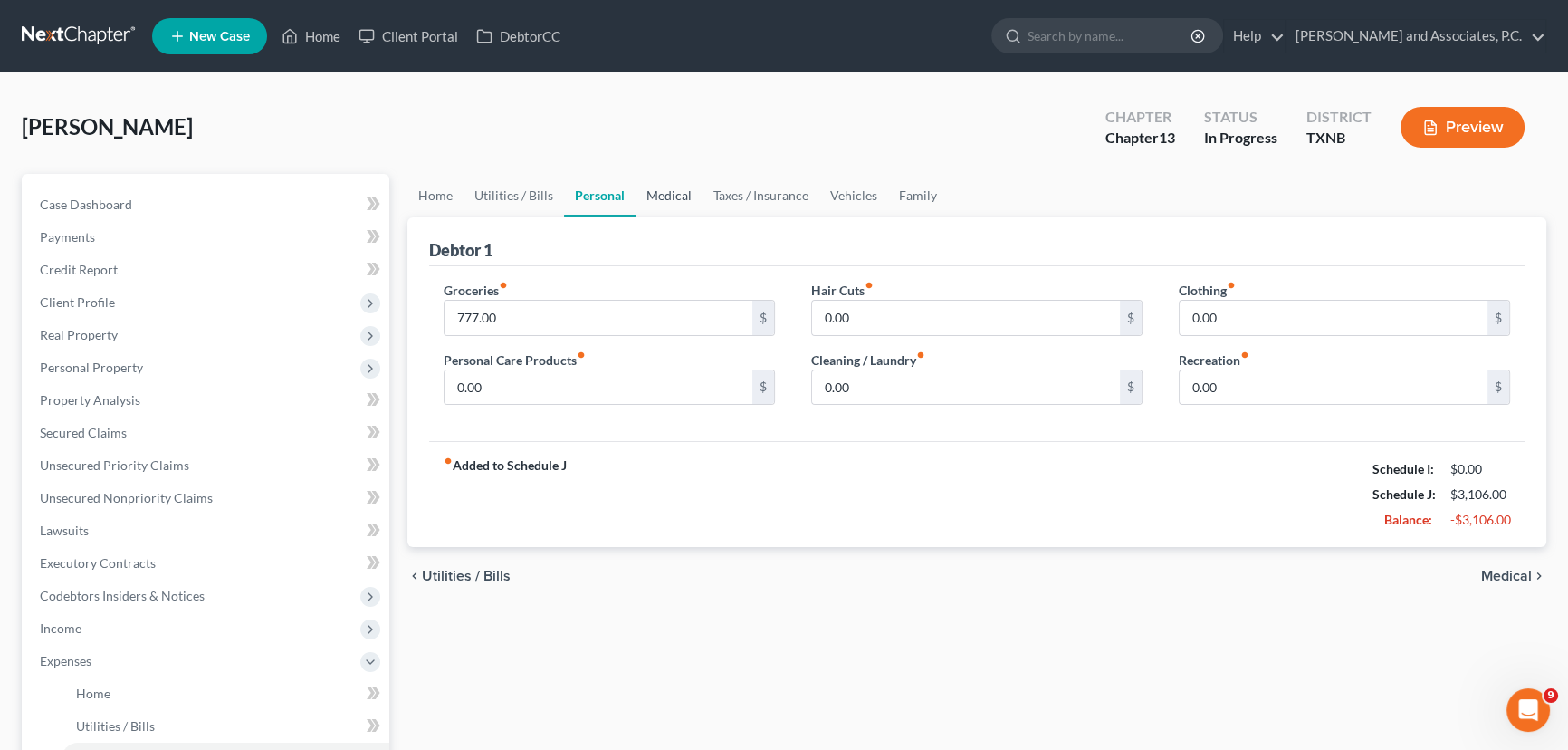
click at [674, 191] on link "Medical" at bounding box center [669, 195] width 67 height 43
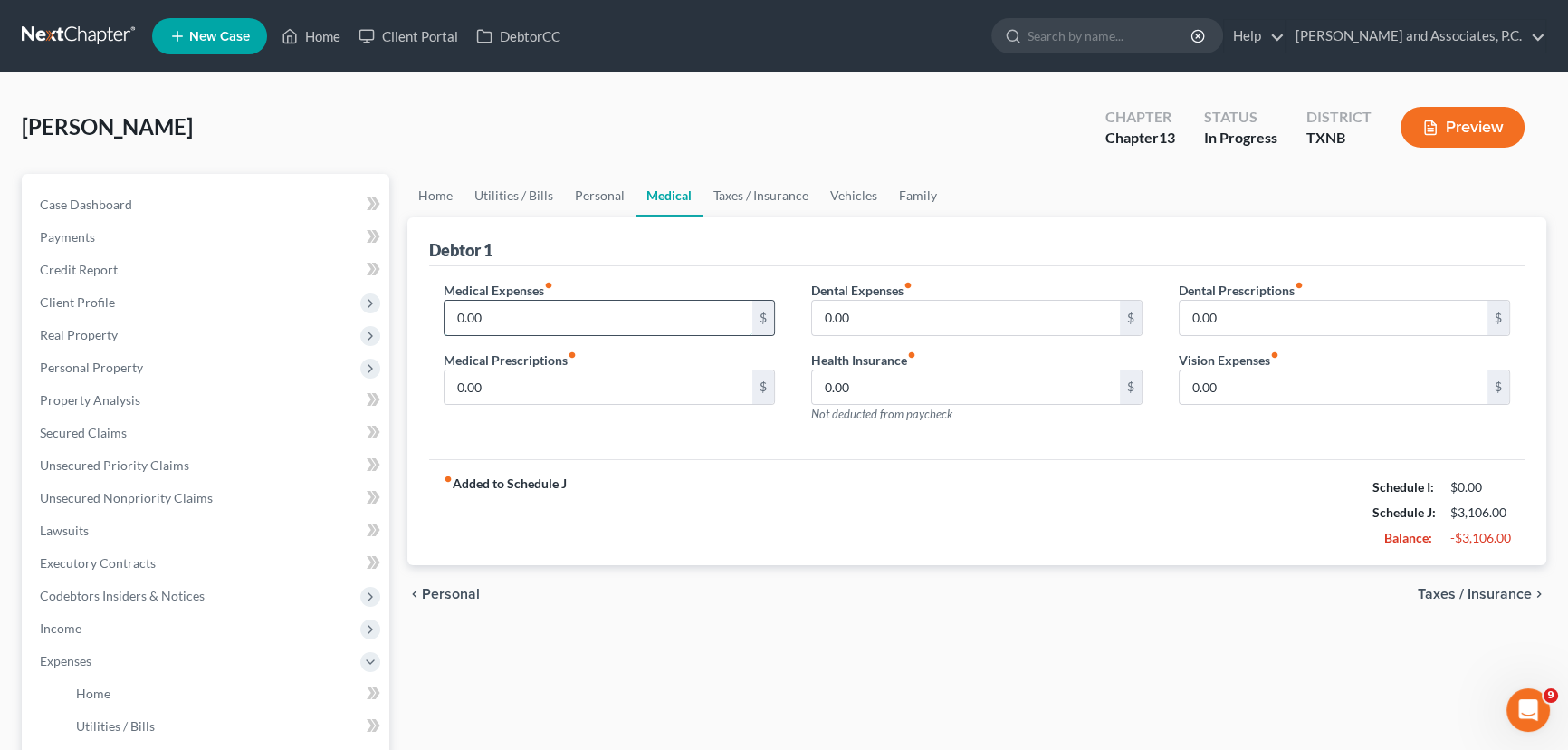
click at [592, 315] on input "0.00" at bounding box center [598, 317] width 308 height 34
click at [547, 382] on input "0.00" at bounding box center [598, 387] width 308 height 34
type input "50.00"
click at [876, 324] on input "0.00" at bounding box center [965, 317] width 308 height 34
click at [1303, 316] on input "0.00" at bounding box center [1333, 317] width 308 height 34
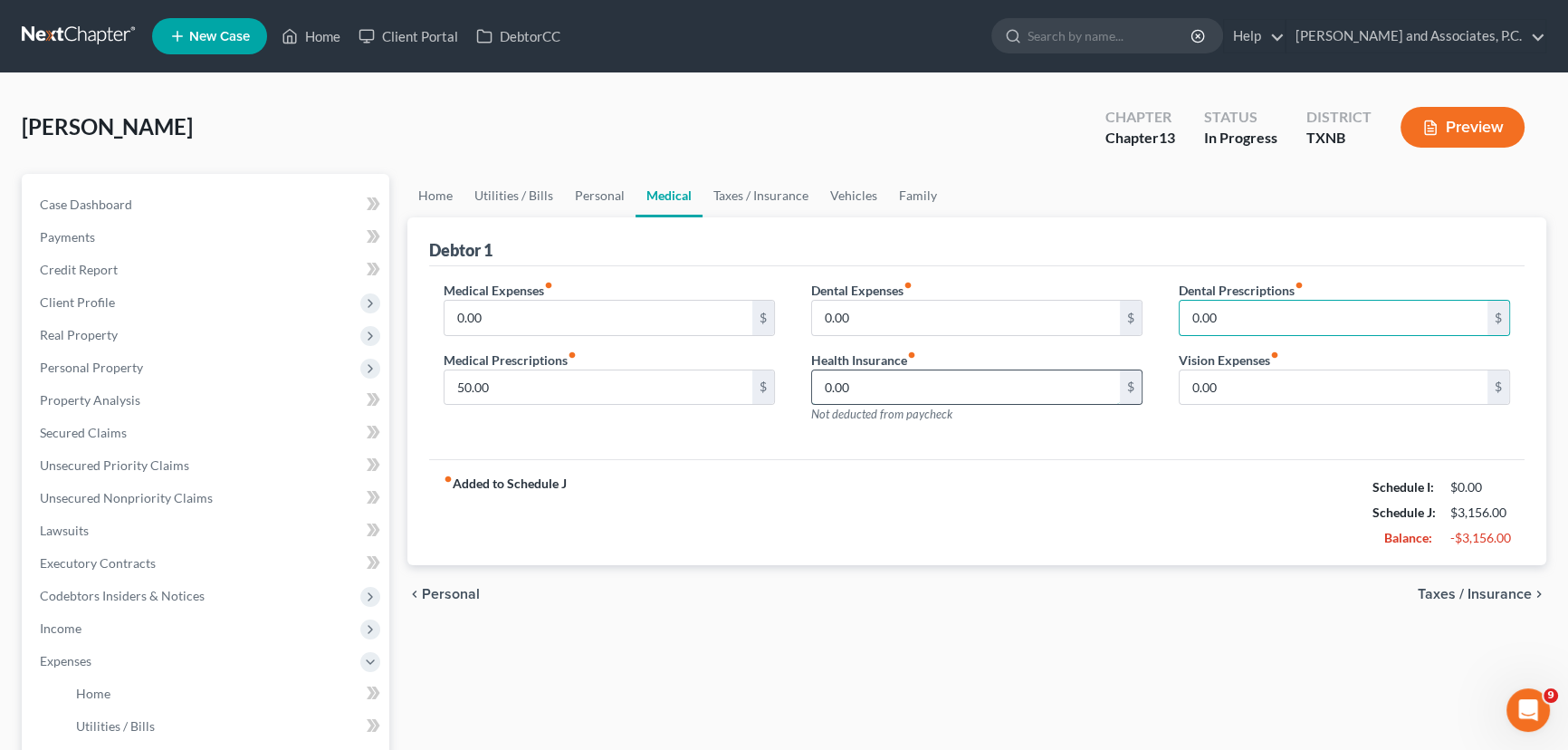
click at [966, 383] on input "0.00" at bounding box center [965, 387] width 308 height 34
click at [1296, 386] on input "0.00" at bounding box center [1333, 387] width 308 height 34
click at [1305, 387] on input "0.00" at bounding box center [1333, 387] width 308 height 34
type input "0"
type input "50.00"
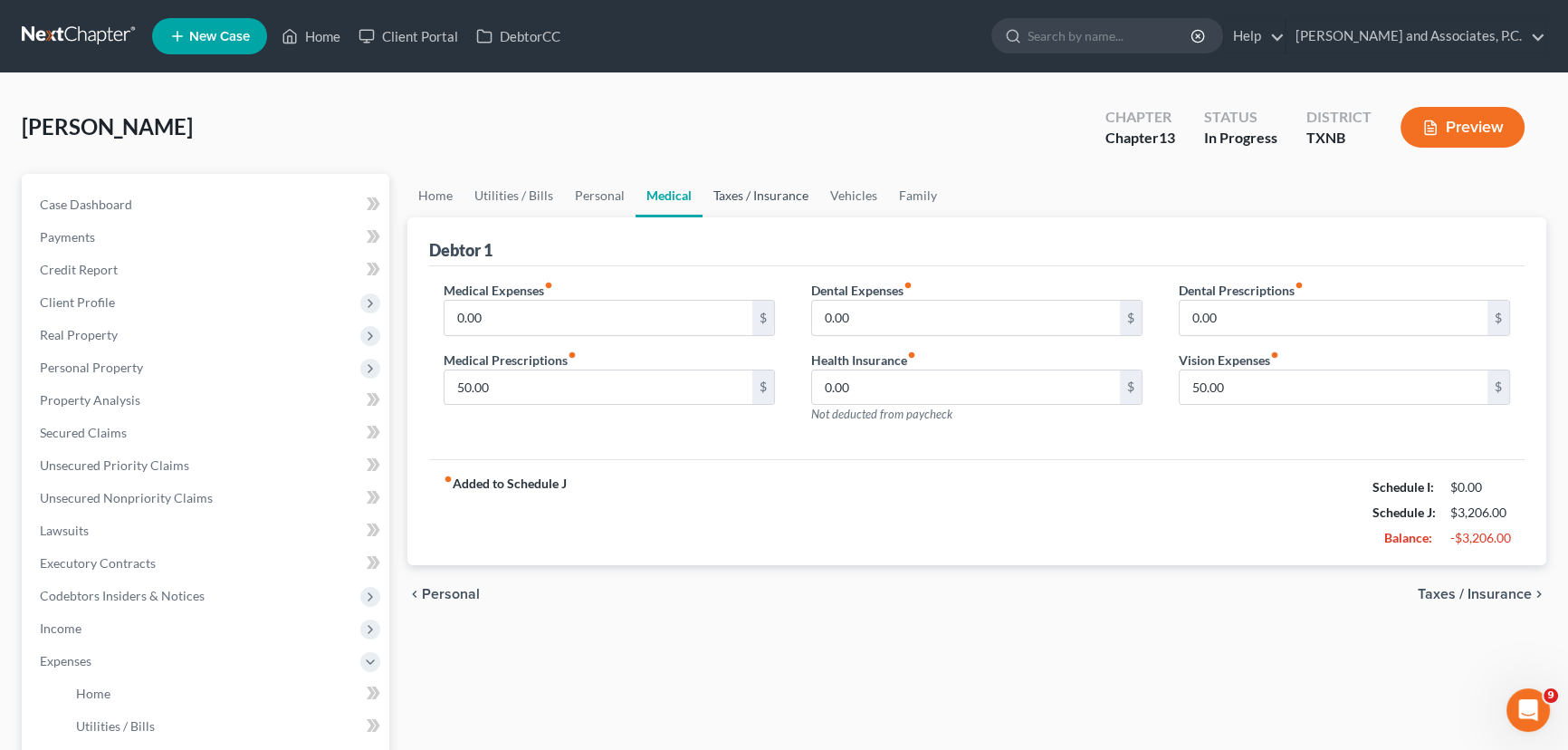
click at [704, 188] on link "Taxes / Insurance" at bounding box center [761, 195] width 117 height 43
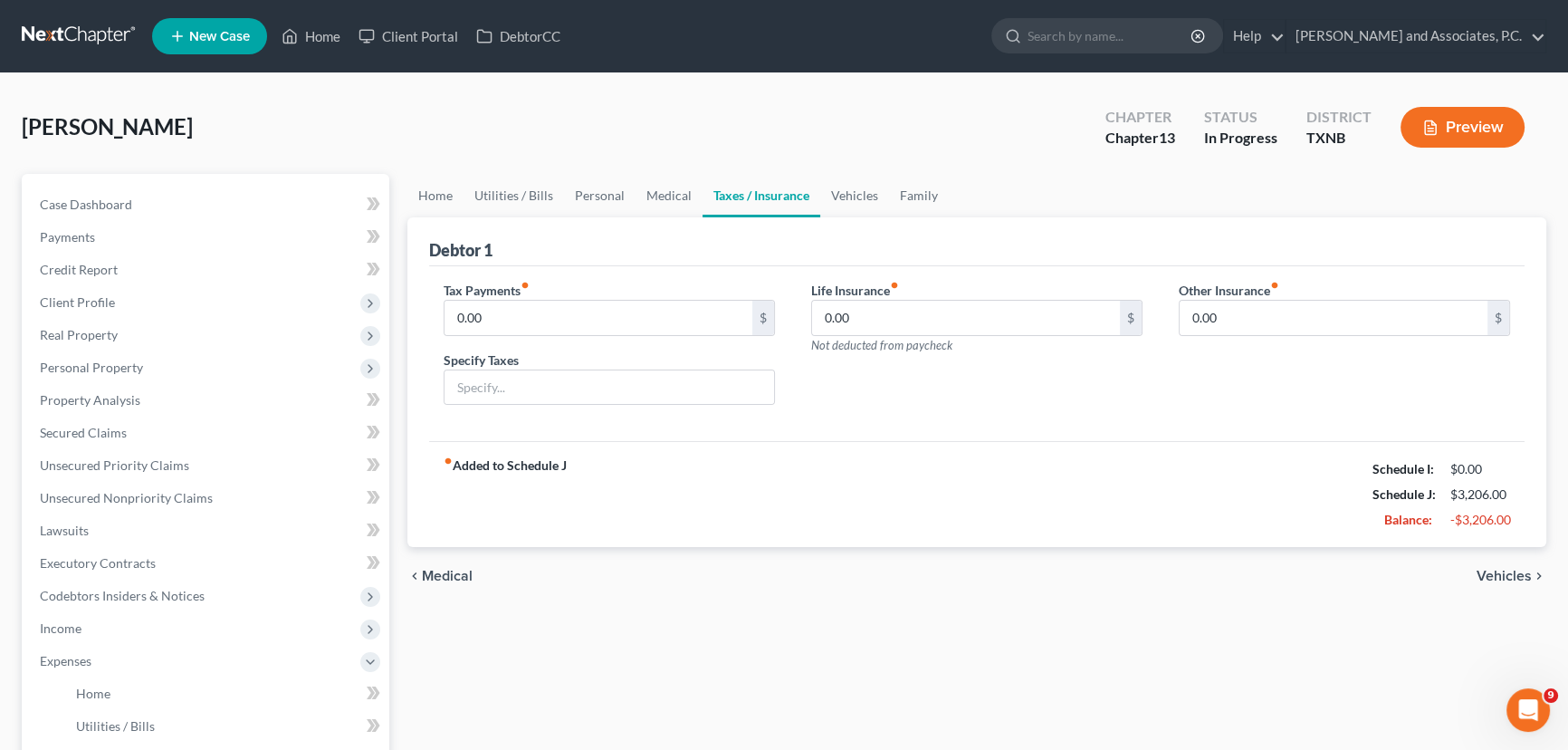
click at [924, 476] on div "fiber_manual_record Added to Schedule J Schedule I: $0.00 Schedule J: $3,206.00…" at bounding box center [976, 494] width 1095 height 106
click at [849, 190] on link "Vehicles" at bounding box center [854, 195] width 69 height 43
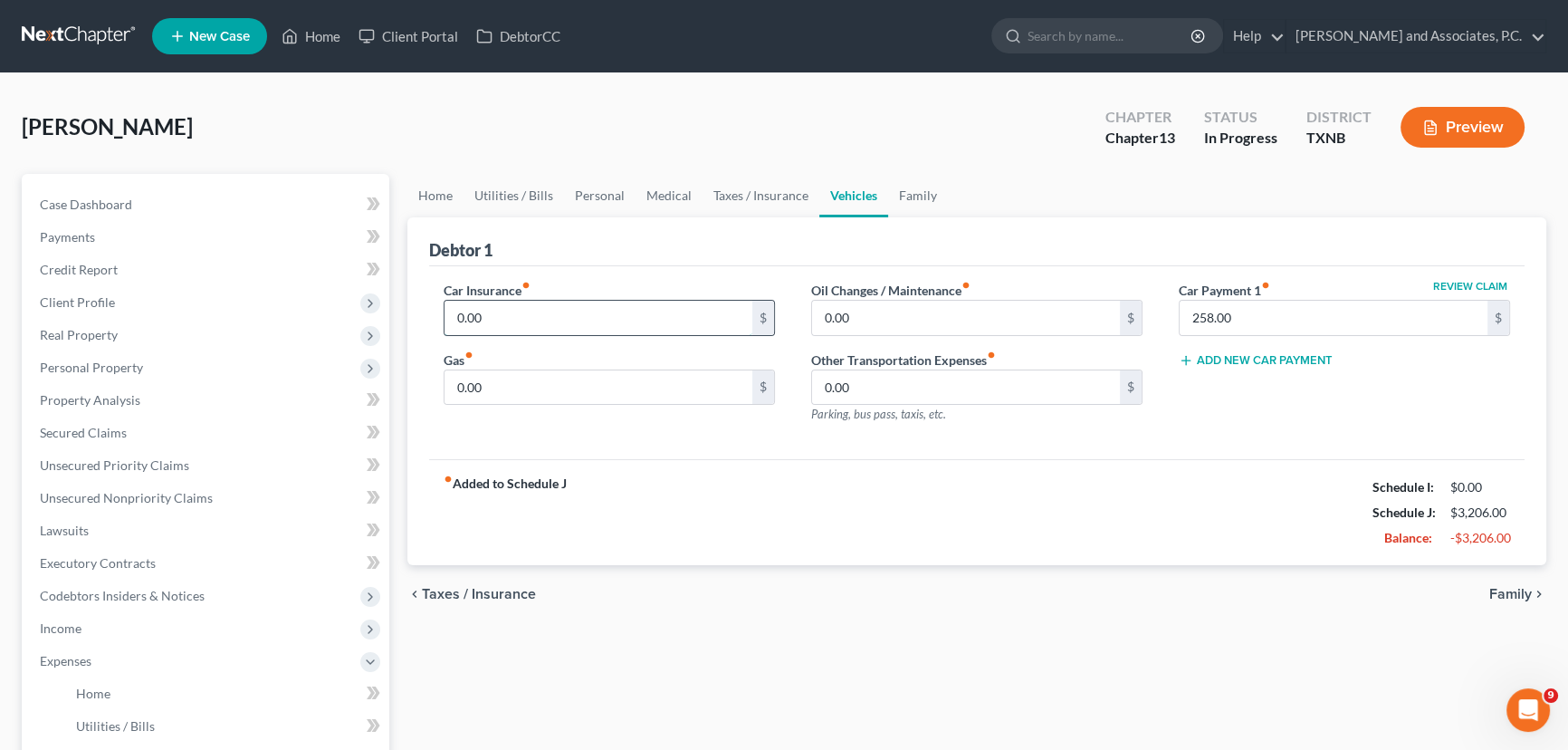
click at [524, 324] on input "0.00" at bounding box center [598, 317] width 308 height 34
type input "215.00"
click at [538, 390] on input "0.00" at bounding box center [598, 387] width 308 height 34
type input "300.00"
click at [1174, 453] on div "Car Insurance fiber_manual_record 215.00 $ Gas fiber_manual_record 300.00 $ Oil…" at bounding box center [976, 363] width 1095 height 194
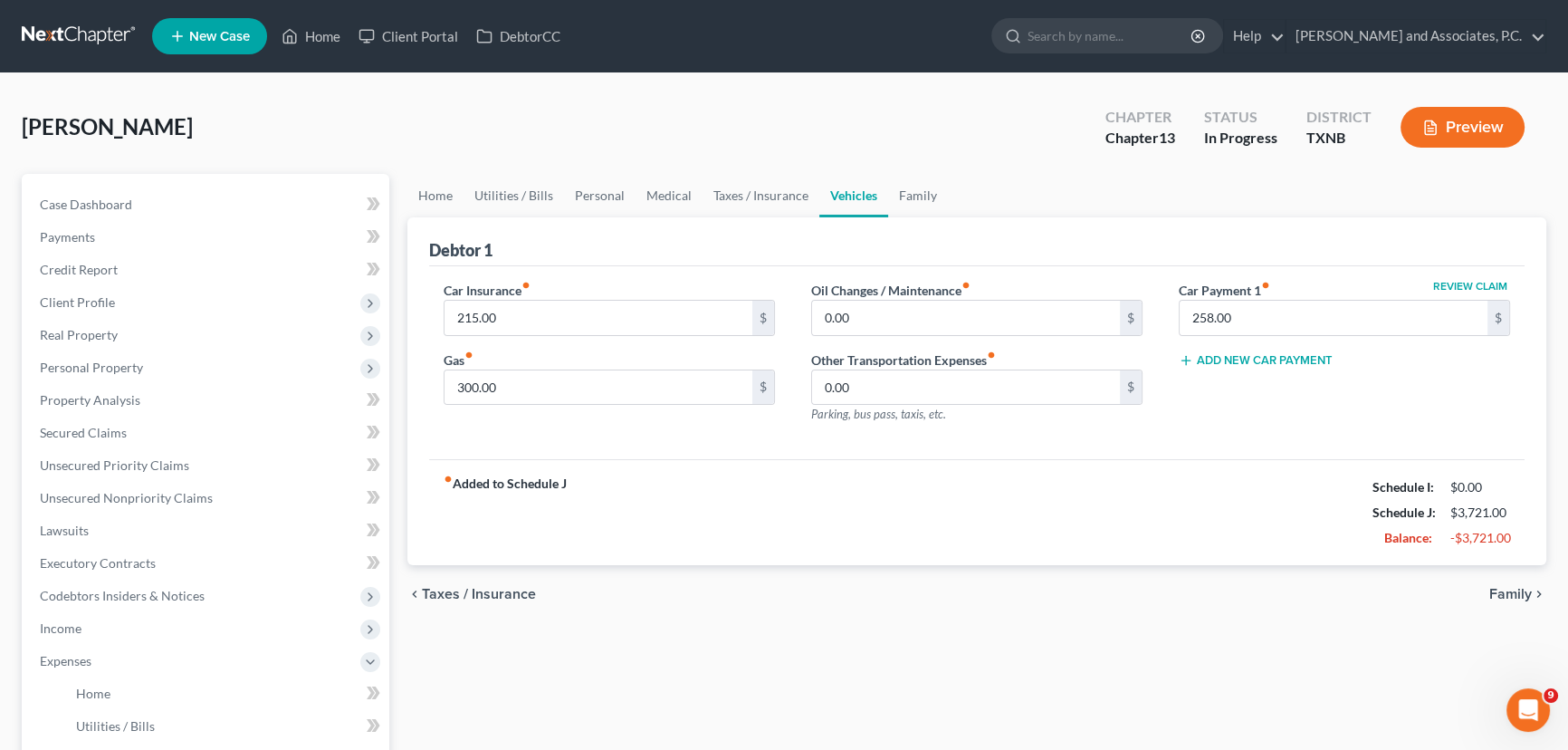
click at [1297, 404] on div "Review Claim Car Payment 1 fiber_manual_record 258.00 $ Add New Car Payment" at bounding box center [1344, 358] width 367 height 157
click at [906, 205] on link "Family" at bounding box center [918, 195] width 60 height 43
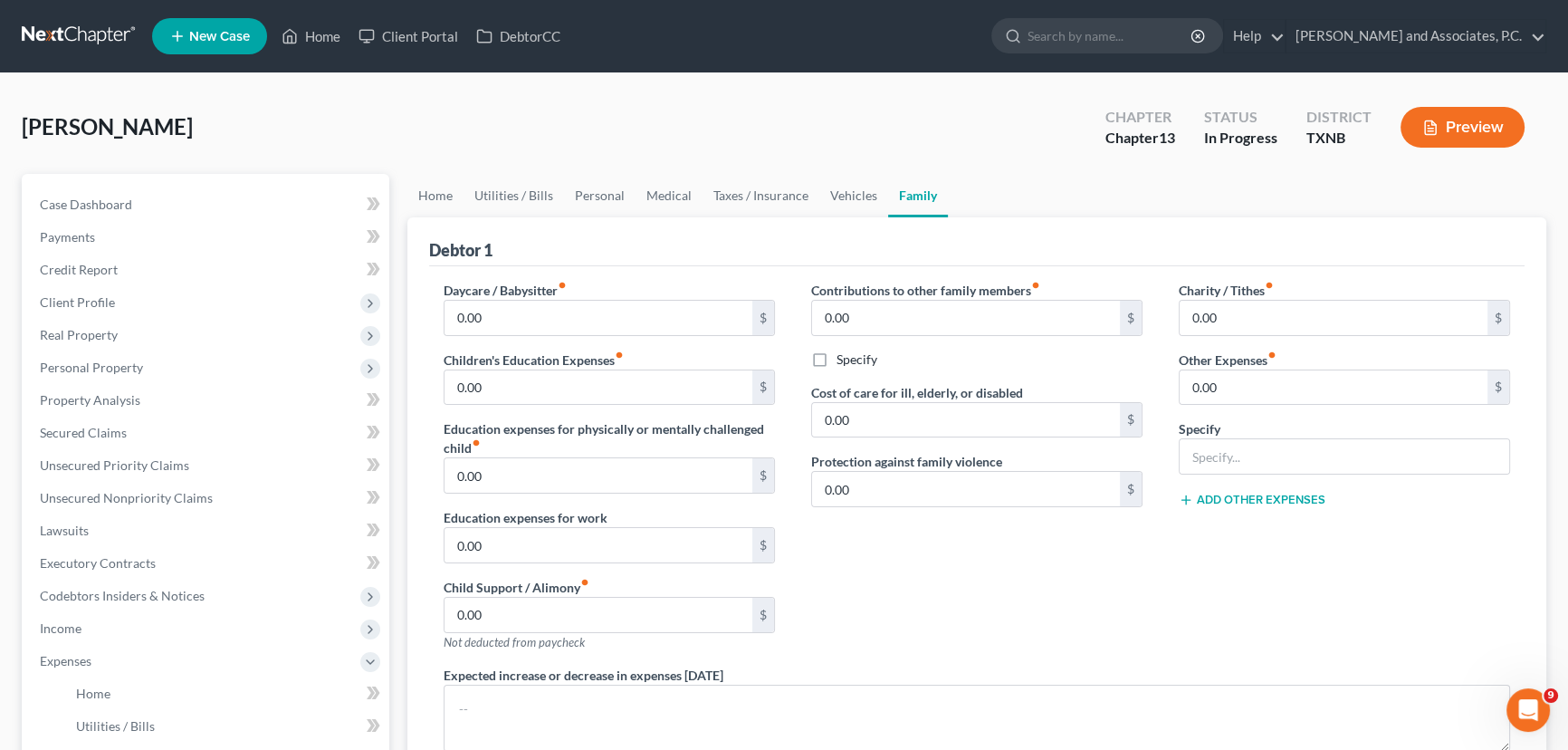
click at [1066, 633] on div "Contributions to other family members fiber_manual_record 0.00 $ Specify Cost o…" at bounding box center [976, 472] width 367 height 385
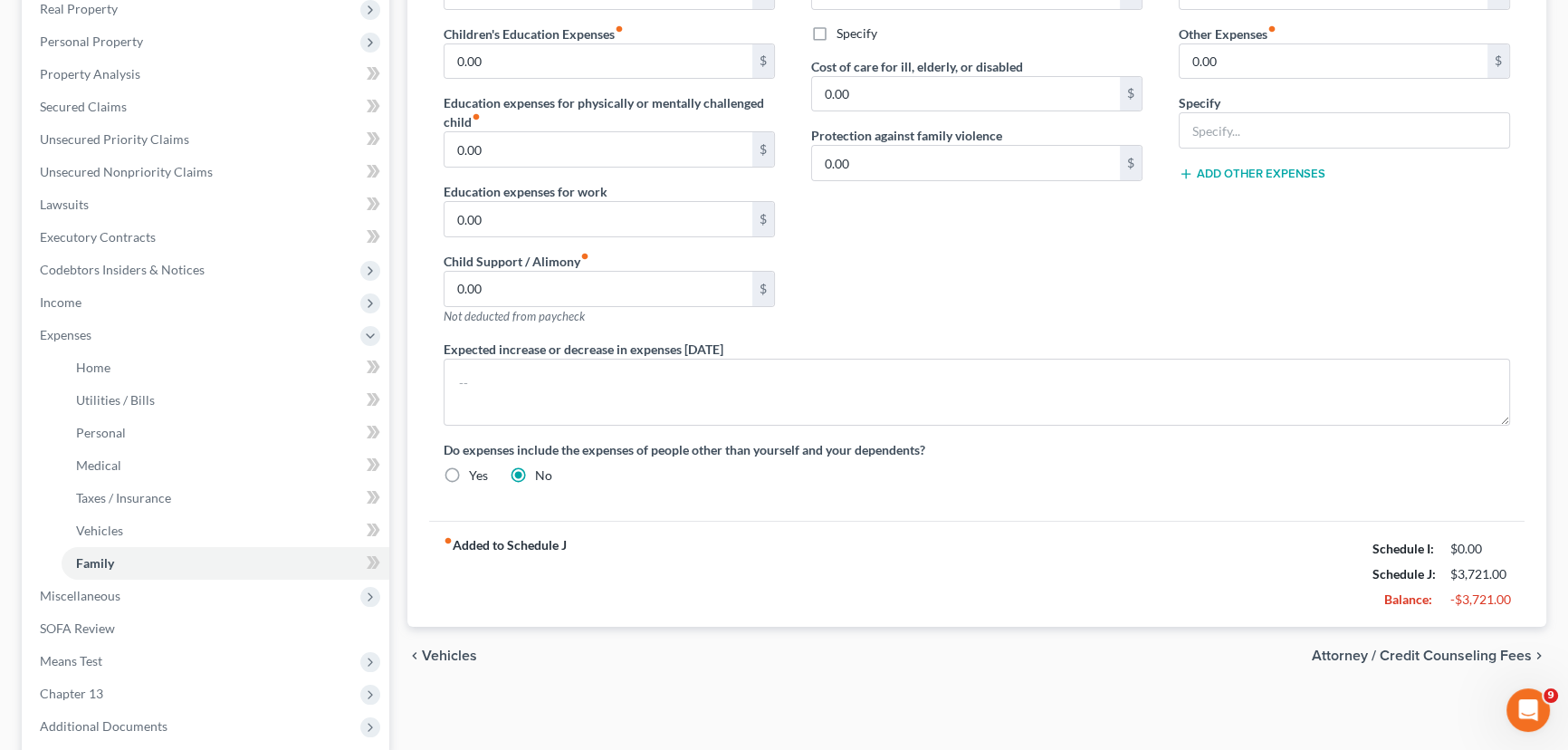
scroll to position [164, 0]
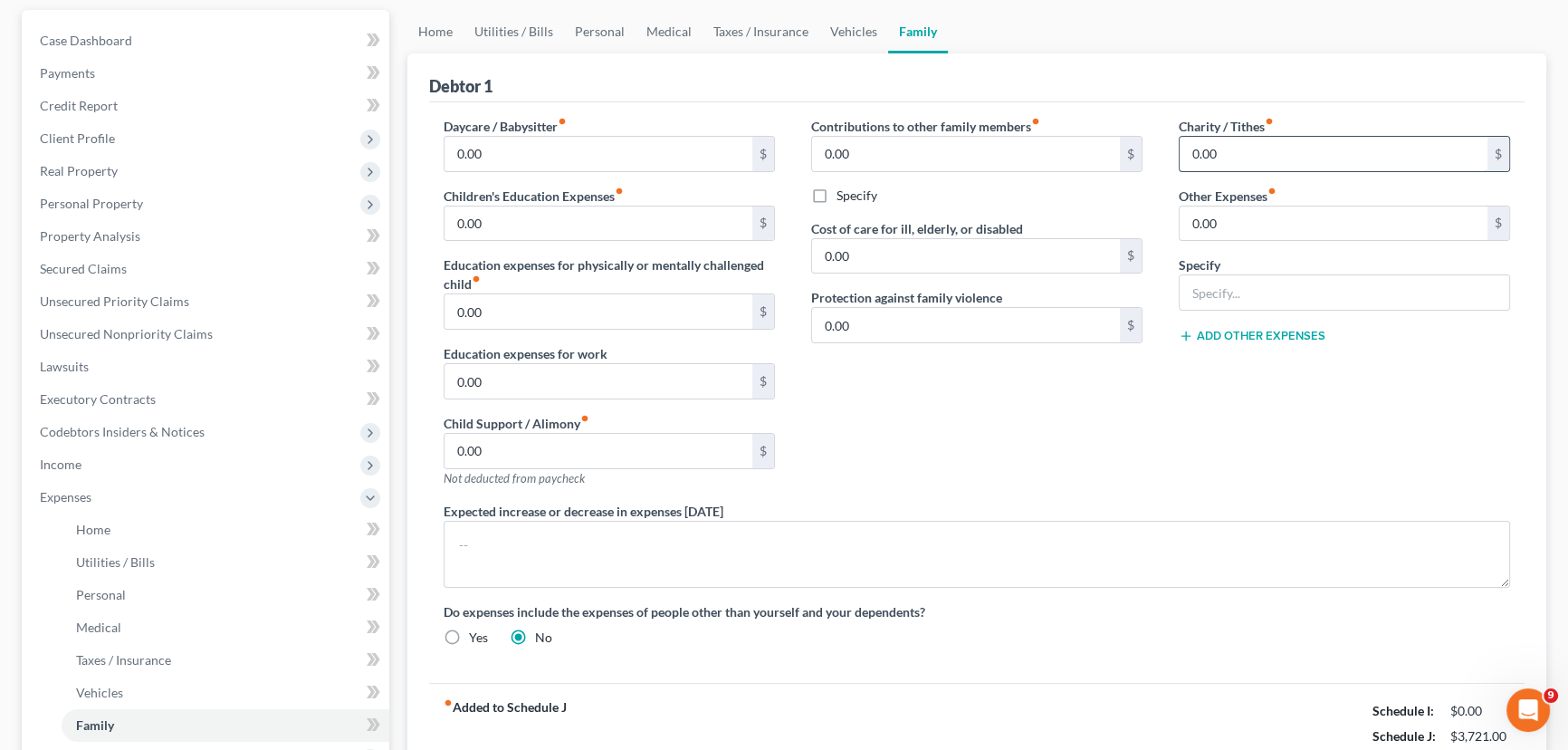
click at [1213, 154] on input "0.00" at bounding box center [1333, 153] width 308 height 34
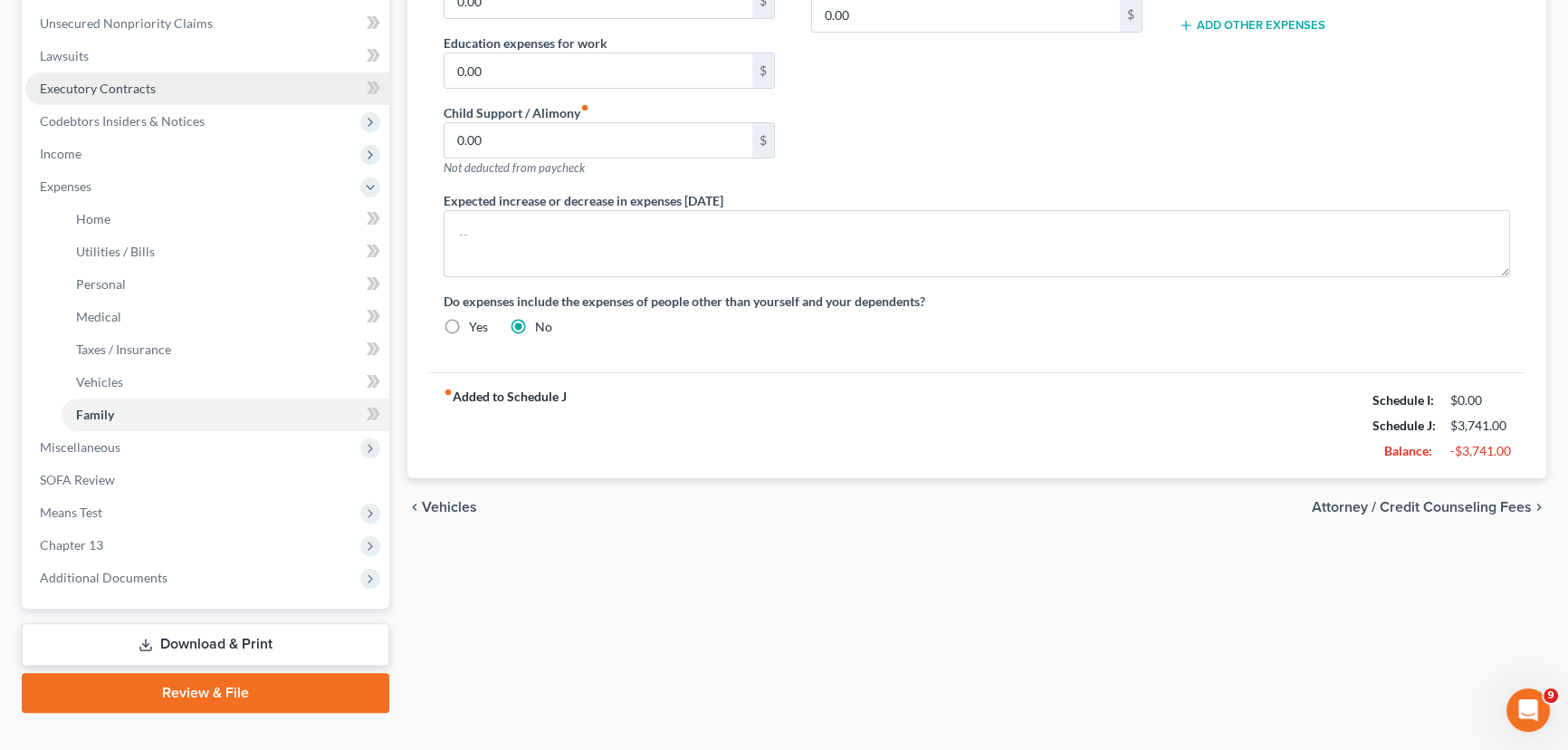
scroll to position [504, 0]
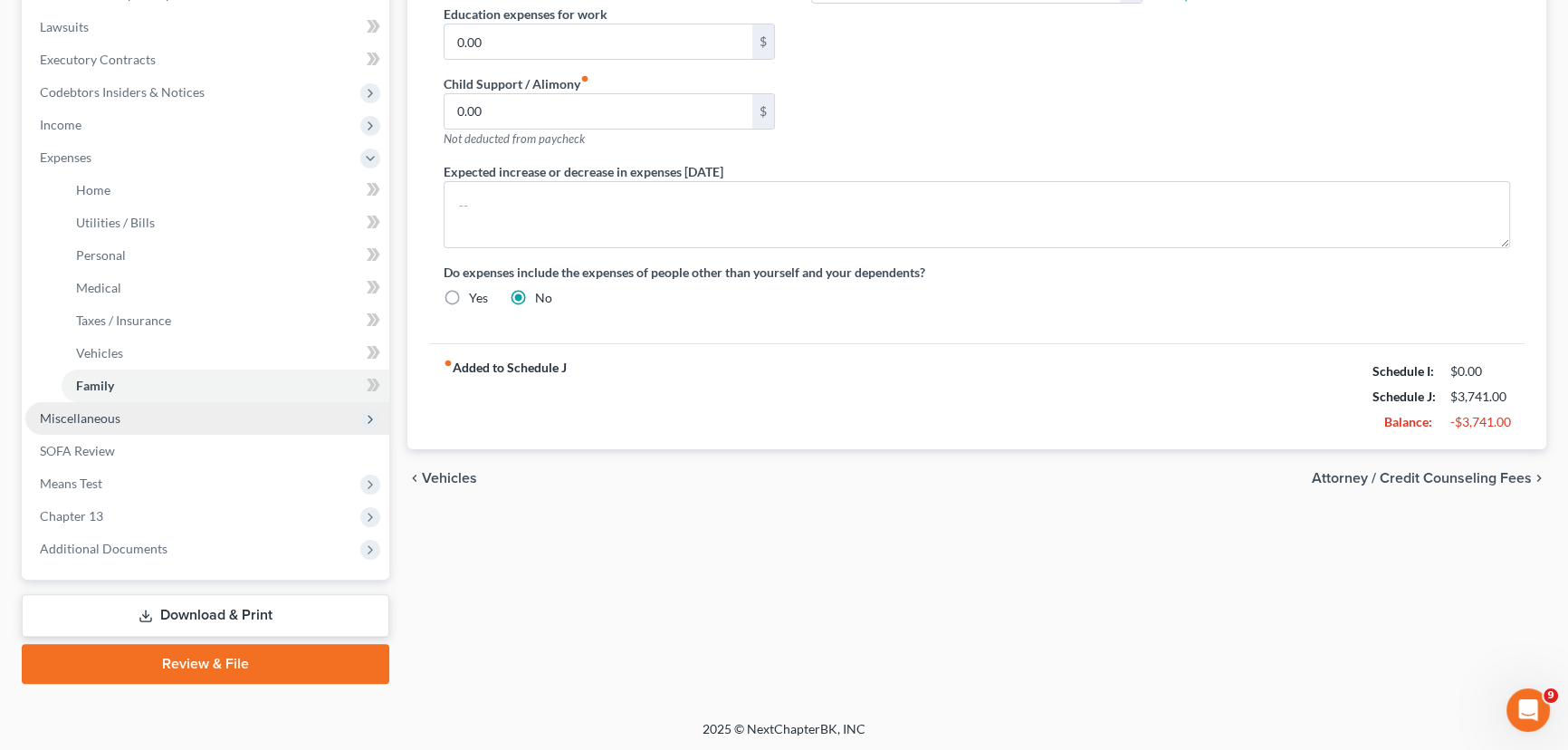
type input "20.00"
click at [159, 415] on span "Miscellaneous" at bounding box center [208, 418] width 364 height 32
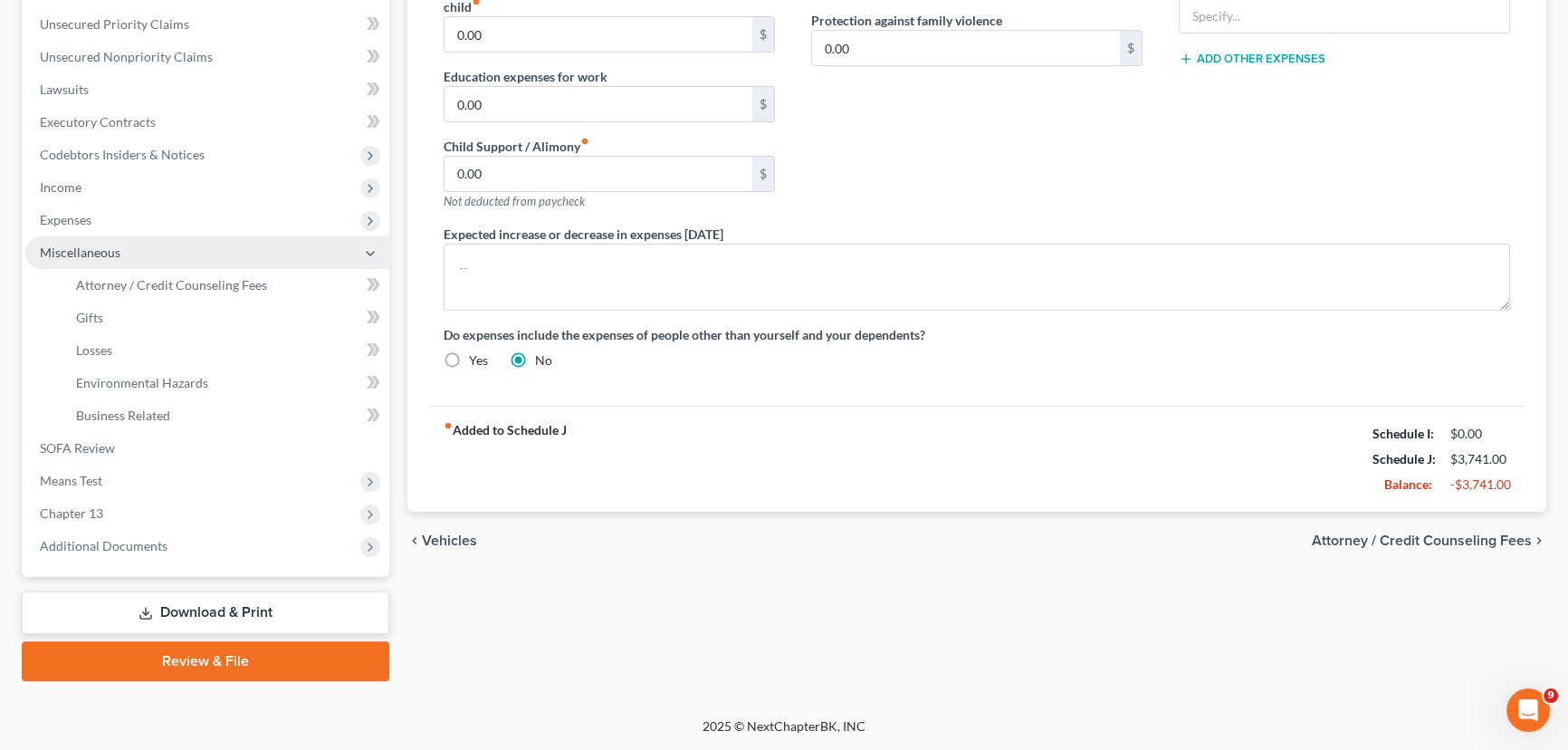
scroll to position [438, 0]
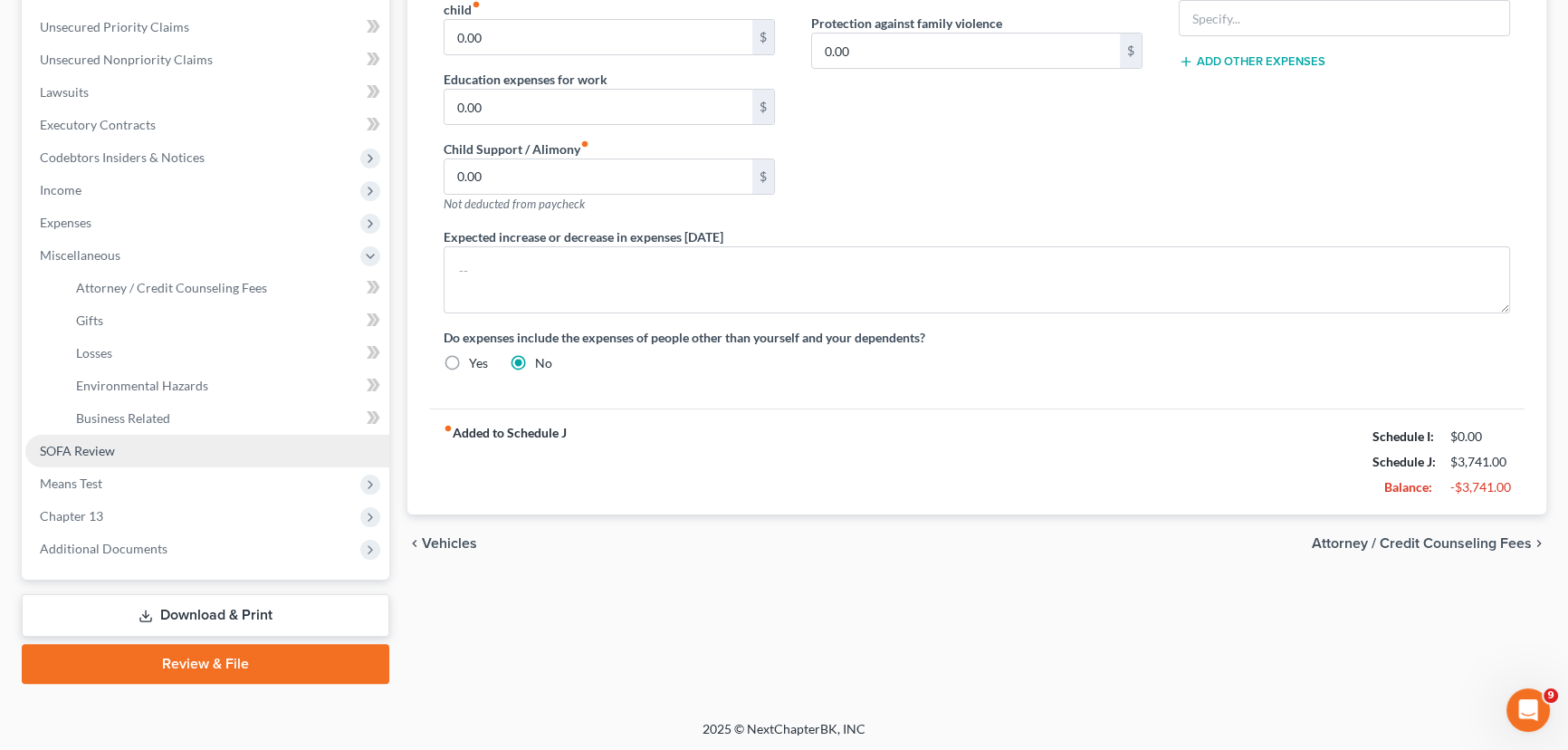
click at [104, 446] on span "SOFA Review" at bounding box center [77, 450] width 75 height 16
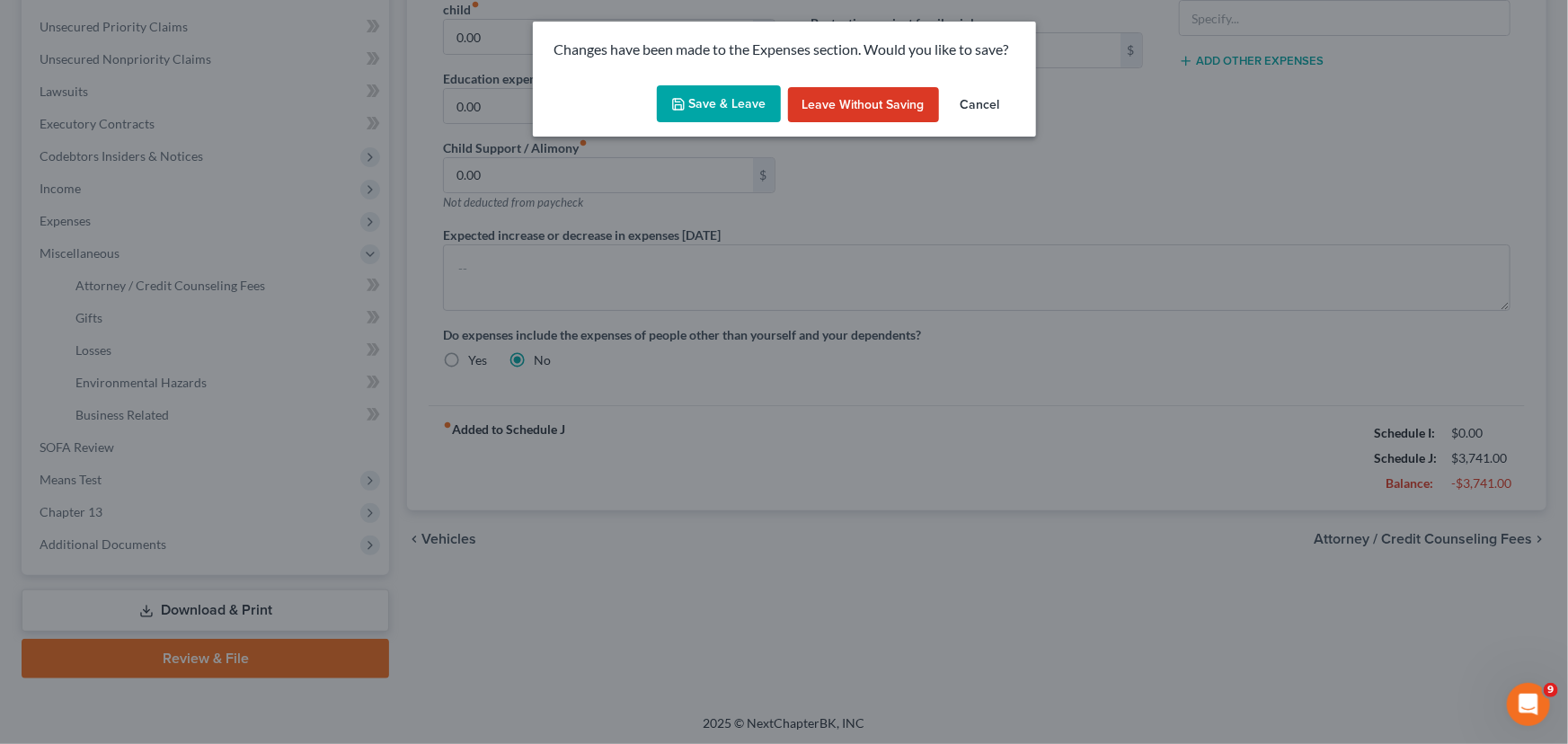
click at [982, 105] on button "Cancel" at bounding box center [980, 105] width 68 height 36
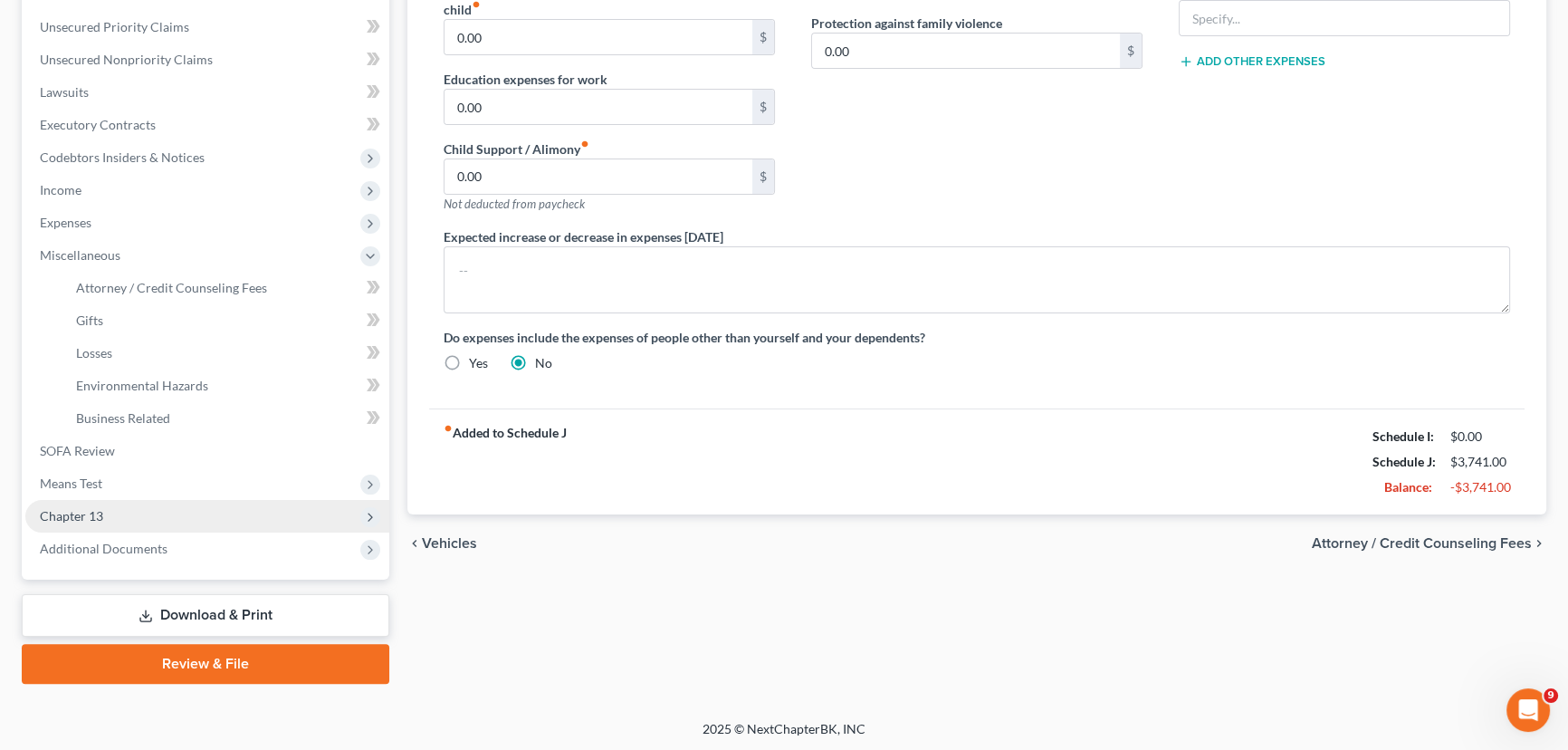
click at [126, 510] on span "Chapter 13" at bounding box center [208, 516] width 364 height 32
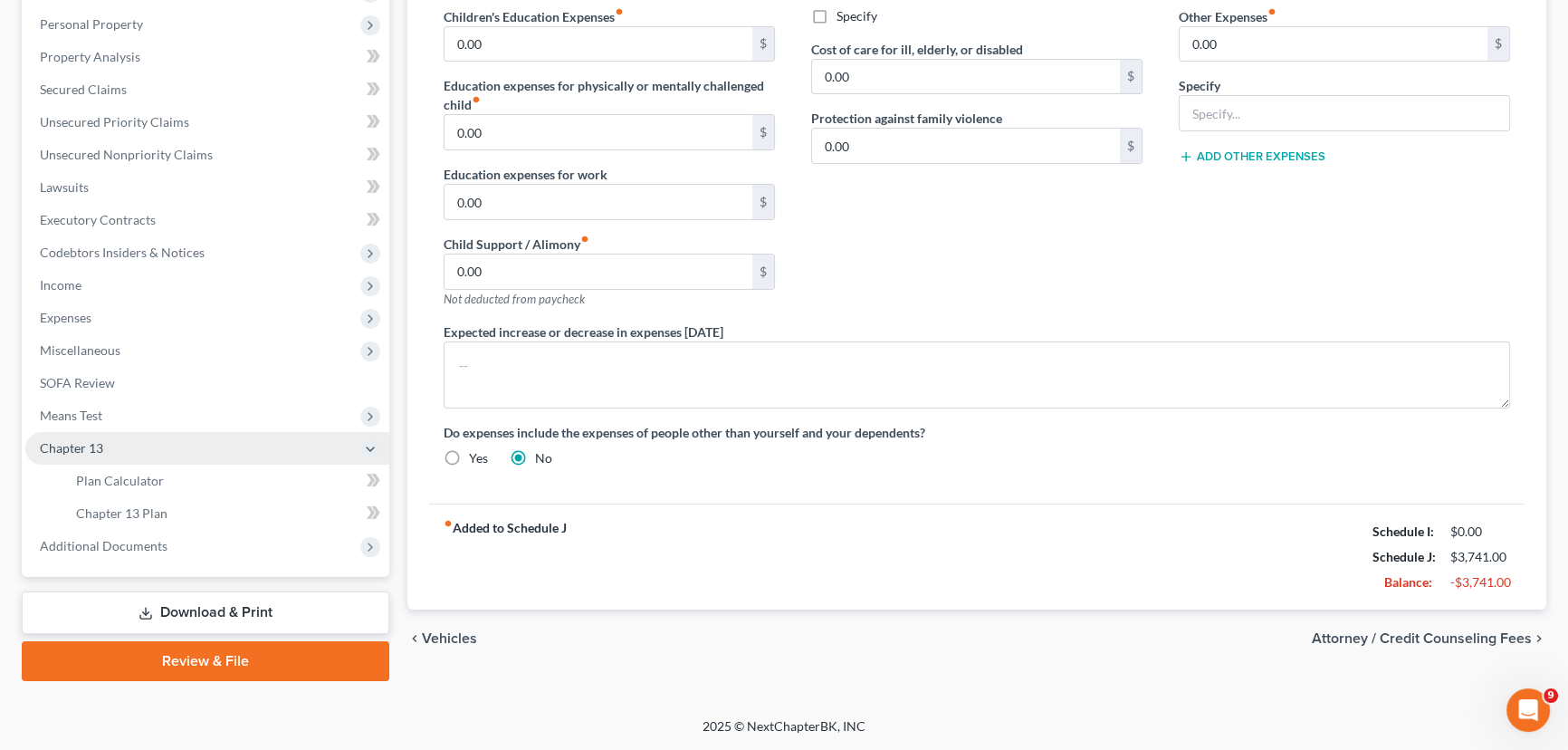
scroll to position [341, 0]
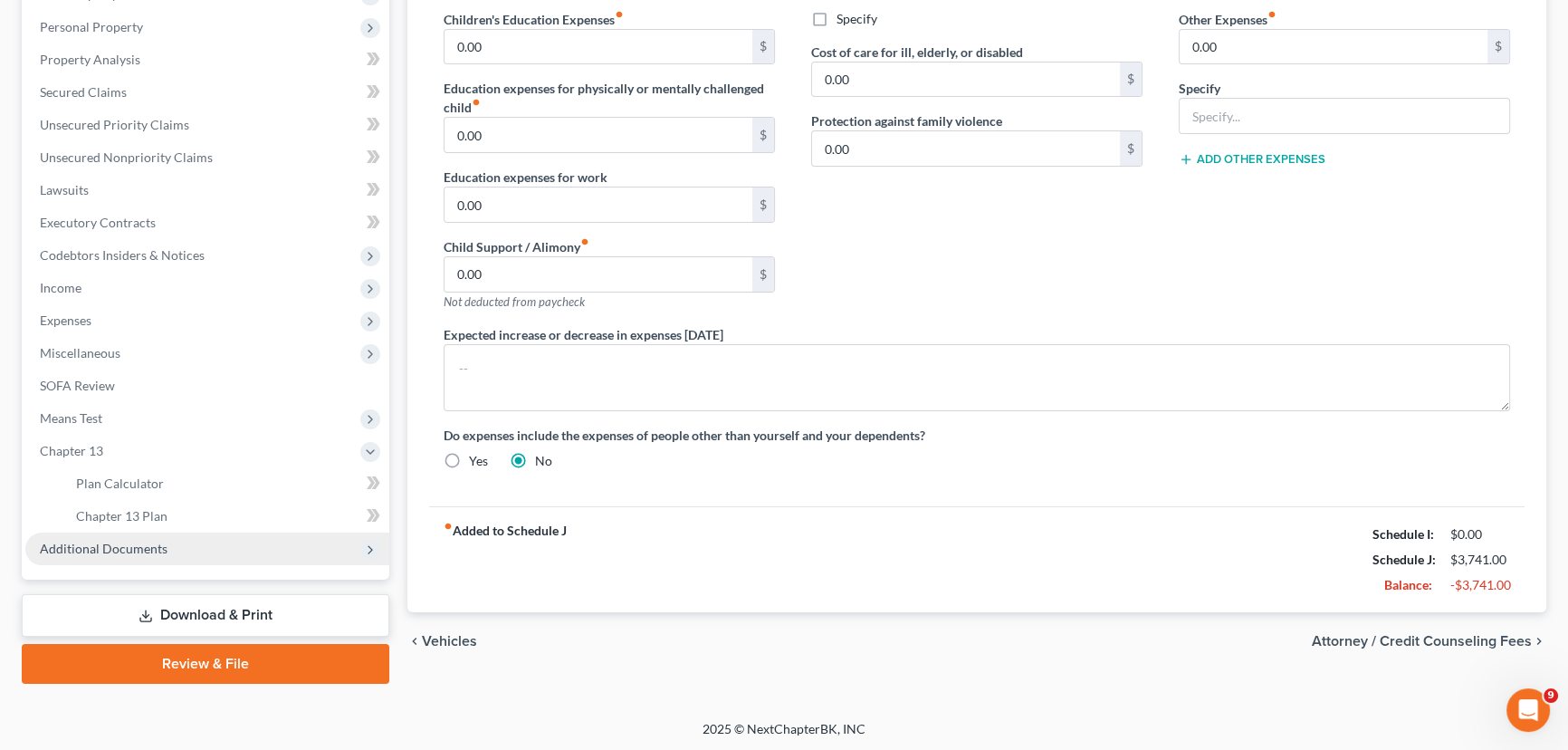
click at [130, 541] on span "Additional Documents" at bounding box center [103, 548] width 128 height 16
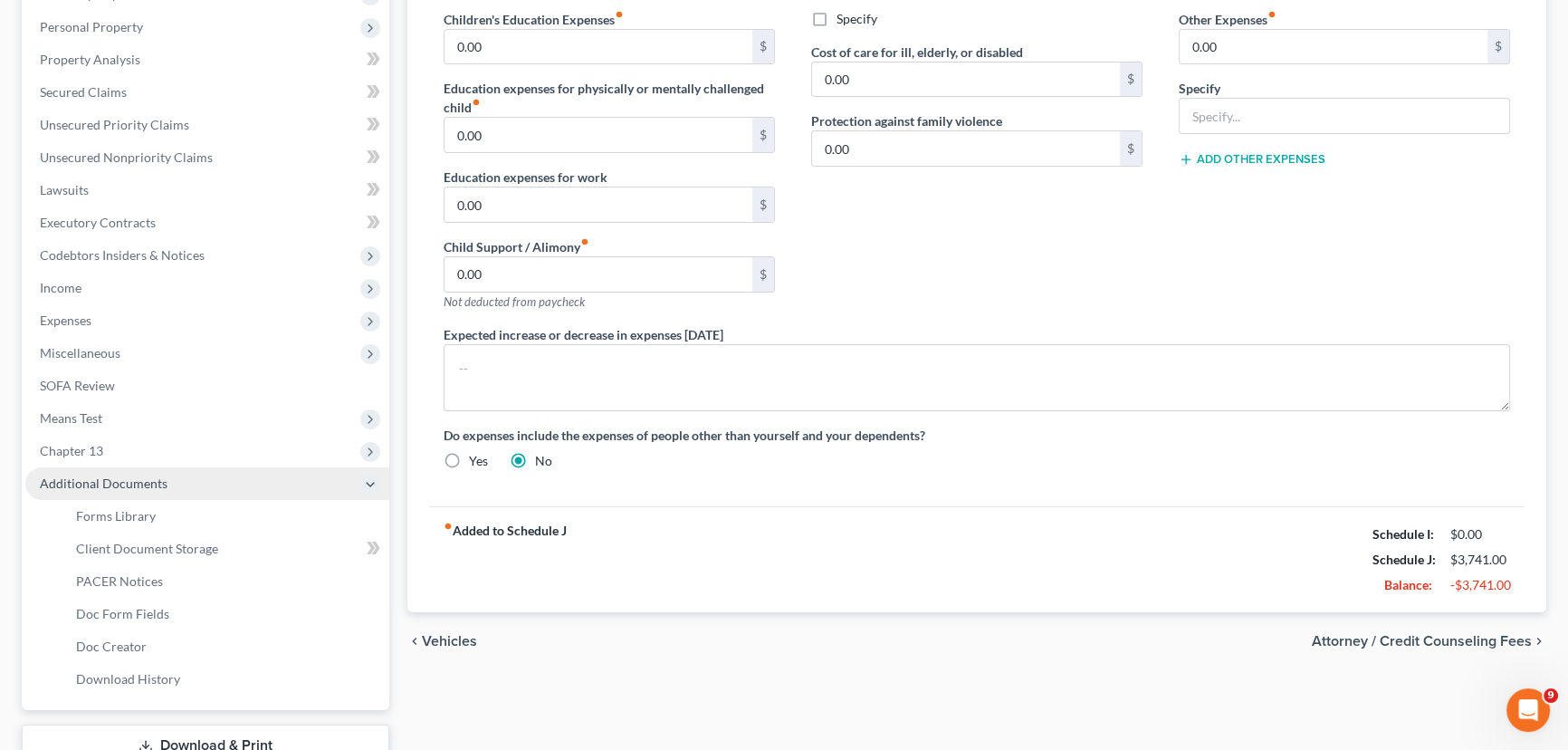
scroll to position [438, 0]
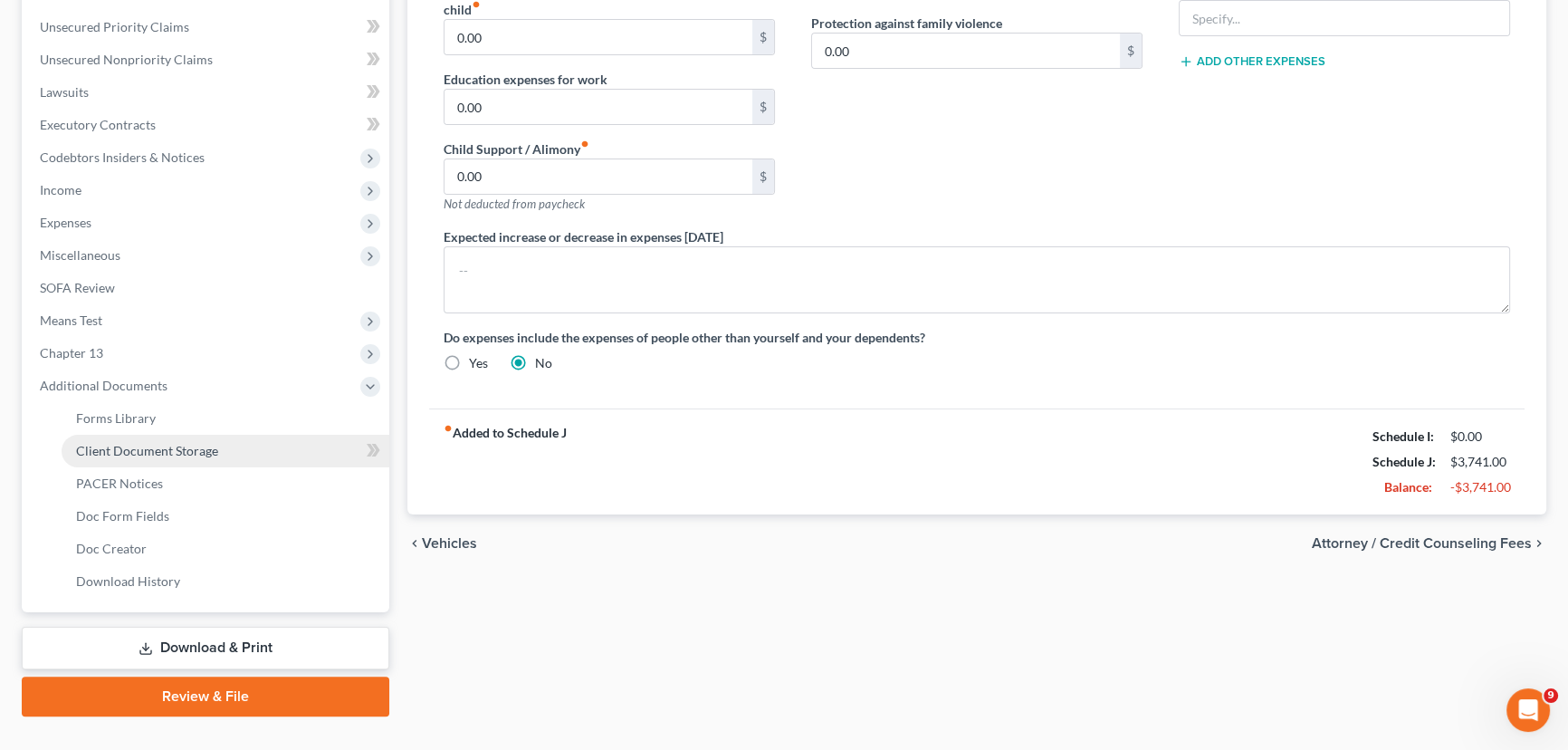
click at [146, 448] on span "Client Document Storage" at bounding box center [147, 450] width 142 height 16
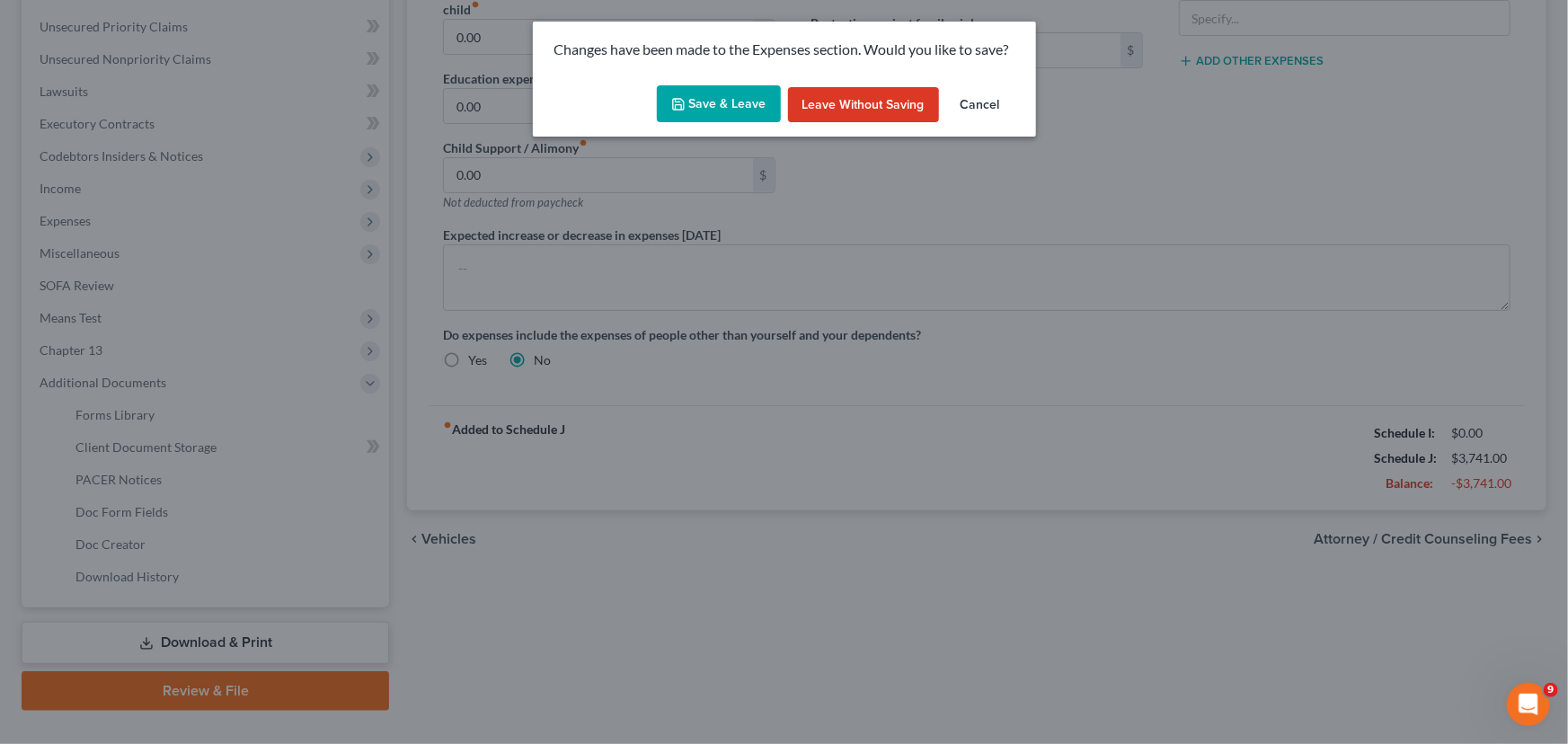
click at [966, 104] on button "Cancel" at bounding box center [980, 105] width 68 height 36
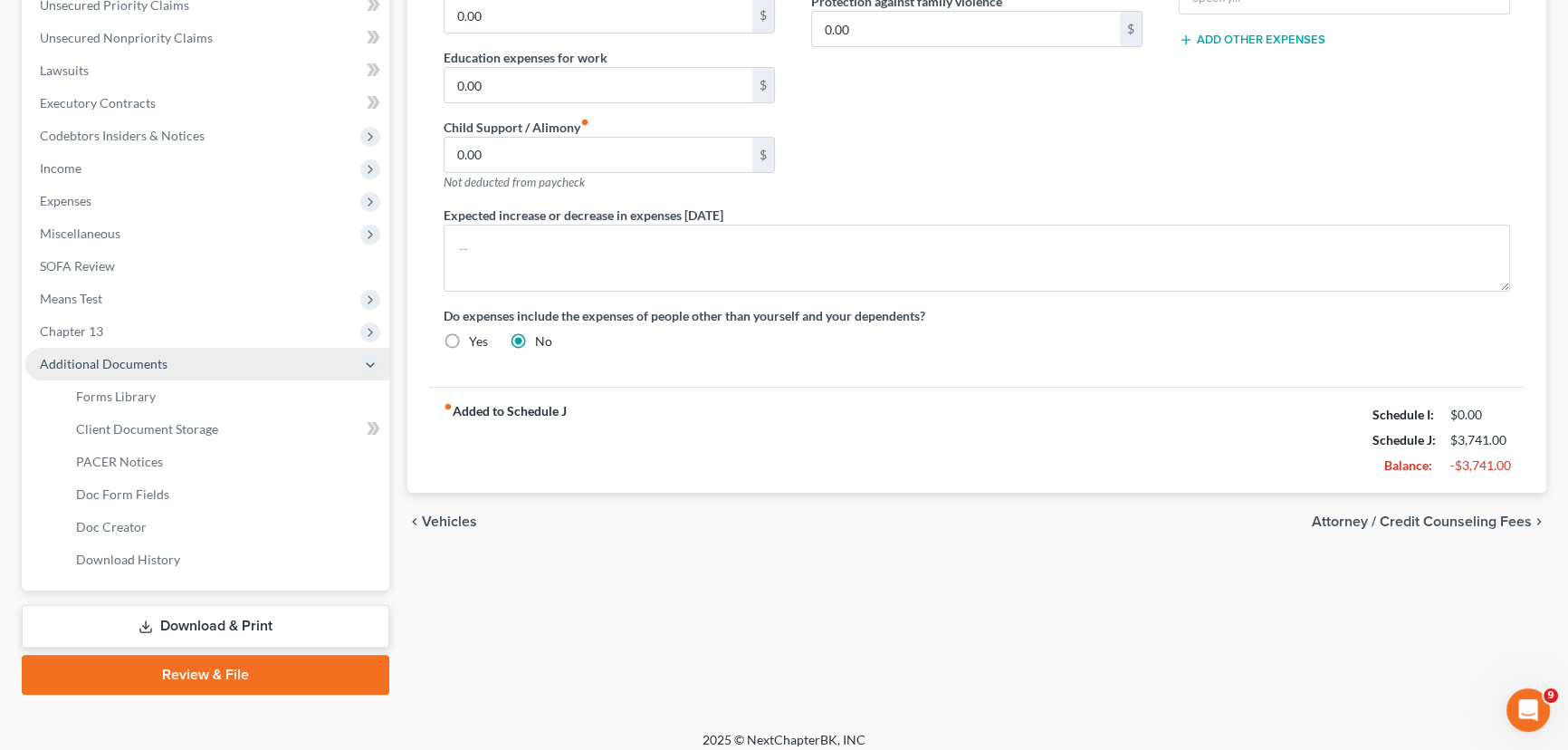
scroll to position [471, 0]
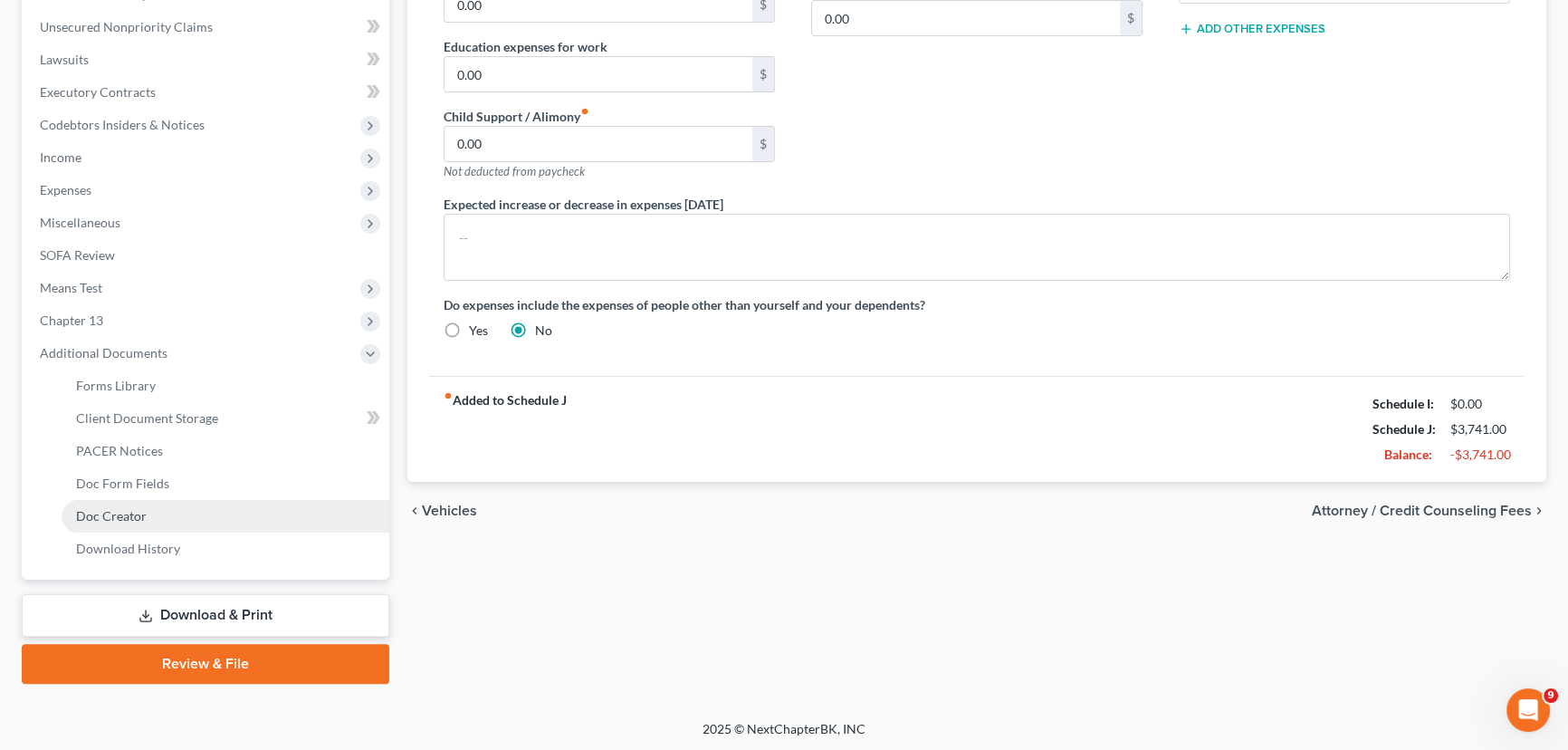
click at [128, 508] on span "Doc Creator" at bounding box center [111, 516] width 71 height 16
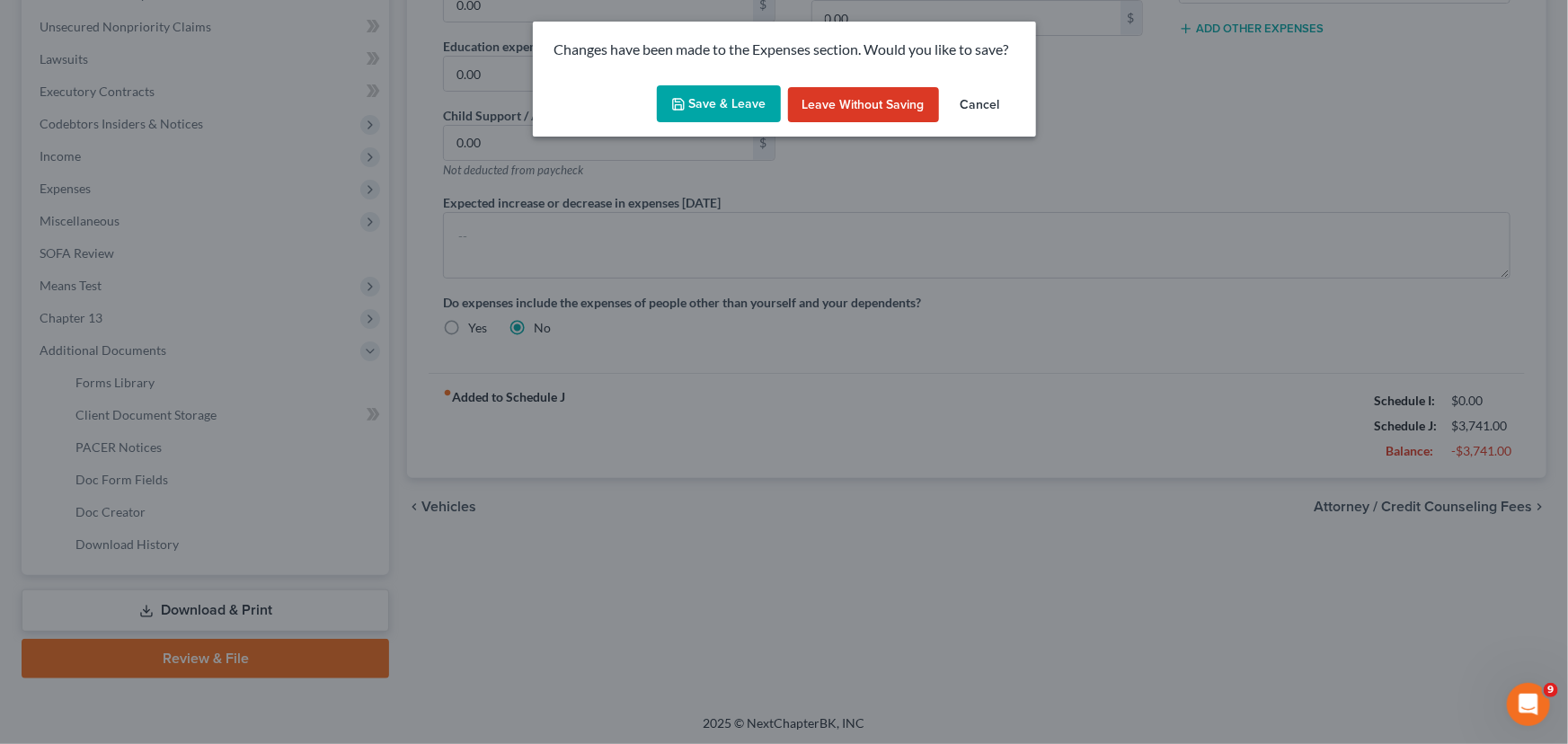
click at [727, 105] on button "Save & Leave" at bounding box center [718, 104] width 124 height 37
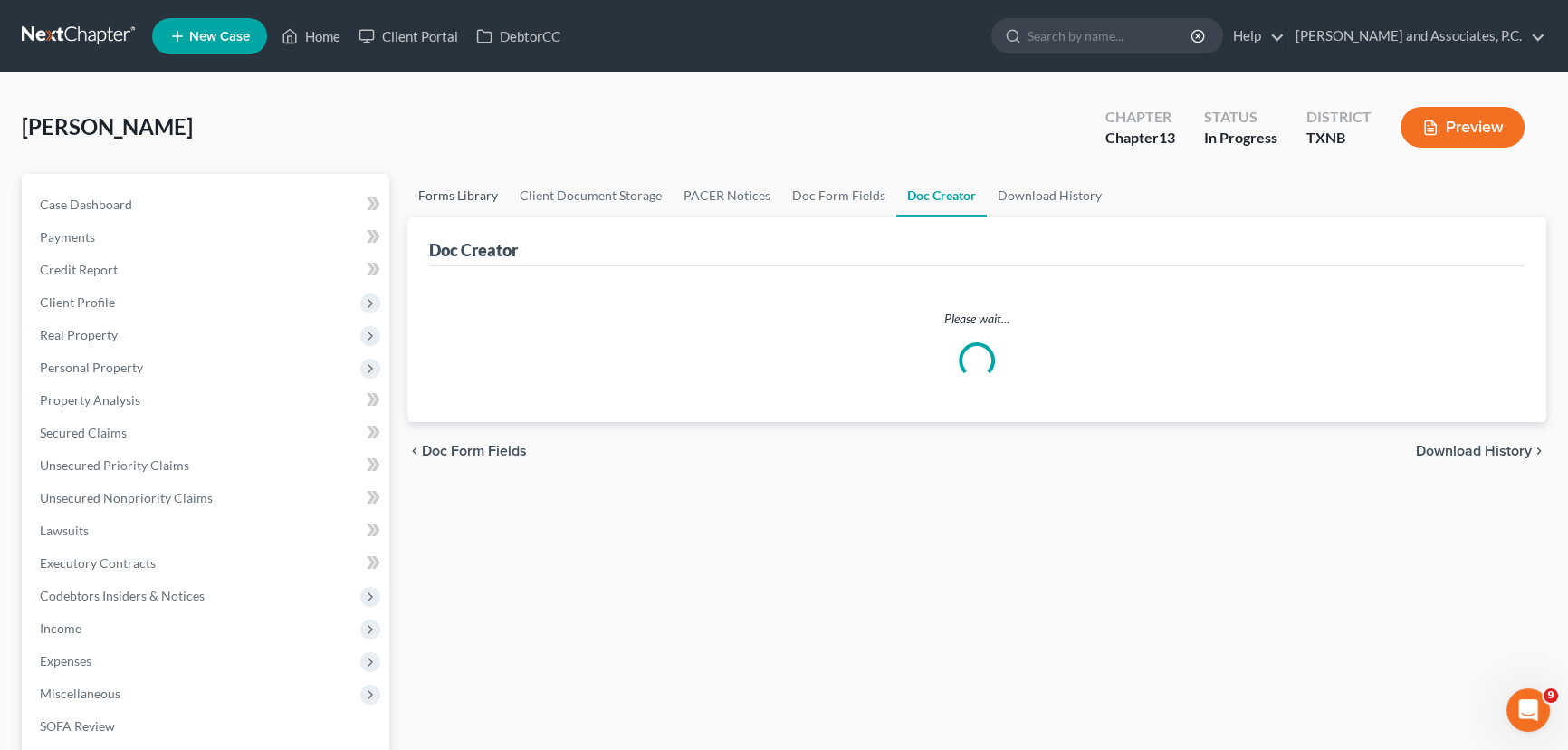
click at [461, 198] on link "Forms Library" at bounding box center [457, 195] width 101 height 43
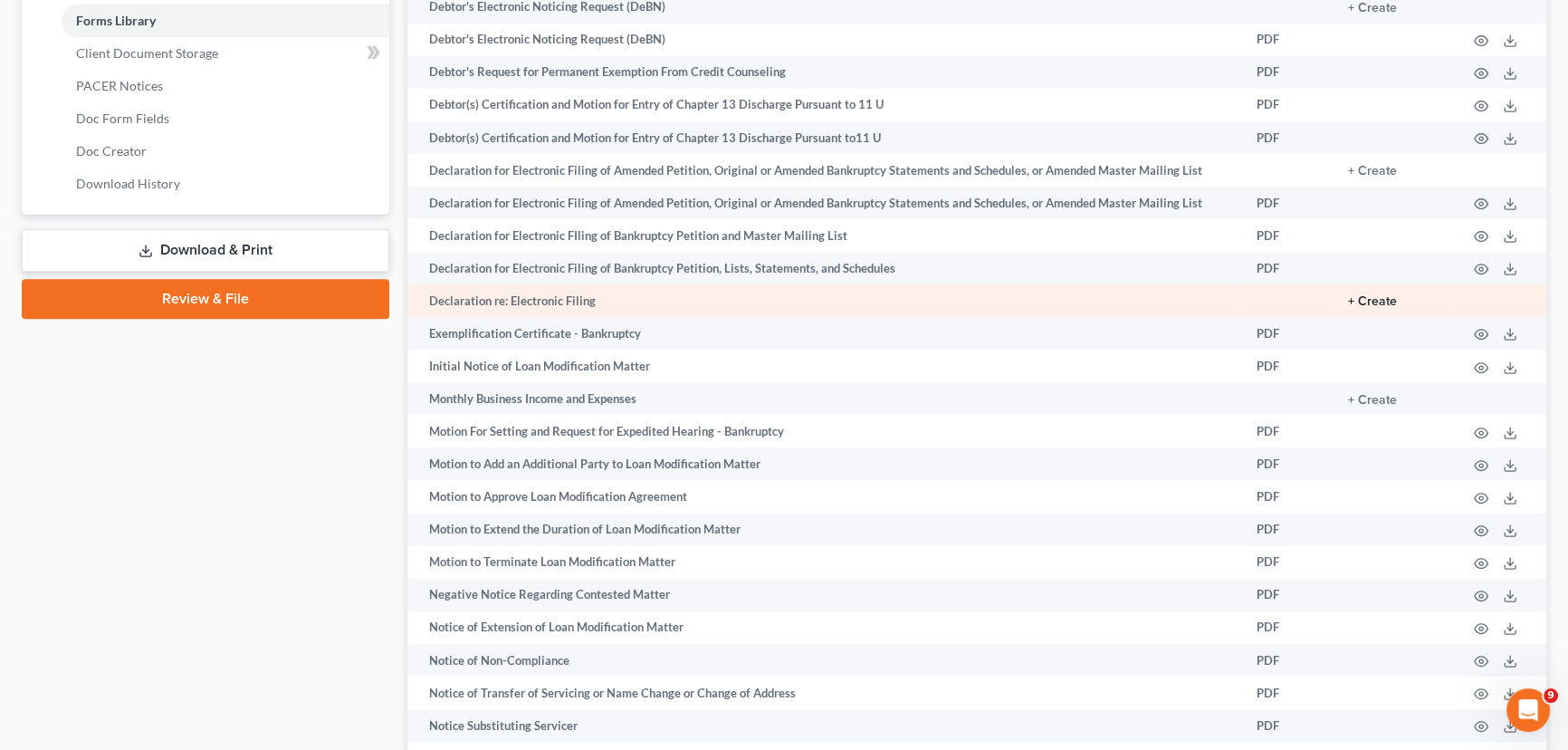
scroll to position [741, 0]
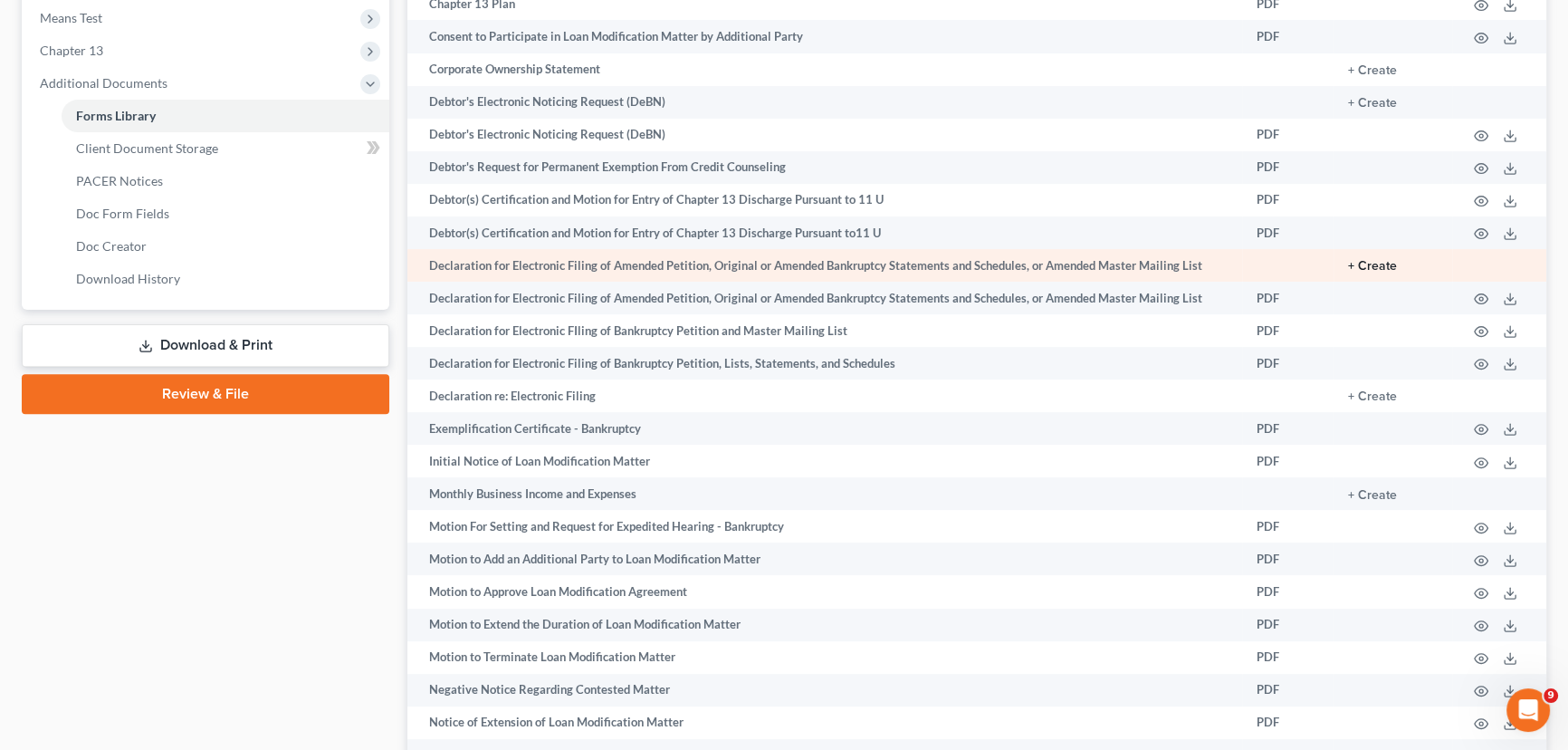
click at [1376, 260] on button "+ Create" at bounding box center [1371, 267] width 49 height 13
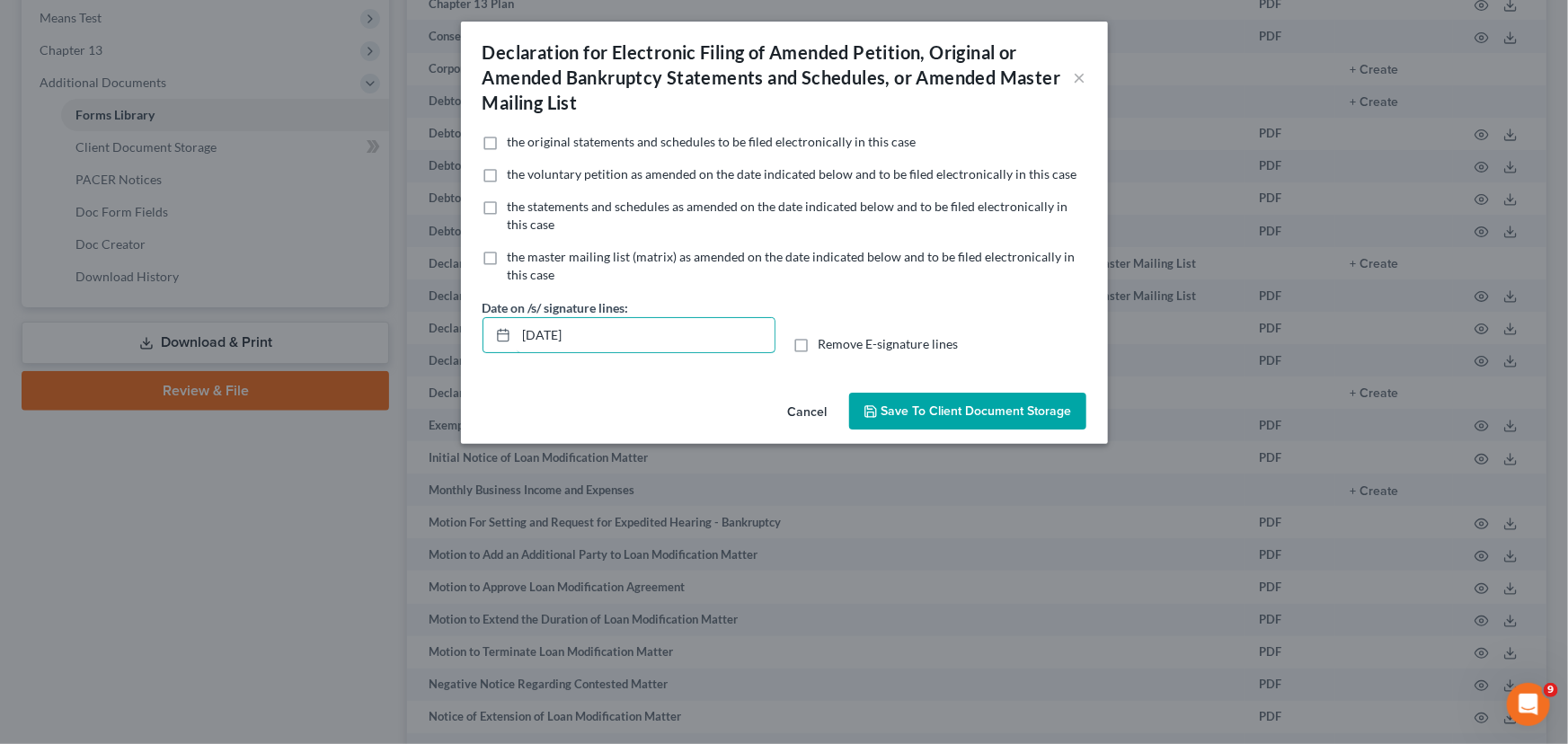
drag, startPoint x: 638, startPoint y: 341, endPoint x: 324, endPoint y: 305, distance: 316.1
click at [381, 333] on div "Declaration for Electronic Filing of Amended Petition, Original or Amended Bank…" at bounding box center [784, 372] width 1568 height 744
click at [819, 342] on label "Remove E-signature lines" at bounding box center [889, 345] width 140 height 18
click at [826, 342] on input "Remove E-signature lines" at bounding box center [831, 341] width 12 height 12
checkbox input "true"
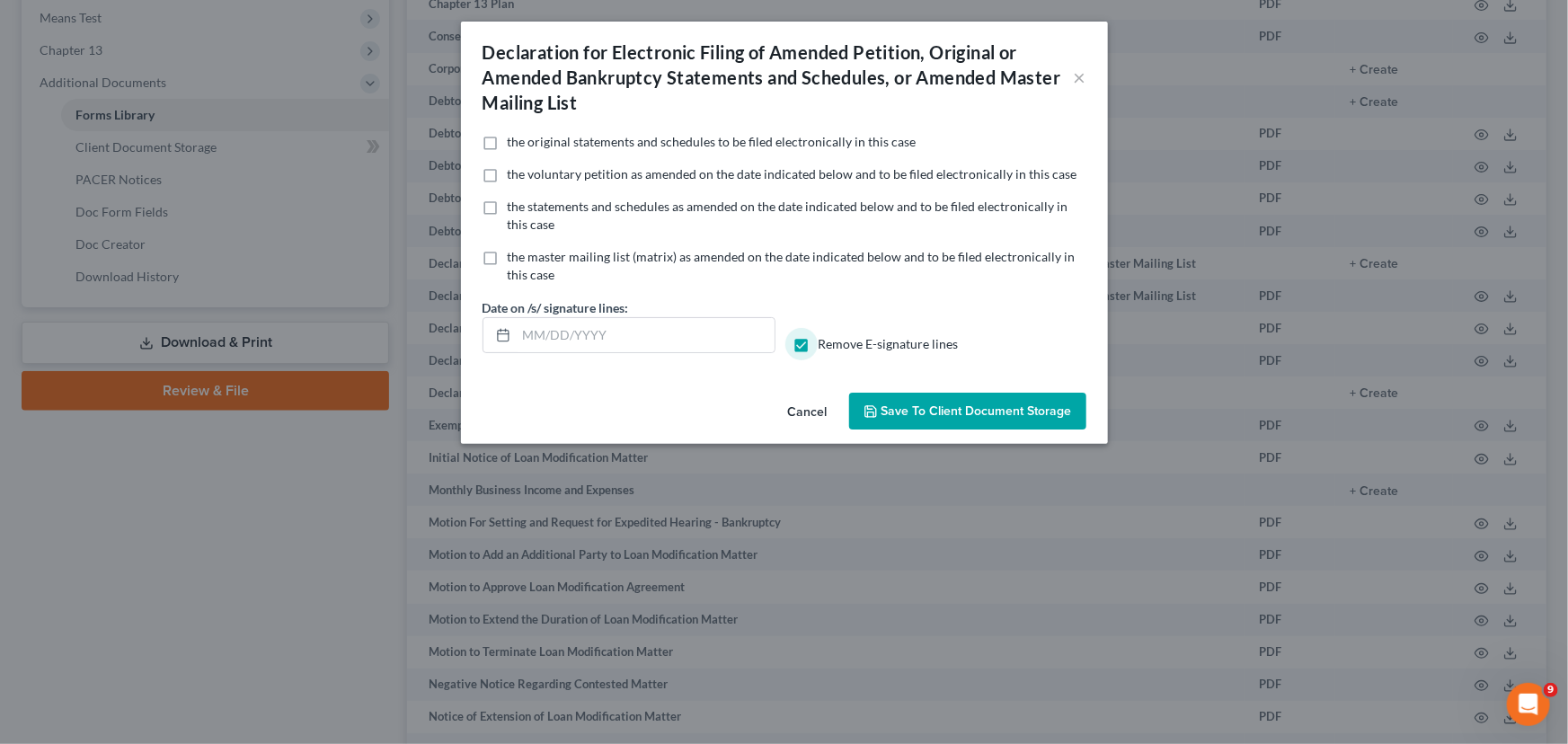
click at [876, 411] on icon "button" at bounding box center [871, 411] width 11 height 11
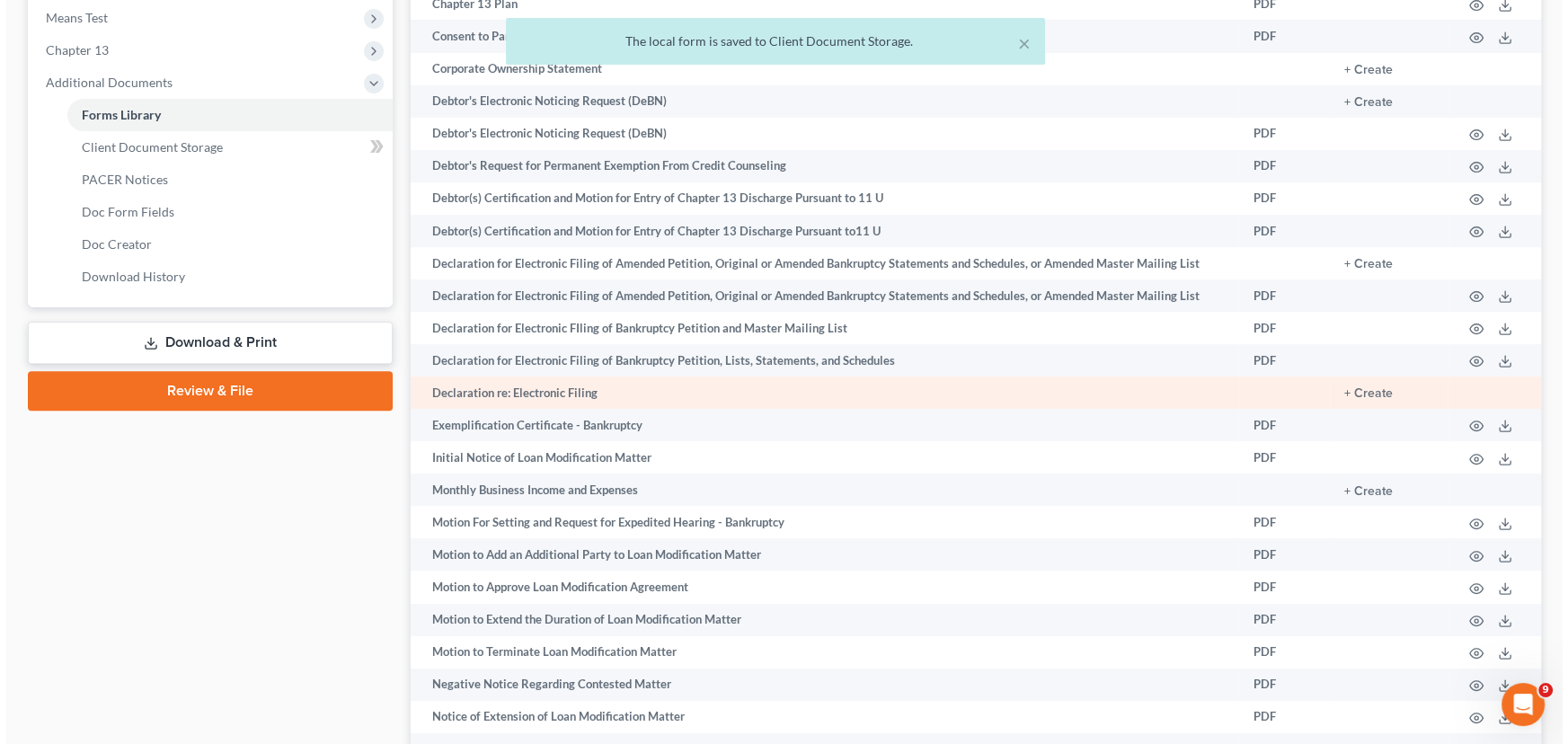
scroll to position [817, 0]
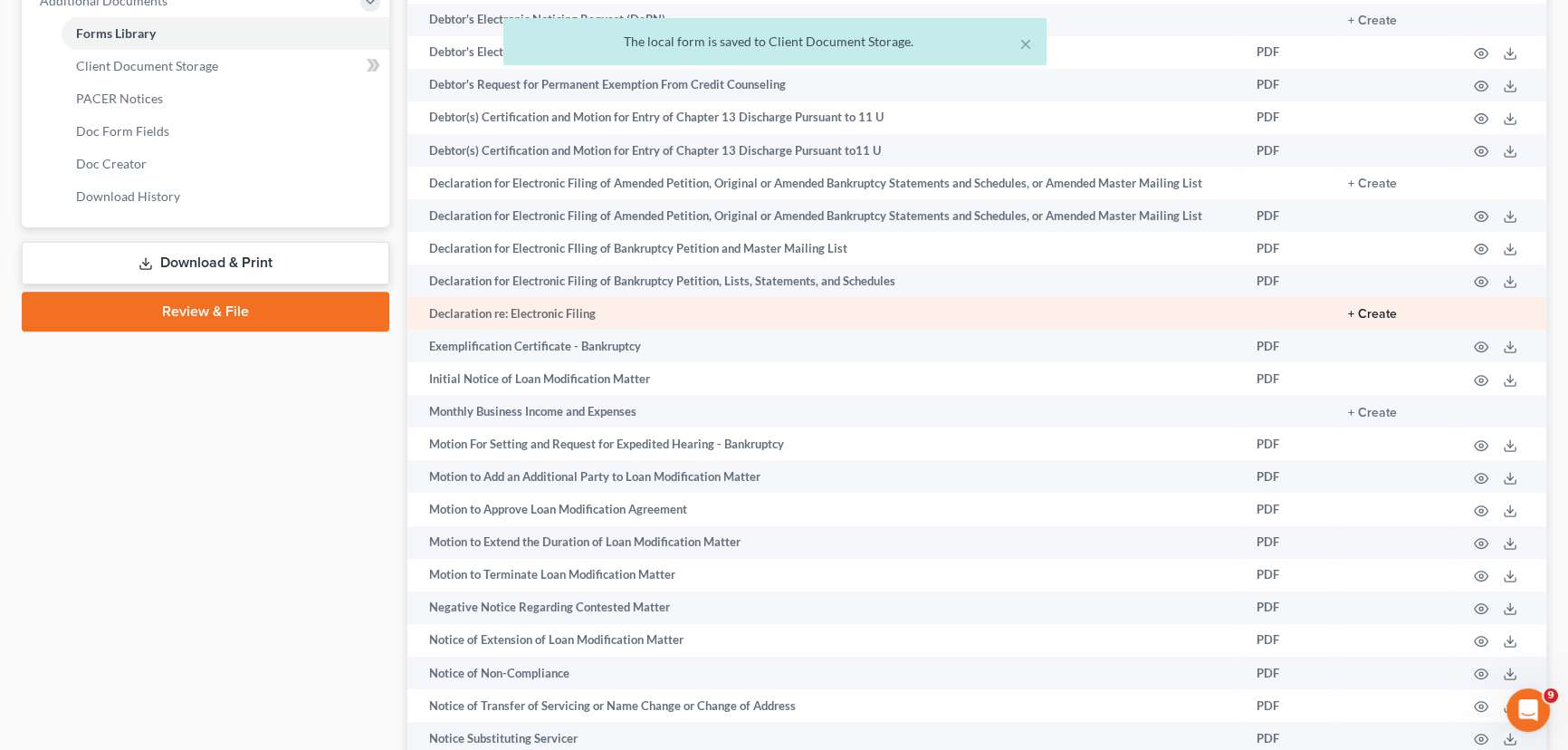
click at [1375, 310] on button "+ Create" at bounding box center [1371, 314] width 49 height 13
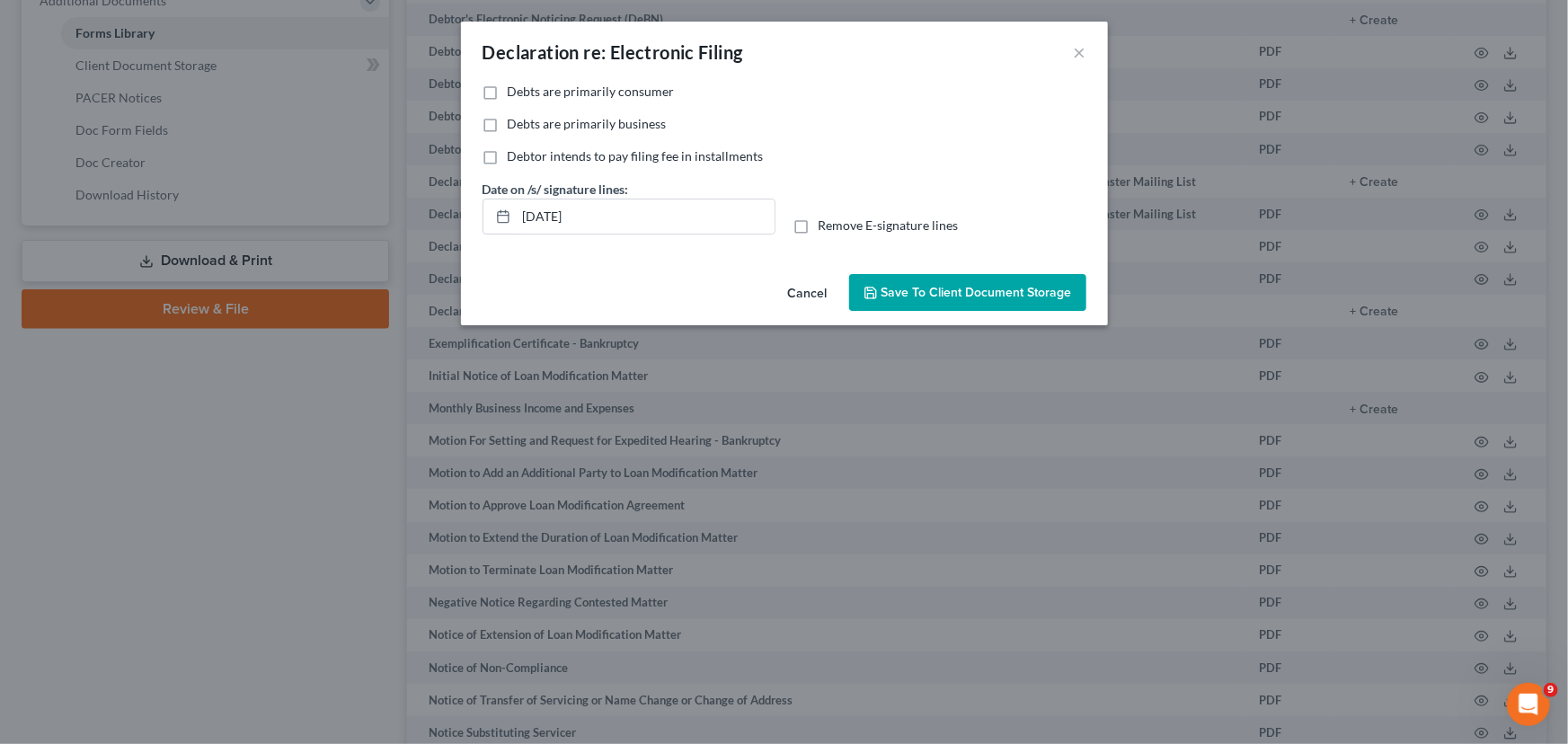
click at [508, 93] on label "Debts are primarily consumer" at bounding box center [591, 92] width 167 height 18
click at [515, 93] on input "Debts are primarily consumer" at bounding box center [521, 88] width 12 height 12
checkbox input "true"
click at [819, 225] on label "Remove E-signature lines" at bounding box center [889, 225] width 140 height 18
click at [826, 225] on input "Remove E-signature lines" at bounding box center [831, 222] width 12 height 12
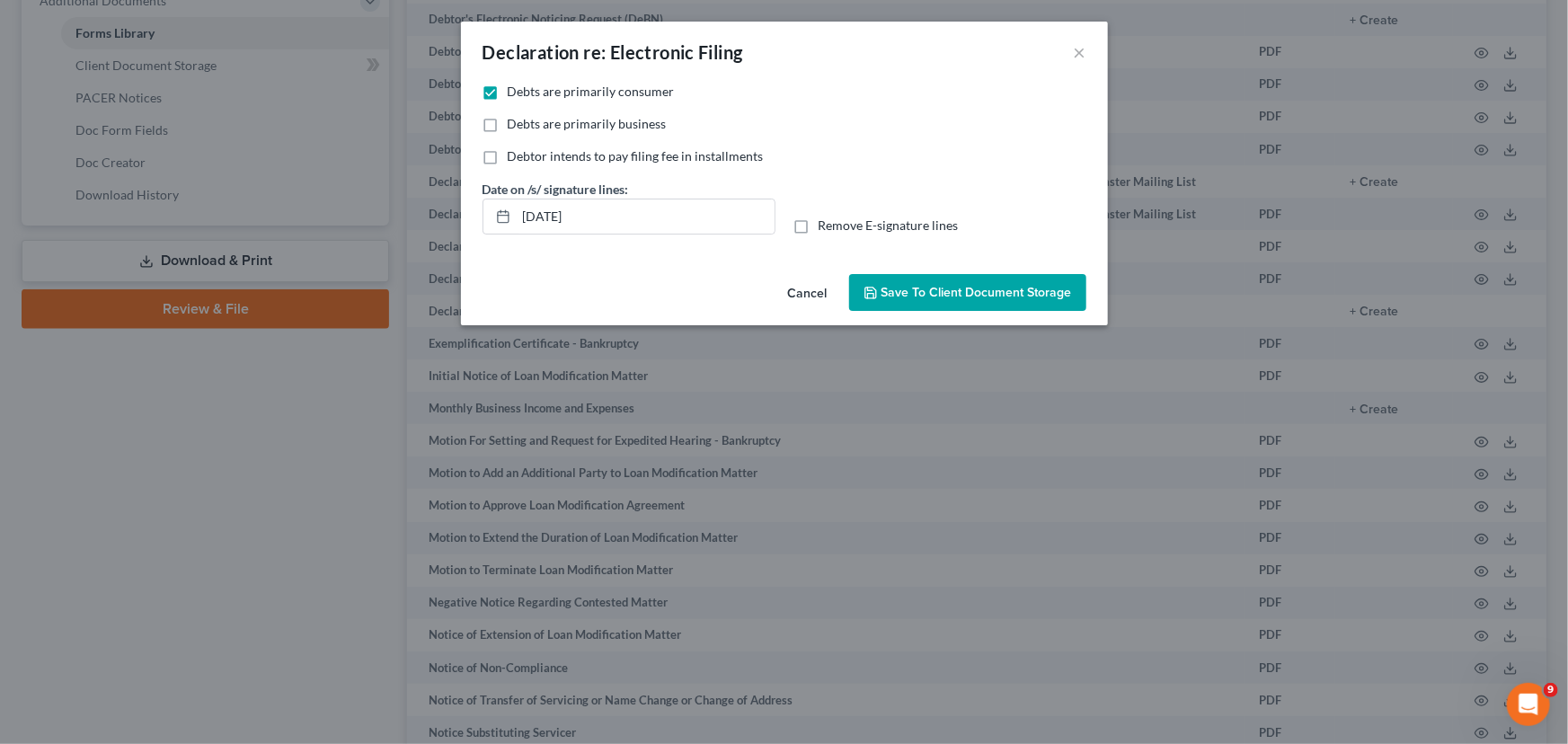
checkbox input "true"
click at [944, 294] on span "Save to Client Document Storage" at bounding box center [976, 292] width 191 height 16
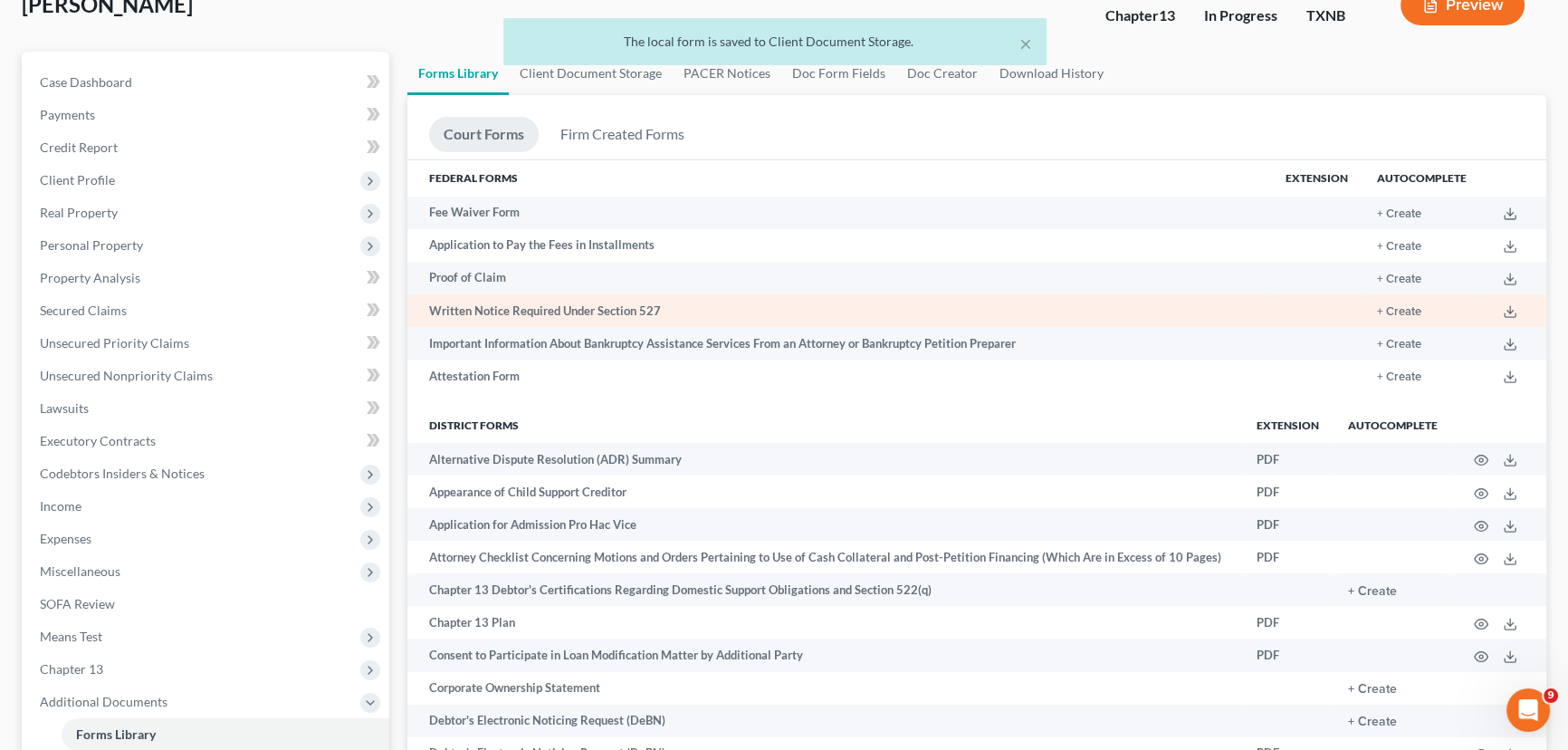
scroll to position [0, 0]
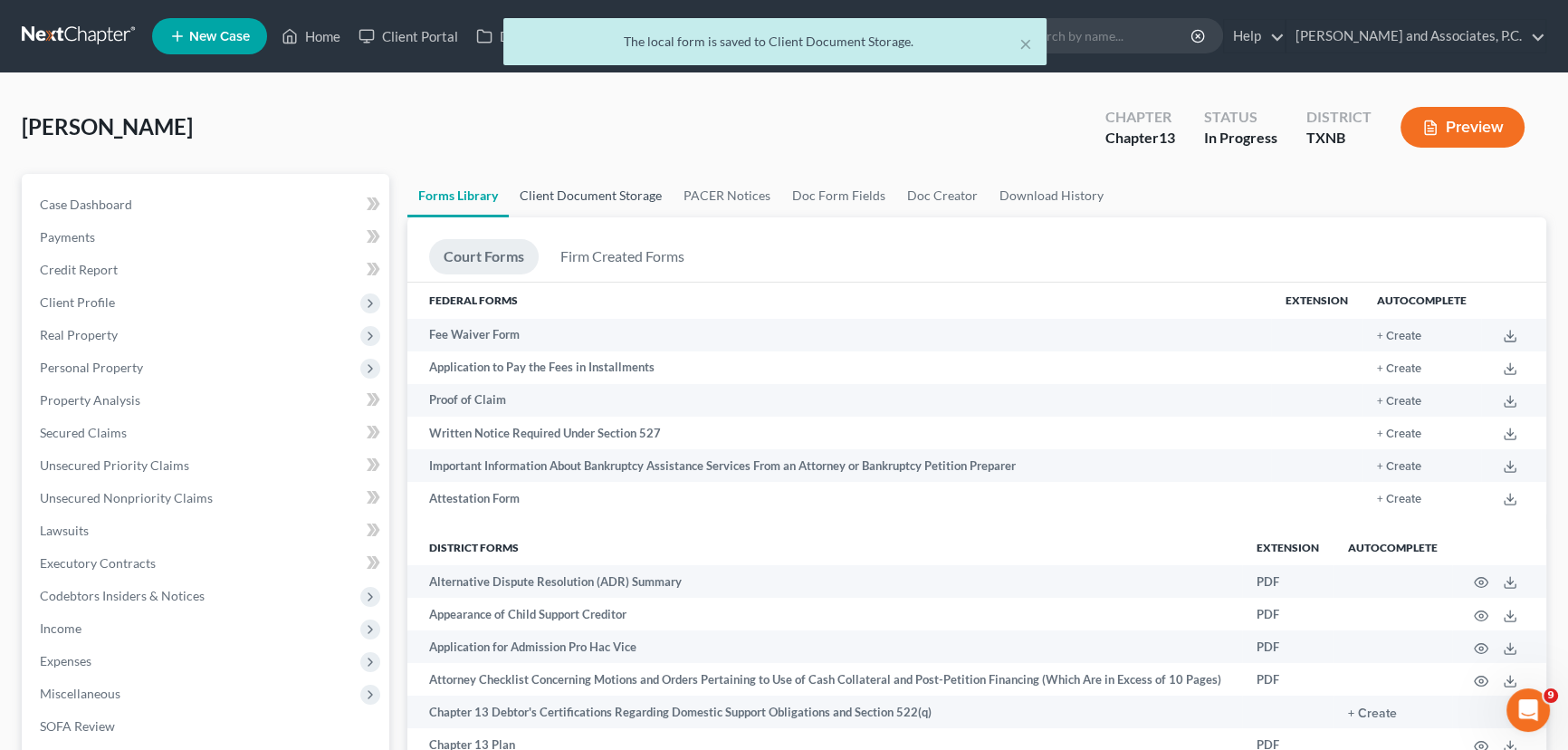
click at [586, 205] on link "Client Document Storage" at bounding box center [591, 195] width 164 height 43
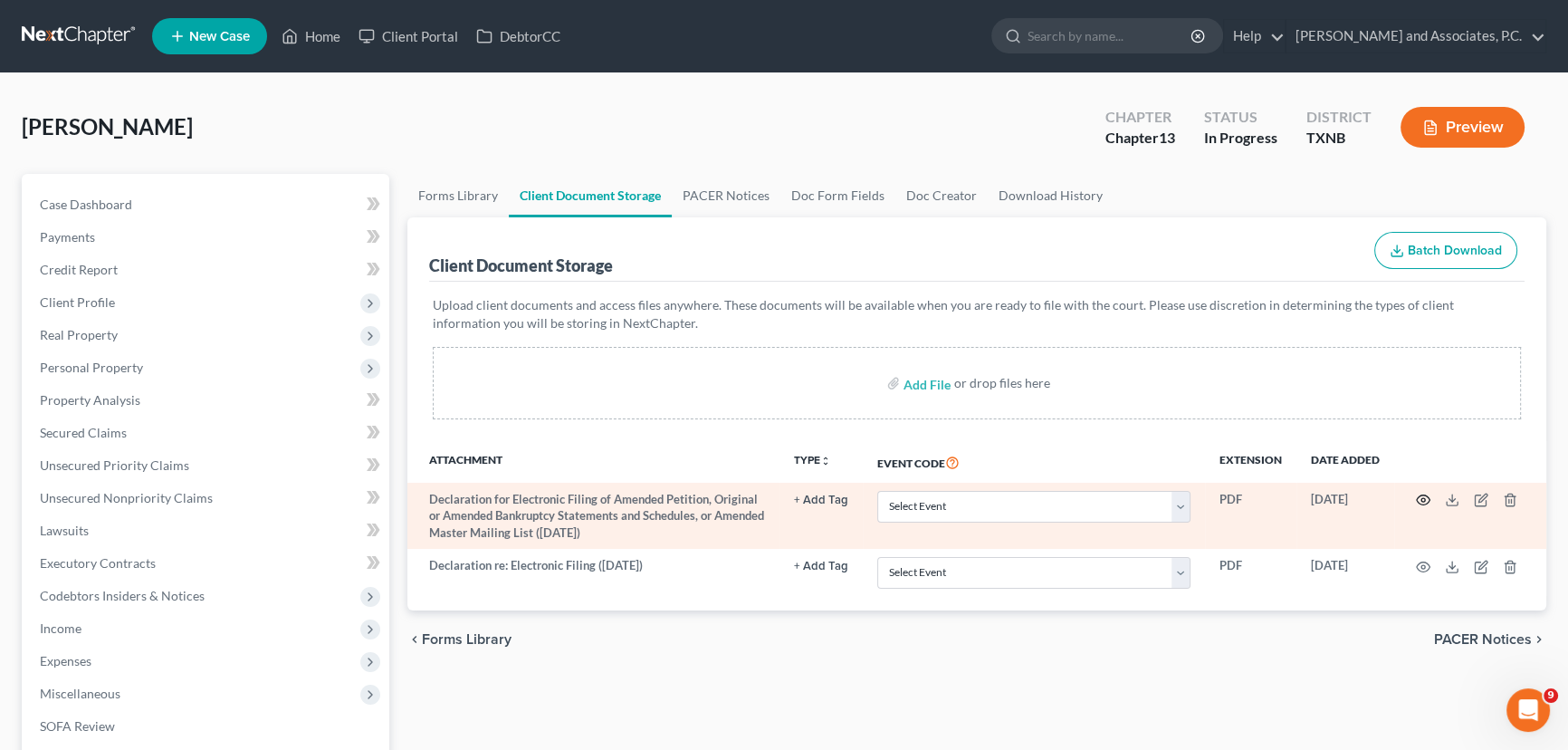
click at [1420, 493] on icon "button" at bounding box center [1423, 500] width 15 height 15
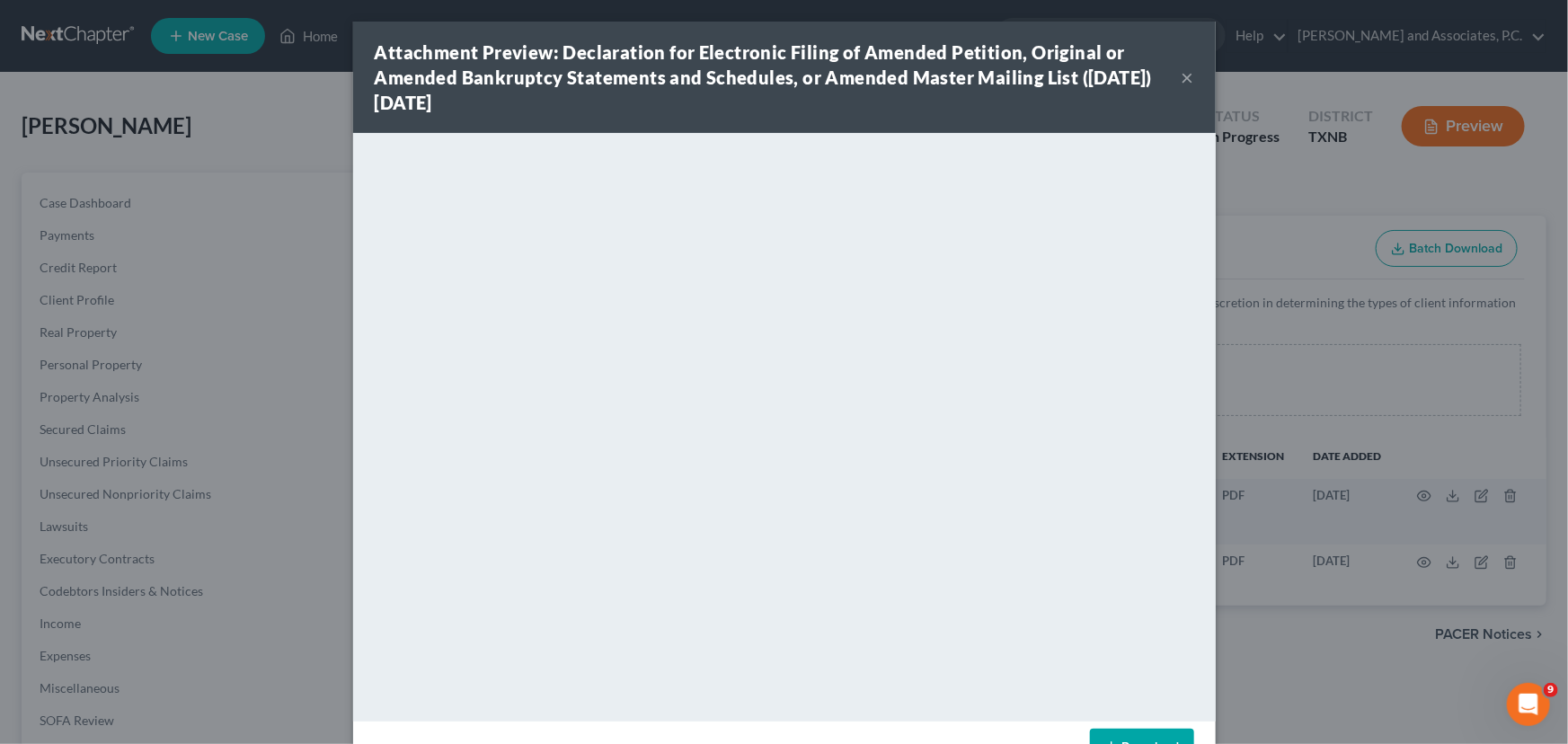
click at [1181, 80] on button "×" at bounding box center [1188, 78] width 13 height 22
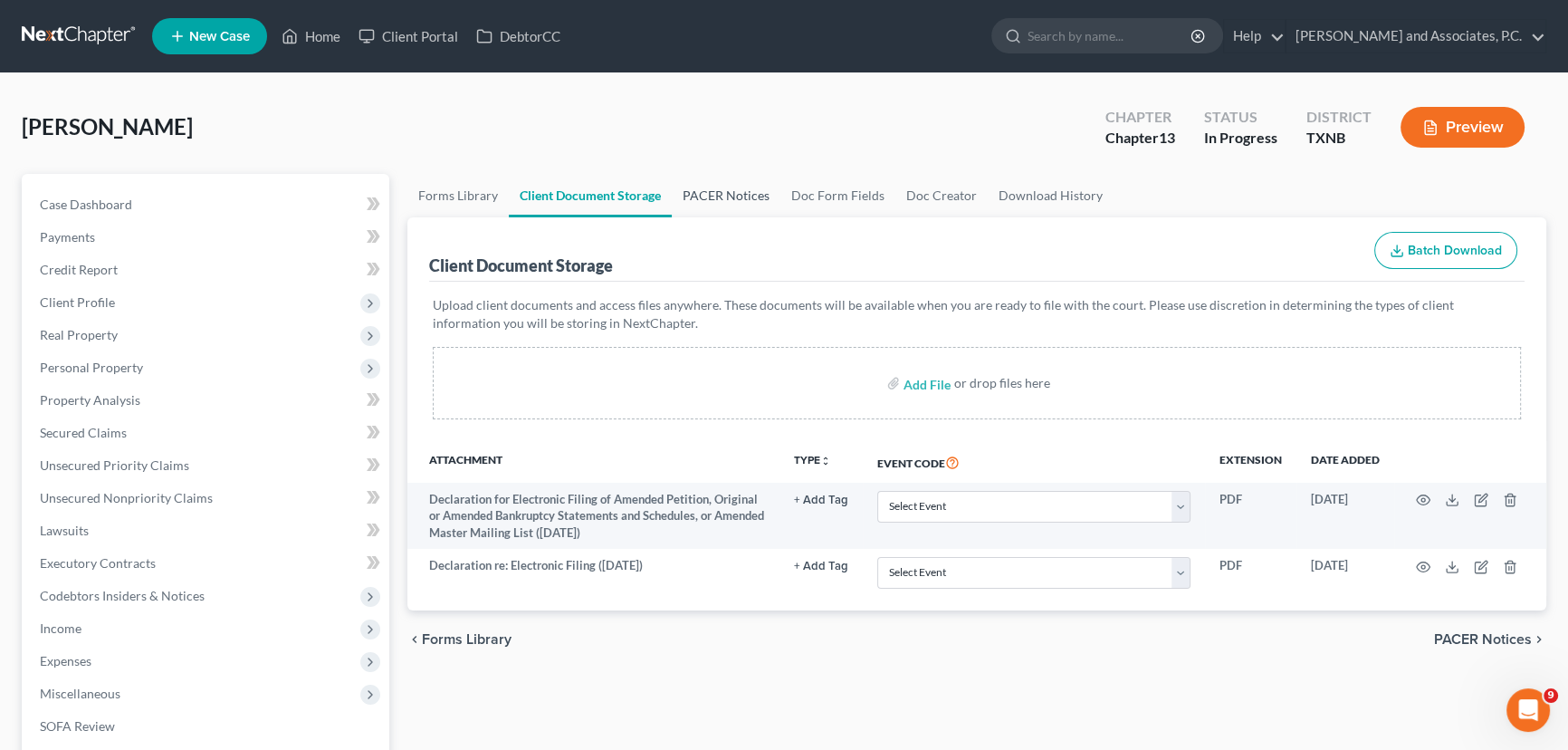
click at [703, 208] on link "PACER Notices" at bounding box center [726, 195] width 108 height 43
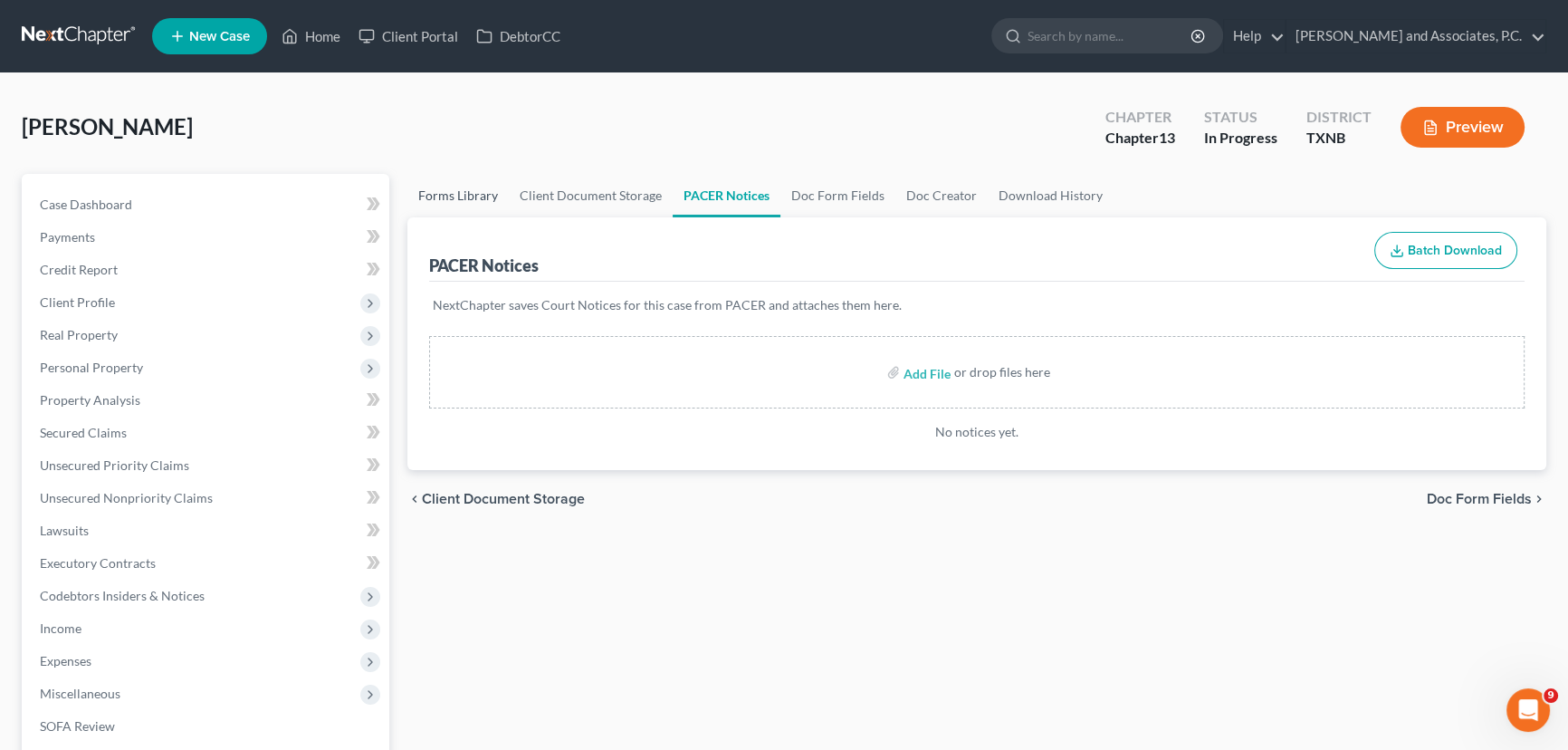
click at [446, 183] on link "Forms Library" at bounding box center [457, 195] width 101 height 43
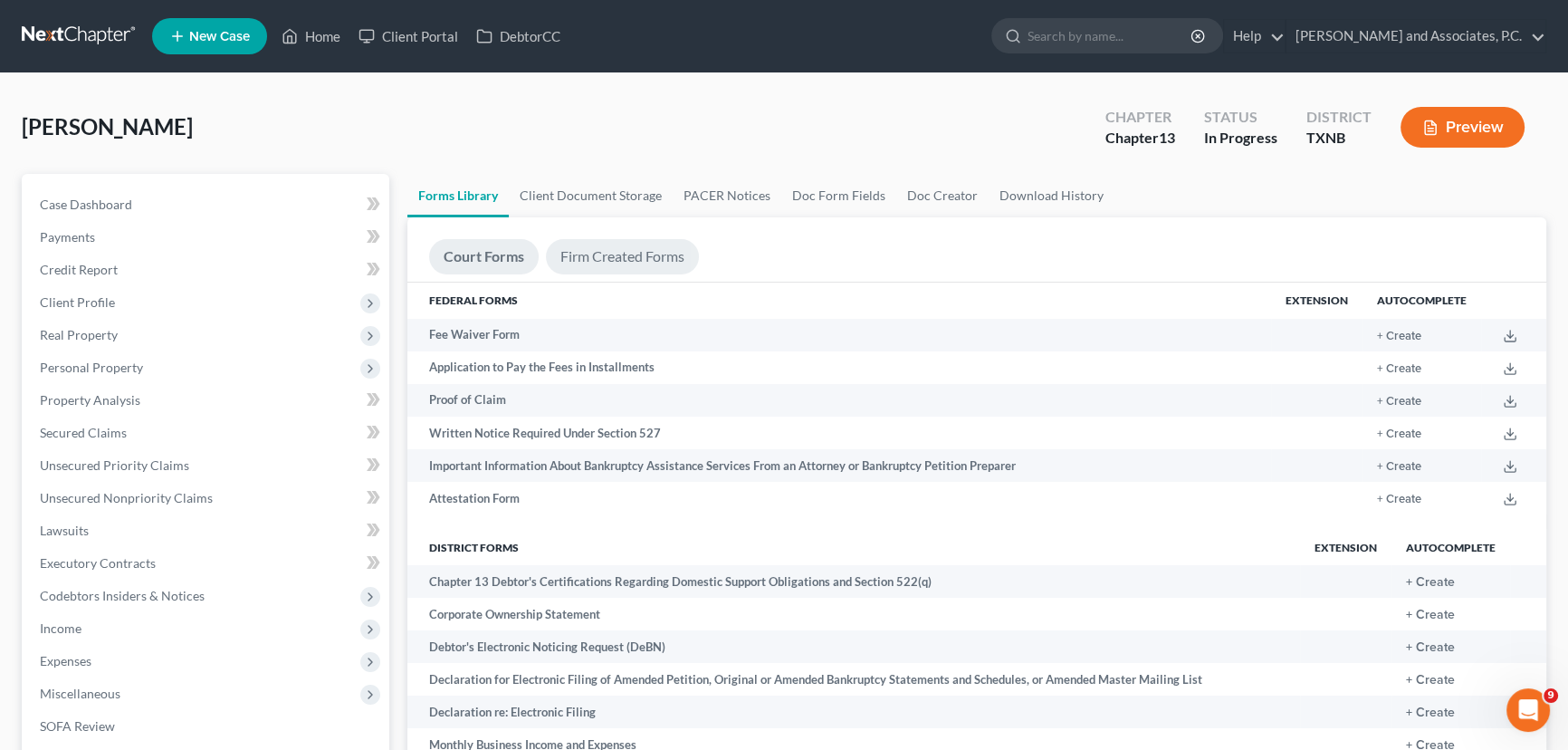
click at [604, 263] on link "Firm Created Forms" at bounding box center [622, 256] width 153 height 35
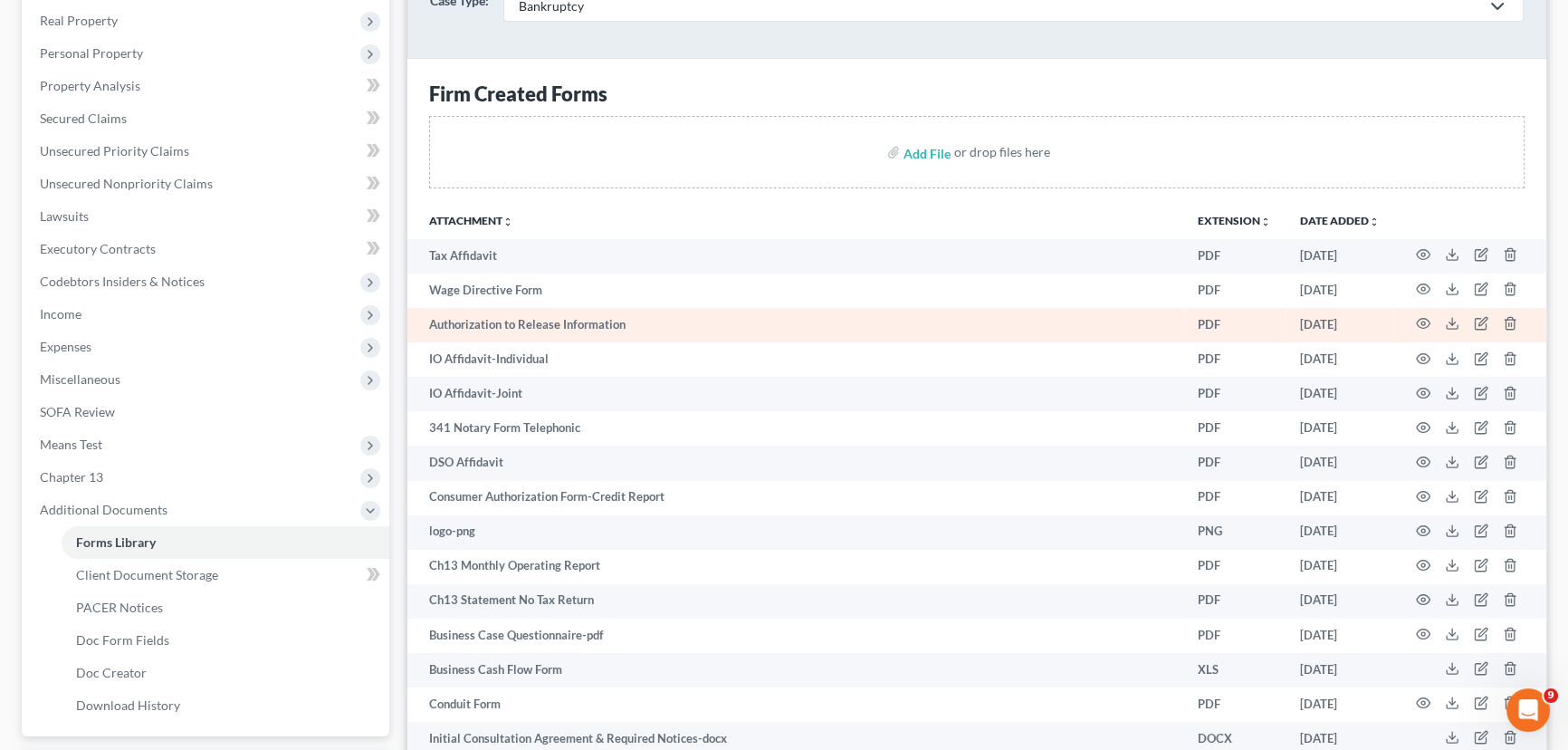
scroll to position [329, 0]
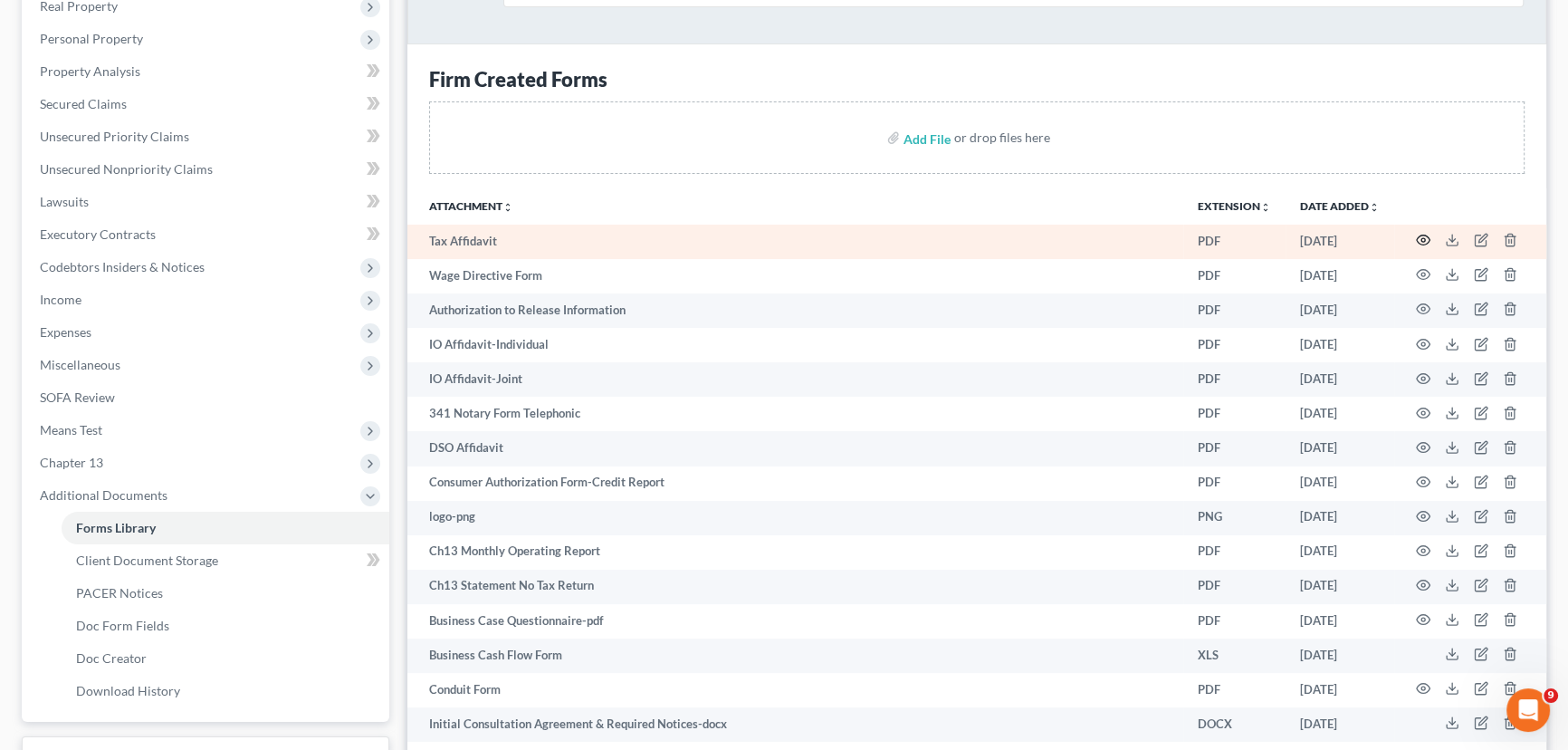
click at [1419, 237] on icon "button" at bounding box center [1423, 240] width 15 height 15
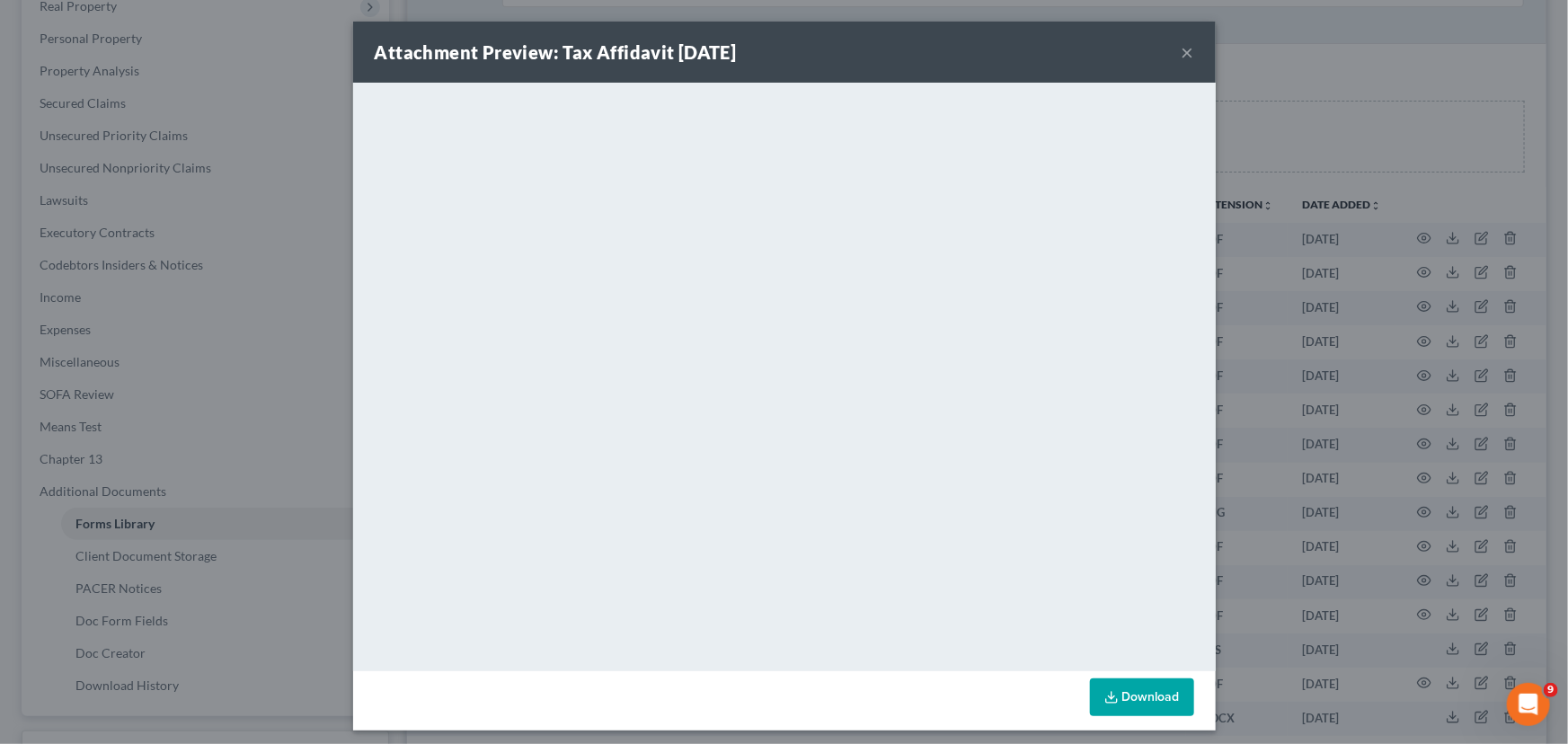
click at [1182, 48] on button "×" at bounding box center [1188, 52] width 13 height 22
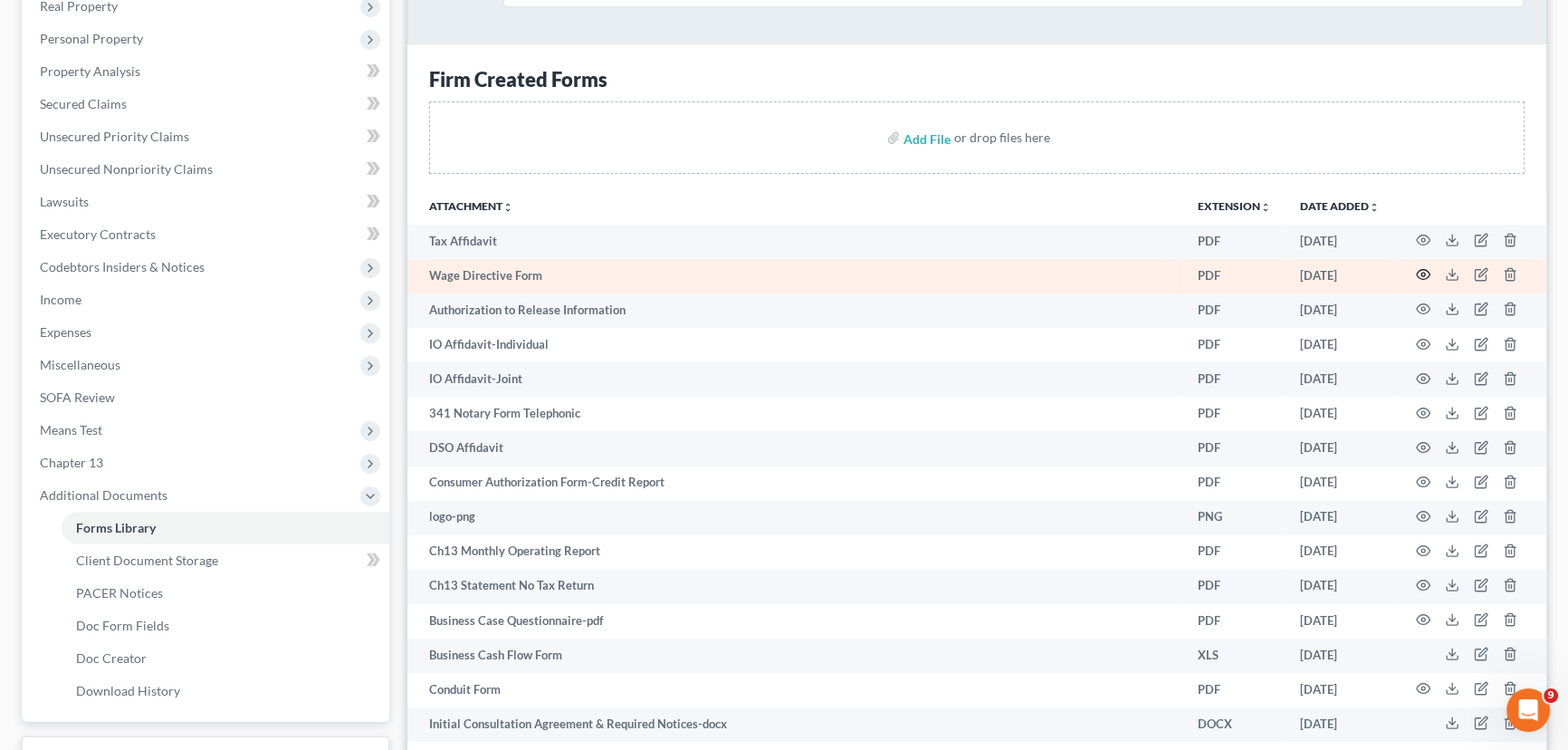
click at [1426, 272] on icon "button" at bounding box center [1423, 275] width 15 height 15
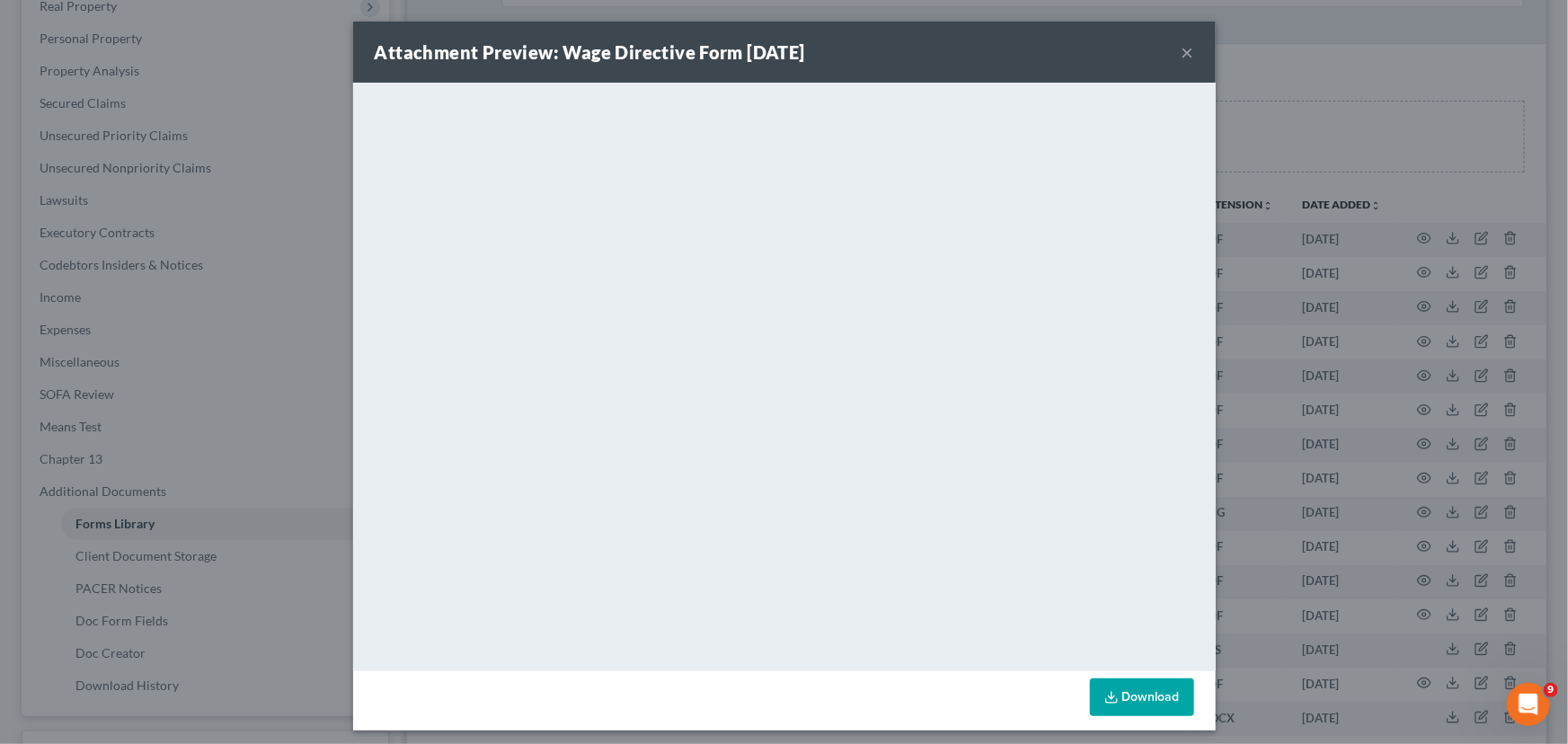
click at [1186, 54] on button "×" at bounding box center [1188, 52] width 13 height 22
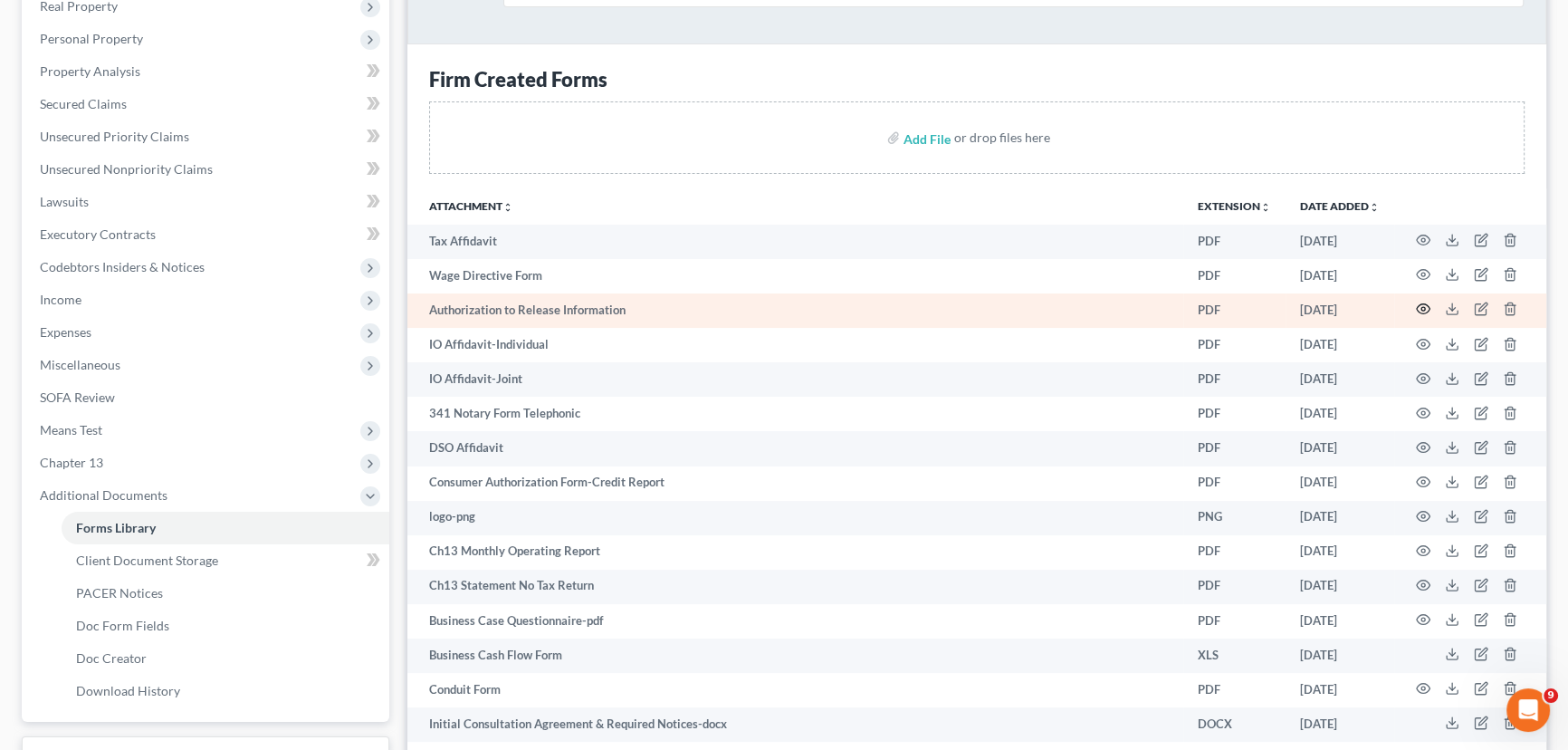
click at [1428, 309] on icon "button" at bounding box center [1423, 309] width 15 height 15
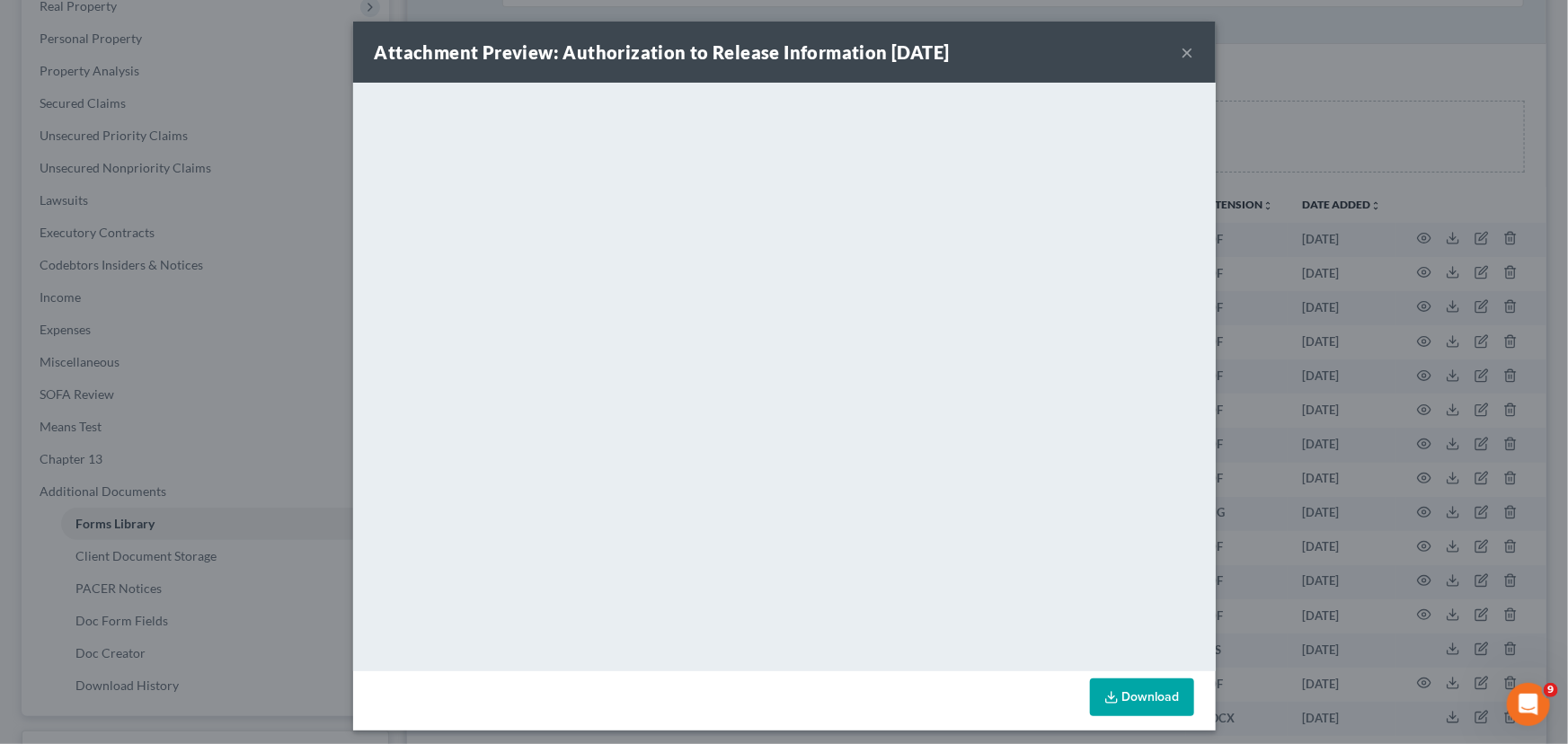
click at [1183, 47] on button "×" at bounding box center [1188, 52] width 13 height 22
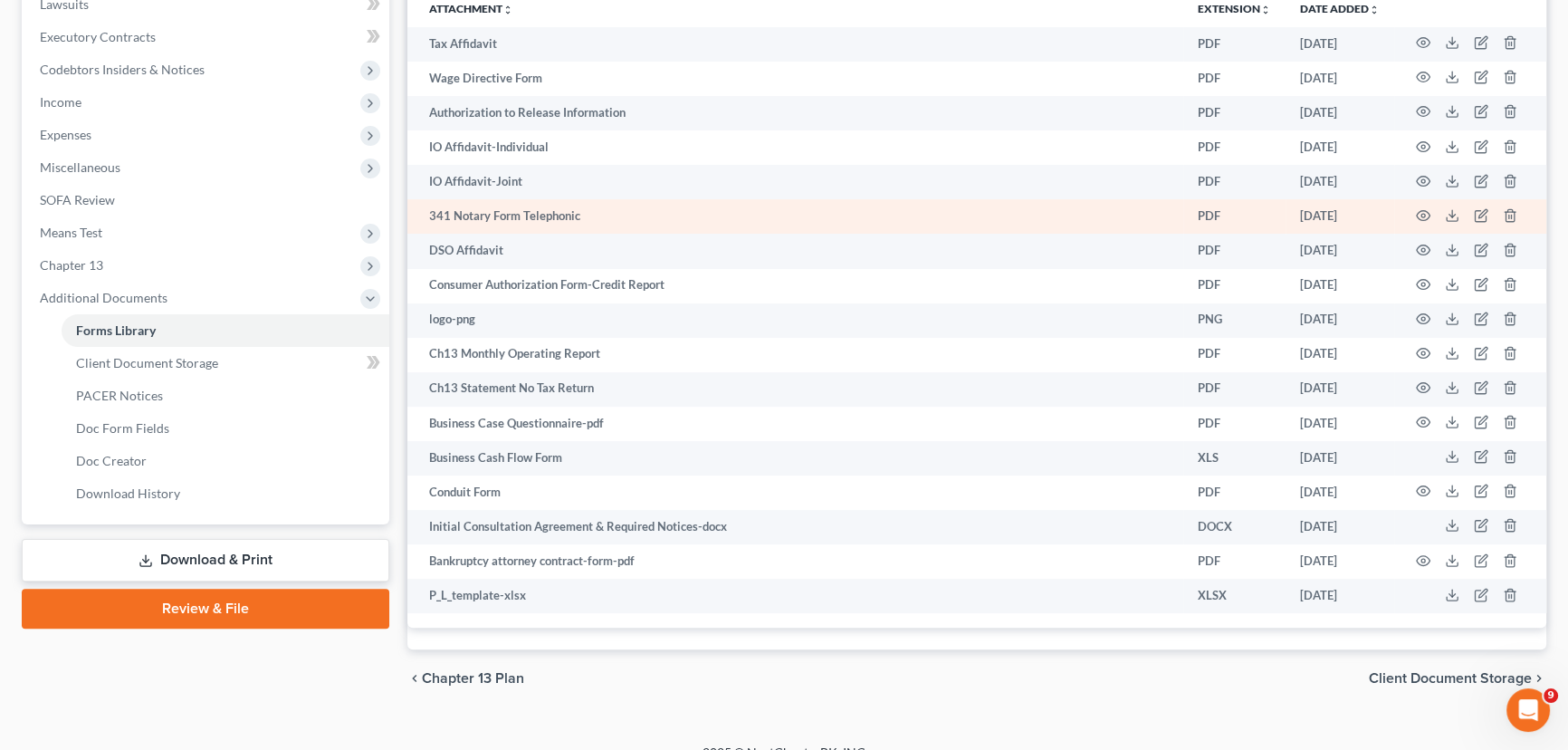
scroll to position [544, 0]
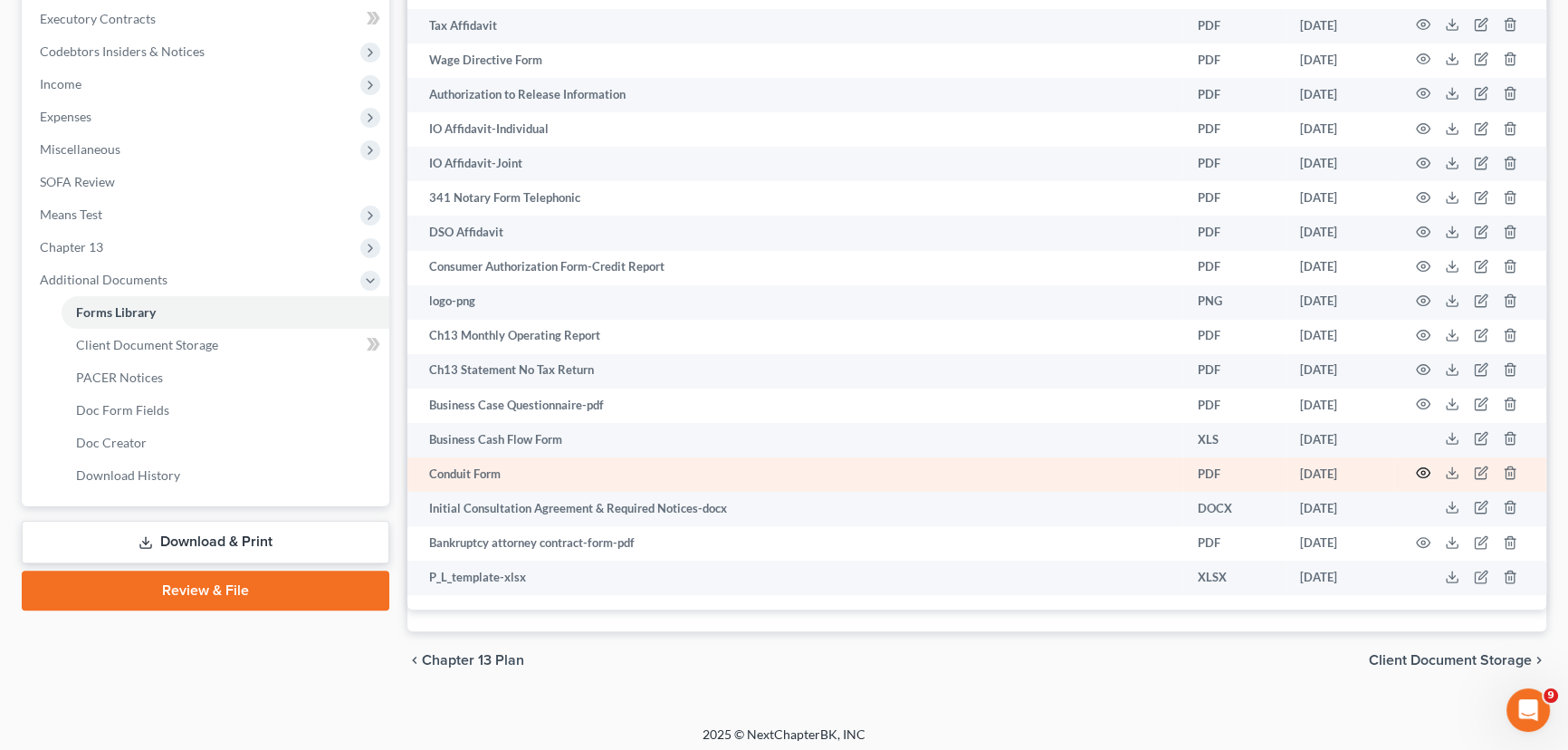
click at [1418, 466] on icon "button" at bounding box center [1423, 473] width 15 height 15
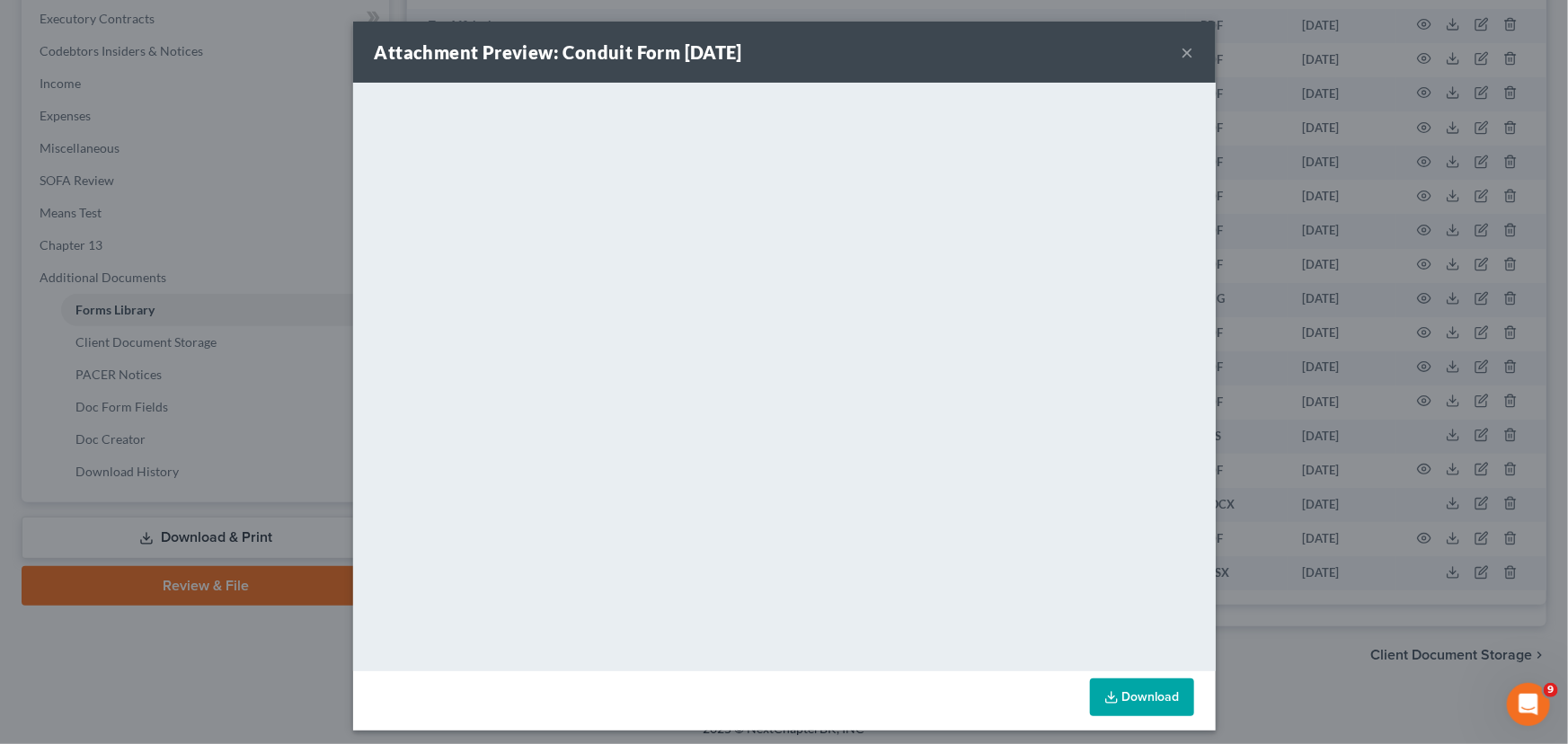
click at [1186, 52] on button "×" at bounding box center [1188, 52] width 13 height 22
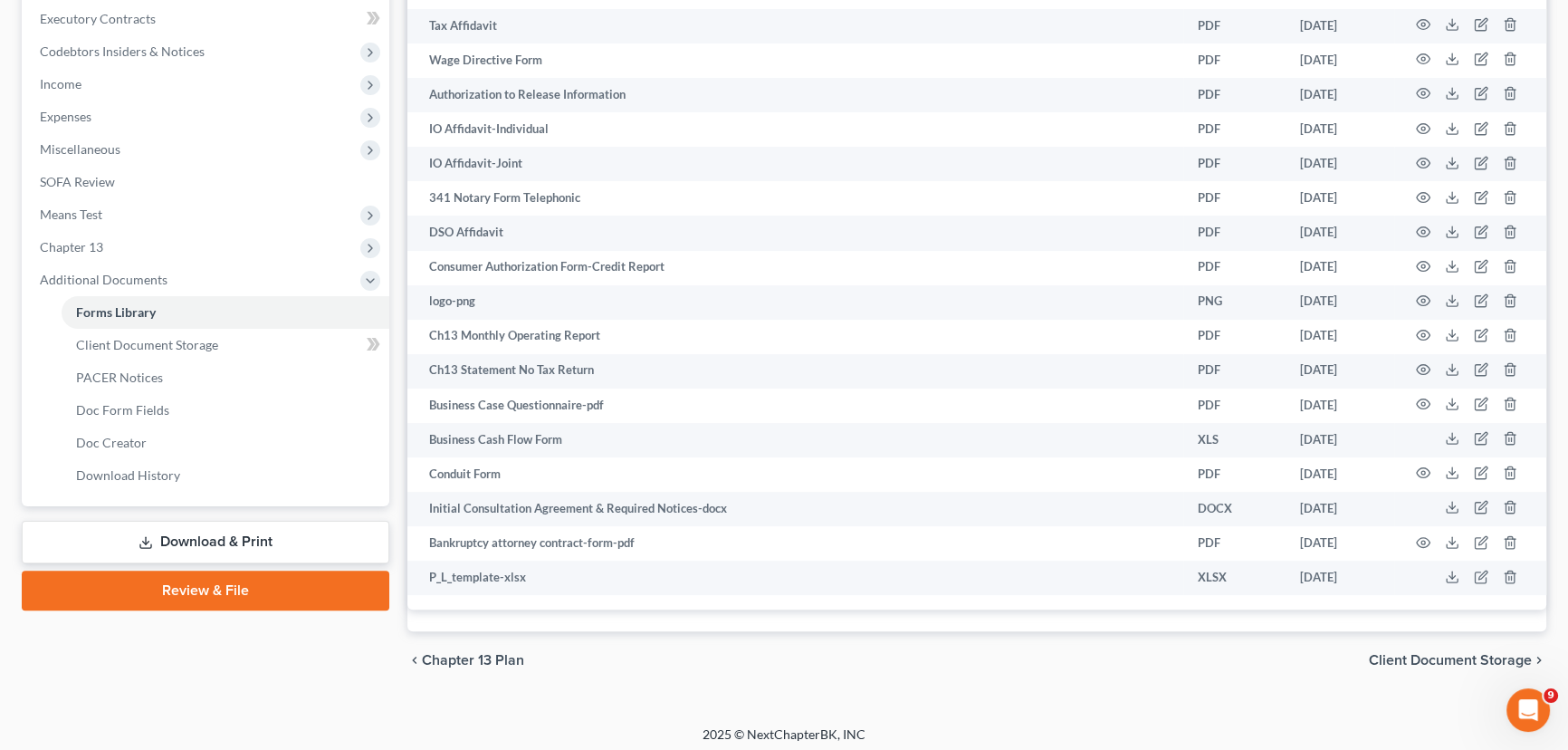
click at [128, 528] on link "Download & Print" at bounding box center [206, 542] width 367 height 42
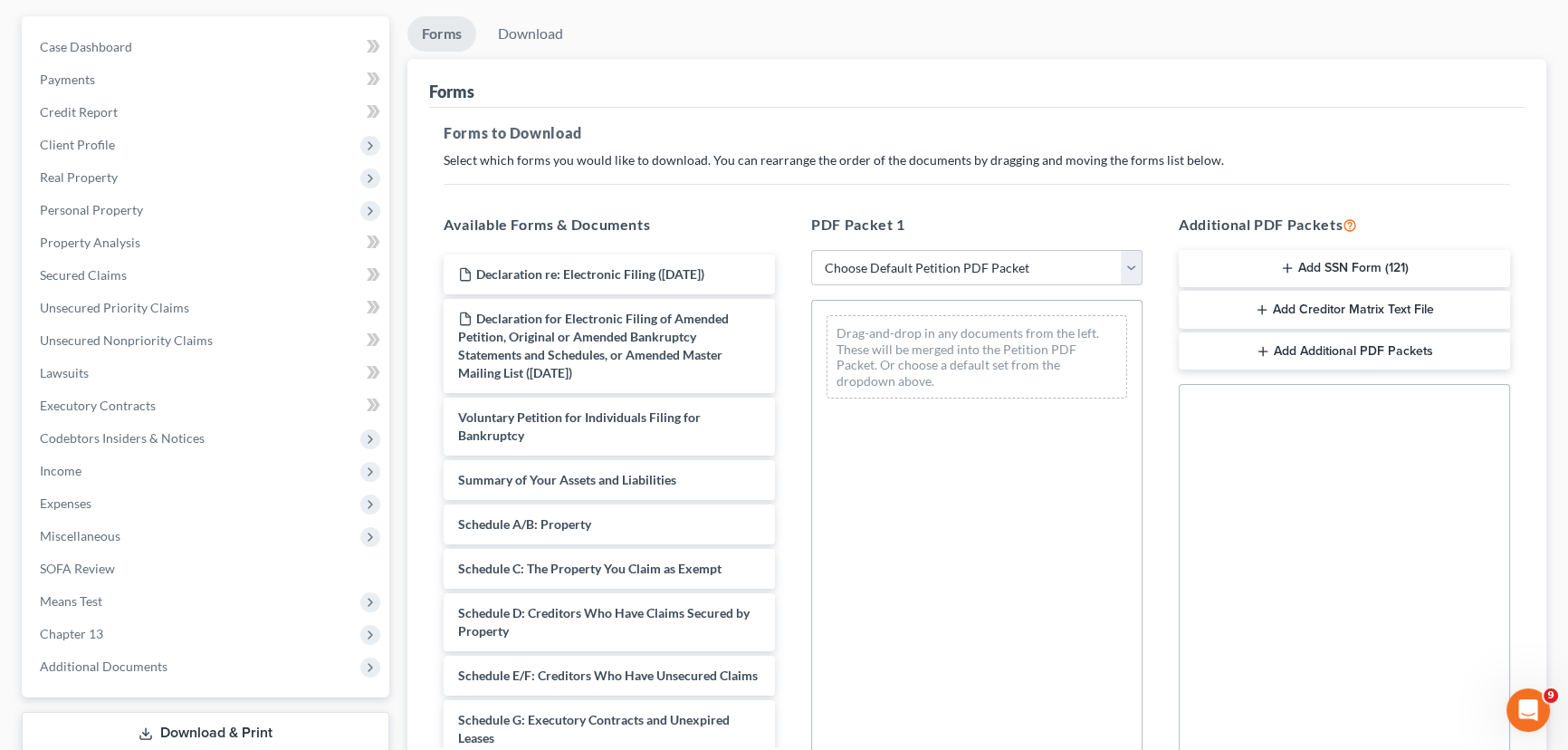
scroll to position [164, 0]
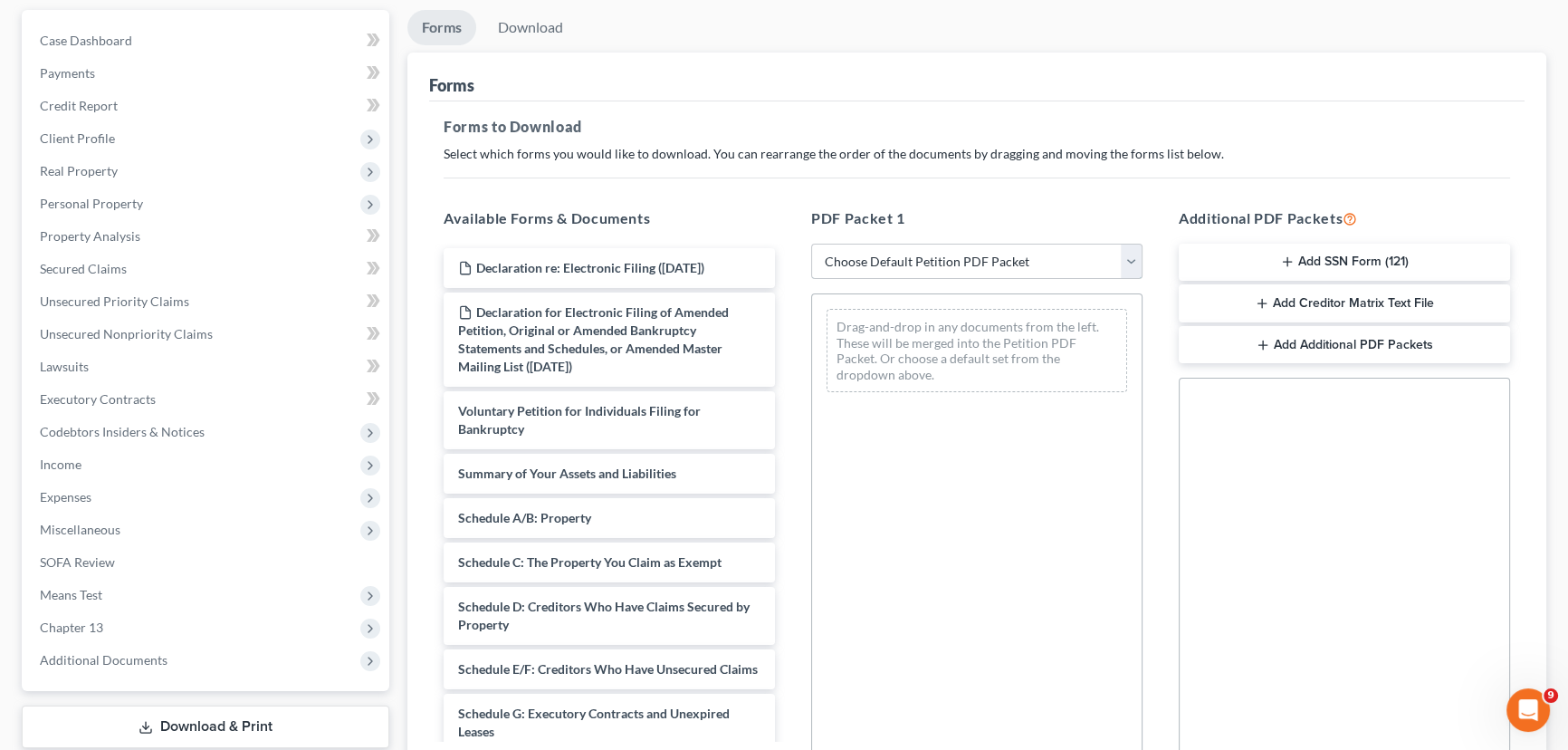
click at [917, 262] on select "Choose Default Petition PDF Packet Complete Bankruptcy Petition (all forms and …" at bounding box center [976, 261] width 332 height 36
select select "3"
click at [811, 244] on select "Choose Default Petition PDF Packet Complete Bankruptcy Petition (all forms and …" at bounding box center [976, 261] width 332 height 36
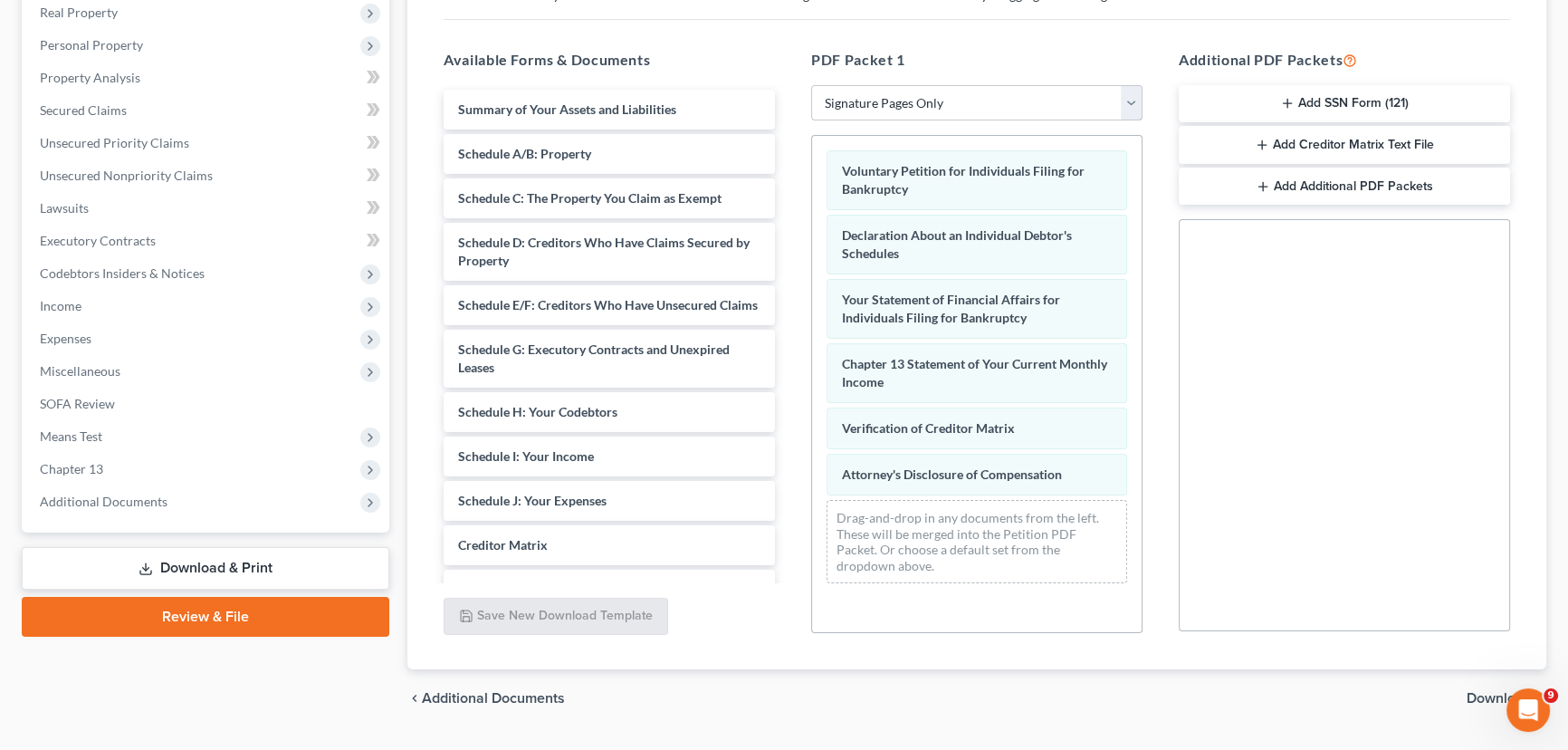
scroll to position [329, 0]
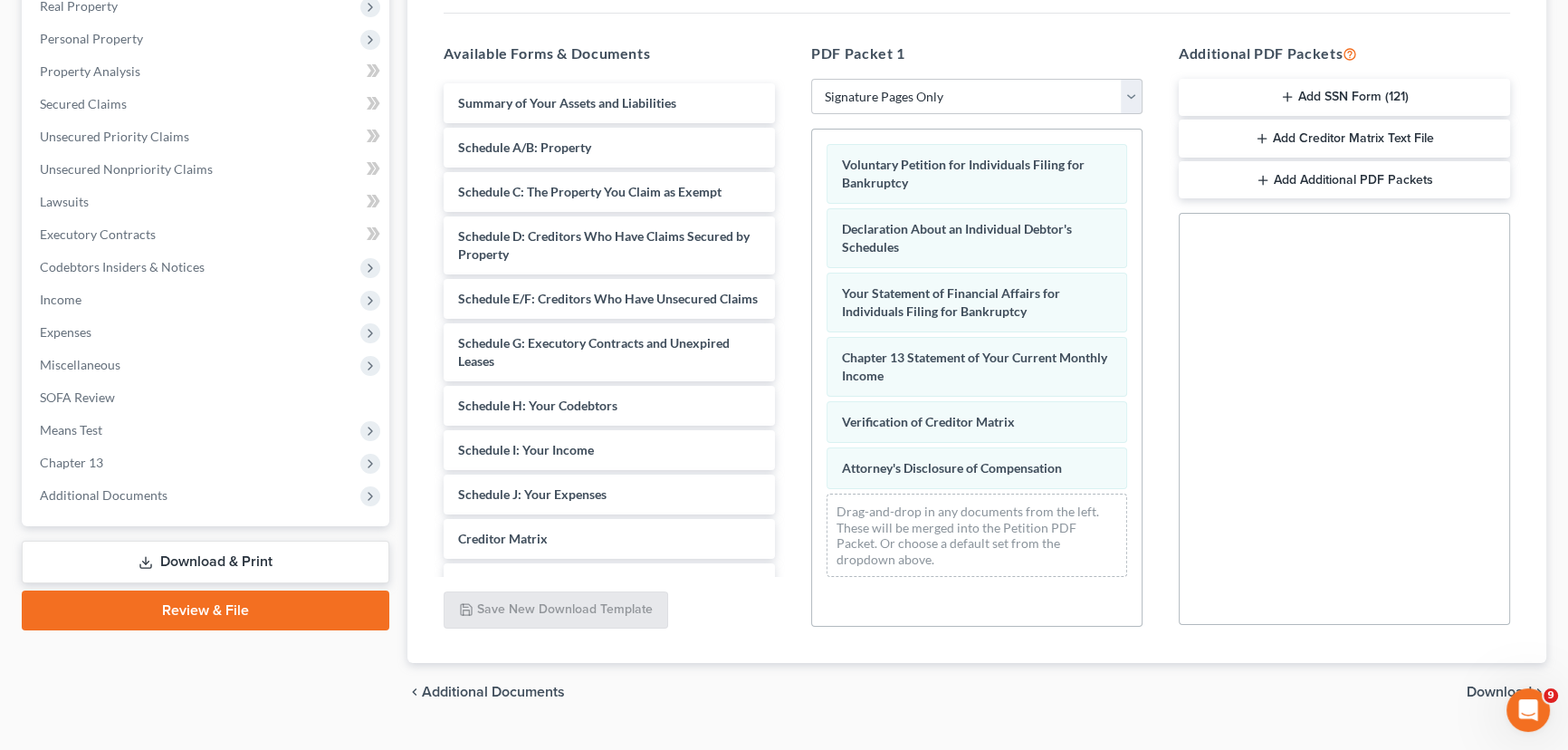
click at [1316, 94] on button "Add SSN Form (121)" at bounding box center [1344, 97] width 332 height 38
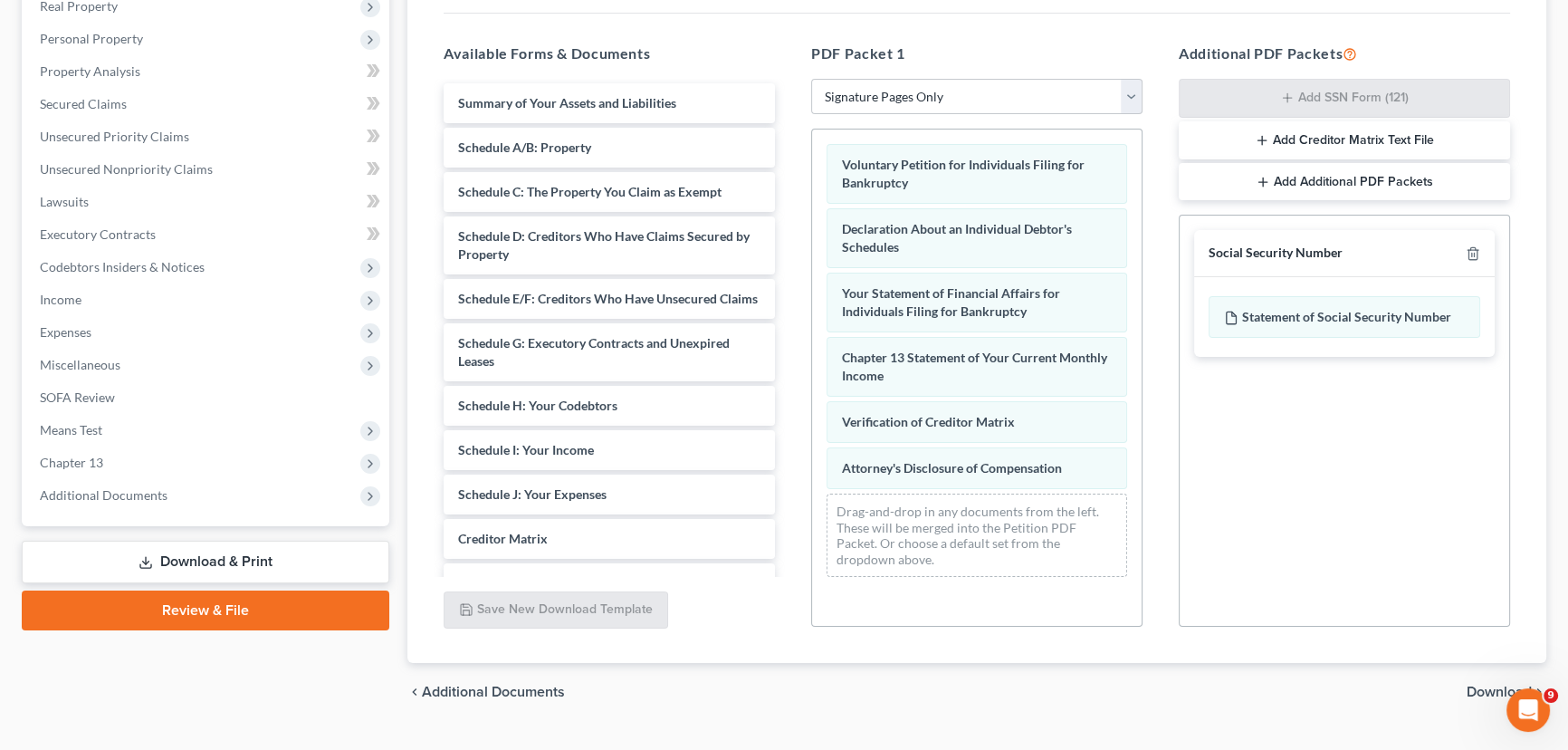
click at [1314, 135] on button "Add Creditor Matrix Text File" at bounding box center [1344, 140] width 332 height 38
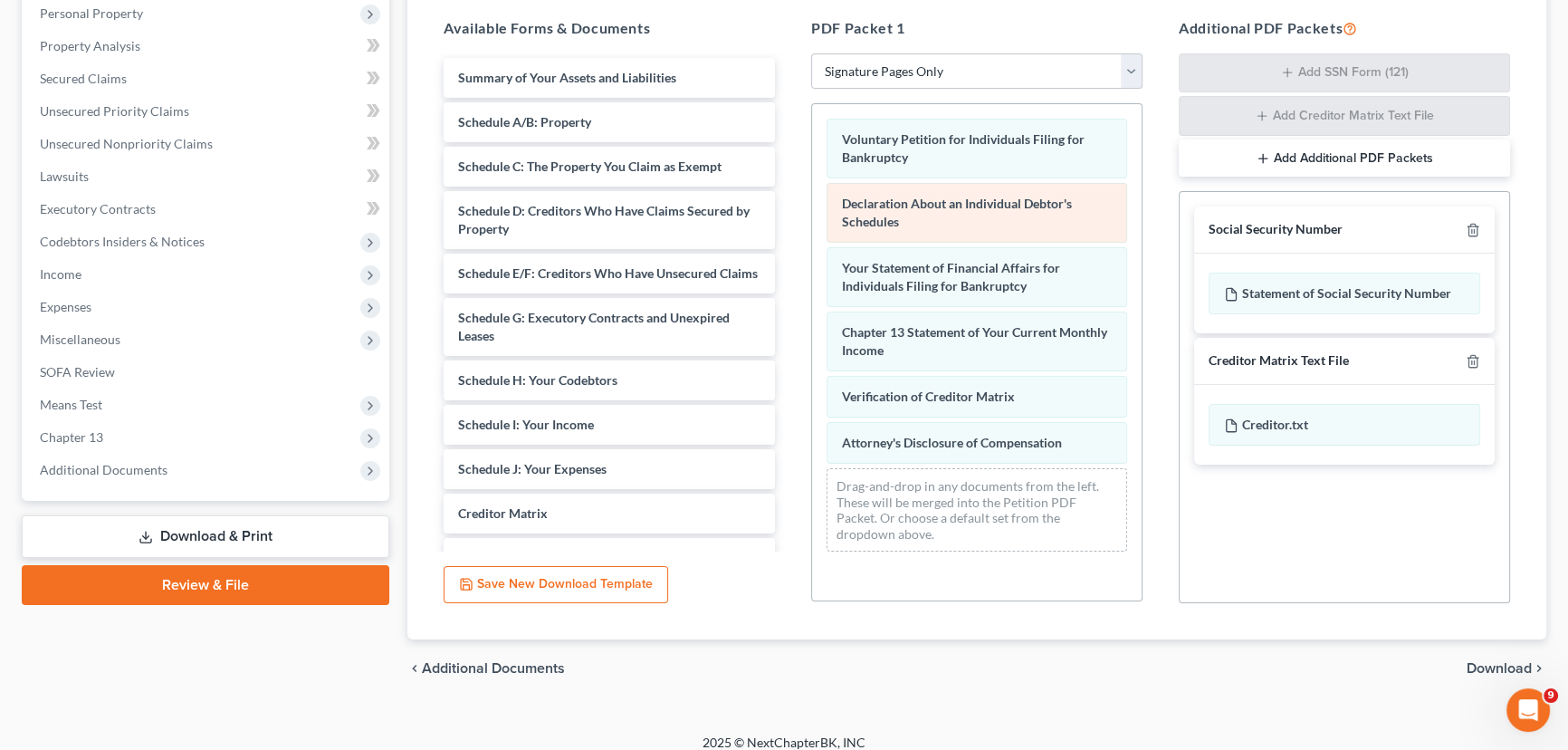
scroll to position [369, 0]
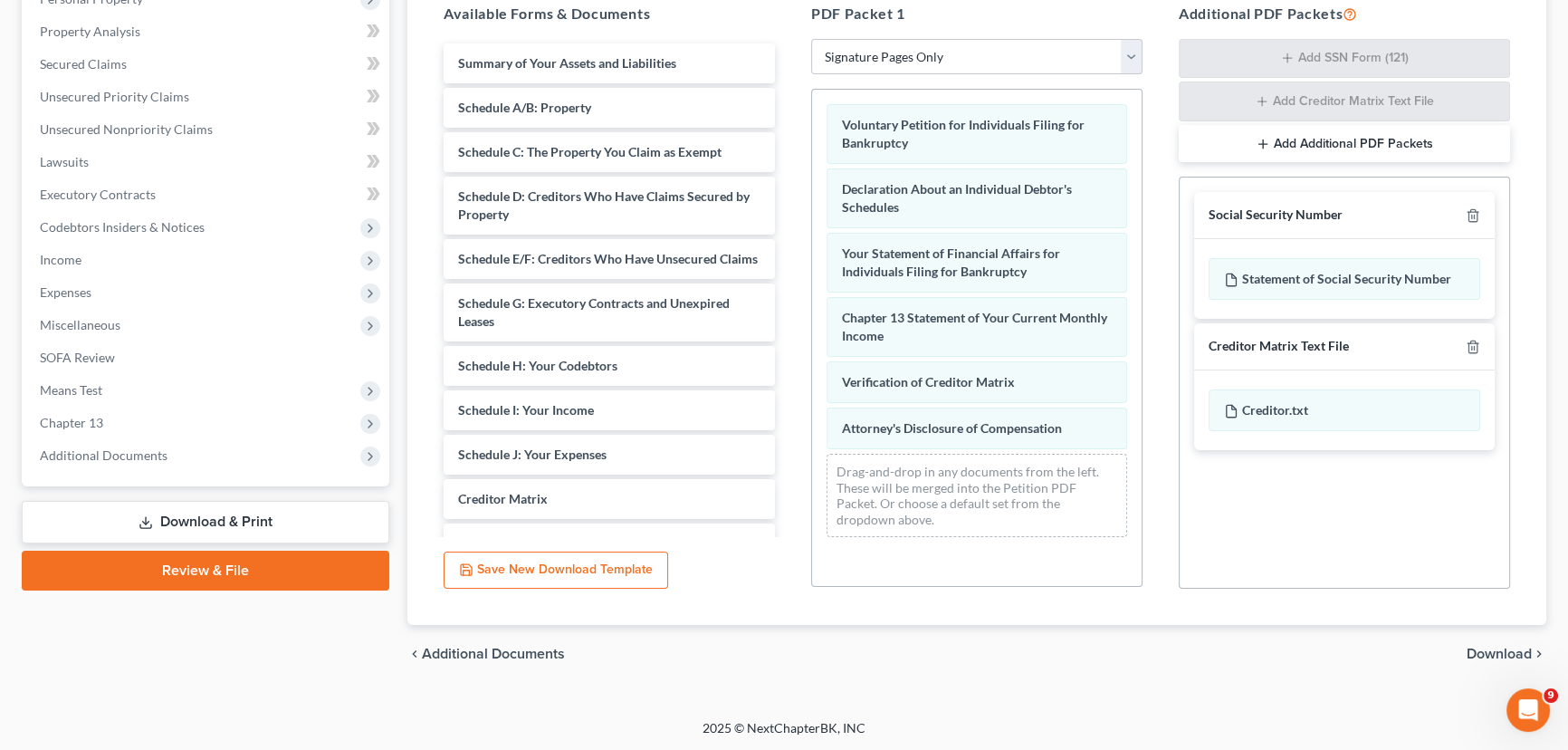
click at [1484, 649] on span "Download" at bounding box center [1498, 654] width 65 height 15
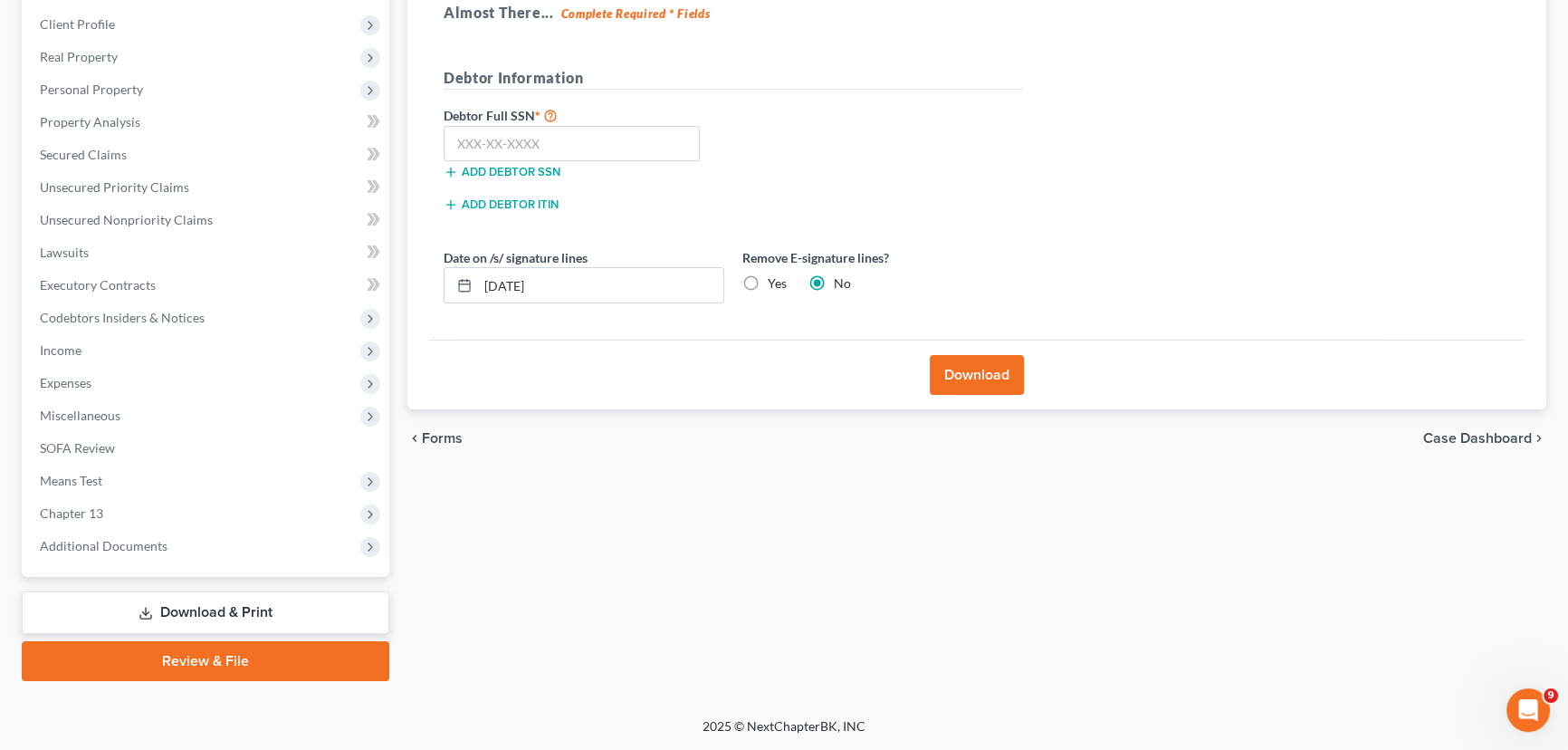
scroll to position [276, 0]
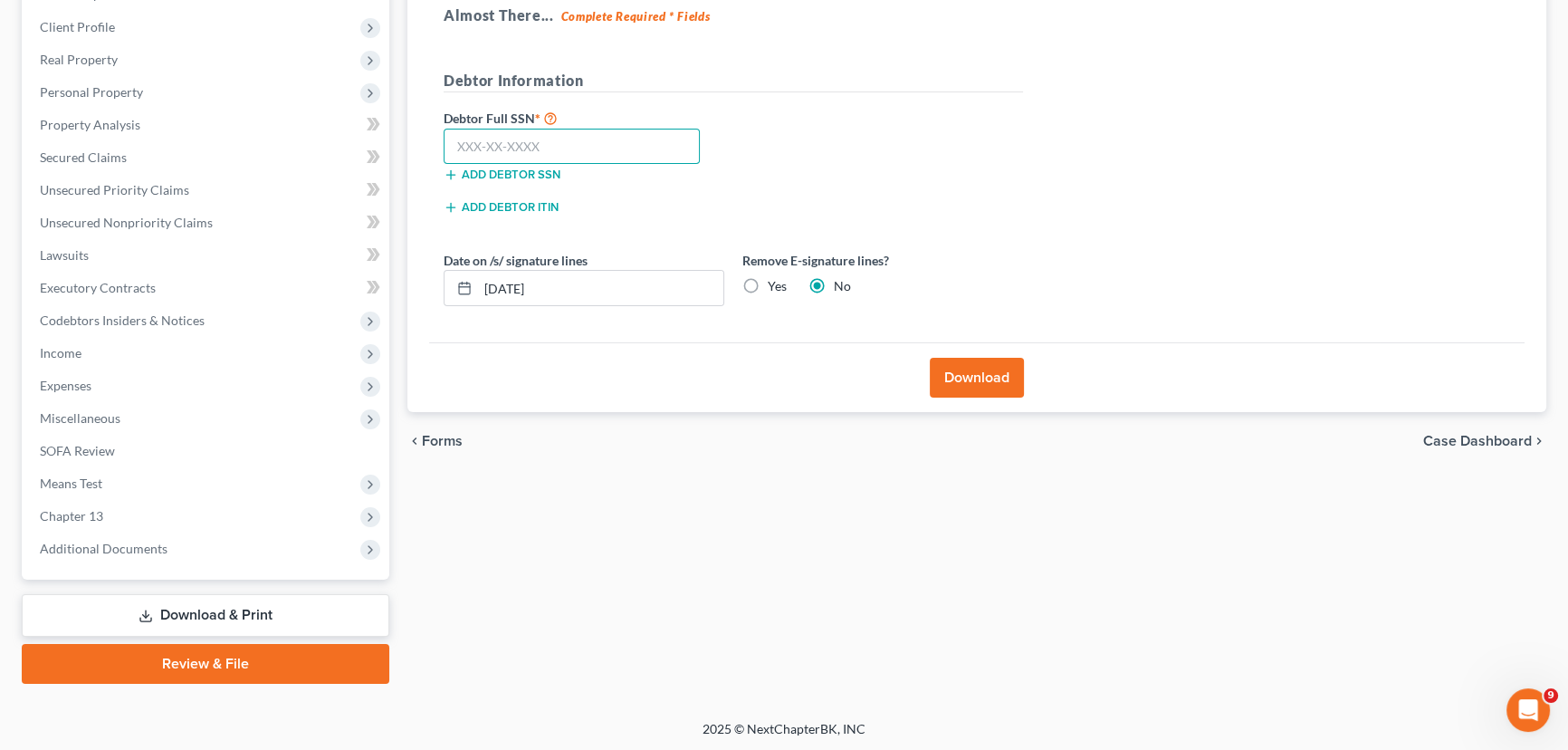
click at [495, 138] on input "text" at bounding box center [571, 146] width 256 height 36
type input "463-11-3935"
click at [768, 280] on label "Yes" at bounding box center [777, 287] width 19 height 18
click at [775, 280] on input "Yes" at bounding box center [781, 283] width 12 height 12
radio input "true"
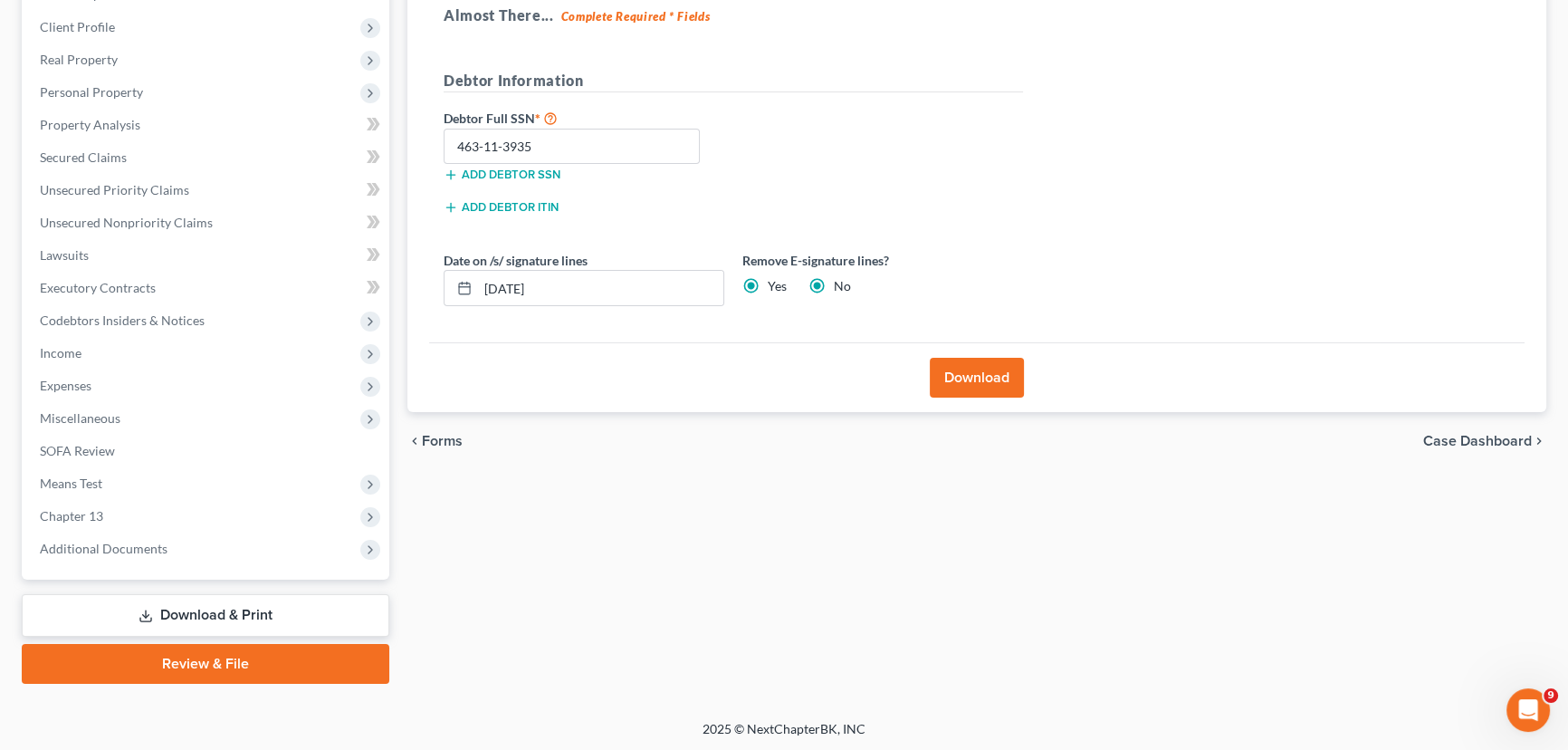
radio input "false"
click at [970, 371] on button "Download" at bounding box center [976, 377] width 94 height 40
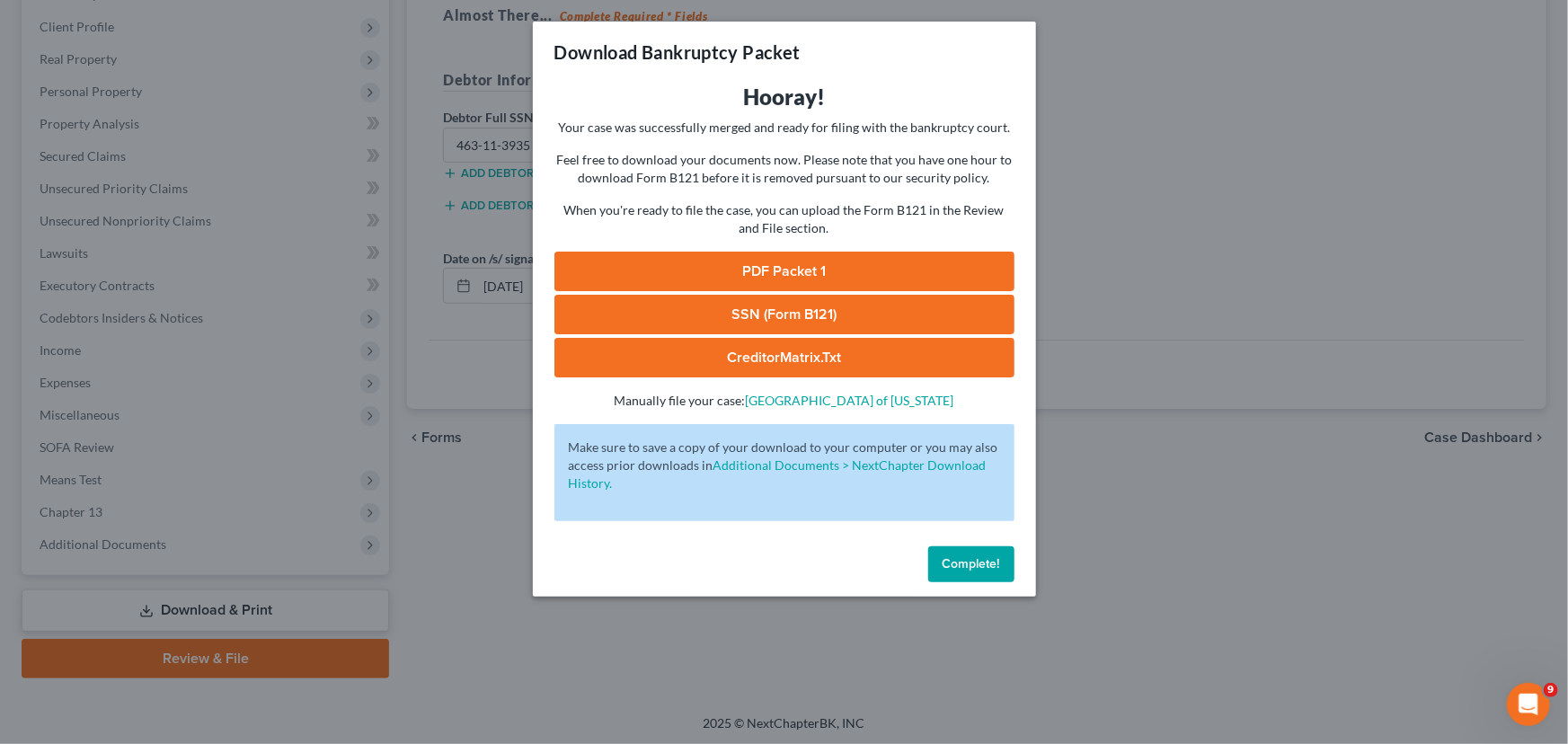
click at [872, 262] on link "PDF Packet 1" at bounding box center [784, 271] width 460 height 39
click at [727, 303] on link "SSN (Form B121)" at bounding box center [784, 314] width 460 height 39
click at [799, 359] on link "CreditorMatrix.txt" at bounding box center [784, 357] width 460 height 39
click at [972, 563] on span "Complete!" at bounding box center [971, 563] width 57 height 16
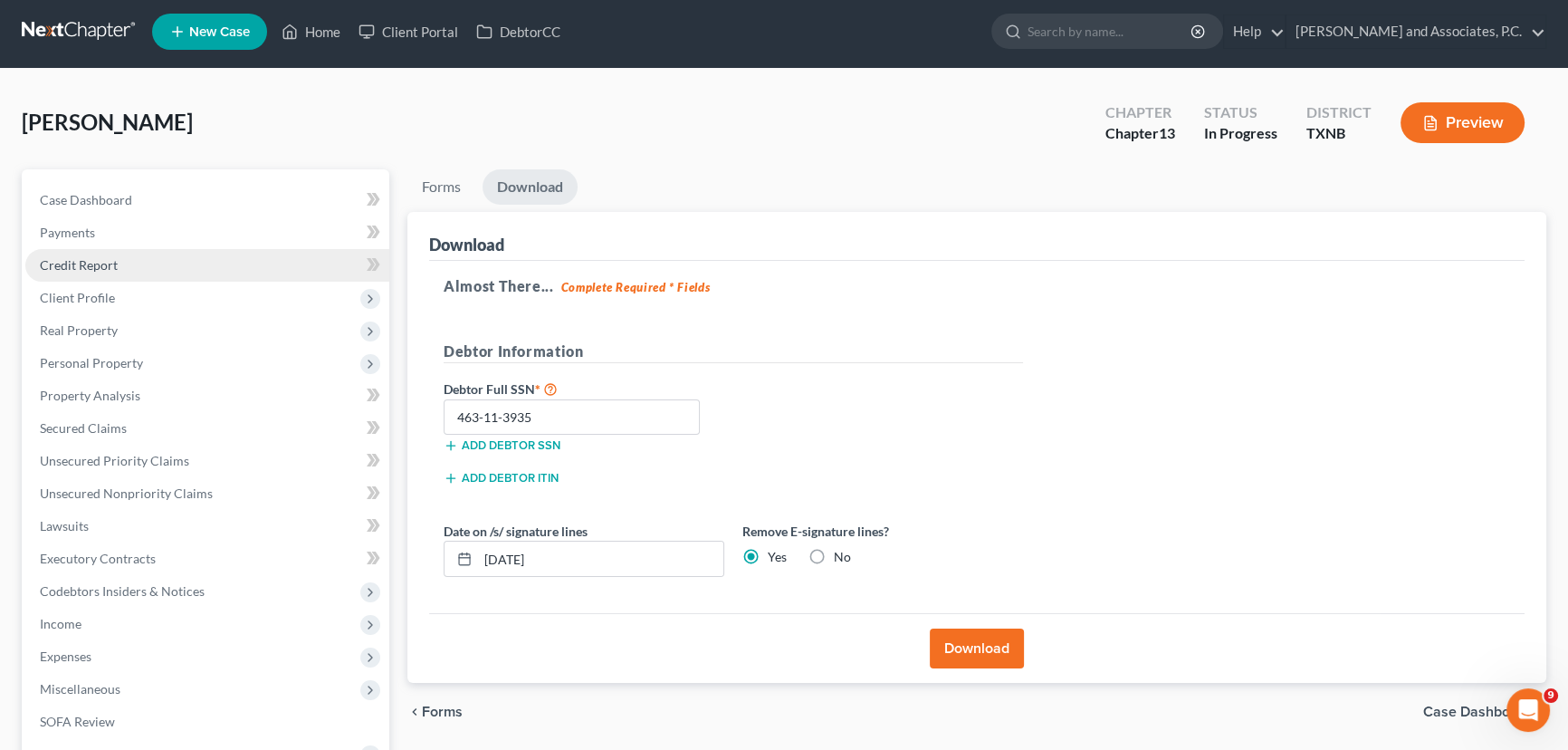
scroll to position [0, 0]
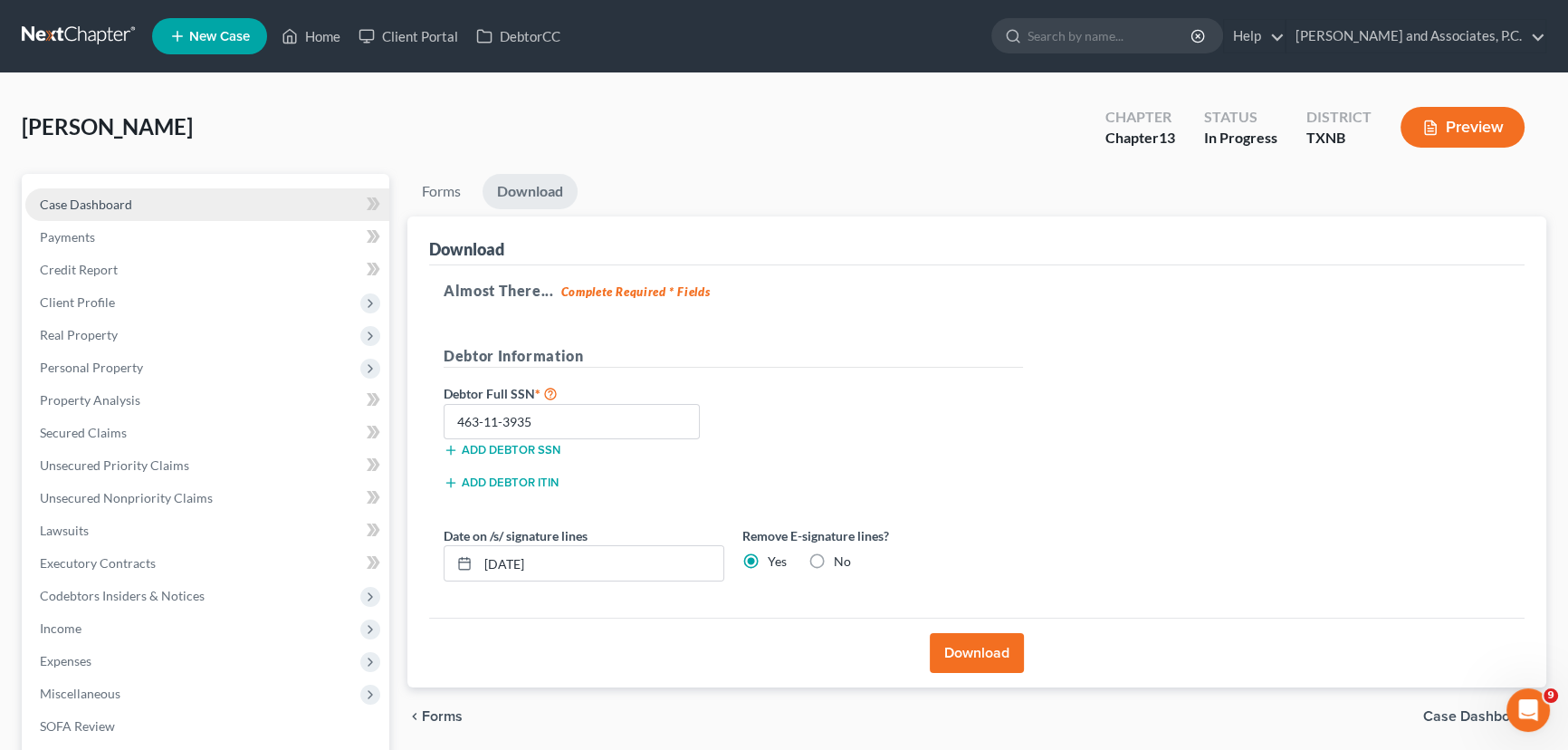
click at [147, 188] on link "Case Dashboard" at bounding box center [208, 204] width 364 height 32
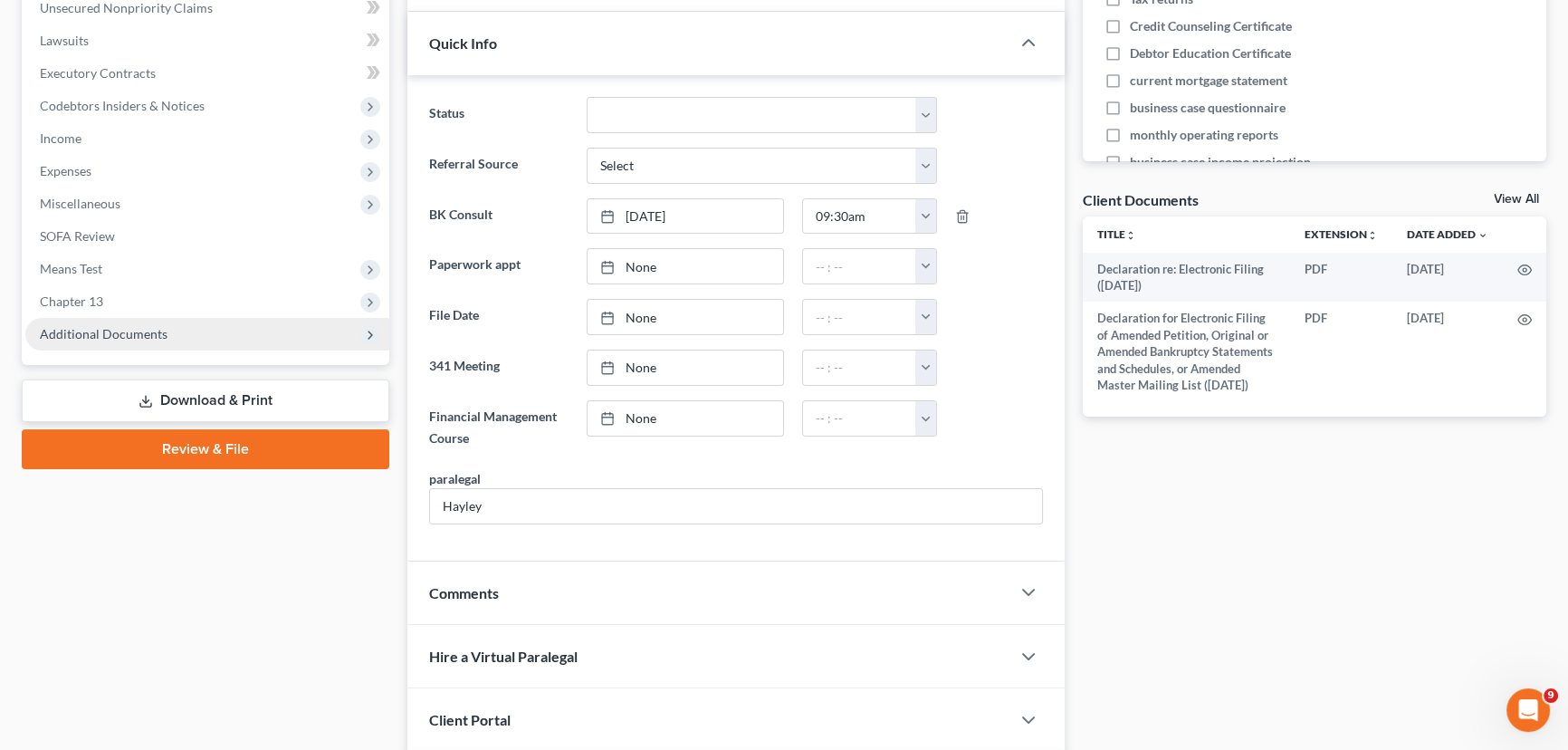
scroll to position [494, 0]
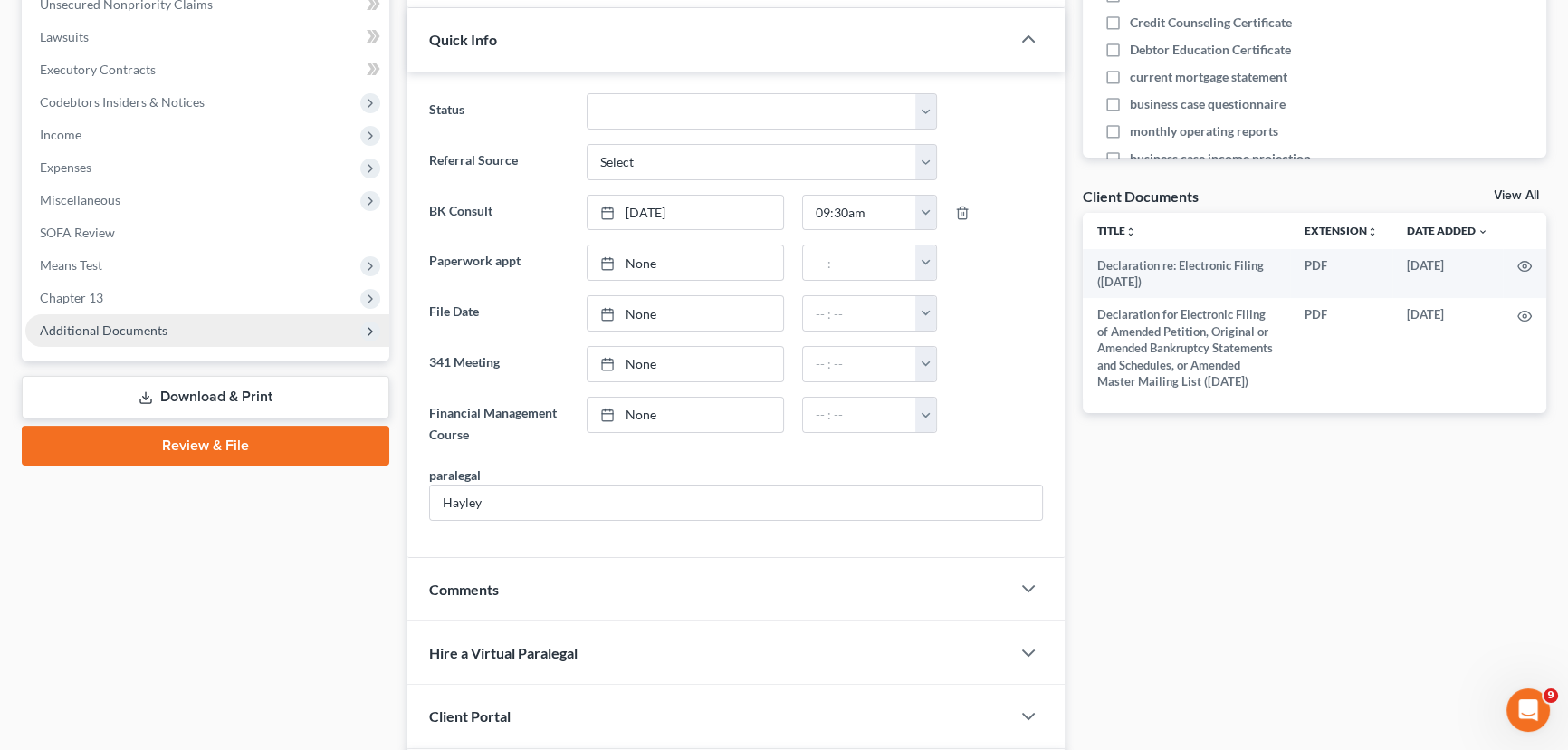
click at [152, 335] on span "Additional Documents" at bounding box center [103, 330] width 128 height 16
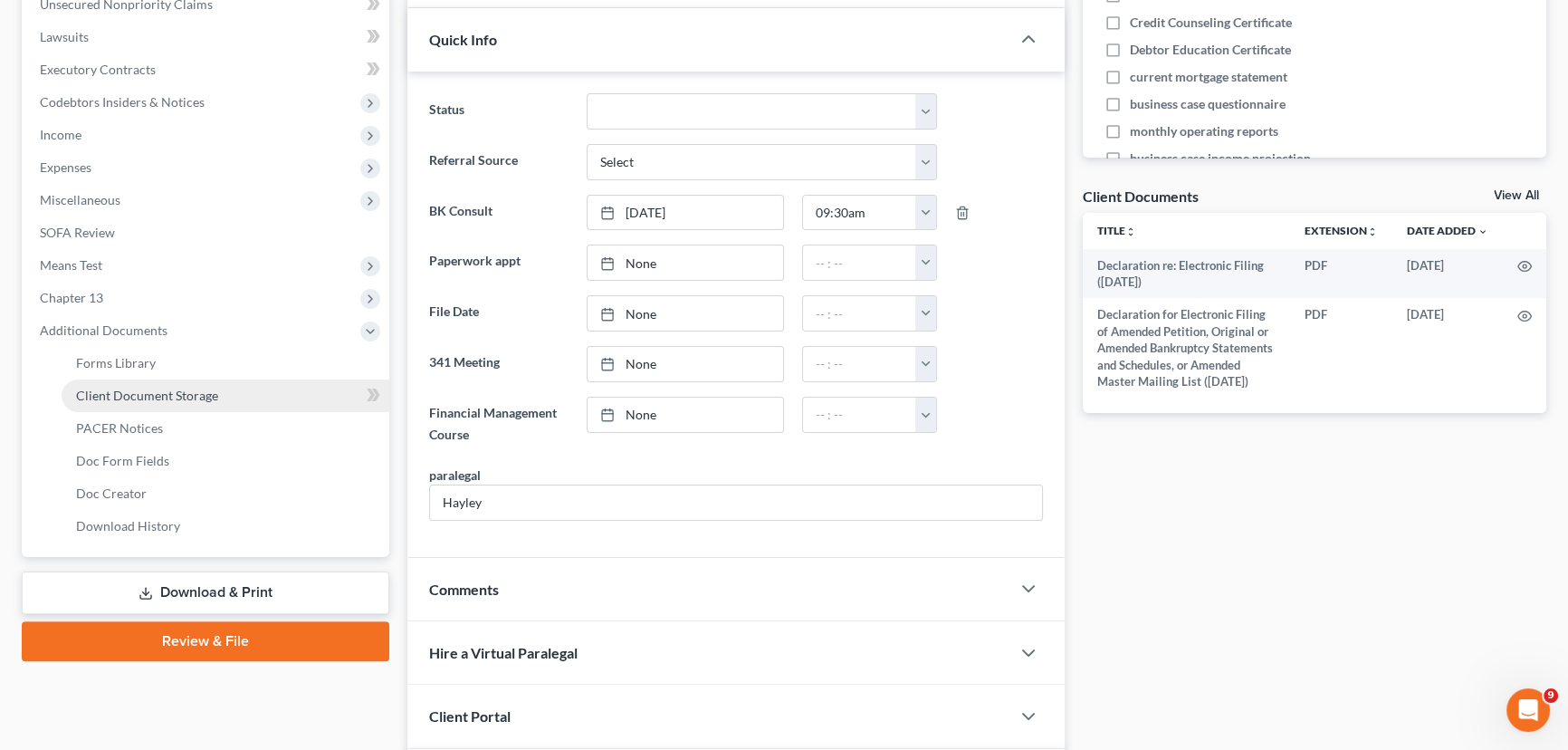
click at [134, 390] on span "Client Document Storage" at bounding box center [147, 395] width 142 height 16
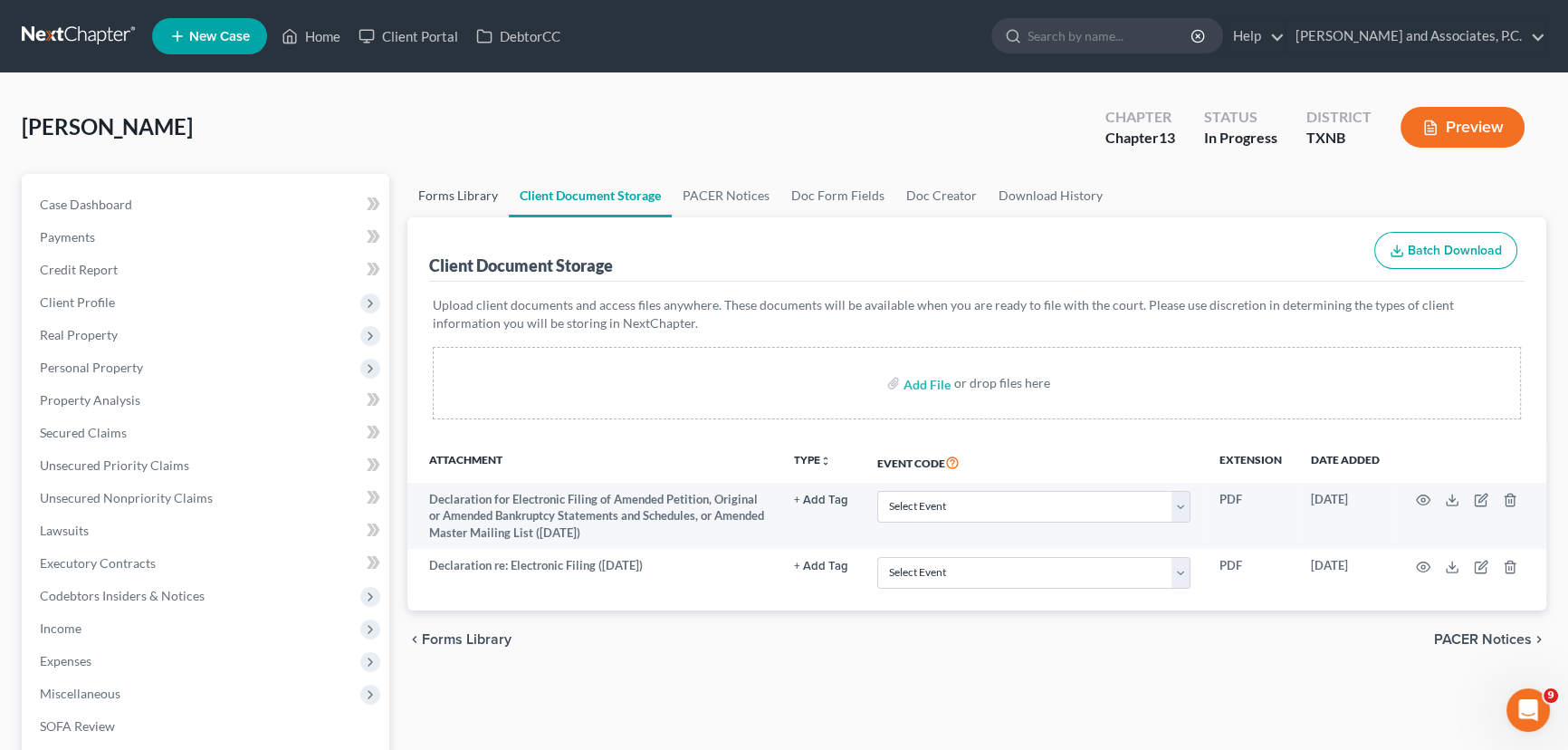
click at [470, 196] on link "Forms Library" at bounding box center [457, 195] width 101 height 43
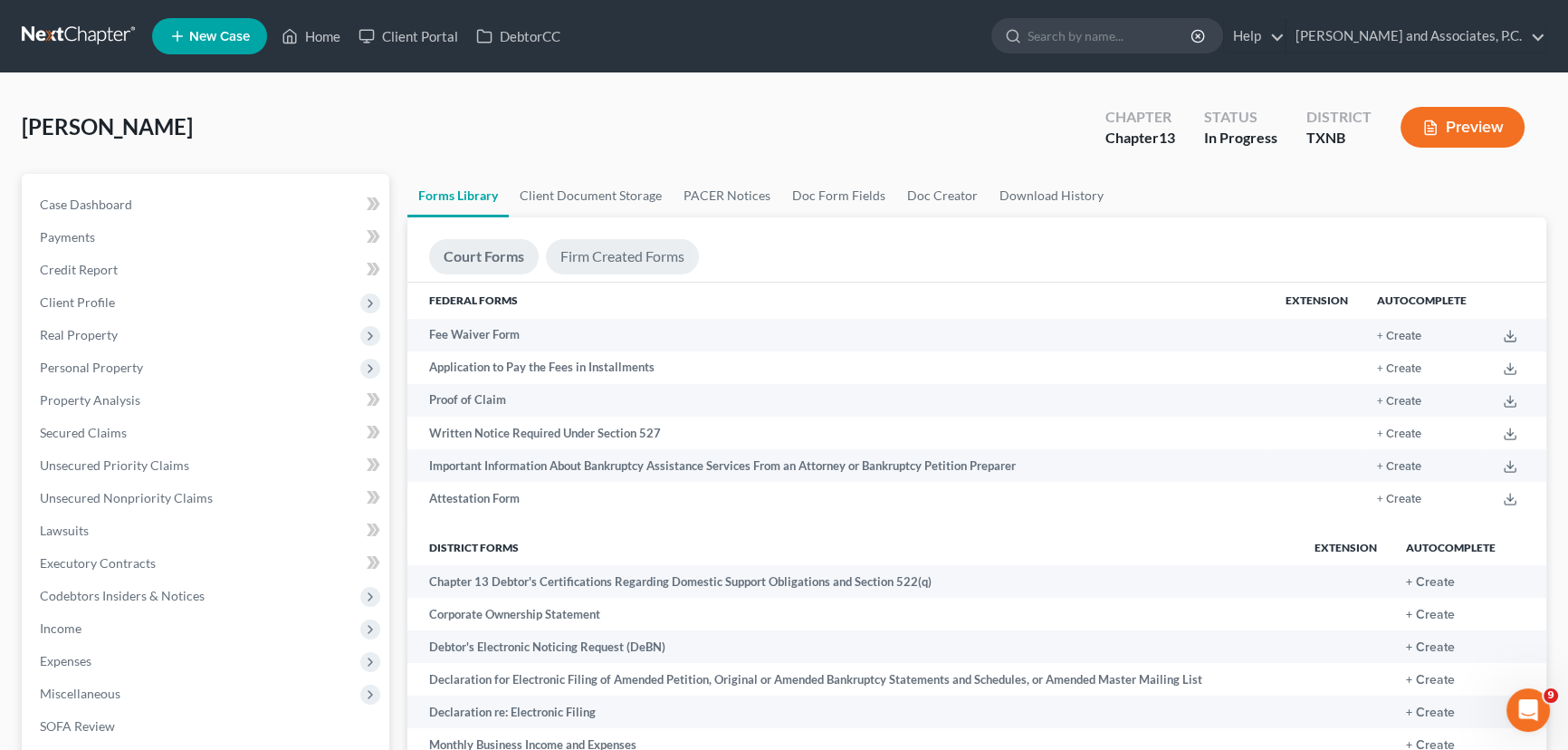
click at [639, 254] on link "Firm Created Forms" at bounding box center [622, 256] width 153 height 35
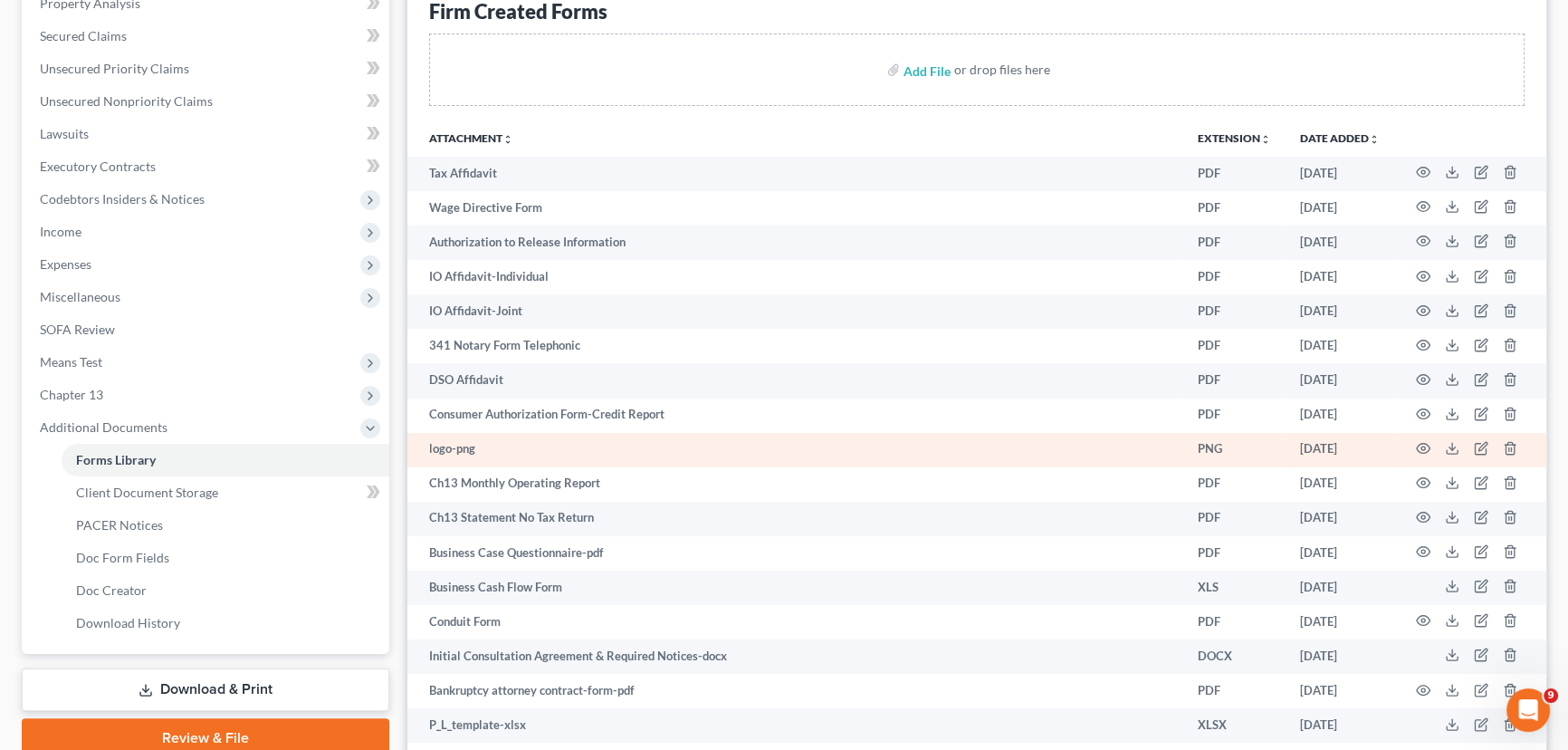
scroll to position [494, 0]
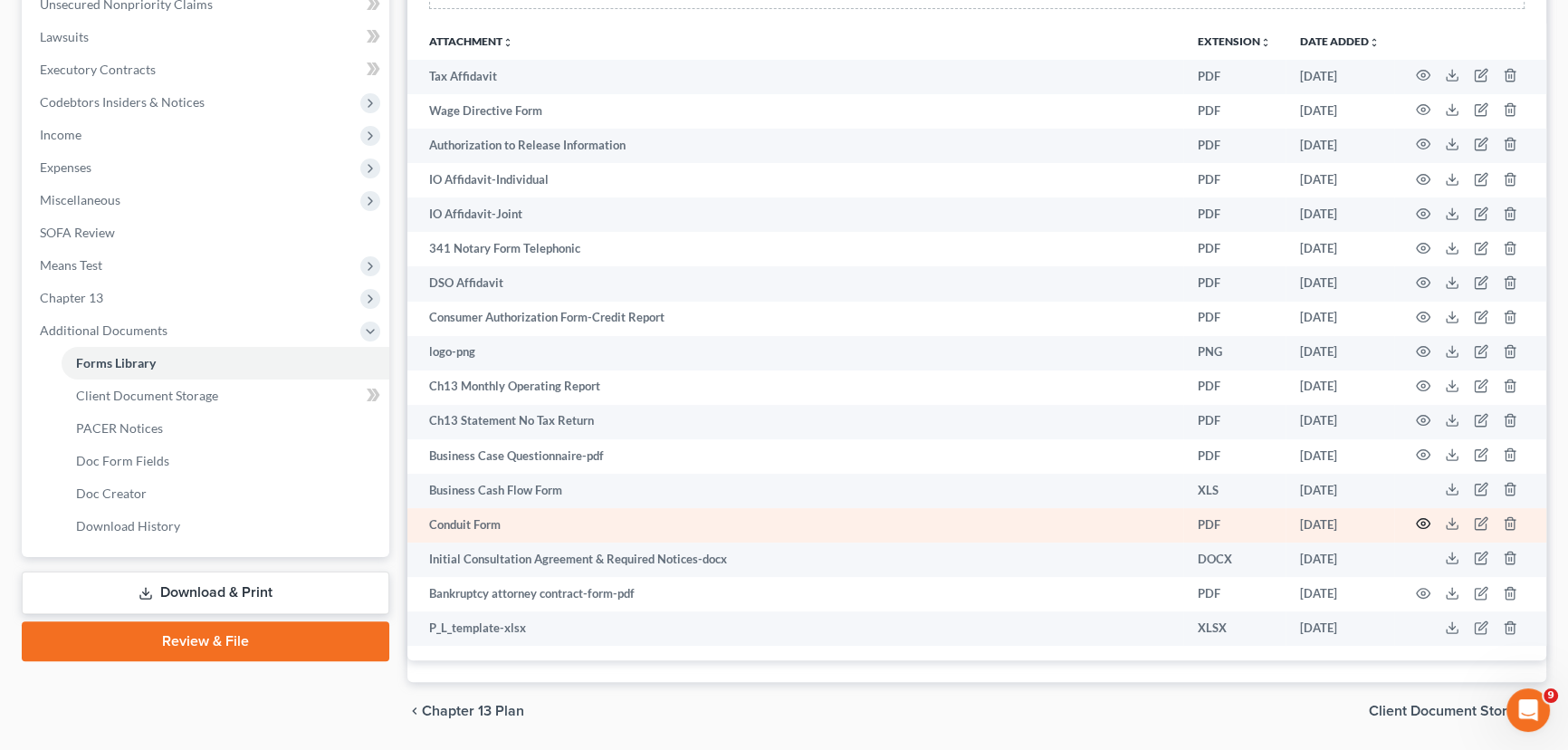
click at [1423, 517] on icon "button" at bounding box center [1423, 524] width 15 height 15
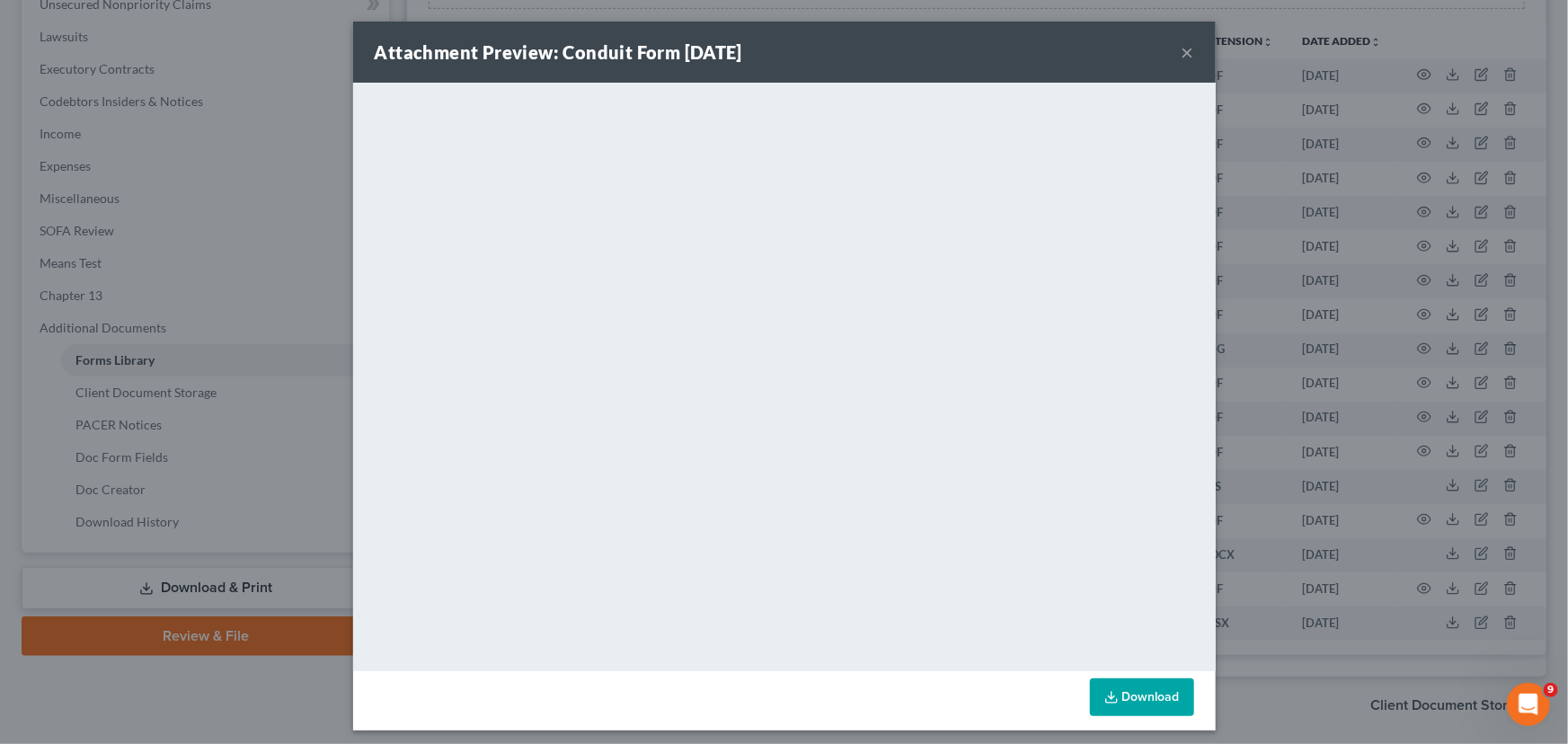
click at [1173, 50] on div "Attachment Preview: Conduit Form [DATE] ×" at bounding box center [784, 52] width 862 height 61
click at [1181, 53] on button "×" at bounding box center [1188, 52] width 13 height 22
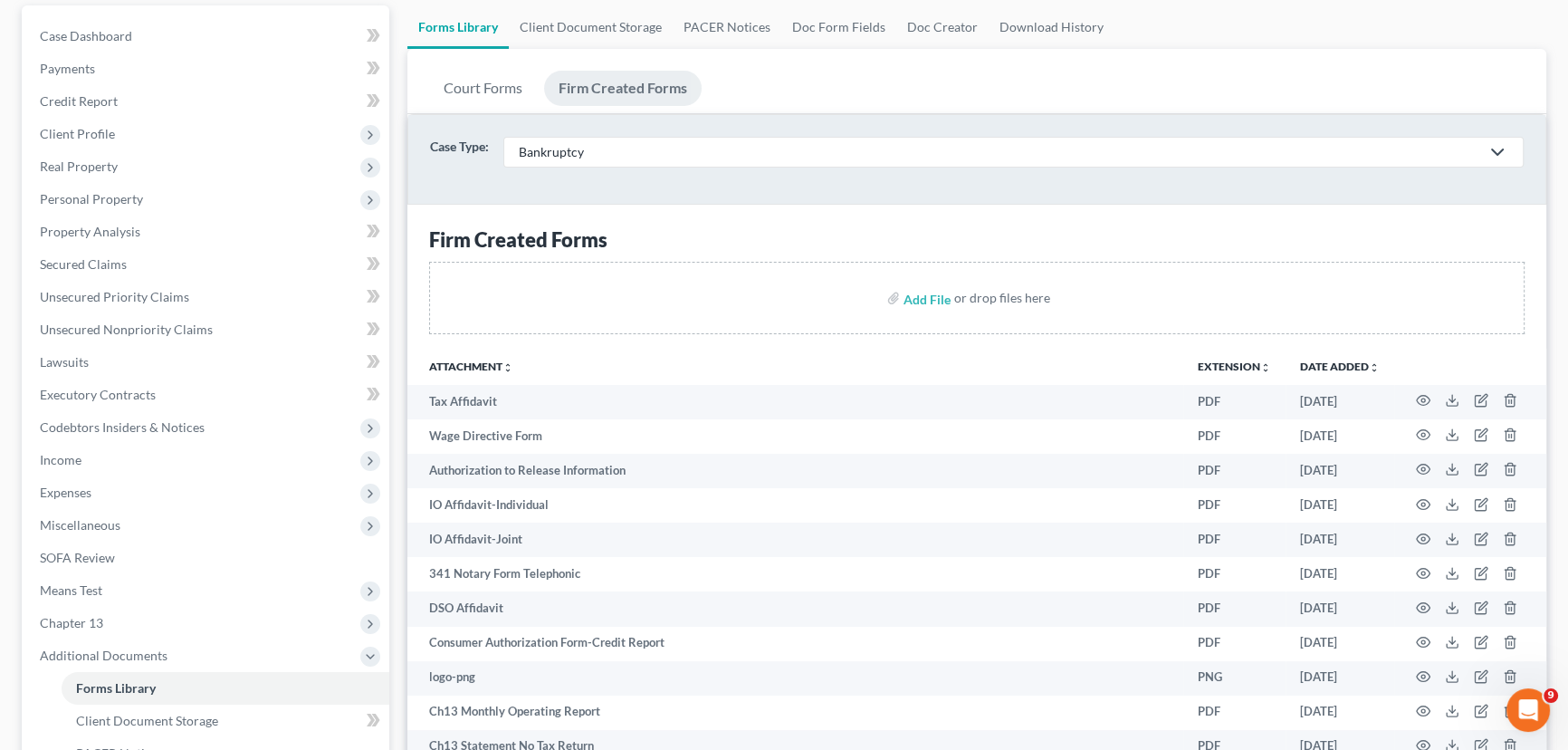
scroll to position [82, 0]
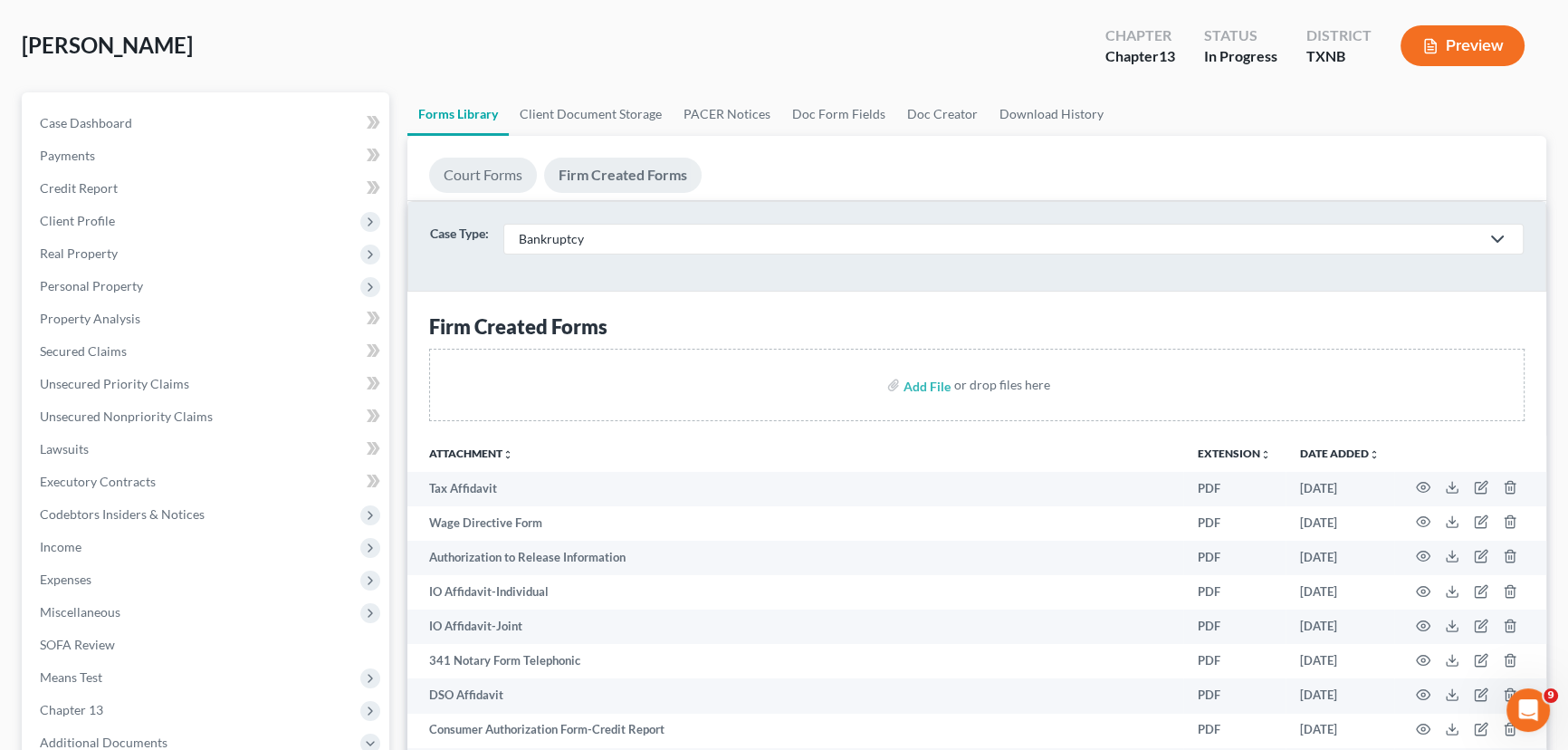
drag, startPoint x: 492, startPoint y: 175, endPoint x: 808, endPoint y: 318, distance: 346.9
click at [492, 175] on link "Court Forms" at bounding box center [482, 175] width 107 height 35
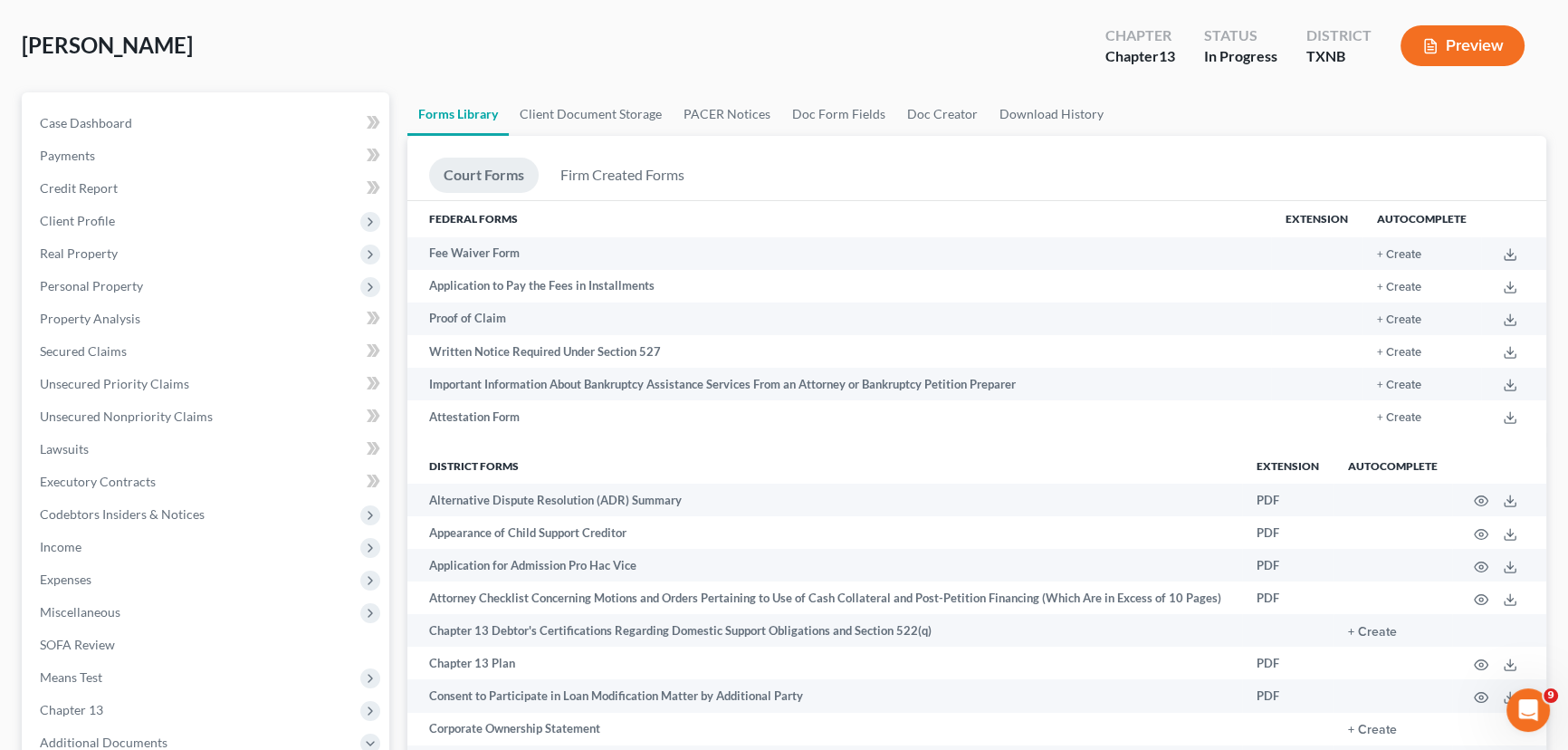
scroll to position [0, 0]
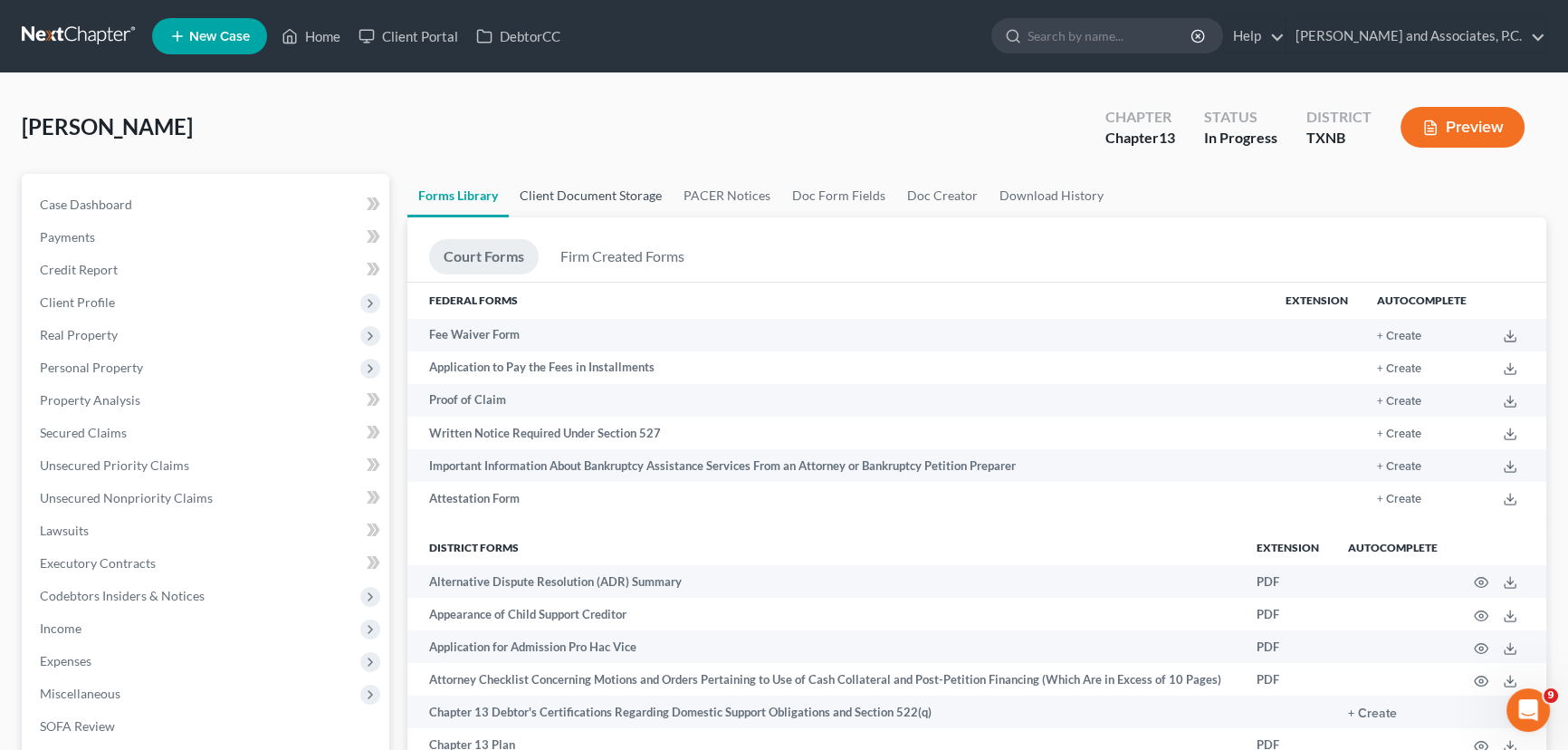
click at [605, 199] on link "Client Document Storage" at bounding box center [591, 195] width 164 height 43
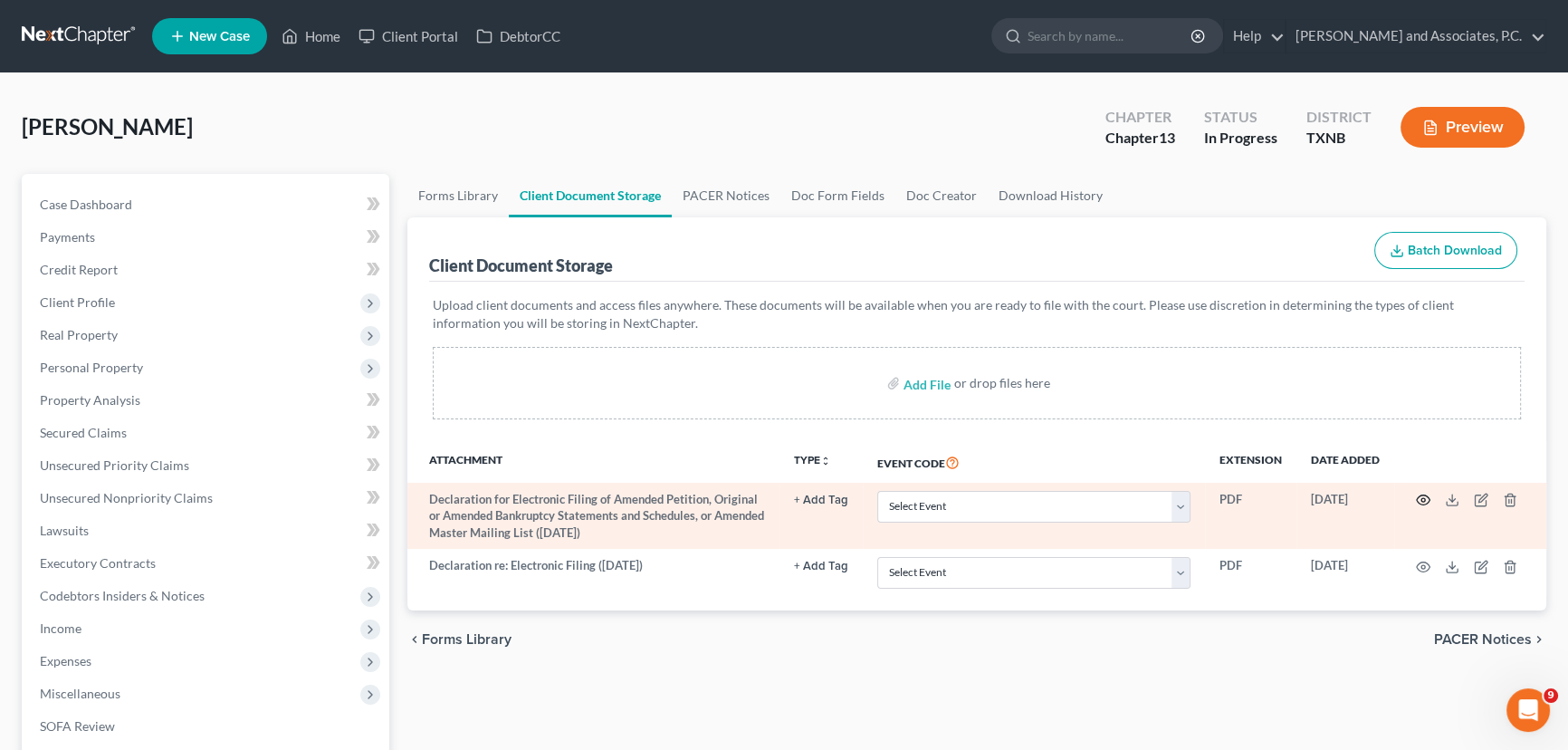
click at [1421, 496] on icon "button" at bounding box center [1423, 500] width 15 height 15
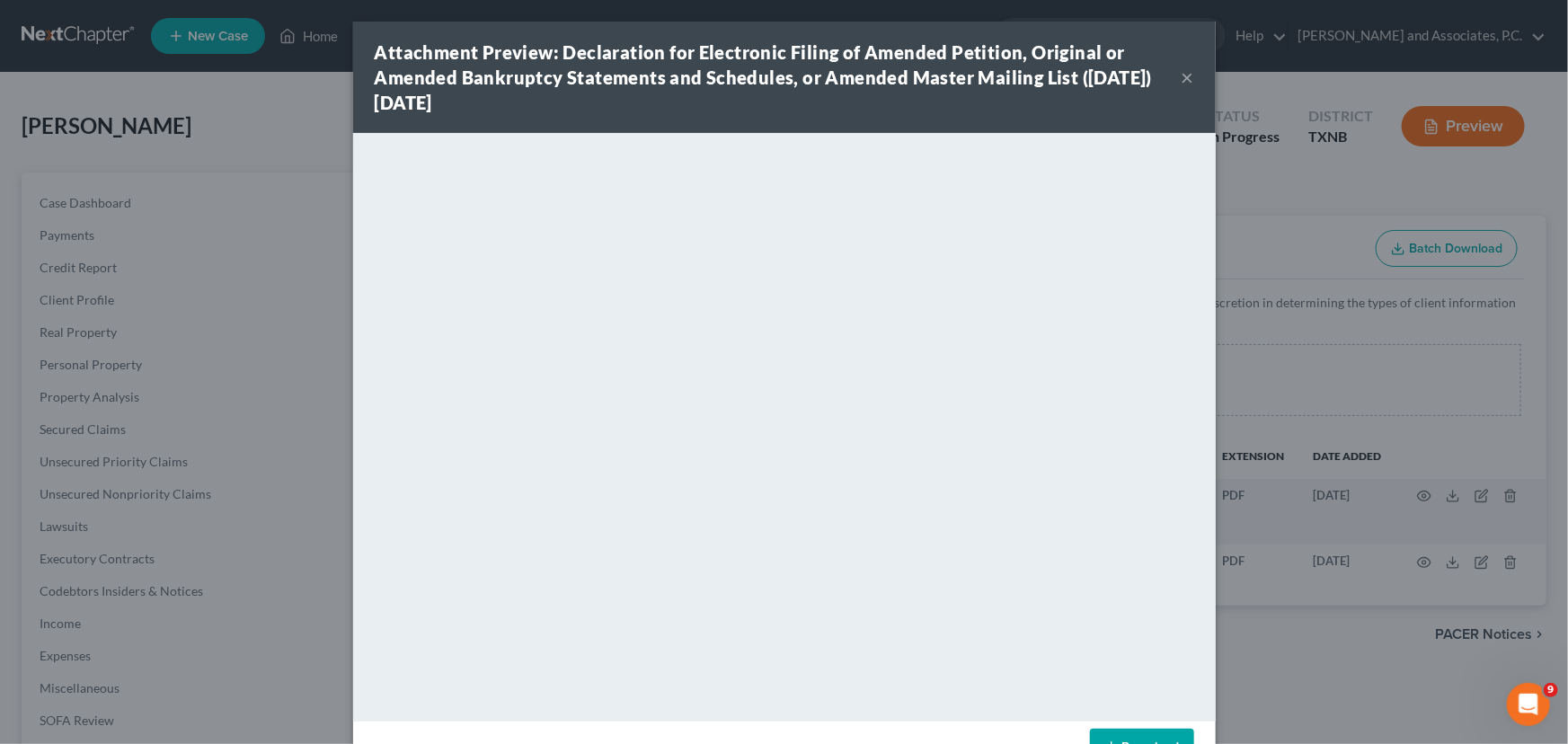
click at [1181, 74] on button "×" at bounding box center [1188, 78] width 13 height 22
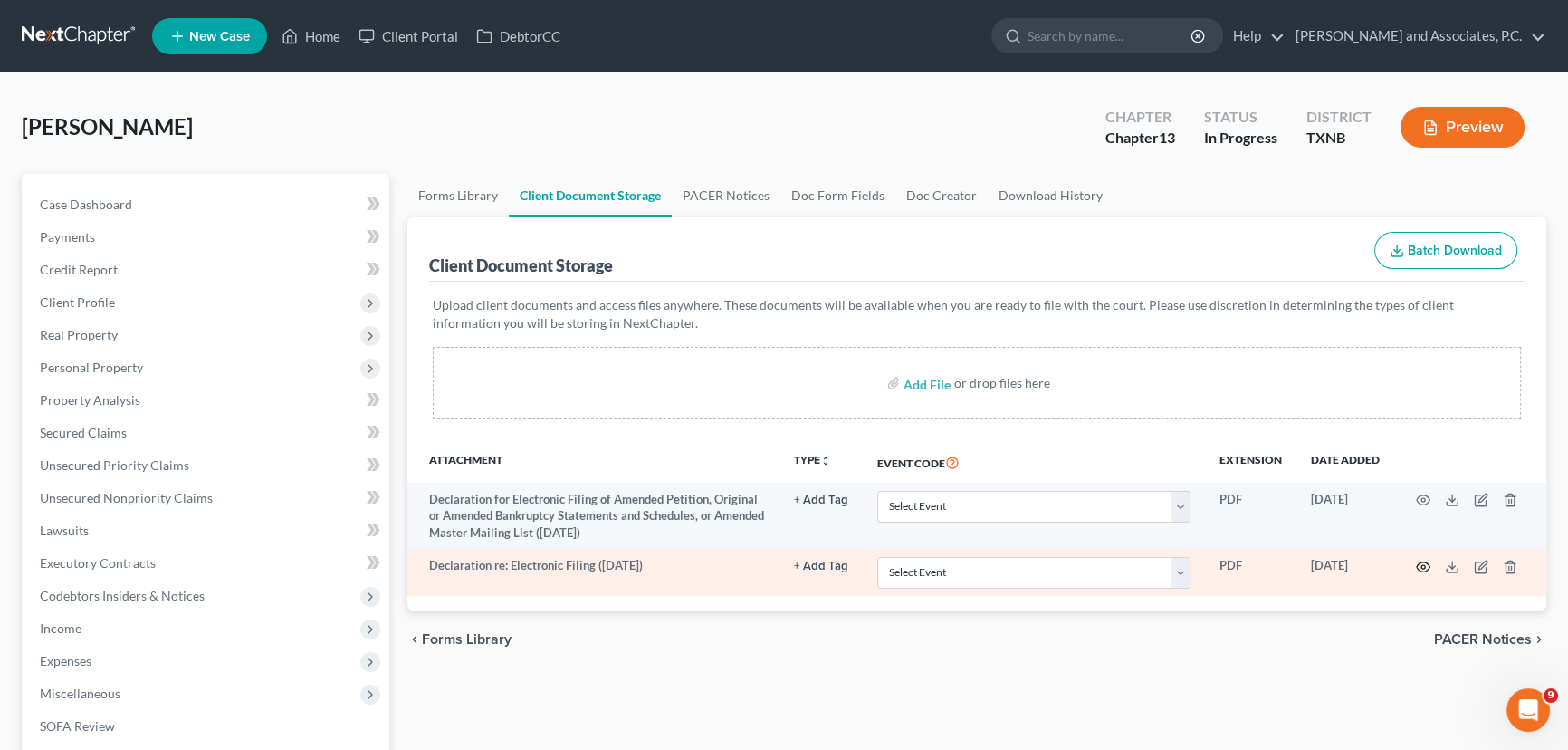
click at [1419, 560] on icon "button" at bounding box center [1423, 567] width 15 height 15
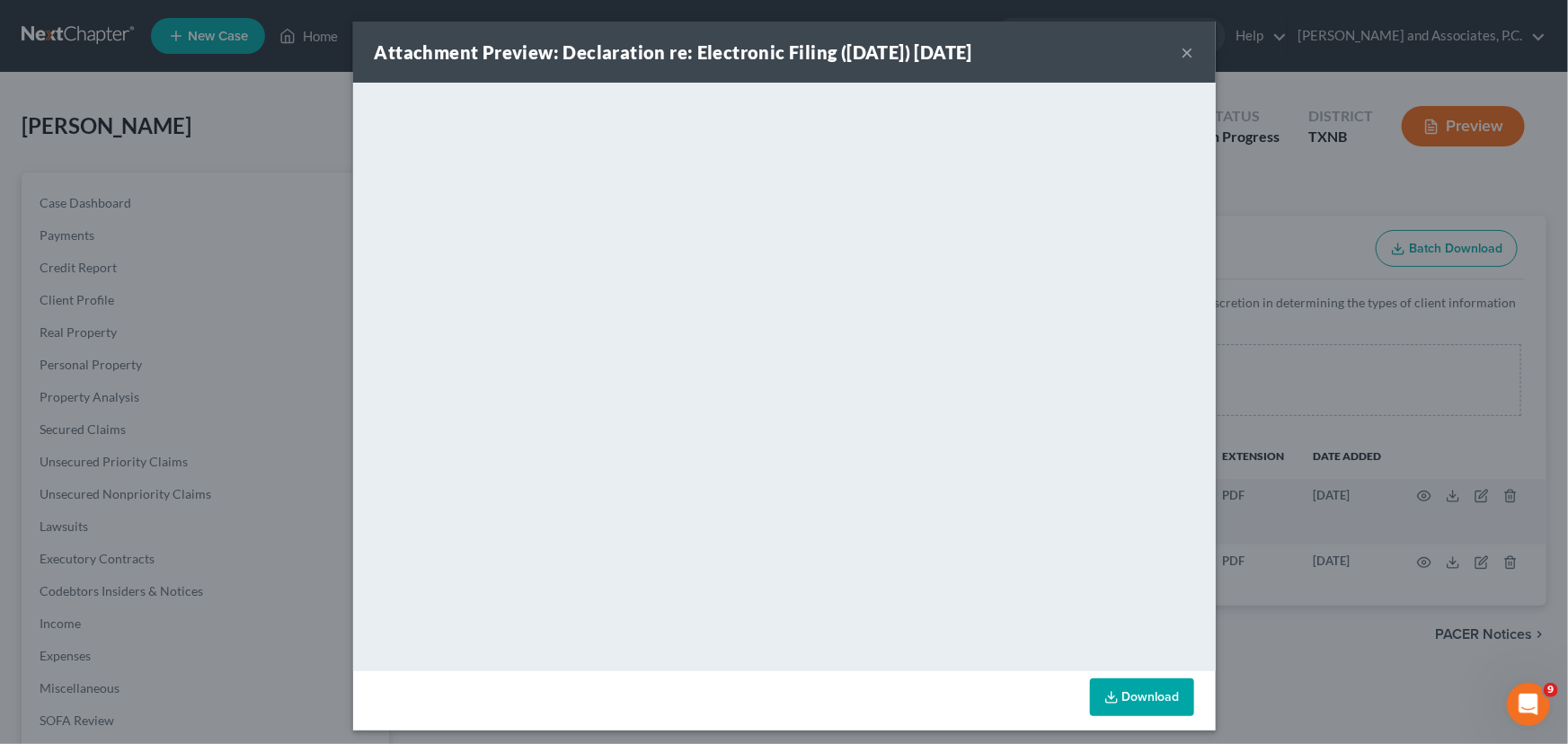
click at [1184, 53] on button "×" at bounding box center [1188, 52] width 13 height 22
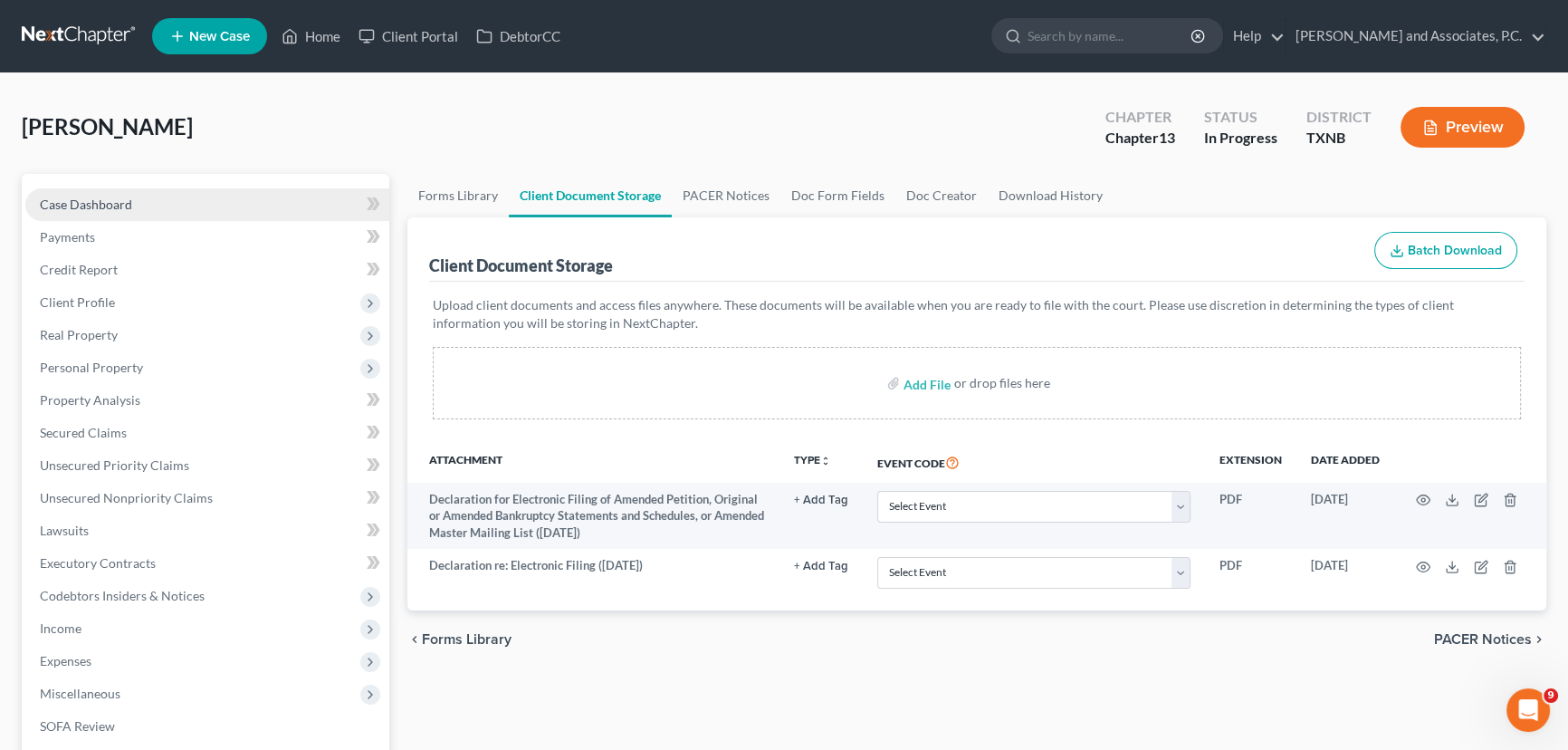
click at [120, 197] on span "Case Dashboard" at bounding box center [85, 204] width 93 height 16
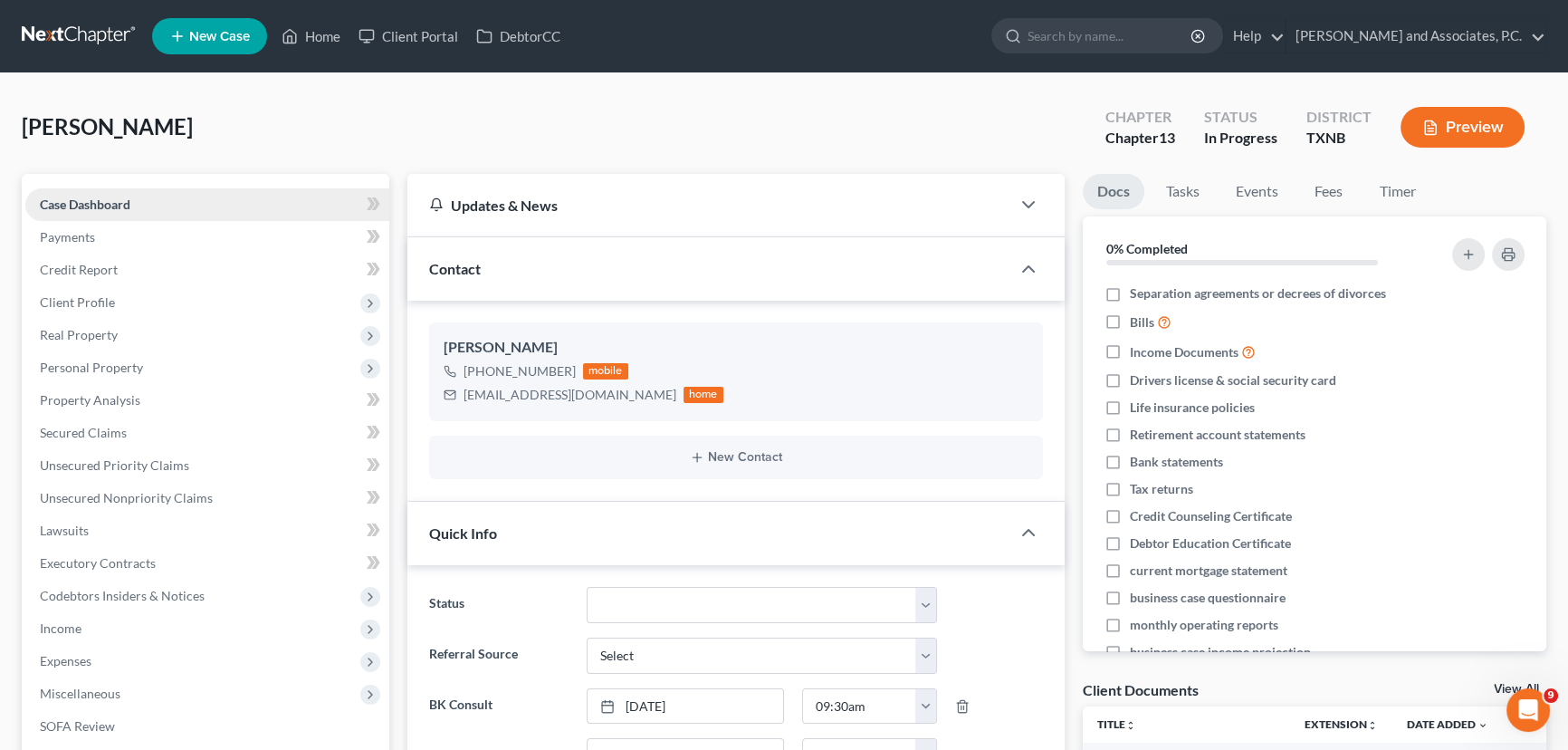
scroll to position [43, 0]
